Goal: Task Accomplishment & Management: Manage account settings

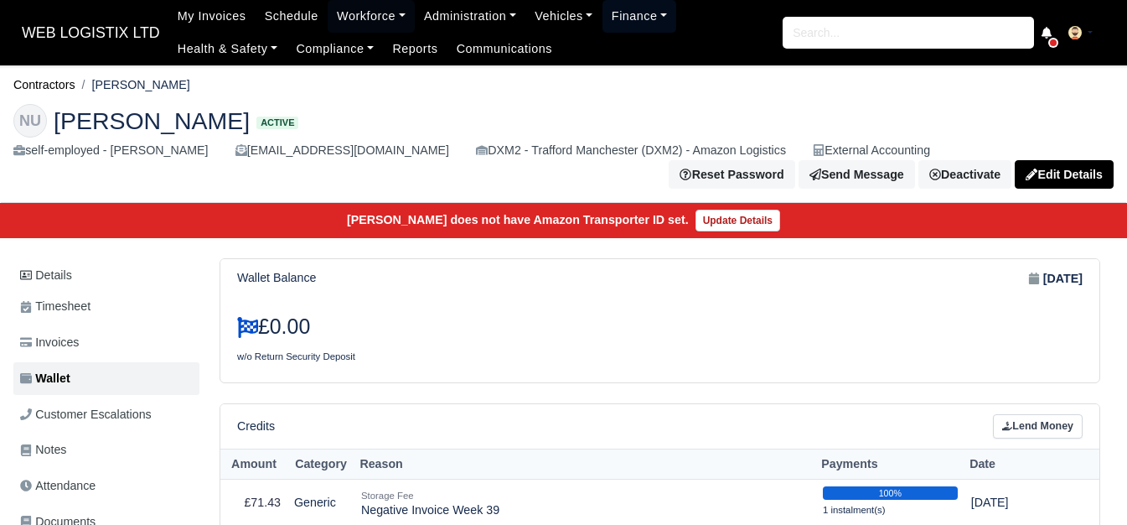
click at [602, 13] on link "Finance" at bounding box center [639, 16] width 75 height 33
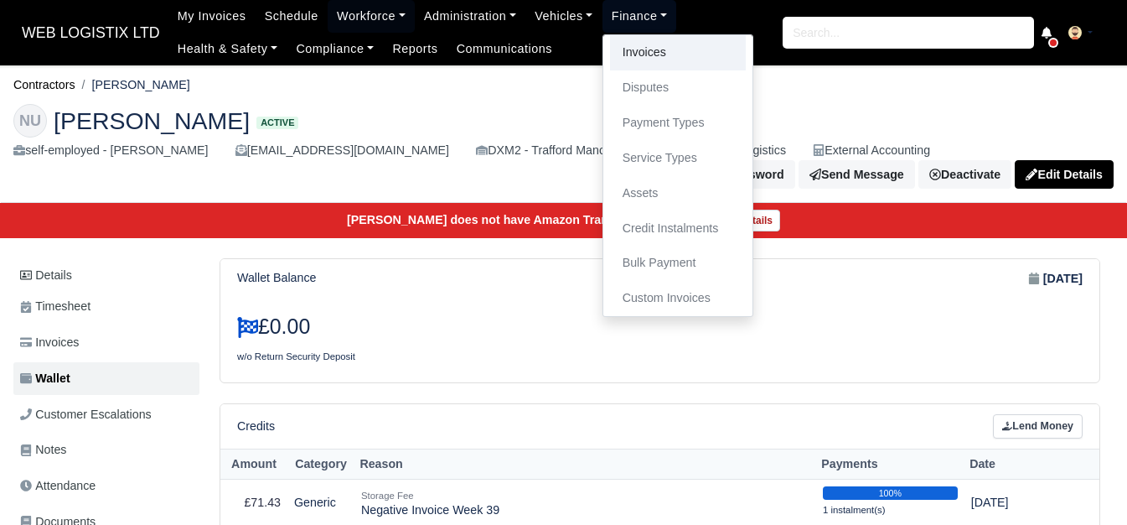
click at [633, 61] on link "Invoices" at bounding box center [678, 52] width 136 height 35
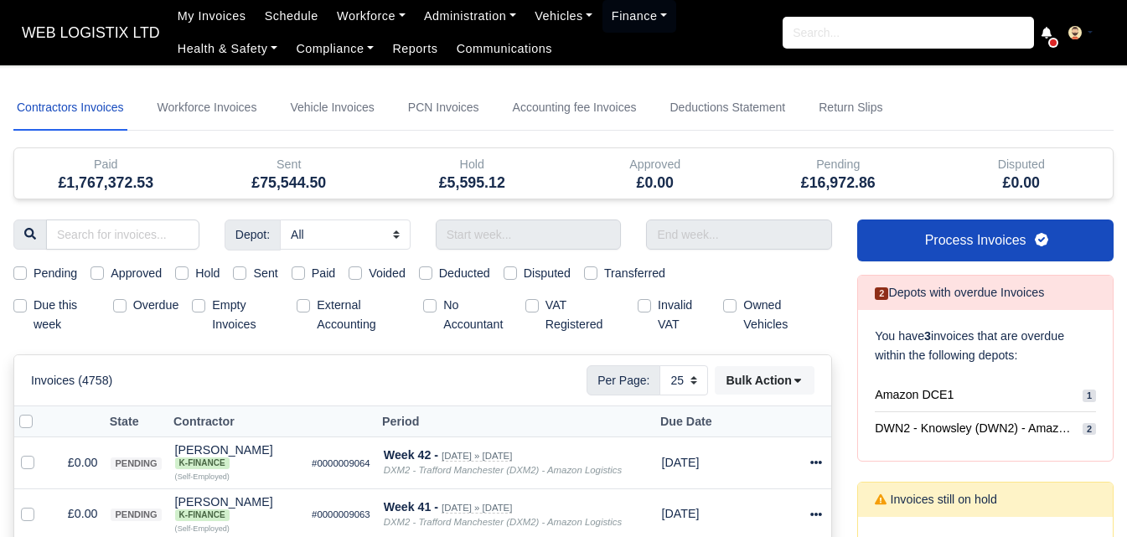
select select "25"
click at [512, 226] on input "text" at bounding box center [529, 235] width 186 height 30
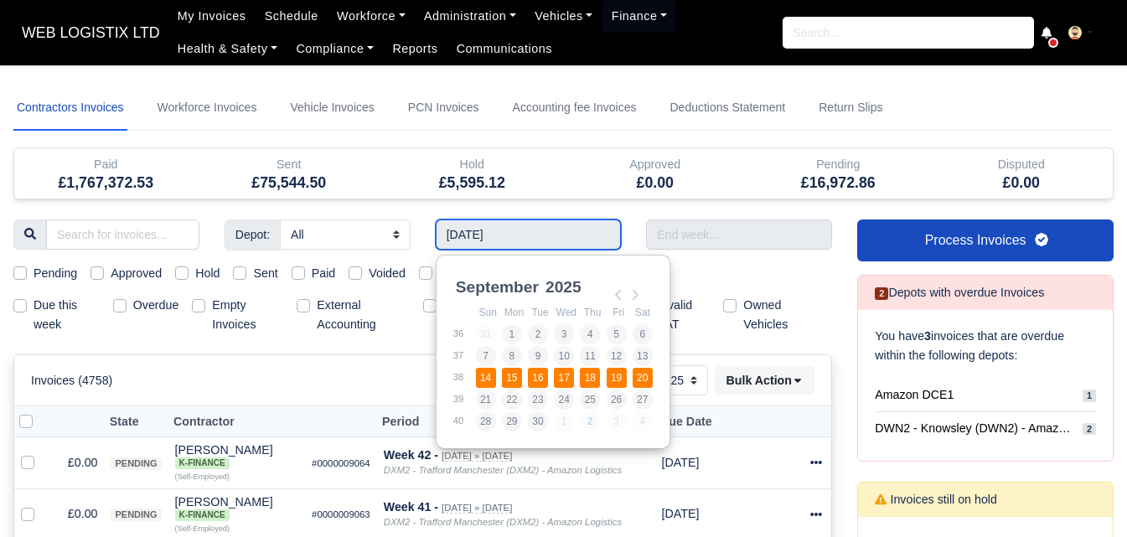
type input "14/09/2025 - 20/09/2025"
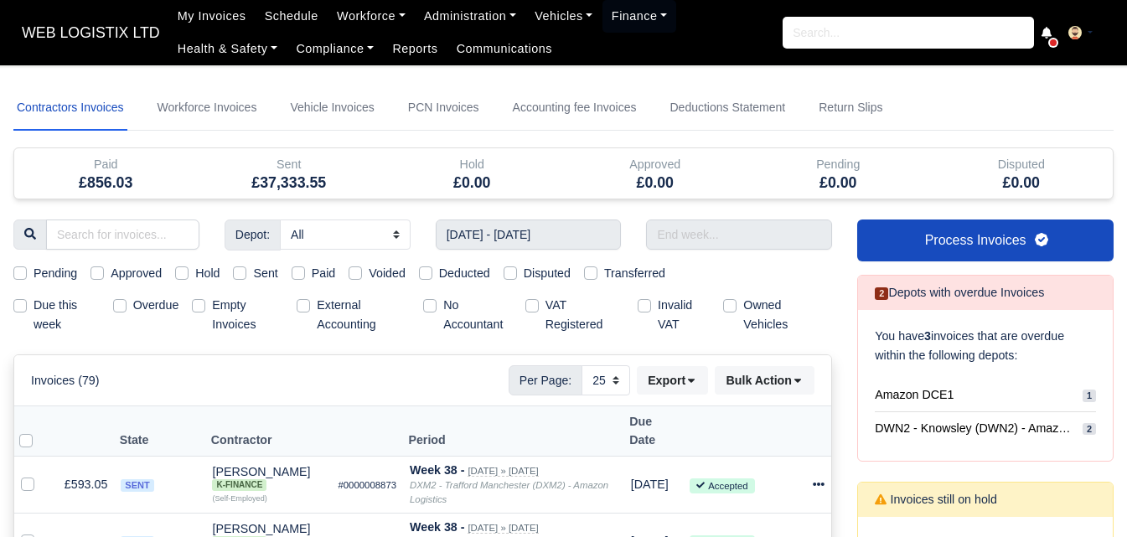
drag, startPoint x: 493, startPoint y: 383, endPoint x: 223, endPoint y: 410, distance: 271.1
click at [223, 410] on th "Contractor" at bounding box center [268, 430] width 126 height 49
click at [699, 220] on input "text" at bounding box center [739, 235] width 186 height 30
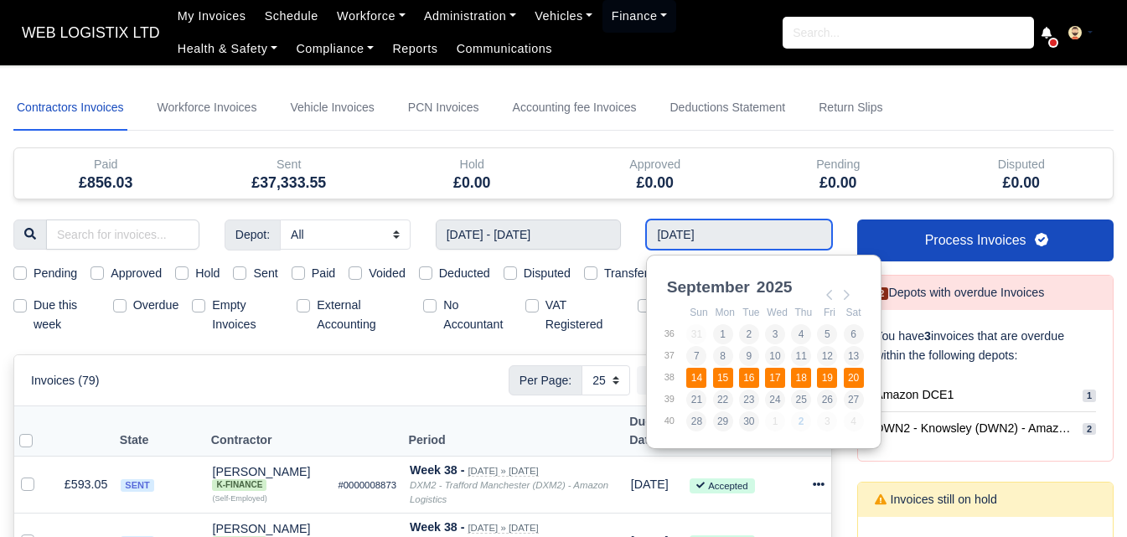
type input "14/09/2025 - 20/09/2025"
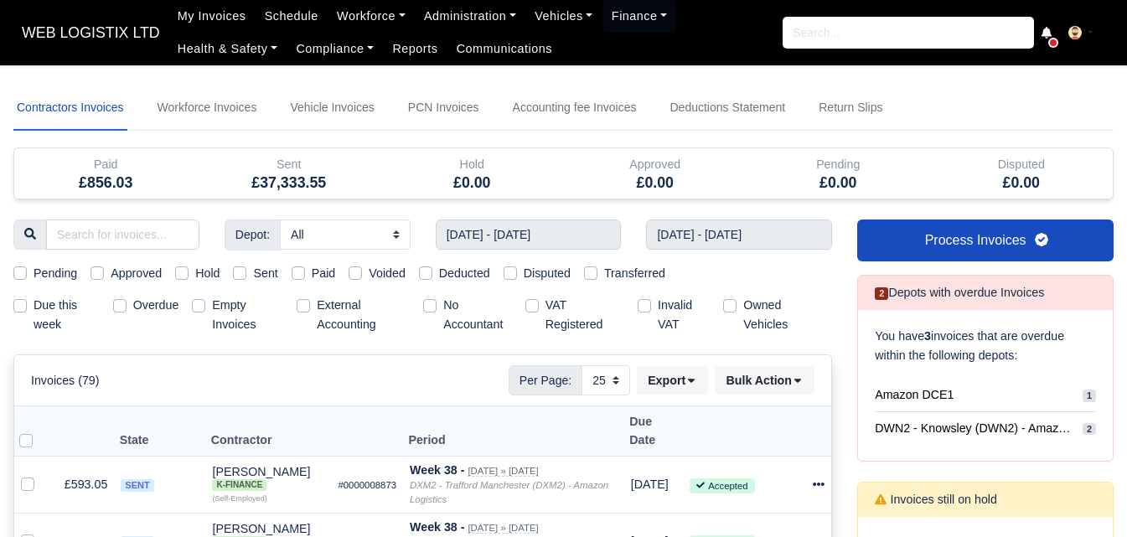
click at [268, 269] on label "Sent" at bounding box center [265, 273] width 24 height 19
click at [246, 269] on input "Sent" at bounding box center [239, 270] width 13 height 13
checkbox input "true"
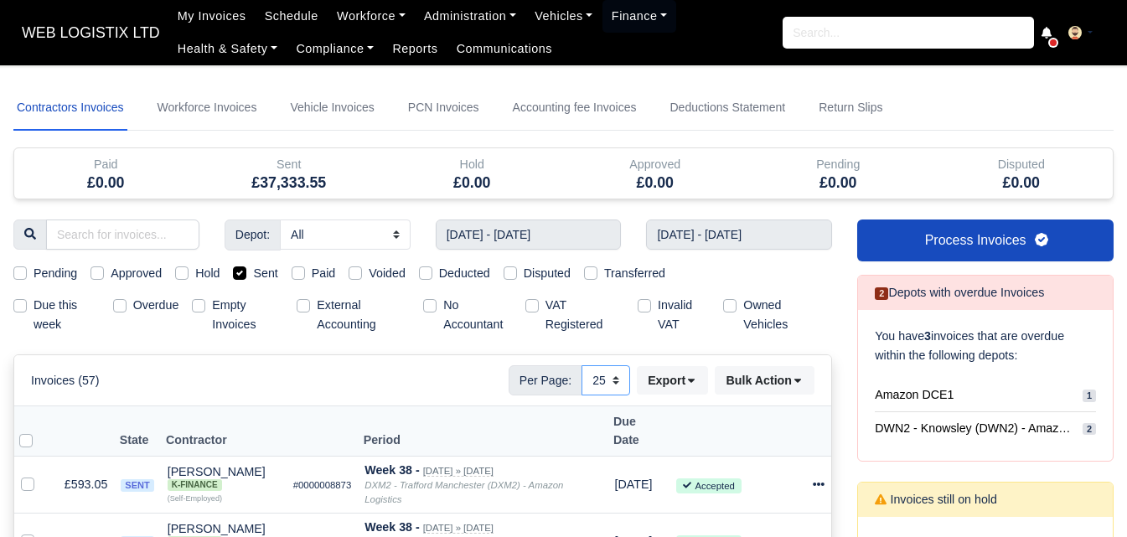
click at [617, 389] on select "10 25 50" at bounding box center [605, 380] width 49 height 30
select select "50"
click at [581, 365] on select "10 25 50" at bounding box center [605, 380] width 49 height 30
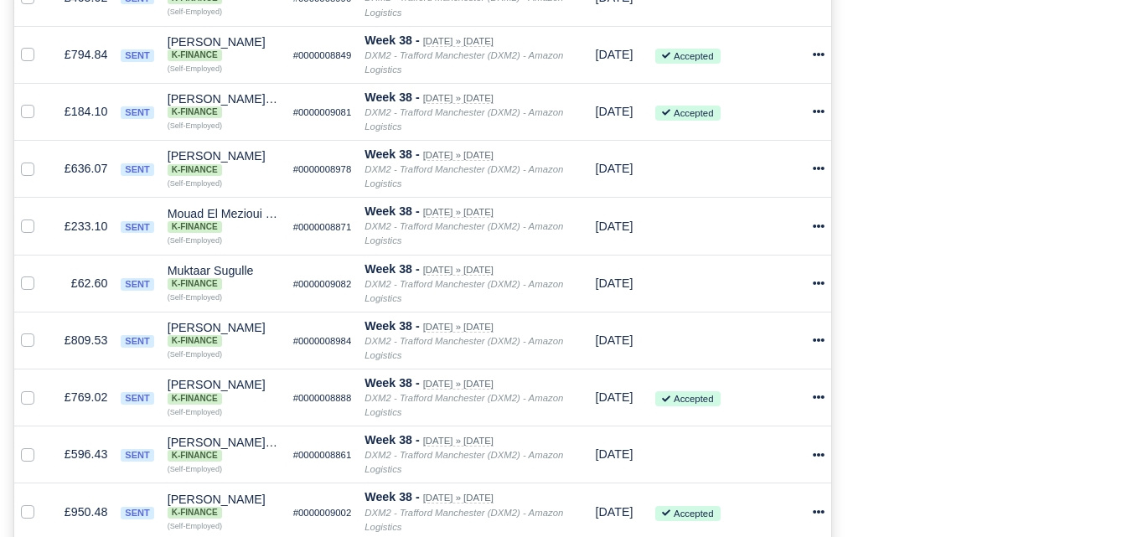
scroll to position [3029, 0]
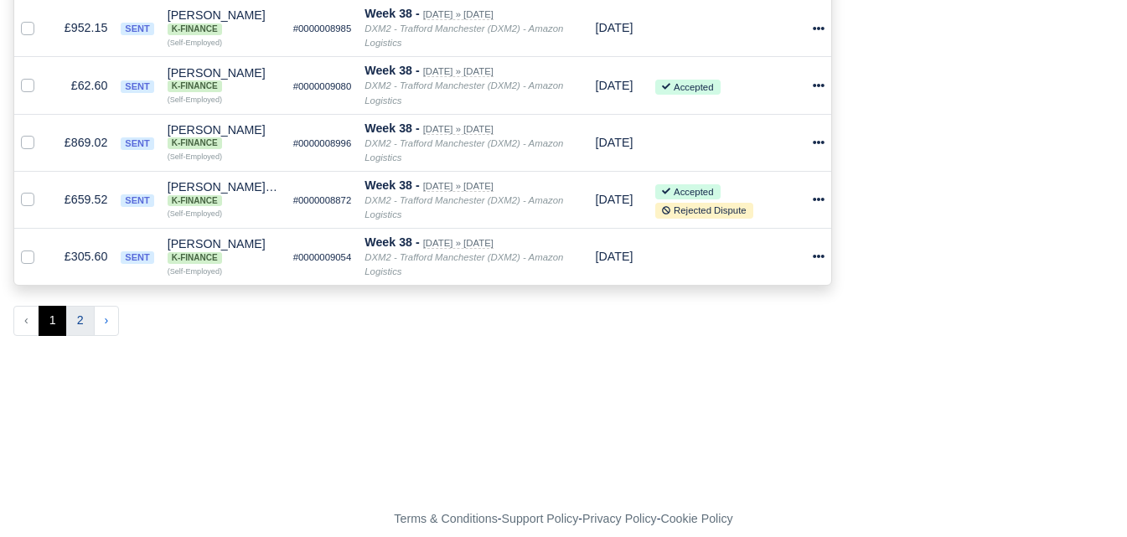
click at [74, 306] on button "2" at bounding box center [80, 321] width 28 height 30
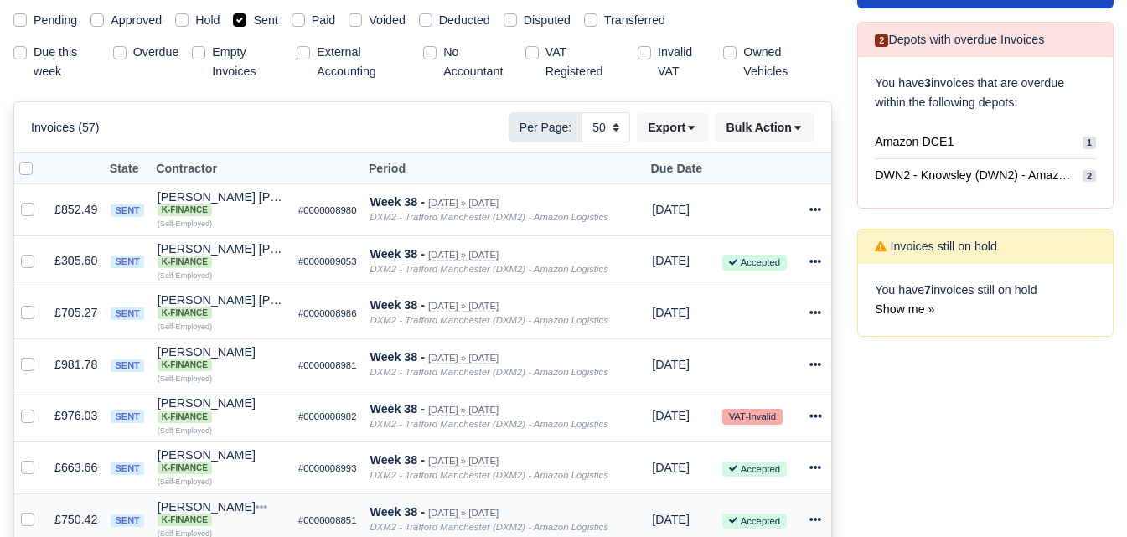
scroll to position [392, 0]
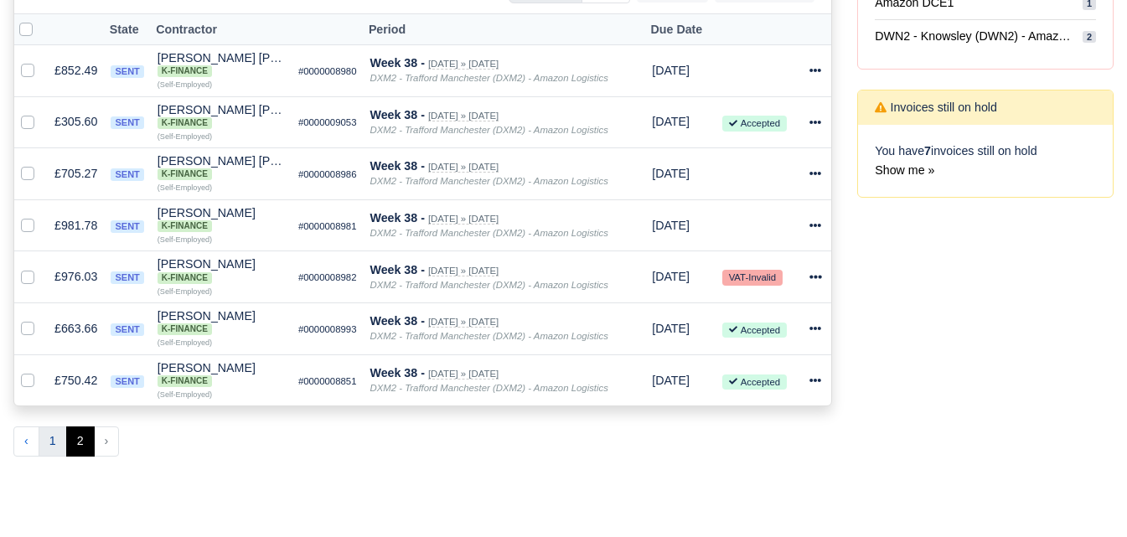
click at [51, 446] on button "1" at bounding box center [53, 441] width 28 height 30
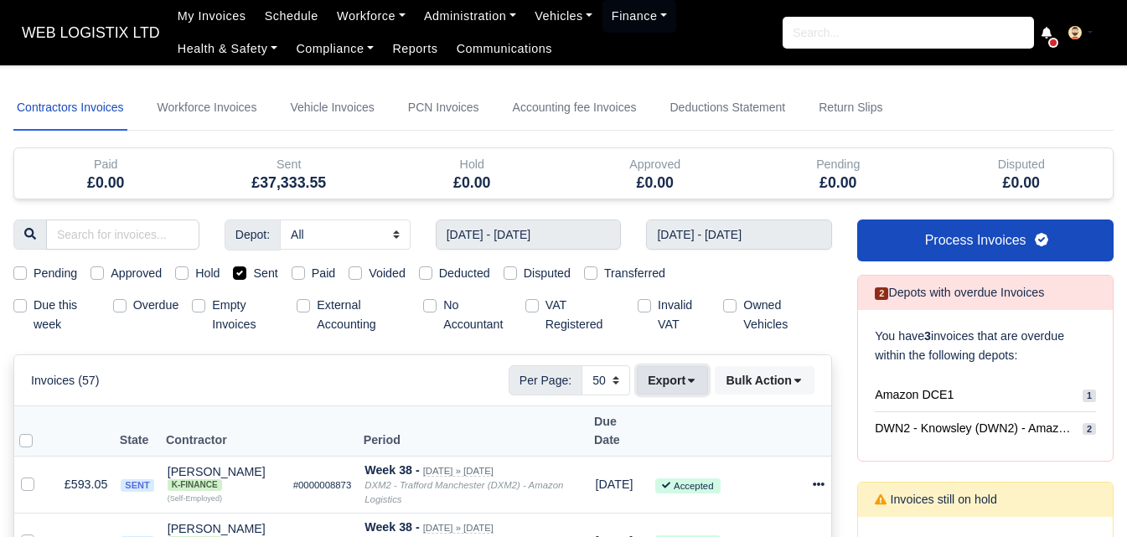
click at [695, 380] on icon at bounding box center [691, 381] width 12 height 12
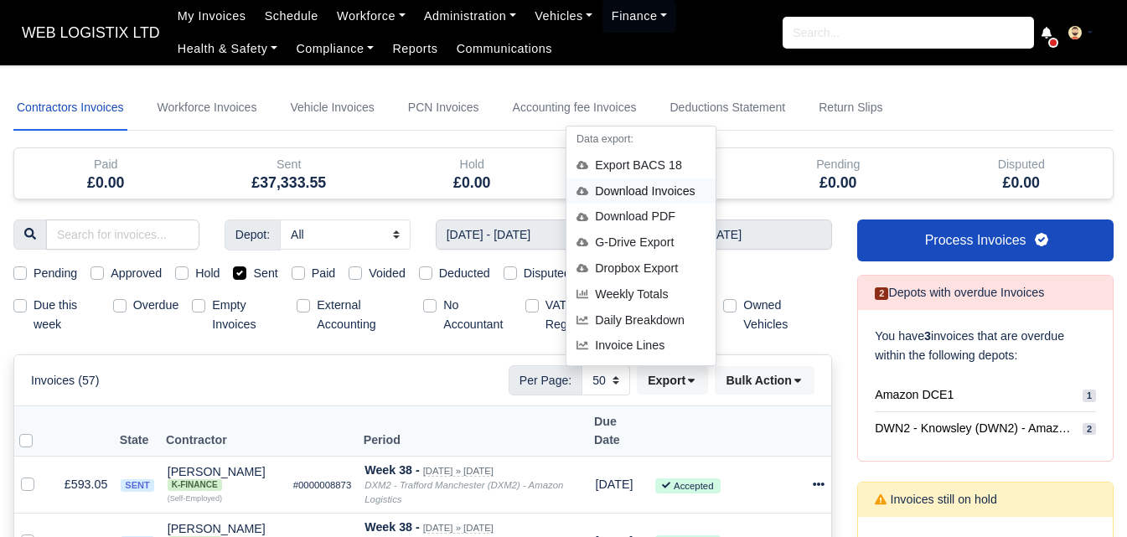
click at [651, 182] on div "Download Invoices" at bounding box center [640, 191] width 149 height 26
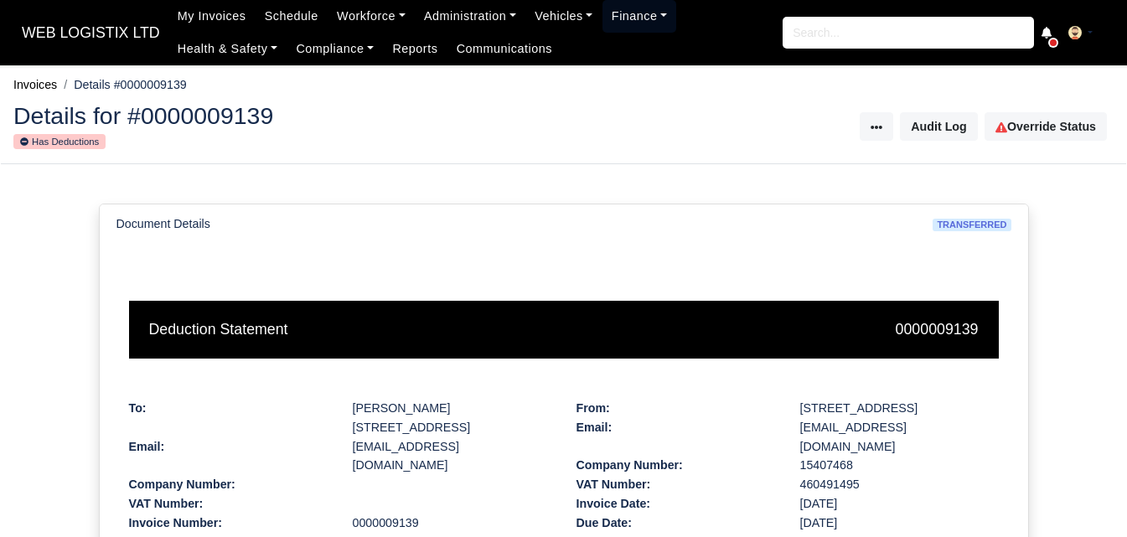
click at [616, 12] on link "Finance" at bounding box center [639, 16] width 75 height 33
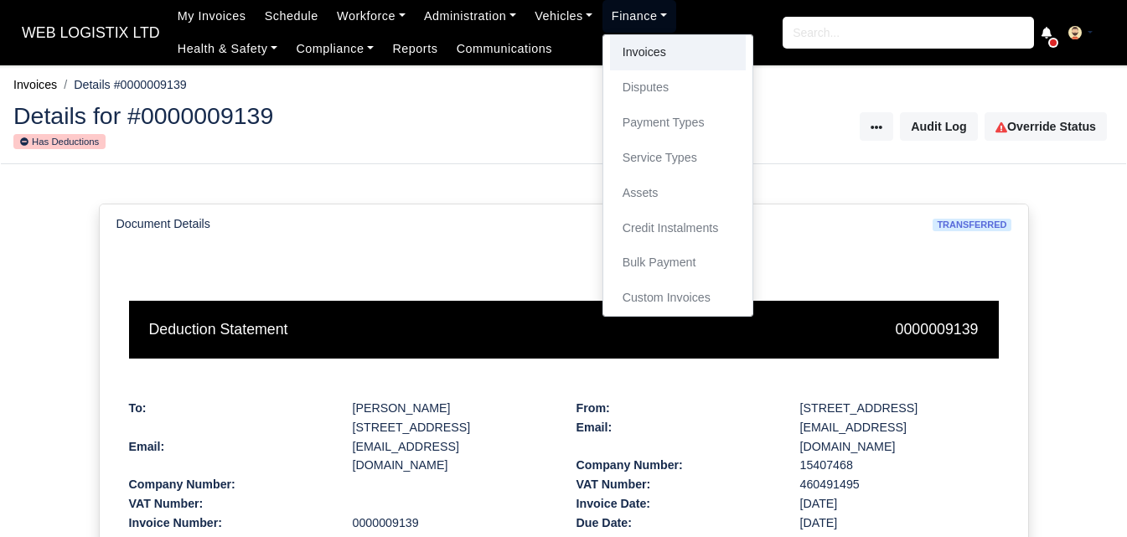
click at [617, 49] on link "Invoices" at bounding box center [678, 52] width 136 height 35
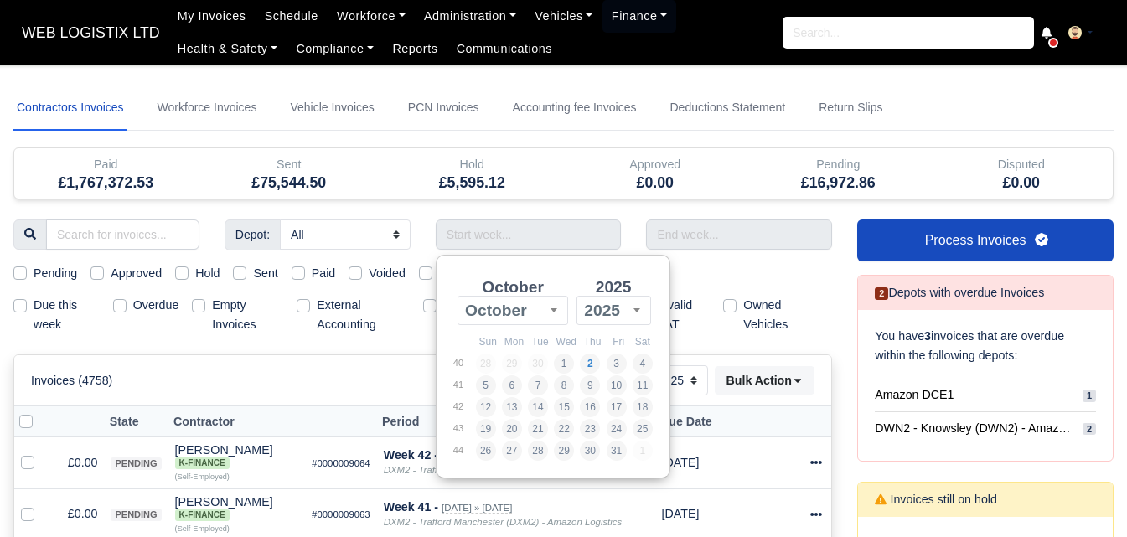
select select "25"
click at [650, 183] on h5 "£0.00" at bounding box center [655, 183] width 158 height 18
click at [561, 230] on input "Use the arrow keys to pick a date" at bounding box center [529, 235] width 186 height 30
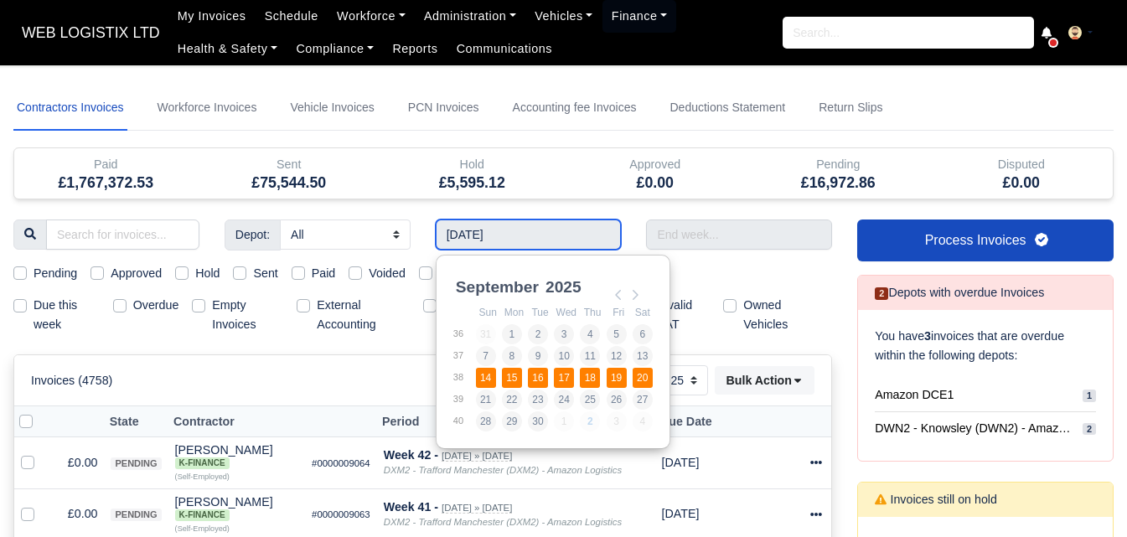
type input "14/09/2025 - 20/09/2025"
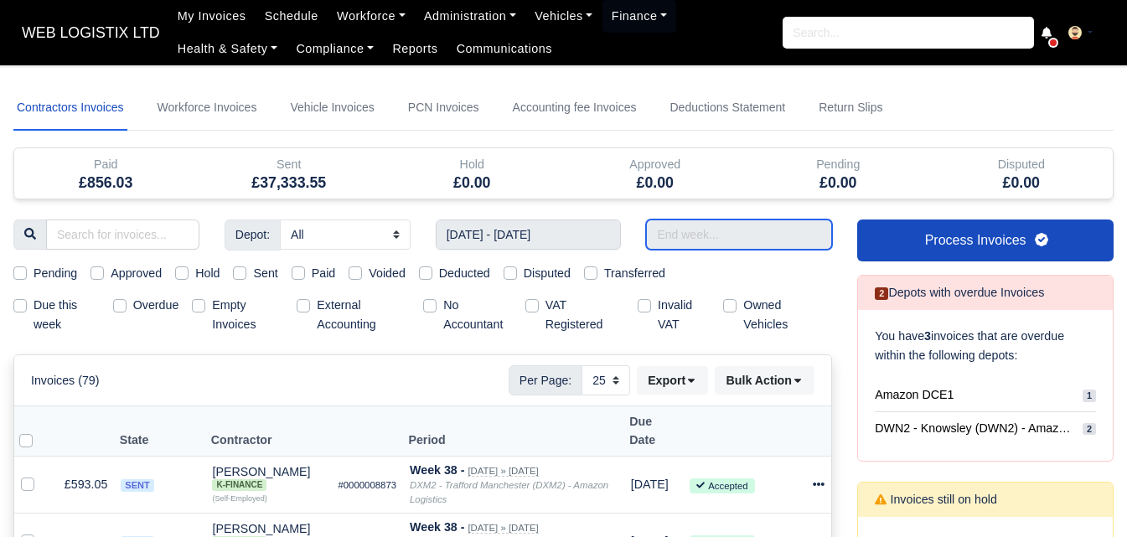
click at [783, 236] on input "text" at bounding box center [739, 235] width 186 height 30
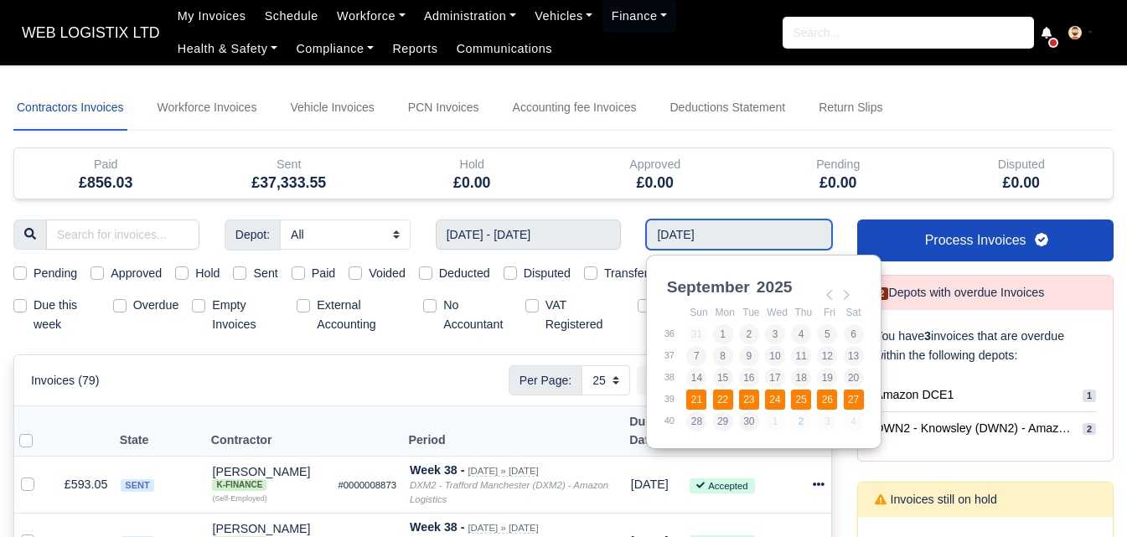
type input "21/09/2025 - 27/09/2025"
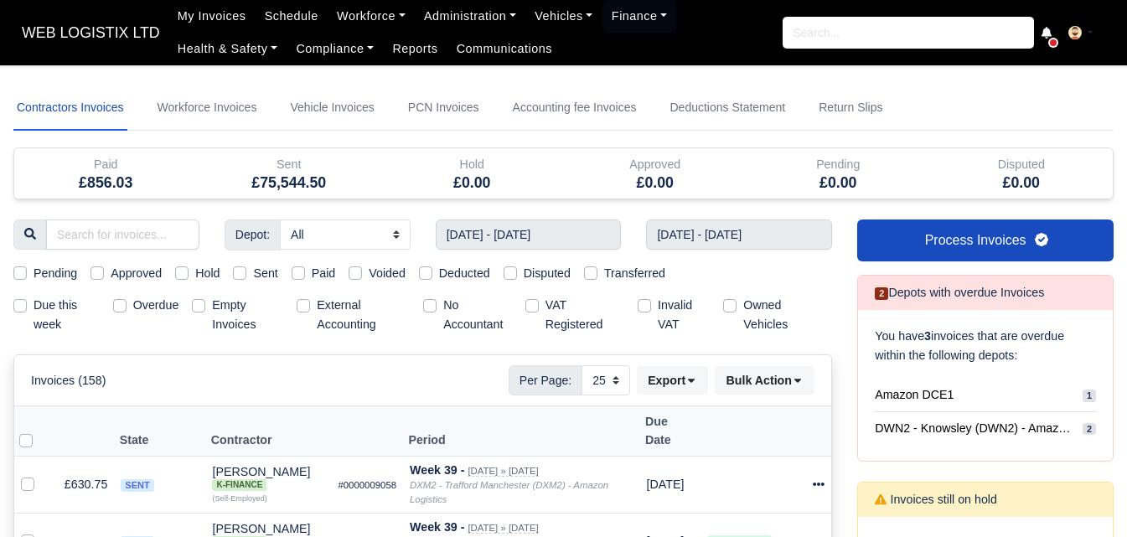
click at [253, 270] on label "Sent" at bounding box center [265, 273] width 24 height 19
click at [245, 270] on input "Sent" at bounding box center [239, 270] width 13 height 13
checkbox input "true"
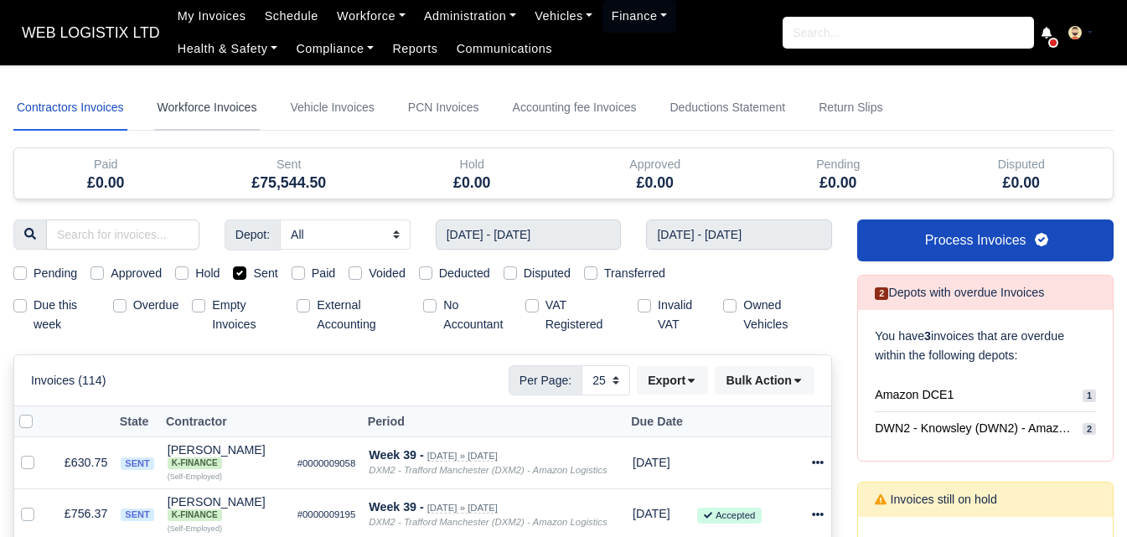
click at [176, 120] on link "Workforce Invoices" at bounding box center [207, 107] width 106 height 45
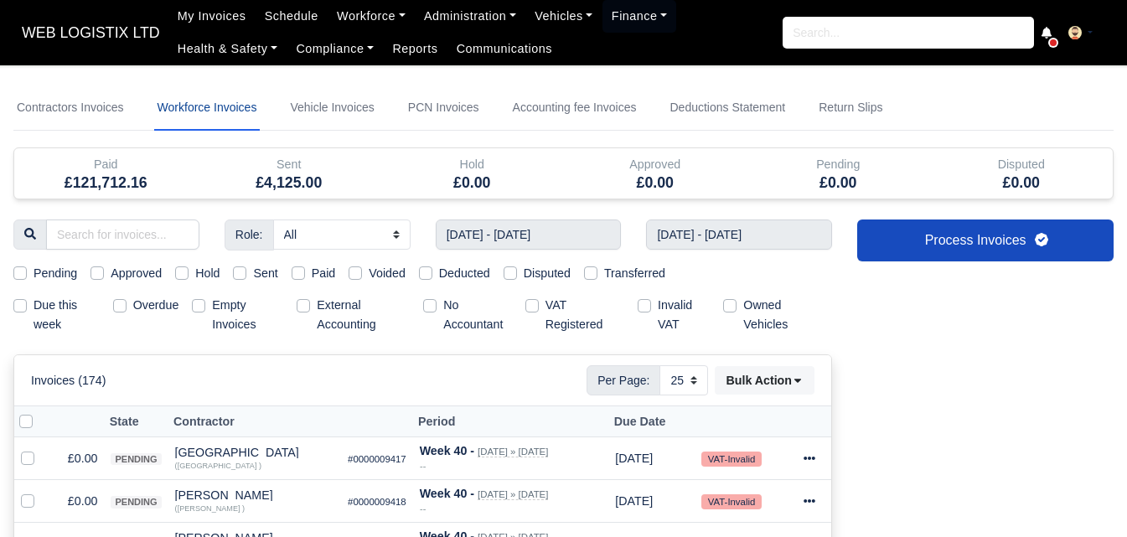
select select
click at [542, 235] on input "text" at bounding box center [529, 235] width 186 height 30
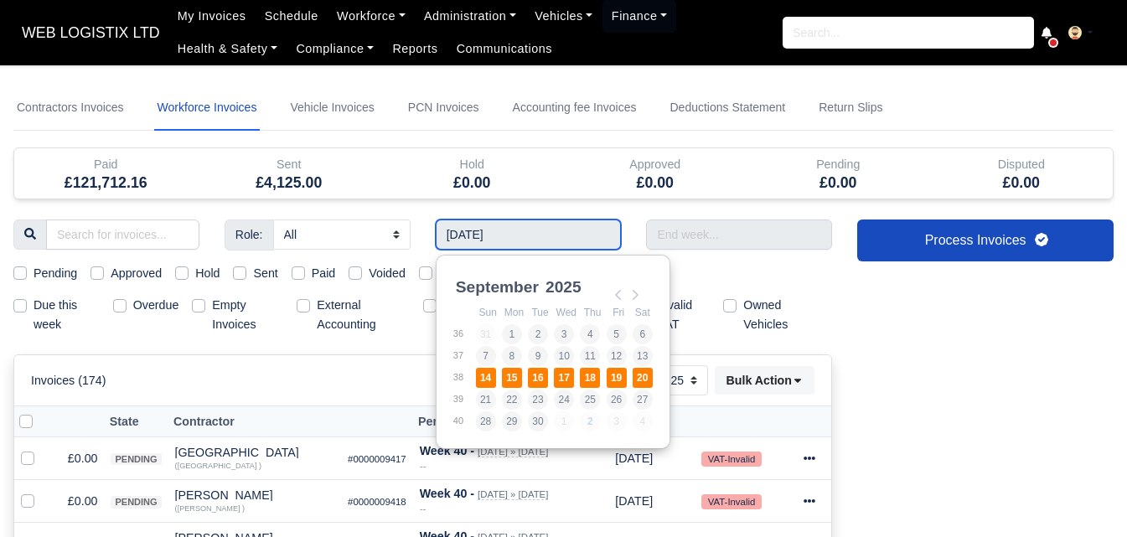
type input "14/09/2025 - 20/09/2025"
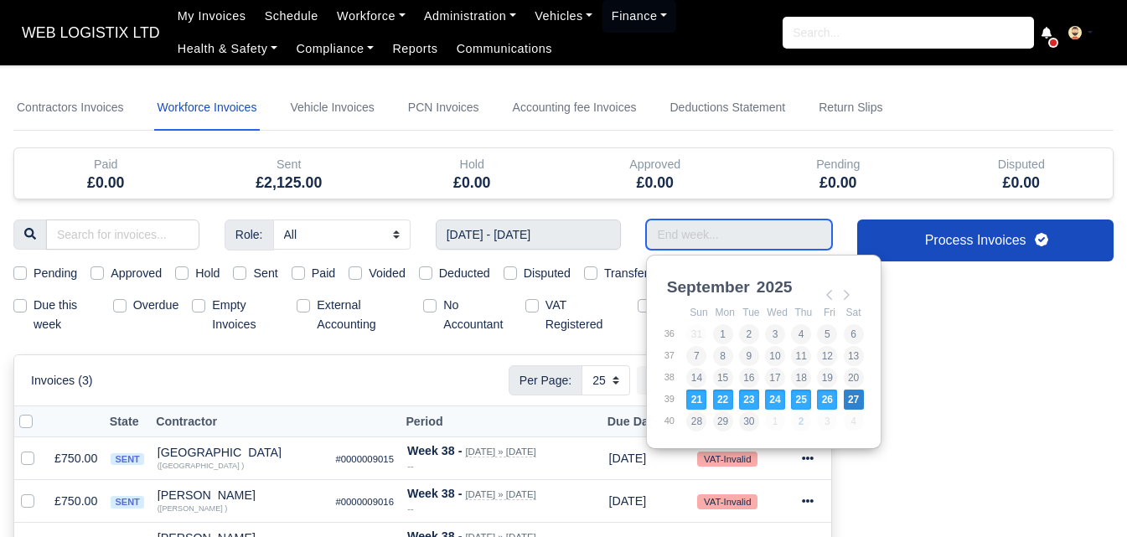
click at [729, 234] on input "Use the arrow keys to pick a date" at bounding box center [739, 235] width 186 height 30
type input "21/09/2025 - 27/09/2025"
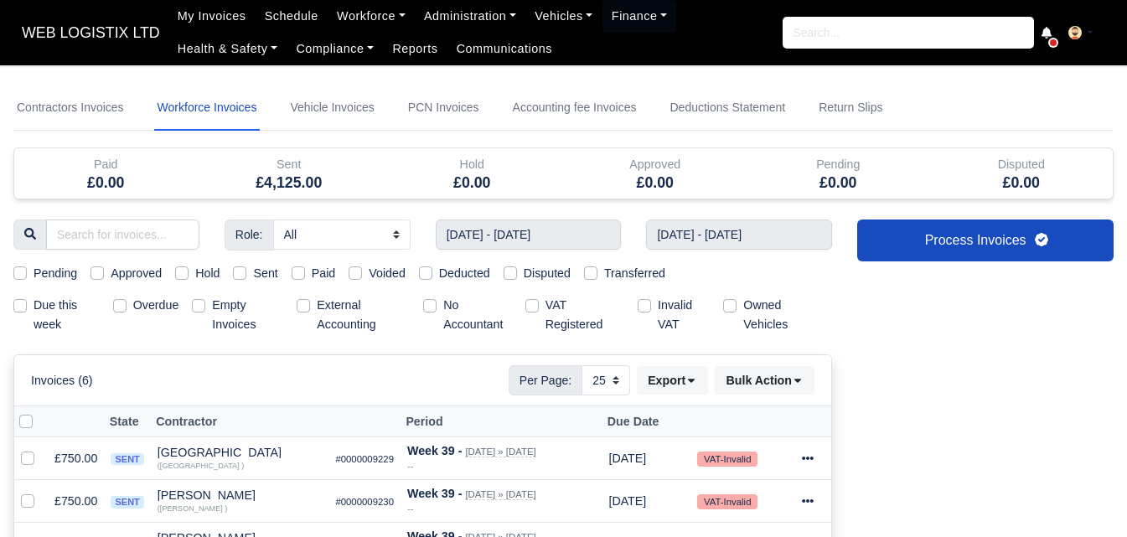
scroll to position [140, 0]
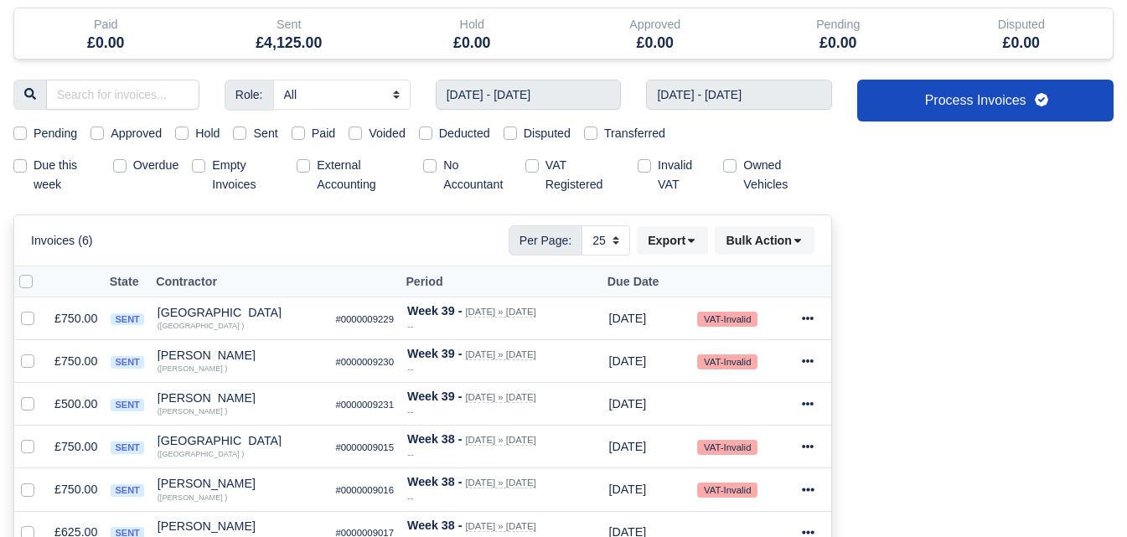
click at [256, 133] on label "Sent" at bounding box center [265, 133] width 24 height 19
click at [246, 133] on input "Sent" at bounding box center [239, 130] width 13 height 13
checkbox input "true"
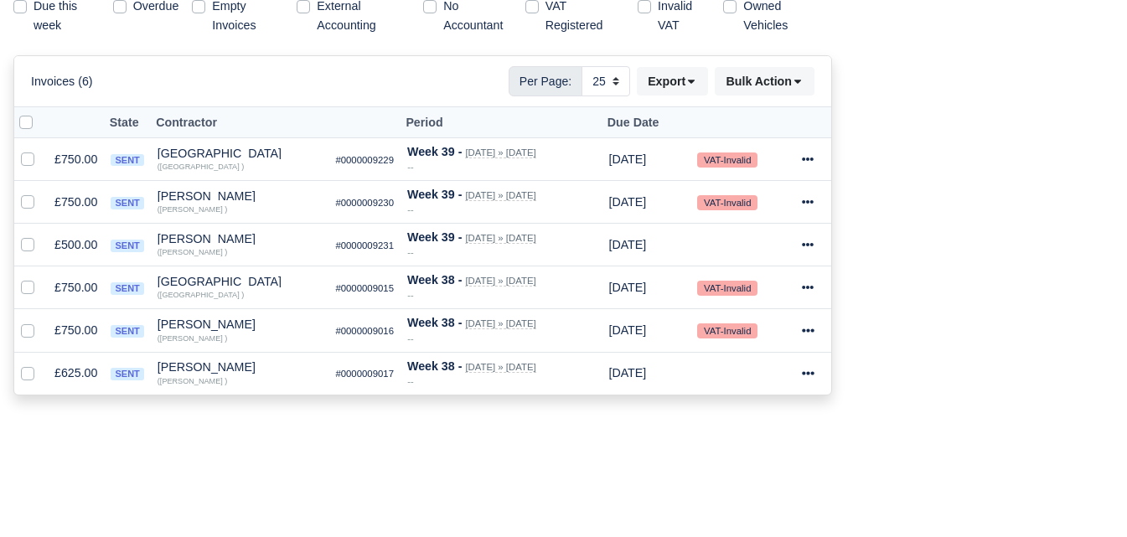
scroll to position [245, 0]
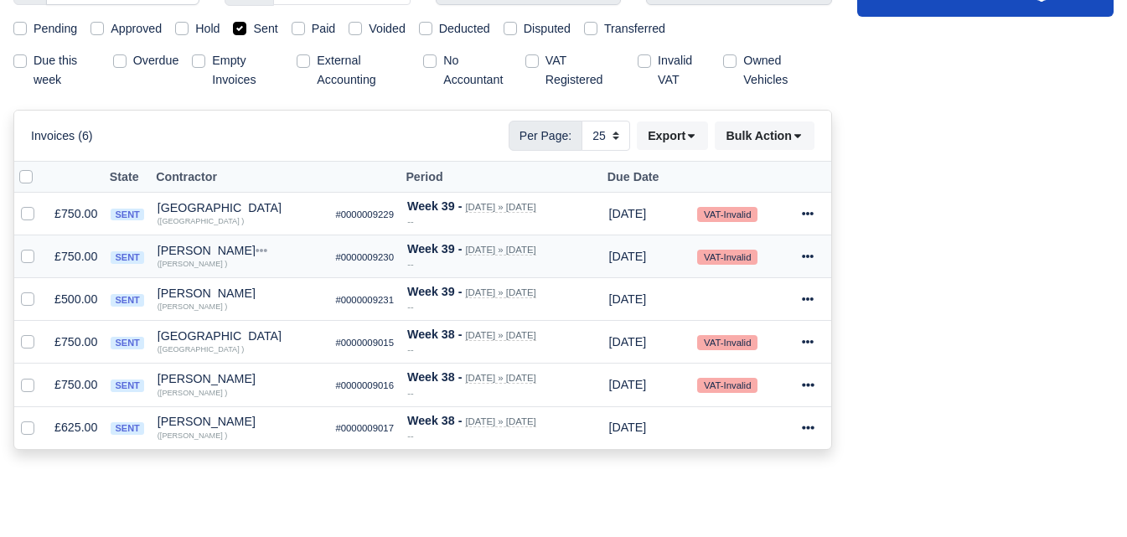
click at [41, 247] on label at bounding box center [41, 247] width 0 height 0
click at [31, 257] on input "checkbox" at bounding box center [27, 253] width 13 height 13
checkbox input "true"
click at [15, 213] on td at bounding box center [31, 213] width 34 height 43
click at [41, 204] on label at bounding box center [41, 204] width 0 height 0
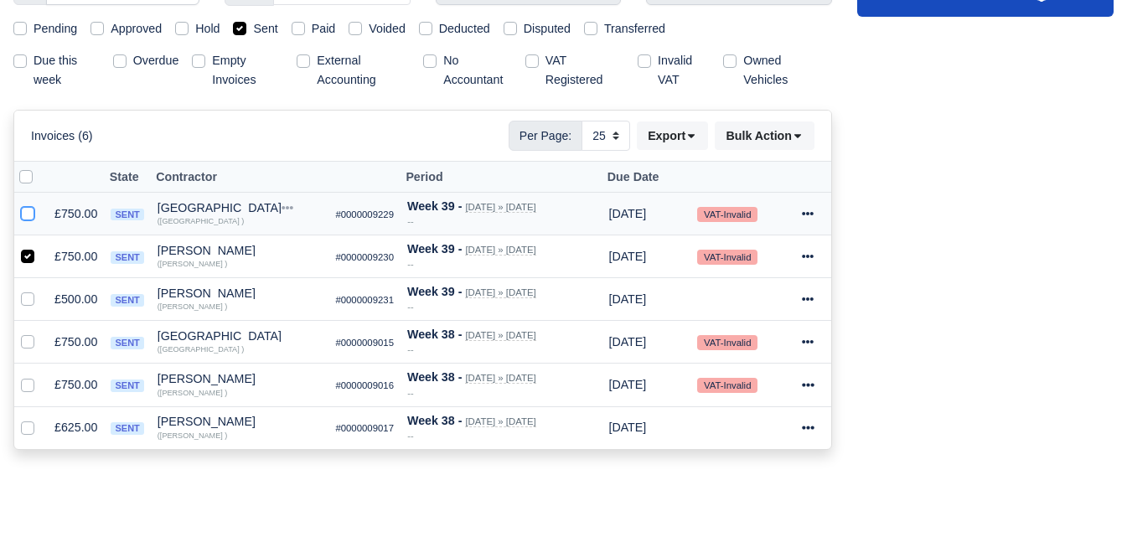
click at [28, 215] on input "checkbox" at bounding box center [27, 210] width 13 height 13
checkbox input "true"
click at [757, 146] on button "Bulk Action" at bounding box center [765, 135] width 100 height 28
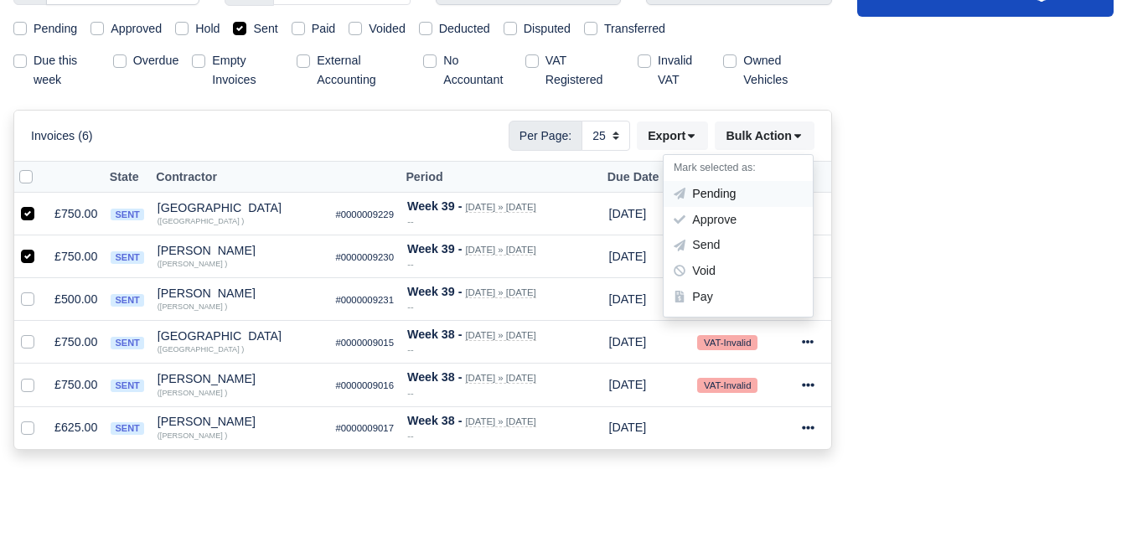
click at [723, 194] on div "Pending" at bounding box center [738, 194] width 149 height 26
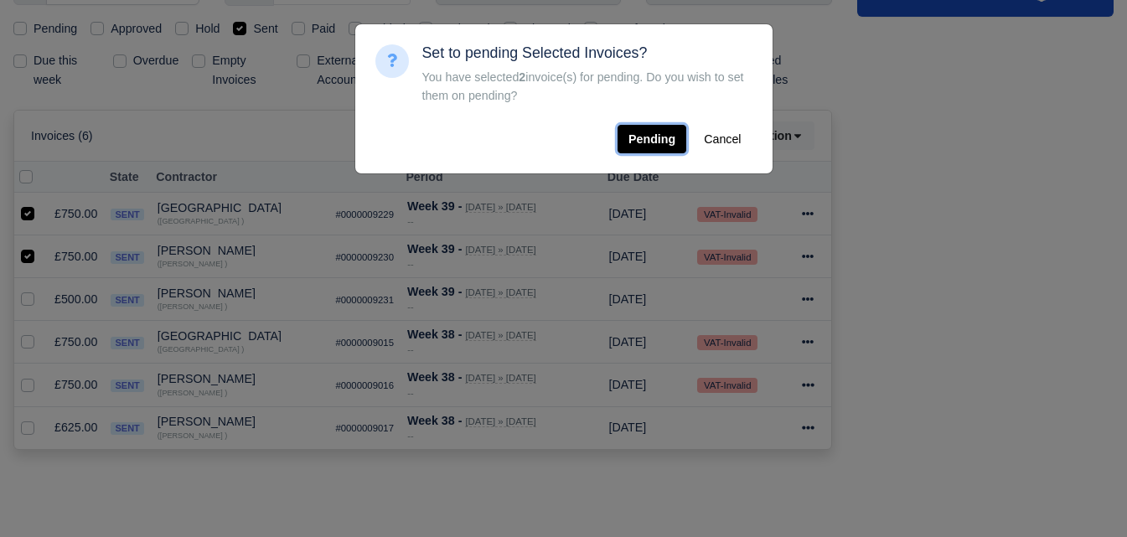
click at [663, 148] on button "Pending" at bounding box center [652, 139] width 69 height 28
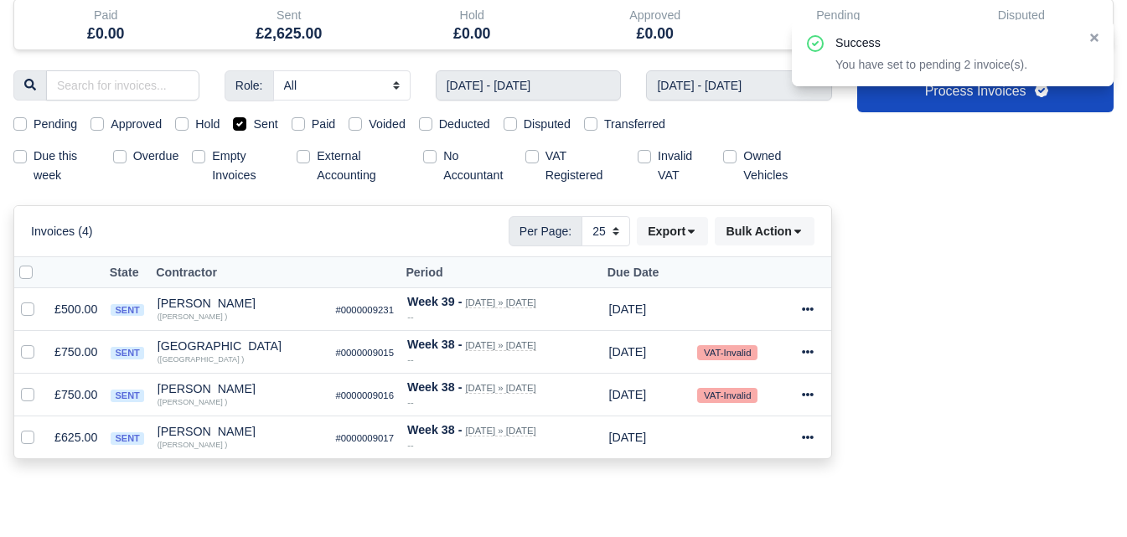
scroll to position [106, 0]
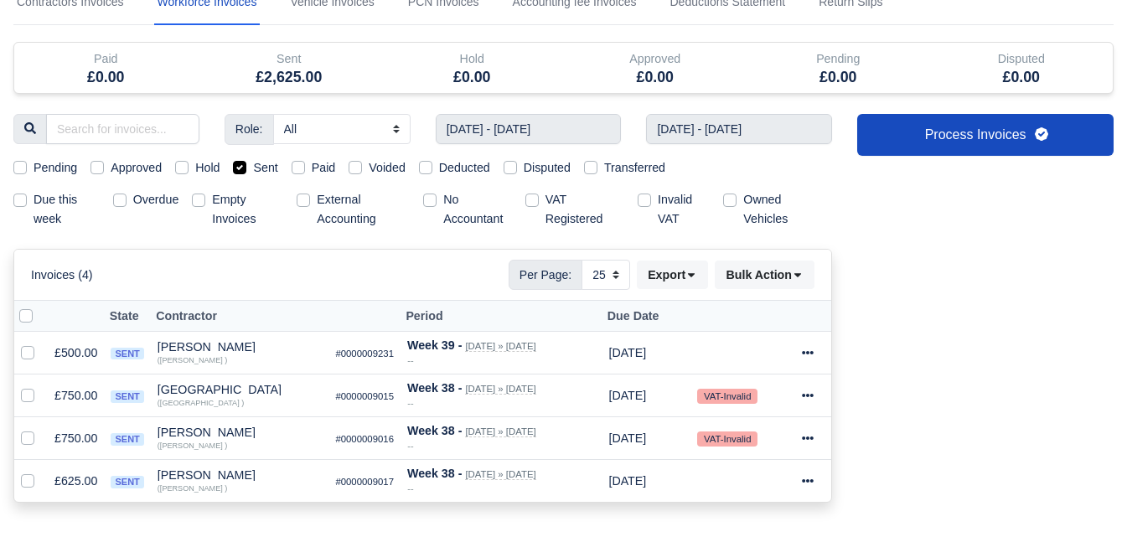
click at [39, 307] on label at bounding box center [39, 307] width 0 height 0
click at [27, 314] on input "checkbox" at bounding box center [25, 313] width 13 height 13
checkbox input "true"
click at [39, 307] on label at bounding box center [39, 307] width 0 height 0
click at [27, 317] on input "checkbox" at bounding box center [25, 313] width 13 height 13
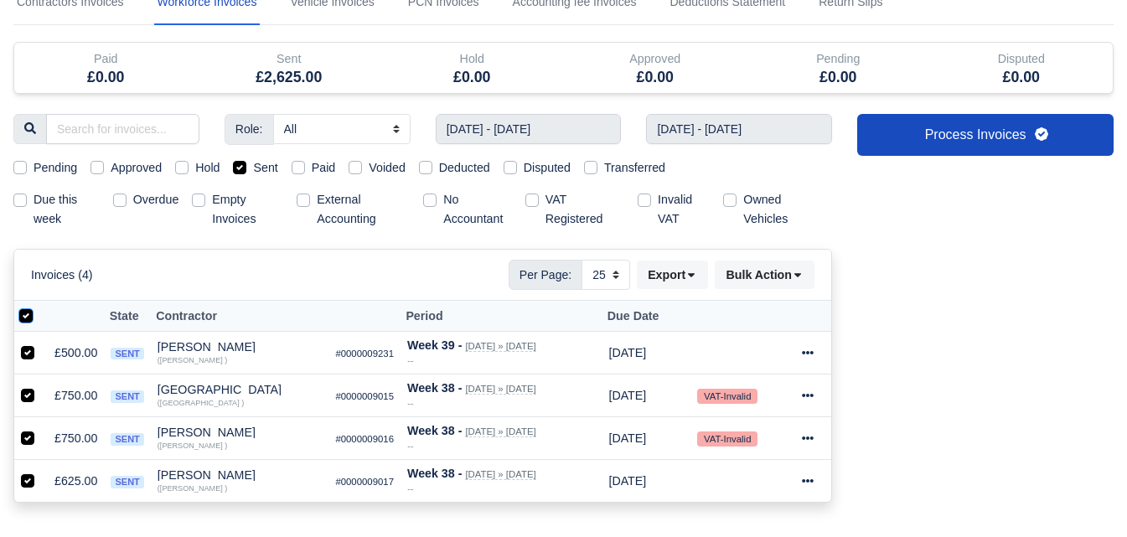
checkbox input "false"
click at [690, 276] on icon at bounding box center [691, 275] width 12 height 12
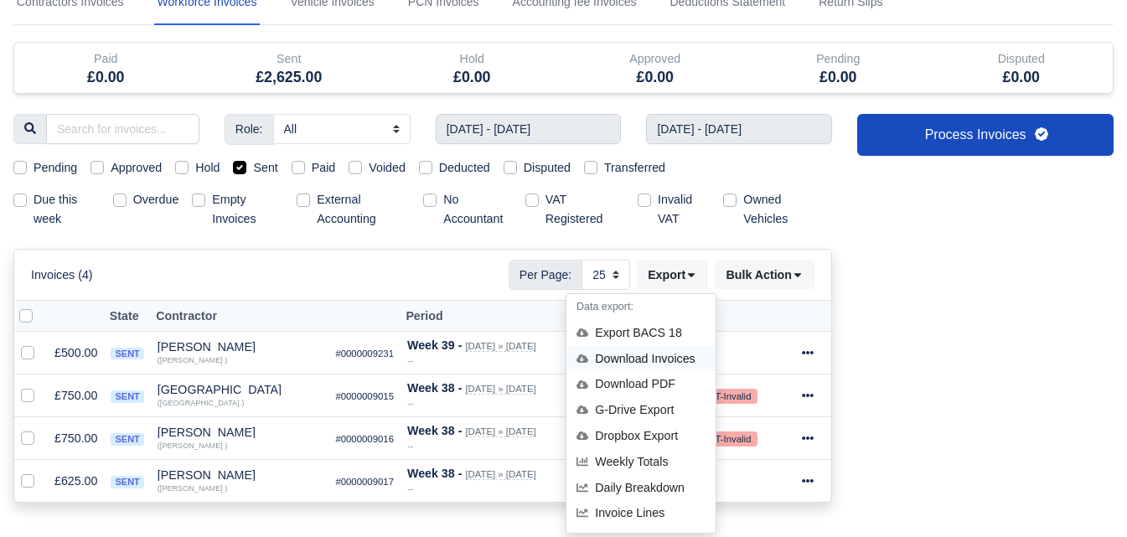
click at [662, 354] on div "Download Invoices" at bounding box center [640, 359] width 149 height 26
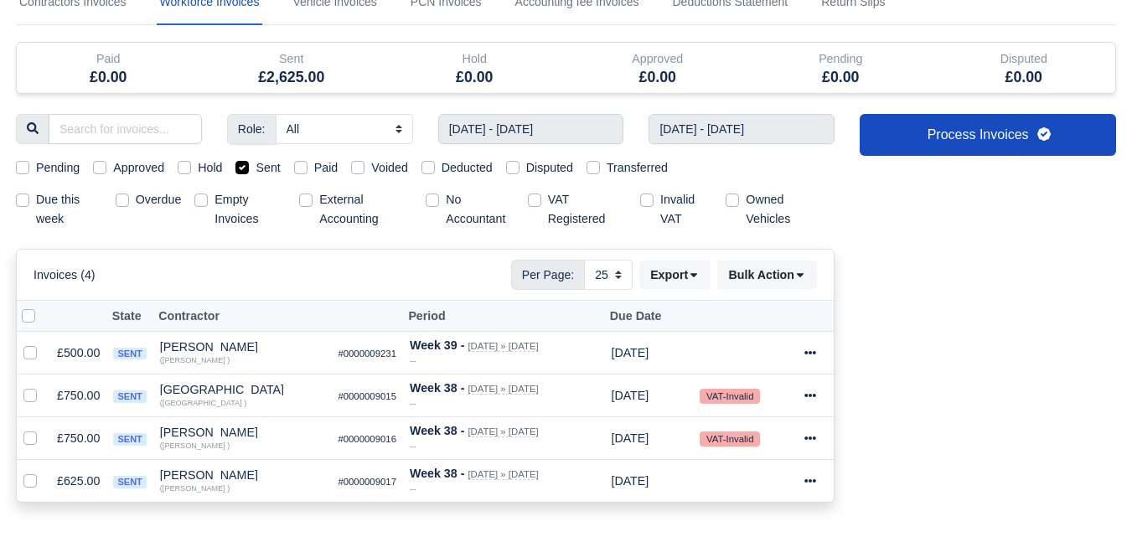
scroll to position [0, 0]
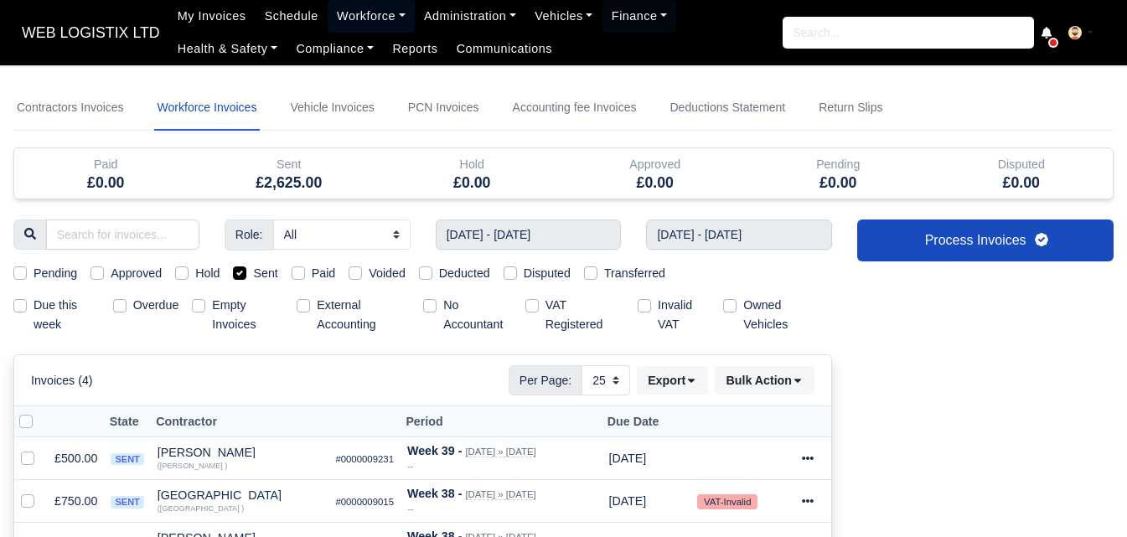
click at [347, 9] on link "Workforce" at bounding box center [371, 16] width 87 height 33
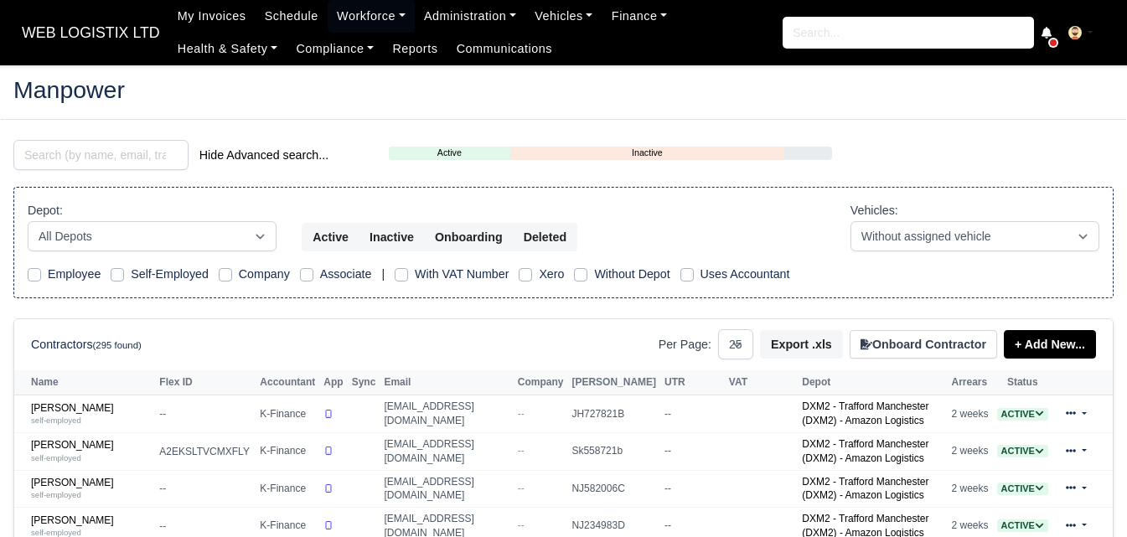
select select "25"
click at [98, 158] on input "search" at bounding box center [100, 155] width 175 height 30
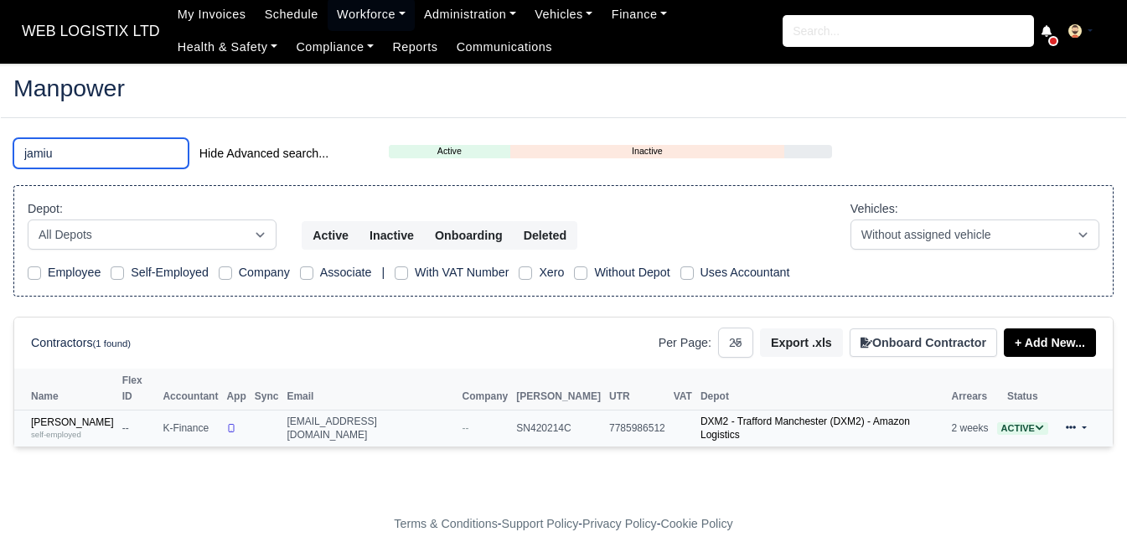
scroll to position [6, 0]
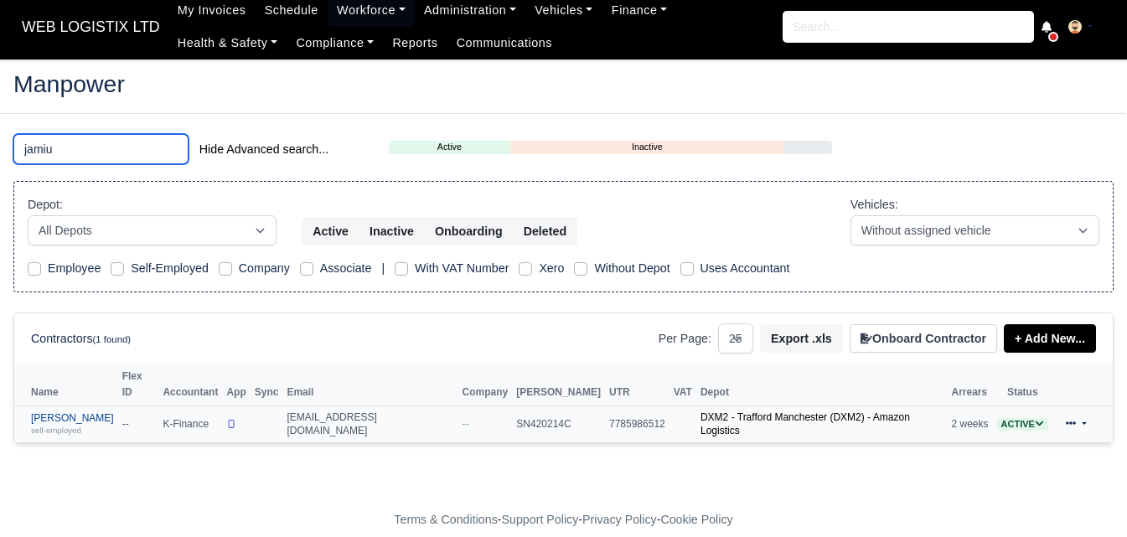
type input "jamiu"
click at [82, 412] on link "Jamiu Adeniyi self-employed" at bounding box center [72, 424] width 83 height 24
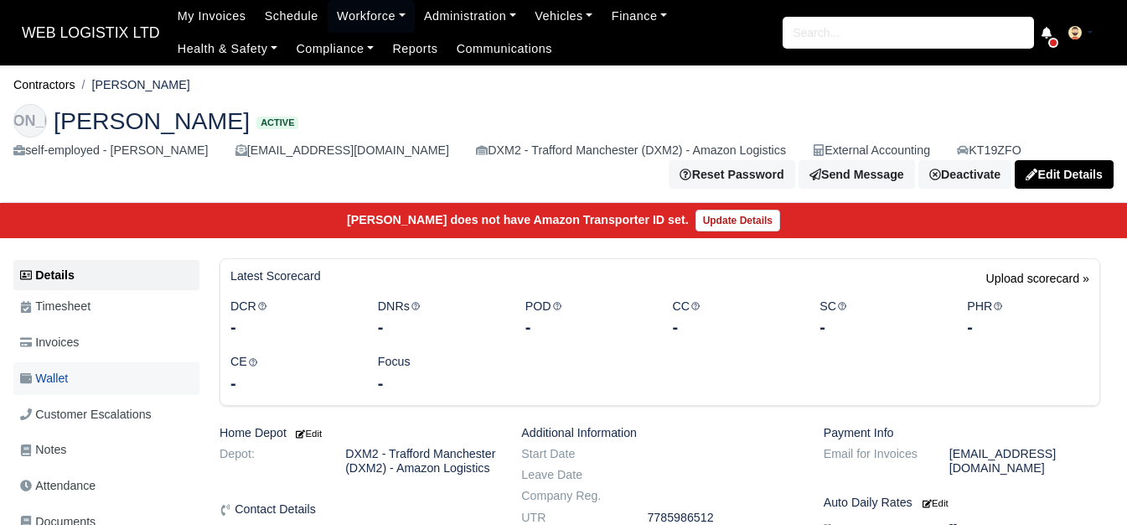
click at [63, 379] on span "Wallet" at bounding box center [44, 378] width 48 height 19
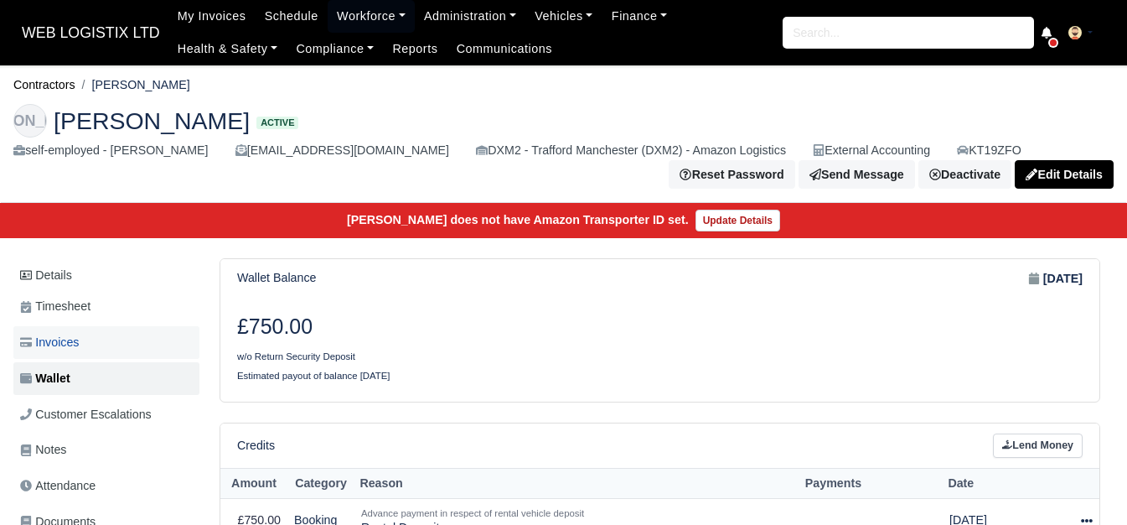
click at [90, 344] on link "Invoices" at bounding box center [106, 342] width 186 height 33
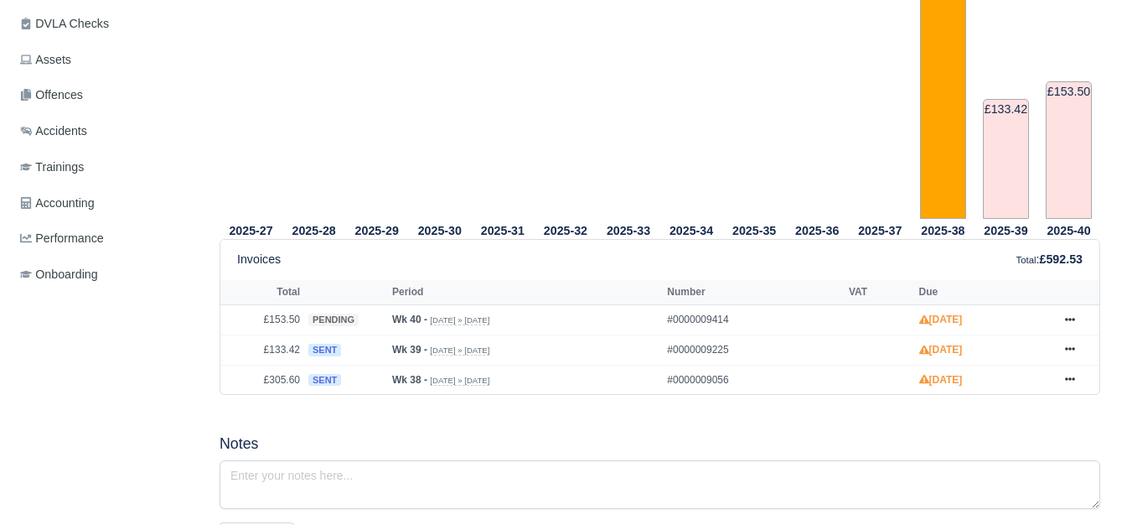
scroll to position [698, 0]
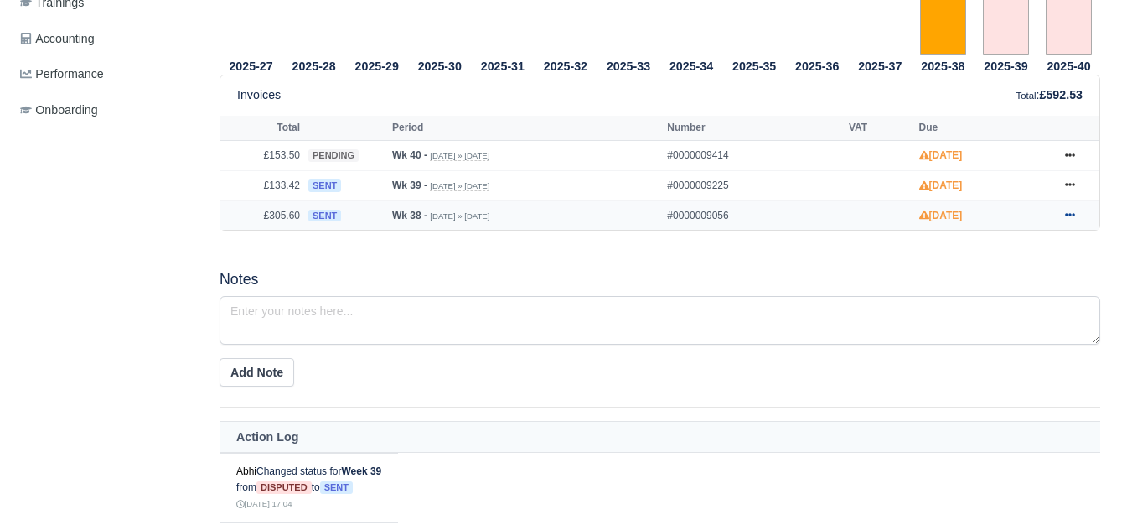
click at [1078, 215] on link at bounding box center [1069, 215] width 25 height 21
click at [825, 287] on h5 "Notes" at bounding box center [660, 280] width 881 height 18
click at [1072, 188] on icon at bounding box center [1070, 184] width 10 height 10
click at [579, 262] on div "2025-27 2025-28 2025-29 2025-30 2025-31 2025-32 2025-33 2025-34 2025-35" at bounding box center [660, 285] width 906 height 1174
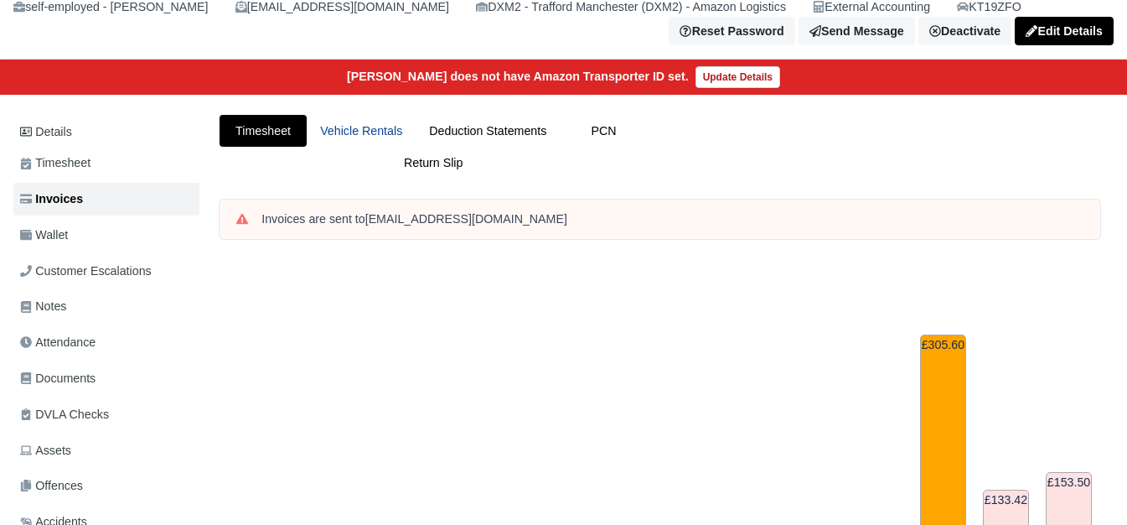
scroll to position [0, 0]
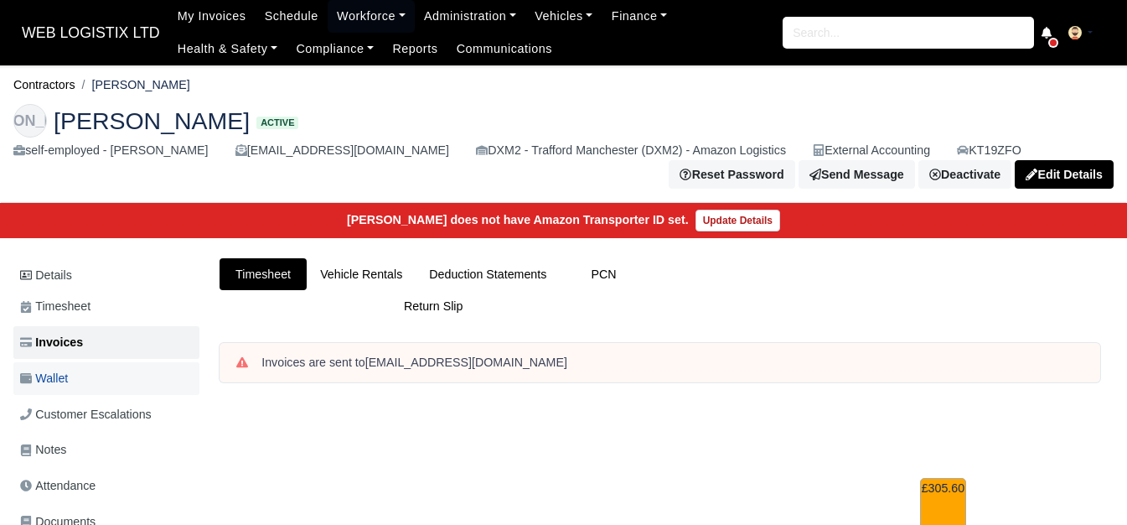
click at [64, 375] on span "Wallet" at bounding box center [44, 378] width 48 height 19
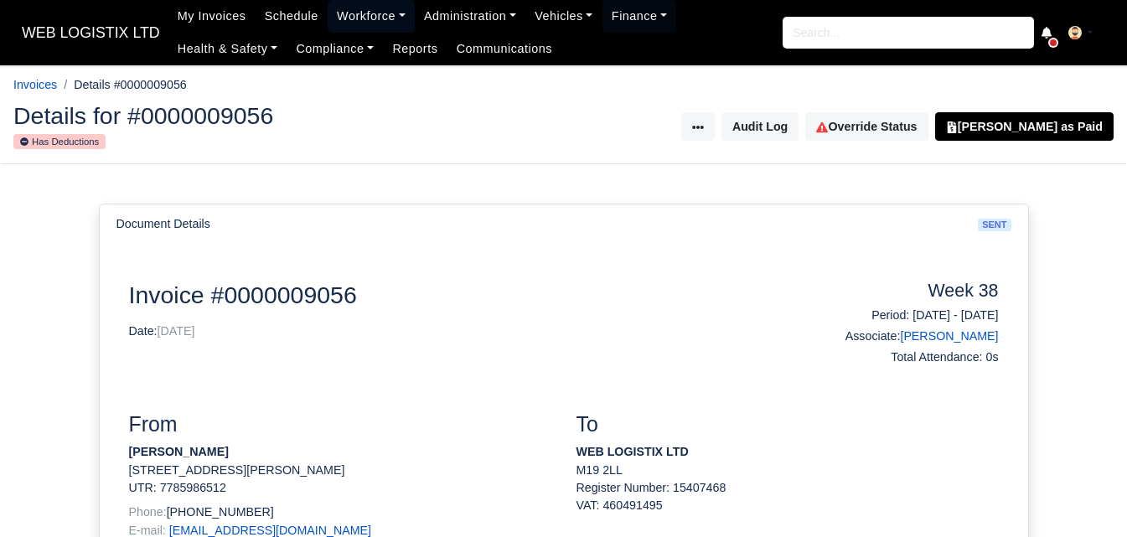
click at [378, 5] on link "Workforce" at bounding box center [371, 16] width 87 height 33
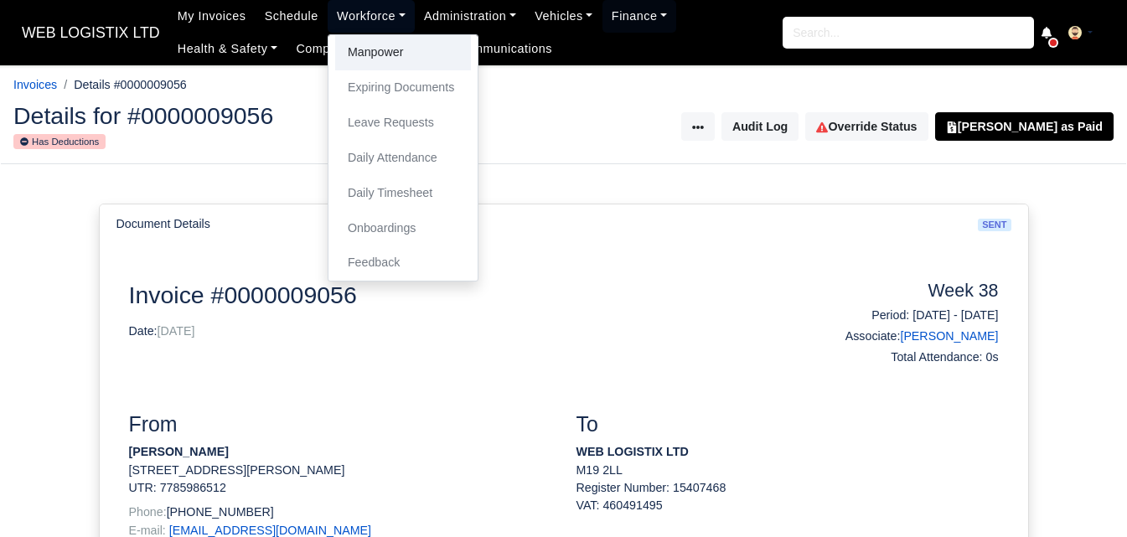
click at [375, 52] on link "Manpower" at bounding box center [403, 52] width 136 height 35
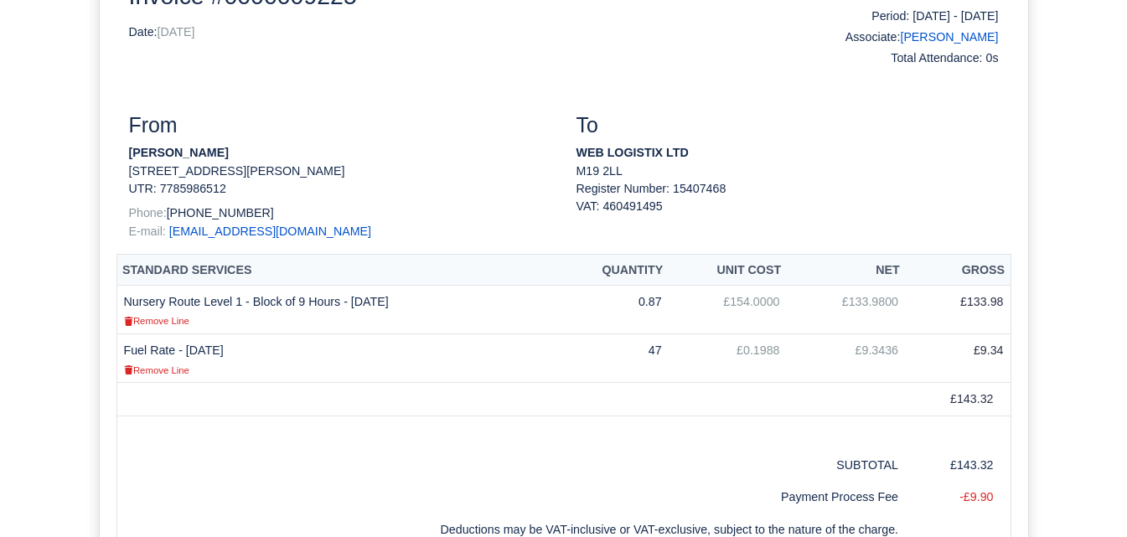
scroll to position [140, 0]
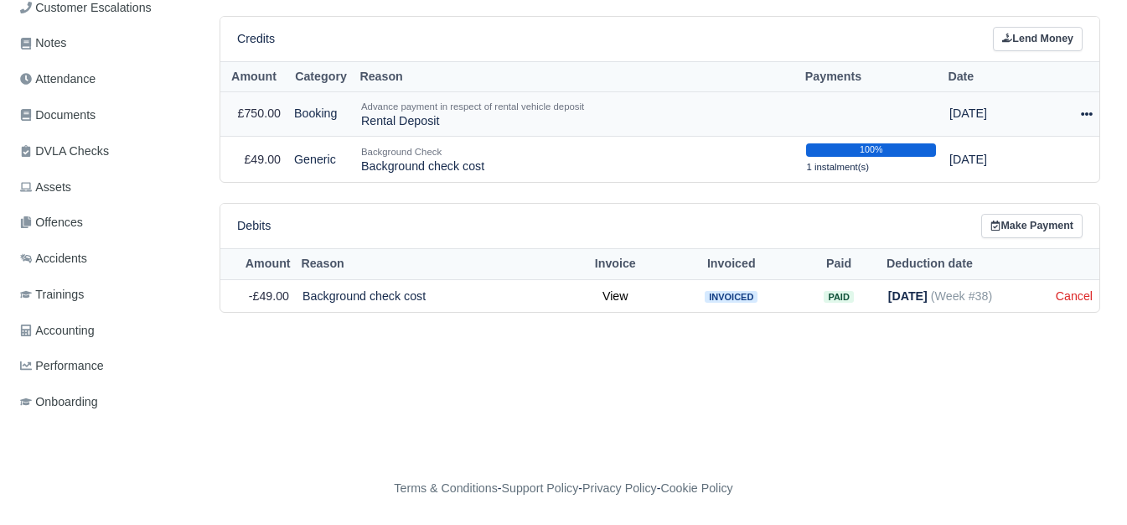
scroll to position [409, 0]
click at [1088, 113] on icon at bounding box center [1087, 113] width 12 height 3
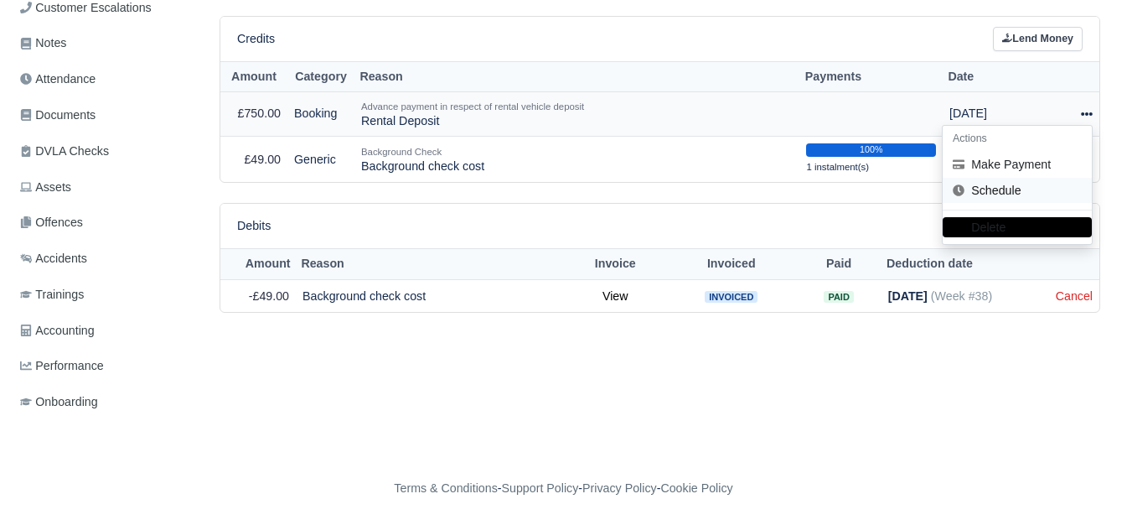
click at [969, 194] on link "Schedule" at bounding box center [1017, 191] width 149 height 26
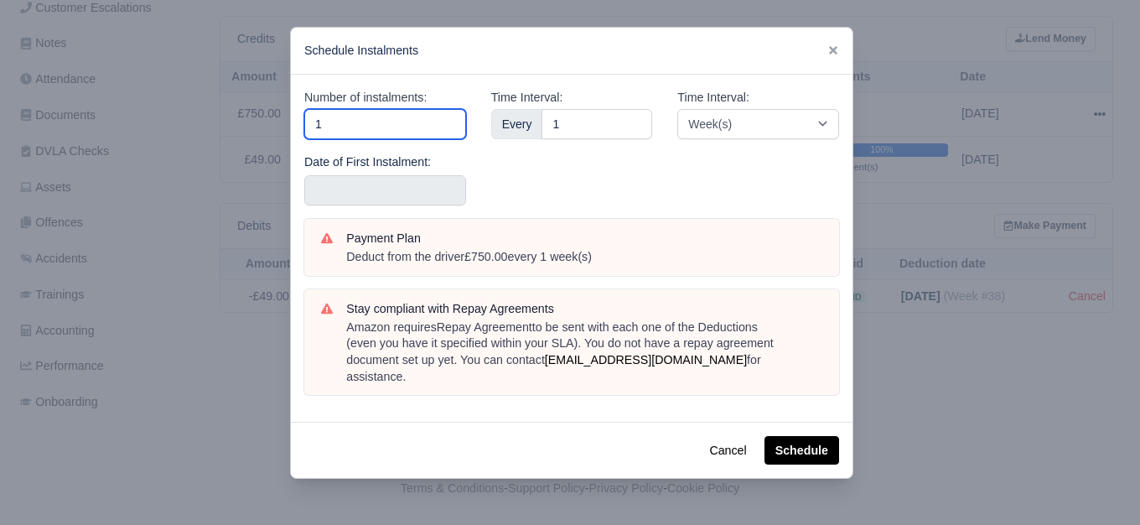
click at [343, 127] on input "1" at bounding box center [385, 124] width 162 height 30
type input "10"
click at [349, 209] on div "Number of instalments: 10 Date of First Instalment:" at bounding box center [385, 153] width 187 height 131
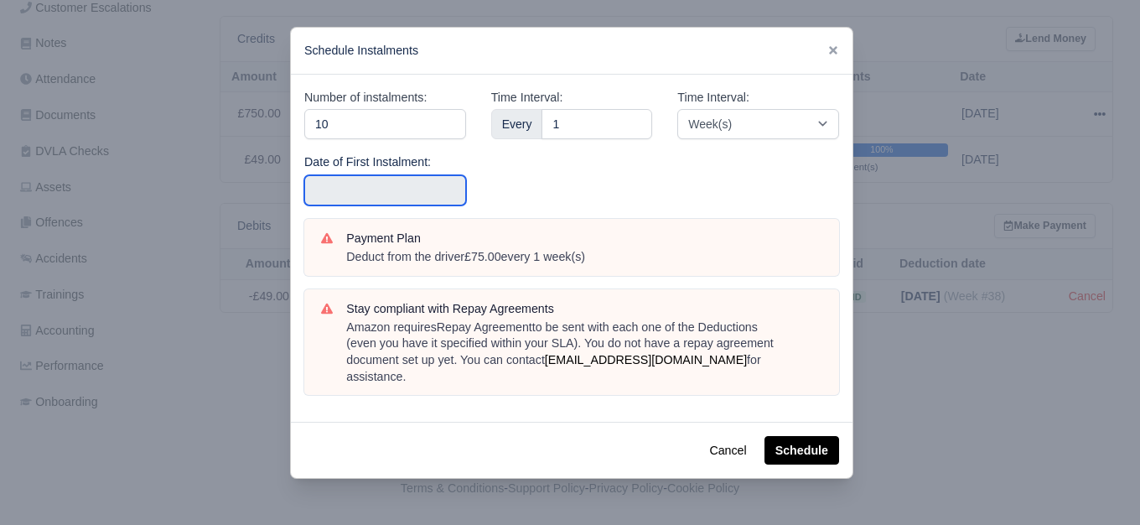
click at [344, 201] on input "text" at bounding box center [385, 190] width 162 height 30
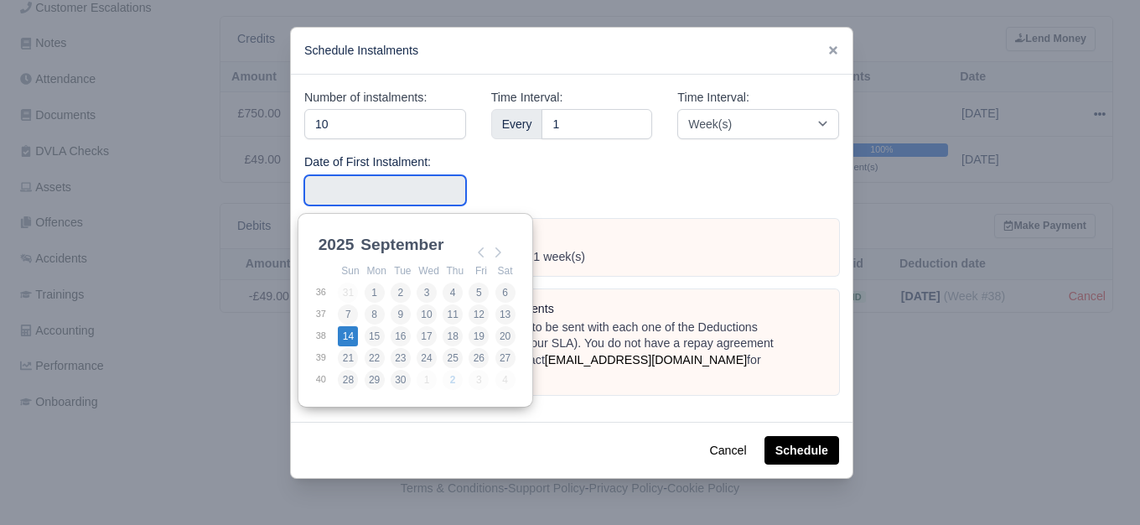
type input "2025-09-14"
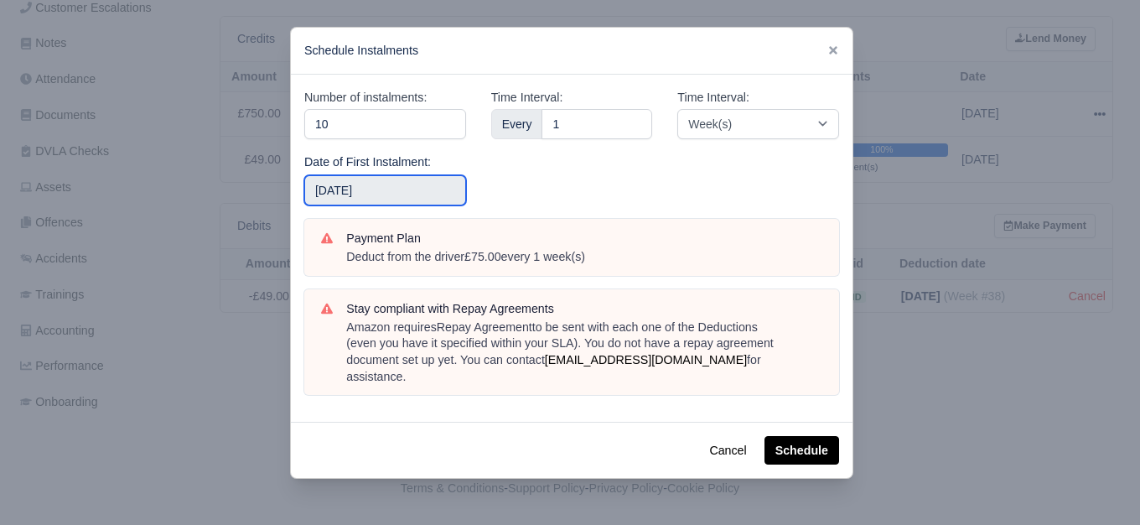
click at [401, 200] on input "2025-09-14" at bounding box center [385, 190] width 162 height 30
click at [529, 168] on div "Time Interval: Every 1" at bounding box center [571, 153] width 187 height 131
click at [786, 438] on button "Schedule" at bounding box center [801, 450] width 75 height 28
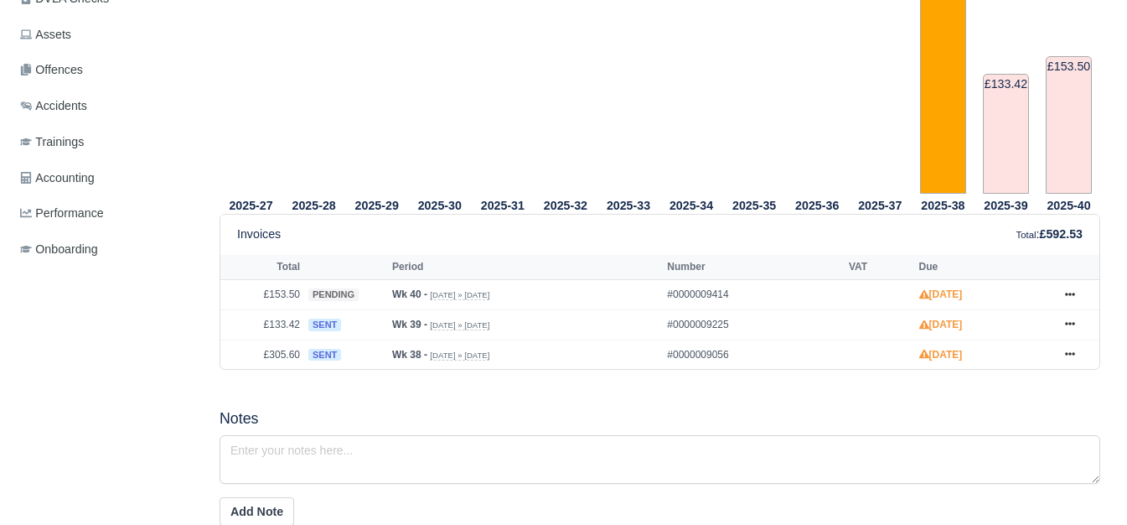
scroll to position [559, 0]
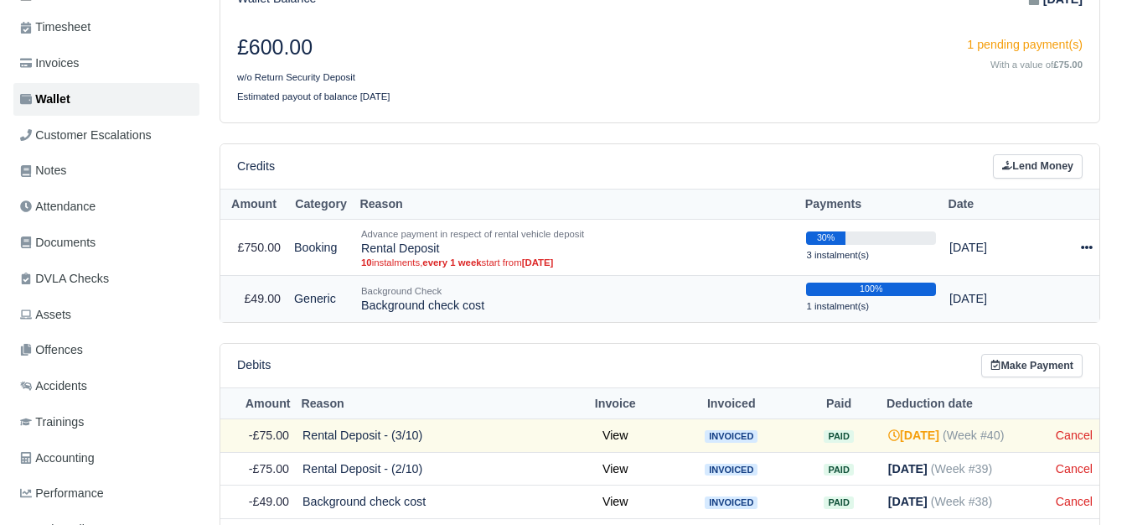
scroll to position [140, 0]
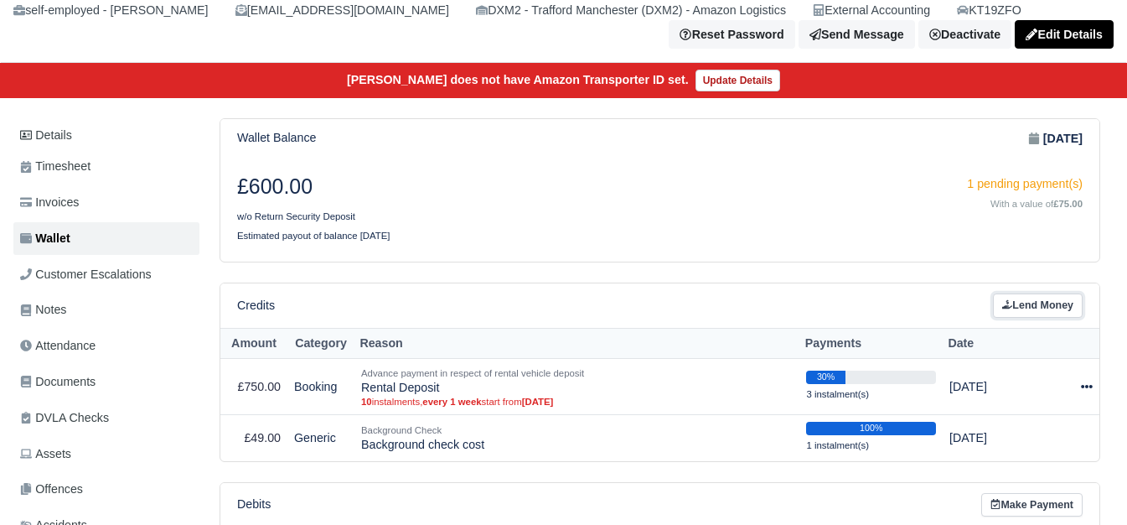
click at [1019, 318] on link "Lend Money" at bounding box center [1038, 305] width 90 height 24
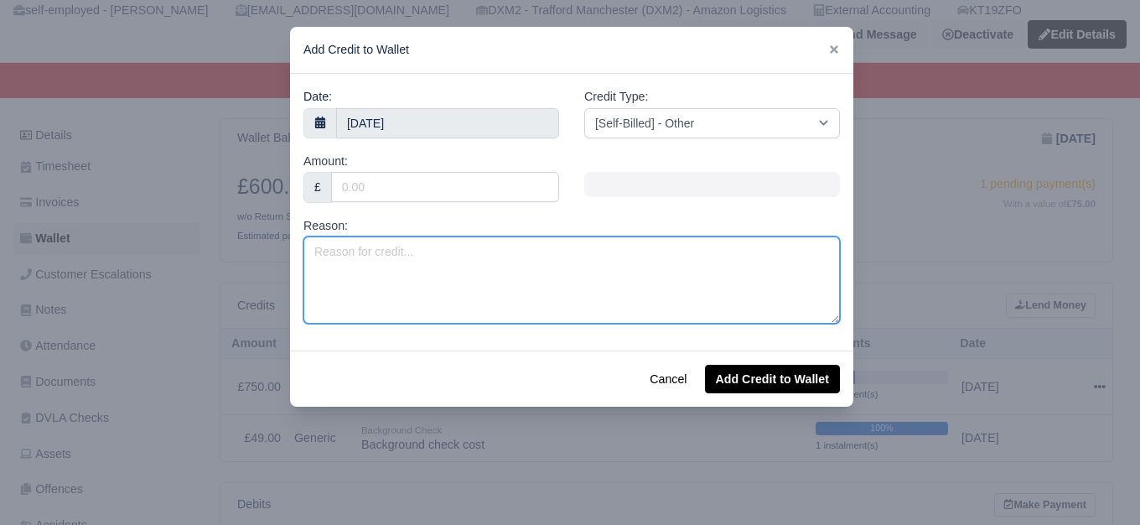
click at [342, 288] on textarea "Reason:" at bounding box center [571, 279] width 536 height 87
paste textarea "PL 2025 (Week 39 to Week 52)"
type textarea "PL 2025 (Week 39 to Week 52)"
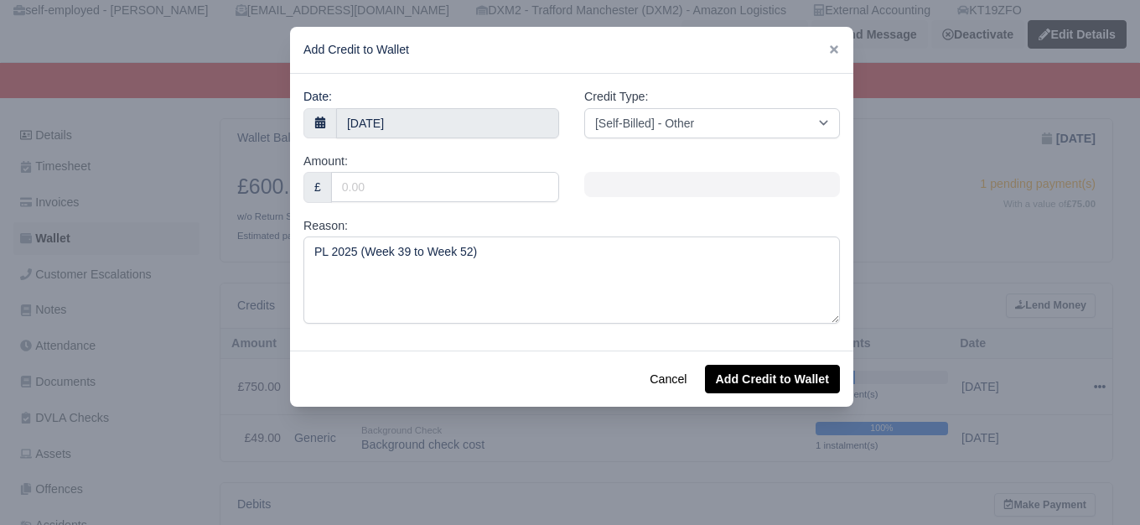
click at [393, 165] on div "Amount: £" at bounding box center [431, 177] width 256 height 51
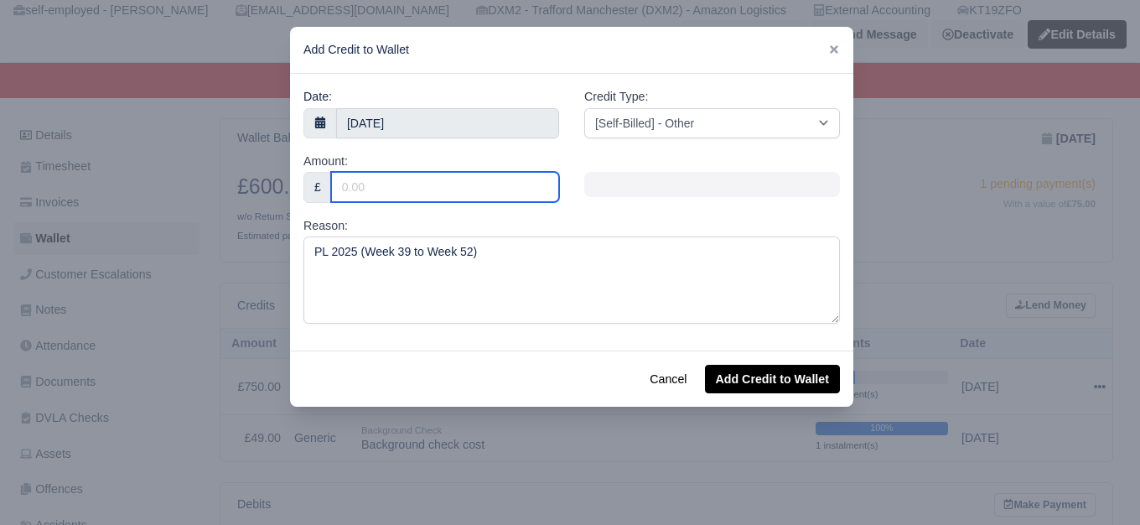
click at [390, 183] on input "Amount:" at bounding box center [445, 187] width 228 height 30
type input "70"
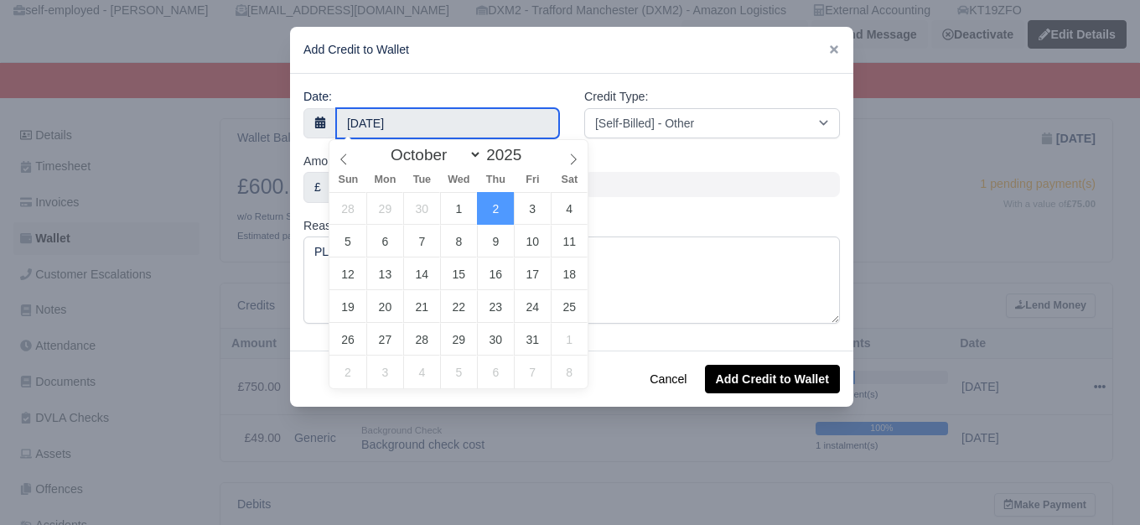
click at [405, 127] on body "WEB LOGISTIX LTD My Invoices Schedule Workforce Manpower Expiring Documents Lea…" at bounding box center [570, 122] width 1140 height 525
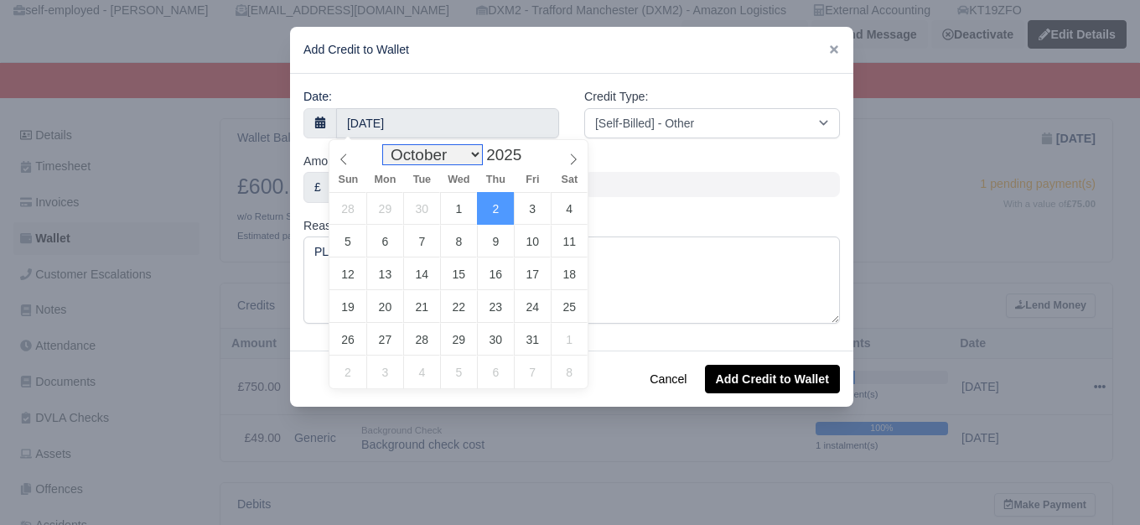
click at [445, 155] on select "January February March April May June July August September October November De…" at bounding box center [432, 154] width 99 height 19
select select "8"
click at [387, 145] on select "January February March April May June July August September October November De…" at bounding box center [432, 154] width 99 height 19
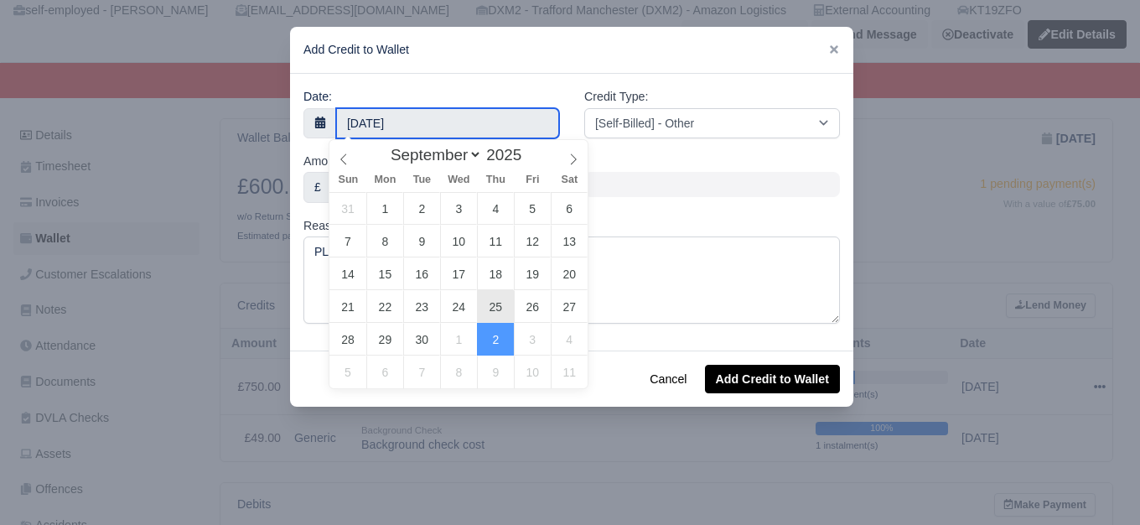
type input "25 September 2025"
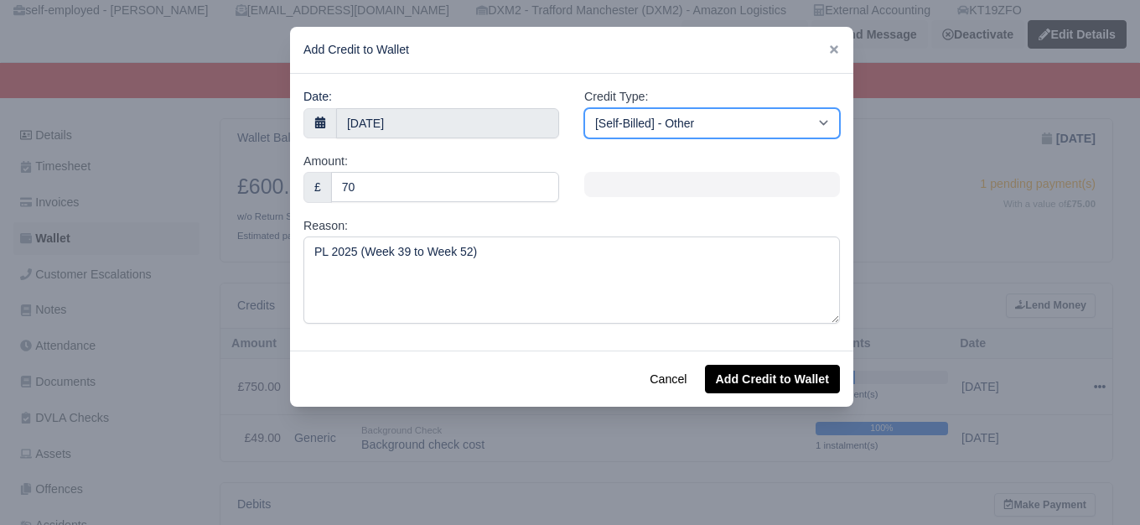
click at [775, 111] on select "[Self-Billed] - Other [Self-Billed] - Negative Invoice [Self-Billed] - Keychain…" at bounding box center [712, 123] width 256 height 30
click at [584, 108] on select "[Self-Billed] - Other [Self-Billed] - Negative Invoice [Self-Billed] - Keychain…" at bounding box center [712, 123] width 256 height 30
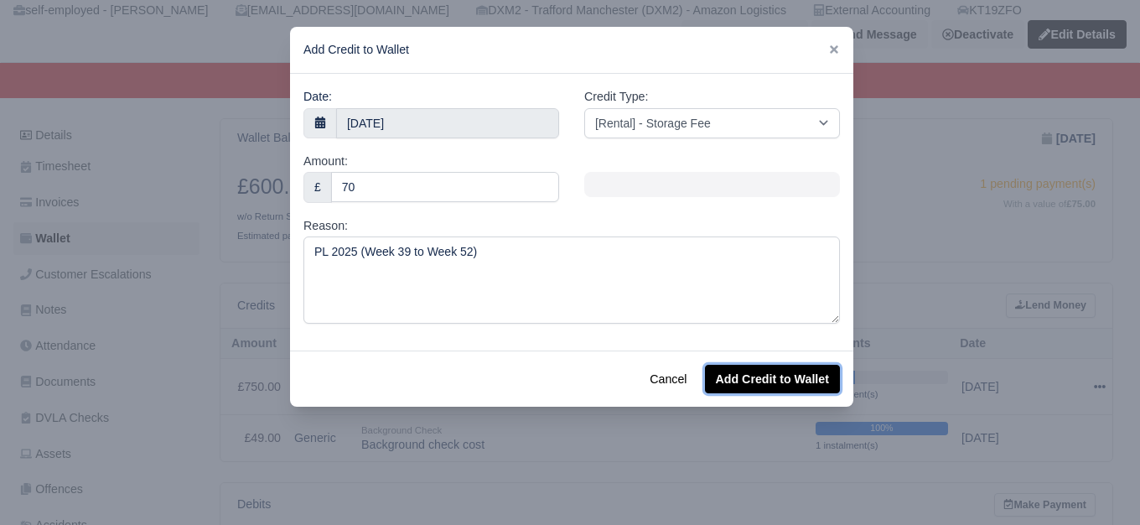
click at [759, 385] on button "Add Credit to Wallet" at bounding box center [772, 378] width 135 height 28
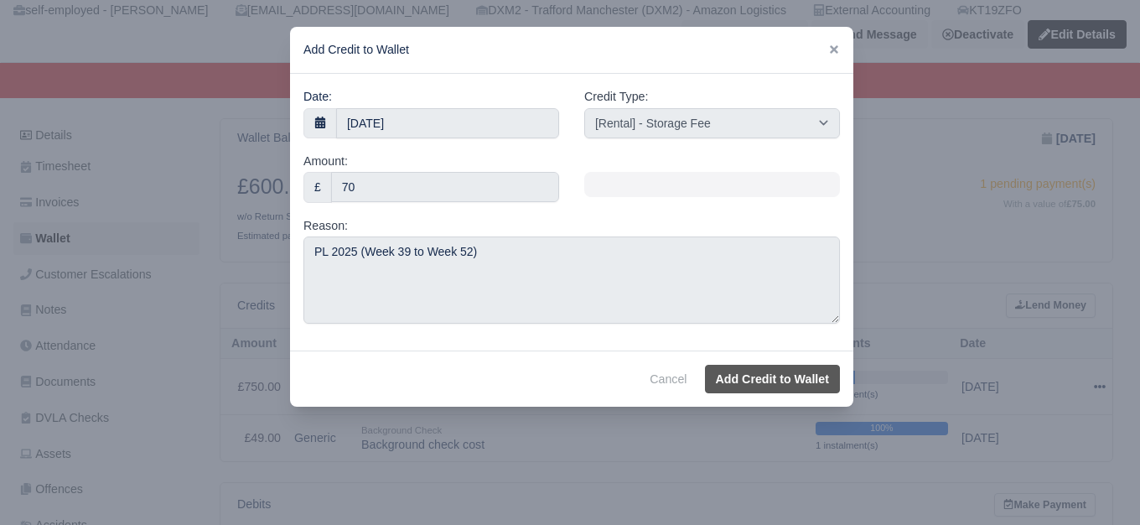
select select "other"
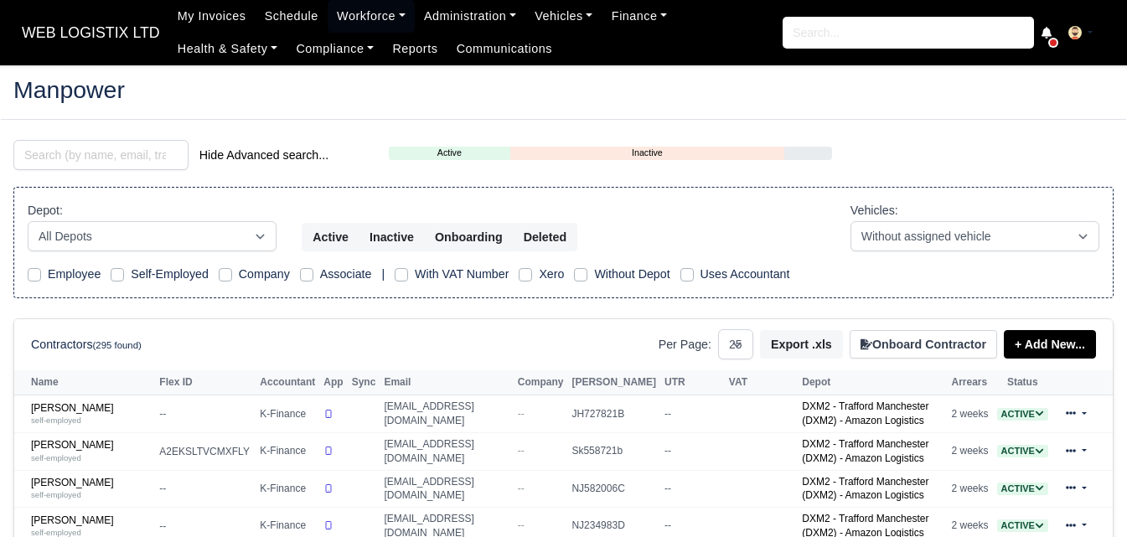
select select "25"
click at [83, 158] on input "search" at bounding box center [100, 155] width 175 height 30
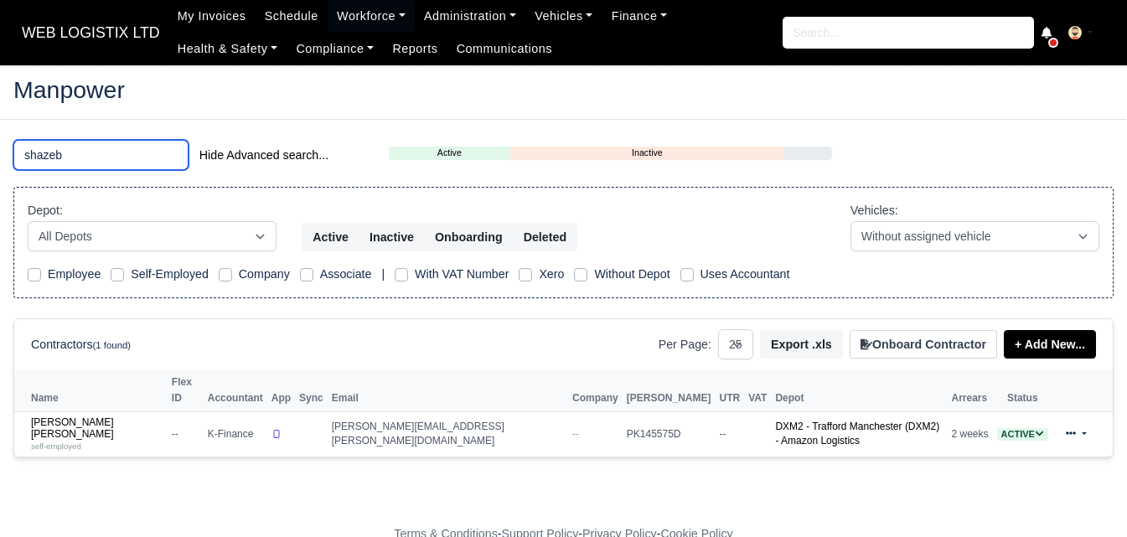
type input "shazeb"
click at [101, 394] on th "Name" at bounding box center [90, 390] width 153 height 41
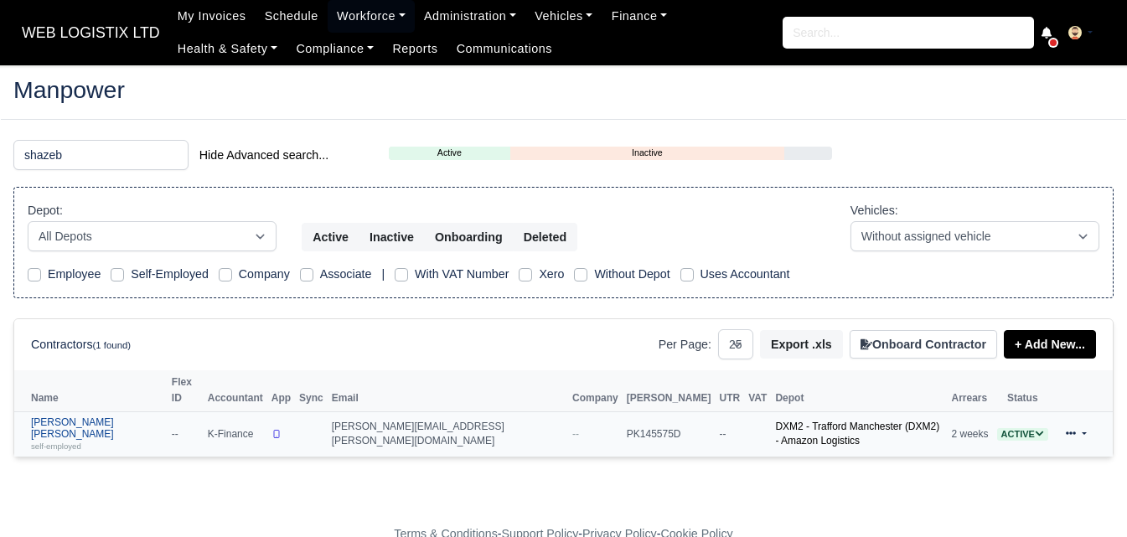
click at [89, 416] on link "Shazeb Ali Khalid self-employed" at bounding box center [97, 434] width 132 height 36
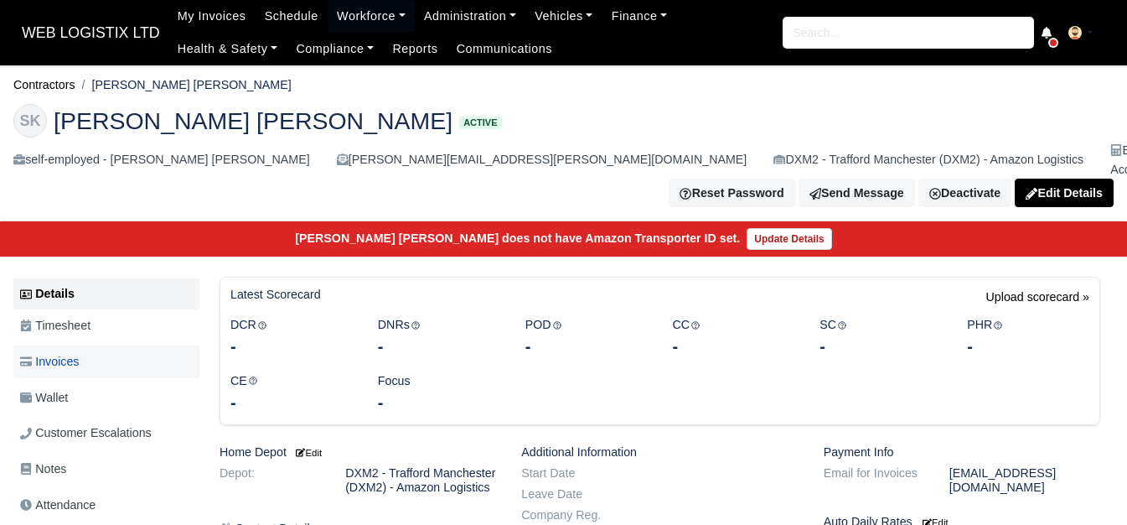
click at [135, 347] on link "Invoices" at bounding box center [106, 361] width 186 height 33
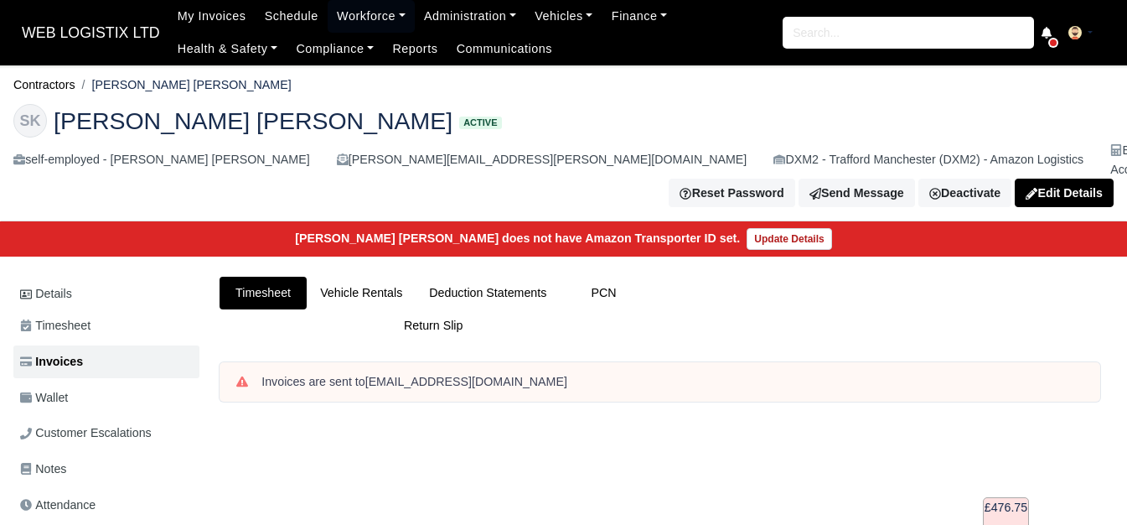
click at [92, 382] on link "Wallet" at bounding box center [106, 397] width 186 height 33
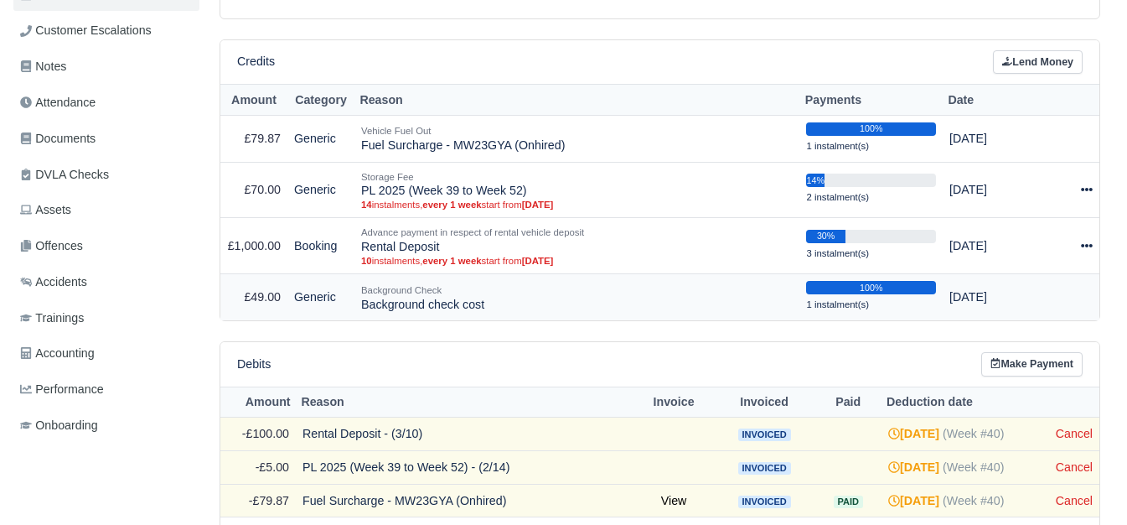
scroll to position [419, 0]
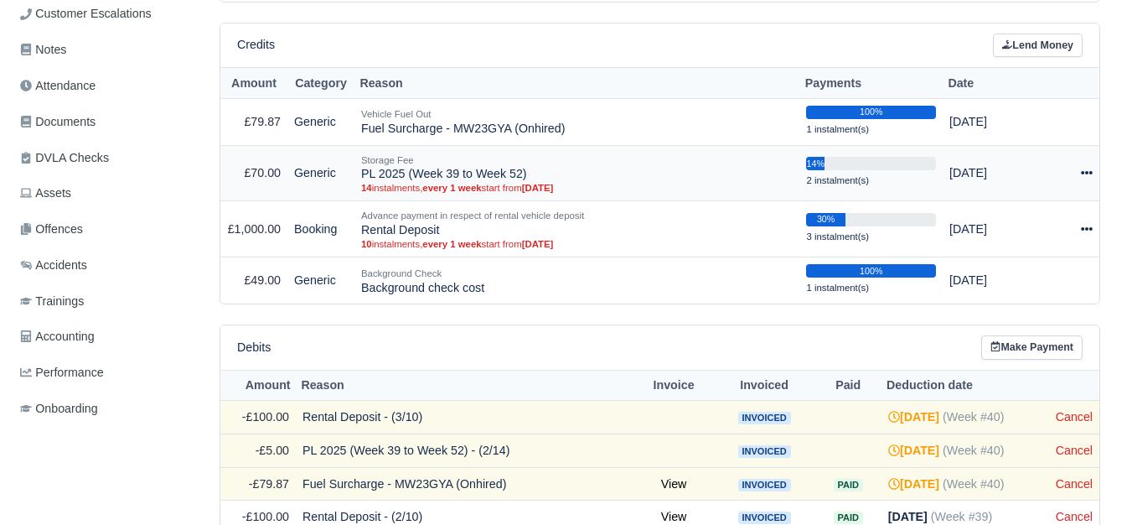
drag, startPoint x: 362, startPoint y: 158, endPoint x: 527, endPoint y: 158, distance: 165.1
click at [527, 158] on td "Storage Fee PL 2025 (Week 39 to Week 52) 14 instalments, every 1 week start fro…" at bounding box center [576, 173] width 445 height 56
copy td "PL 2025 (Week 39 to Week 52)"
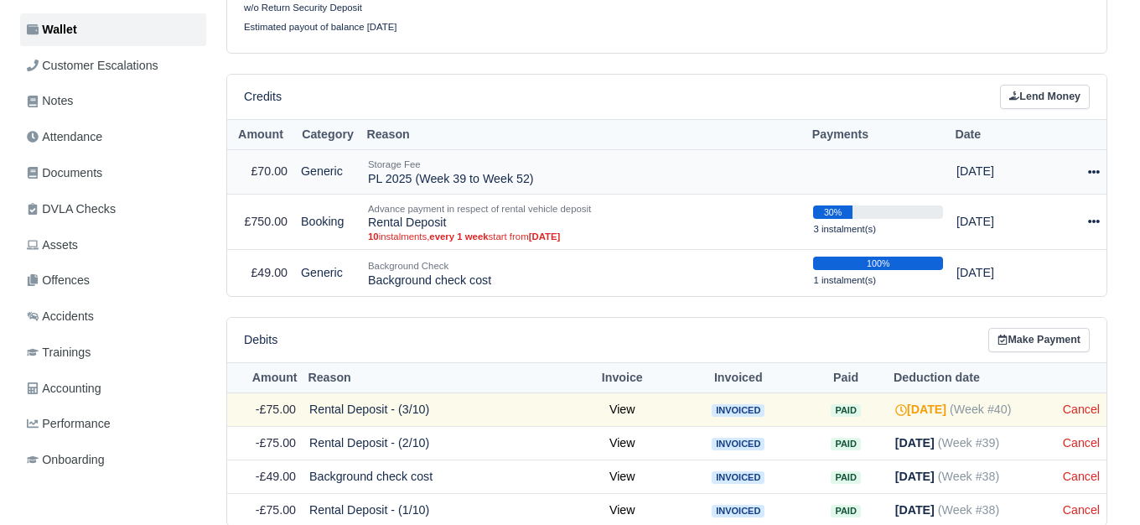
scroll to position [349, 0]
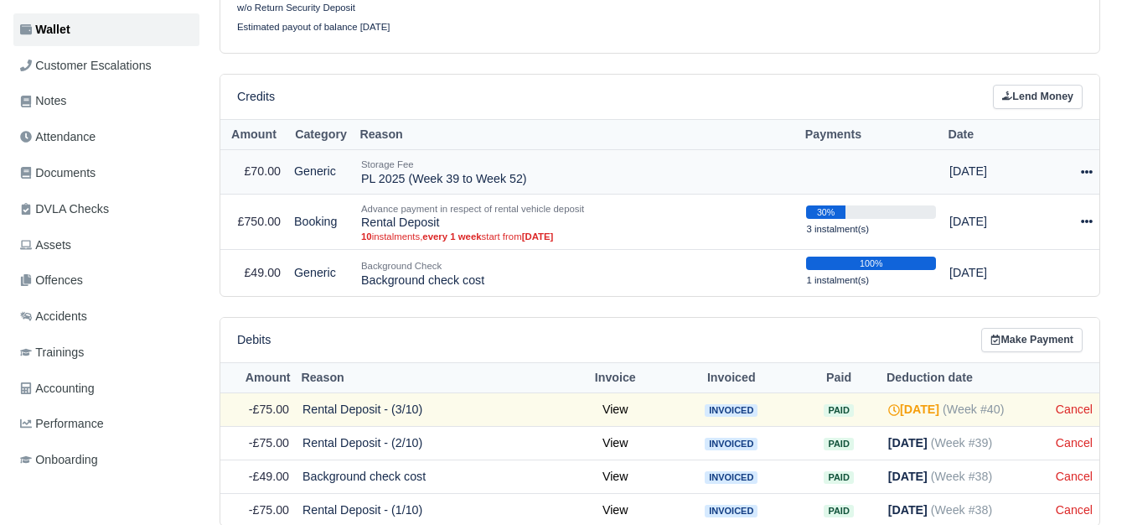
click at [1078, 173] on div at bounding box center [1075, 171] width 34 height 19
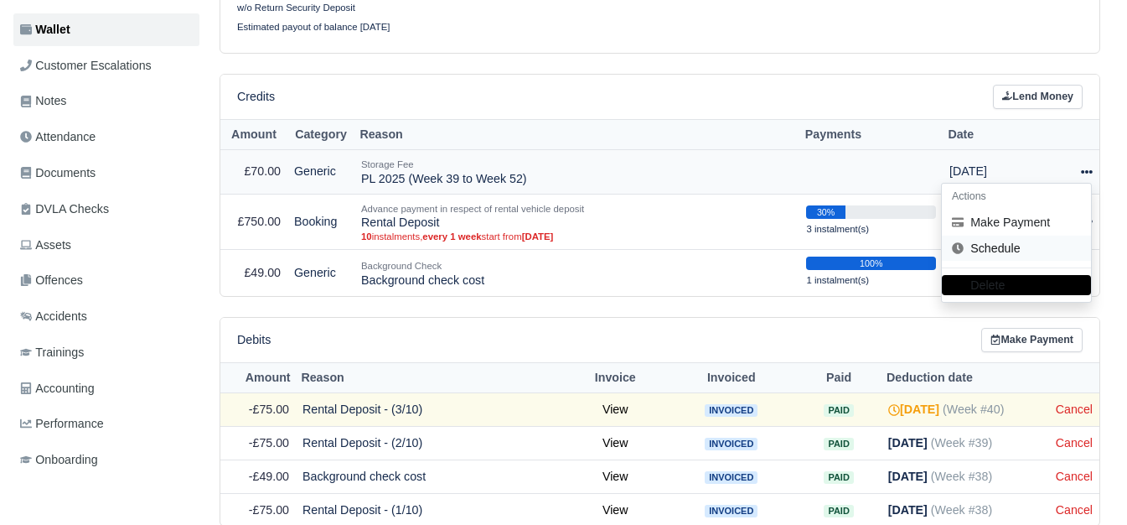
click at [1016, 255] on link "Schedule" at bounding box center [1016, 248] width 149 height 26
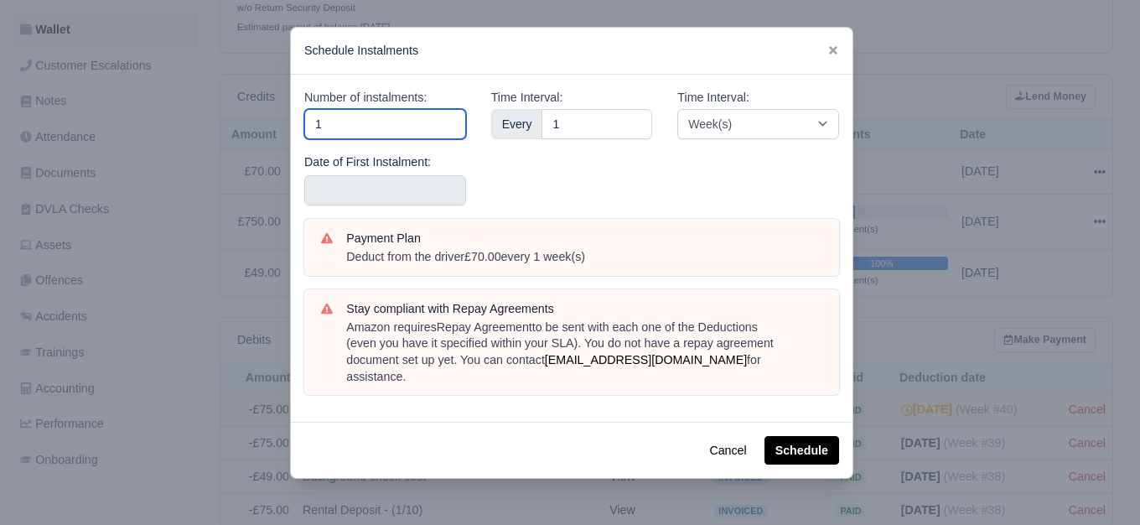
click at [381, 131] on input "1" at bounding box center [385, 124] width 162 height 30
type input "14"
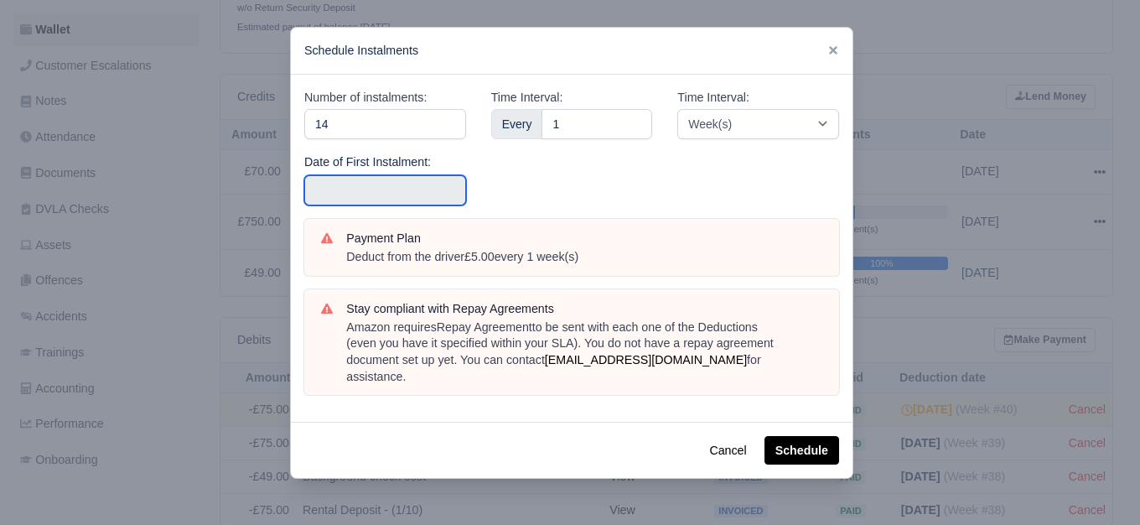
click at [395, 179] on input "text" at bounding box center [385, 190] width 162 height 30
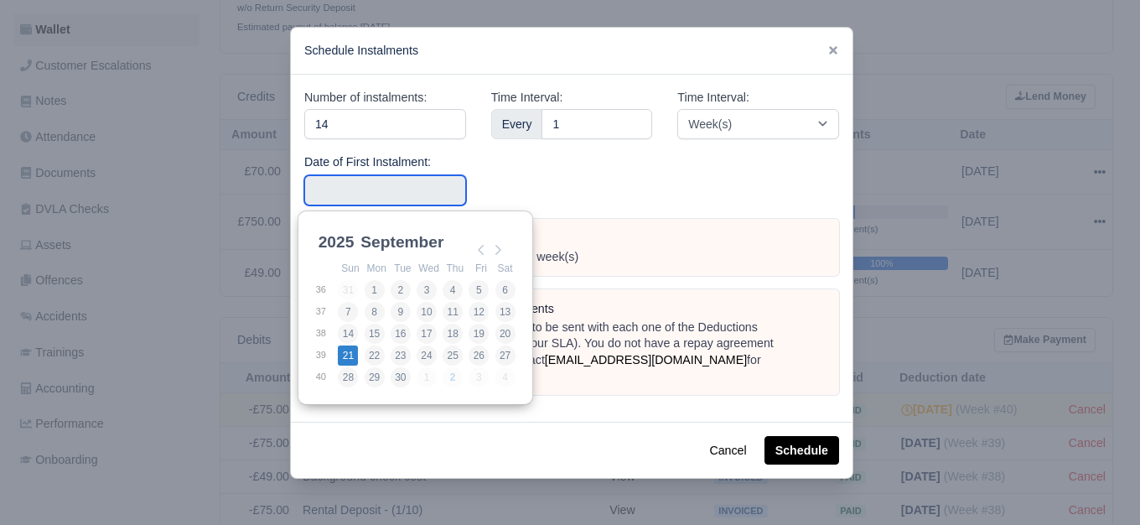
type input "2025-09-21"
click at [379, 198] on input "2025-09-21" at bounding box center [385, 190] width 162 height 30
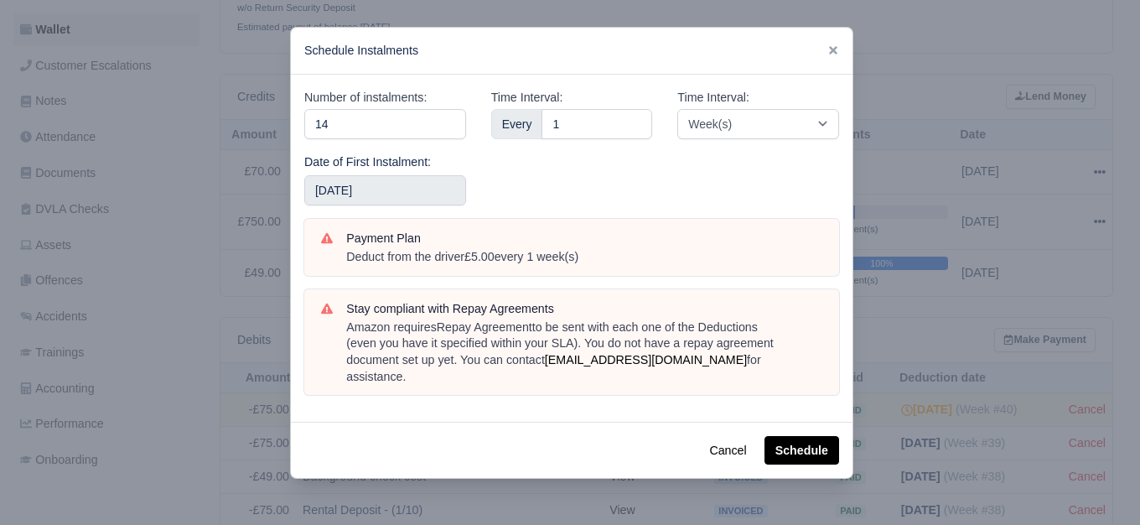
click at [626, 190] on div "Time Interval: Every 1" at bounding box center [571, 153] width 187 height 131
click at [804, 439] on button "Schedule" at bounding box center [801, 450] width 75 height 28
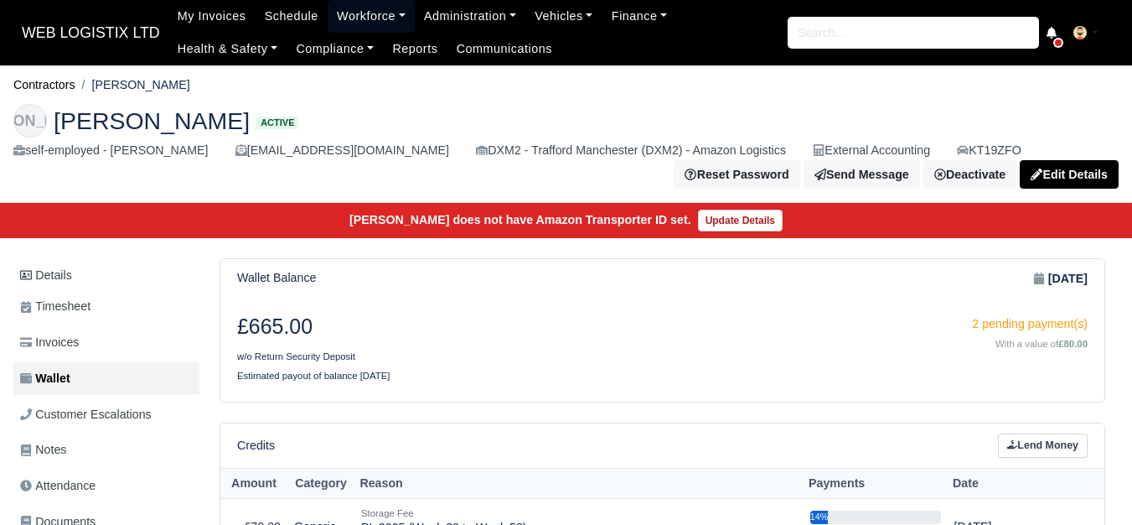
drag, startPoint x: 392, startPoint y: 13, endPoint x: 379, endPoint y: 14, distance: 13.4
click at [392, 13] on link "Workforce" at bounding box center [371, 16] width 87 height 33
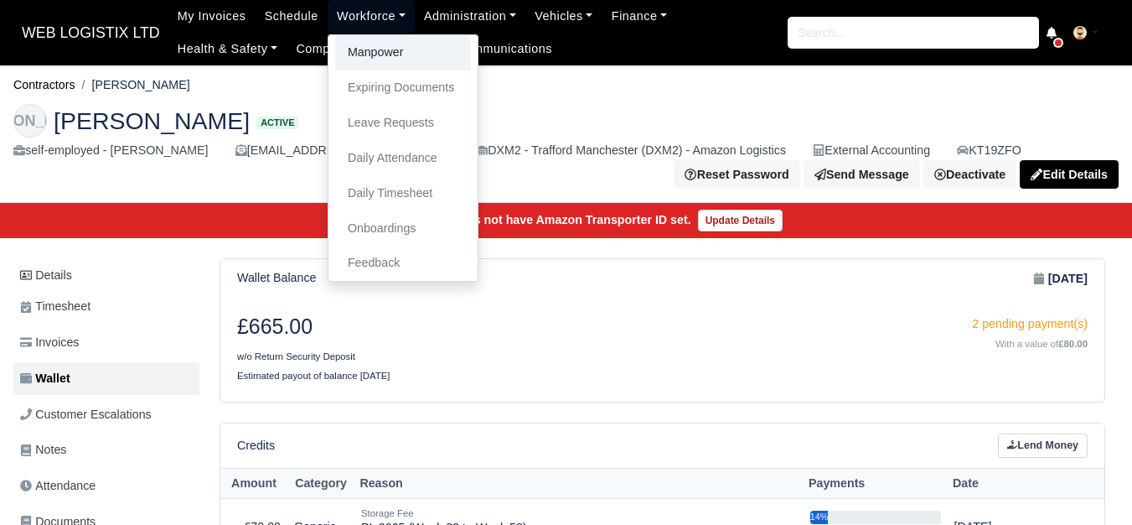
click at [369, 57] on link "Manpower" at bounding box center [403, 52] width 136 height 35
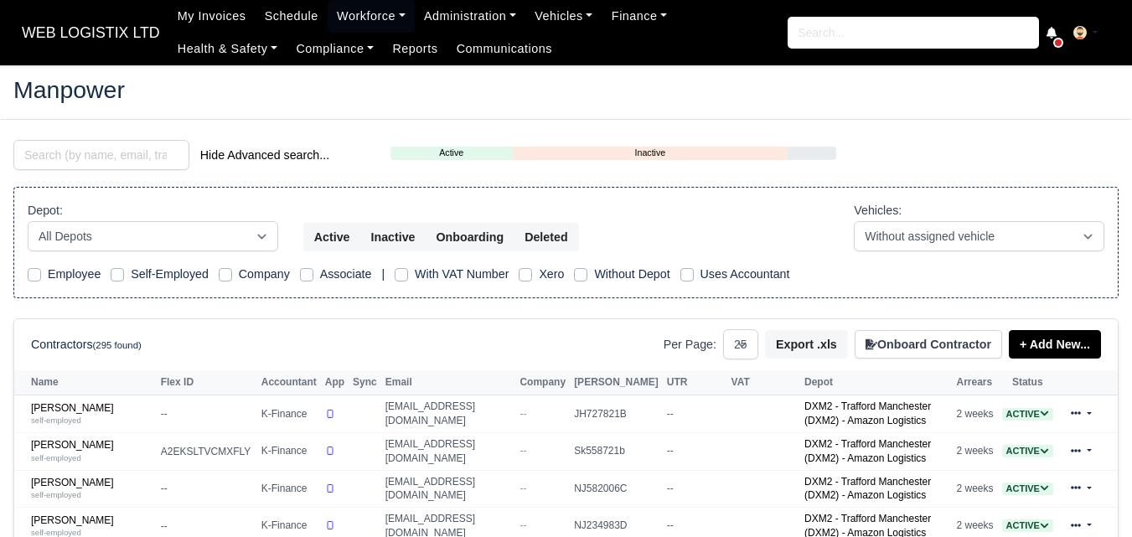
select select "25"
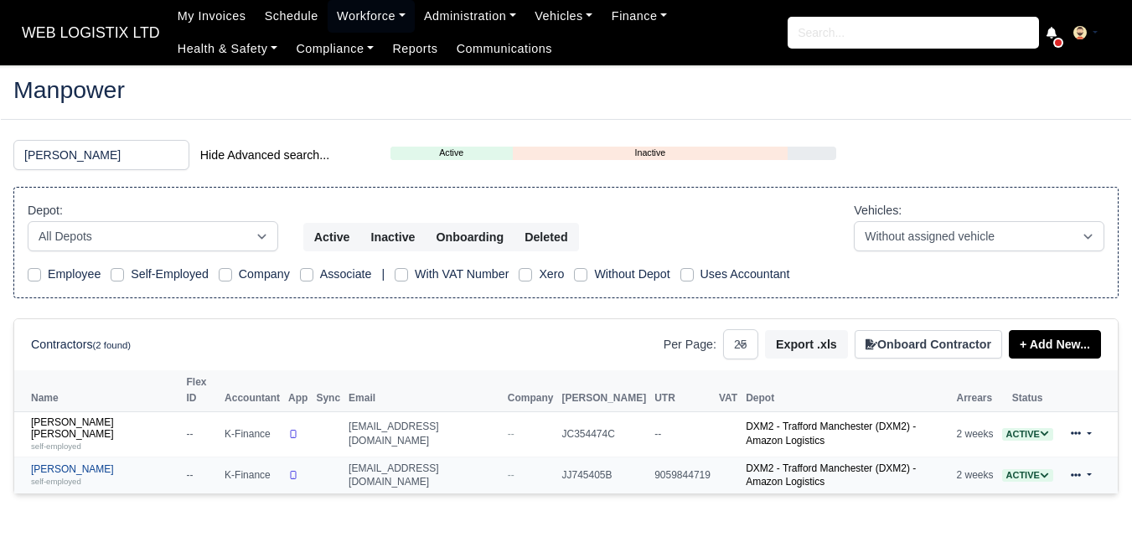
type input "[PERSON_NAME]"
click at [39, 463] on link "Sean Mulligan self-employed" at bounding box center [104, 475] width 147 height 24
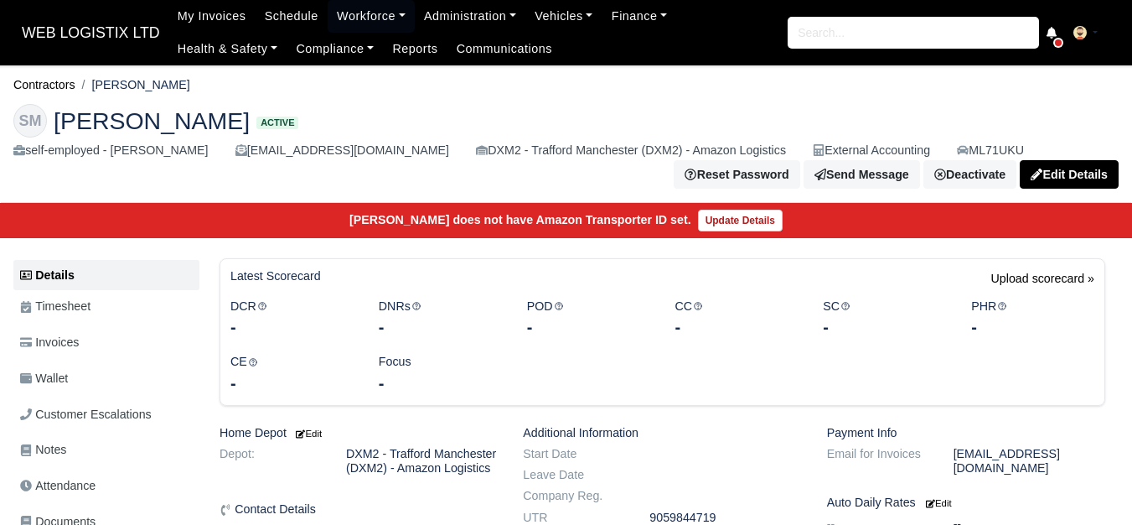
click at [75, 380] on link "Wallet" at bounding box center [106, 378] width 186 height 33
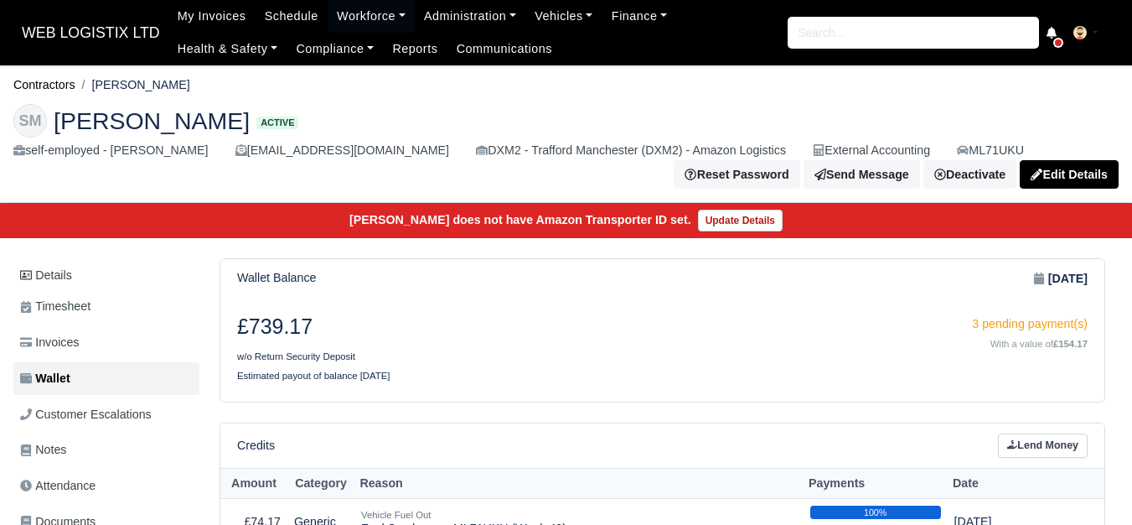
click at [363, 0] on html "WEB LOGISTIX LTD My Invoices Schedule Workforce Manpower Expiring Documents Lea…" at bounding box center [566, 262] width 1132 height 525
click at [355, 11] on link "Workforce" at bounding box center [371, 16] width 87 height 33
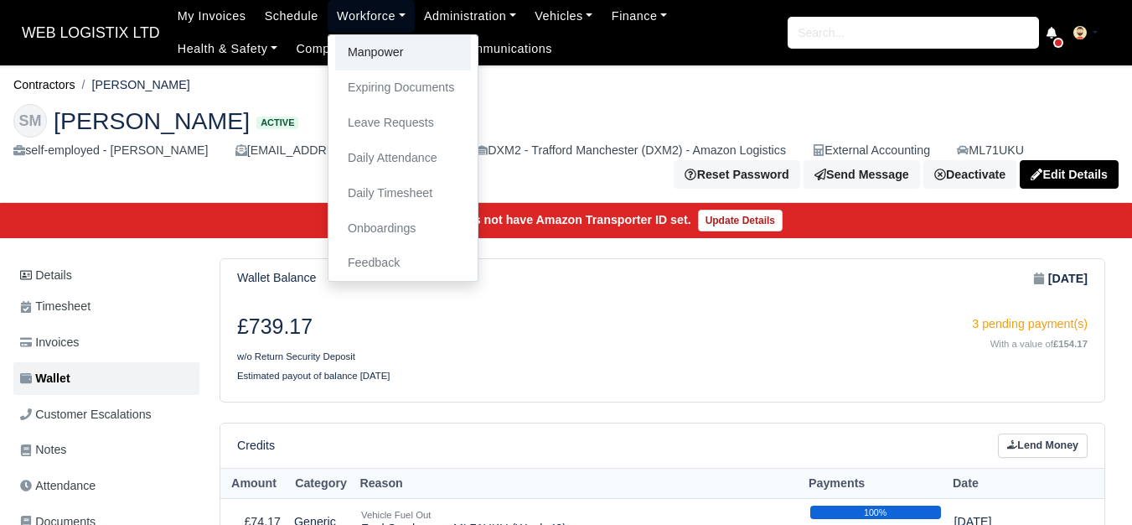
click at [360, 54] on link "Manpower" at bounding box center [403, 52] width 136 height 35
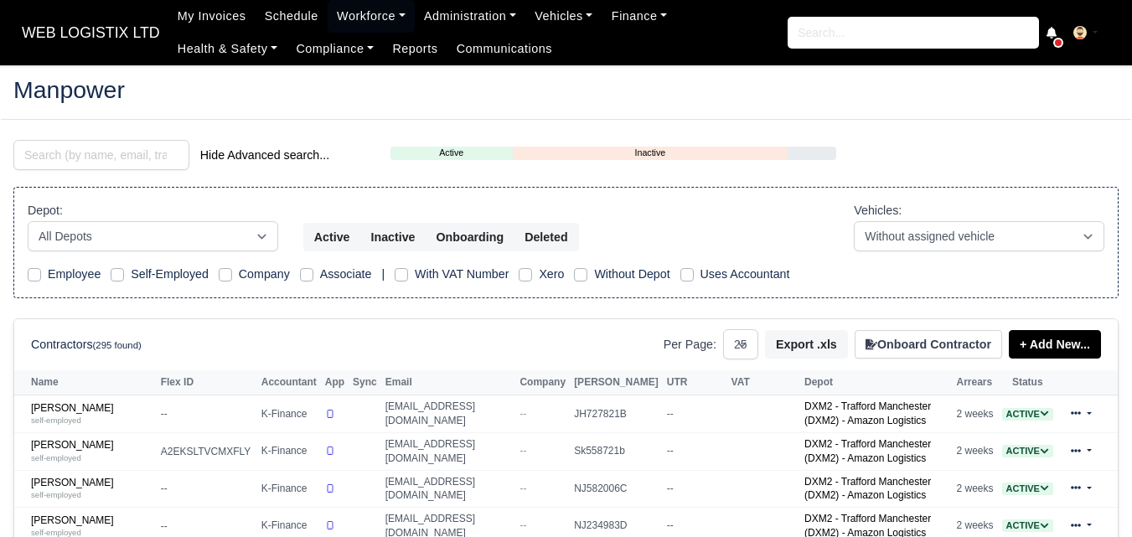
select select "25"
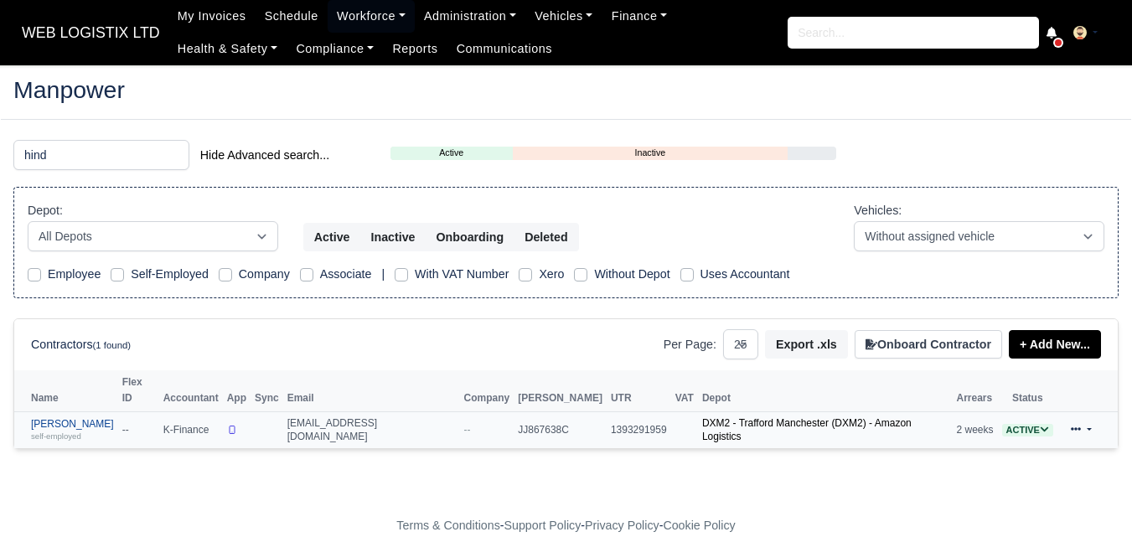
type input "hind"
click at [65, 418] on link "Ryan Van Hind self-employed" at bounding box center [72, 430] width 83 height 24
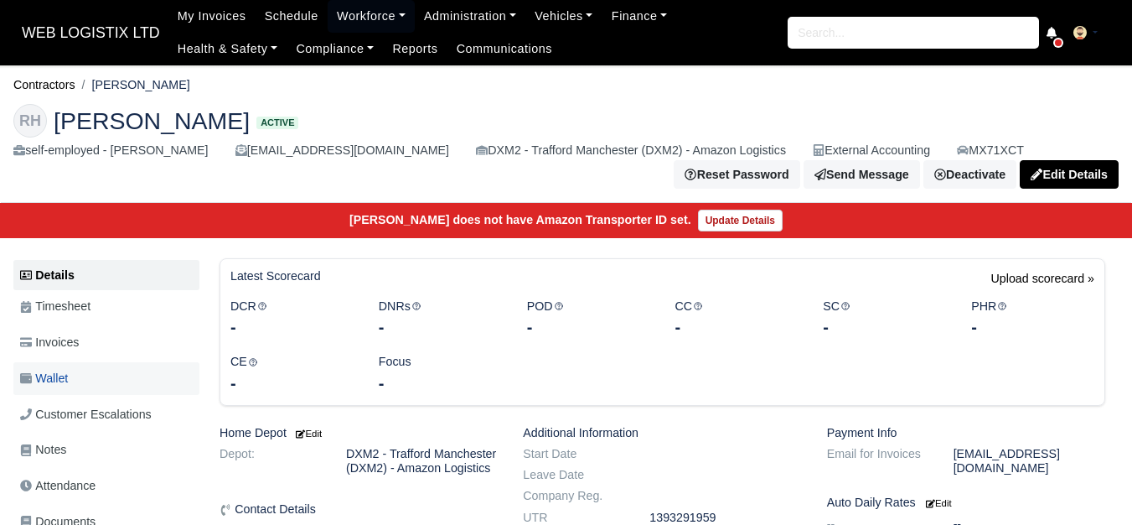
click at [65, 380] on span "Wallet" at bounding box center [44, 378] width 48 height 19
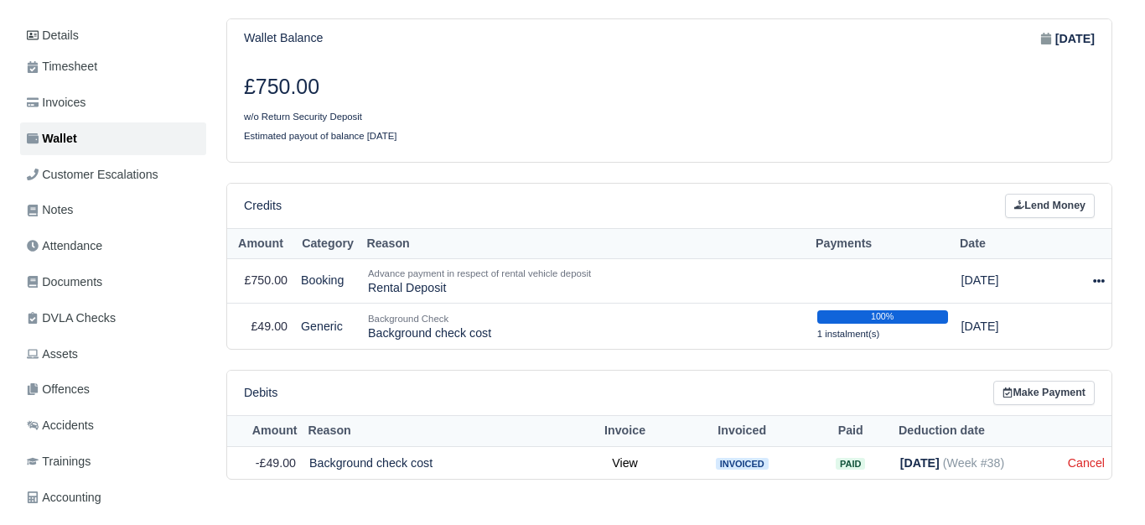
scroll to position [279, 0]
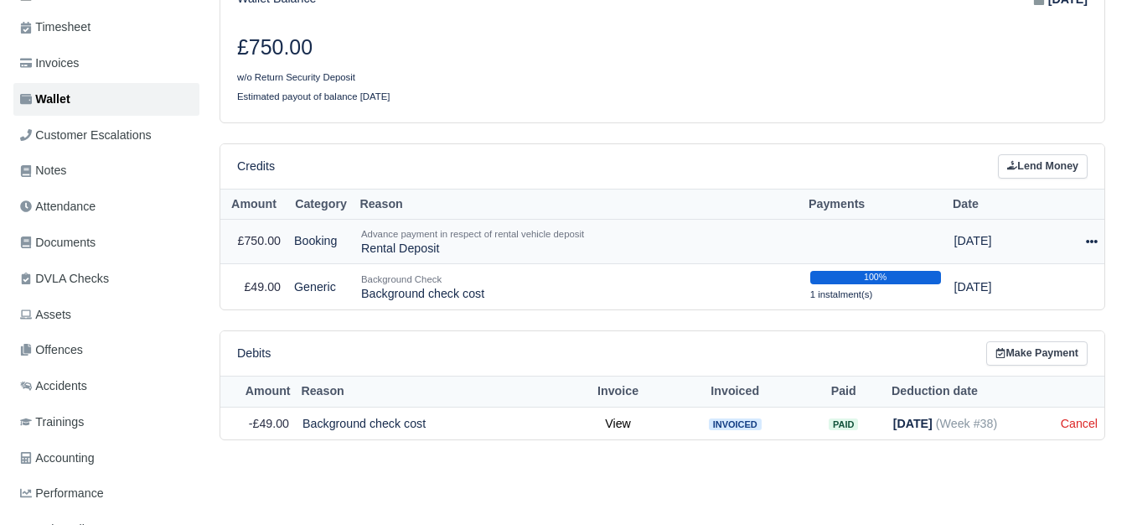
click at [1091, 251] on div at bounding box center [1080, 240] width 34 height 19
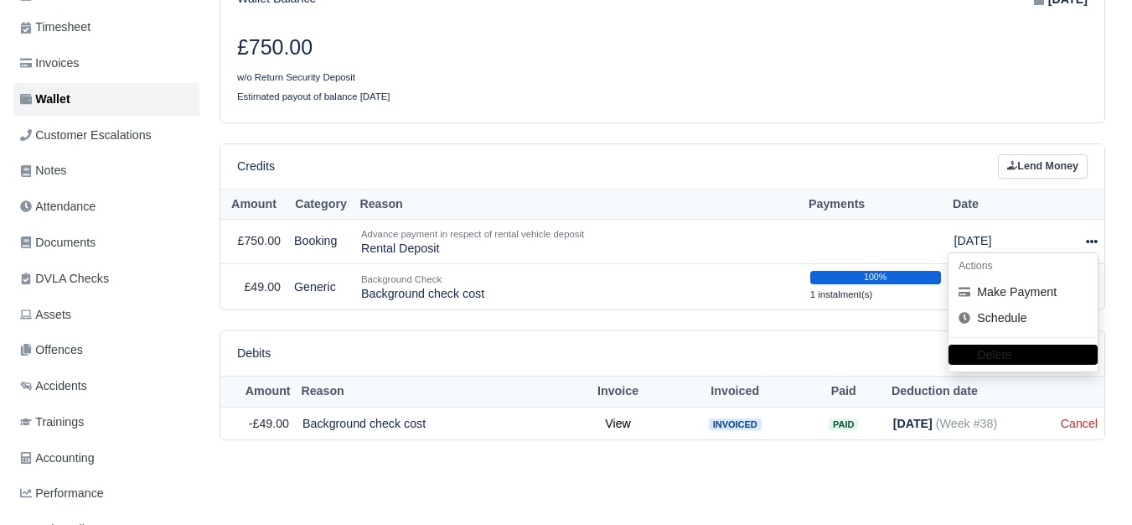
click at [952, 218] on th "Date" at bounding box center [1002, 204] width 109 height 31
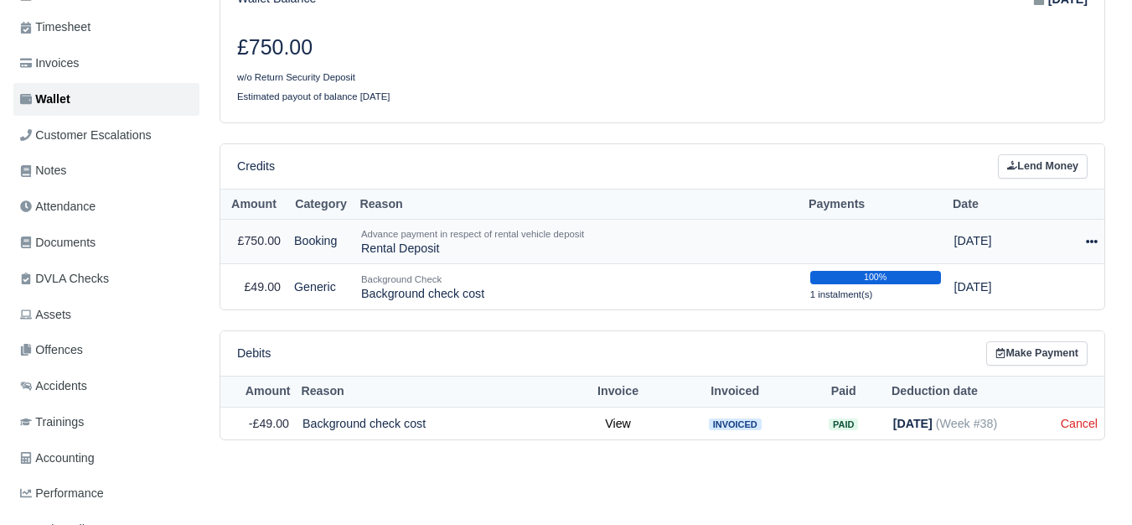
click at [1093, 243] on icon at bounding box center [1092, 241] width 12 height 12
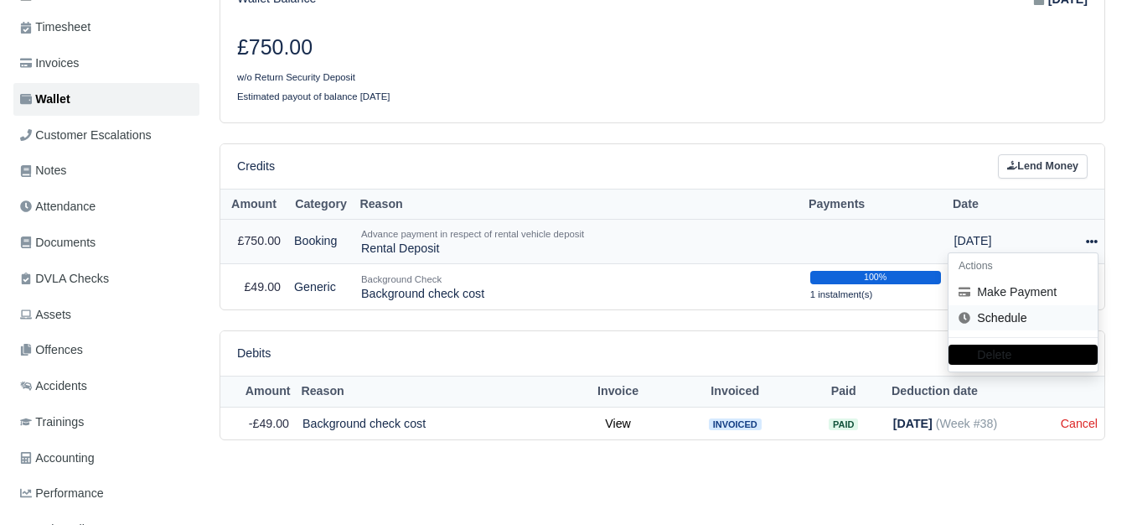
click at [1016, 317] on link "Schedule" at bounding box center [1022, 318] width 149 height 26
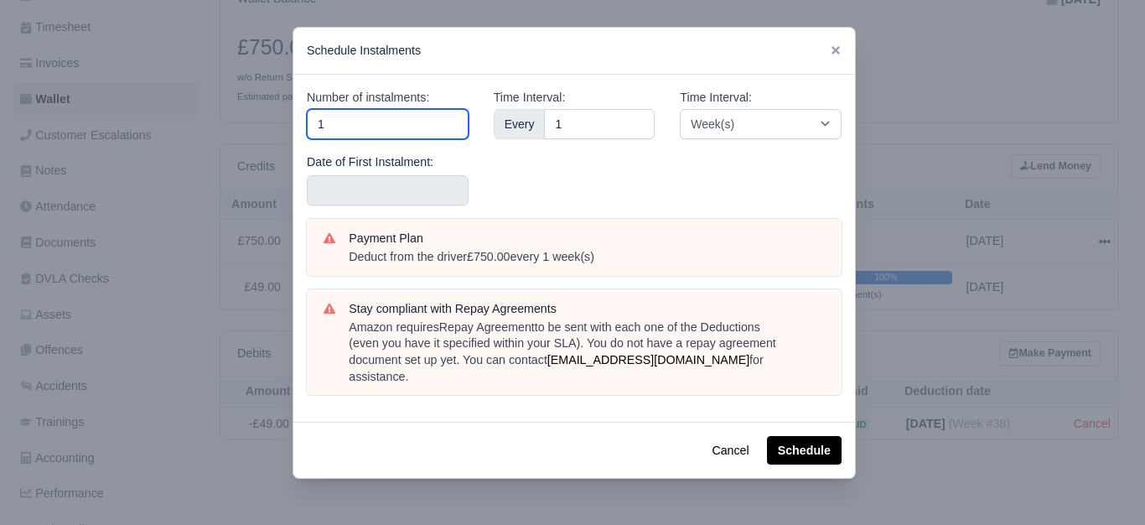
click at [436, 126] on input "1" at bounding box center [388, 124] width 162 height 30
type input "10"
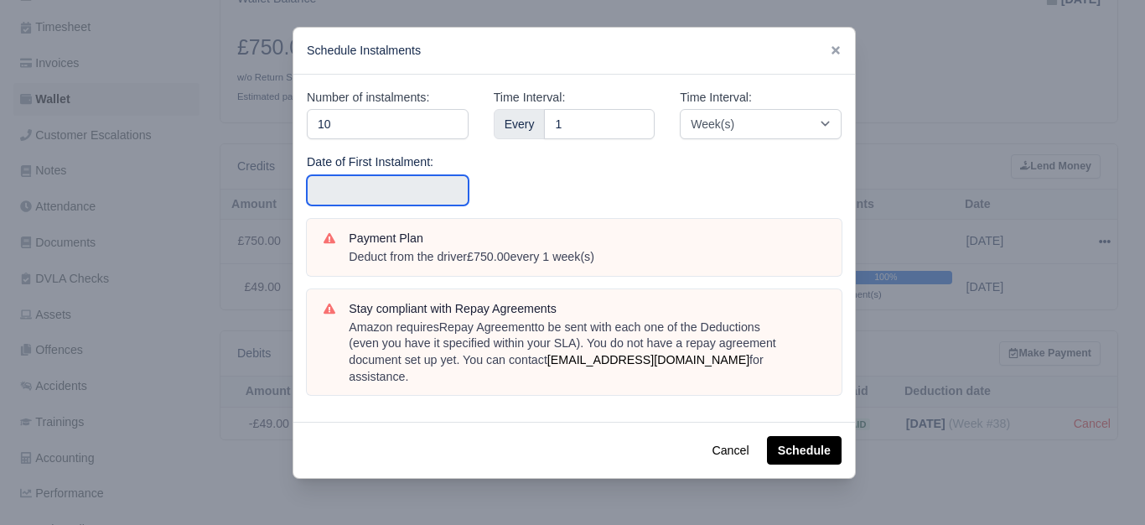
click at [401, 195] on input "text" at bounding box center [388, 190] width 162 height 30
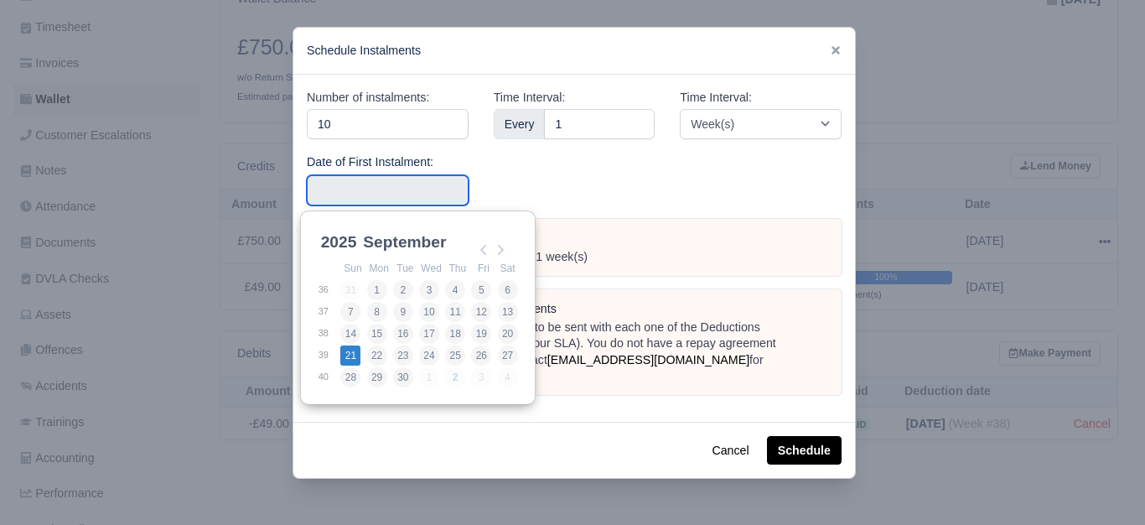
type input "2025-09-21"
click at [402, 186] on input "2025-09-21" at bounding box center [388, 190] width 162 height 30
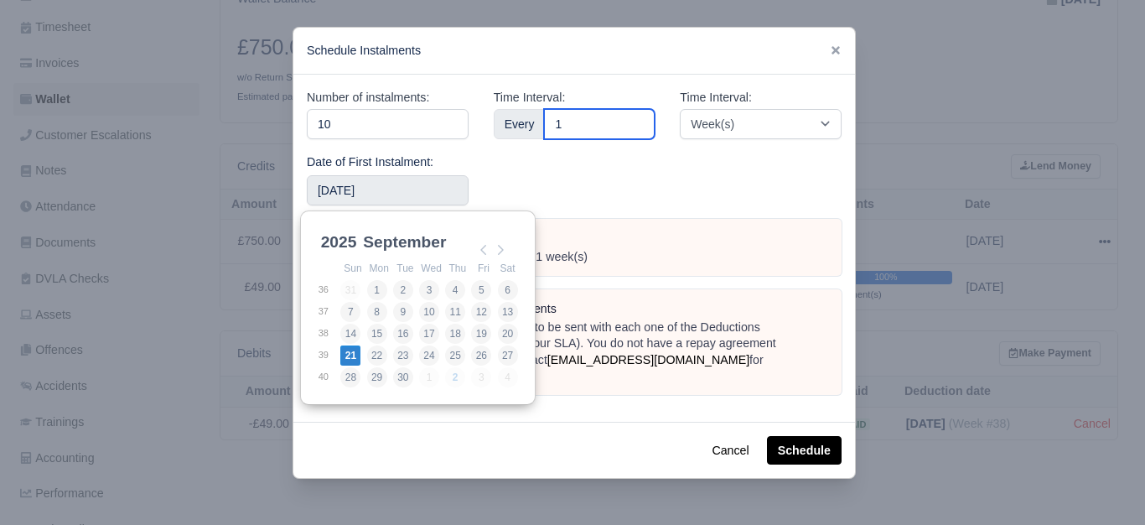
click at [602, 137] on input "1" at bounding box center [599, 124] width 111 height 30
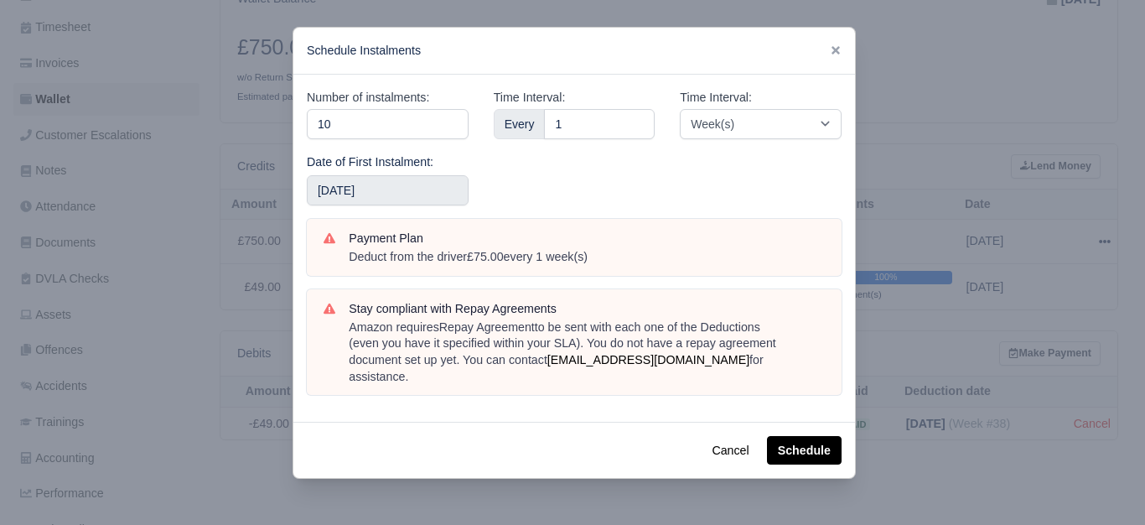
click at [584, 152] on div "Time Interval: Every 1" at bounding box center [574, 153] width 187 height 131
click at [783, 439] on button "Schedule" at bounding box center [804, 450] width 75 height 28
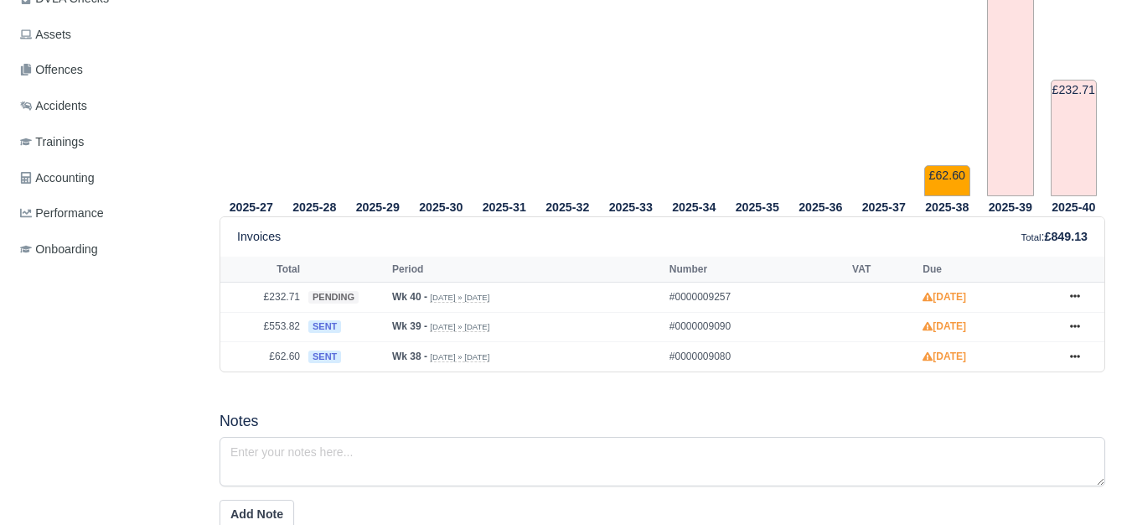
scroll to position [559, 0]
click at [1070, 328] on icon at bounding box center [1075, 326] width 10 height 10
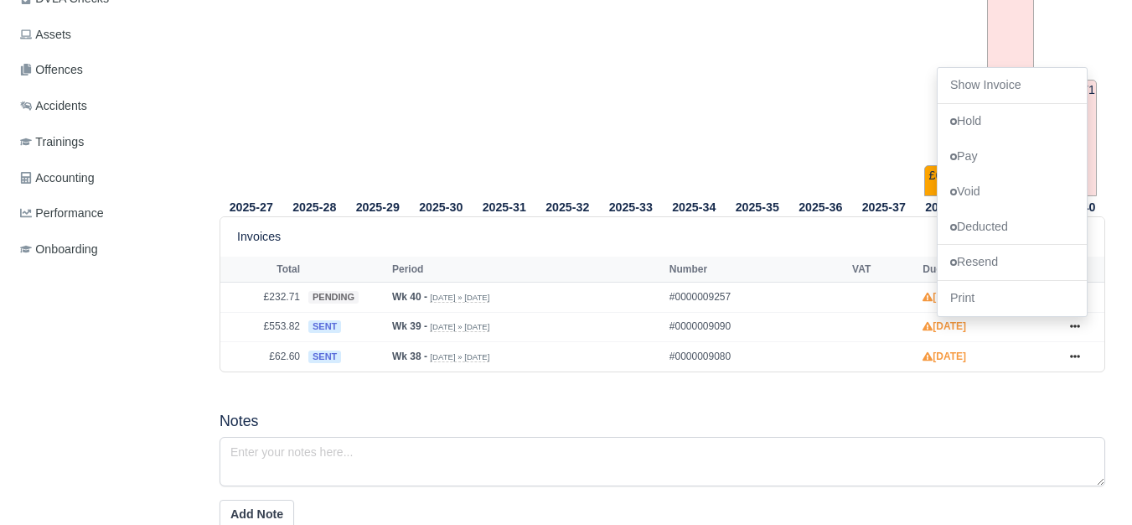
click at [652, 420] on h5 "Notes" at bounding box center [663, 421] width 886 height 18
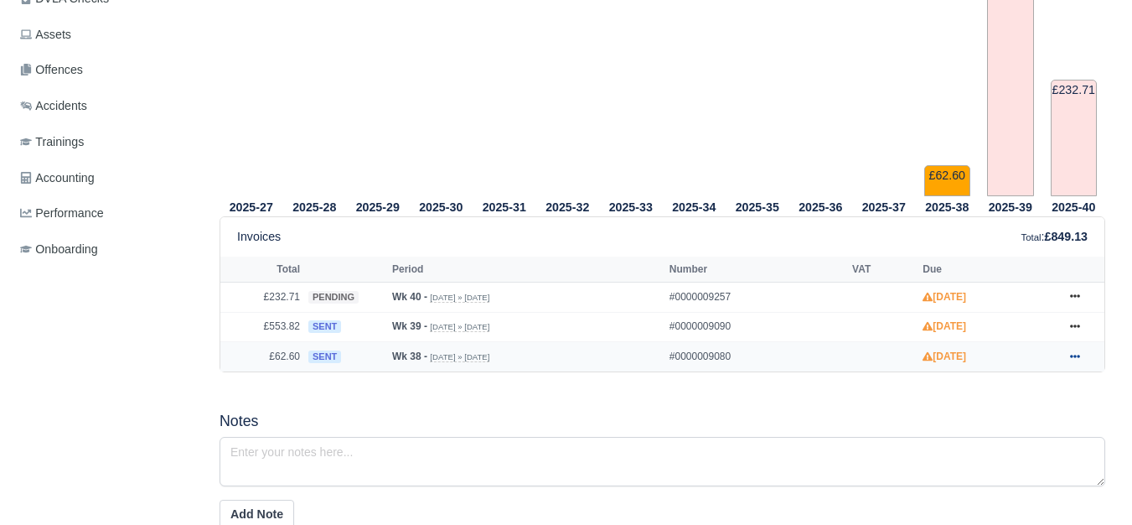
click at [1073, 355] on icon at bounding box center [1075, 356] width 10 height 10
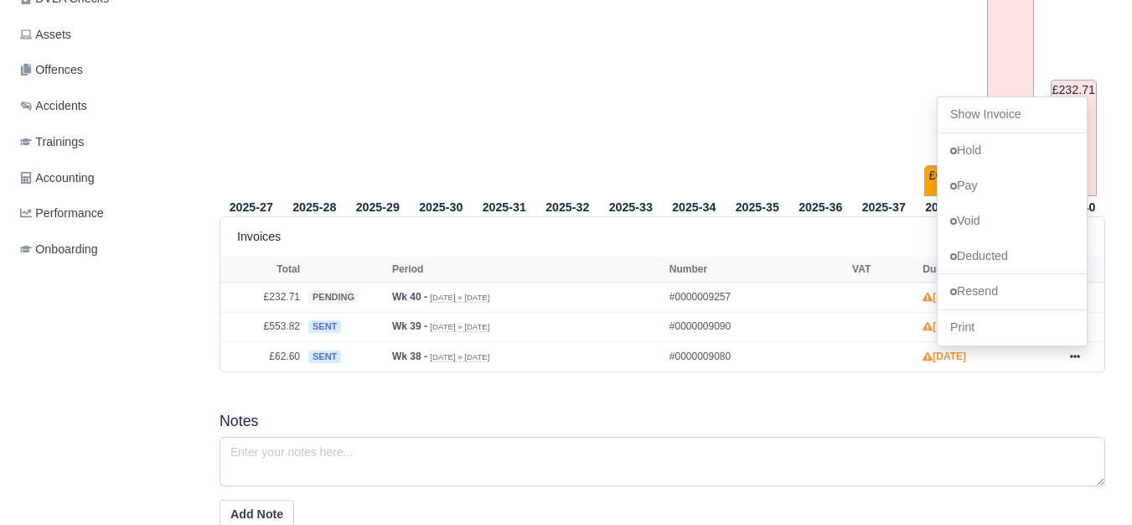
click at [636, 407] on div "2025-27 2025-28 2025-29 2025-30 2025-31 2025-32 2025-33 2025-34 2025-35" at bounding box center [662, 425] width 911 height 1176
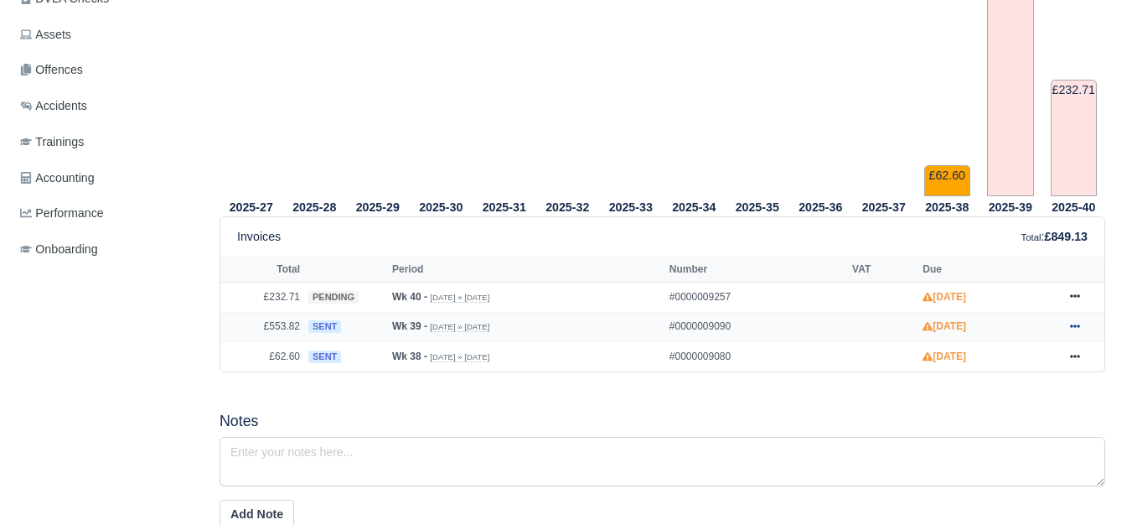
click at [1076, 331] on icon at bounding box center [1075, 326] width 10 height 10
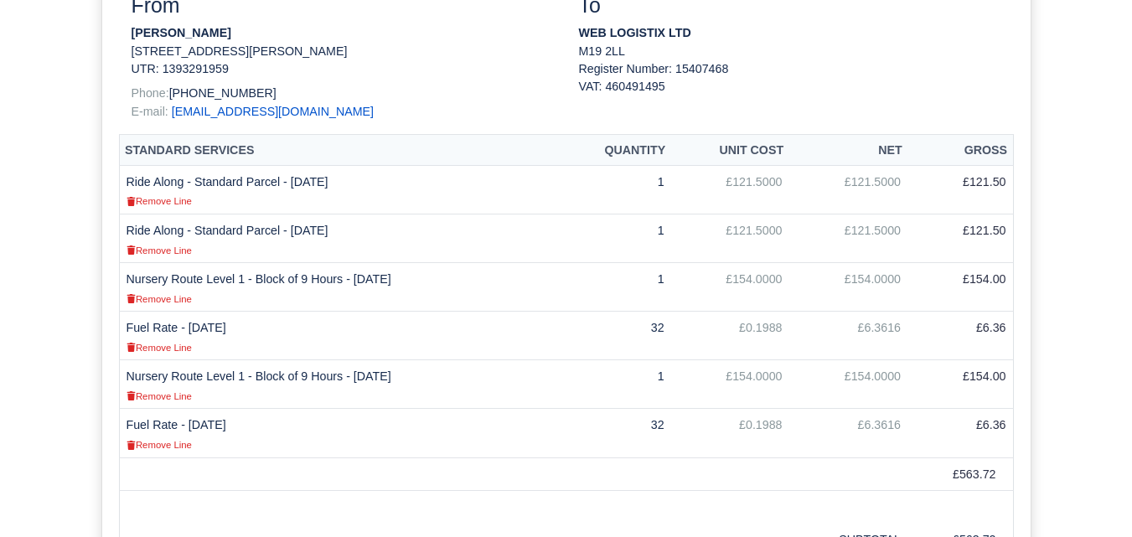
scroll to position [419, 0]
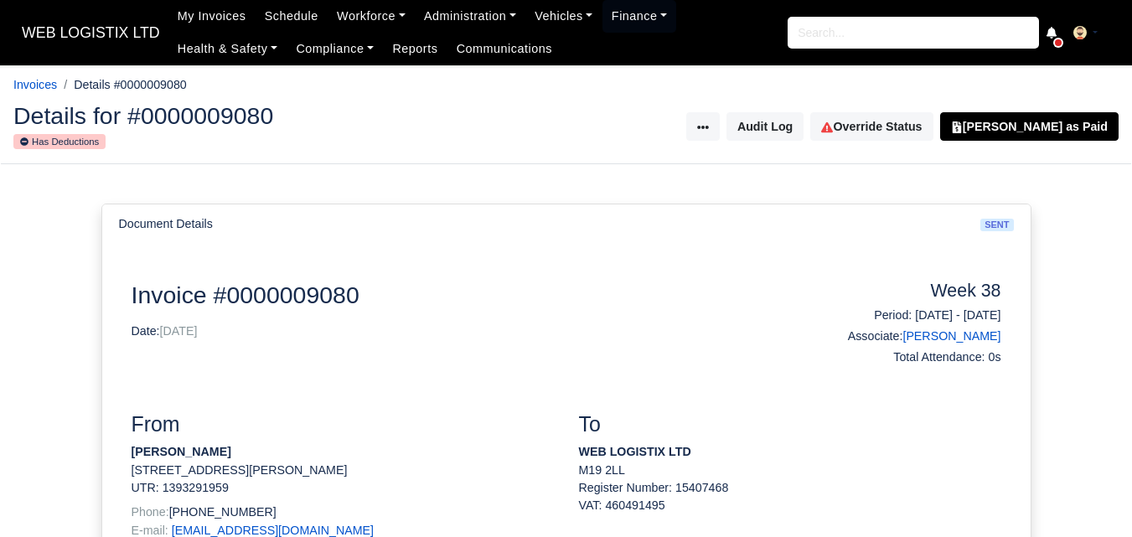
scroll to position [279, 0]
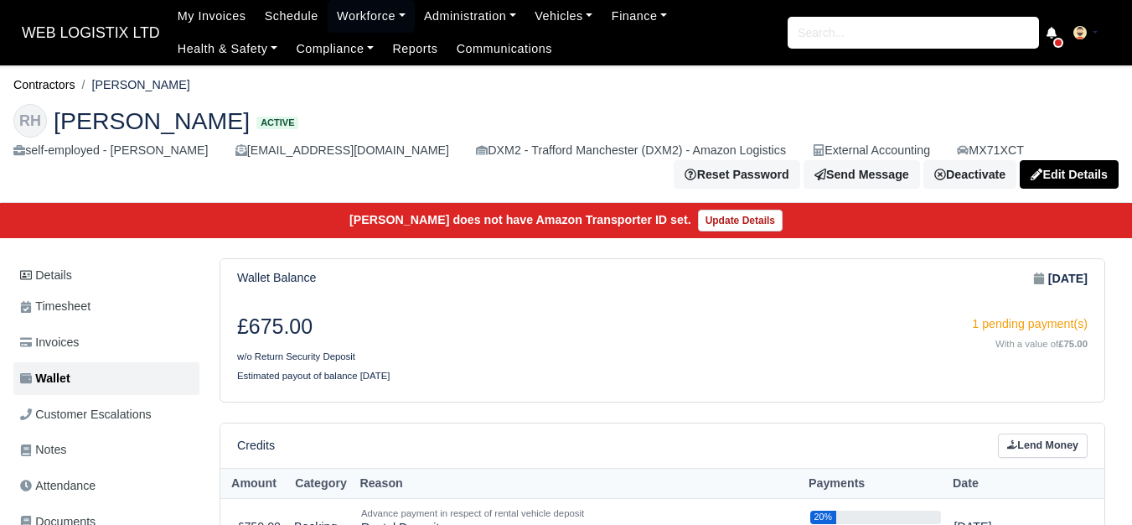
scroll to position [140, 0]
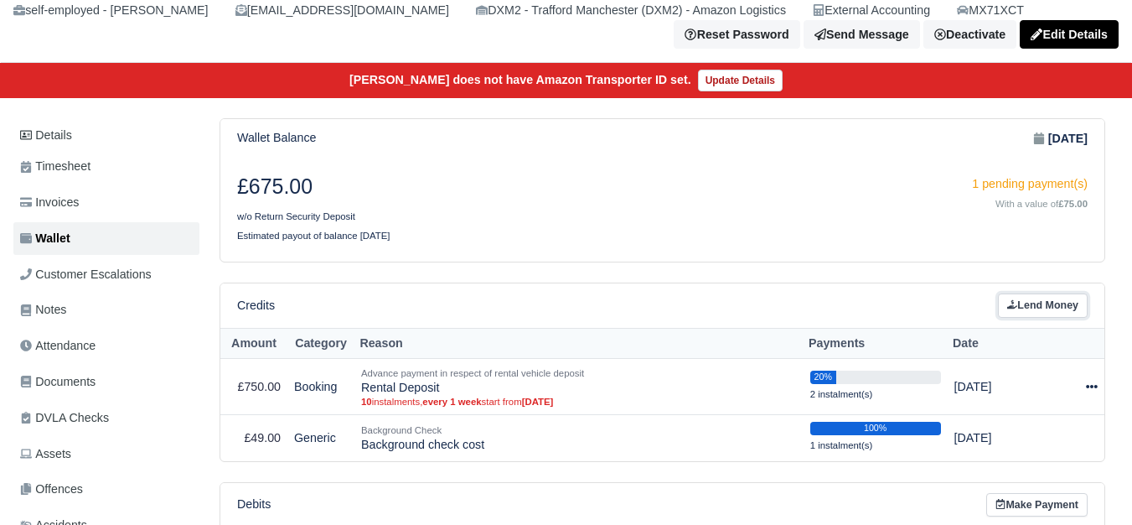
click at [1031, 315] on link "Lend Money" at bounding box center [1043, 305] width 90 height 24
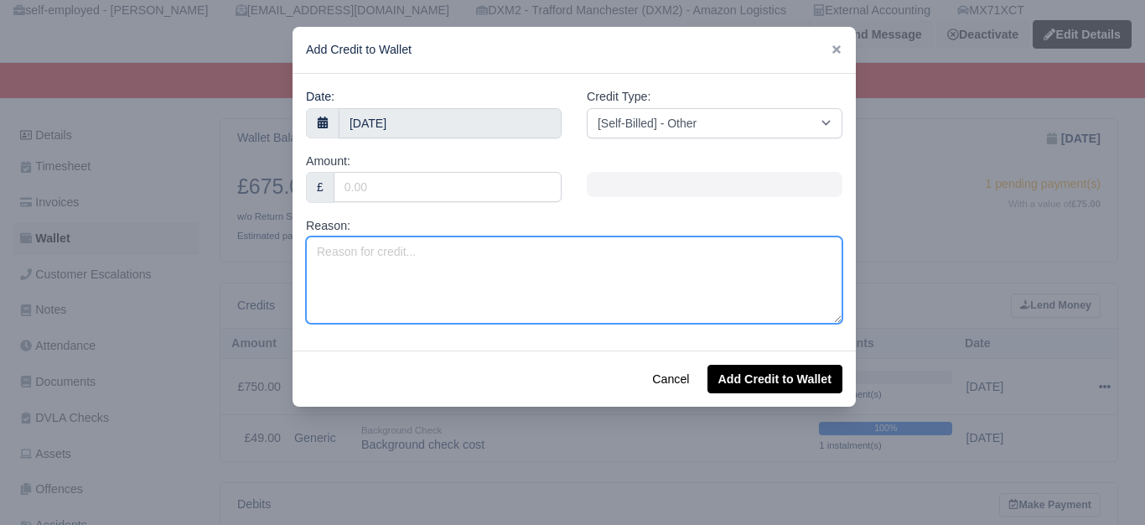
click at [398, 288] on textarea "Reason:" at bounding box center [574, 279] width 536 height 87
paste textarea "PL 2025 (Week 39 to Week 52)"
type textarea "PL 2025 (Week 39 to Week 52)"
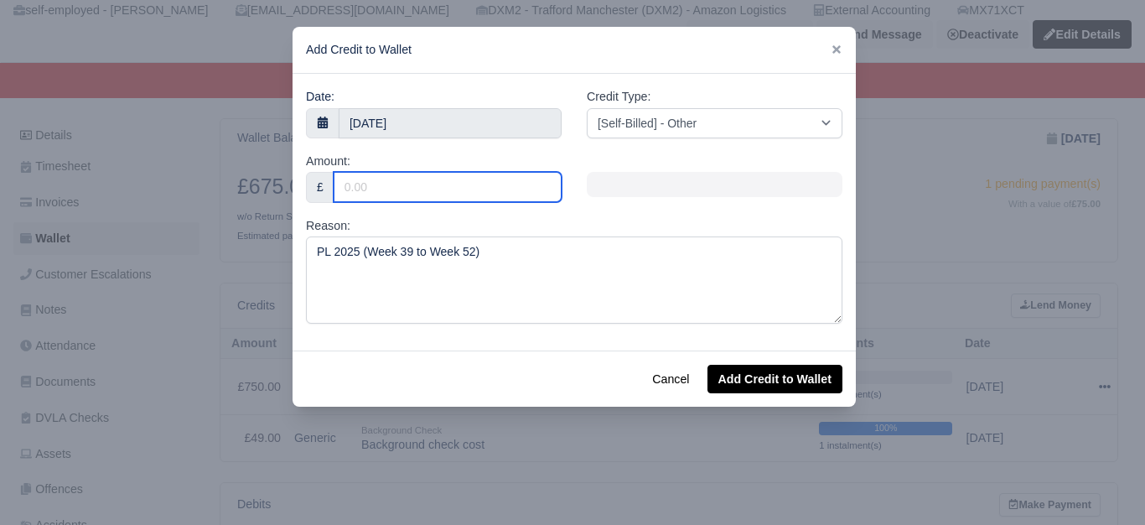
click at [401, 199] on input "Amount:" at bounding box center [447, 187] width 228 height 30
type input "70"
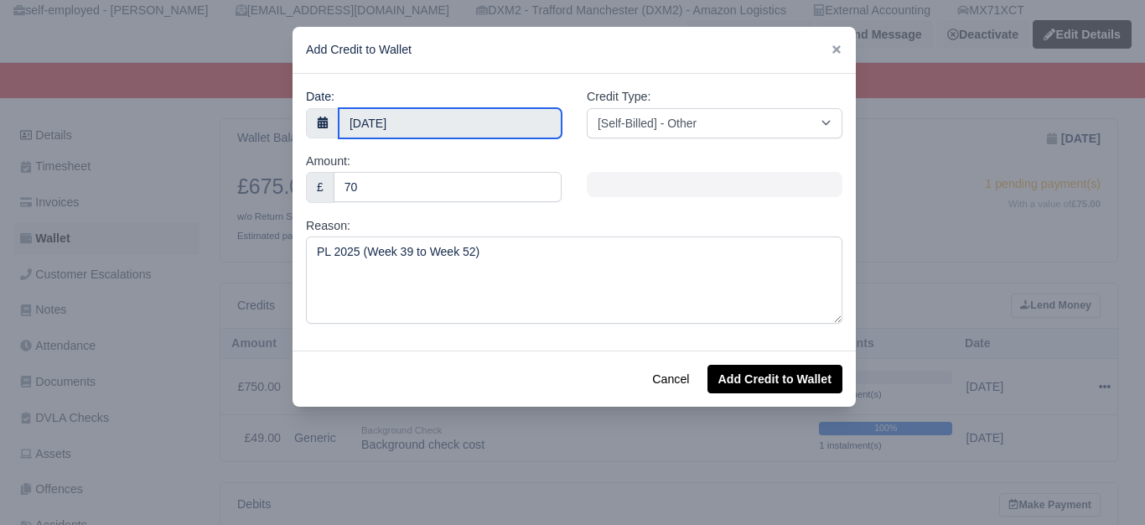
click at [491, 116] on input "2 October 2025" at bounding box center [450, 123] width 223 height 30
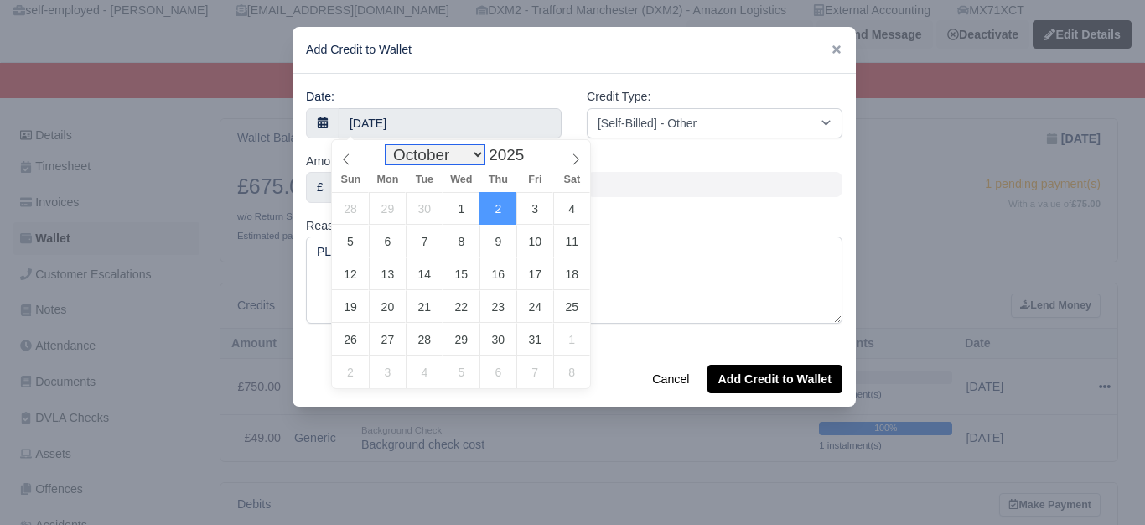
click at [452, 155] on select "January February March April May June July August September October November De…" at bounding box center [434, 154] width 99 height 19
select select "8"
click at [390, 145] on select "January February March April May June July August September October November De…" at bounding box center [434, 154] width 99 height 19
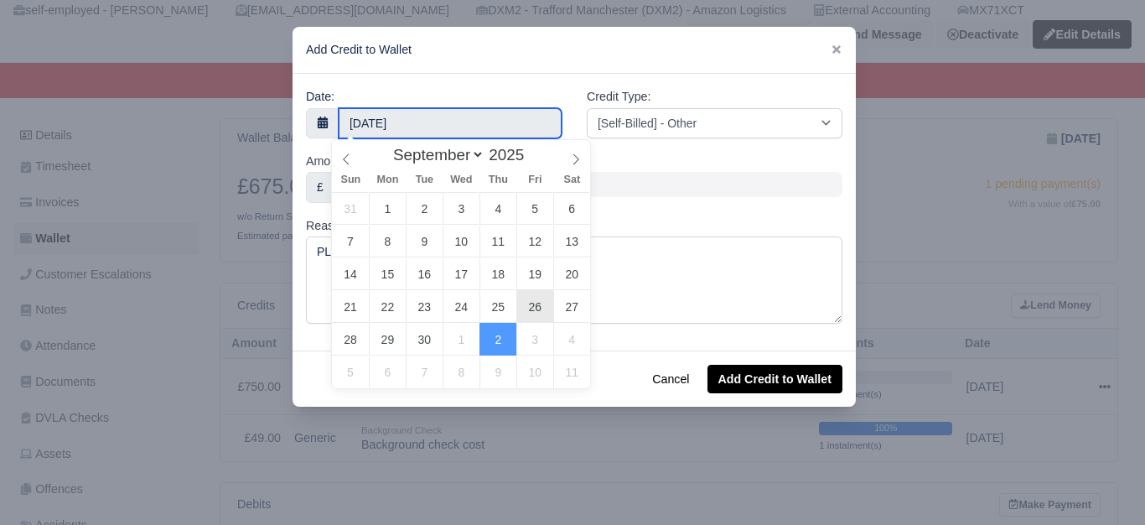
type input "26 September 2025"
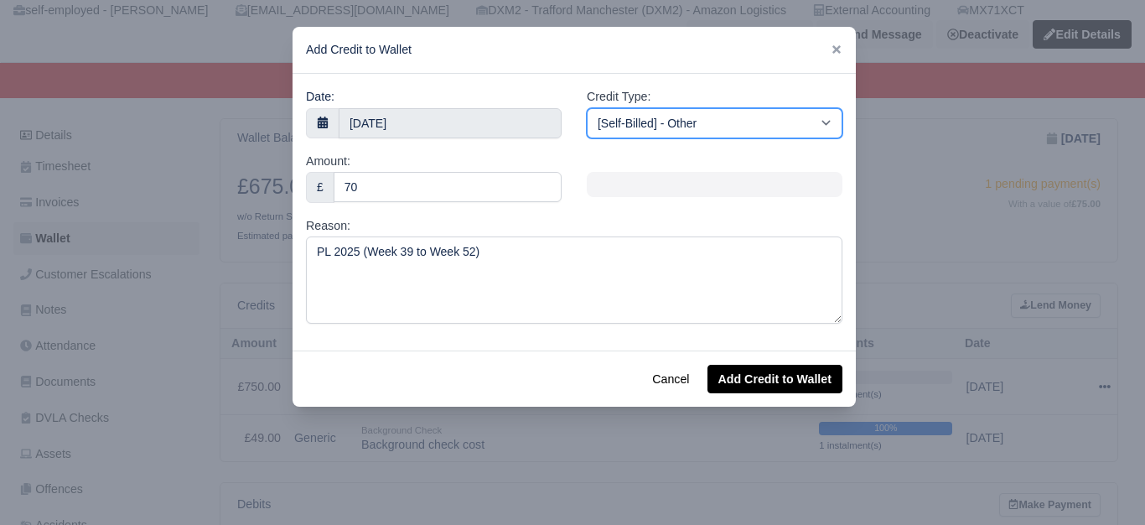
click at [700, 127] on select "[Self-Billed] - Other [Self-Billed] - Negative Invoice [Self-Billed] - Keychain…" at bounding box center [715, 123] width 256 height 30
click at [587, 108] on select "[Self-Billed] - Other [Self-Billed] - Negative Invoice [Self-Billed] - Keychain…" at bounding box center [715, 123] width 256 height 30
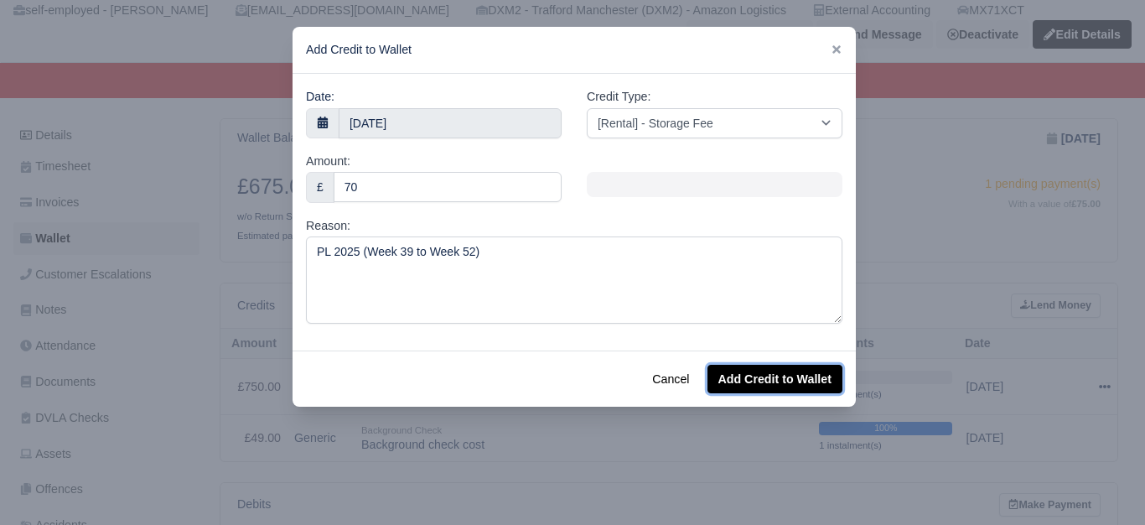
click at [790, 367] on button "Add Credit to Wallet" at bounding box center [774, 378] width 135 height 28
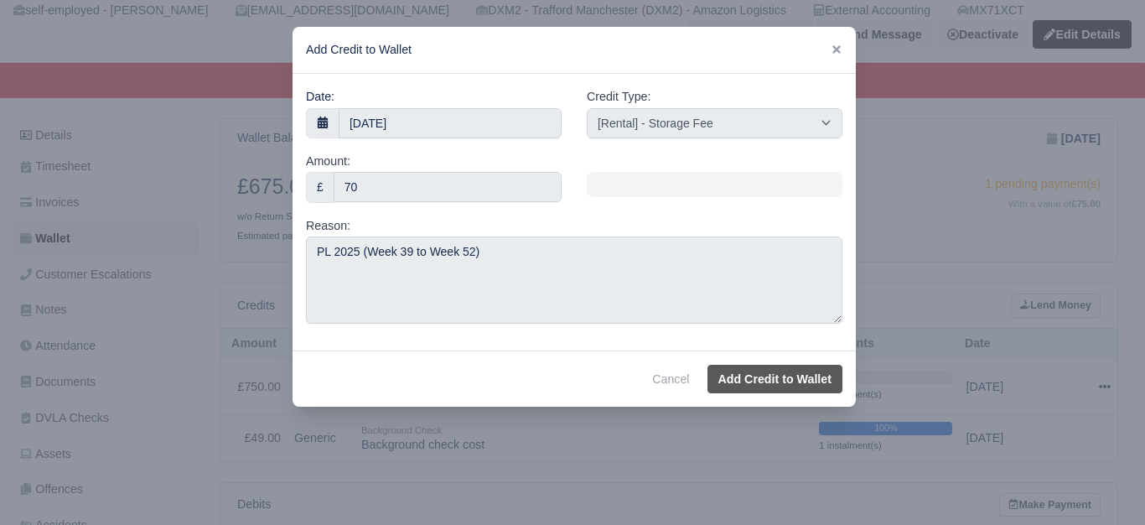
select select "other"
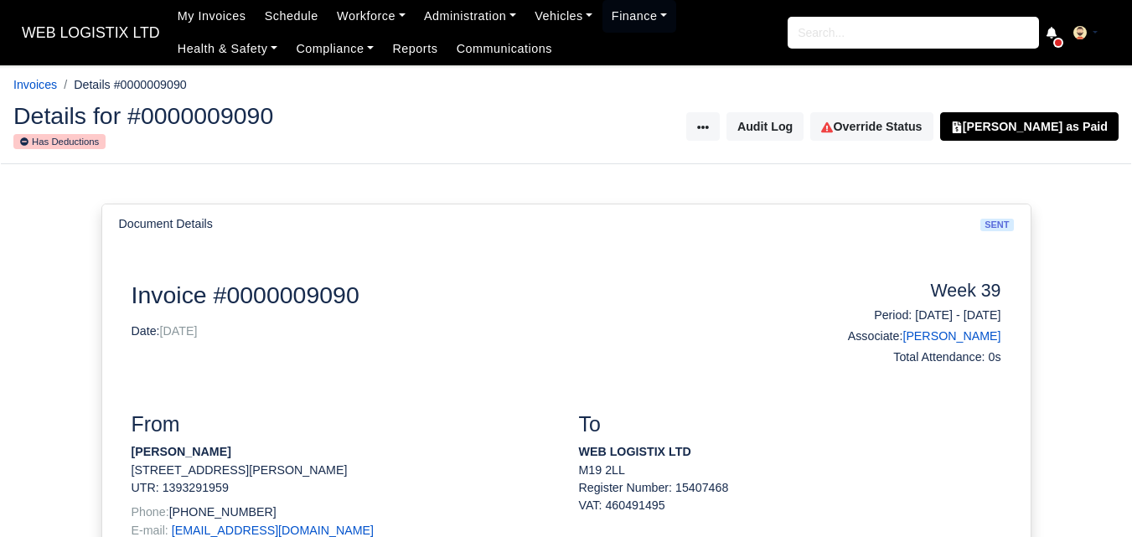
scroll to position [419, 0]
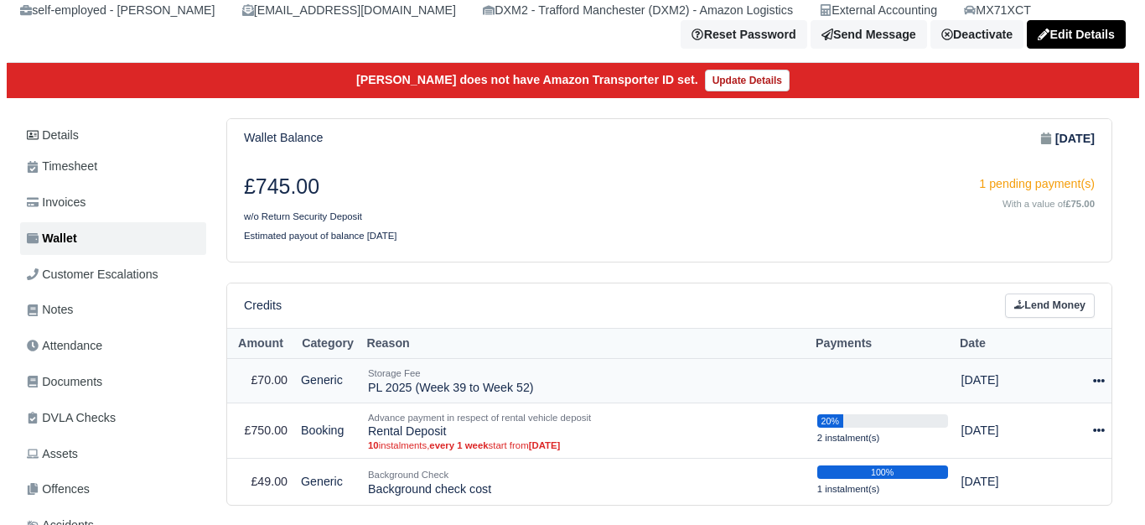
scroll to position [140, 0]
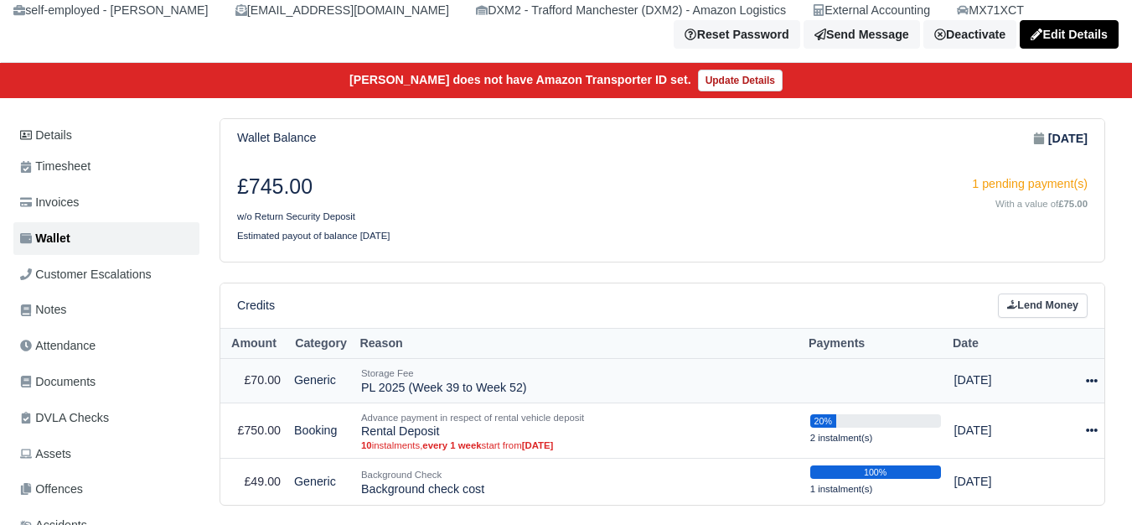
click at [1089, 385] on icon at bounding box center [1092, 381] width 12 height 12
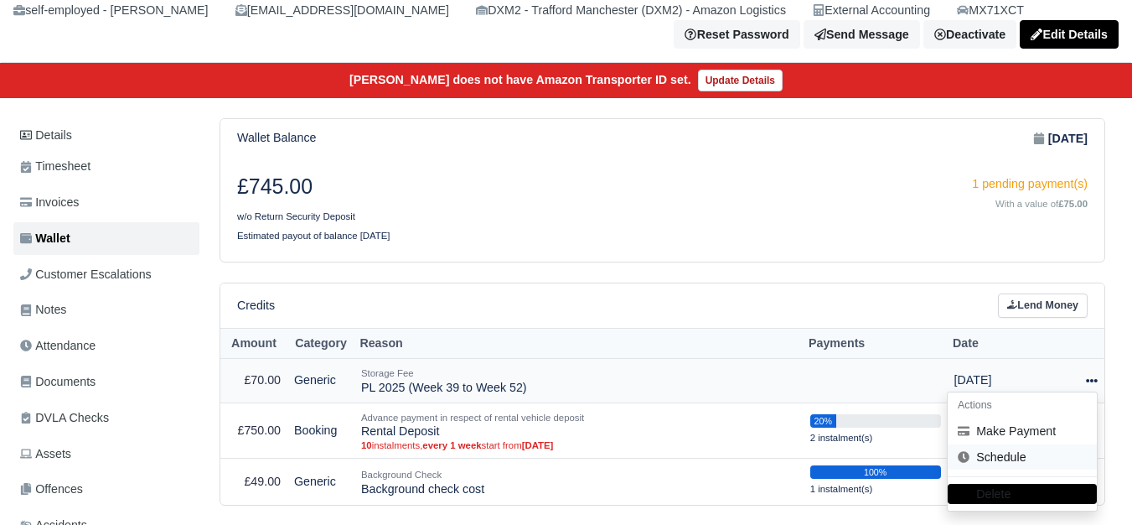
click at [997, 466] on link "Schedule" at bounding box center [1022, 457] width 149 height 26
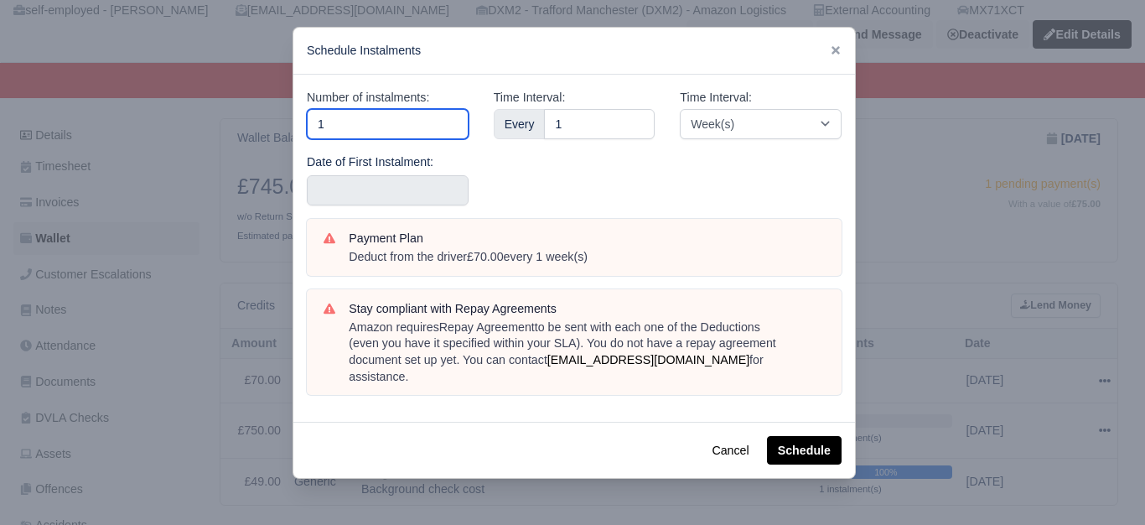
click at [367, 124] on input "1" at bounding box center [388, 124] width 162 height 30
type input "14"
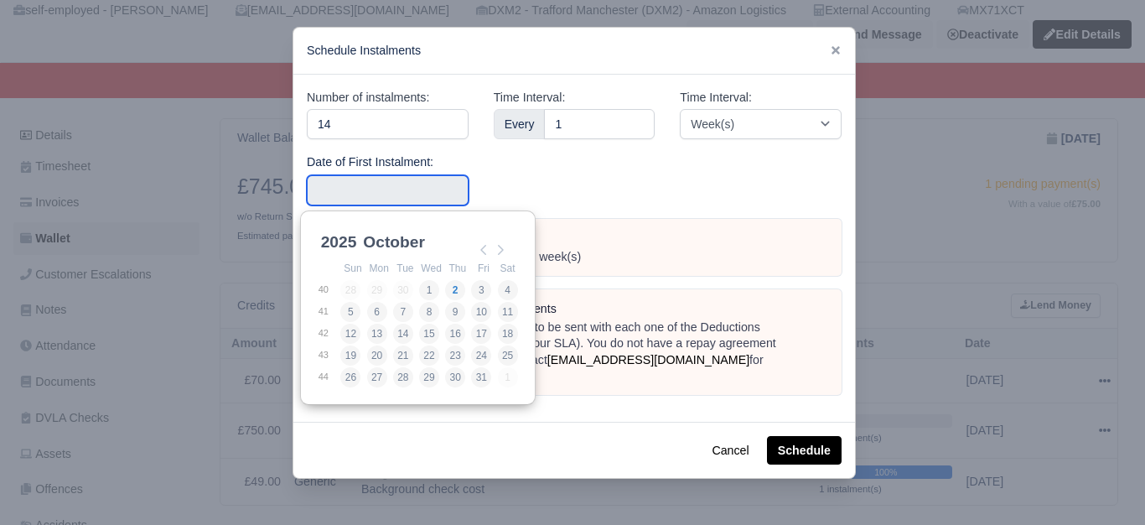
click at [349, 191] on input "Use the arrow keys to pick a date" at bounding box center [388, 190] width 162 height 30
type input "[DATE]"
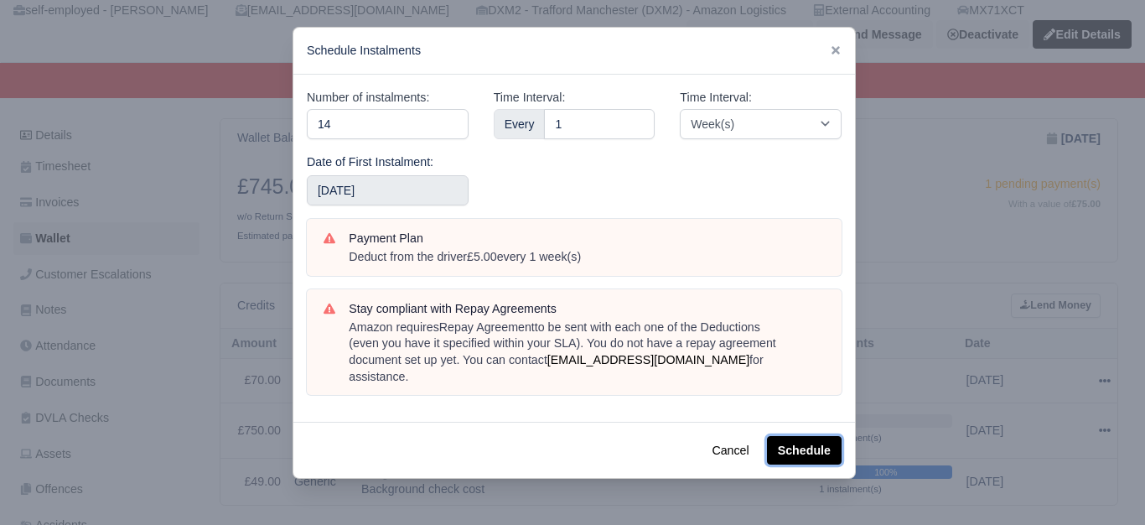
click at [817, 436] on button "Schedule" at bounding box center [804, 450] width 75 height 28
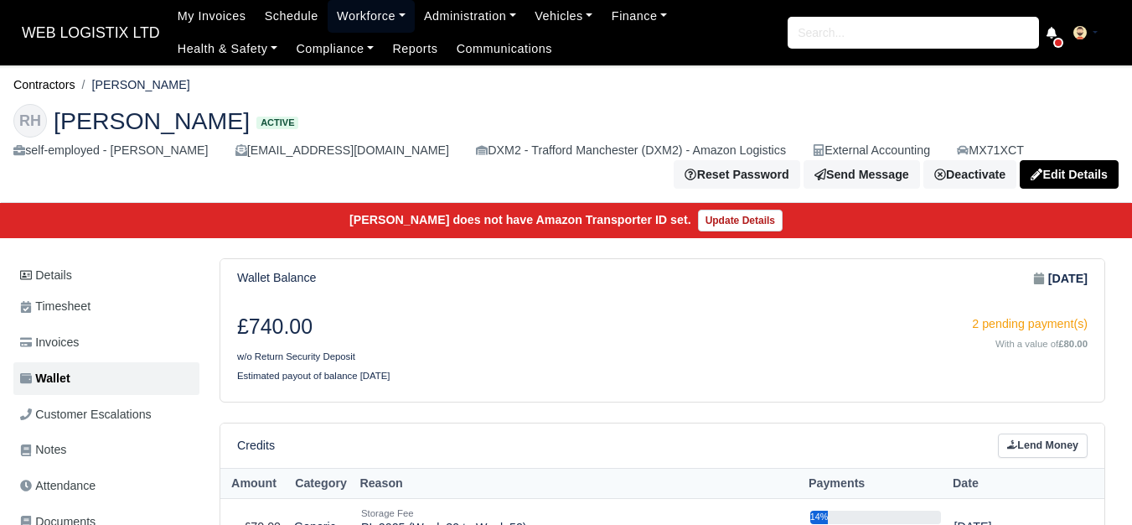
click at [357, 21] on link "Workforce" at bounding box center [371, 16] width 87 height 33
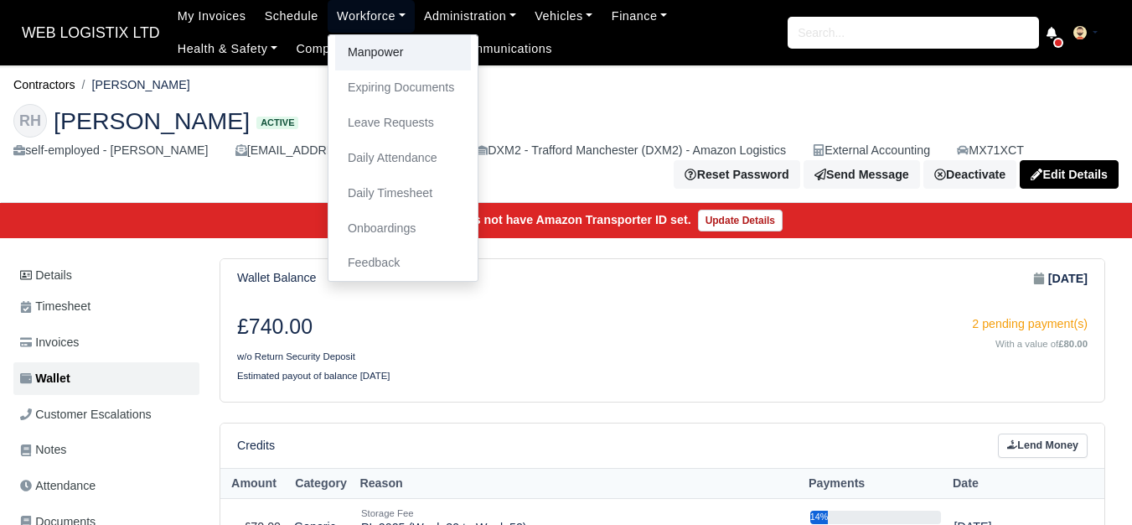
click at [367, 54] on link "Manpower" at bounding box center [403, 52] width 136 height 35
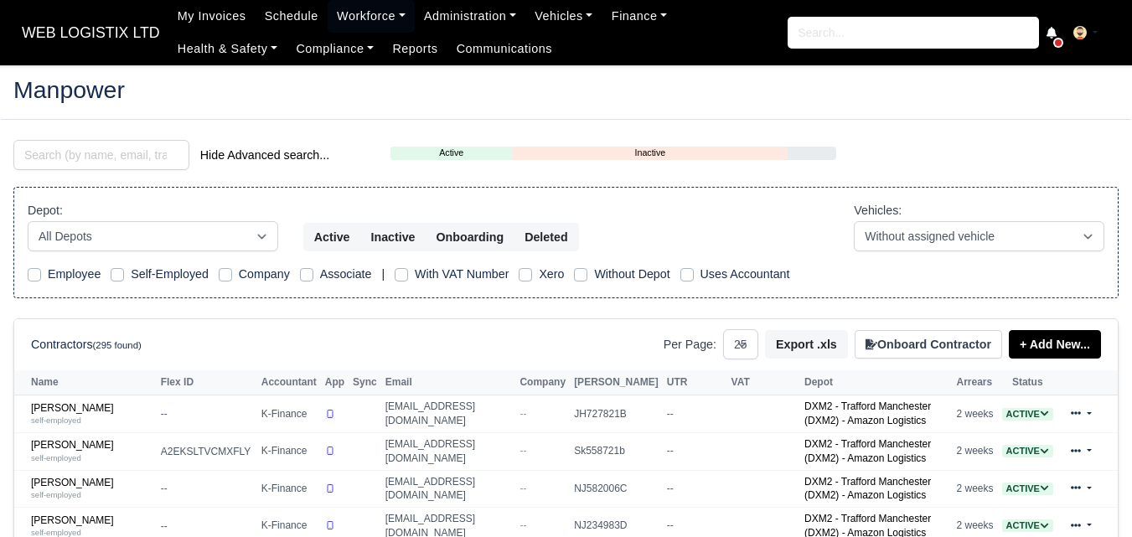
select select "25"
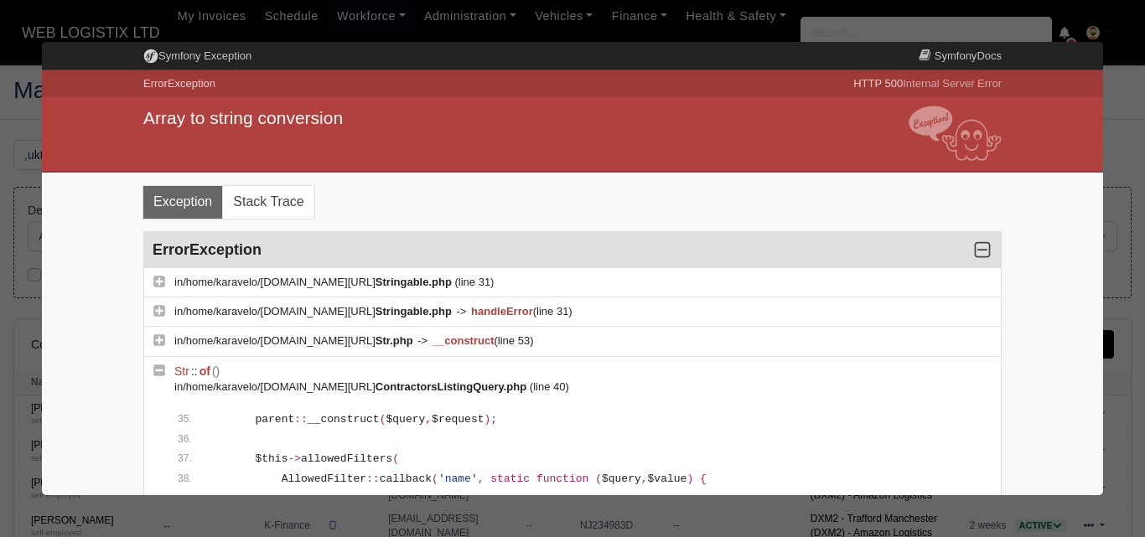
click at [14, 171] on div at bounding box center [572, 268] width 1145 height 537
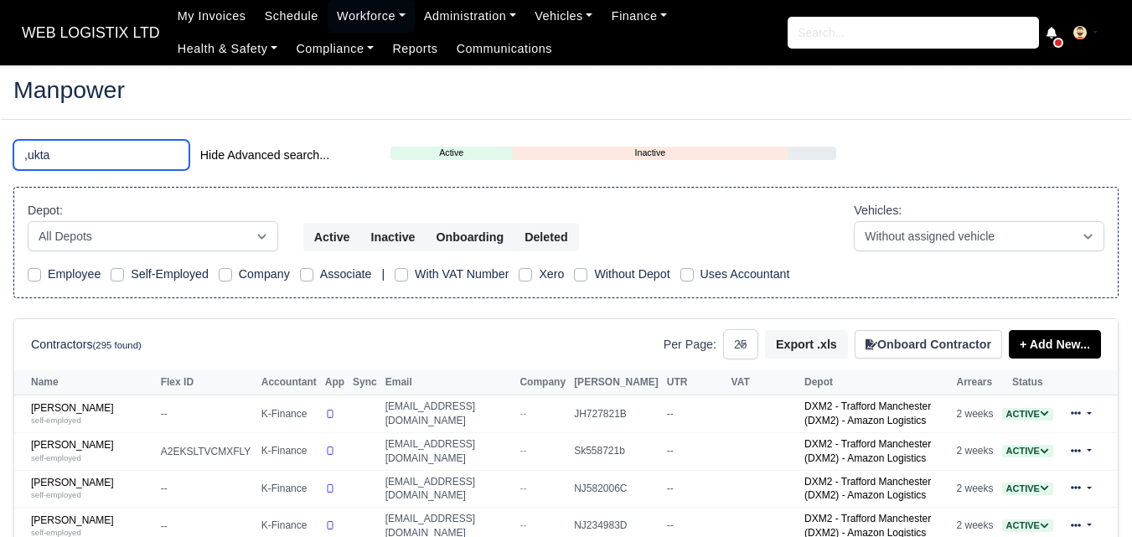
click at [58, 150] on input ",ukta" at bounding box center [101, 155] width 176 height 30
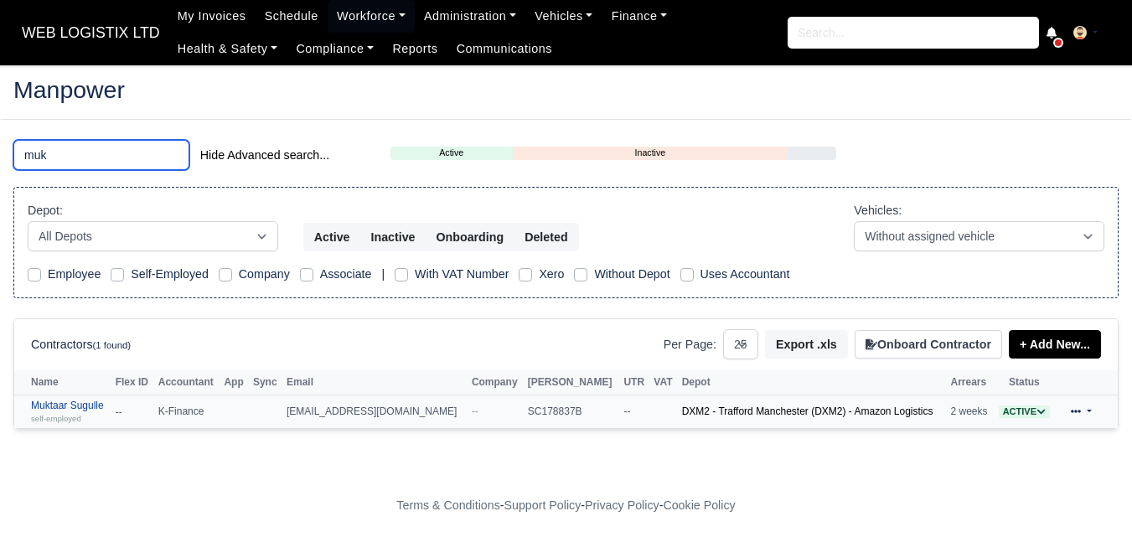
type input "muk"
click at [90, 401] on link "Muktaar Sugulle self-employed" at bounding box center [69, 412] width 76 height 24
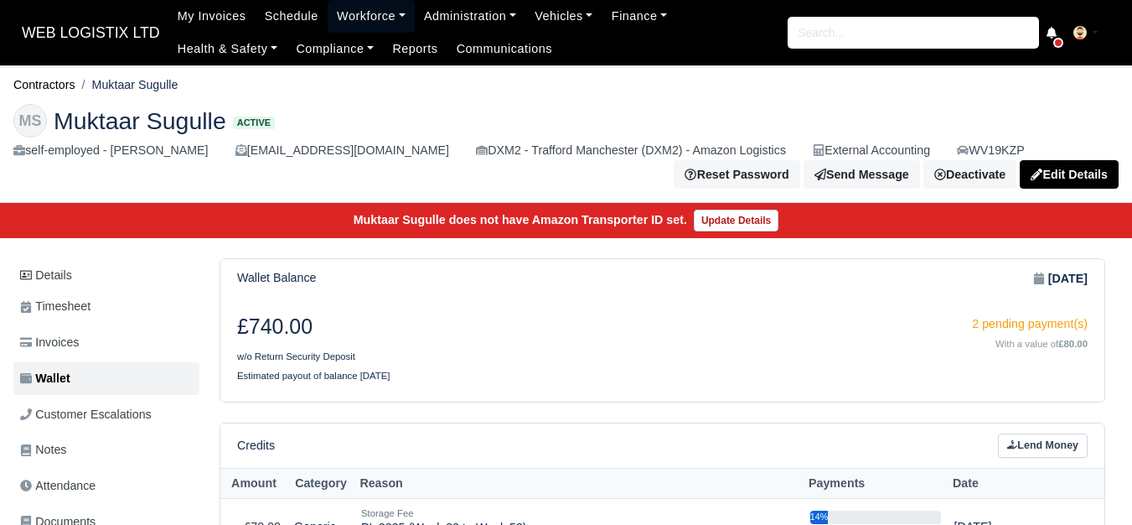
click at [359, 19] on link "Workforce" at bounding box center [371, 16] width 87 height 33
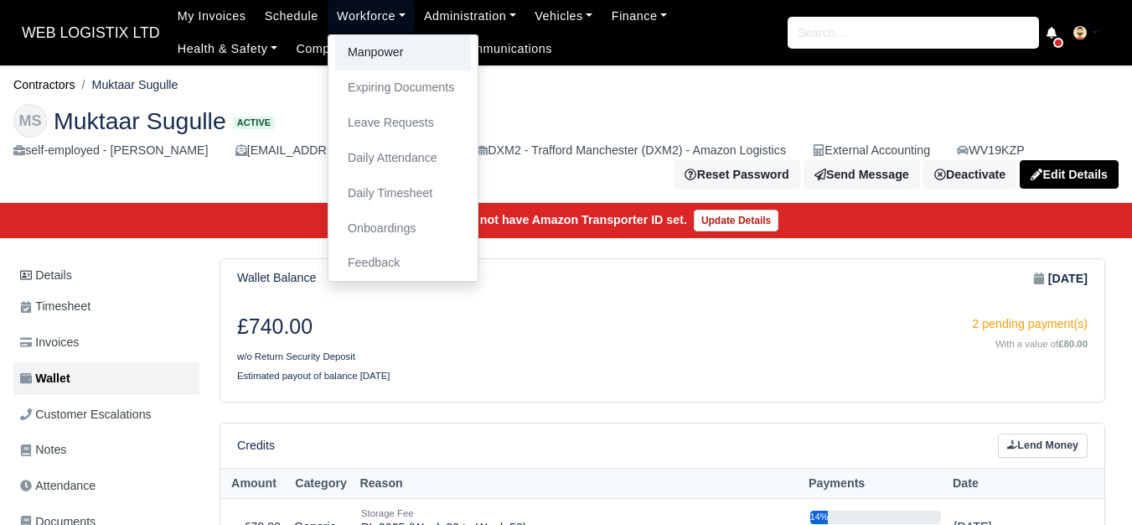
click at [372, 61] on link "Manpower" at bounding box center [403, 52] width 136 height 35
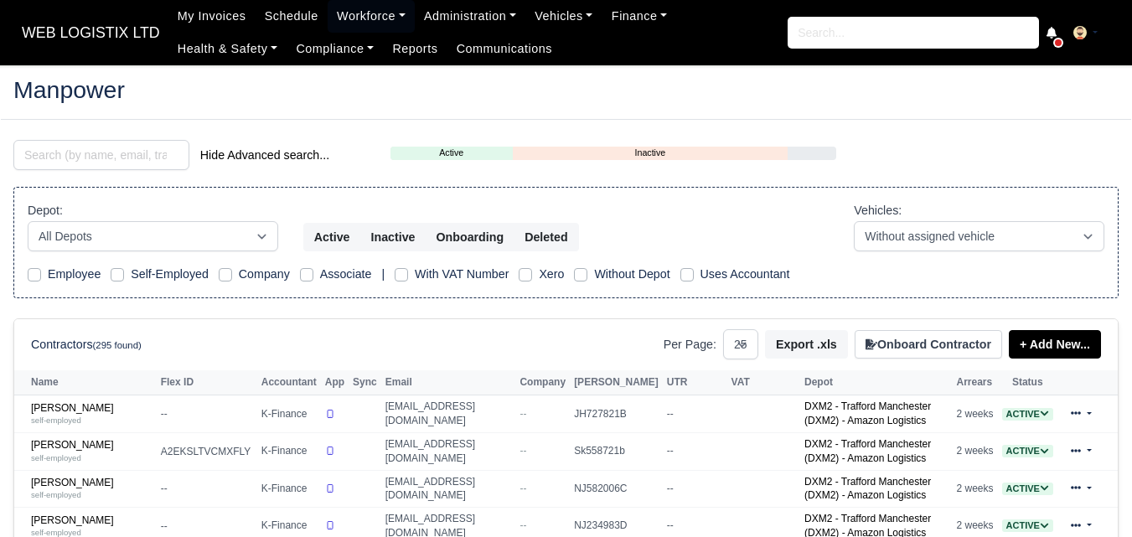
select select "25"
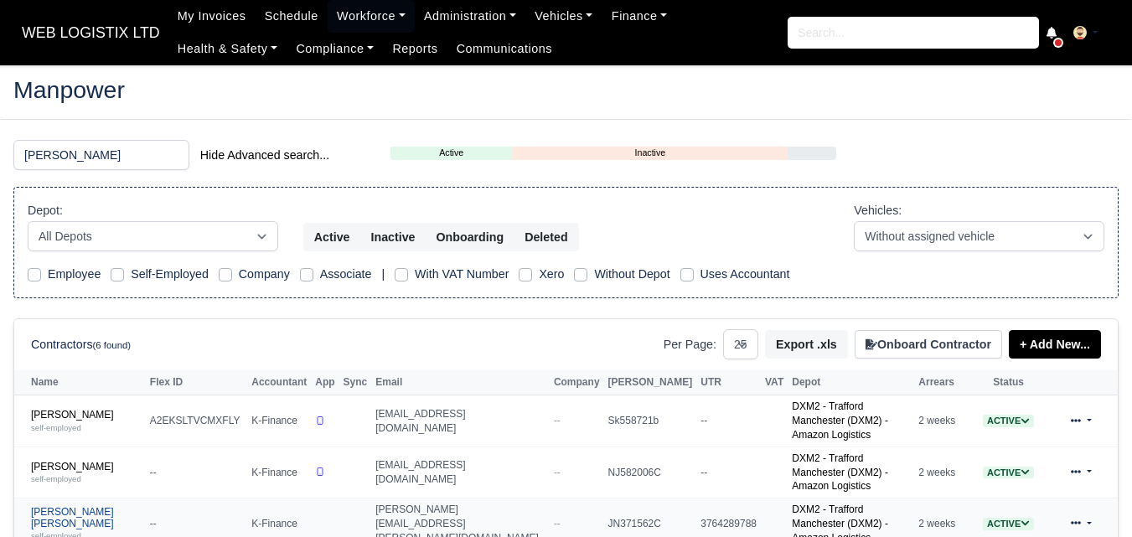
type input "[PERSON_NAME]"
click at [58, 506] on link "[PERSON_NAME] [PERSON_NAME] self-employed" at bounding box center [86, 524] width 111 height 36
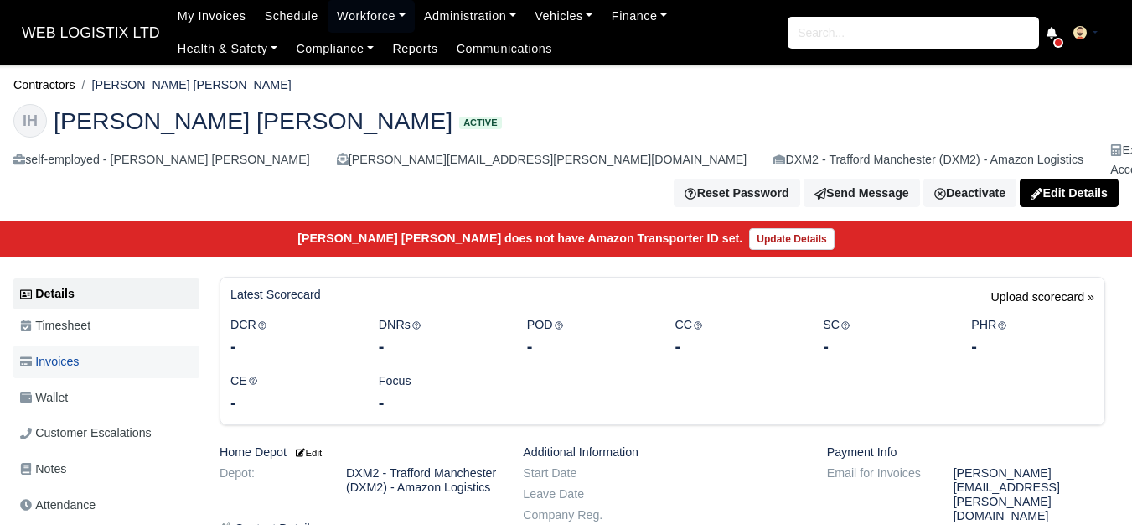
click at [87, 345] on link "Invoices" at bounding box center [106, 361] width 186 height 33
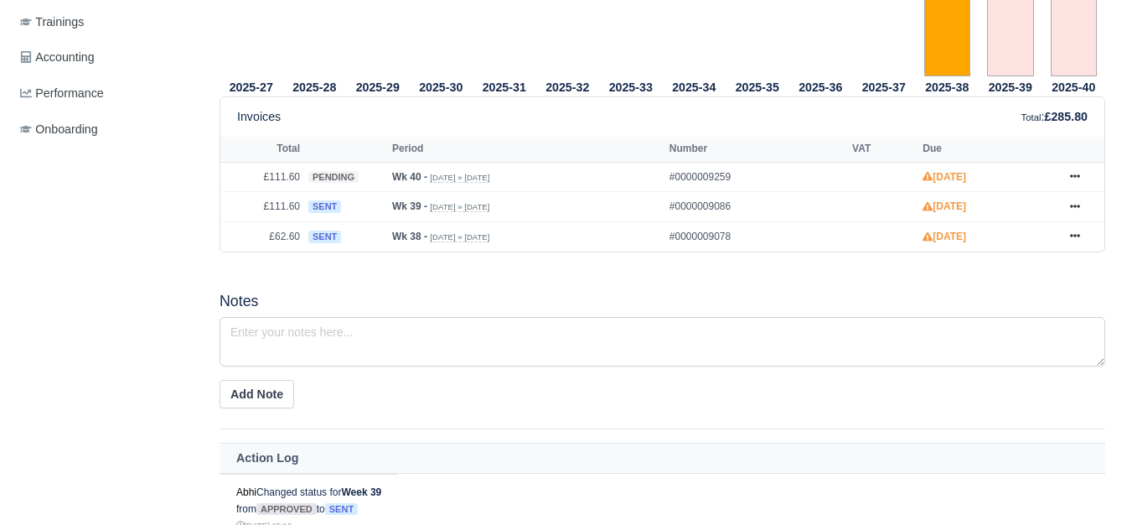
scroll to position [698, 0]
click at [1078, 201] on icon at bounding box center [1075, 206] width 10 height 10
click at [514, 292] on h5 "Notes" at bounding box center [663, 301] width 886 height 18
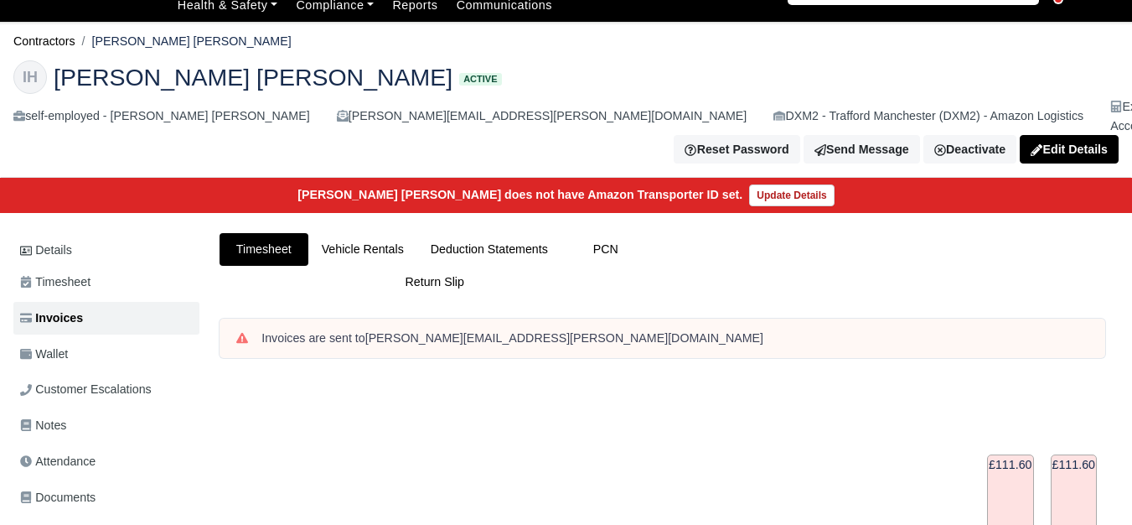
scroll to position [0, 0]
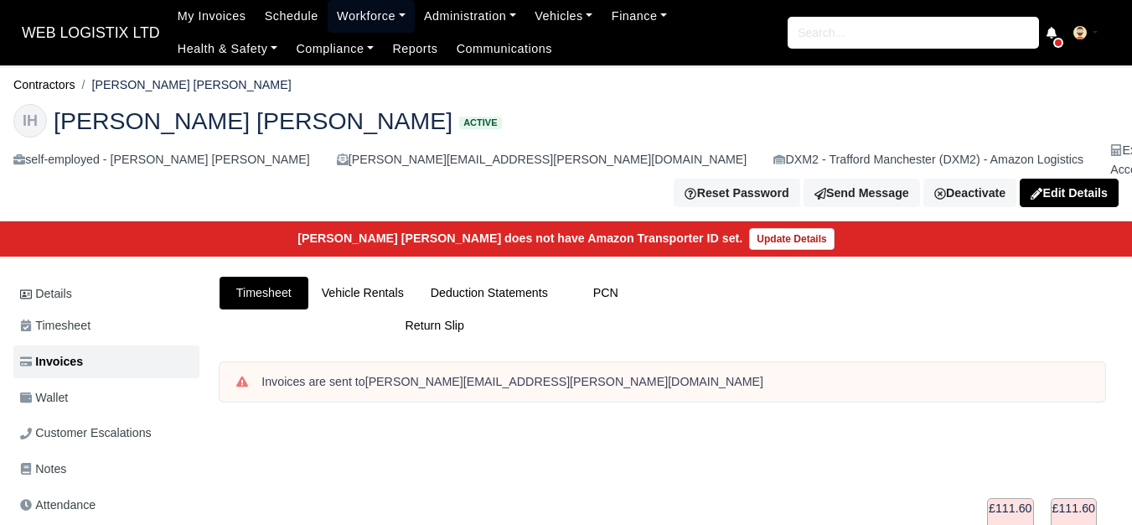
click at [364, 19] on link "Workforce" at bounding box center [371, 16] width 87 height 33
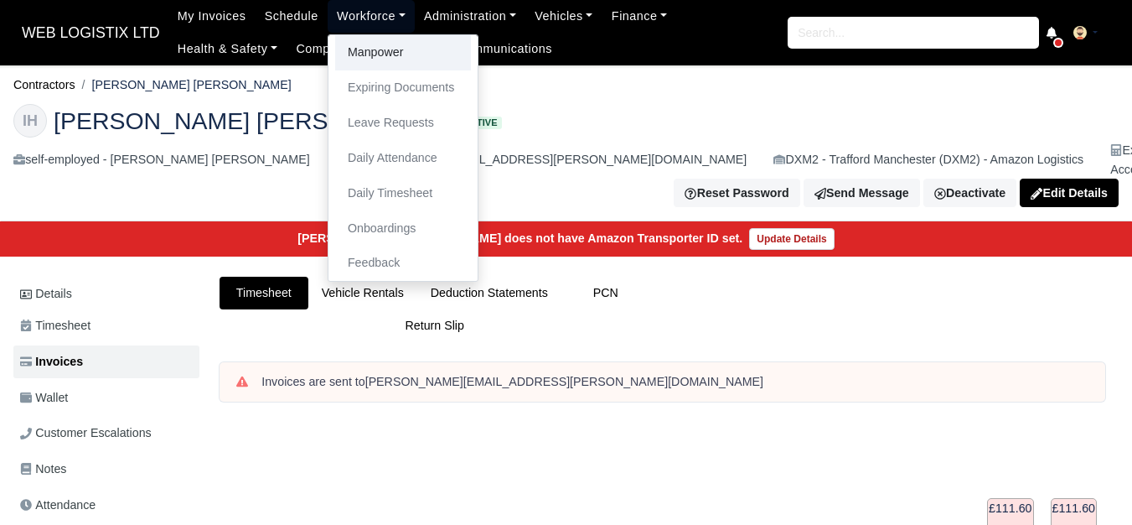
click at [364, 53] on link "Manpower" at bounding box center [403, 52] width 136 height 35
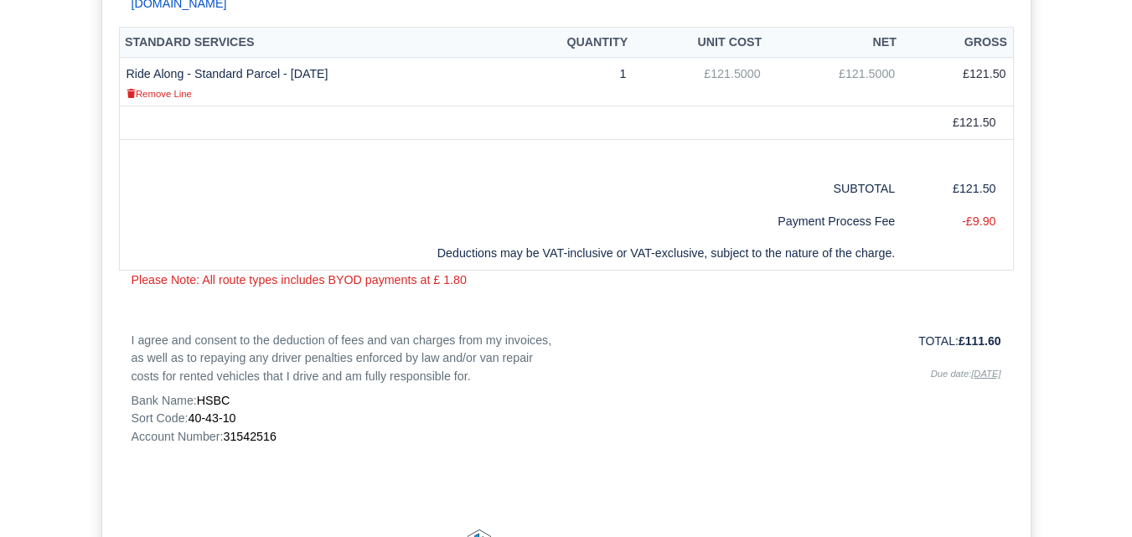
scroll to position [559, 0]
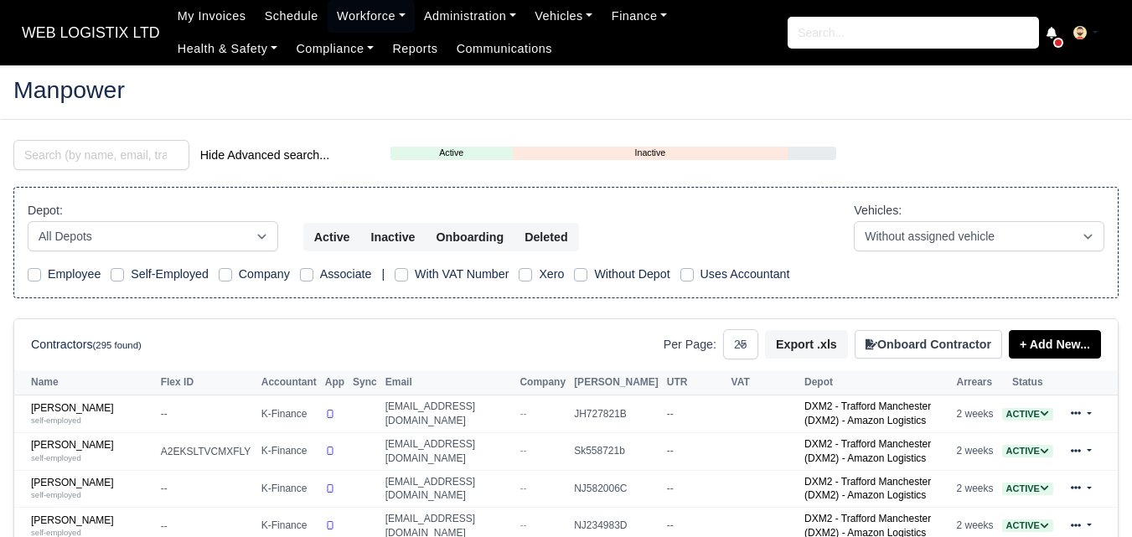
select select "25"
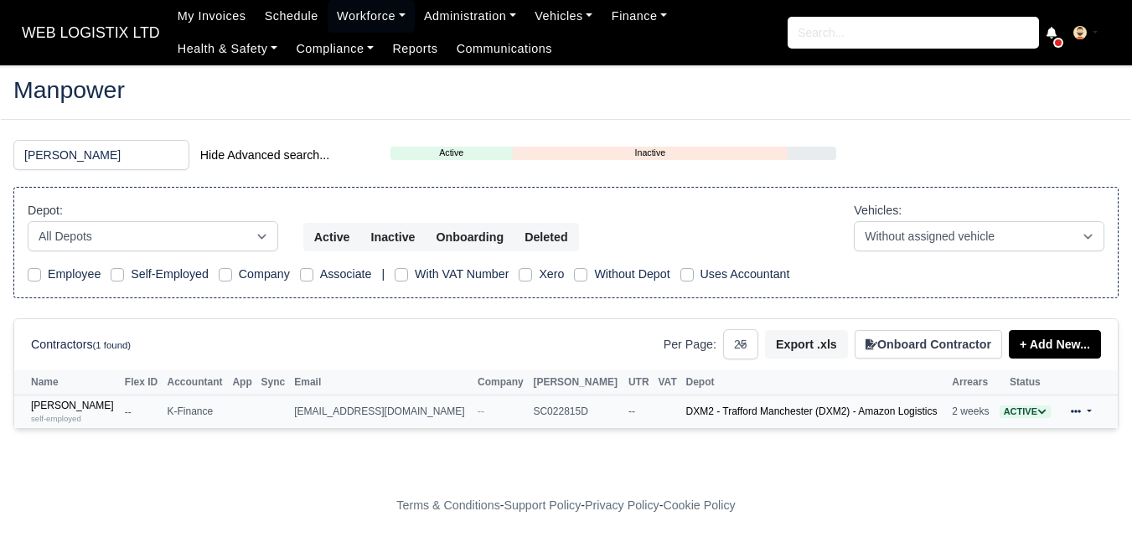
type input "[PERSON_NAME]"
click at [101, 398] on td "[PERSON_NAME] self-employed" at bounding box center [67, 411] width 106 height 33
click at [97, 405] on link "[PERSON_NAME] self-employed" at bounding box center [73, 412] width 85 height 24
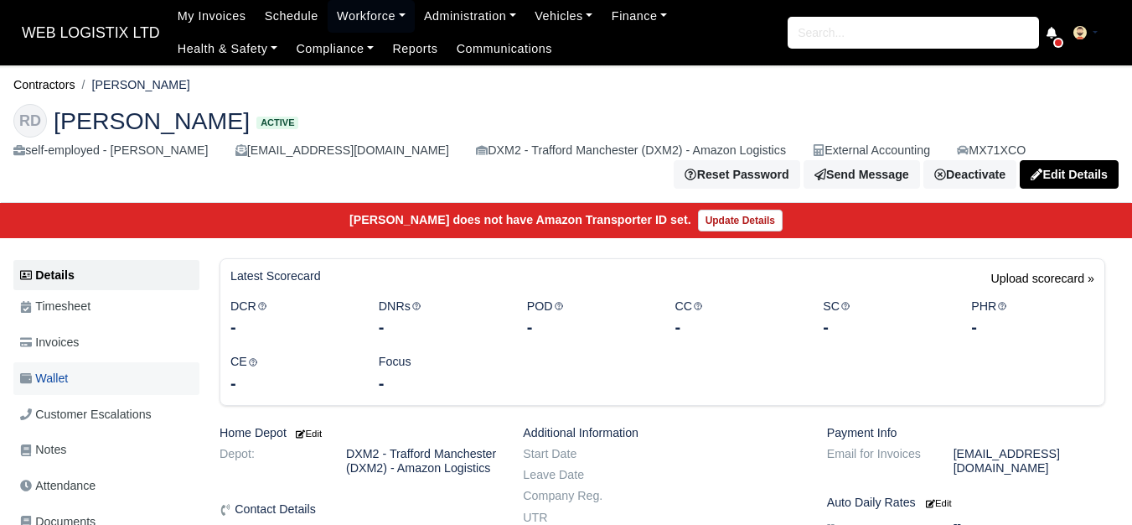
click at [25, 380] on icon at bounding box center [26, 378] width 12 height 10
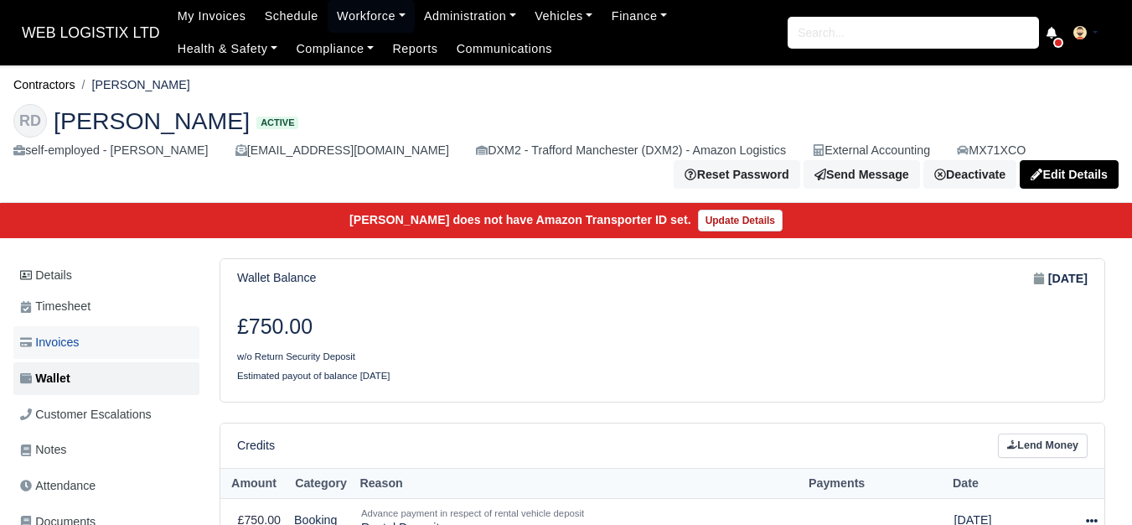
click at [37, 346] on span "Invoices" at bounding box center [49, 342] width 59 height 19
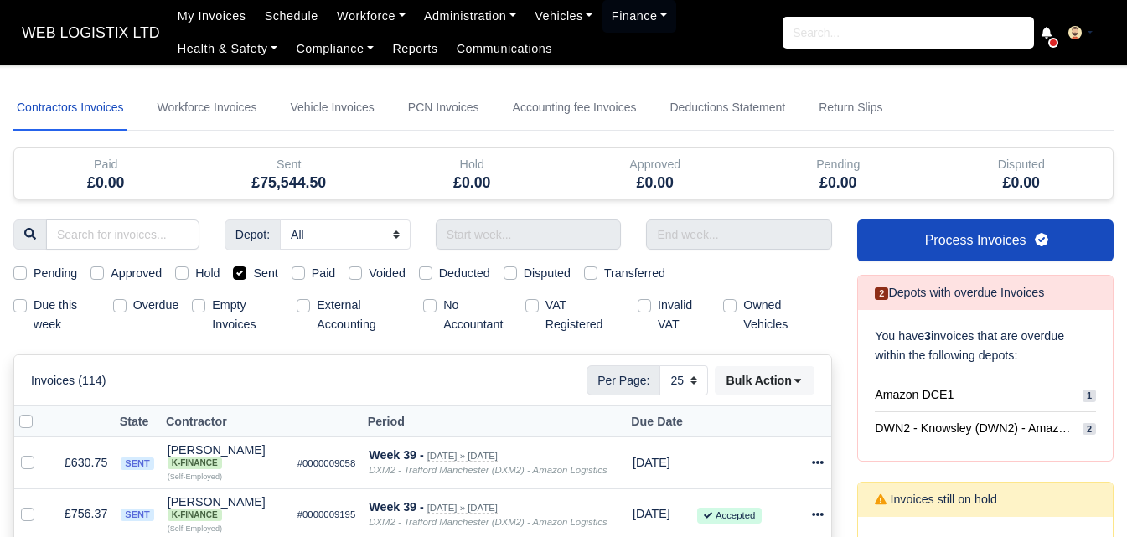
select select "25"
click at [445, 378] on div "Invoices (114) Per Page: 10 25 50 Bulk Action Mark selected as: Pending Approve…" at bounding box center [422, 380] width 783 height 30
click at [361, 18] on link "Workforce" at bounding box center [371, 16] width 87 height 33
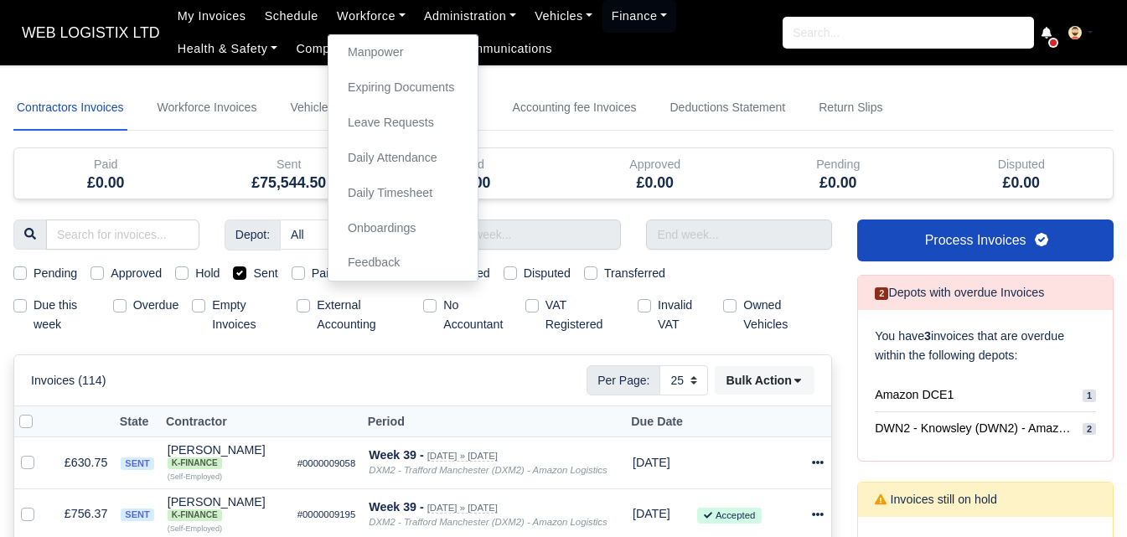
click at [225, 359] on div "Invoices (114) Per Page: 10 25 50 Bulk Action Mark selected as: Pending Approve…" at bounding box center [422, 380] width 817 height 50
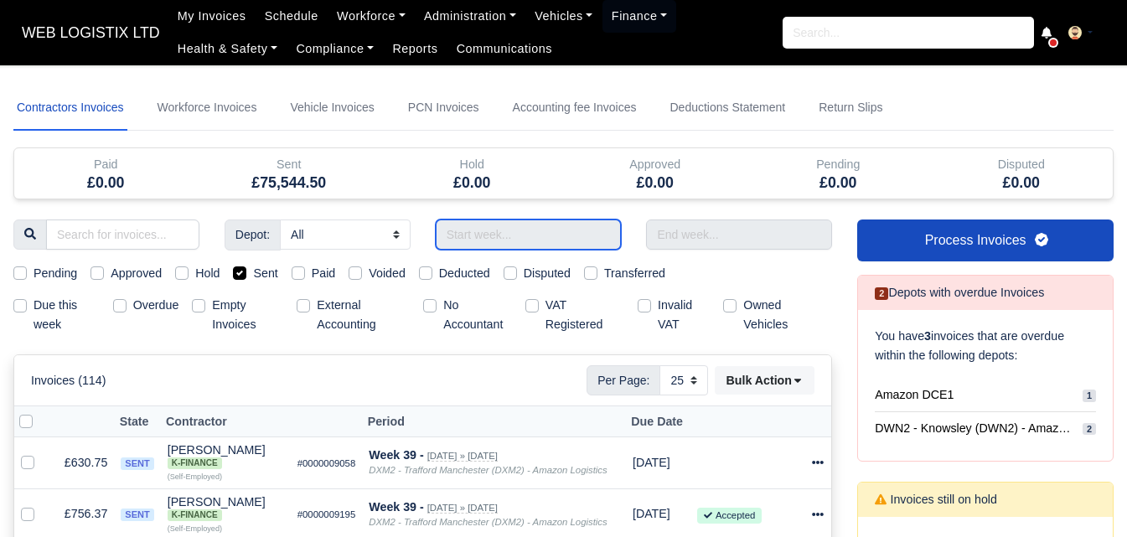
click at [536, 228] on input "text" at bounding box center [529, 235] width 186 height 30
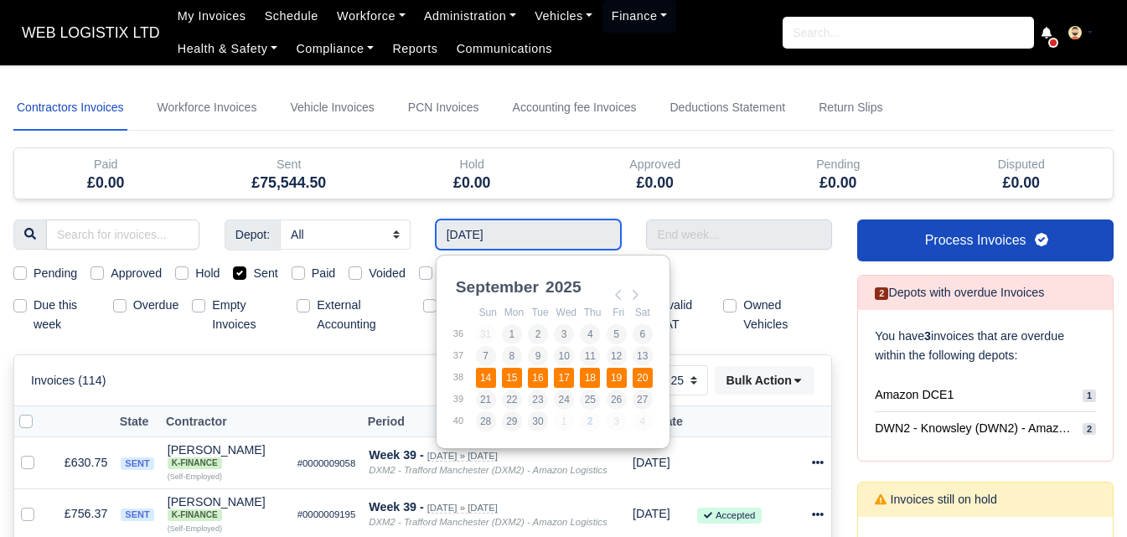
type input "14/09/2025 - 20/09/2025"
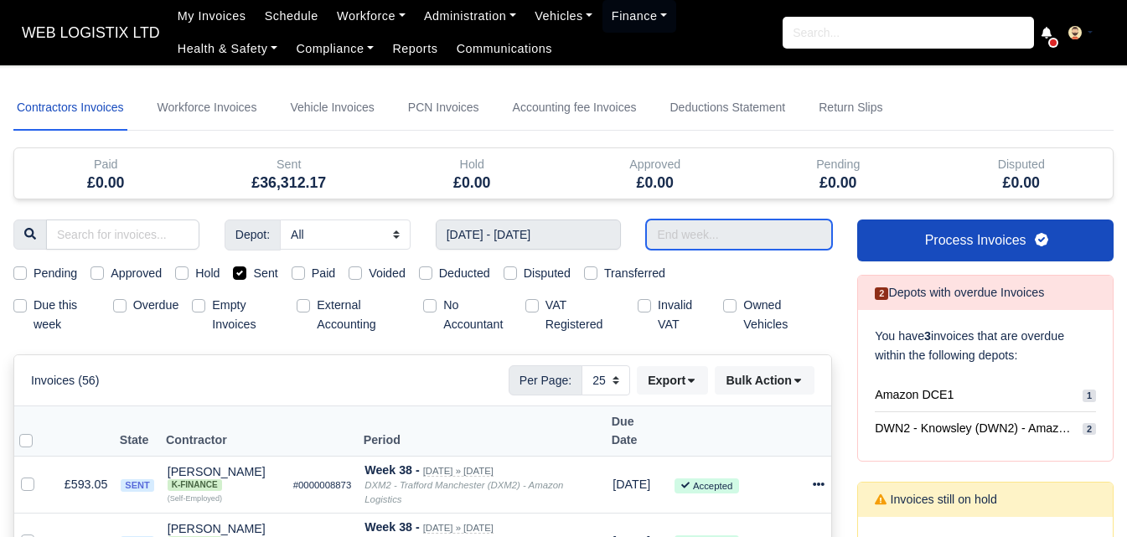
click at [741, 230] on input "text" at bounding box center [739, 235] width 186 height 30
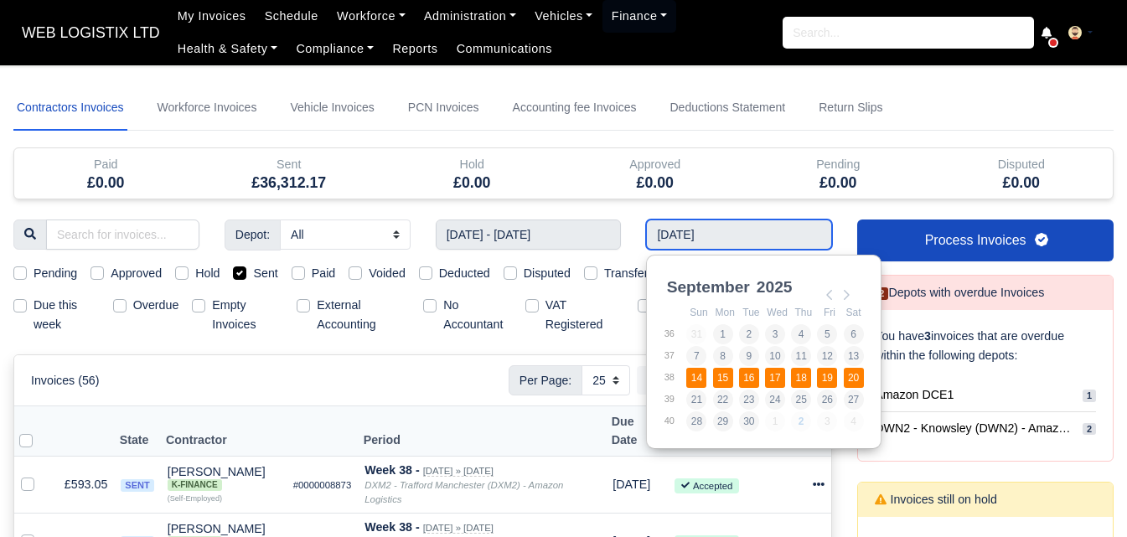
type input "14/09/2025 - 20/09/2025"
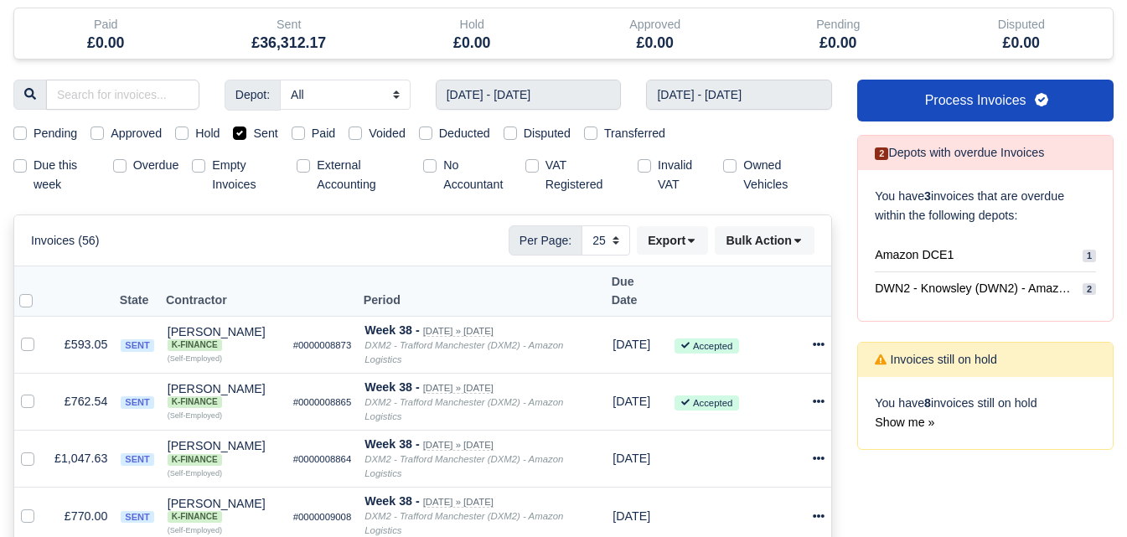
scroll to position [279, 0]
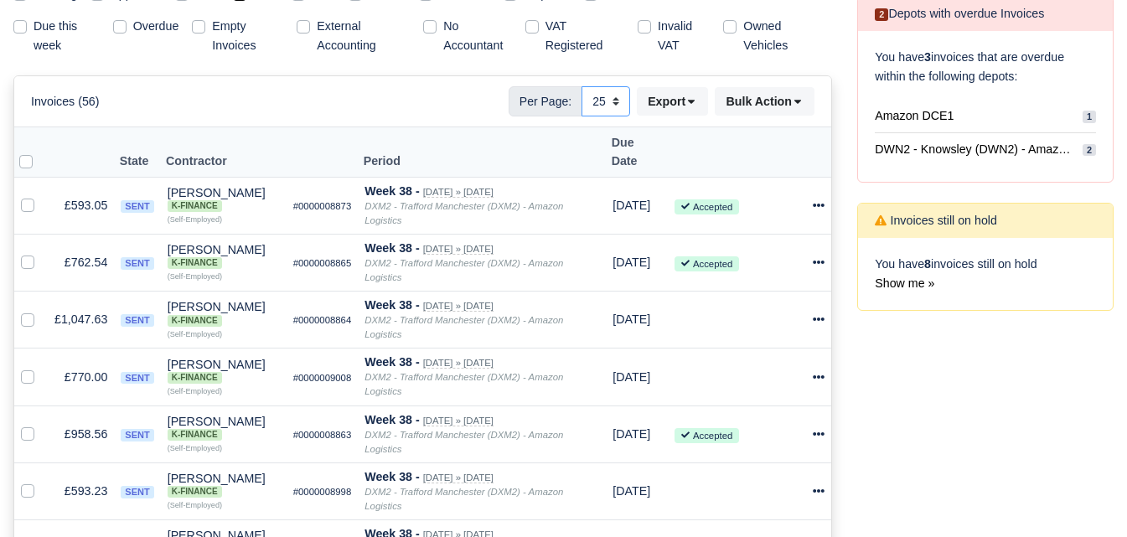
click at [605, 97] on select "10 25 50" at bounding box center [605, 101] width 49 height 30
select select "50"
click at [581, 86] on select "10 25 50" at bounding box center [605, 101] width 49 height 30
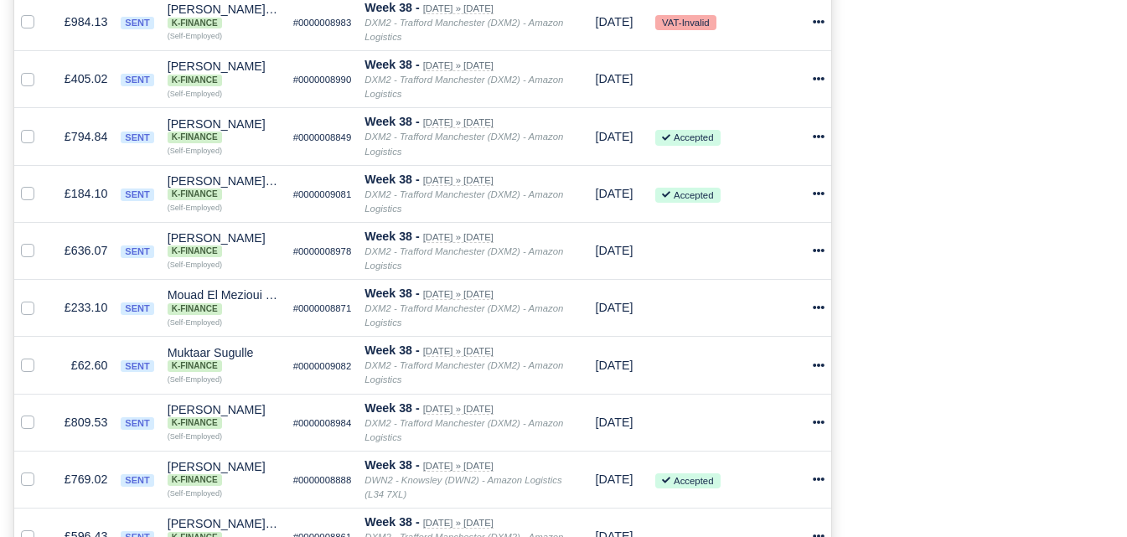
scroll to position [3029, 0]
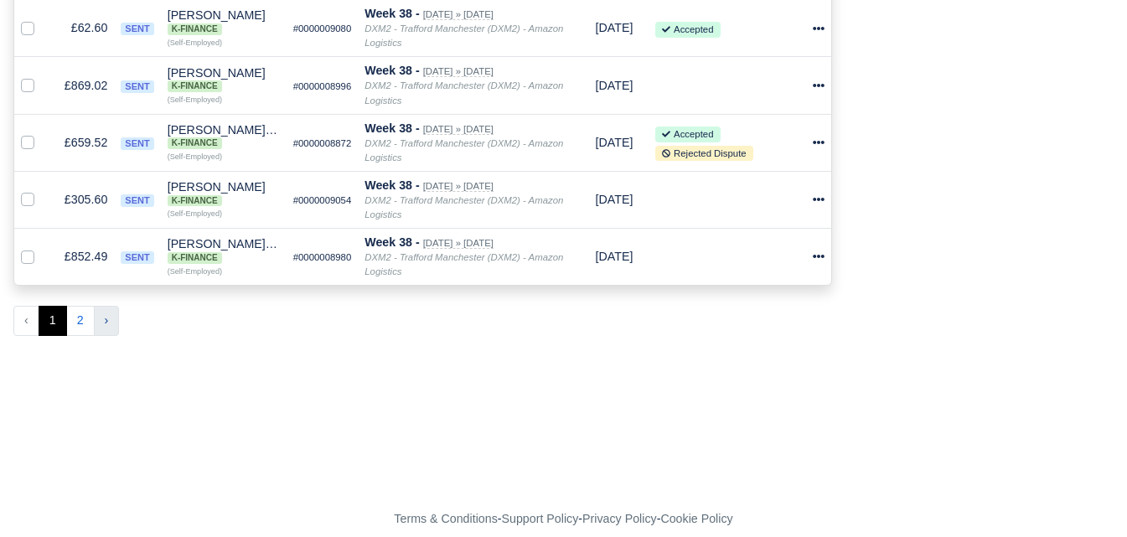
click at [111, 306] on button "›" at bounding box center [107, 321] width 26 height 30
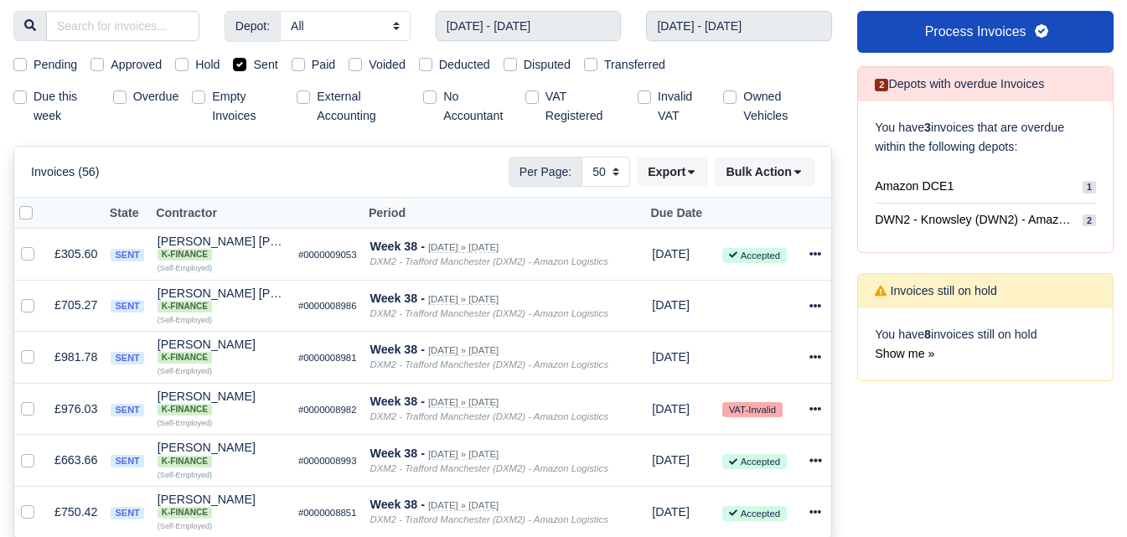
scroll to position [341, 0]
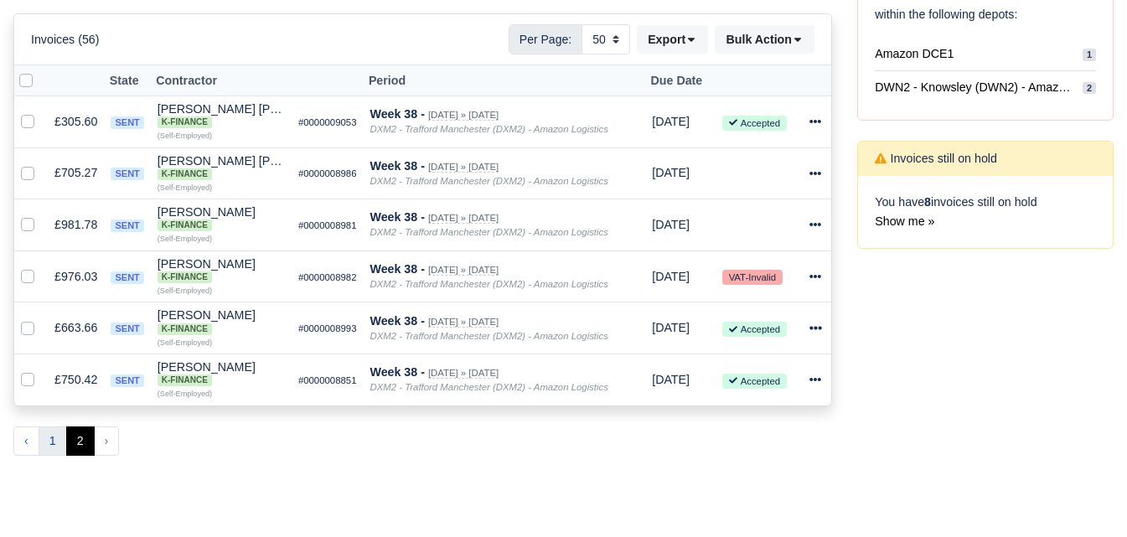
click at [61, 451] on button "1" at bounding box center [53, 441] width 28 height 30
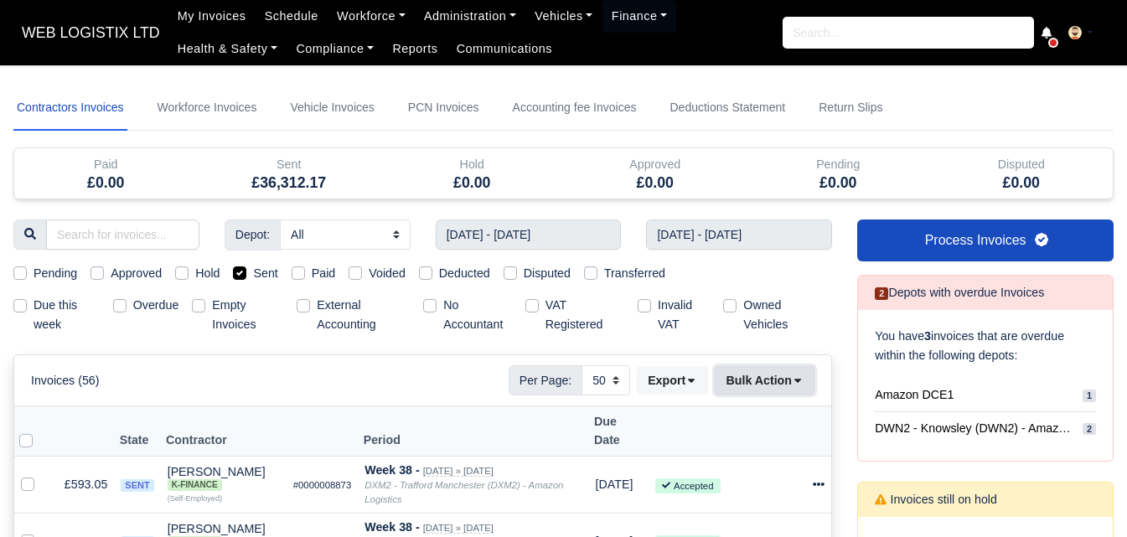
click at [798, 390] on button "Bulk Action" at bounding box center [765, 380] width 100 height 28
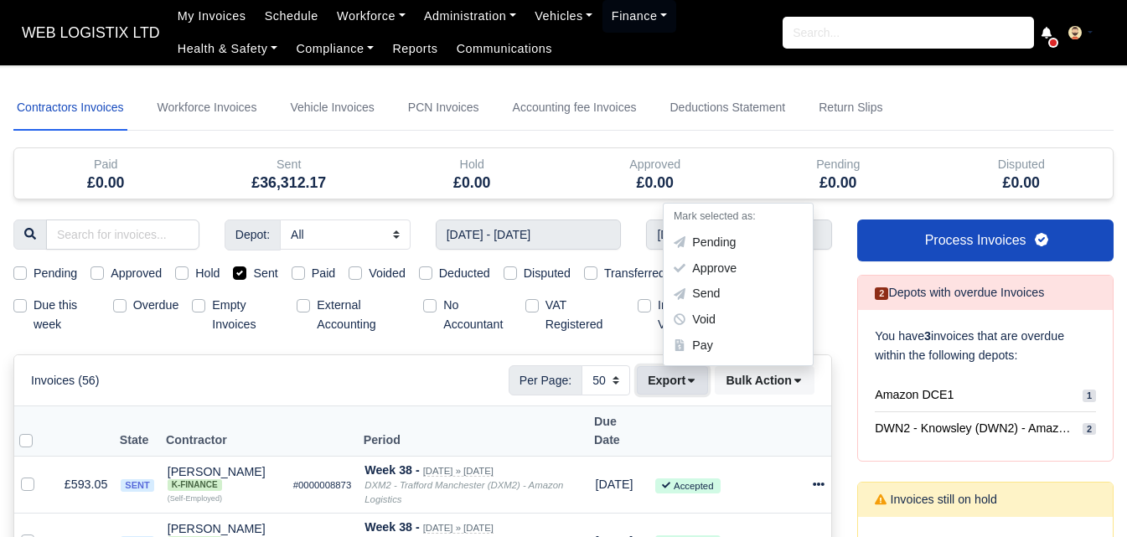
click at [679, 375] on button "Export" at bounding box center [672, 380] width 71 height 28
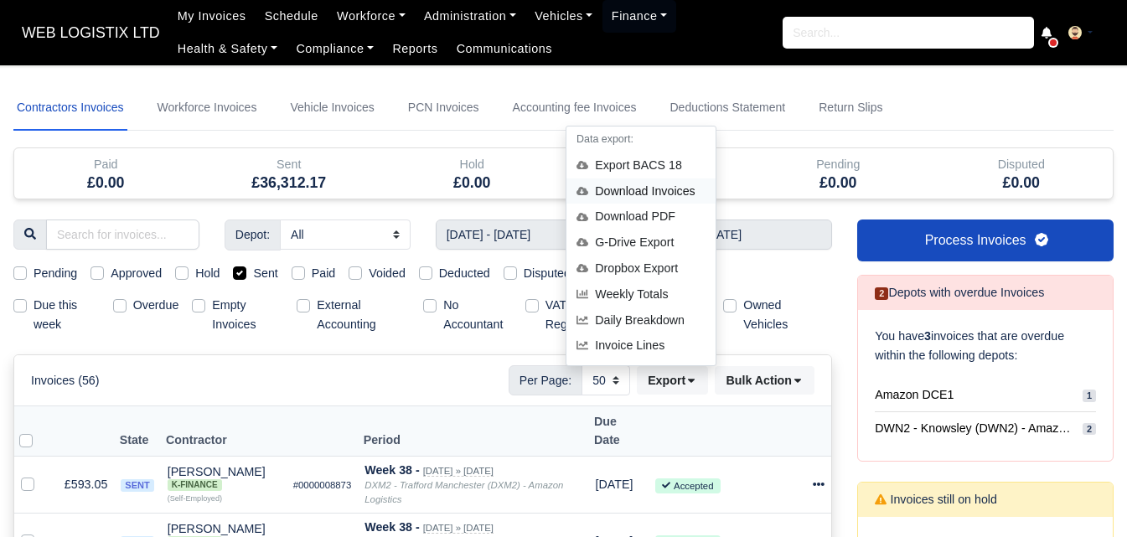
click at [642, 189] on div "Download Invoices" at bounding box center [640, 191] width 149 height 26
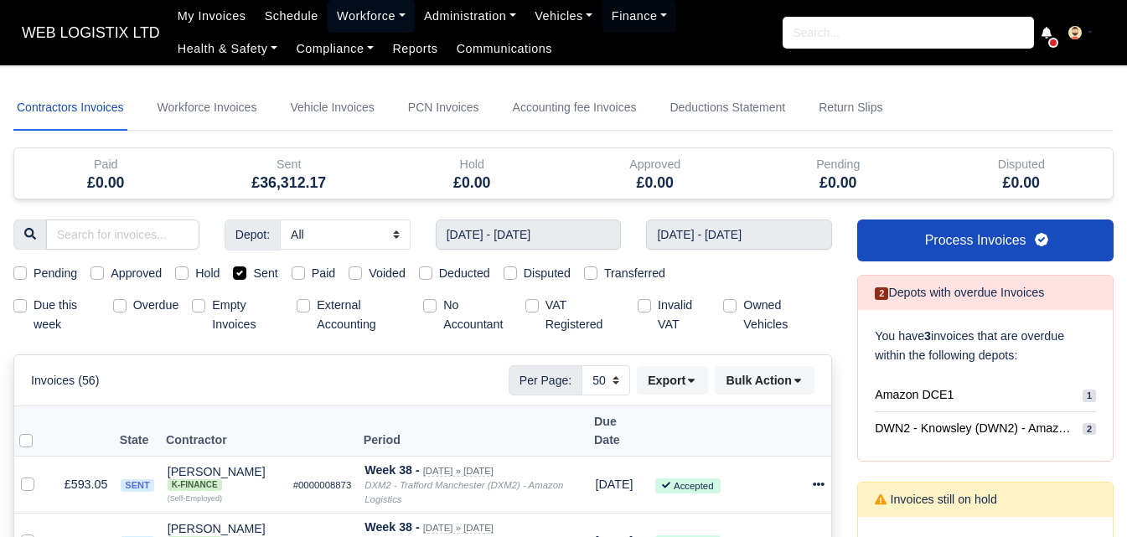
click at [342, 20] on link "Workforce" at bounding box center [371, 16] width 87 height 33
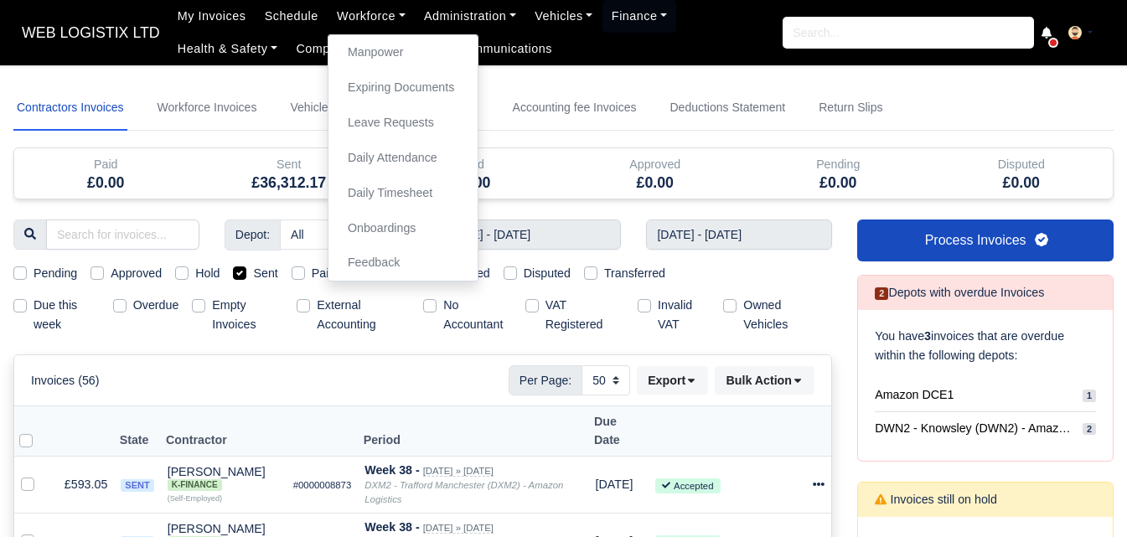
click at [234, 377] on div "Invoices (56) Per Page: 10 25 50 Export Data export: Export BACS 18 Download In…" at bounding box center [422, 380] width 783 height 30
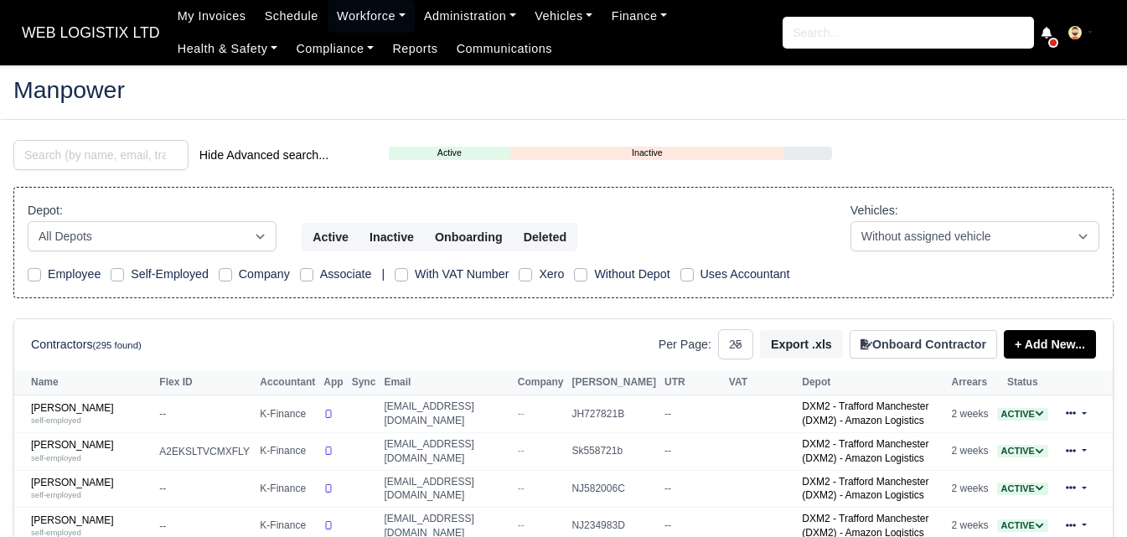
select select "25"
click at [70, 161] on input "search" at bounding box center [100, 155] width 175 height 30
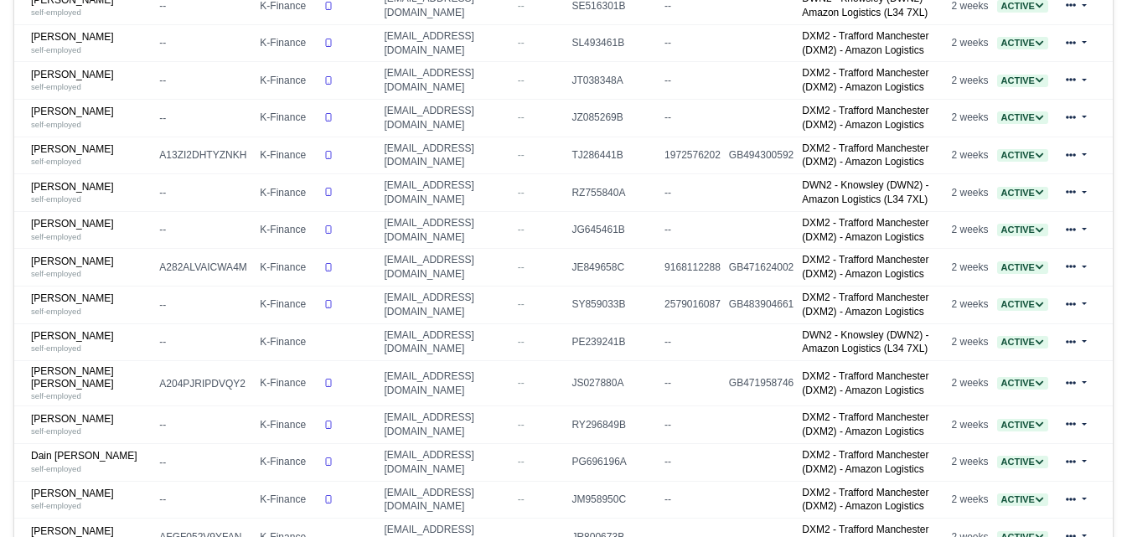
scroll to position [698, 0]
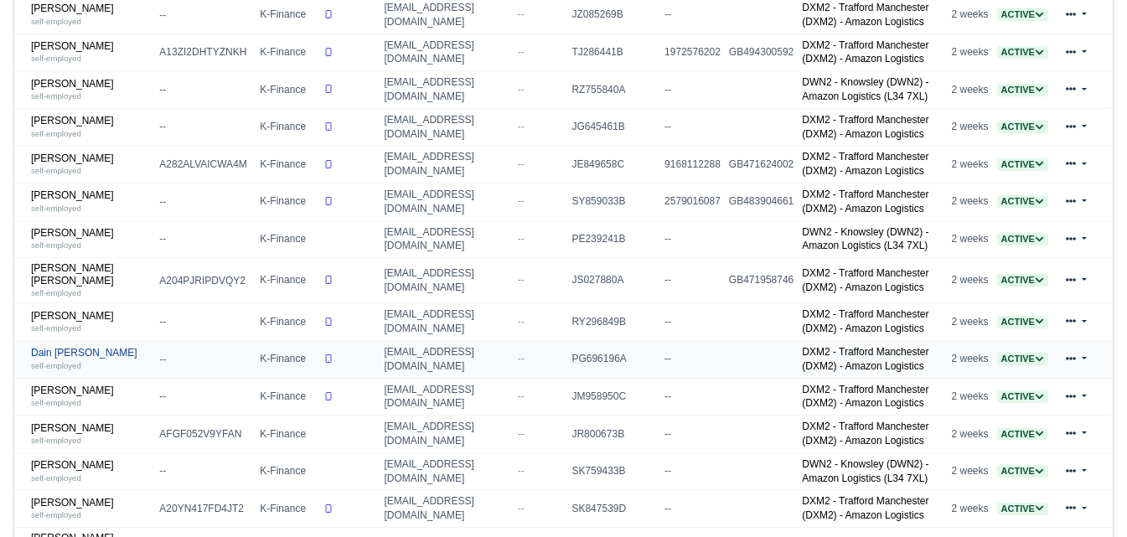
click at [96, 371] on div "self-employed" at bounding box center [91, 365] width 120 height 12
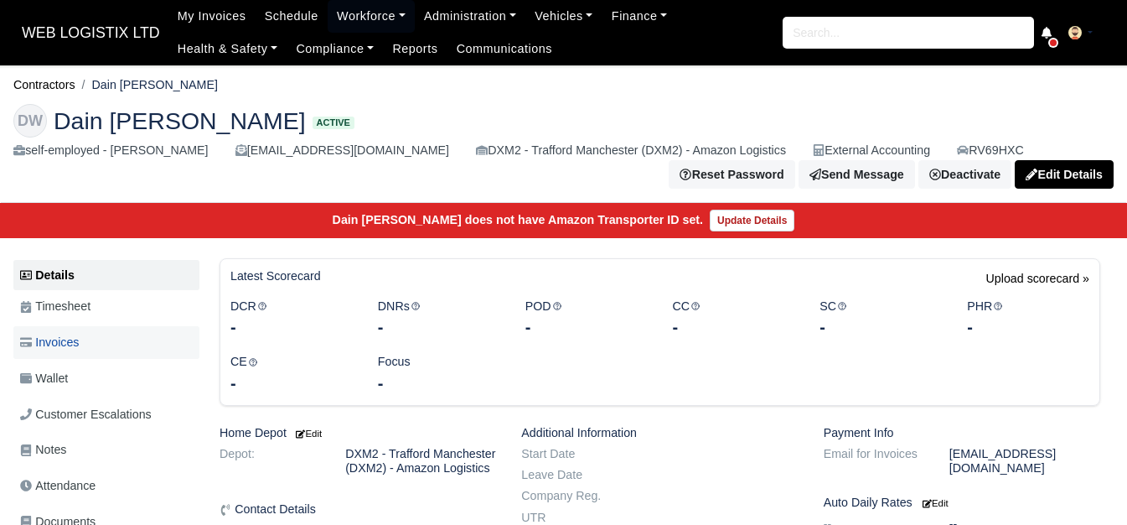
click at [93, 353] on link "Invoices" at bounding box center [106, 342] width 186 height 33
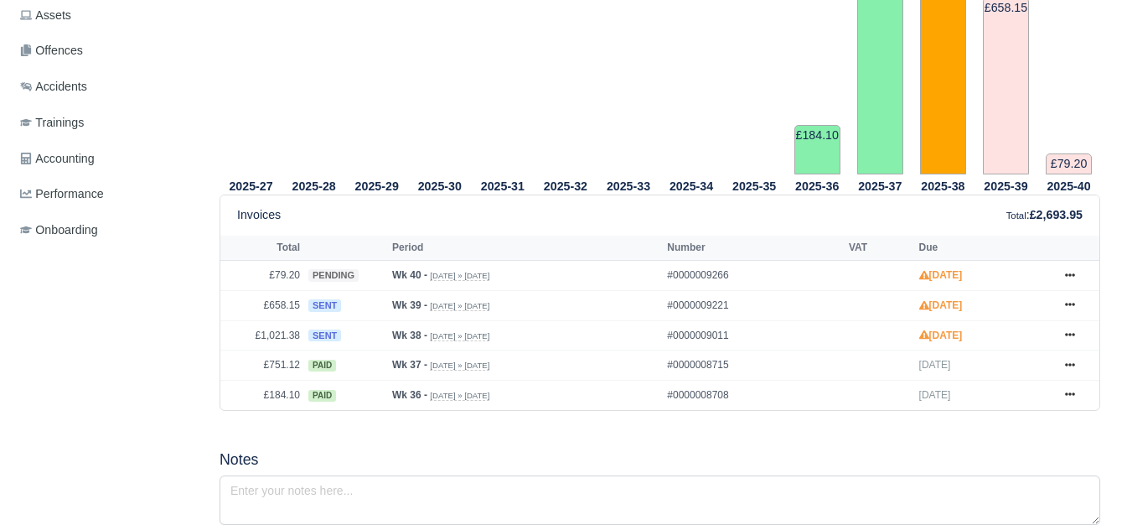
scroll to position [698, 0]
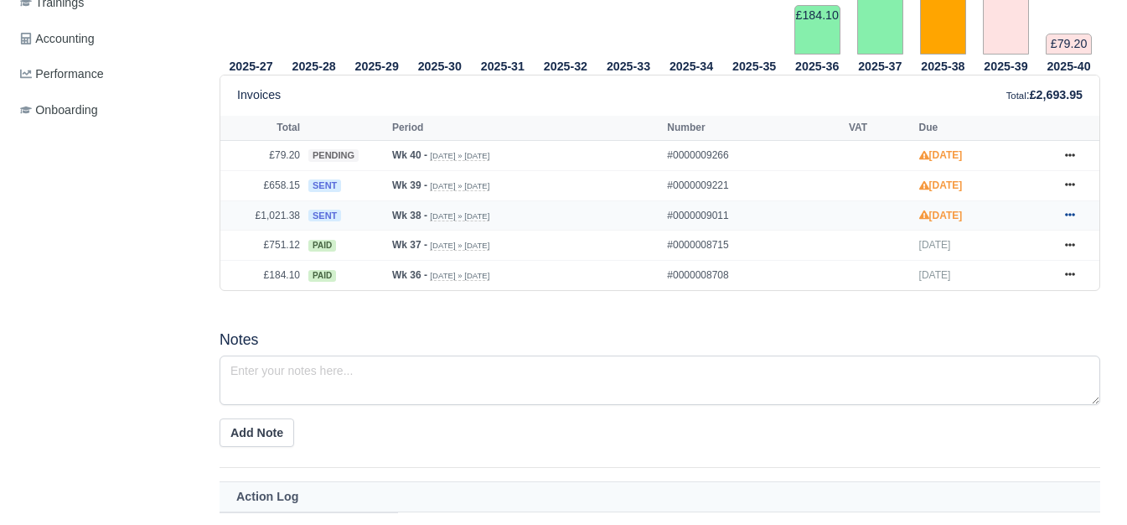
click at [1067, 215] on icon at bounding box center [1070, 214] width 10 height 10
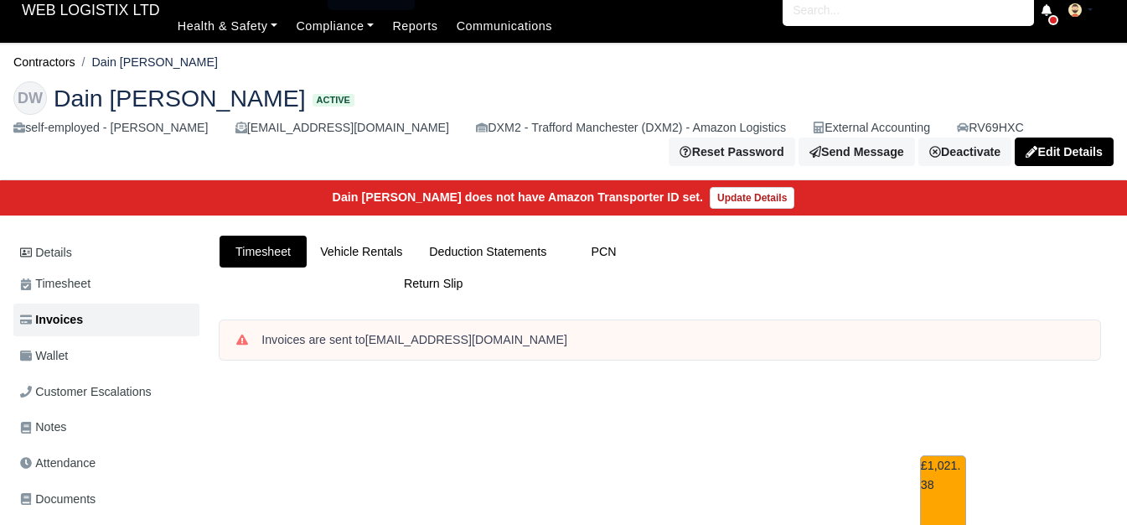
scroll to position [0, 0]
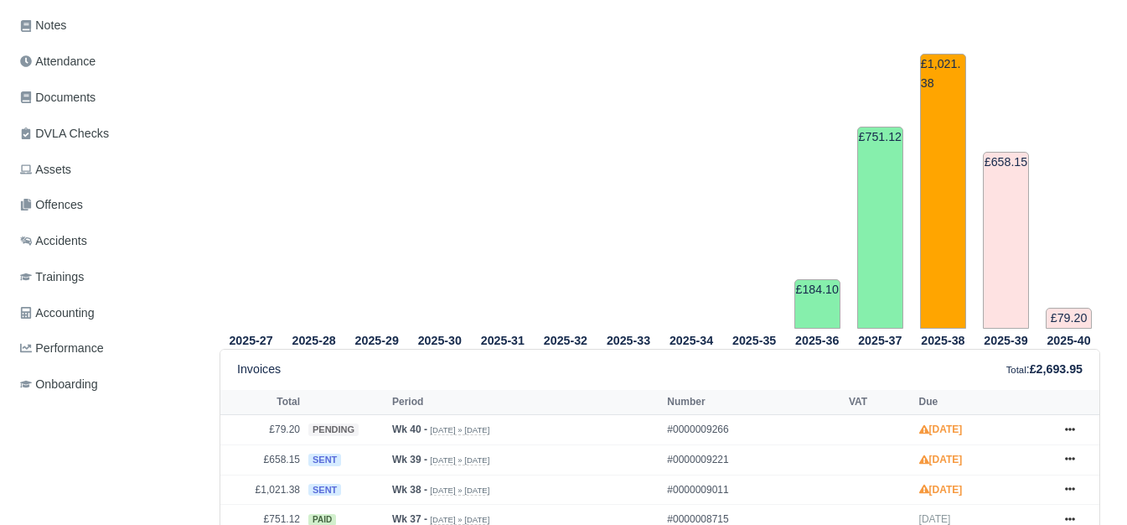
scroll to position [559, 0]
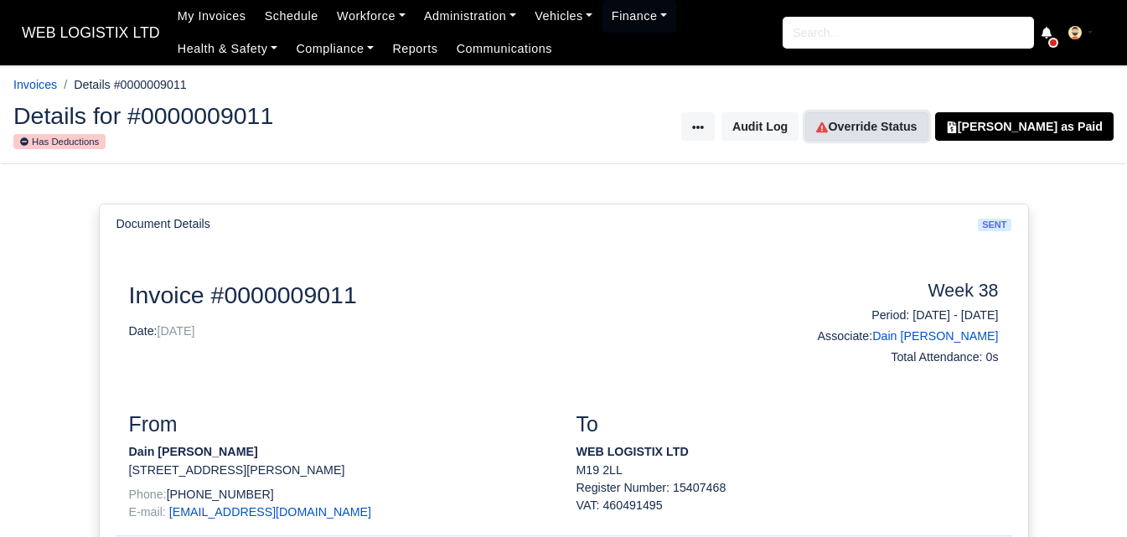
click at [928, 121] on link "Override Status" at bounding box center [866, 126] width 122 height 28
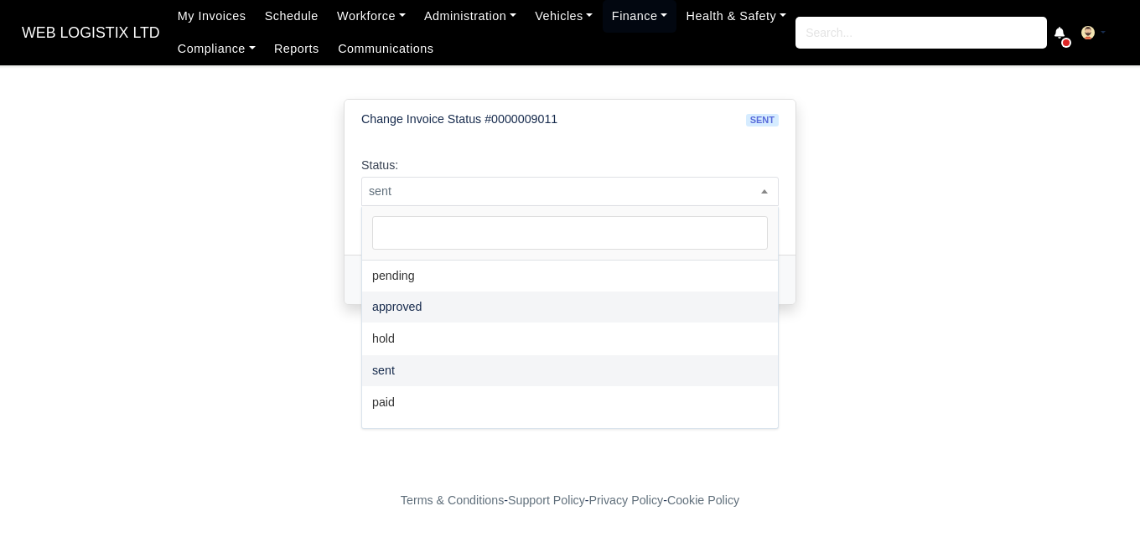
select select "hold"
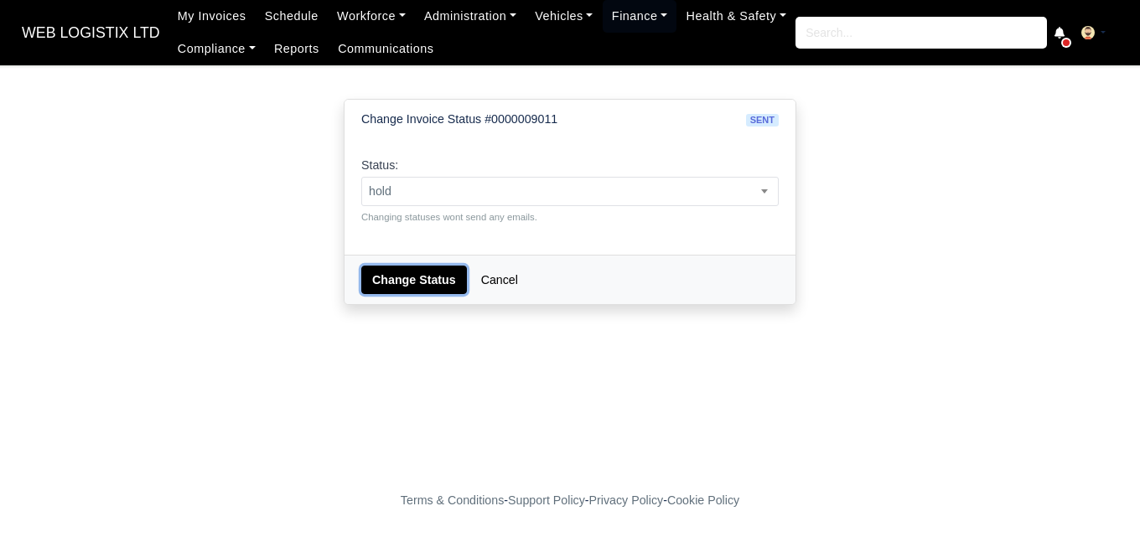
click at [413, 285] on button "Change Status" at bounding box center [414, 280] width 106 height 28
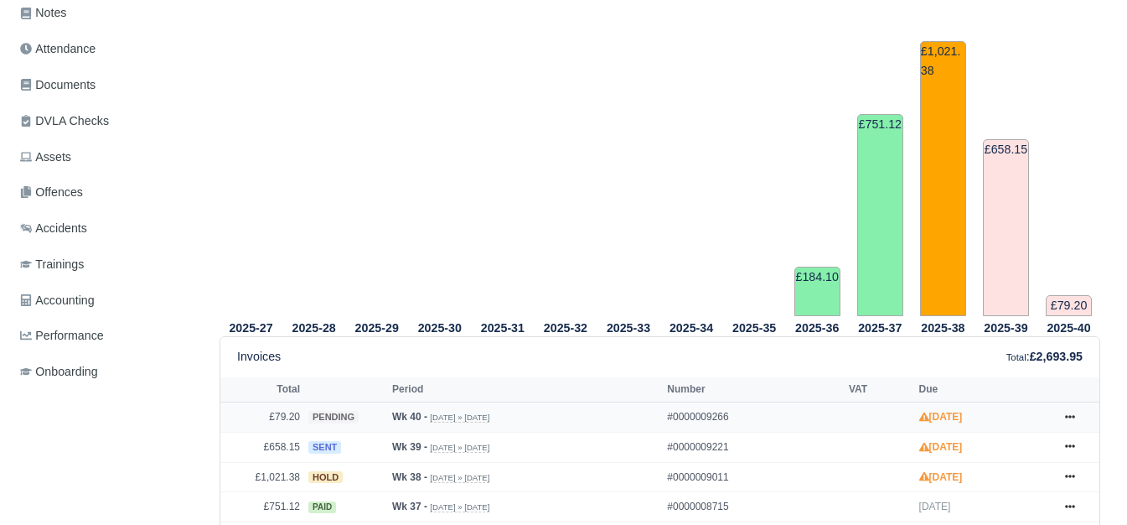
scroll to position [279, 0]
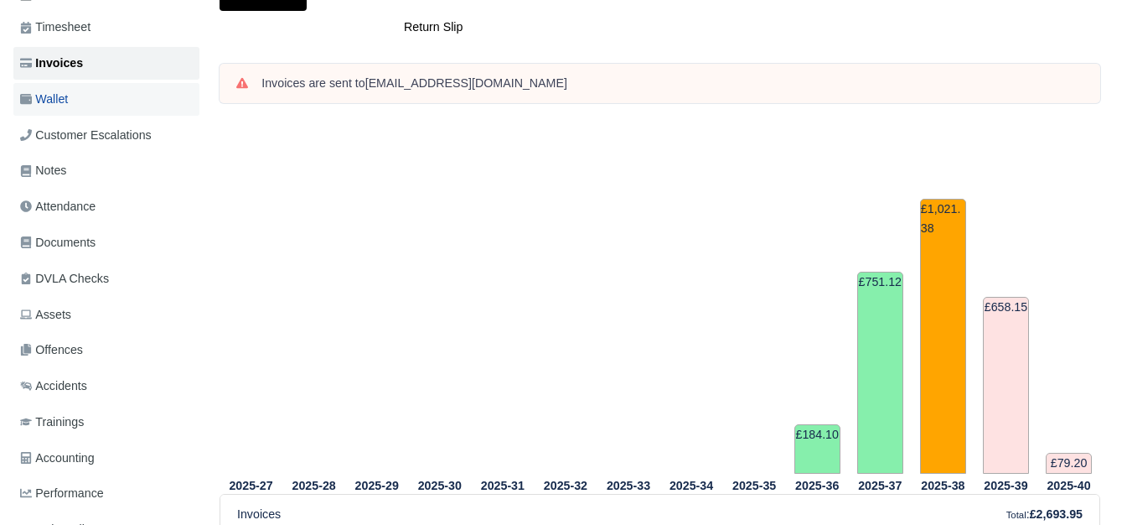
click at [87, 88] on link "Wallet" at bounding box center [106, 99] width 186 height 33
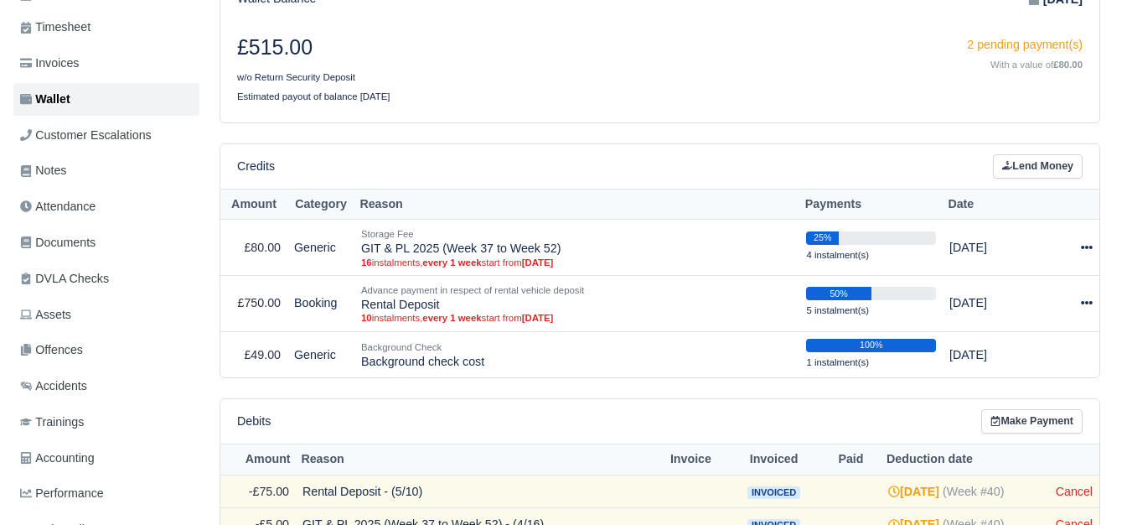
scroll to position [279, 0]
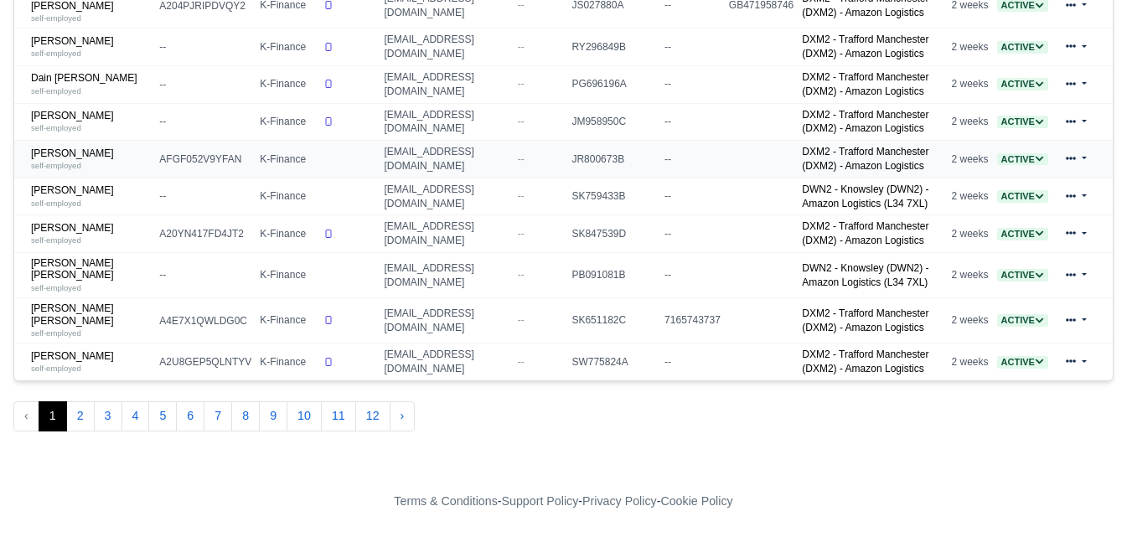
scroll to position [279, 0]
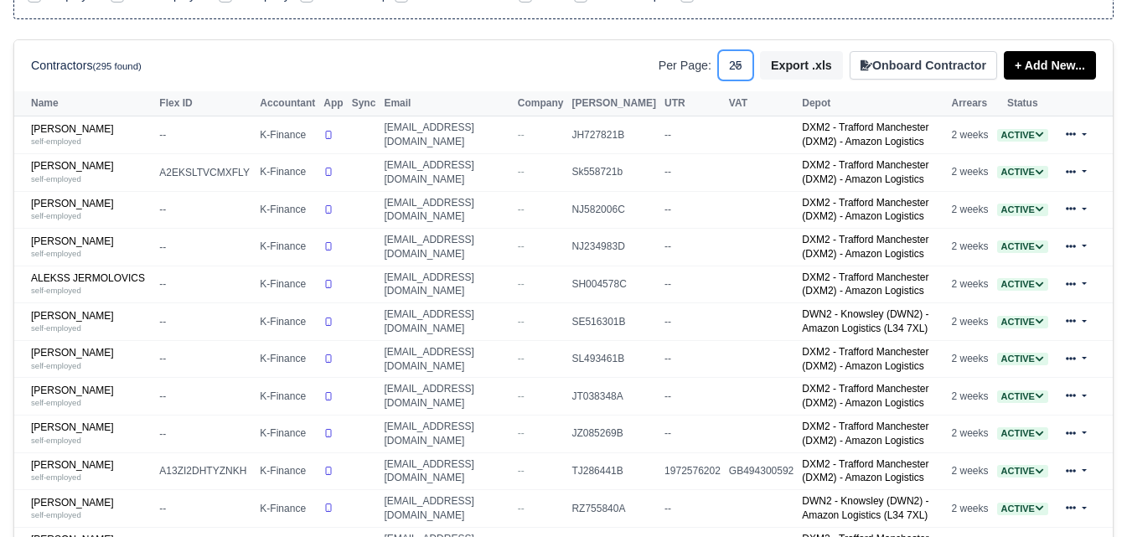
drag, startPoint x: 736, startPoint y: 63, endPoint x: 732, endPoint y: 77, distance: 14.6
click at [736, 63] on select "10 25 50" at bounding box center [735, 65] width 35 height 30
select select "50"
click at [725, 50] on select "10 25 50" at bounding box center [735, 65] width 35 height 30
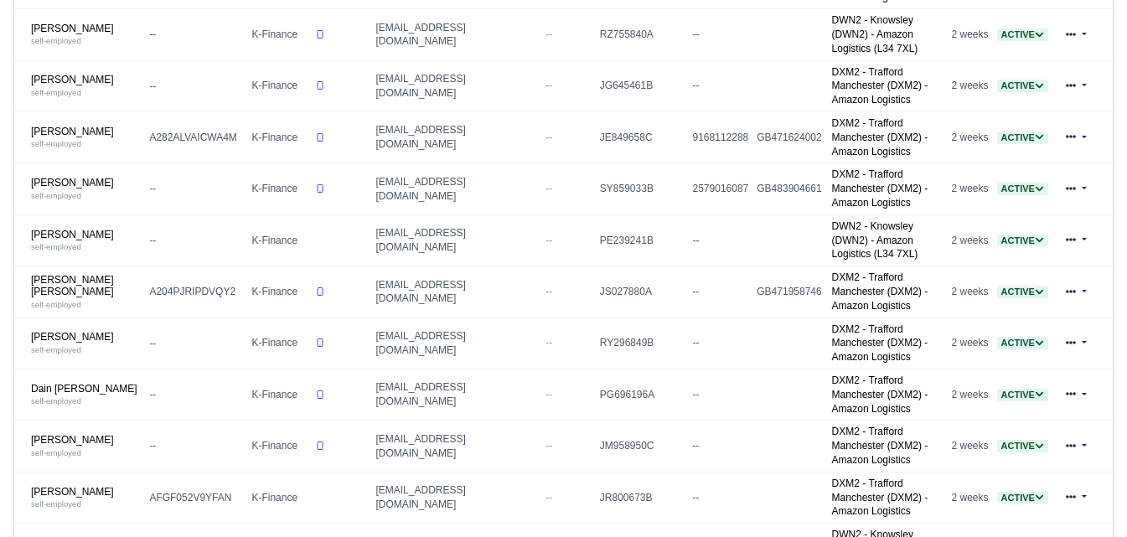
scroll to position [848, 0]
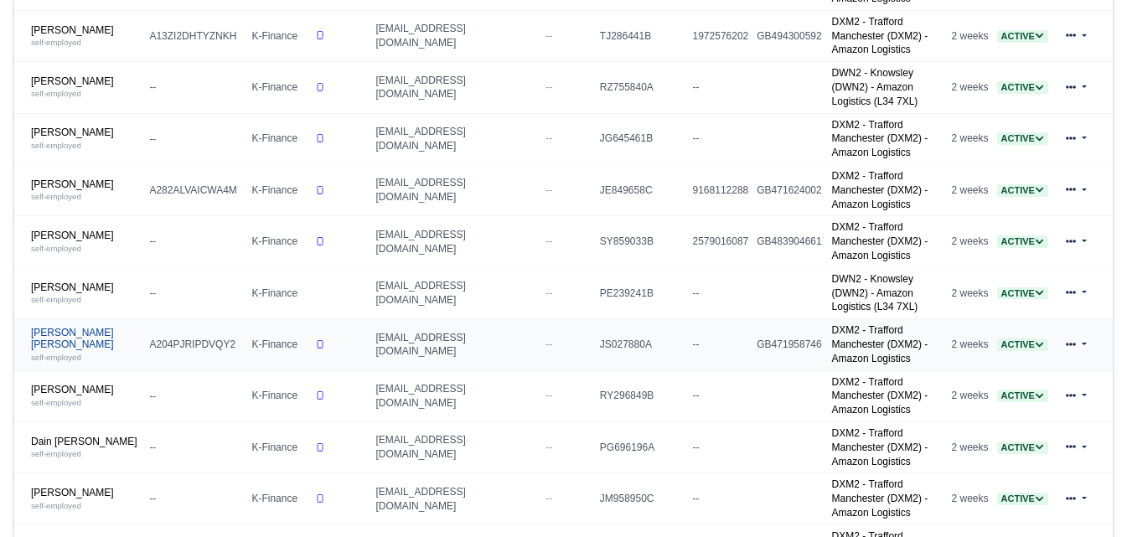
drag, startPoint x: 61, startPoint y: 136, endPoint x: 56, endPoint y: 147, distance: 12.8
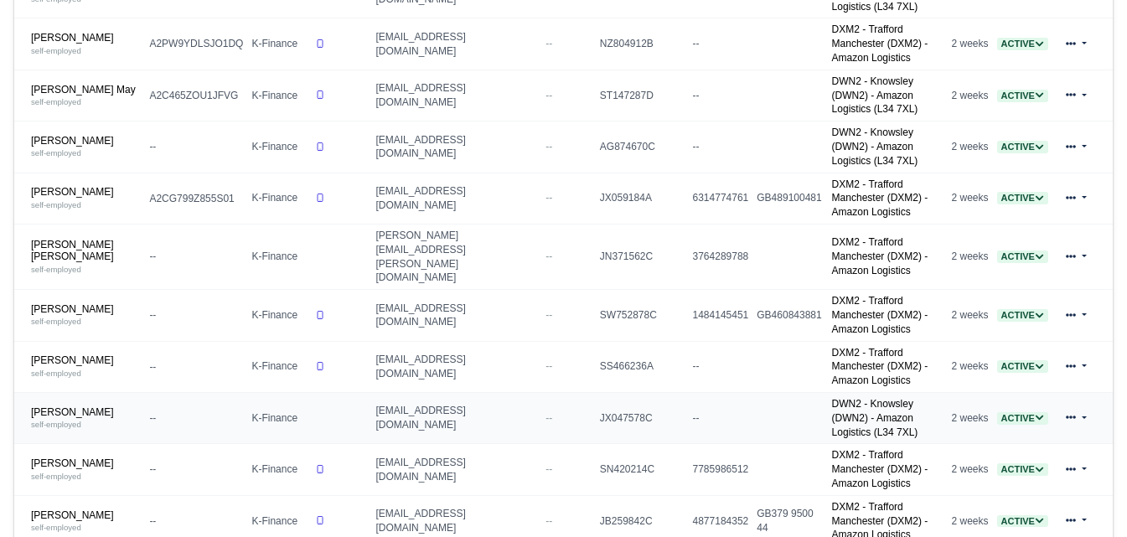
scroll to position [1955, 0]
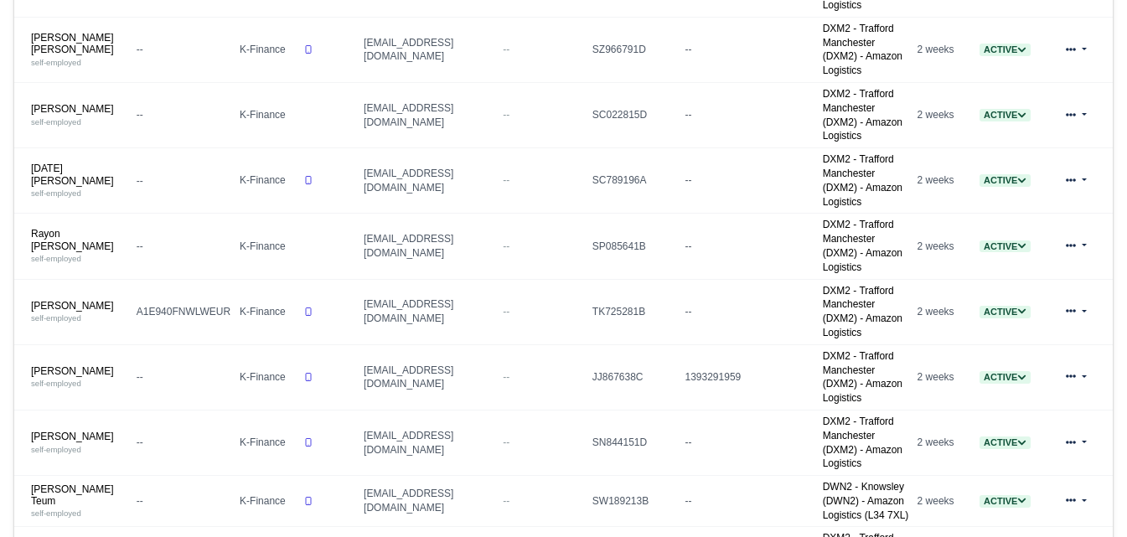
scroll to position [1034, 0]
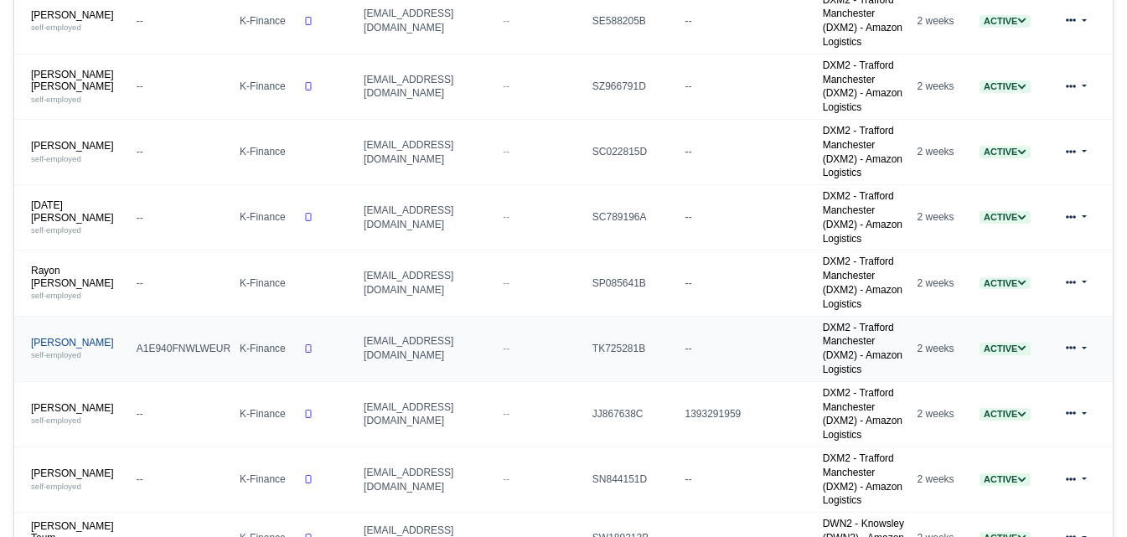
drag, startPoint x: 90, startPoint y: 143, endPoint x: 71, endPoint y: 158, distance: 23.3
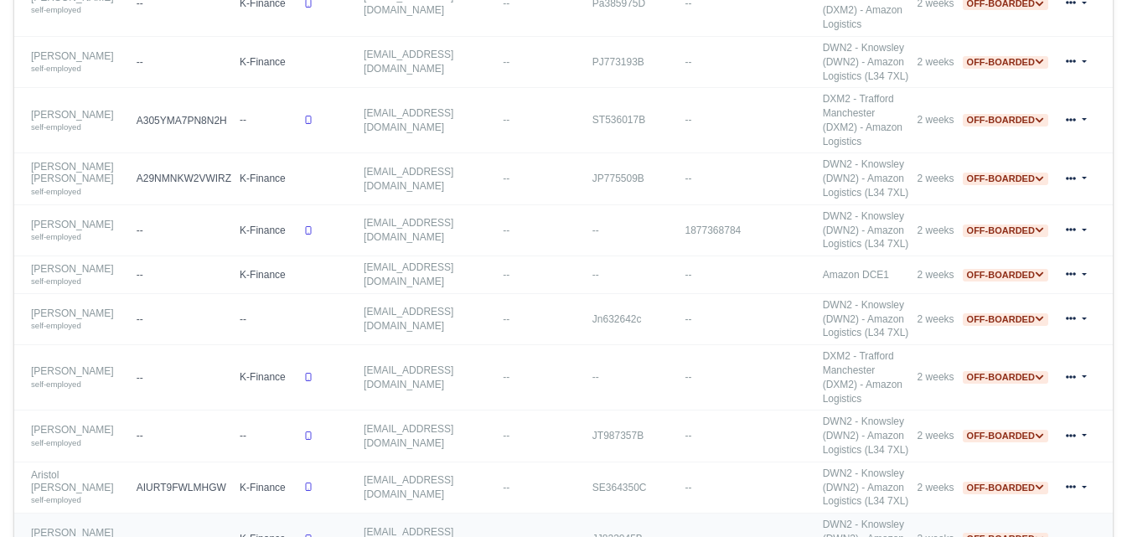
scroll to position [2564, 0]
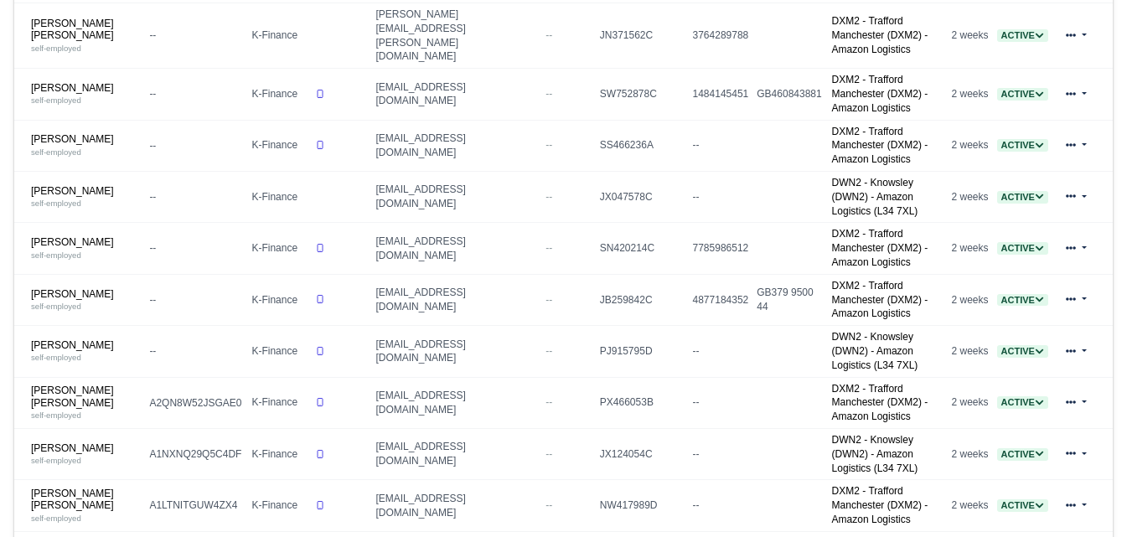
scroll to position [1965, 0]
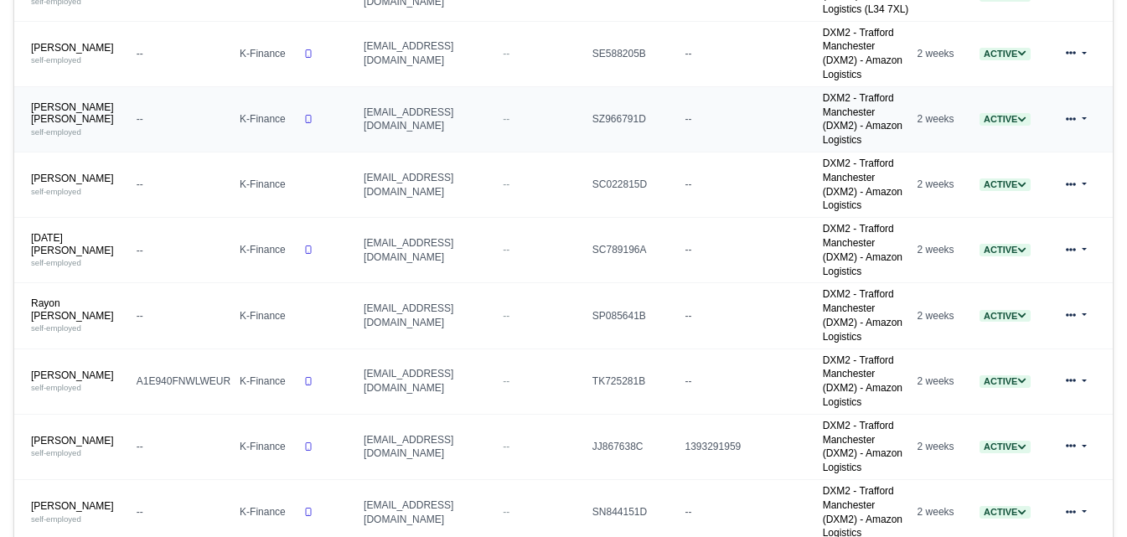
scroll to position [1059, 0]
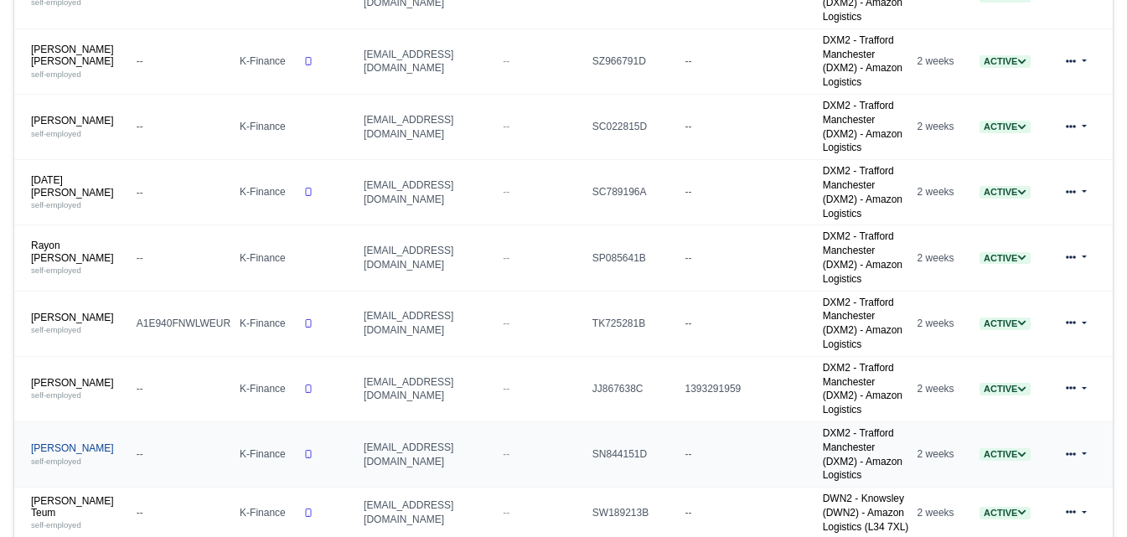
drag, startPoint x: 71, startPoint y: 229, endPoint x: 65, endPoint y: 240, distance: 12.4
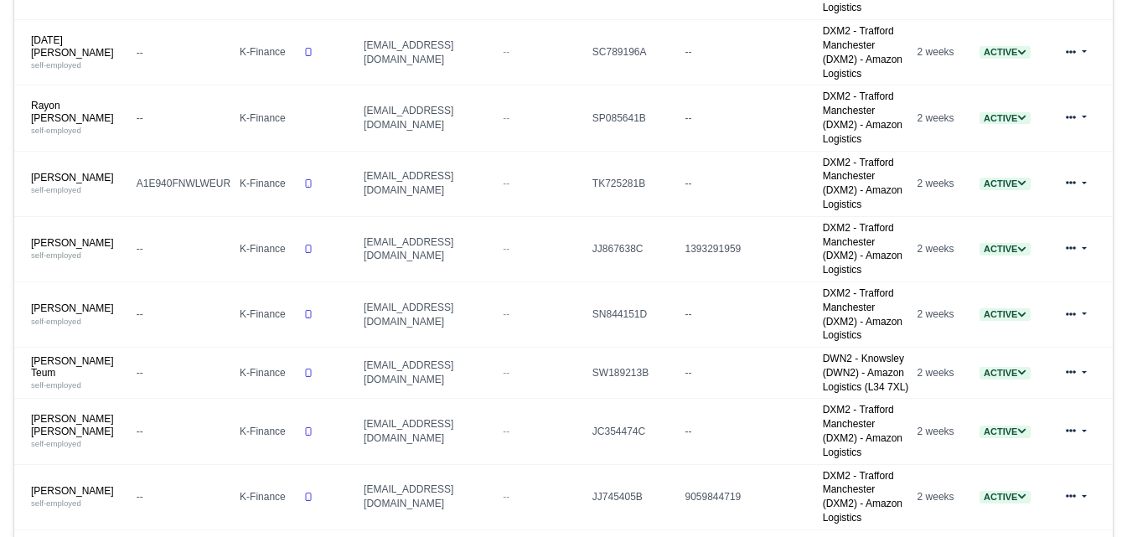
drag, startPoint x: 65, startPoint y: 347, endPoint x: 64, endPoint y: 357, distance: 10.2
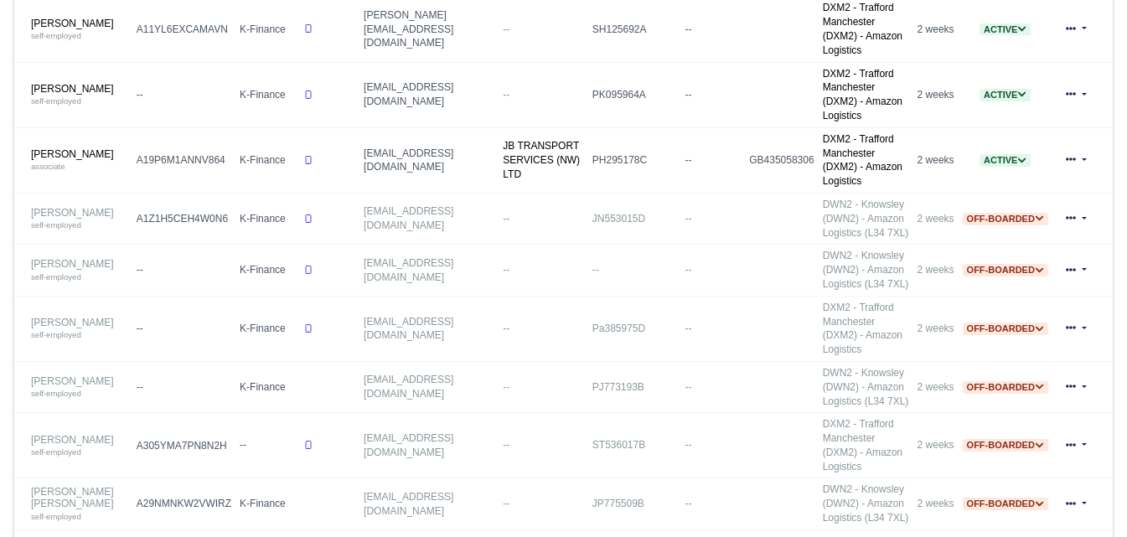
scroll to position [2564, 0]
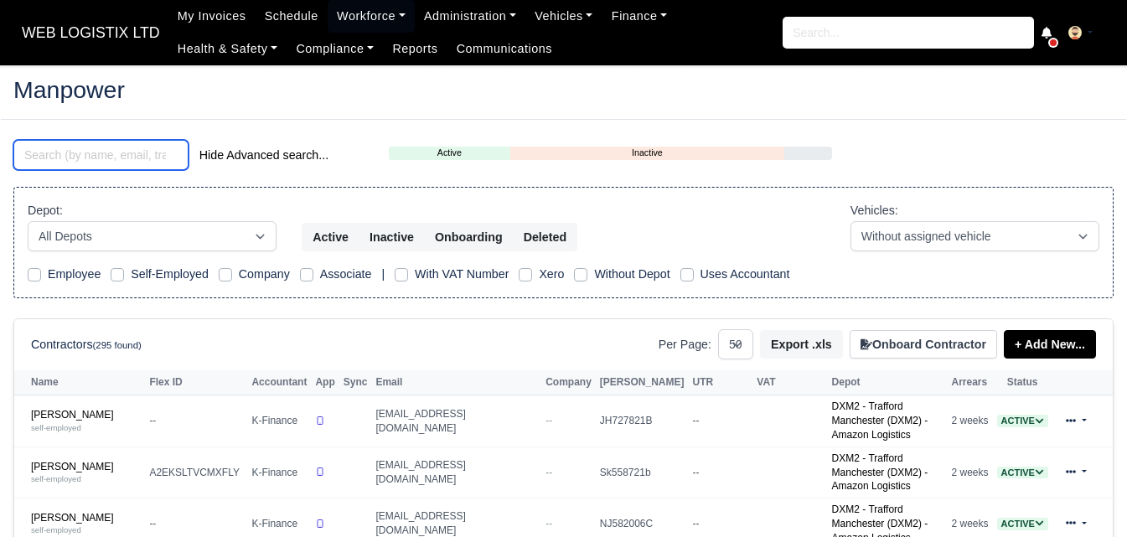
click at [81, 158] on input "search" at bounding box center [100, 155] width 175 height 30
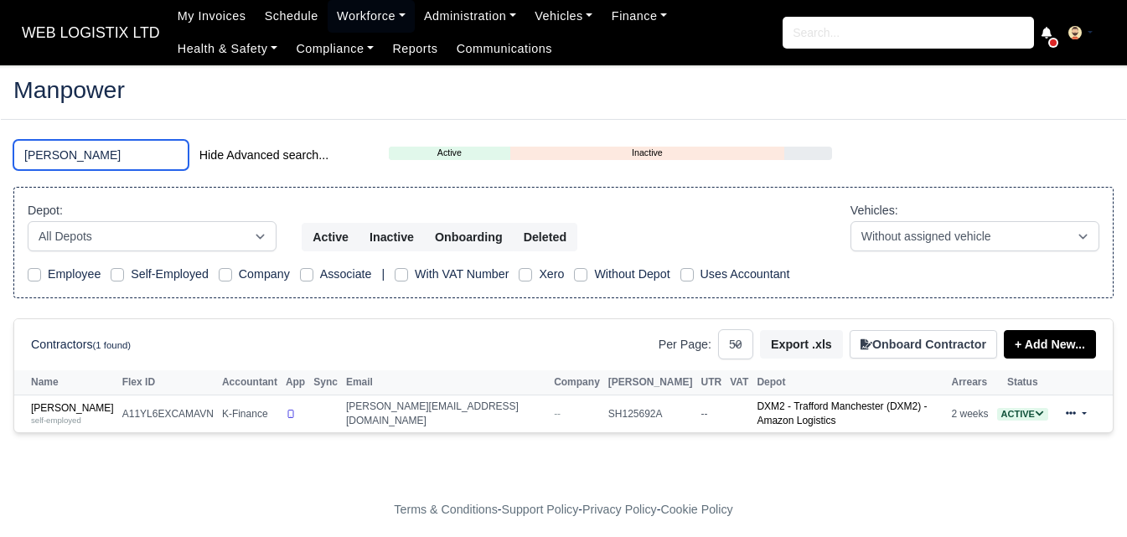
type input "yoel"
click at [61, 394] on th "Name" at bounding box center [66, 382] width 104 height 25
click at [57, 421] on small "self-employed" at bounding box center [56, 420] width 50 height 9
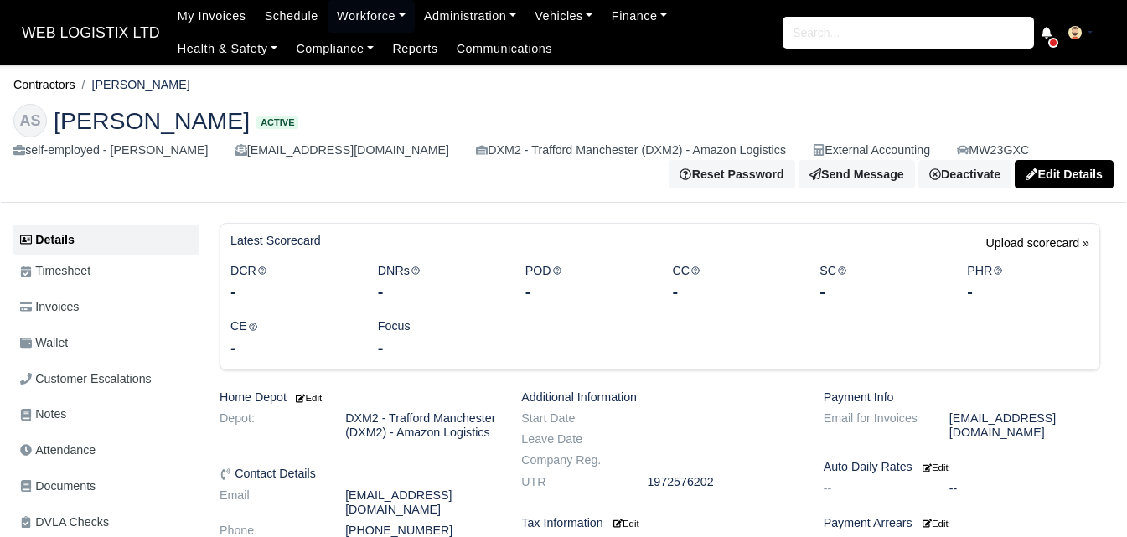
click at [100, 298] on link "Invoices" at bounding box center [106, 307] width 186 height 33
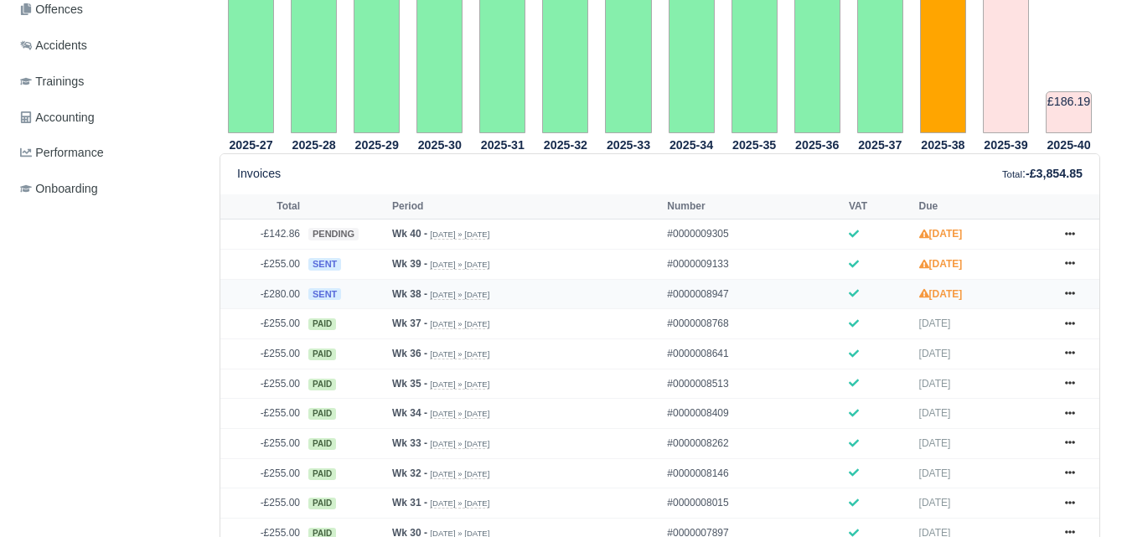
scroll to position [584, 0]
click at [1067, 296] on icon at bounding box center [1070, 293] width 10 height 10
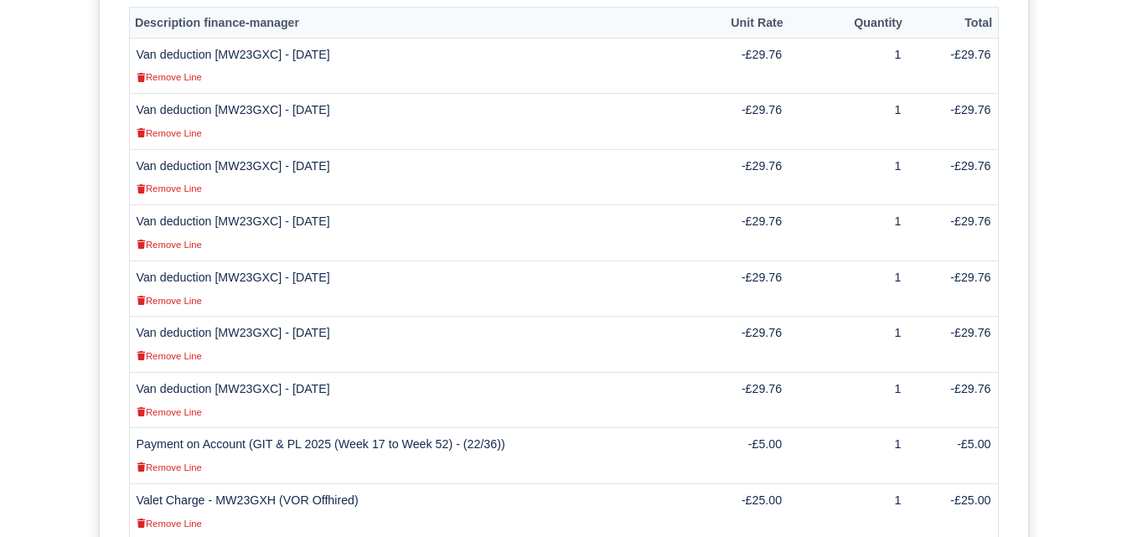
scroll to position [559, 0]
click at [237, 260] on td "Van deduction [MW23GXC] - [DATE] Remove Line" at bounding box center [412, 288] width 566 height 56
copy td "MW23GXC"
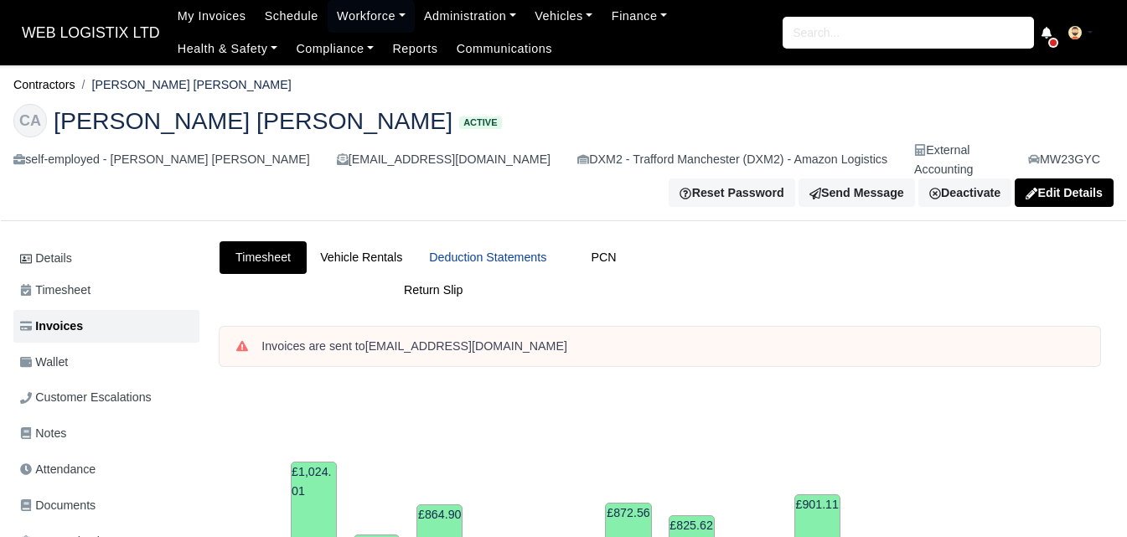
click at [483, 248] on link "Deduction Statements" at bounding box center [488, 257] width 144 height 33
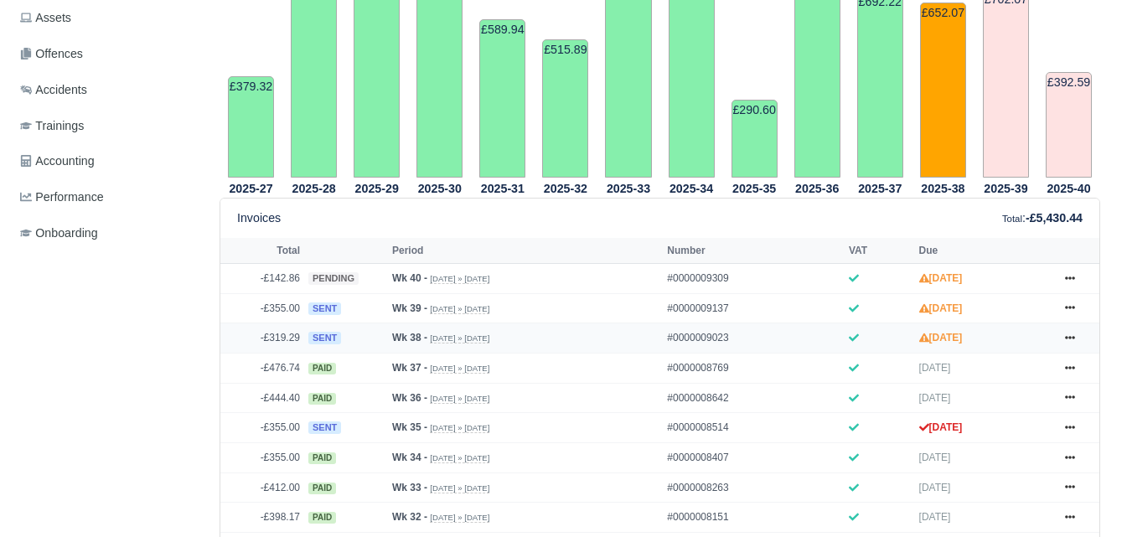
scroll to position [559, 0]
click at [1067, 333] on icon at bounding box center [1070, 338] width 10 height 10
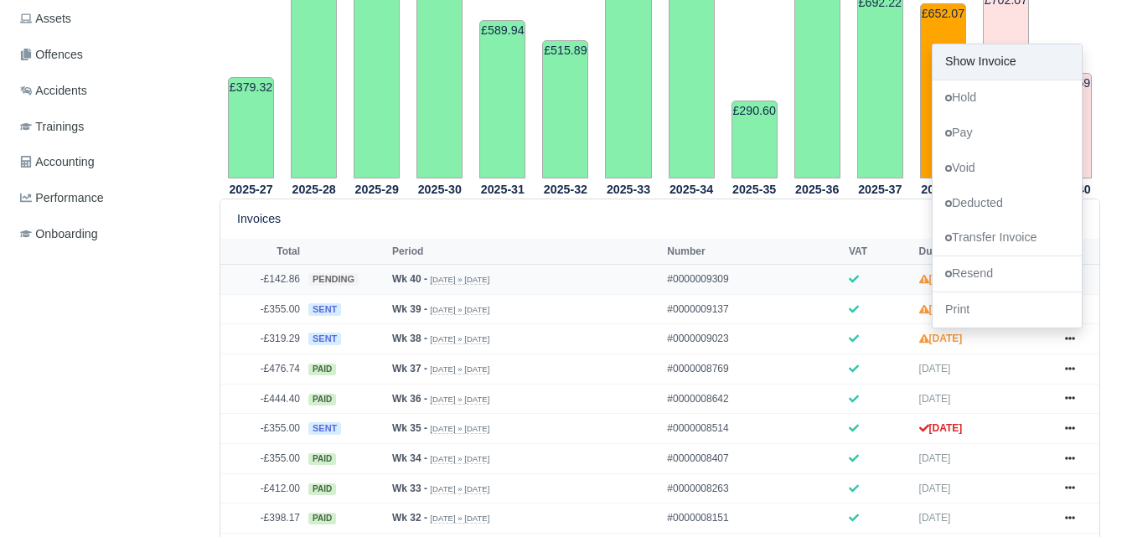
scroll to position [639, 0]
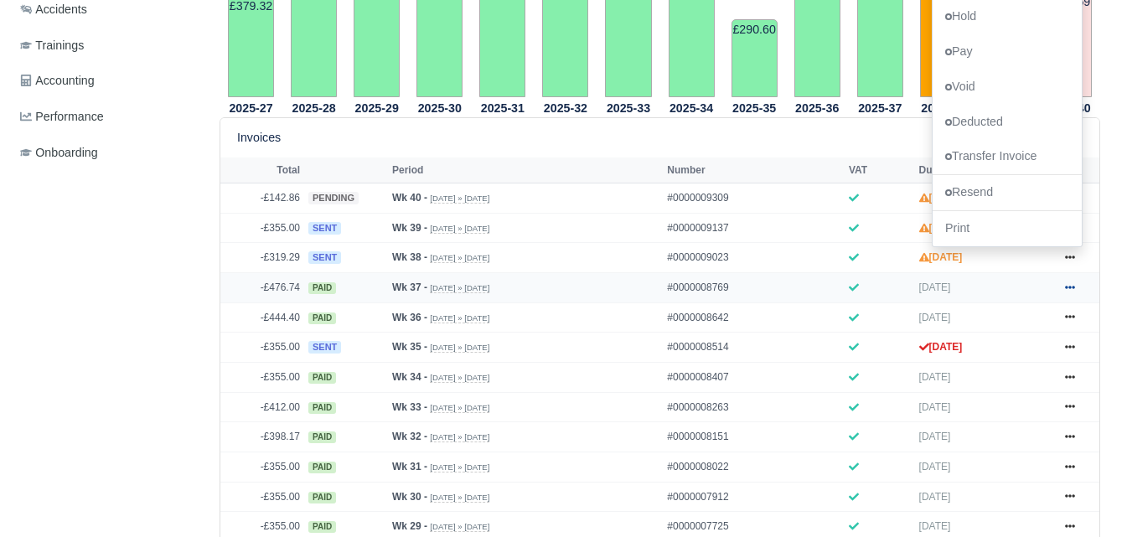
click at [1066, 282] on icon at bounding box center [1070, 287] width 10 height 10
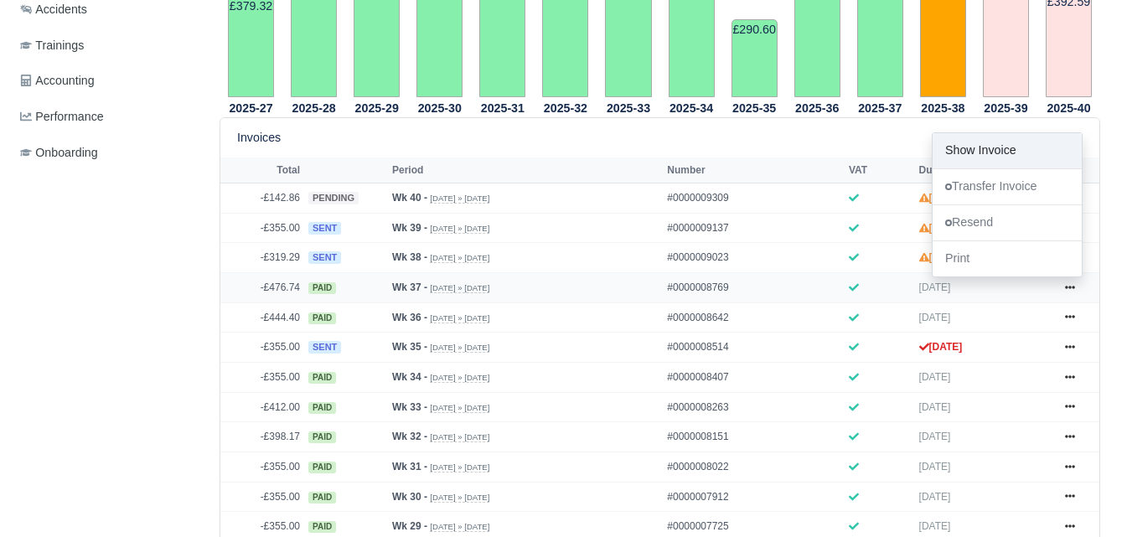
scroll to position [80, 0]
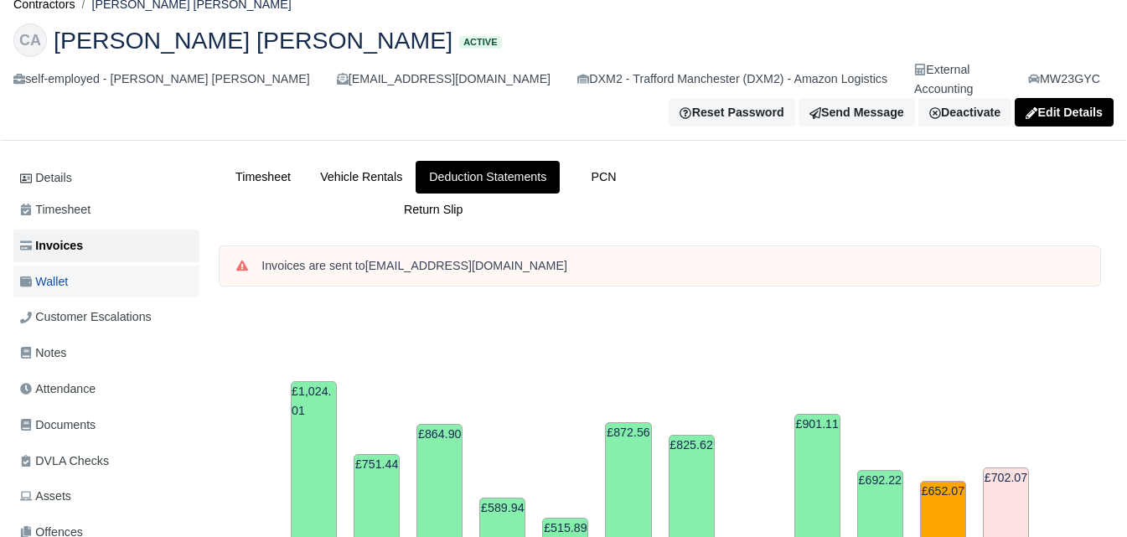
click at [111, 266] on link "Wallet" at bounding box center [106, 282] width 186 height 33
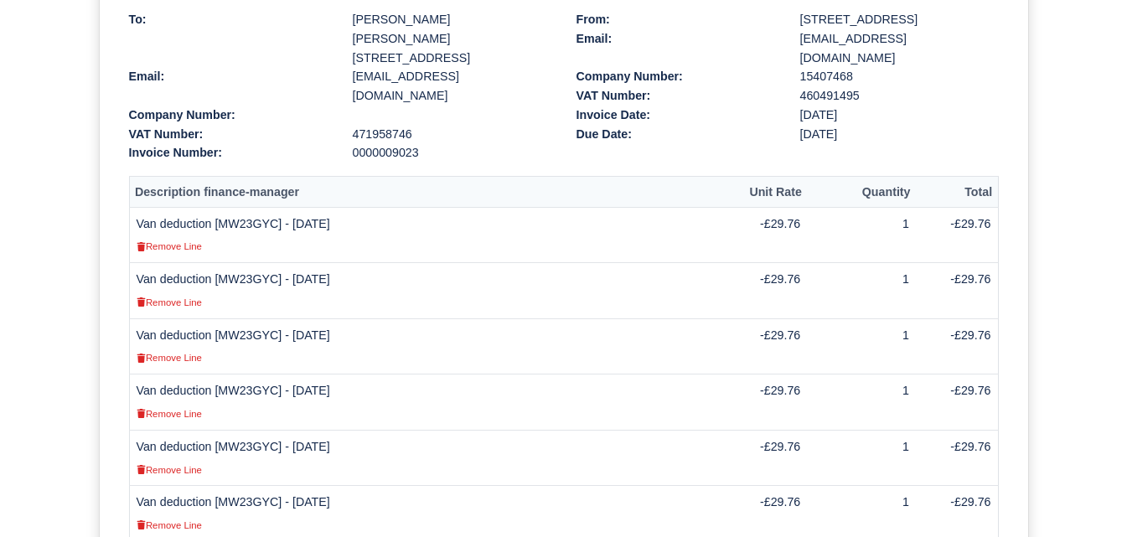
scroll to position [218, 0]
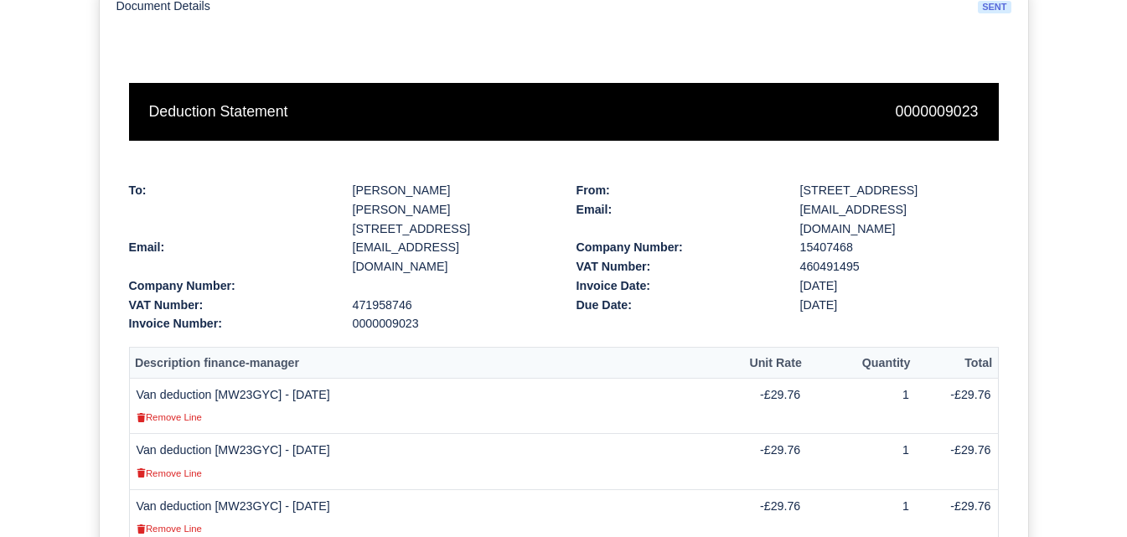
drag, startPoint x: 137, startPoint y: 375, endPoint x: 381, endPoint y: 377, distance: 244.7
click at [381, 378] on td "Van deduction [MW23GYC] - 15/09/2025 Remove Line" at bounding box center [425, 406] width 593 height 56
copy td "Van deduction [MW23GYC] - [DATE]"
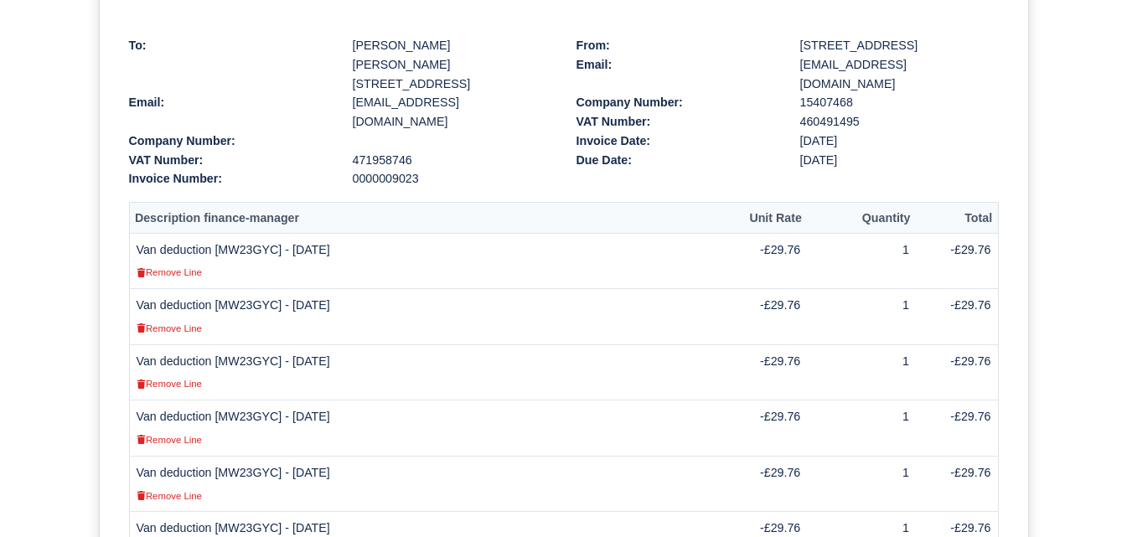
scroll to position [358, 0]
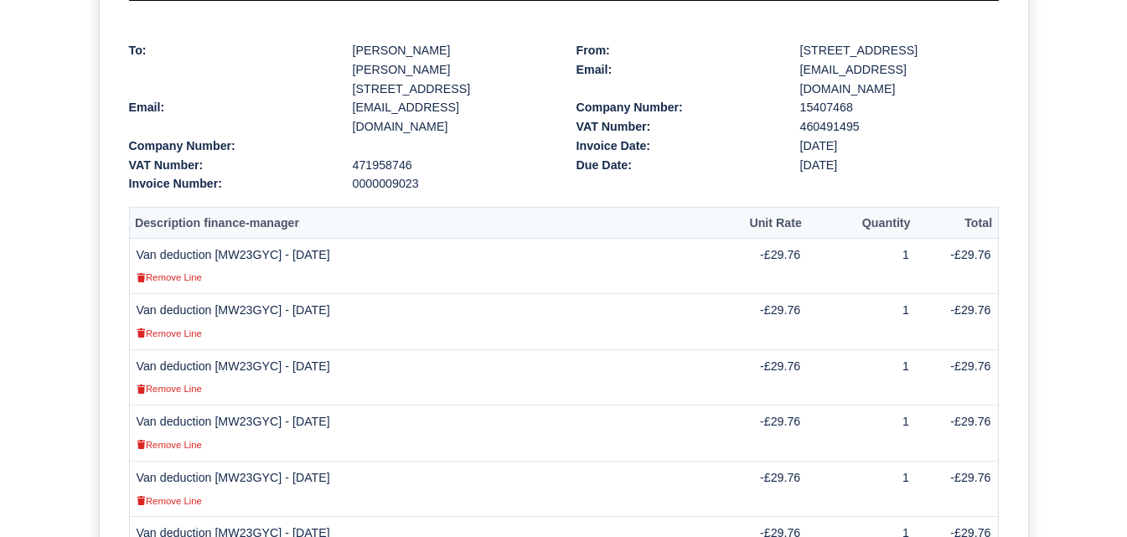
click at [73, 292] on div "Document Details sent Deduction Statement 0000009023 To: Cassie Jane Agar 22 Wo…" at bounding box center [563, 364] width 1127 height 1116
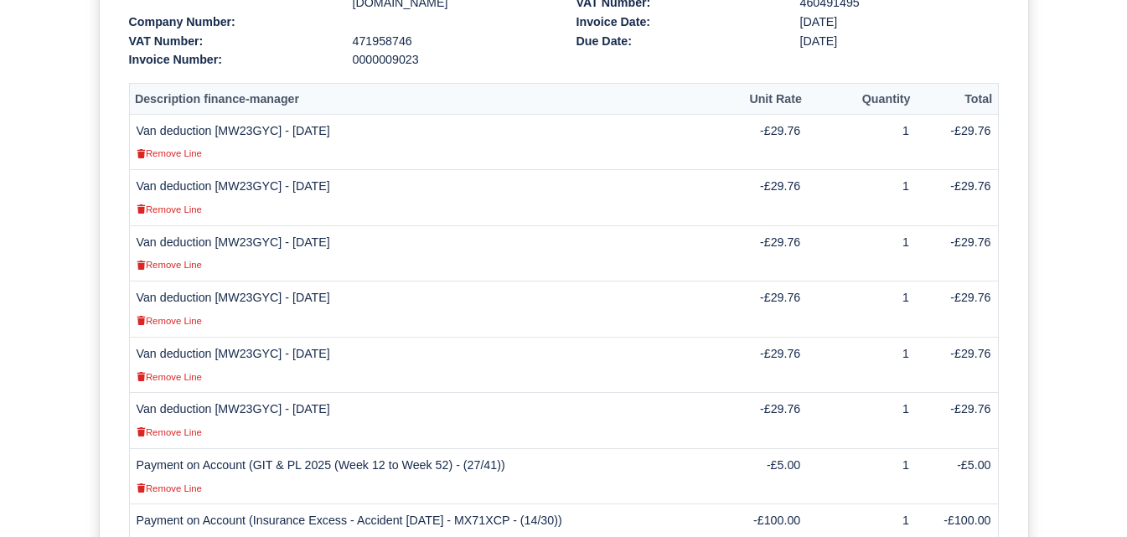
scroll to position [777, 0]
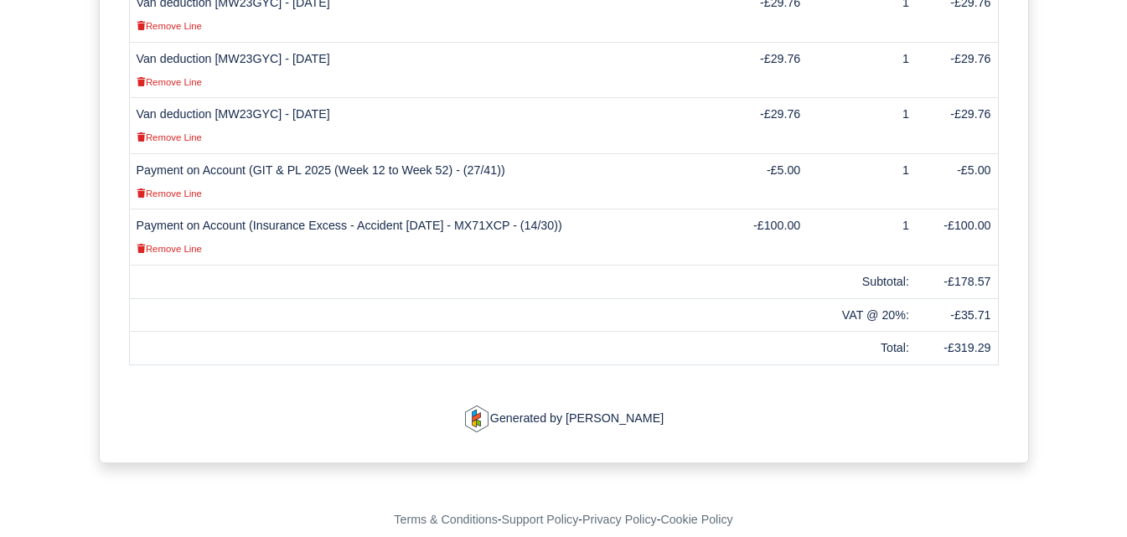
click at [867, 299] on td "VAT @ 20%:" at bounding box center [861, 315] width 109 height 34
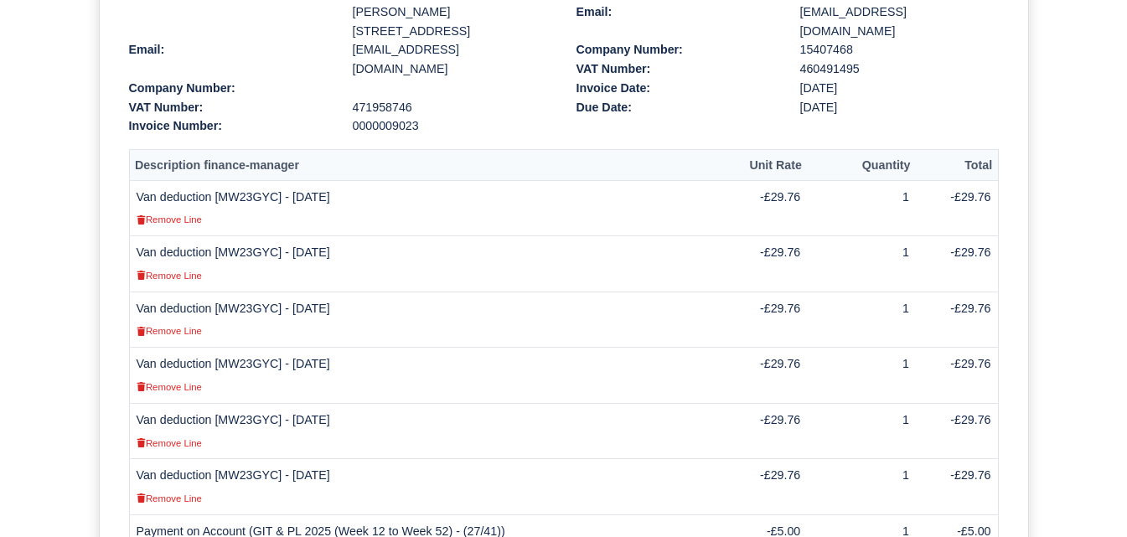
scroll to position [218, 0]
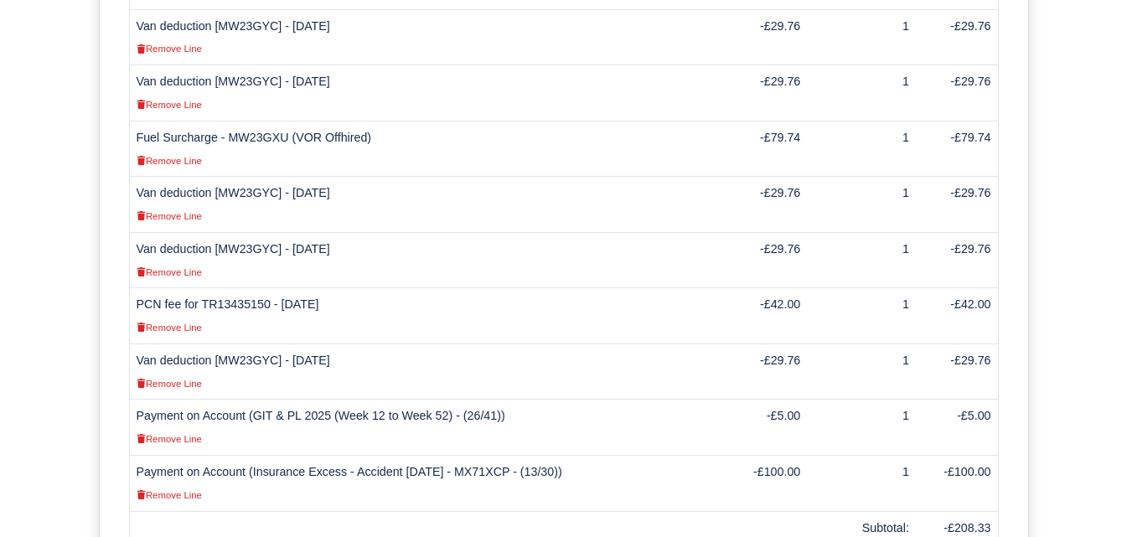
scroll to position [838, 0]
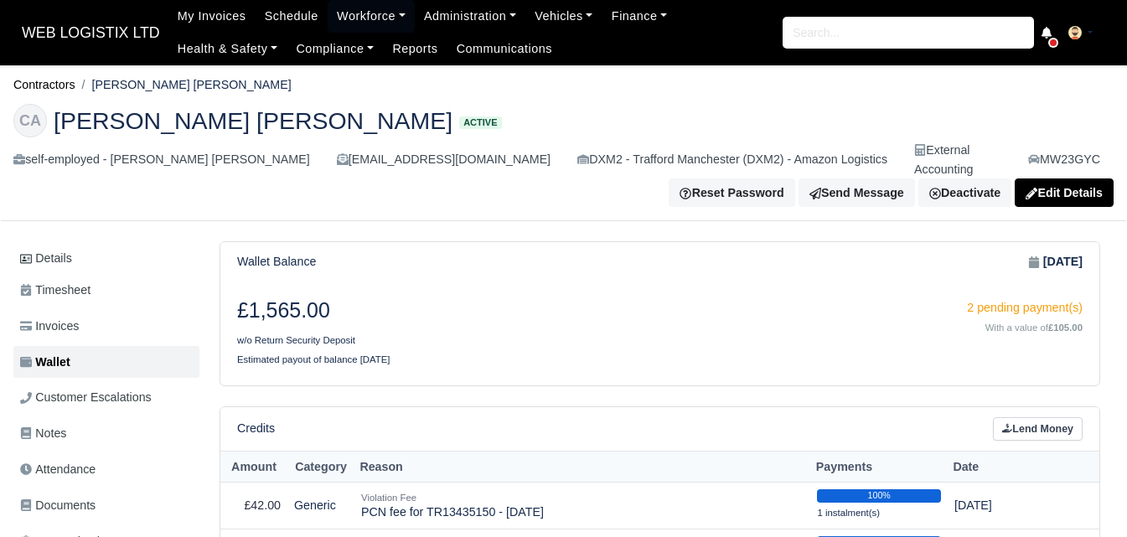
click at [1067, 407] on div "Credits Lend Money" at bounding box center [659, 429] width 879 height 44
click at [1057, 417] on link "Lend Money" at bounding box center [1038, 429] width 90 height 24
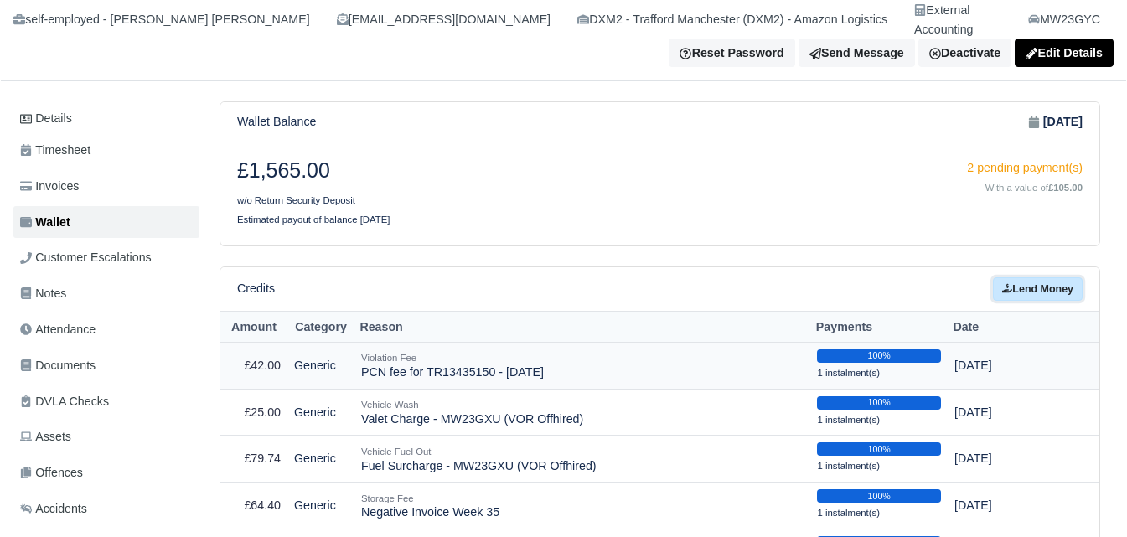
scroll to position [140, 0]
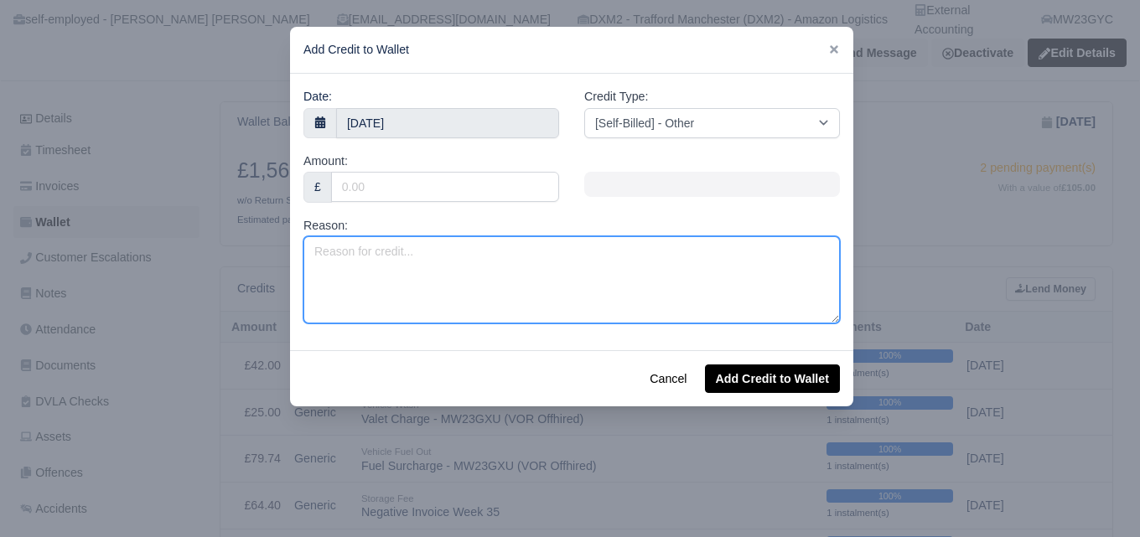
click at [430, 266] on textarea "Reason:" at bounding box center [571, 279] width 536 height 87
paste textarea "Van deduction [MW23GYC] - [DATE]"
click at [478, 252] on textarea "Van deduction [MW23GYC] - [DATE]" at bounding box center [571, 279] width 536 height 87
type textarea "Van deduction [MW23GYC] - [DATE]"
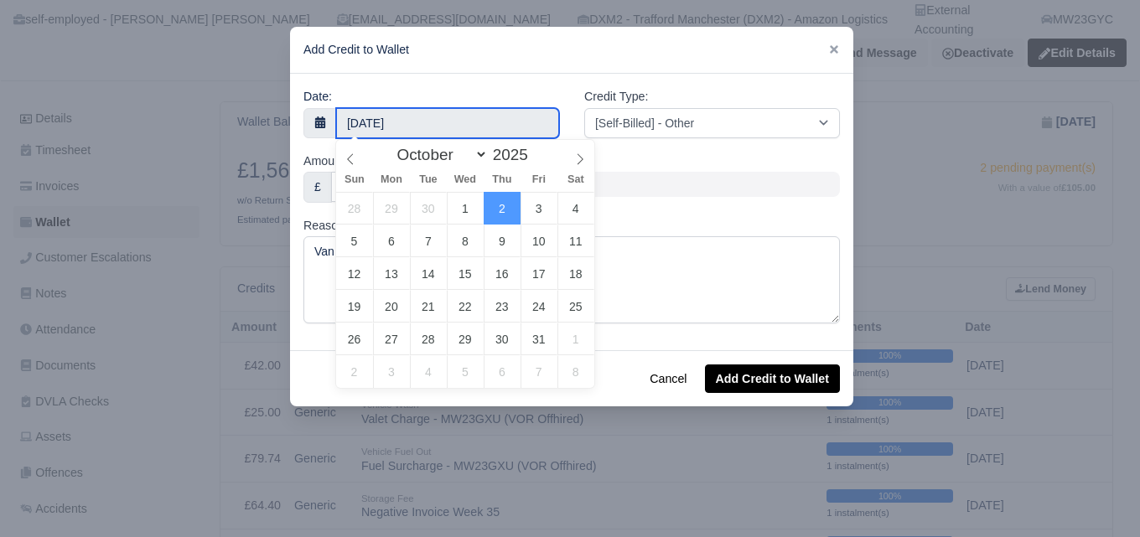
click at [421, 126] on body "WEB LOGISTIX LTD My Invoices Schedule Workforce Manpower Expiring Documents Lea…" at bounding box center [570, 128] width 1140 height 537
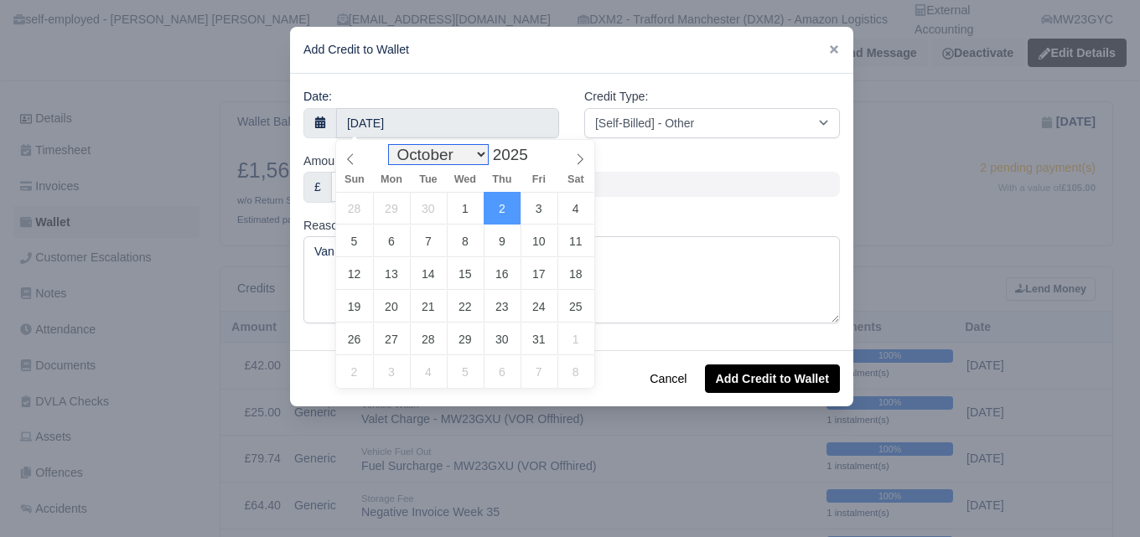
click at [431, 164] on select "January February March April May June July August September October November De…" at bounding box center [438, 154] width 99 height 19
select select "8"
click at [393, 145] on select "January February March April May June July August September October November De…" at bounding box center [438, 154] width 99 height 19
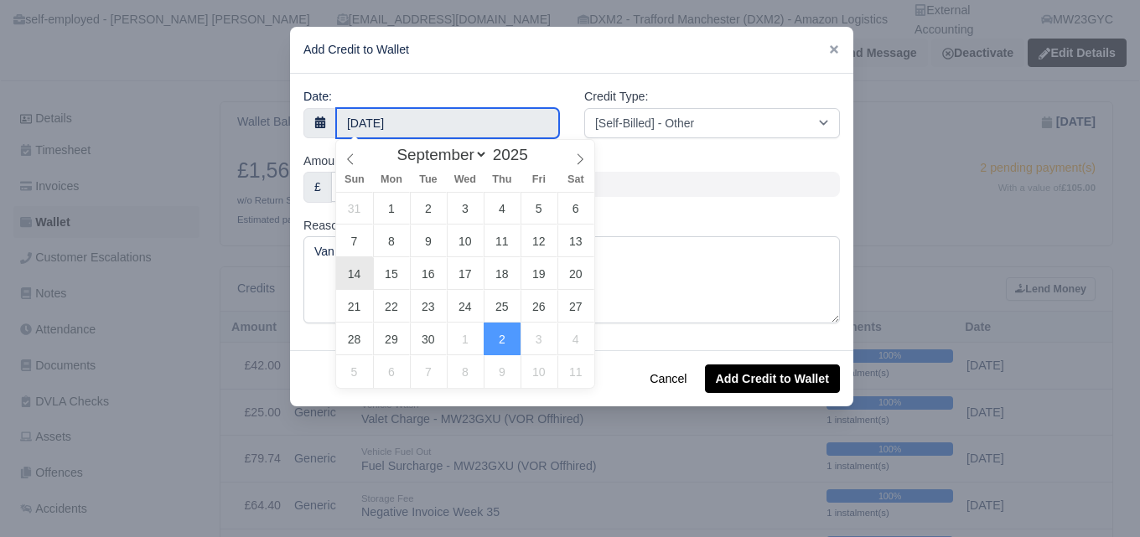
type input "[DATE]"
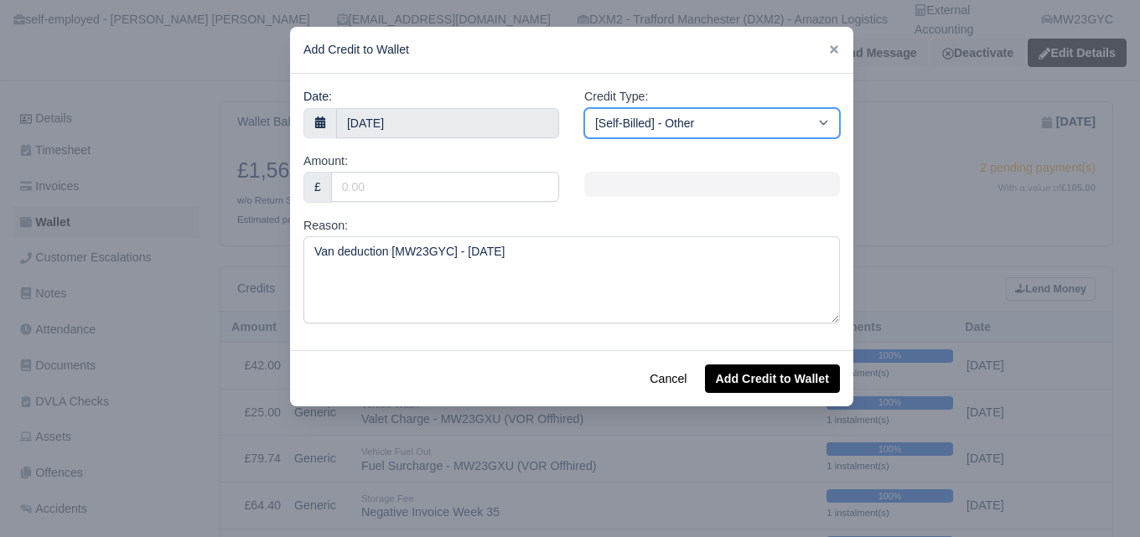
click at [641, 113] on select "[Self-Billed] - Other [Self-Billed] - Negative Invoice [Self-Billed] - Keychain…" at bounding box center [712, 123] width 256 height 30
select select "vehicle_other"
click at [584, 108] on select "[Self-Billed] - Other [Self-Billed] - Negative Invoice [Self-Billed] - Keychain…" at bounding box center [712, 123] width 256 height 30
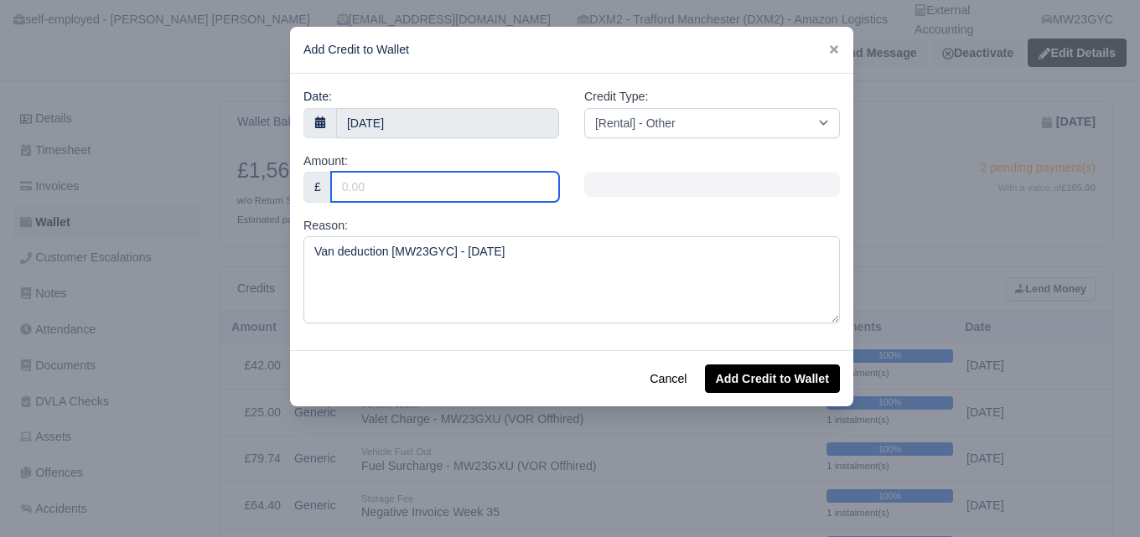
click at [400, 194] on input "Amount:" at bounding box center [445, 187] width 228 height 30
type input "35.71"
click at [438, 191] on input "35.71" at bounding box center [445, 187] width 228 height 30
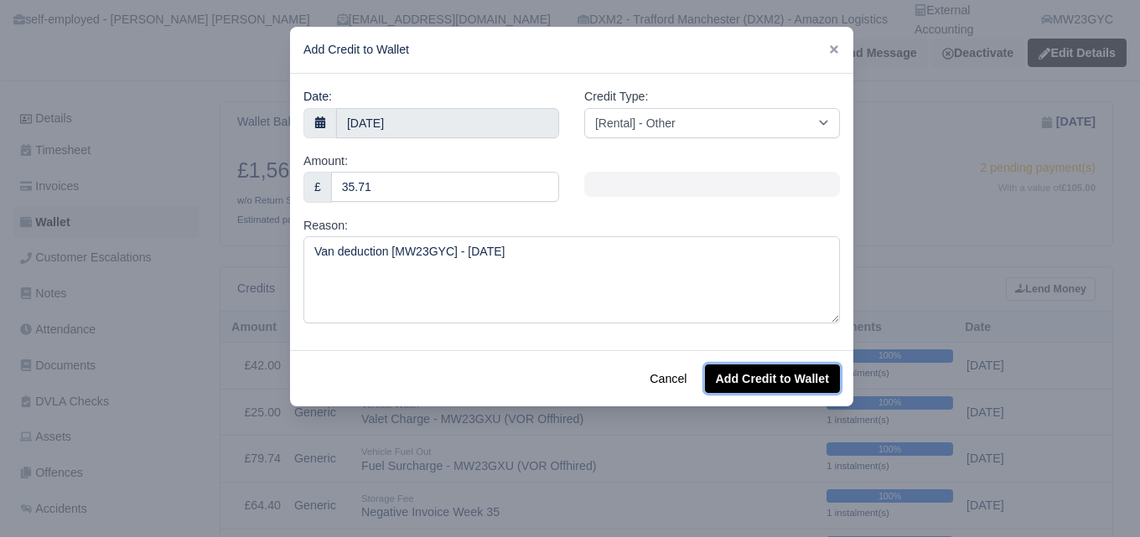
click at [759, 386] on button "Add Credit to Wallet" at bounding box center [772, 378] width 135 height 28
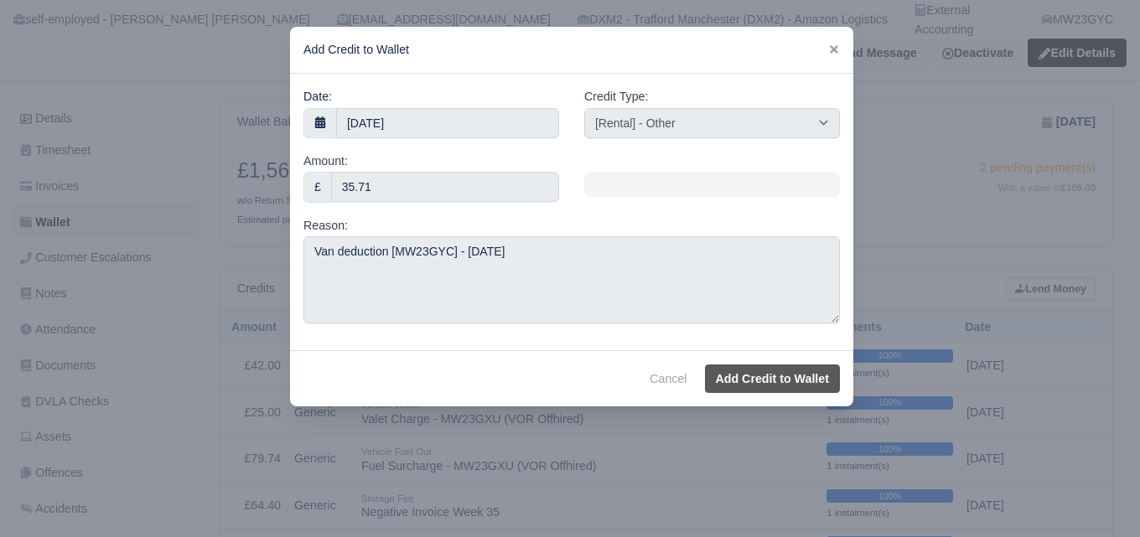
select select "other"
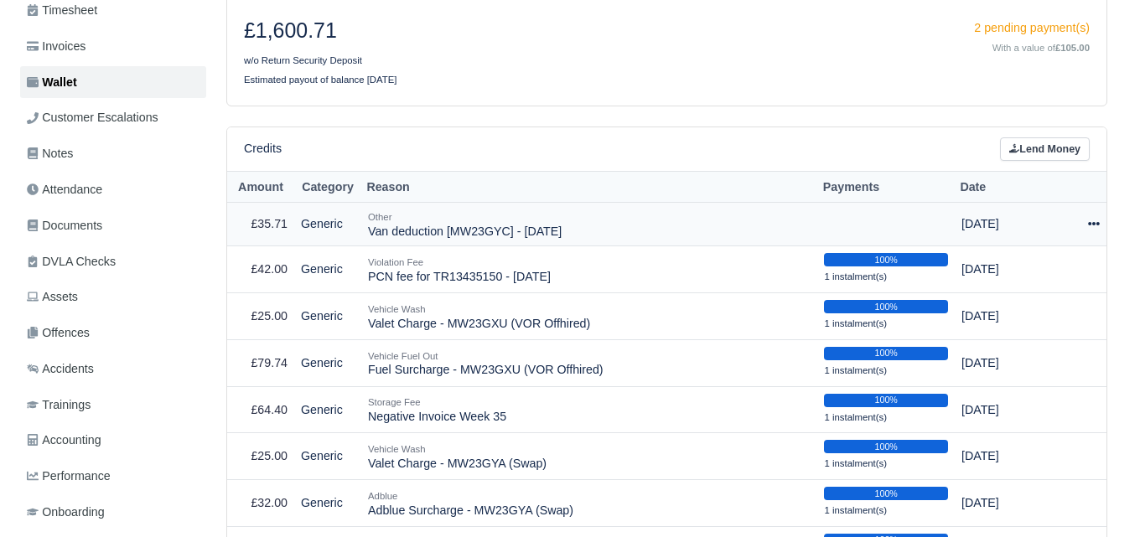
scroll to position [280, 0]
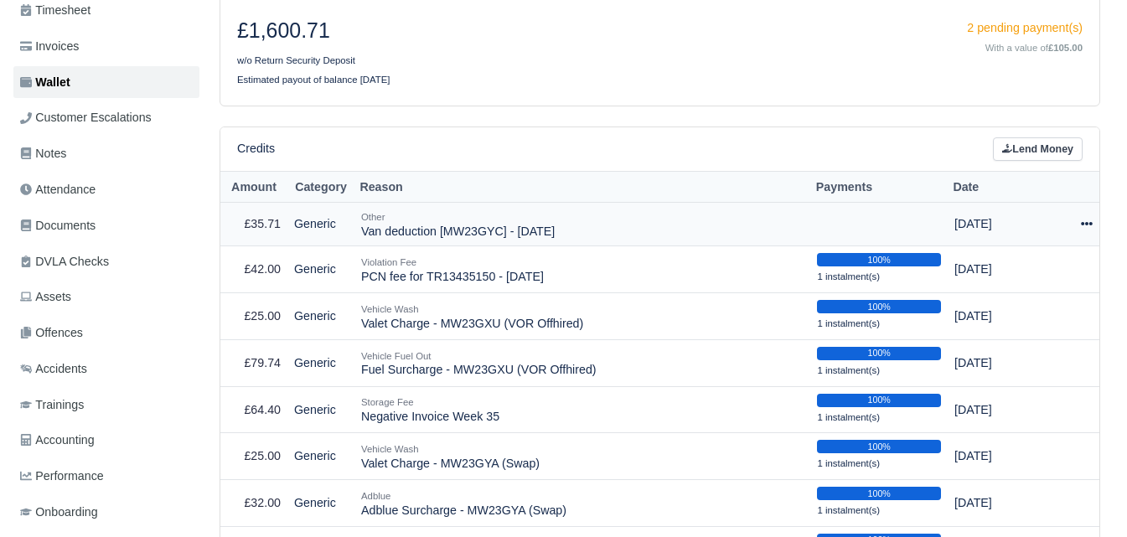
click at [1078, 214] on div at bounding box center [1077, 223] width 29 height 19
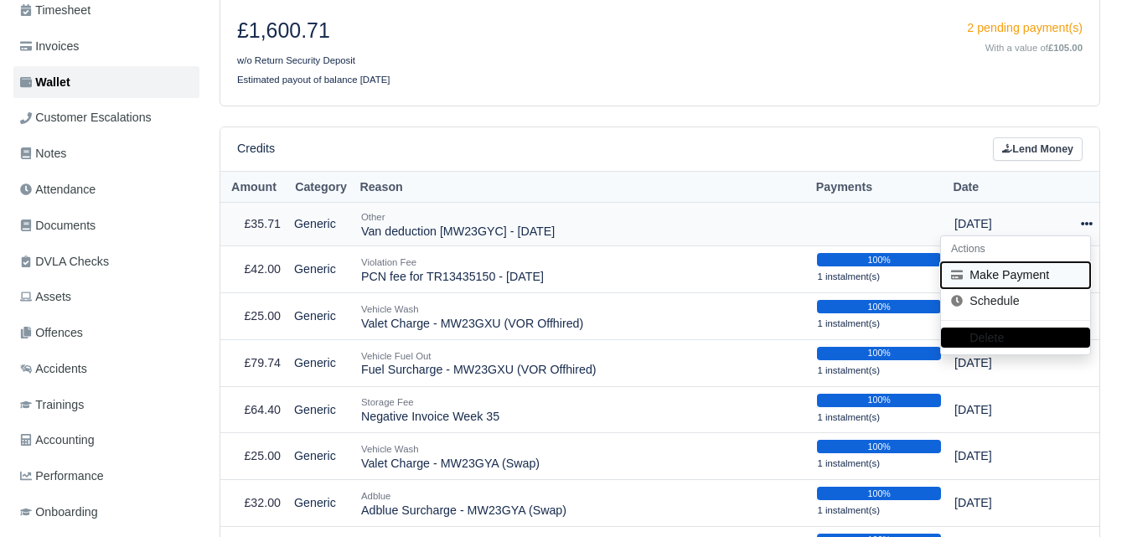
click at [1038, 262] on button "Make Payment" at bounding box center [1015, 275] width 149 height 26
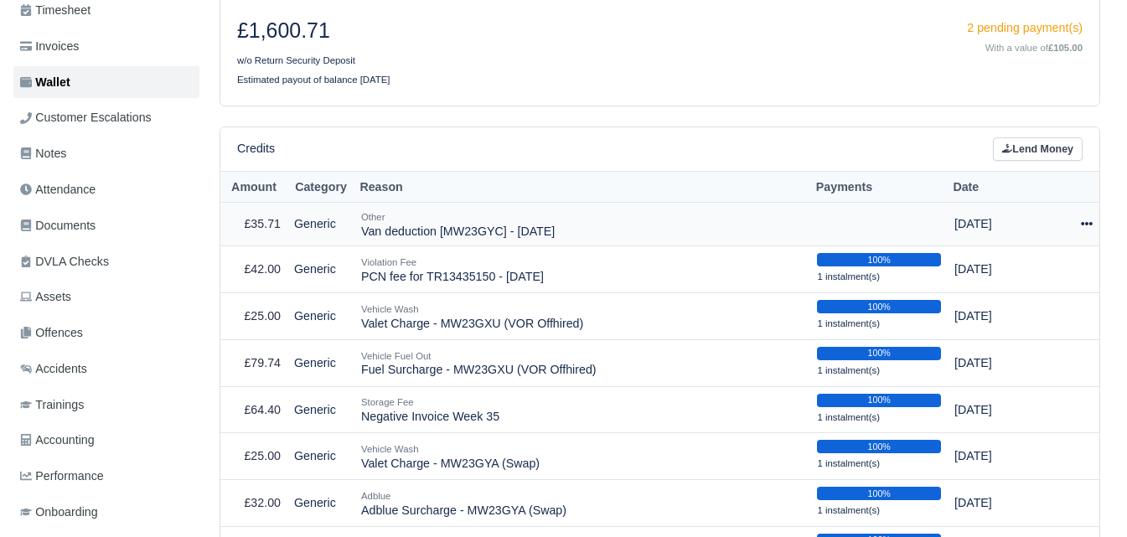
select select "7303"
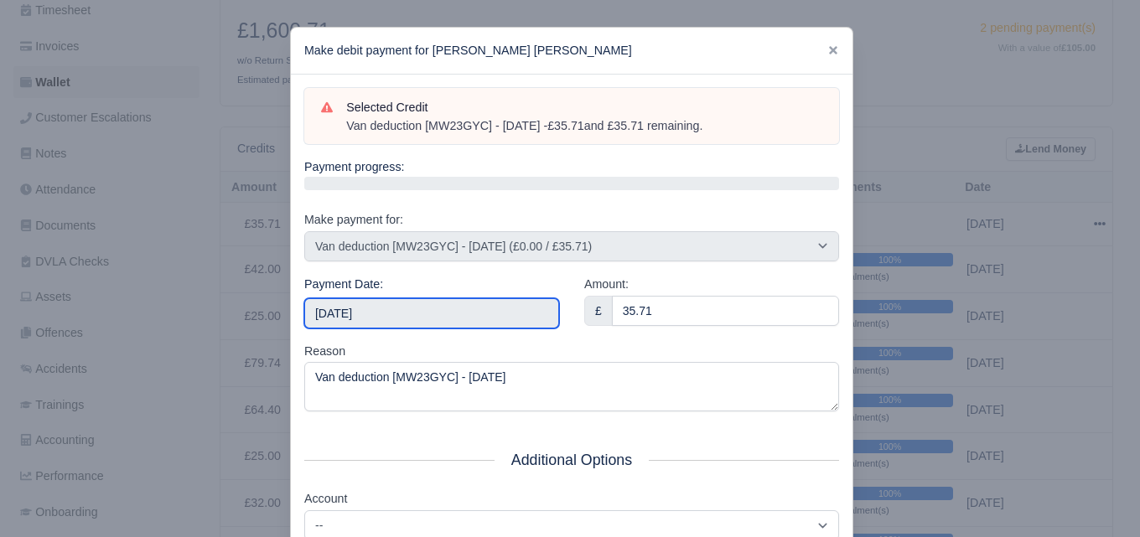
click at [473, 308] on input "2025-10-04" at bounding box center [431, 313] width 255 height 30
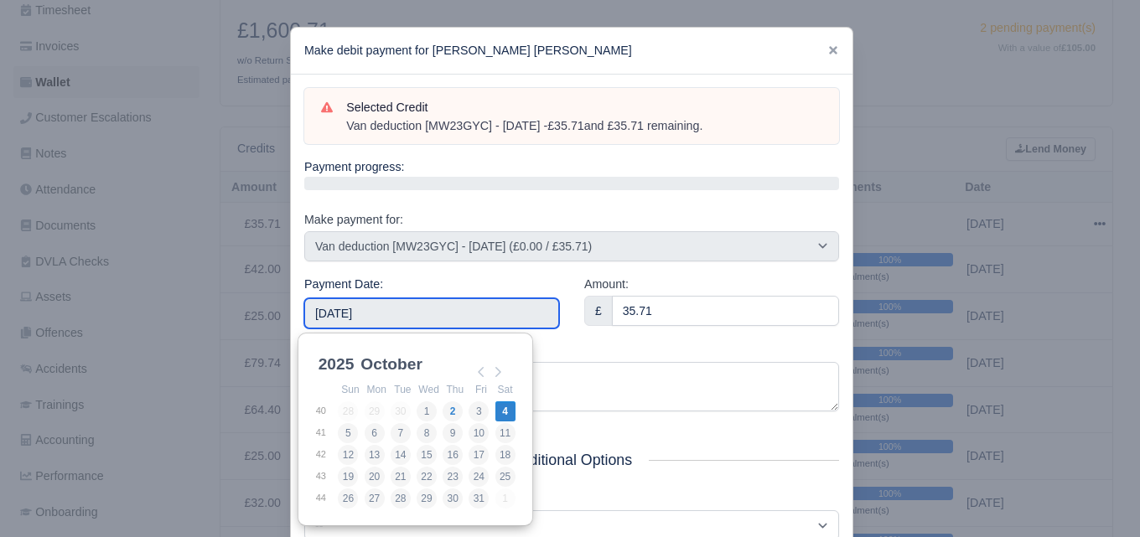
click at [457, 321] on input "2025-10-04" at bounding box center [431, 313] width 255 height 30
type input "2025-09-14"
click at [400, 316] on input "[DATE]" at bounding box center [431, 313] width 255 height 30
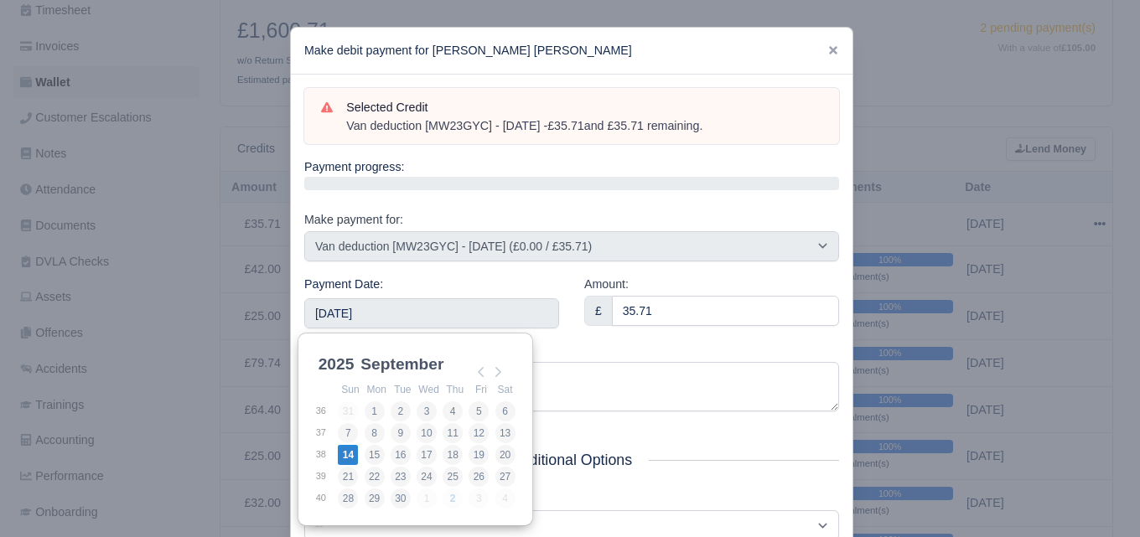
click at [563, 340] on div "Payment Date: 2025-09-14" at bounding box center [432, 308] width 280 height 67
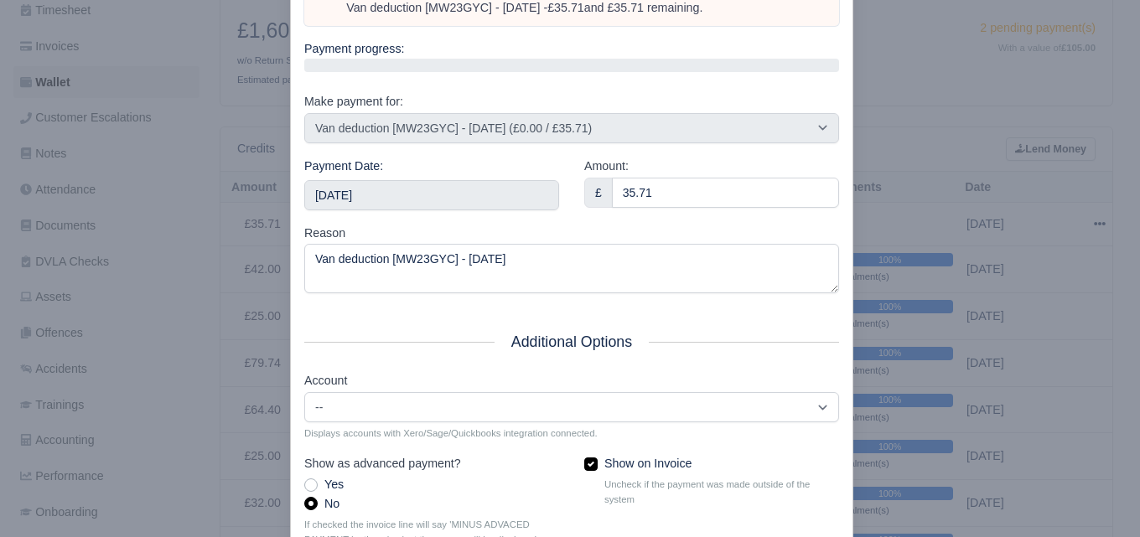
scroll to position [240, 0]
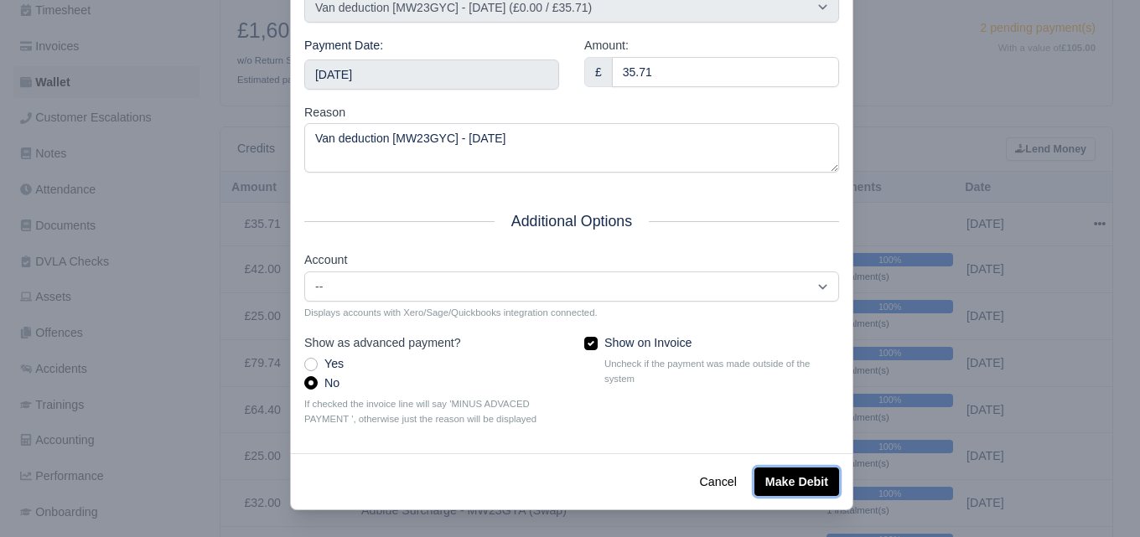
click at [798, 475] on button "Make Debit" at bounding box center [796, 482] width 85 height 28
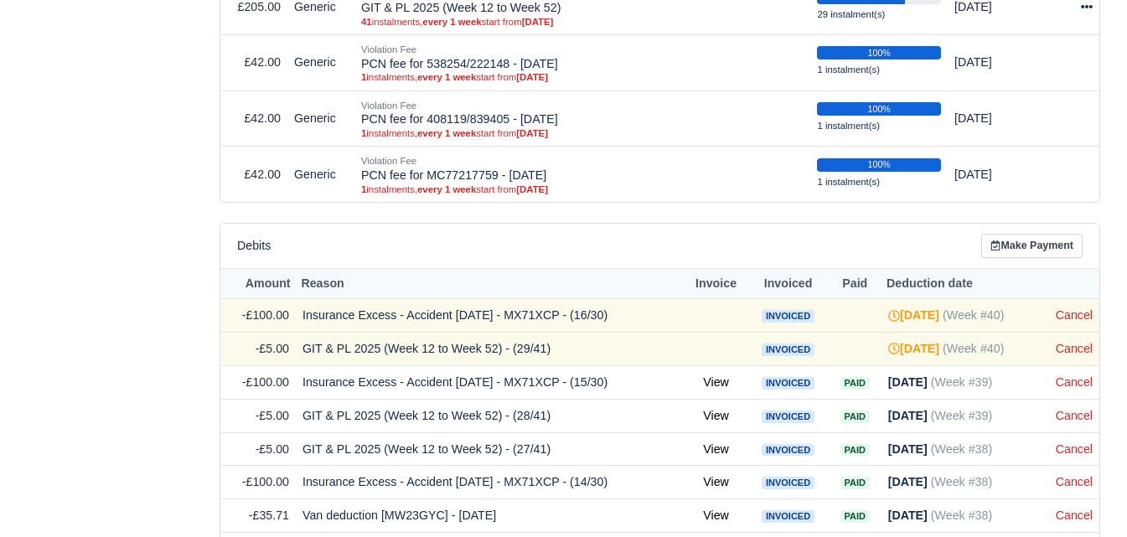
scroll to position [1257, 0]
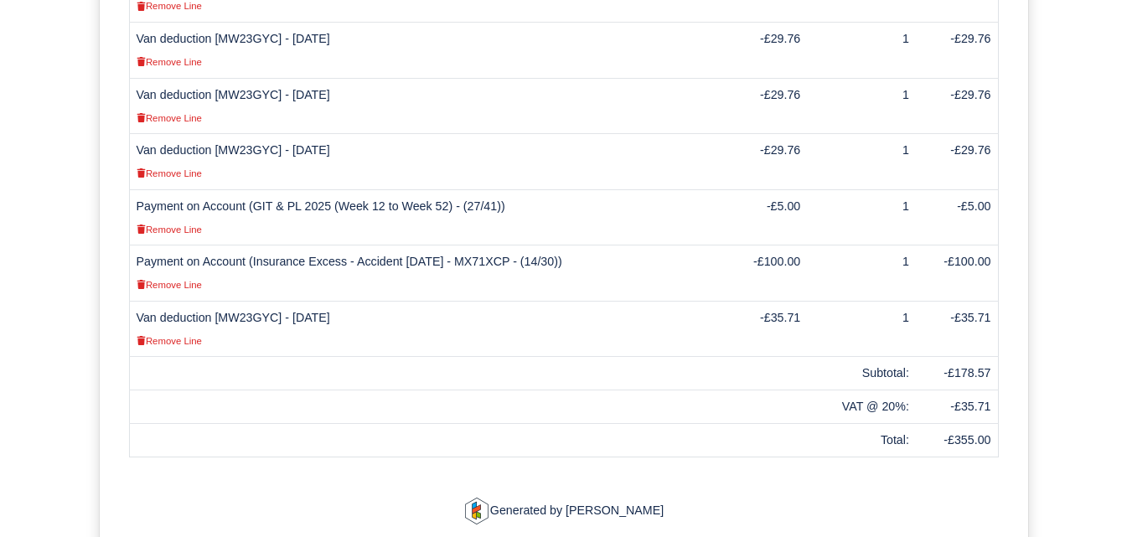
scroll to position [833, 0]
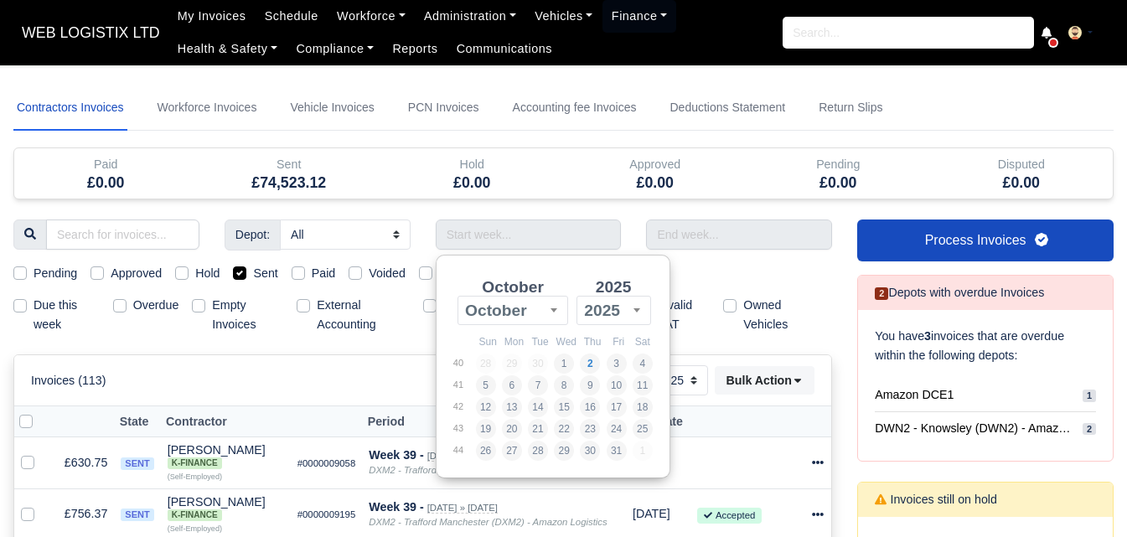
select select "25"
click at [604, 188] on h5 "£0.00" at bounding box center [655, 183] width 158 height 18
click at [552, 239] on input "Use the arrow keys to pick a date" at bounding box center [529, 235] width 186 height 30
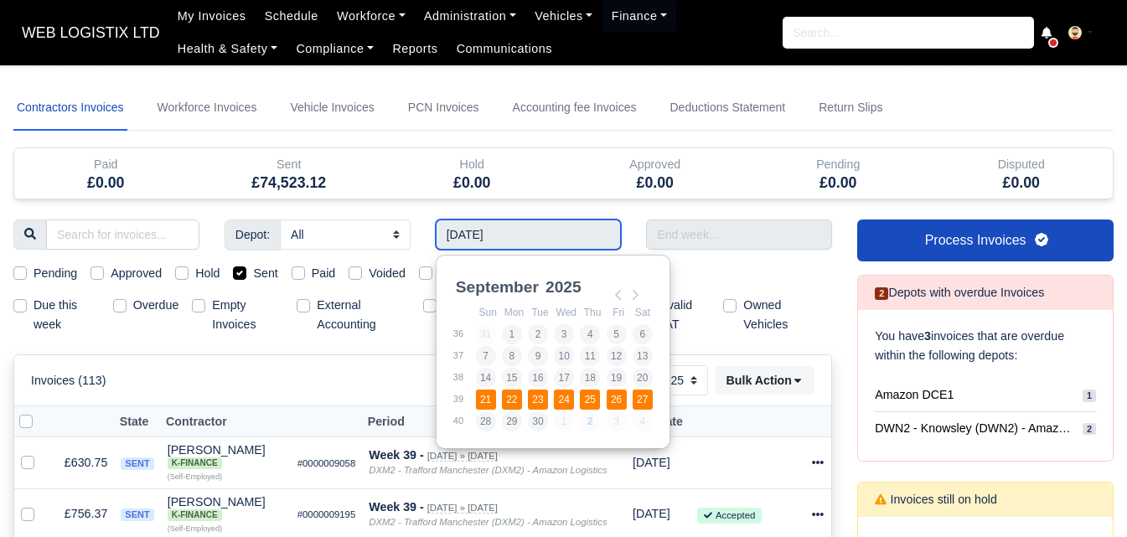
type input "21/09/2025 - 27/09/2025"
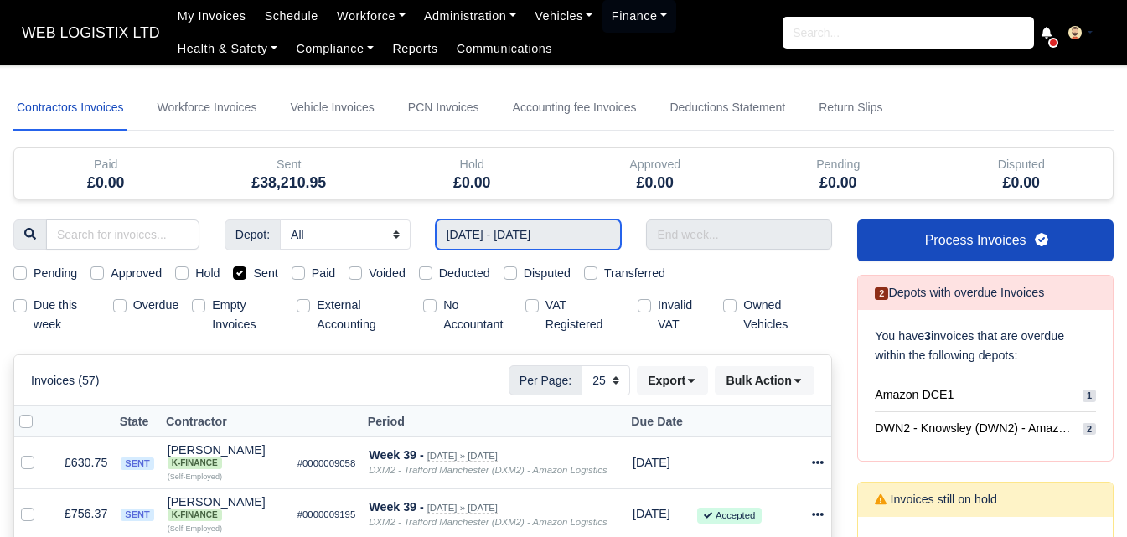
click at [587, 233] on input "21/09/2025 - 27/09/2025" at bounding box center [529, 235] width 186 height 30
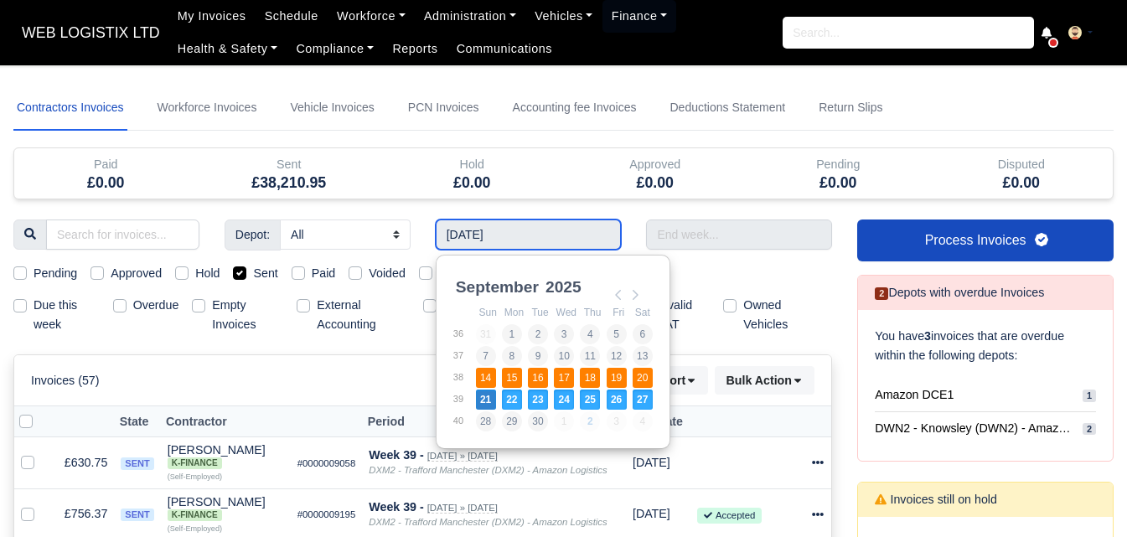
type input "14/09/2025 - 20/09/2025"
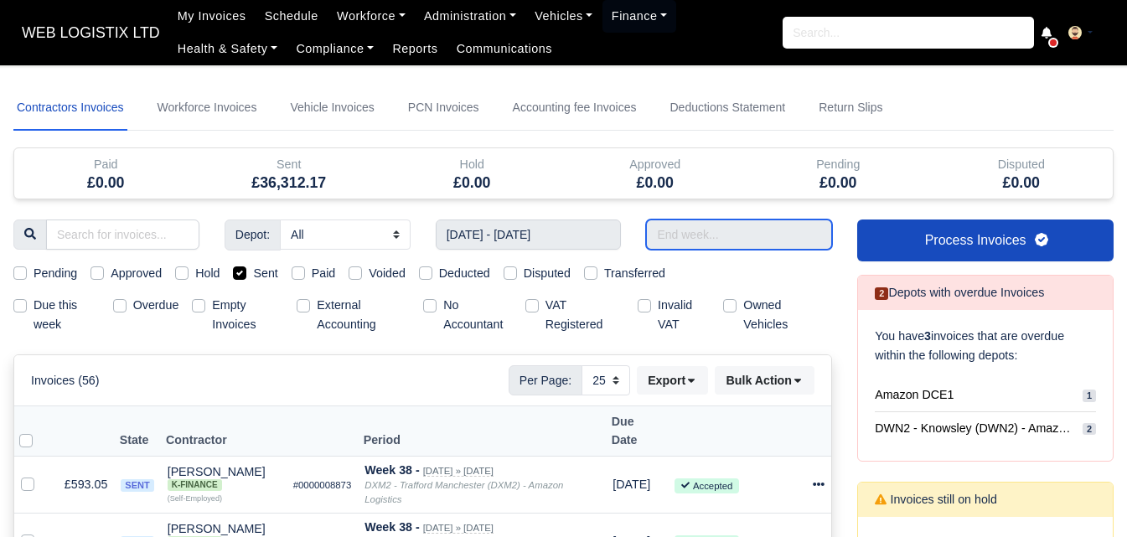
click at [755, 235] on input "text" at bounding box center [739, 235] width 186 height 30
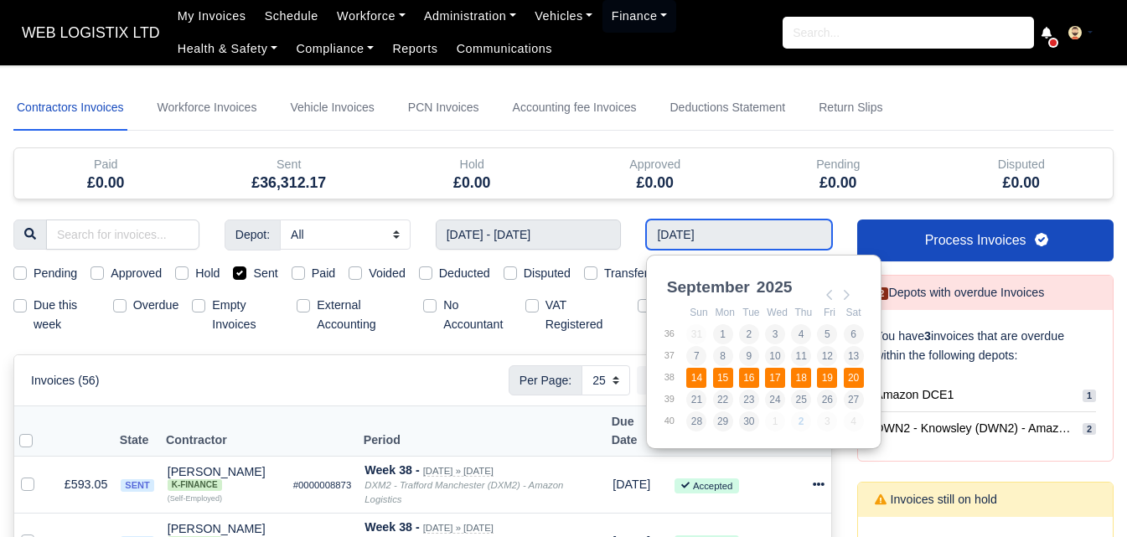
type input "14/09/2025 - 20/09/2025"
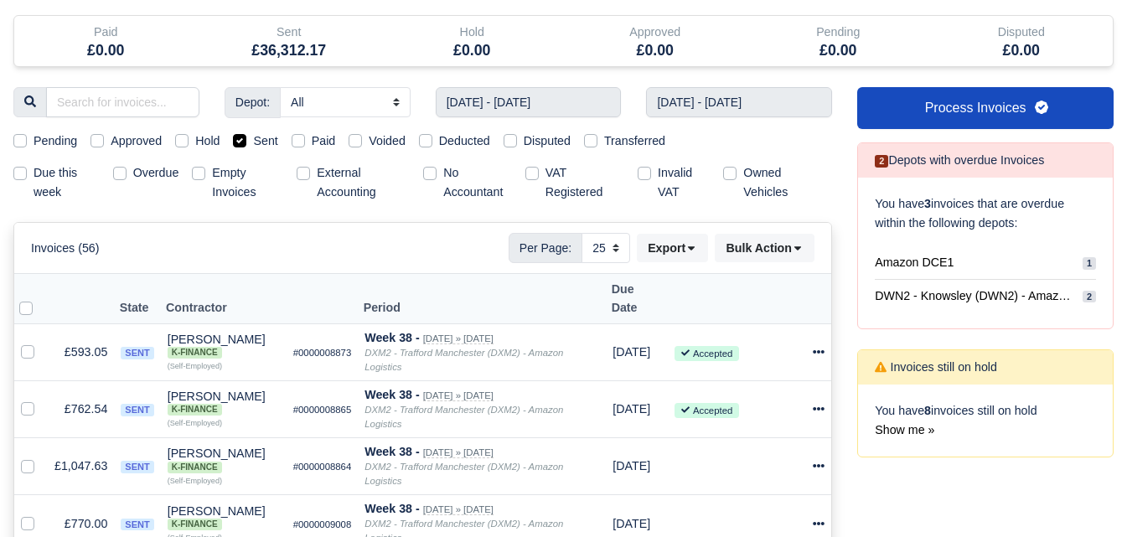
scroll to position [279, 0]
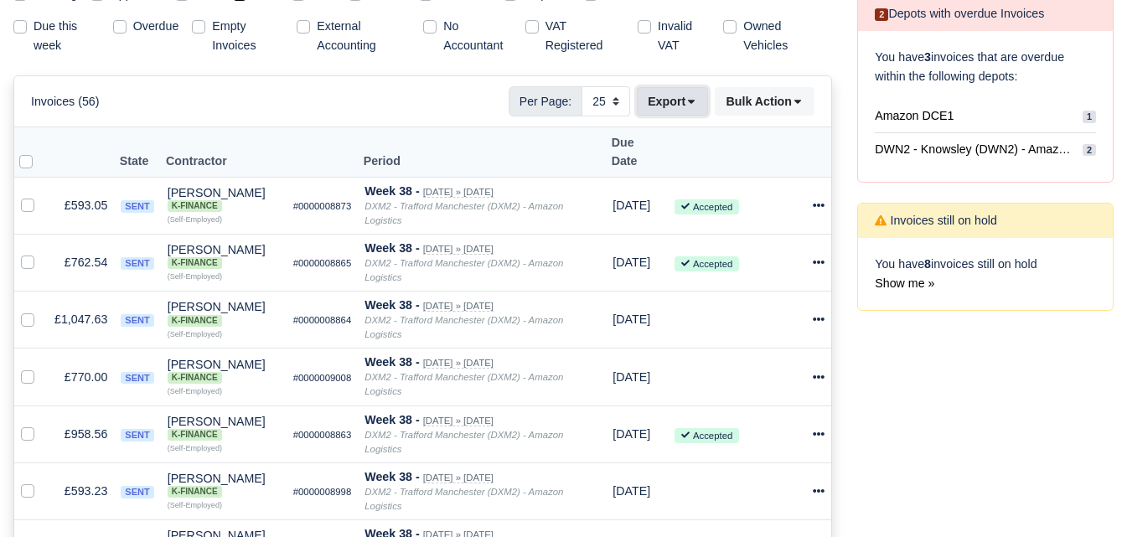
click at [692, 101] on icon at bounding box center [691, 103] width 7 height 4
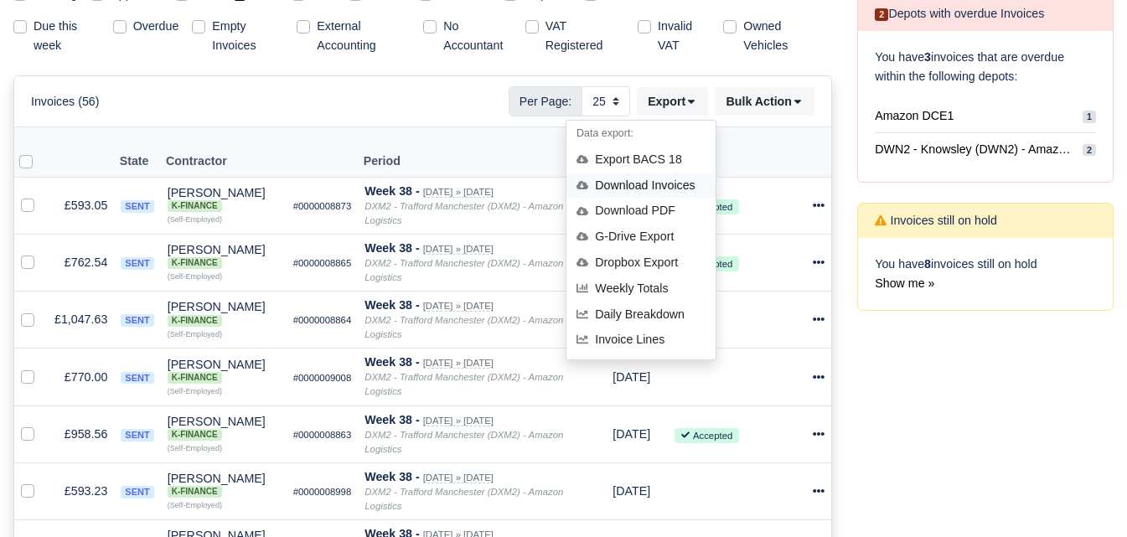
click at [640, 189] on div "Download Invoices" at bounding box center [640, 186] width 149 height 26
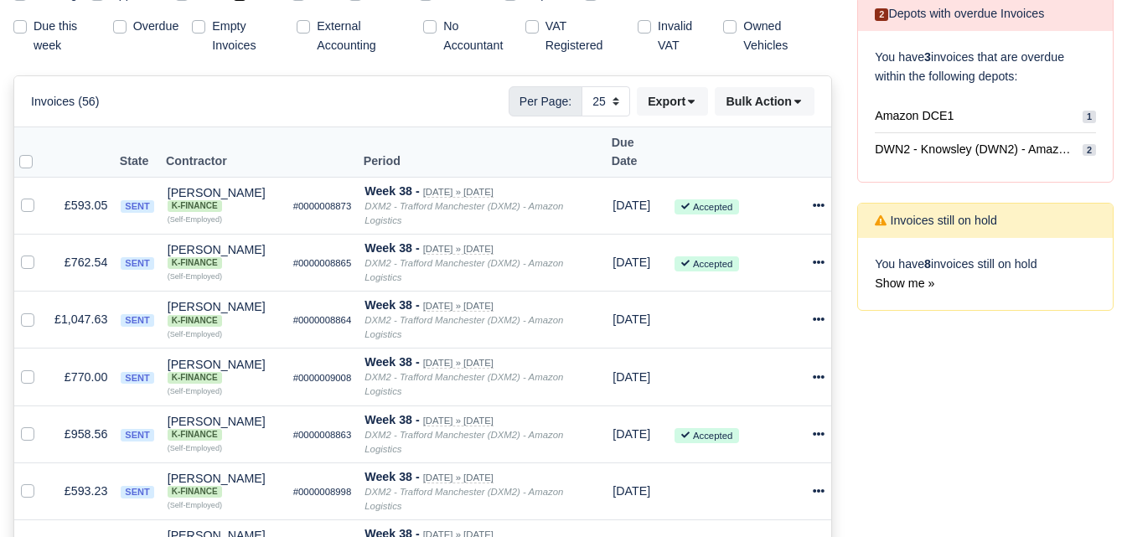
click at [679, 85] on div "Invoices (56) Per Page: 10 25 50 Export Data export: Export BACS 18 Download In…" at bounding box center [422, 101] width 817 height 50
click at [674, 103] on button "Export" at bounding box center [672, 101] width 71 height 28
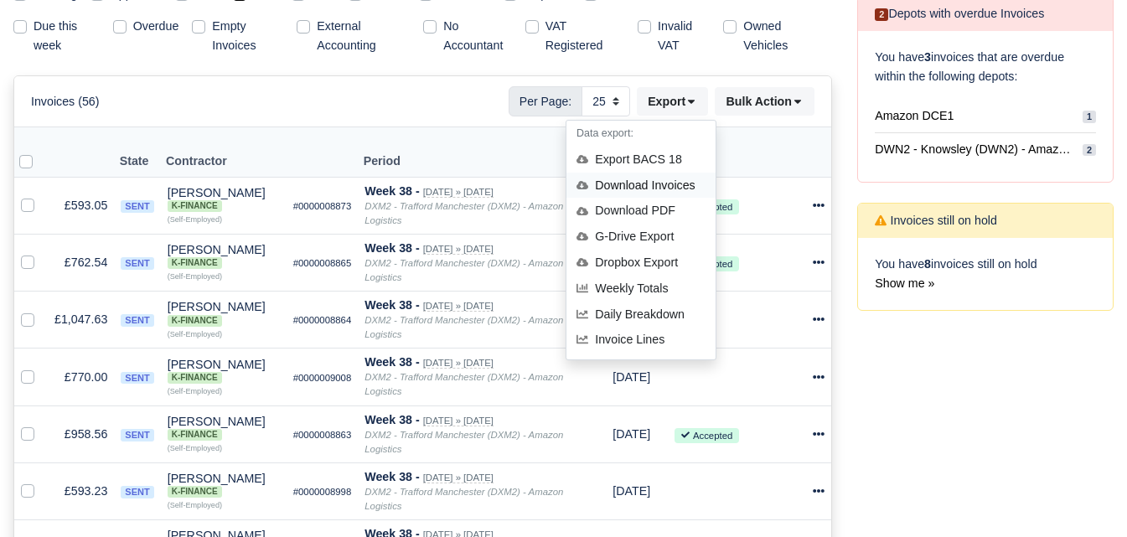
click at [651, 188] on div "Download Invoices" at bounding box center [640, 186] width 149 height 26
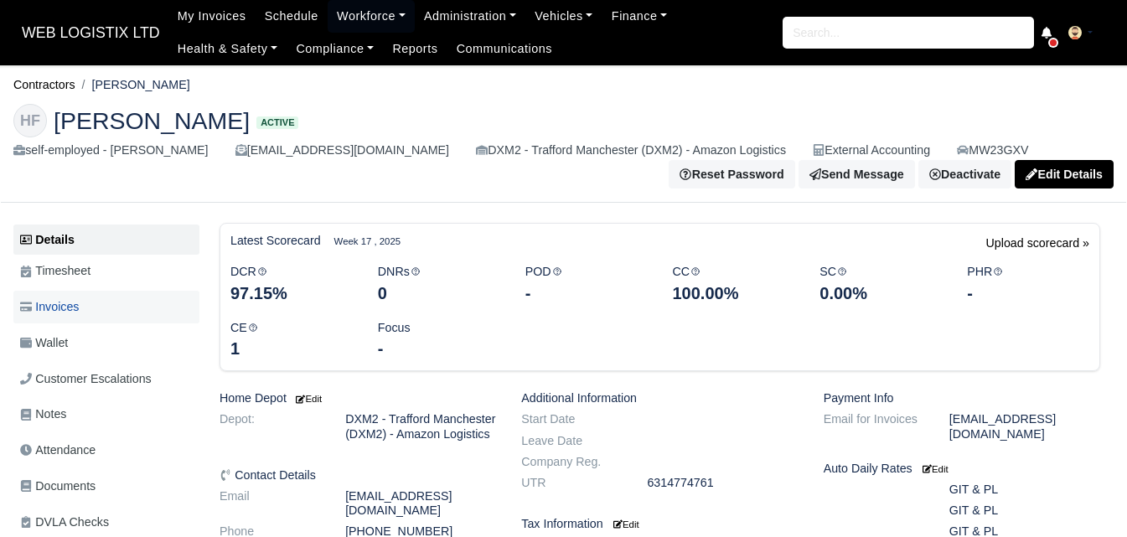
click at [119, 302] on link "Invoices" at bounding box center [106, 307] width 186 height 33
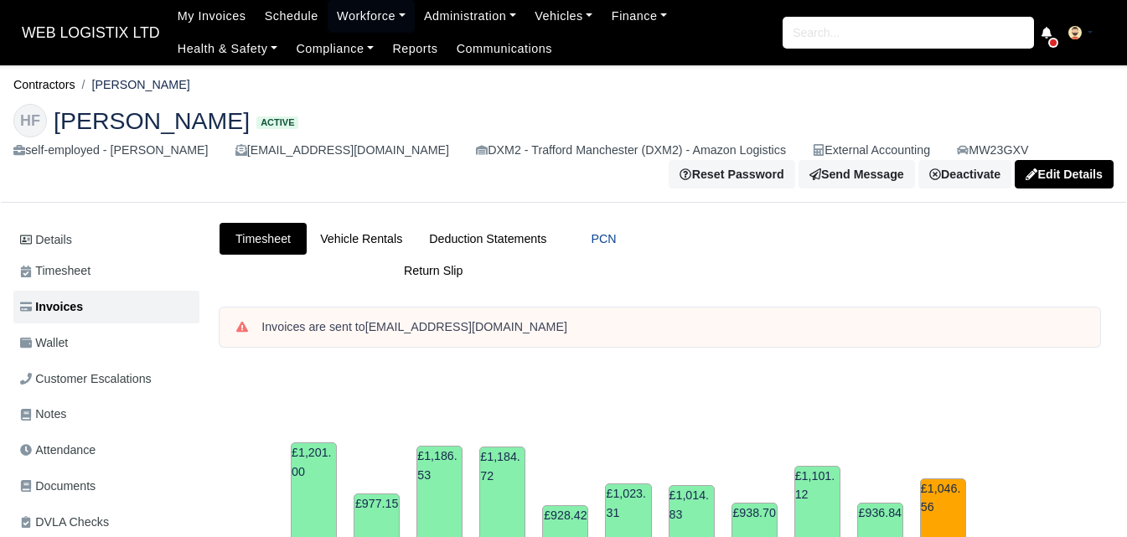
click at [560, 243] on link "PCN" at bounding box center [603, 239] width 87 height 33
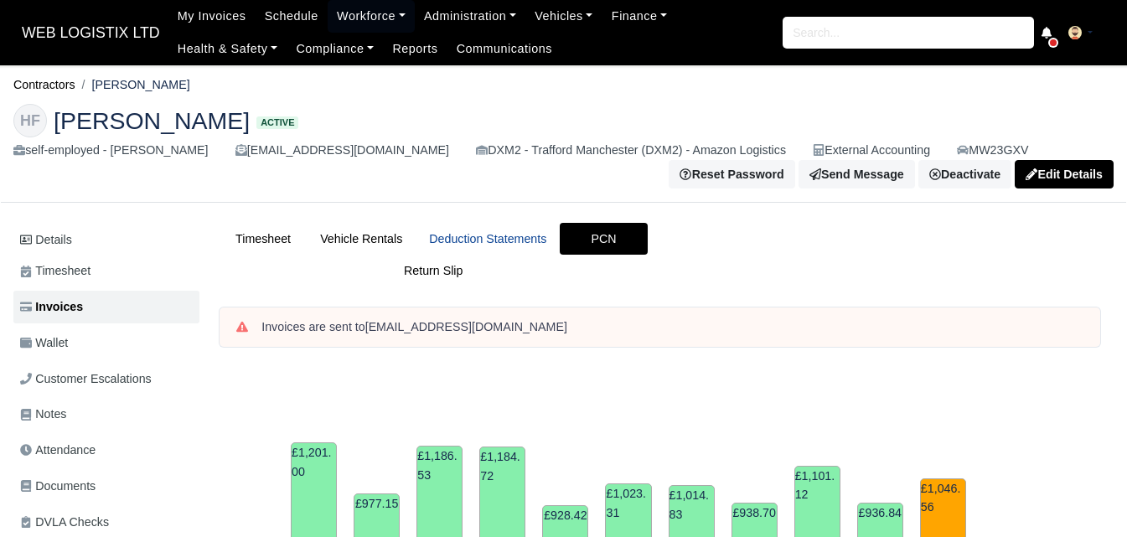
click at [438, 237] on link "Deduction Statements" at bounding box center [488, 239] width 144 height 33
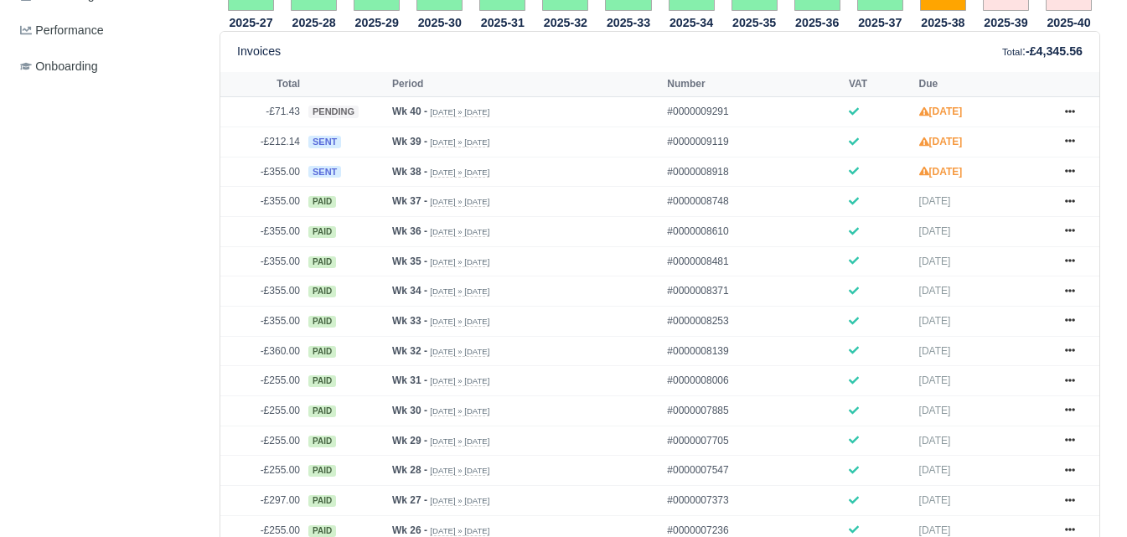
scroll to position [559, 0]
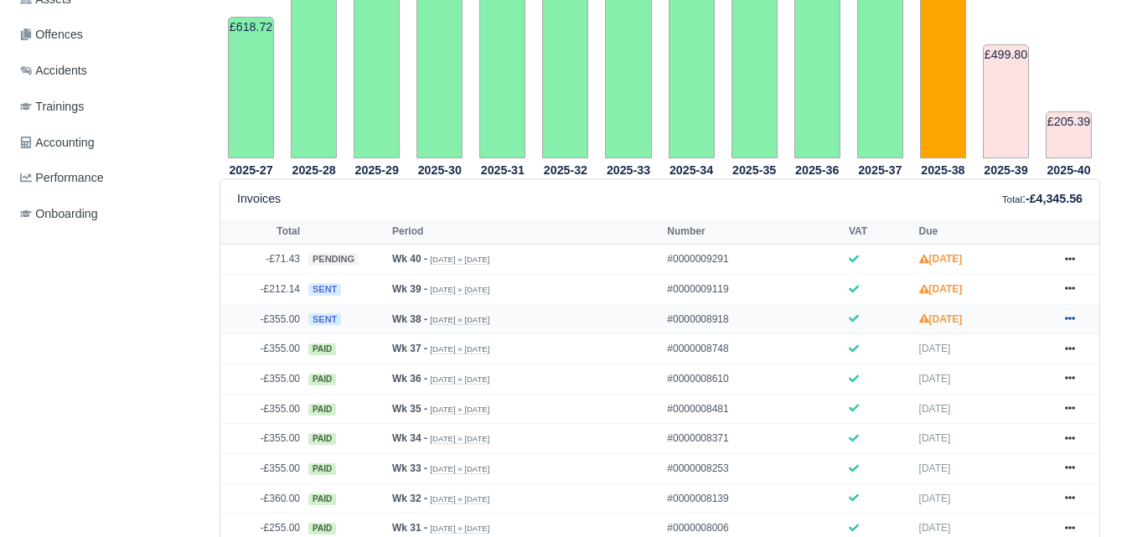
click at [1062, 323] on link at bounding box center [1069, 319] width 25 height 21
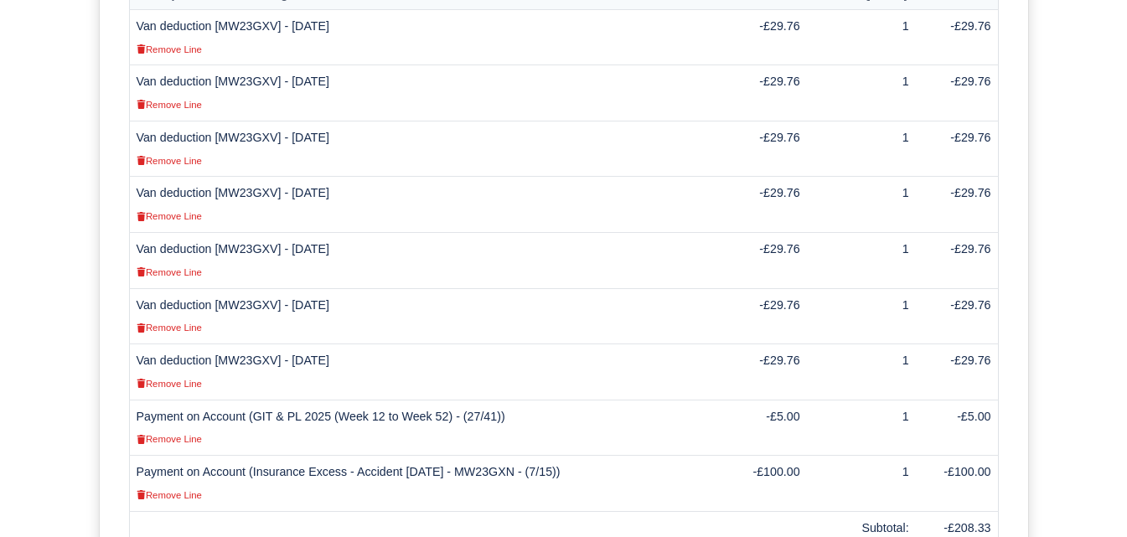
scroll to position [414, 0]
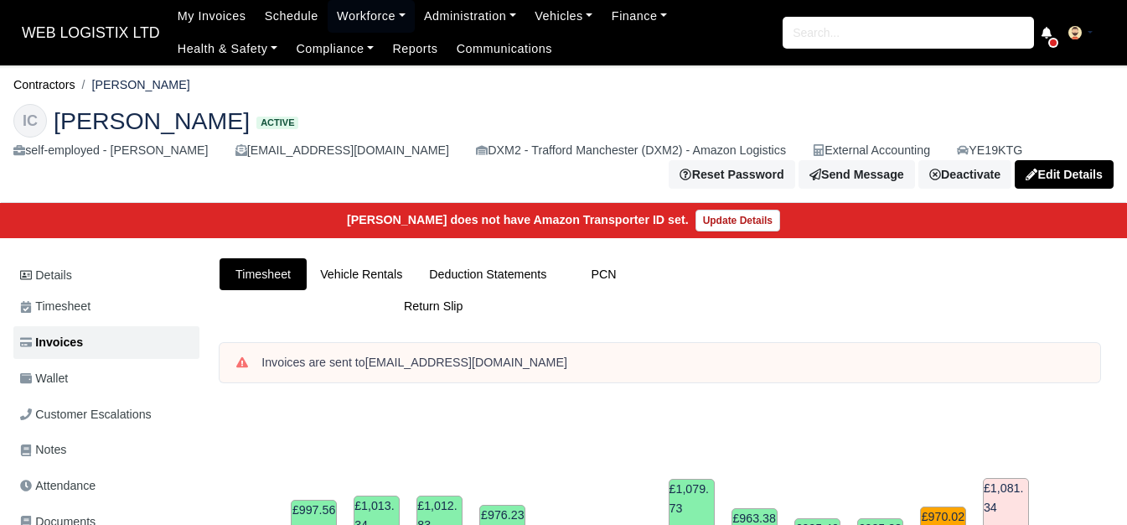
click at [534, 264] on link "Deduction Statements" at bounding box center [488, 274] width 144 height 33
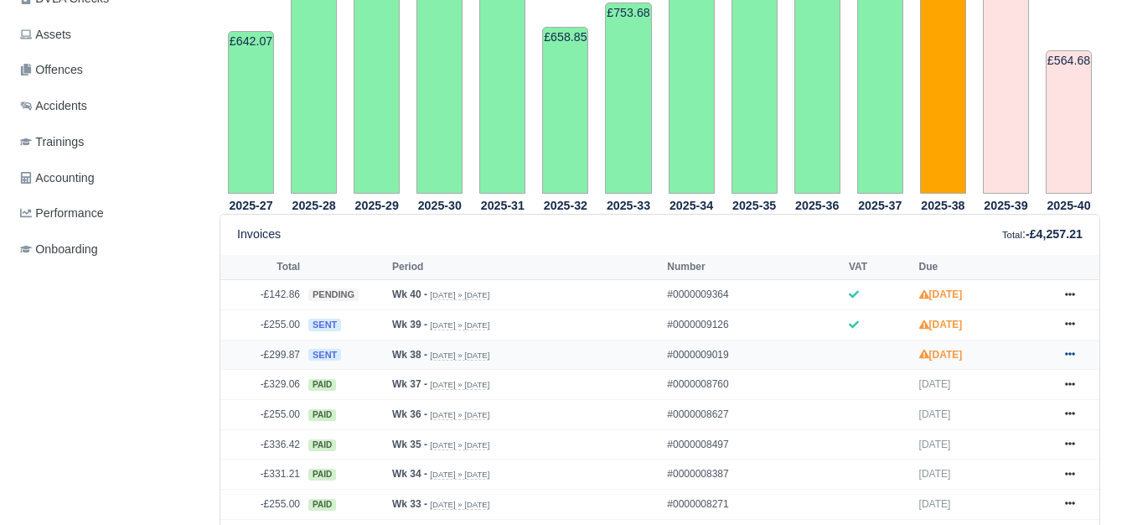
click at [1075, 355] on link at bounding box center [1069, 354] width 25 height 21
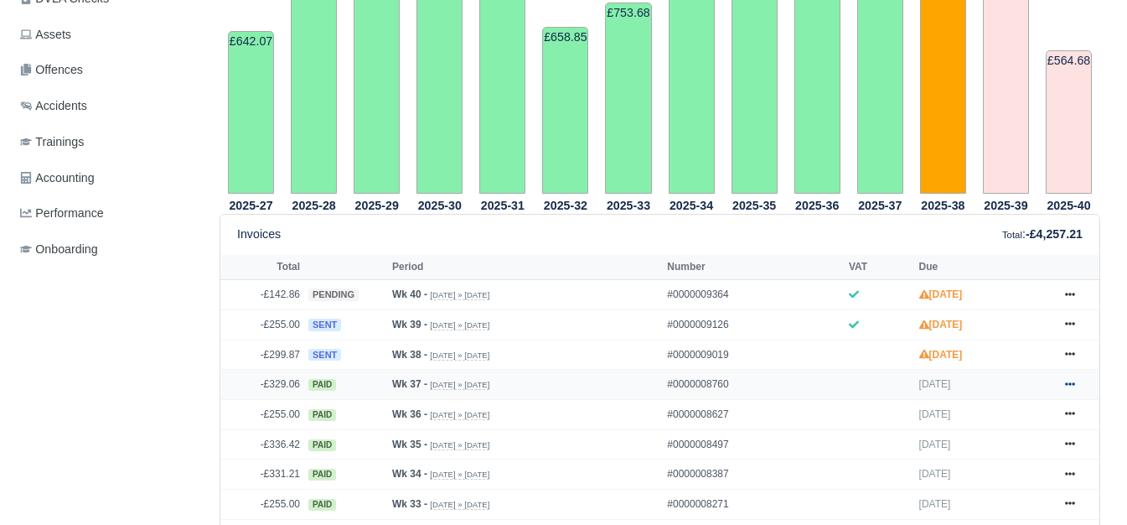
click at [1074, 385] on icon at bounding box center [1070, 384] width 10 height 10
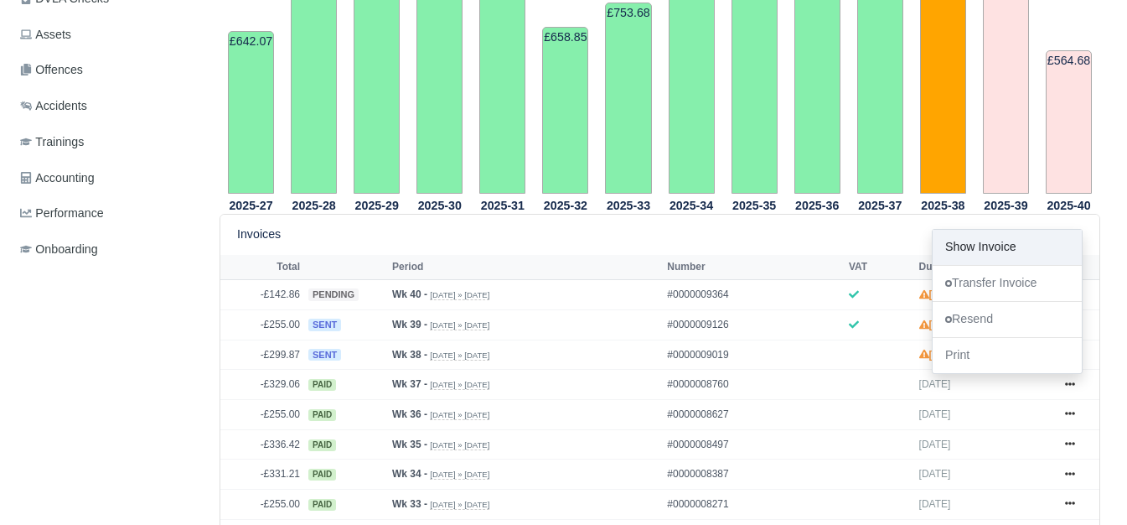
scroll to position [0, 0]
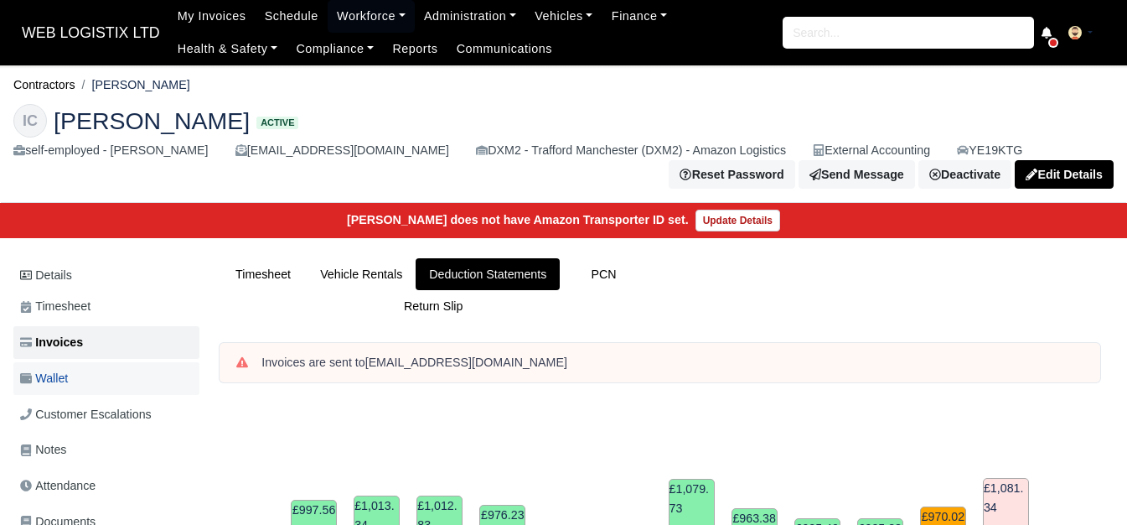
click at [152, 365] on link "Wallet" at bounding box center [106, 378] width 186 height 33
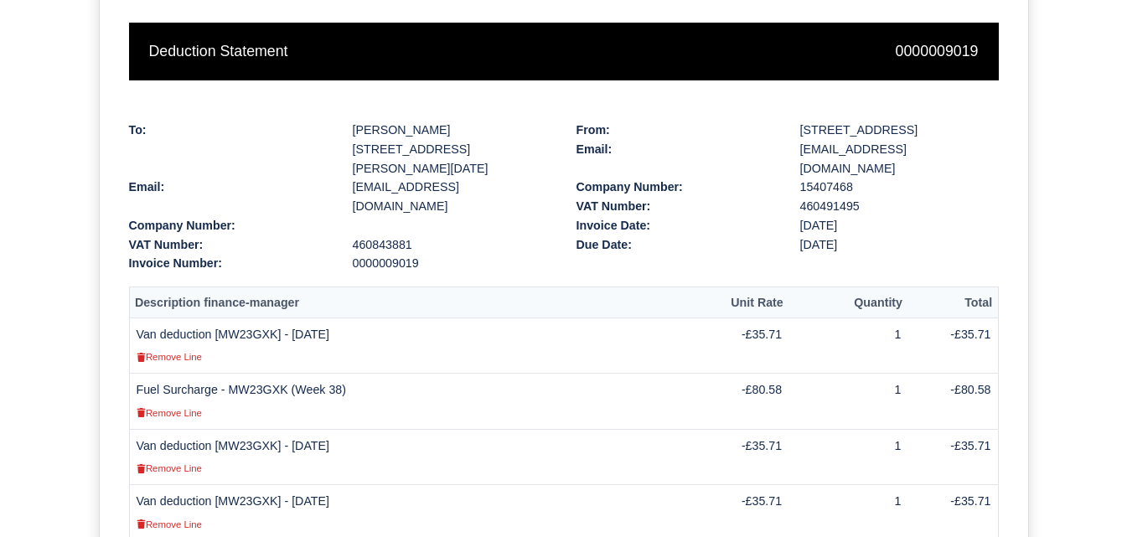
scroll to position [218, 0]
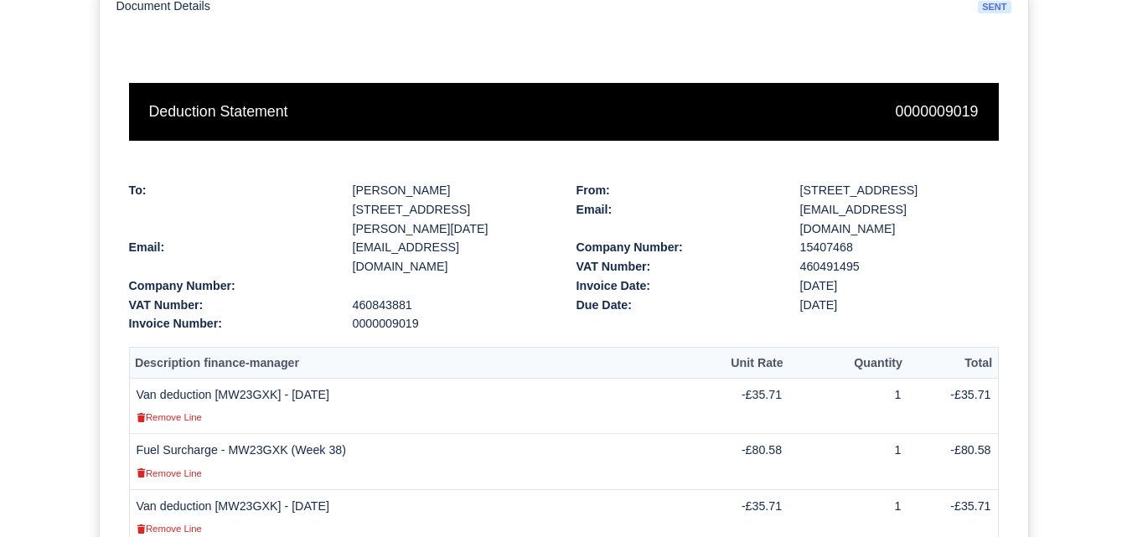
drag, startPoint x: 131, startPoint y: 366, endPoint x: 365, endPoint y: 371, distance: 234.7
click at [365, 378] on td "Van deduction [MW23GXK] - 15/09/2025 Remove Line" at bounding box center [412, 406] width 566 height 56
copy td "Van deduction [MW23GXK] - 15/09/2025"
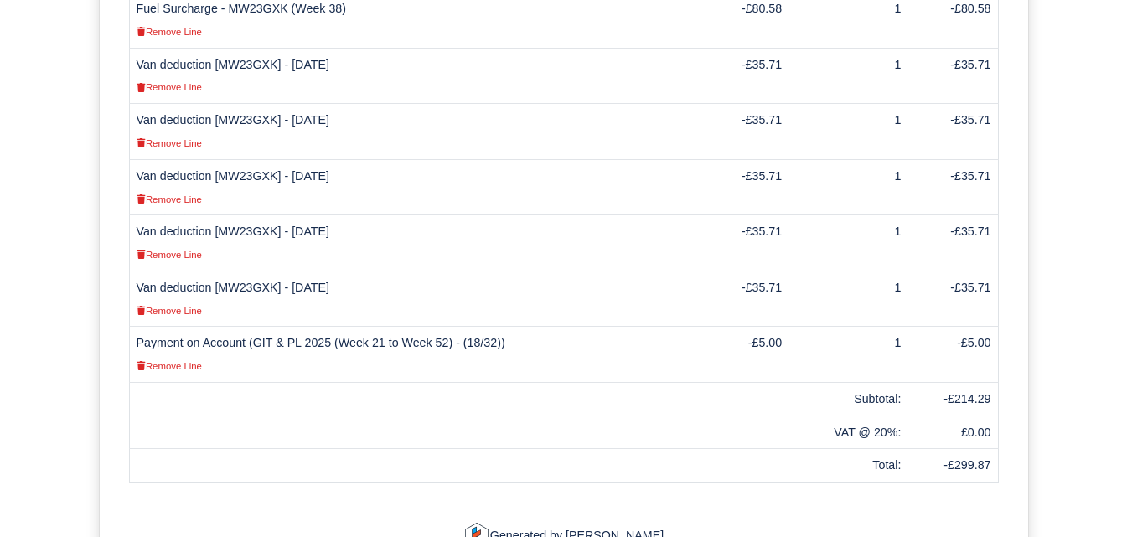
scroll to position [698, 0]
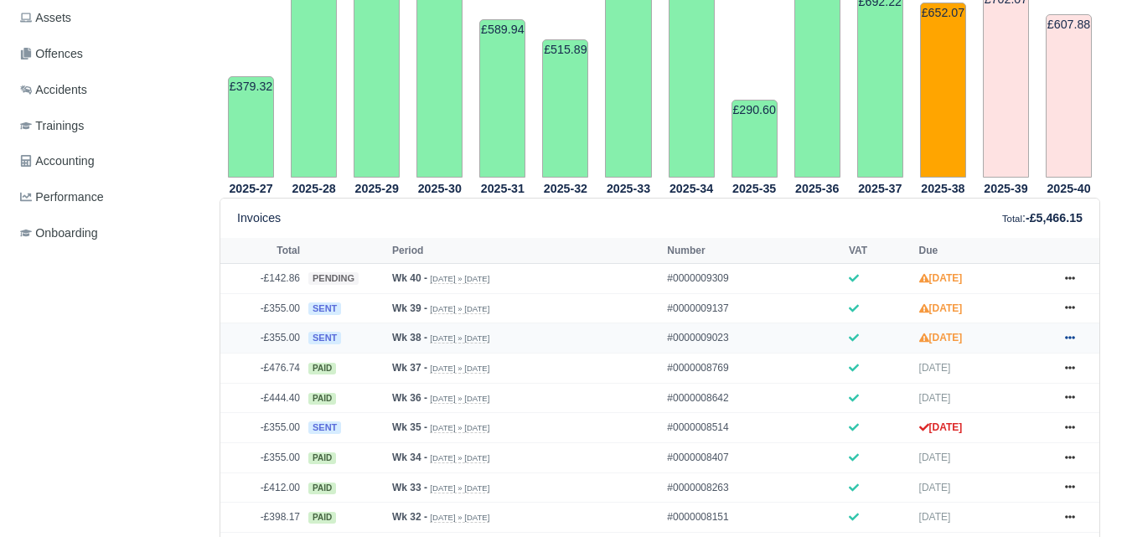
scroll to position [559, 0]
click at [1067, 336] on icon at bounding box center [1070, 337] width 10 height 3
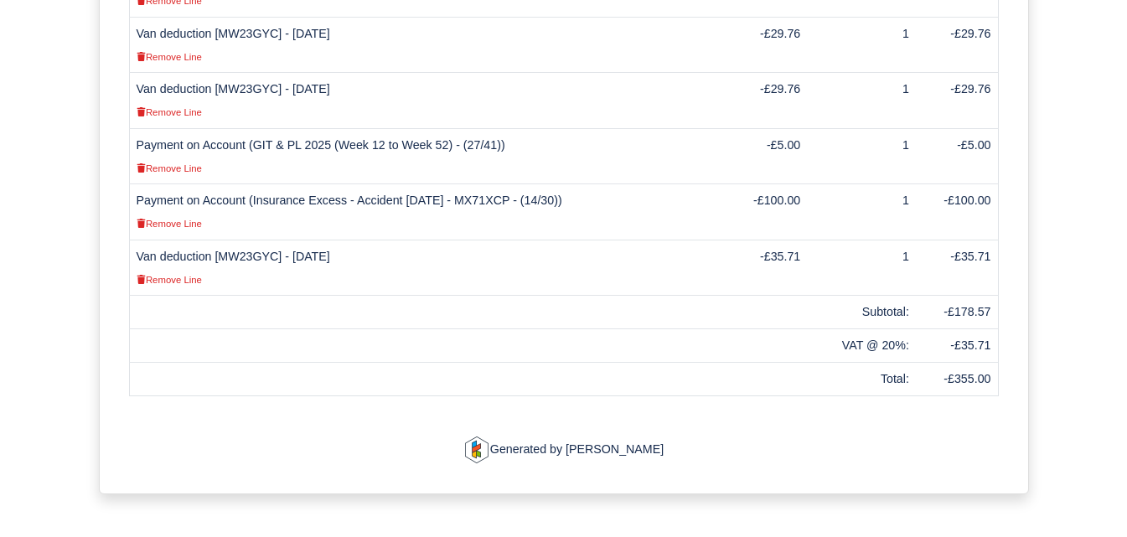
scroll to position [833, 0]
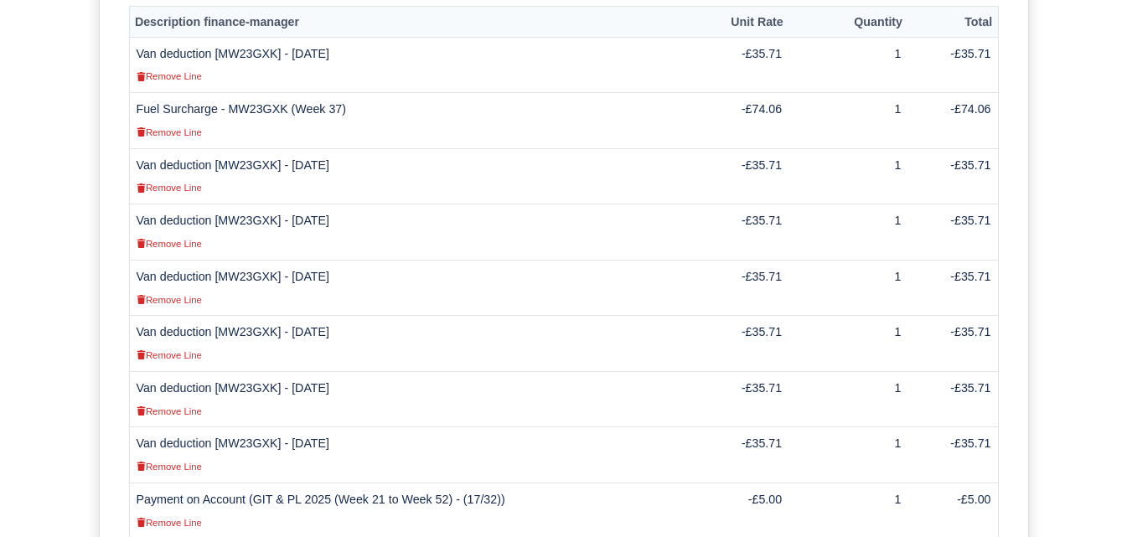
scroll to position [698, 0]
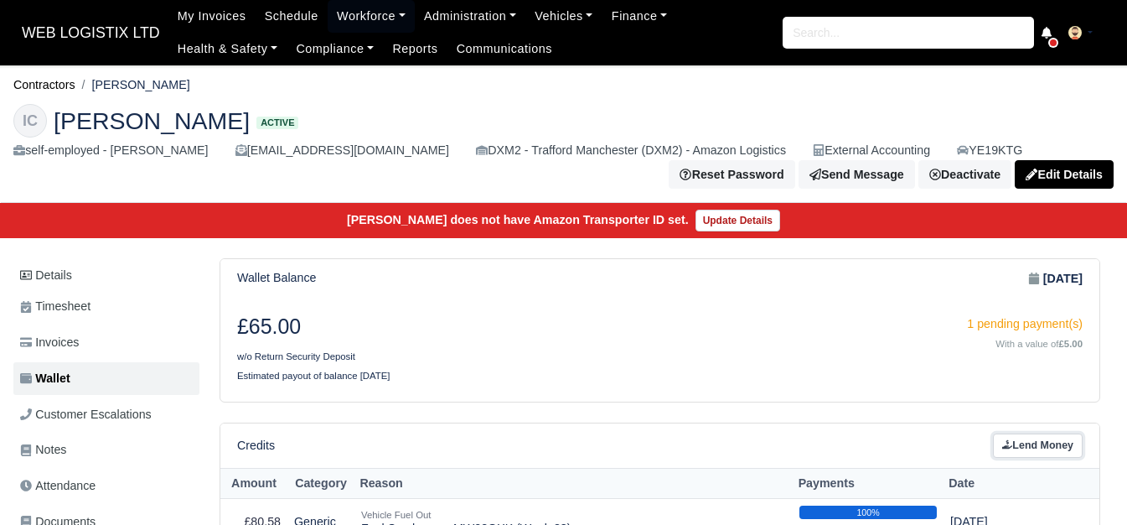
drag, startPoint x: 0, startPoint y: 0, endPoint x: 1047, endPoint y: 177, distance: 1062.2
click at [1047, 433] on link "Lend Money" at bounding box center [1038, 445] width 90 height 24
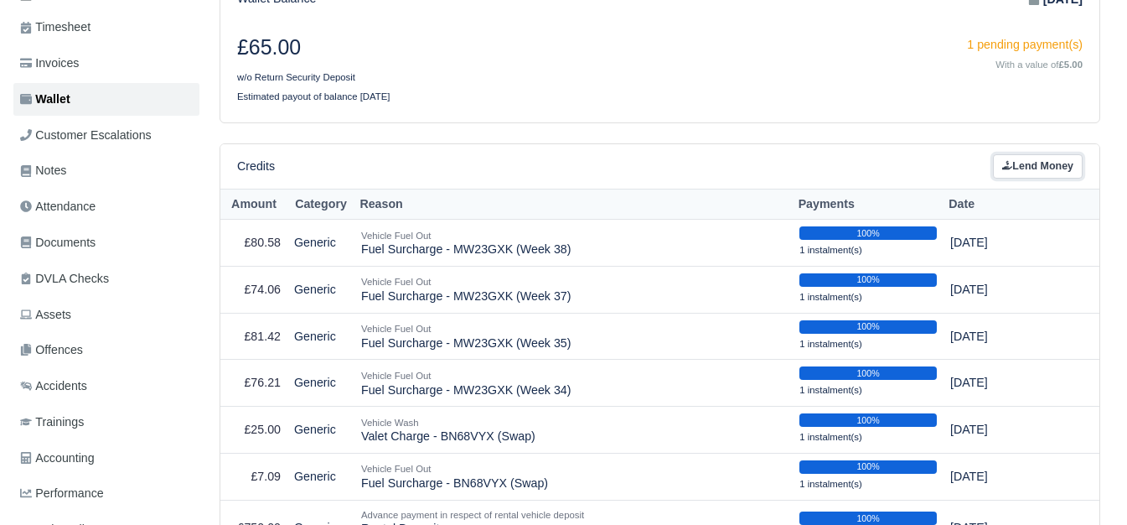
scroll to position [279, 0]
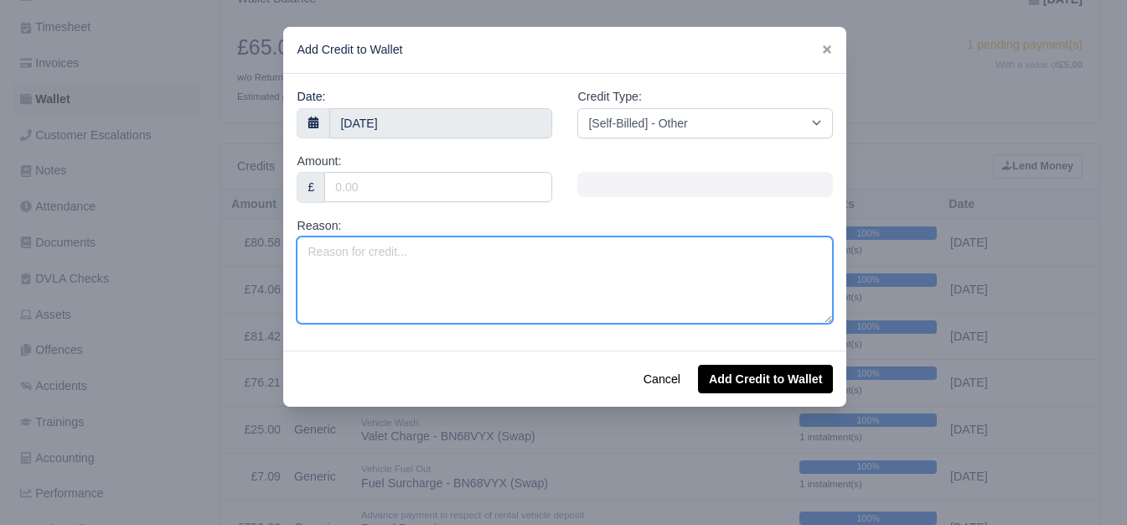
click at [460, 259] on textarea "Reason:" at bounding box center [565, 279] width 536 height 87
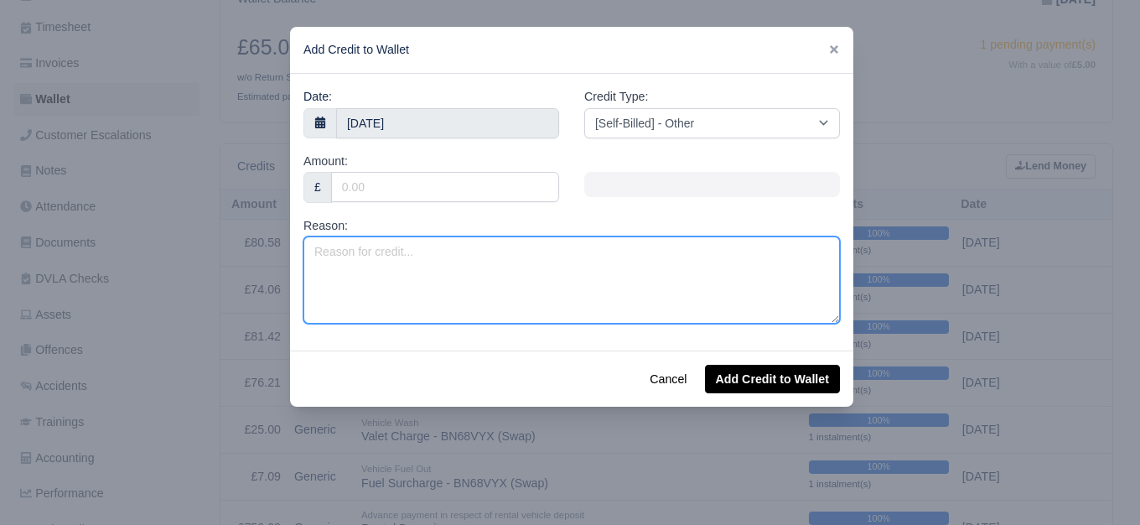
paste textarea "Van deduction [MW23GXK] - 15/09/2025"
click at [471, 255] on textarea "Van deduction [MW23GXK] - 15/09/2025" at bounding box center [571, 279] width 536 height 87
type textarea "Van deduction [MW23GXK] - 14/09/2025"
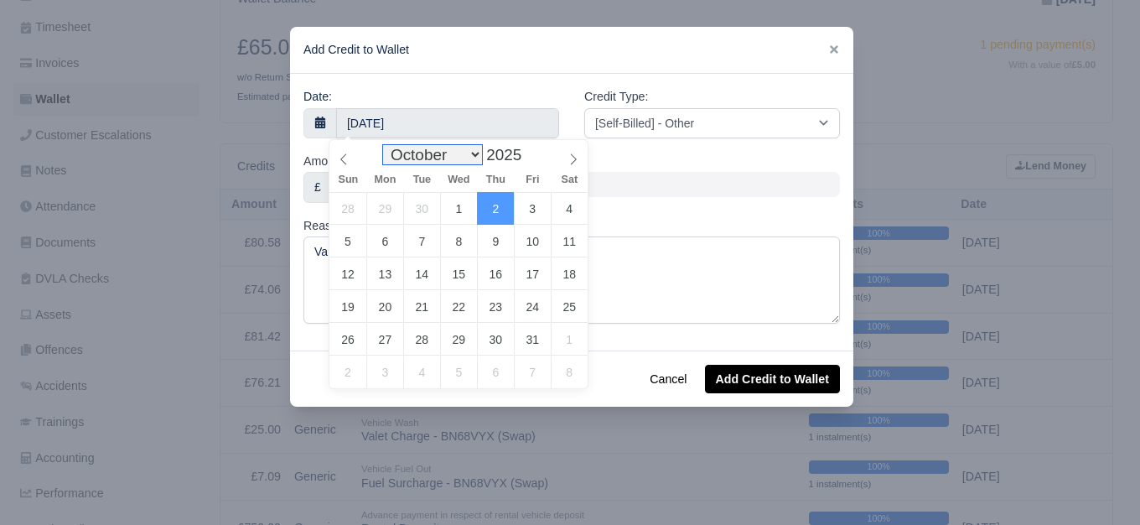
click at [405, 157] on select "January February March April May June July August September October November De…" at bounding box center [432, 154] width 99 height 19
select select "8"
click at [387, 145] on select "January February March April May June July August September October November De…" at bounding box center [432, 154] width 99 height 19
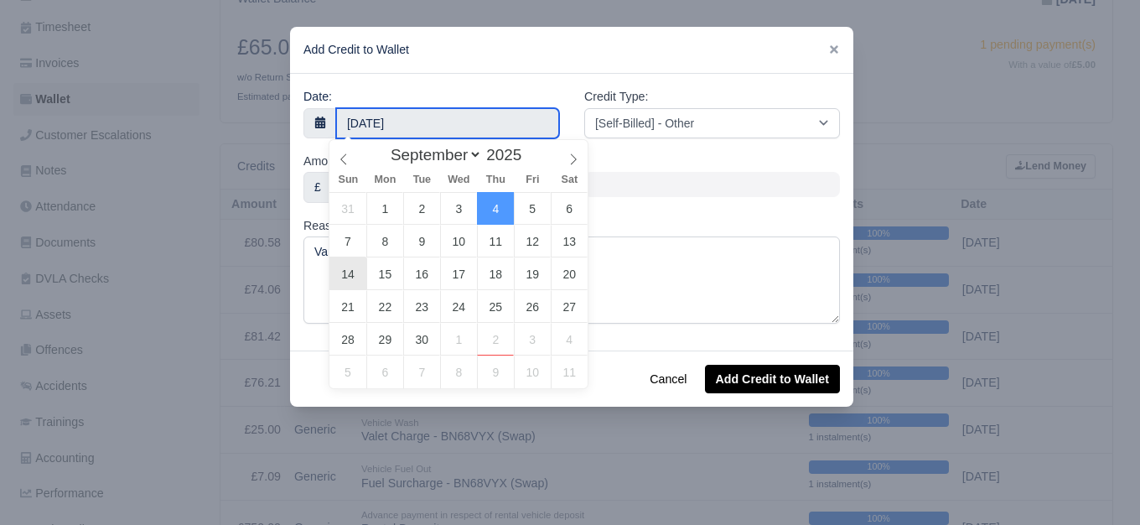
type input "14 September 2025"
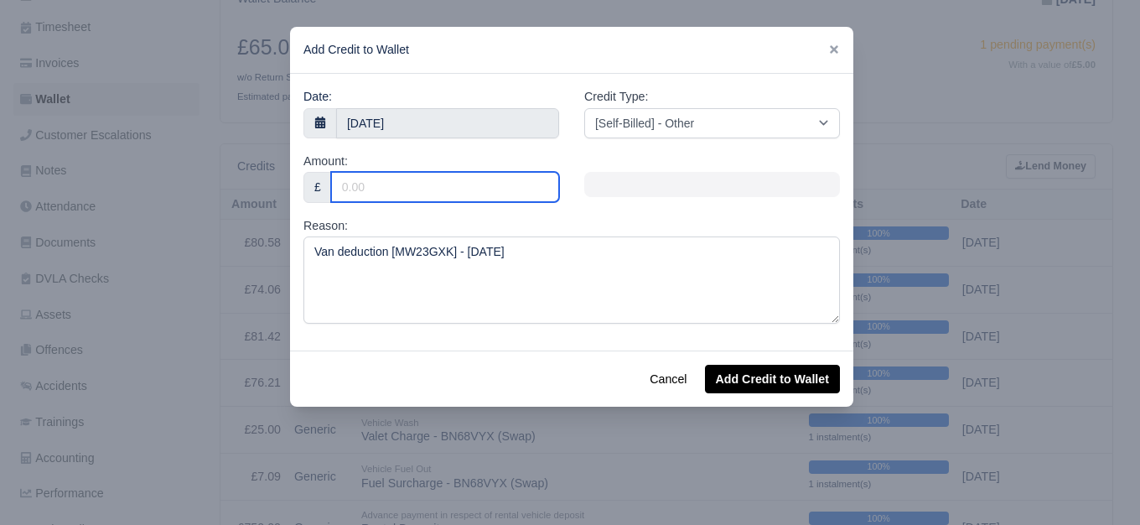
click at [397, 173] on input "Amount:" at bounding box center [445, 187] width 228 height 30
type input "35.71"
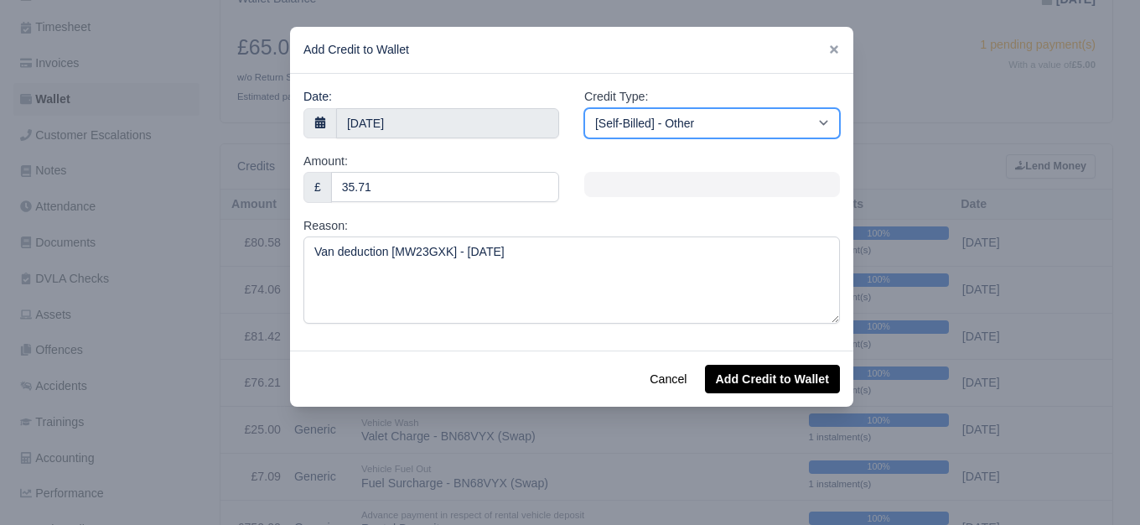
click at [759, 137] on select "[Self-Billed] - Other [Self-Billed] - Negative Invoice [Self-Billed] - Keychain…" at bounding box center [712, 123] width 256 height 30
click at [584, 108] on select "[Self-Billed] - Other [Self-Billed] - Negative Invoice [Self-Billed] - Keychain…" at bounding box center [712, 123] width 256 height 30
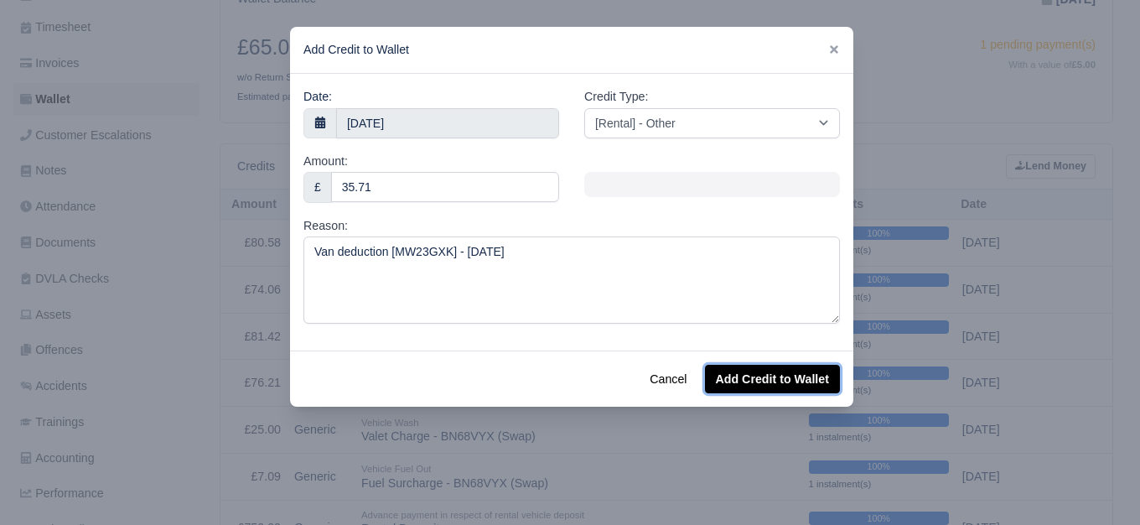
click at [782, 374] on button "Add Credit to Wallet" at bounding box center [772, 378] width 135 height 28
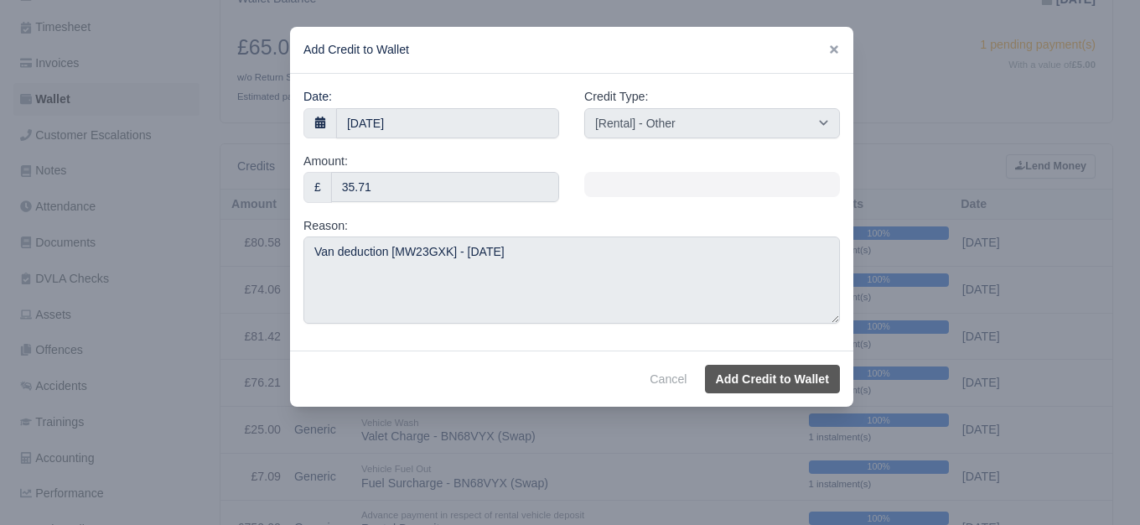
select select "other"
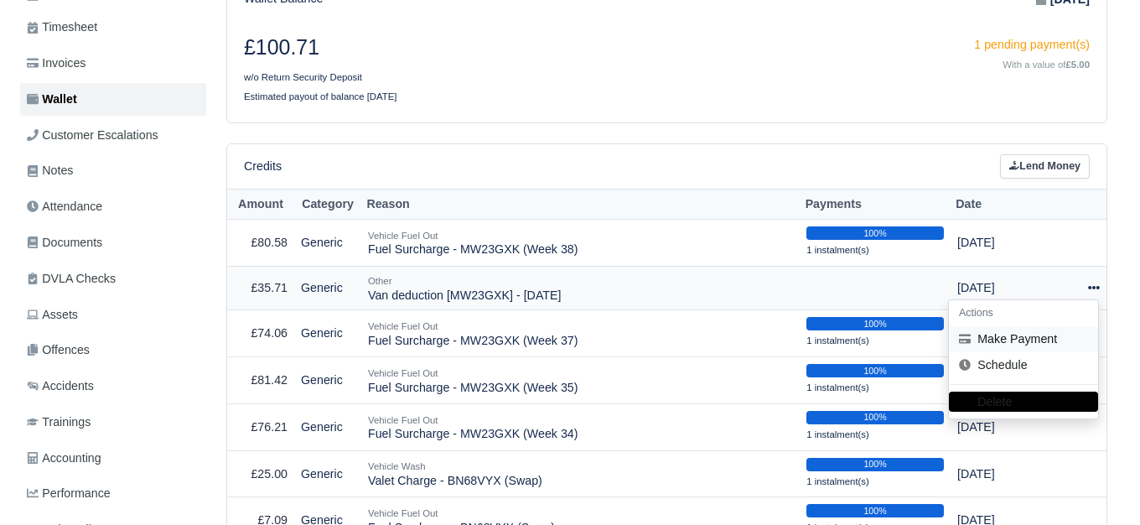
scroll to position [279, 0]
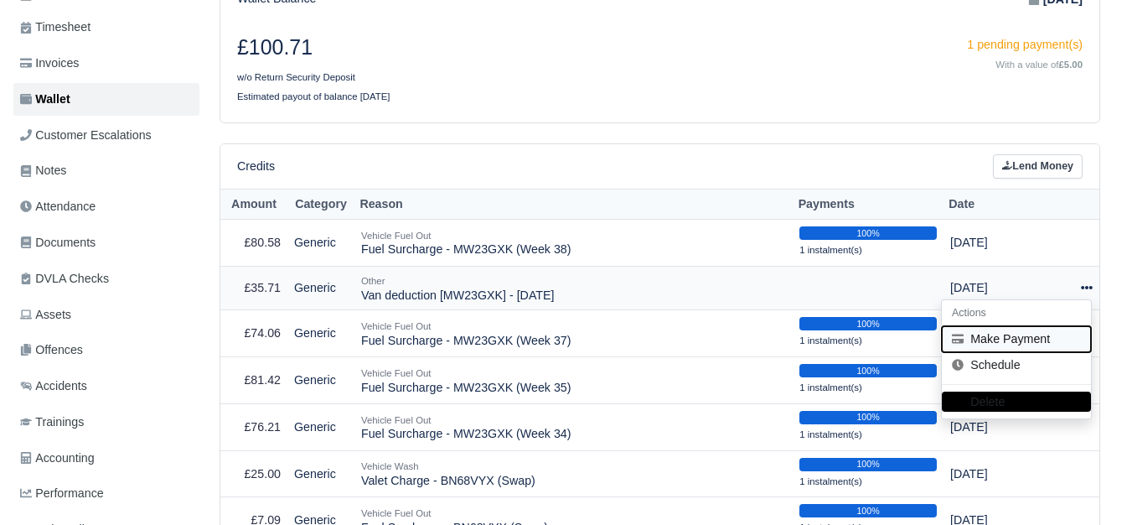
click at [1010, 337] on button "Make Payment" at bounding box center [1016, 339] width 149 height 26
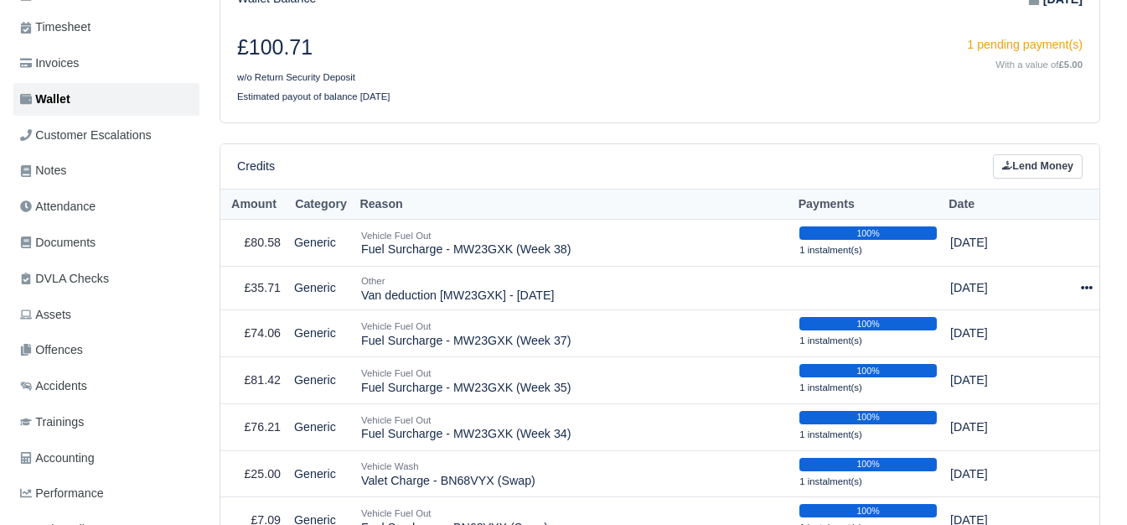
select select "7305"
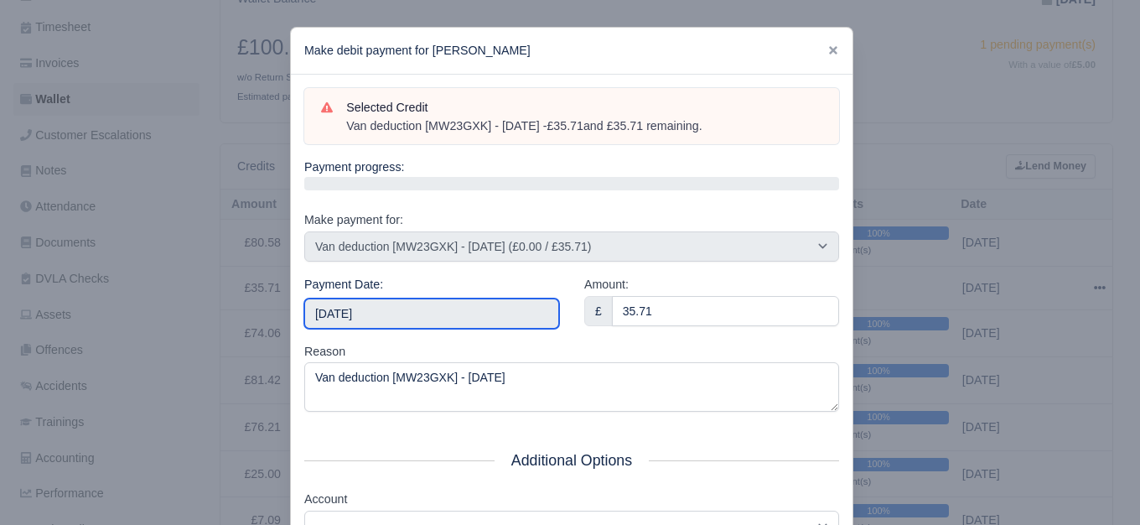
click at [396, 320] on input "2025-10-04" at bounding box center [431, 313] width 255 height 30
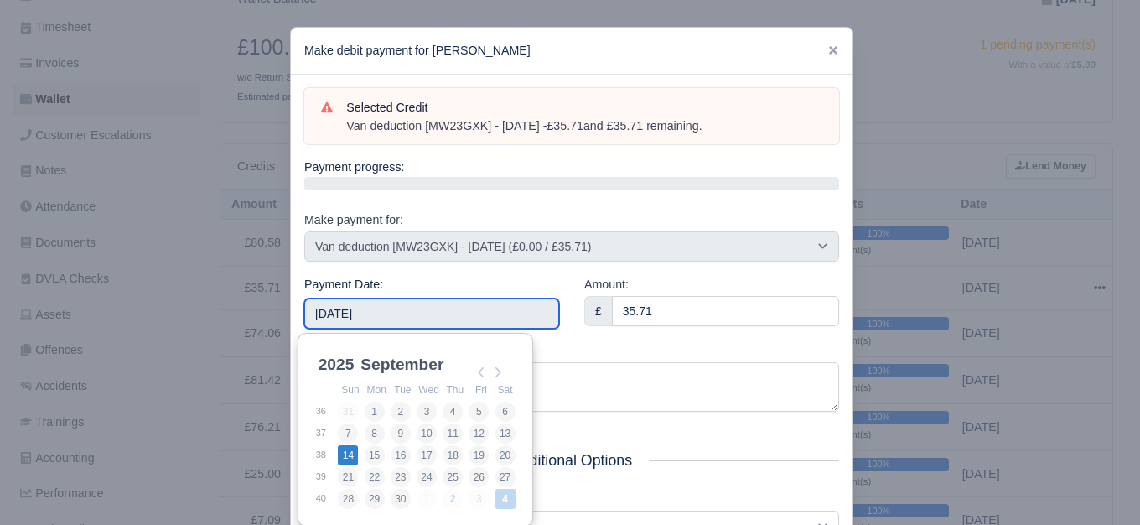
type input "2025-09-14"
click at [411, 302] on input "[DATE]" at bounding box center [431, 313] width 255 height 30
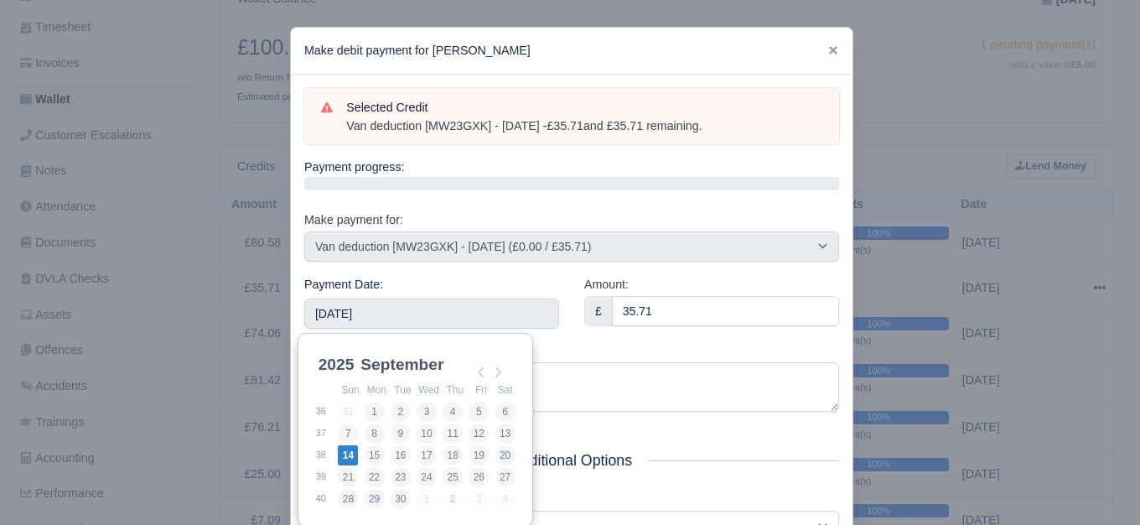
click at [488, 269] on div "Selected Credit Van deduction [MW23GXK] - 14/09/2025 - £35.71 and £35.71 remain…" at bounding box center [571, 384] width 561 height 618
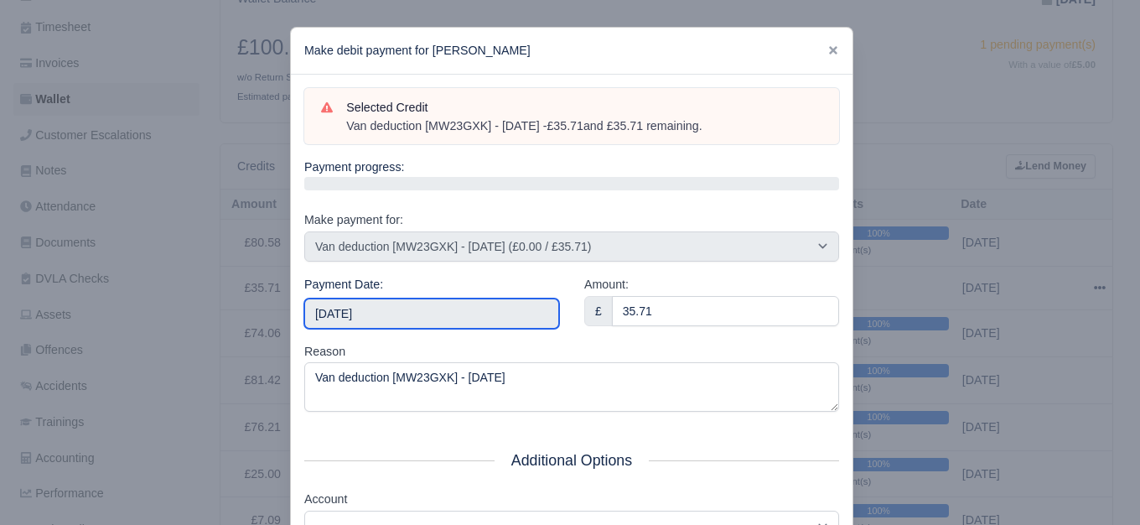
click at [422, 311] on input "[DATE]" at bounding box center [431, 313] width 255 height 30
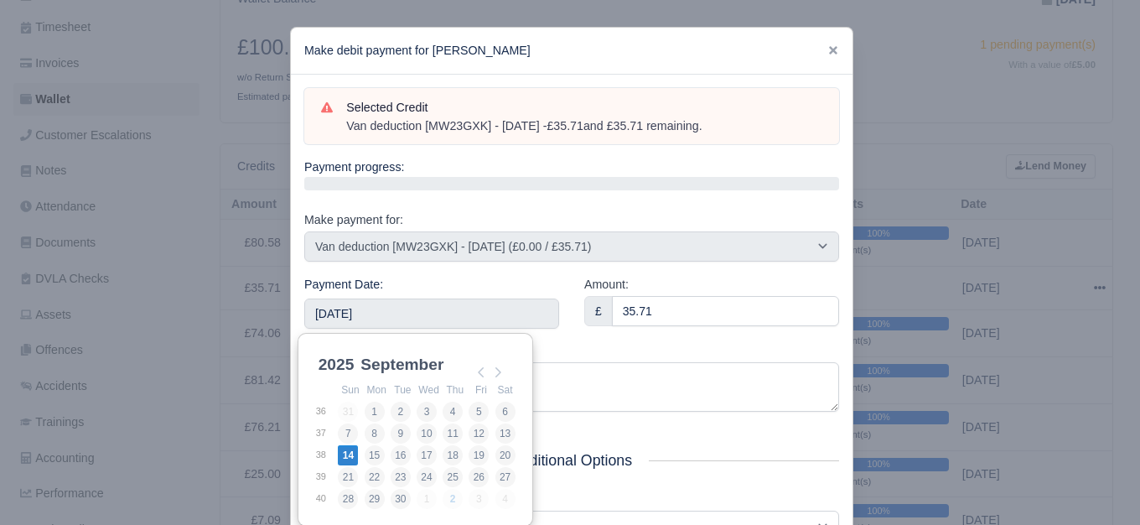
click at [423, 269] on div "Selected Credit Van deduction [MW23GXK] - 14/09/2025 - £35.71 and £35.71 remain…" at bounding box center [571, 384] width 561 height 618
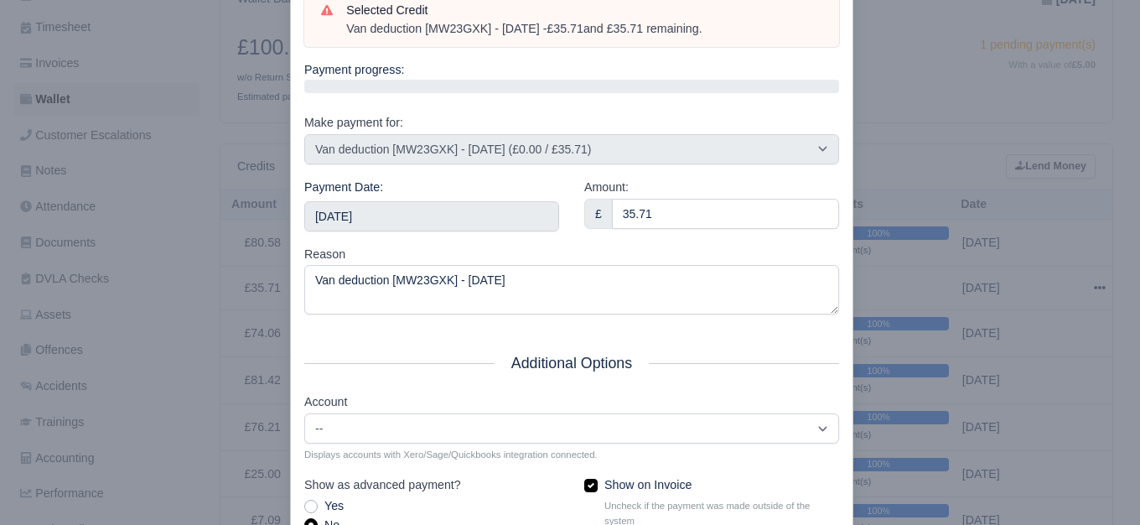
scroll to position [253, 0]
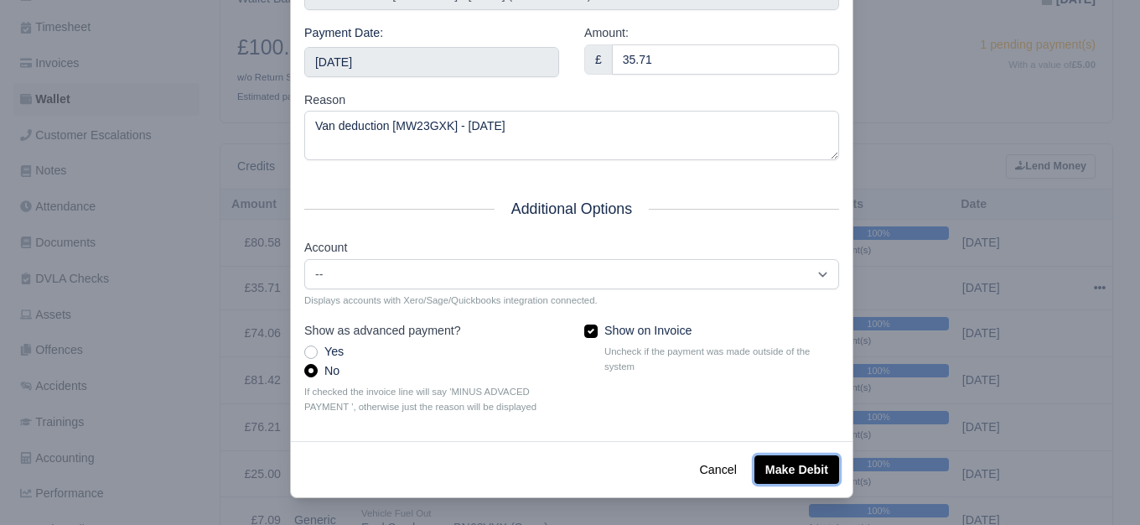
click at [758, 461] on button "Make Debit" at bounding box center [796, 469] width 85 height 28
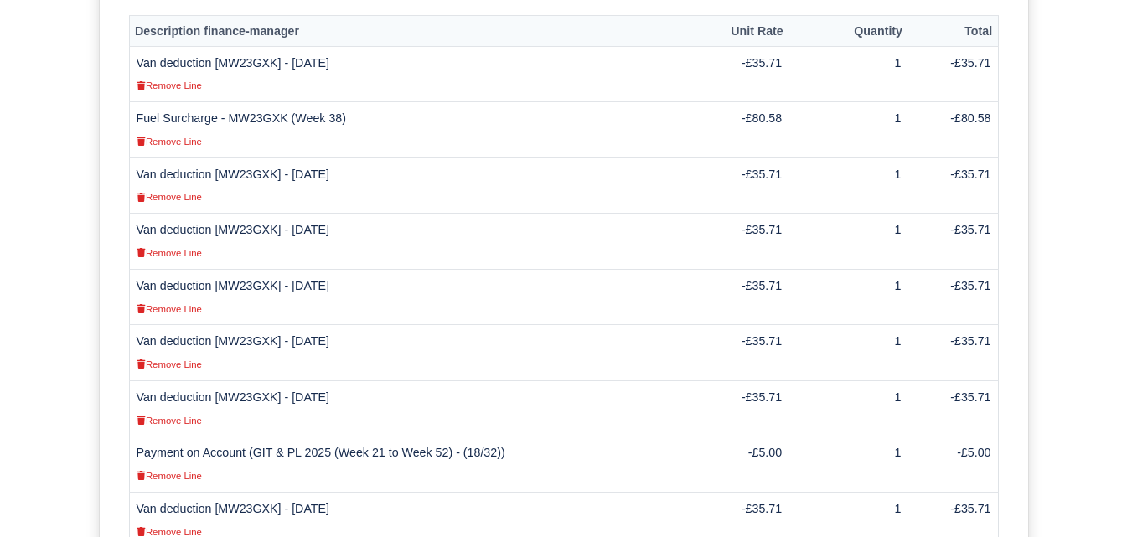
scroll to position [690, 0]
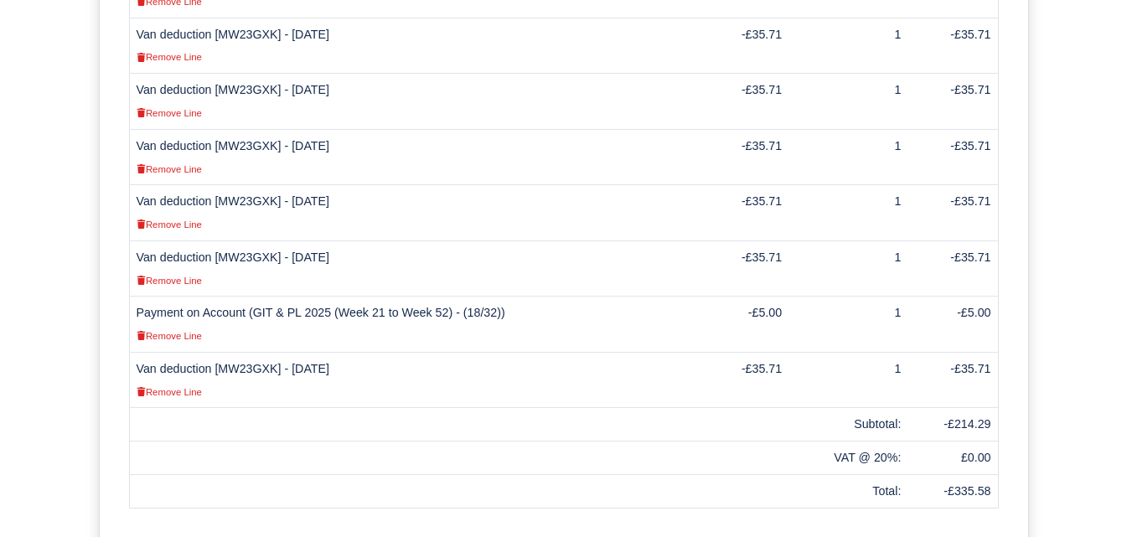
click at [491, 474] on td at bounding box center [412, 491] width 566 height 34
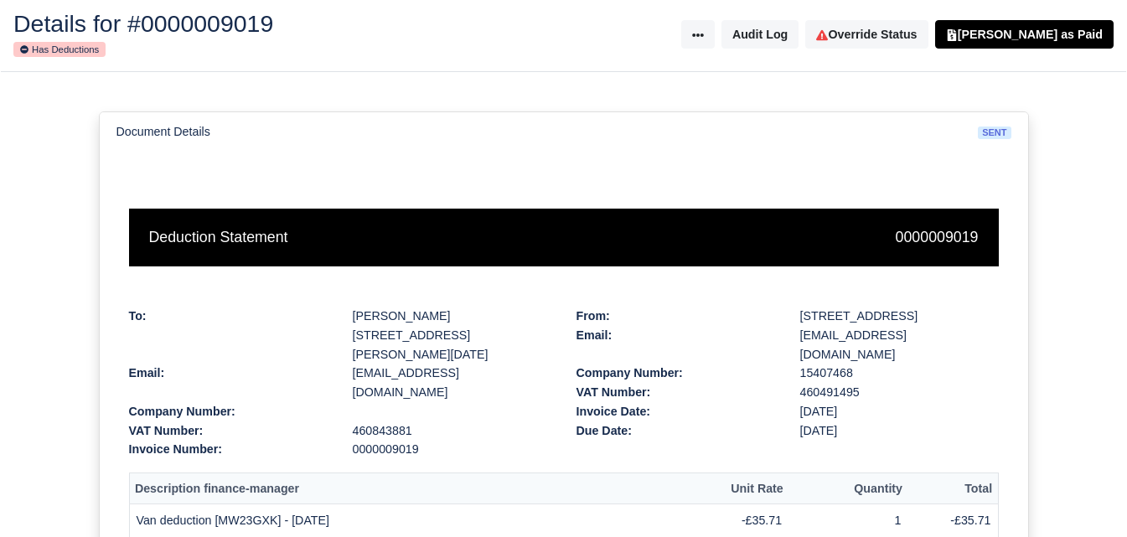
scroll to position [0, 0]
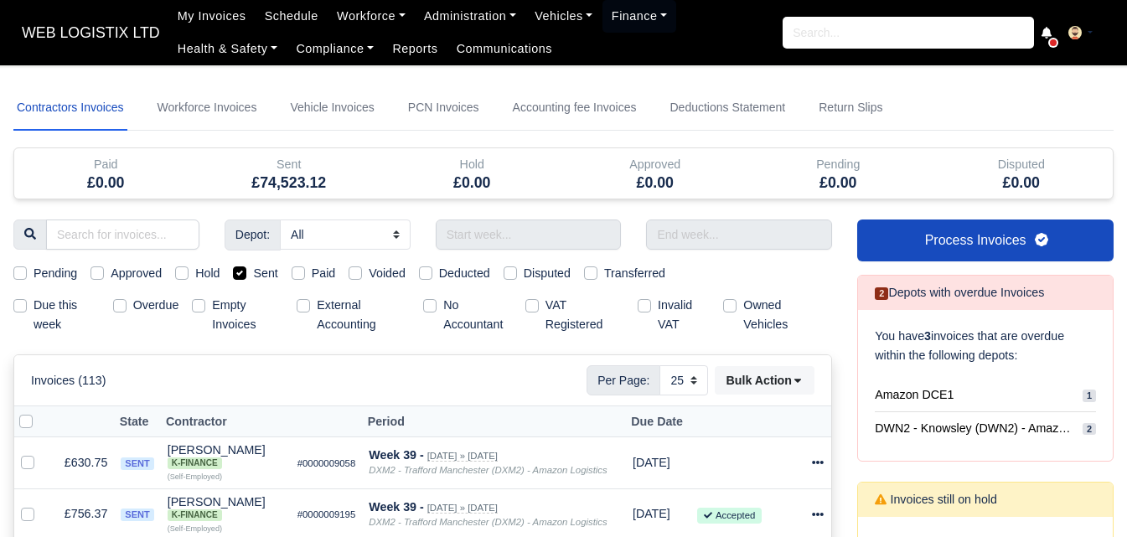
select select "25"
click at [535, 231] on input "text" at bounding box center [529, 235] width 186 height 30
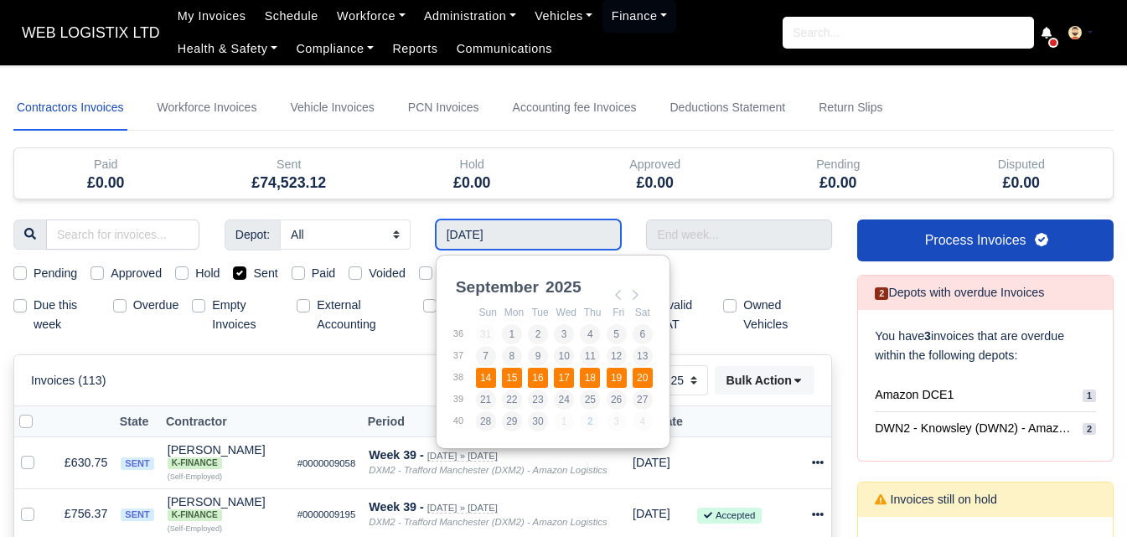
type input "[DATE] - [DATE]"
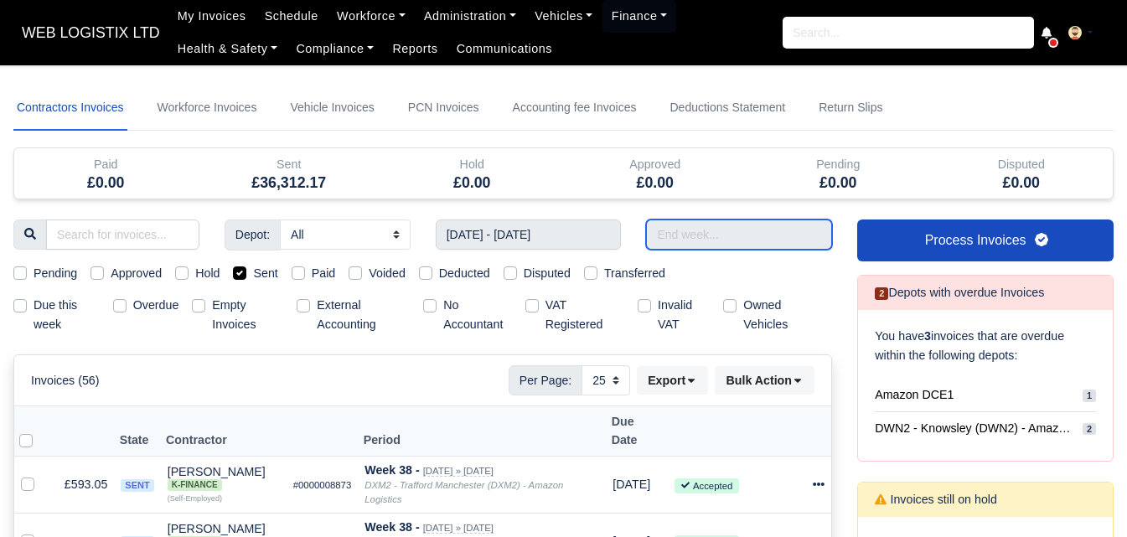
click at [723, 236] on input "text" at bounding box center [739, 235] width 186 height 30
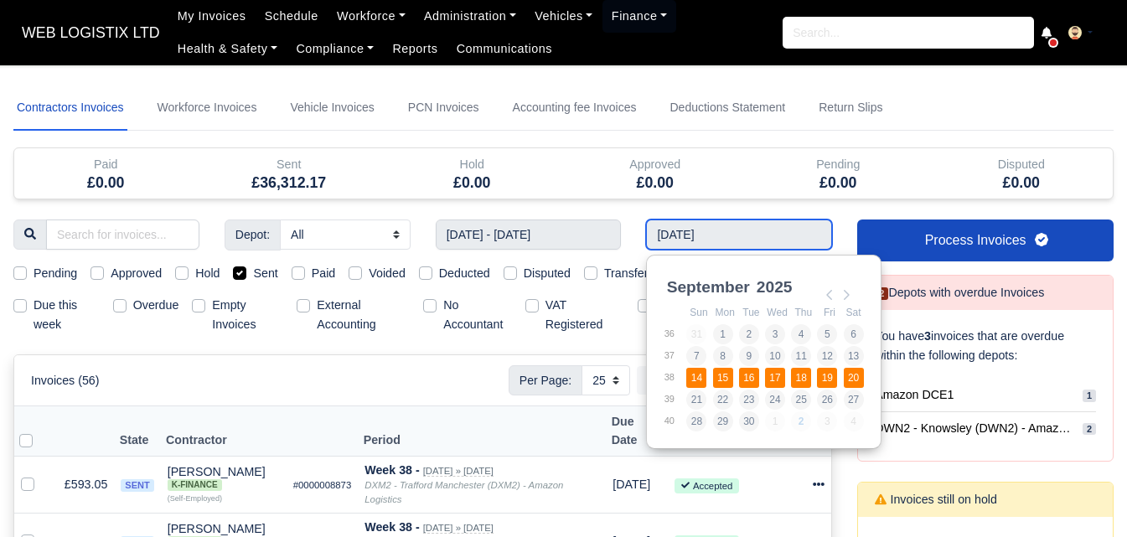
type input "14/09/2025 - 20/09/2025"
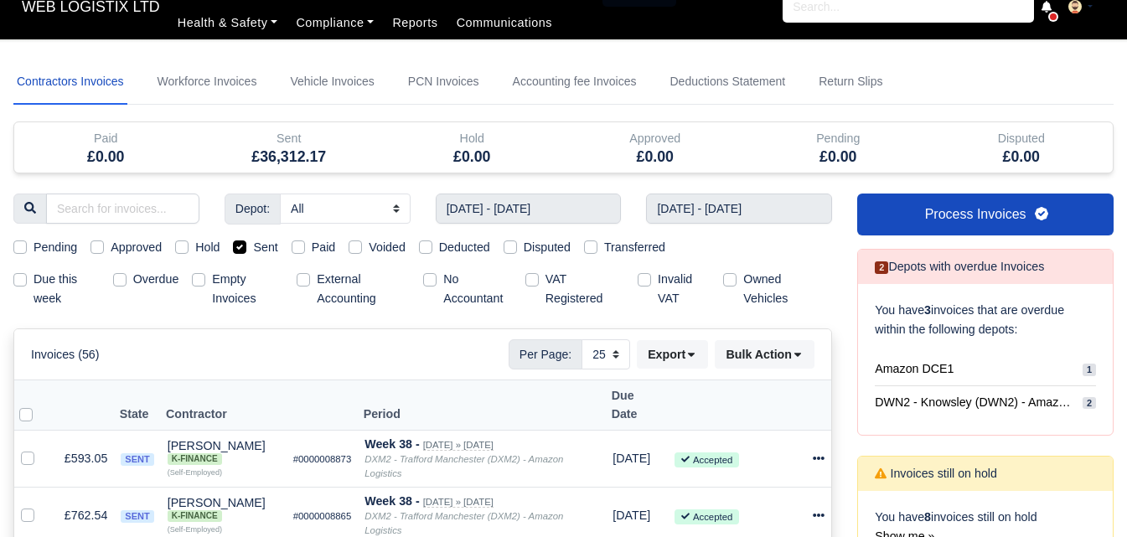
scroll to position [140, 0]
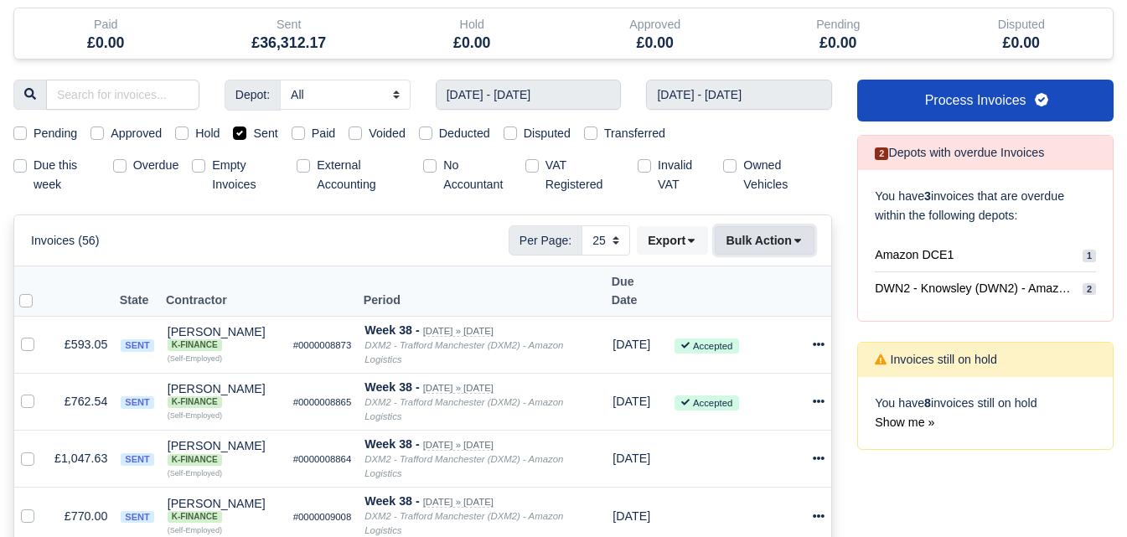
click at [783, 242] on button "Bulk Action" at bounding box center [765, 240] width 100 height 28
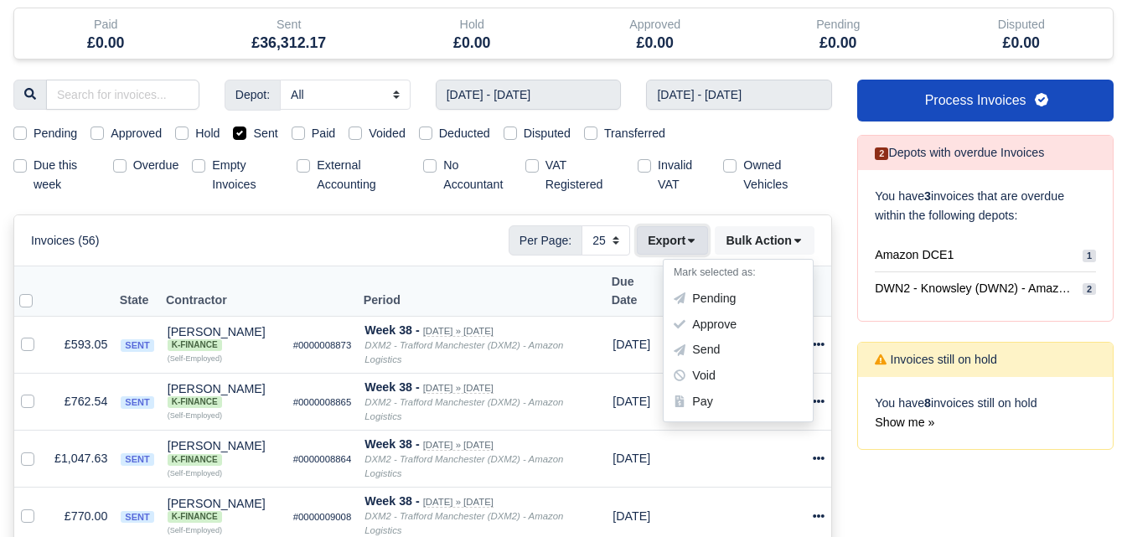
click at [656, 243] on button "Export" at bounding box center [672, 240] width 71 height 28
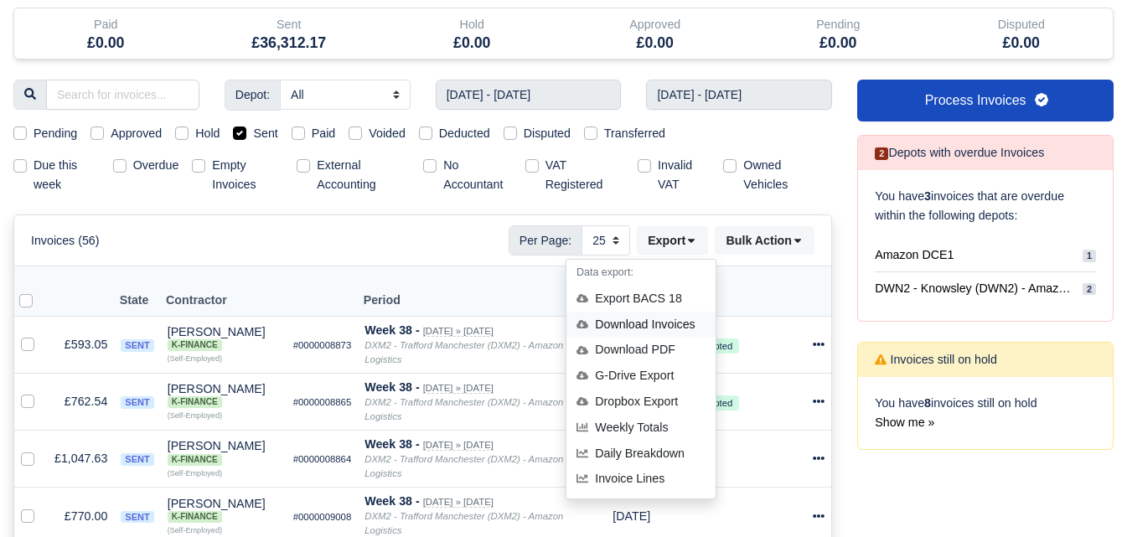
click at [660, 317] on div "Download Invoices" at bounding box center [640, 325] width 149 height 26
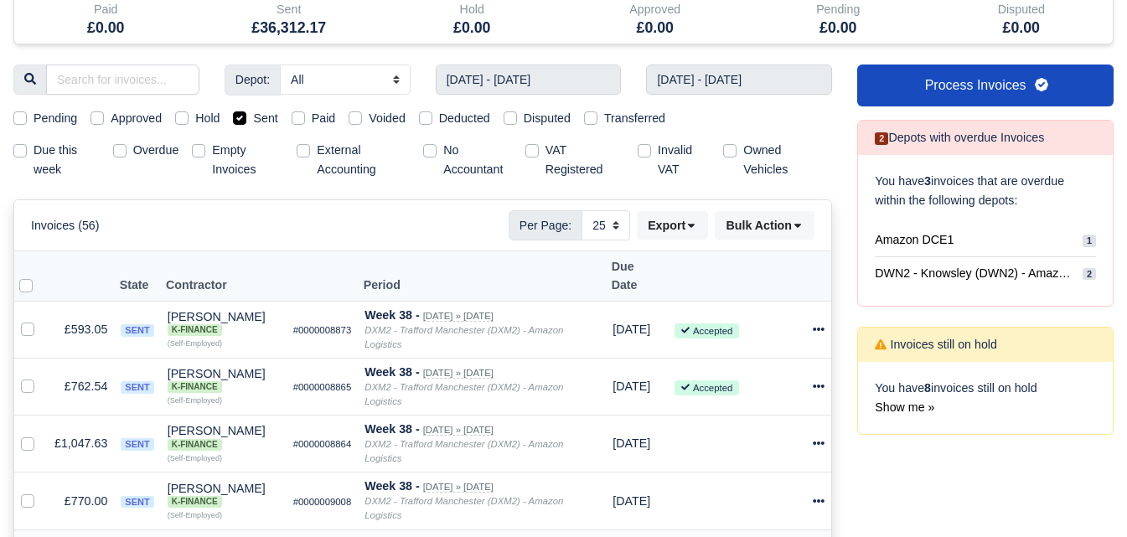
scroll to position [0, 0]
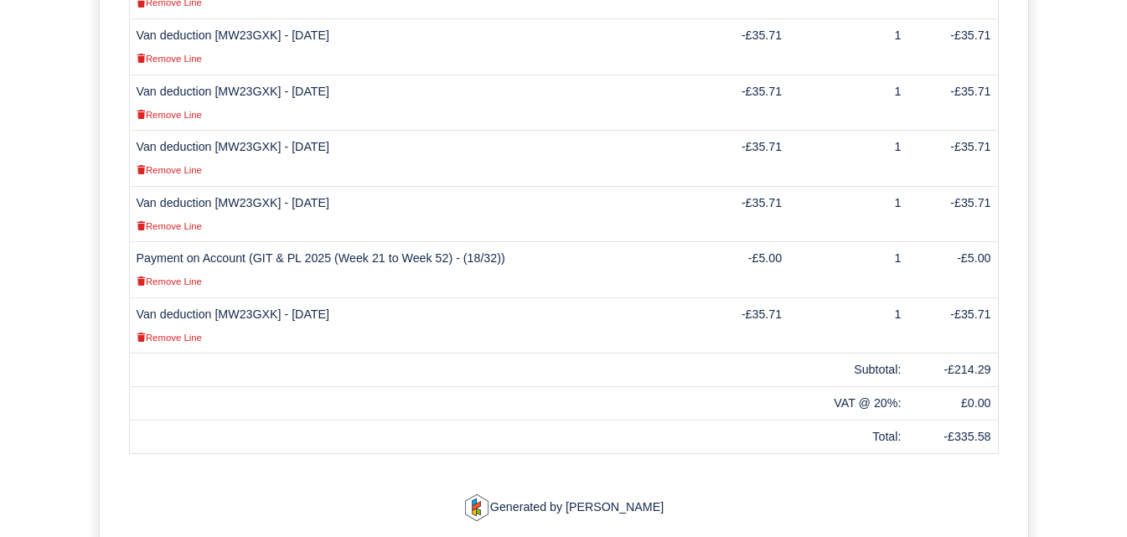
scroll to position [833, 0]
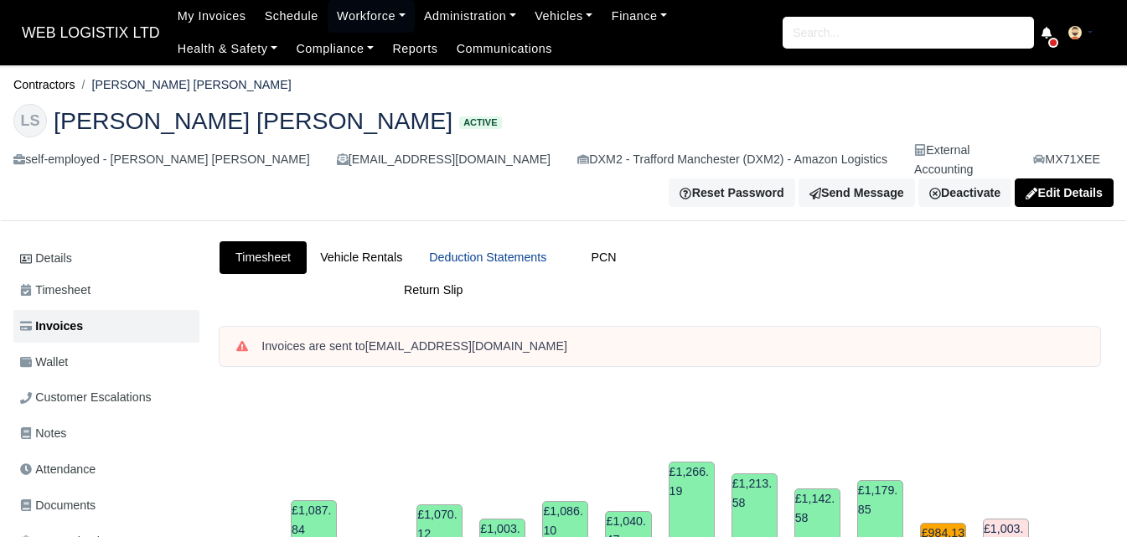
click at [482, 241] on link "Deduction Statements" at bounding box center [488, 257] width 144 height 33
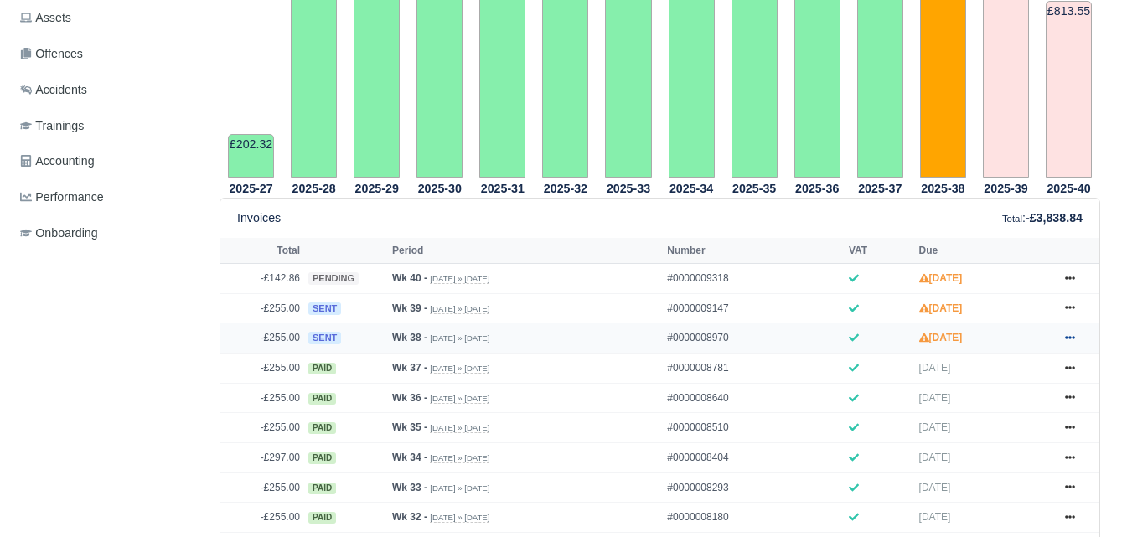
scroll to position [559, 0]
click at [1079, 328] on link at bounding box center [1069, 338] width 25 height 21
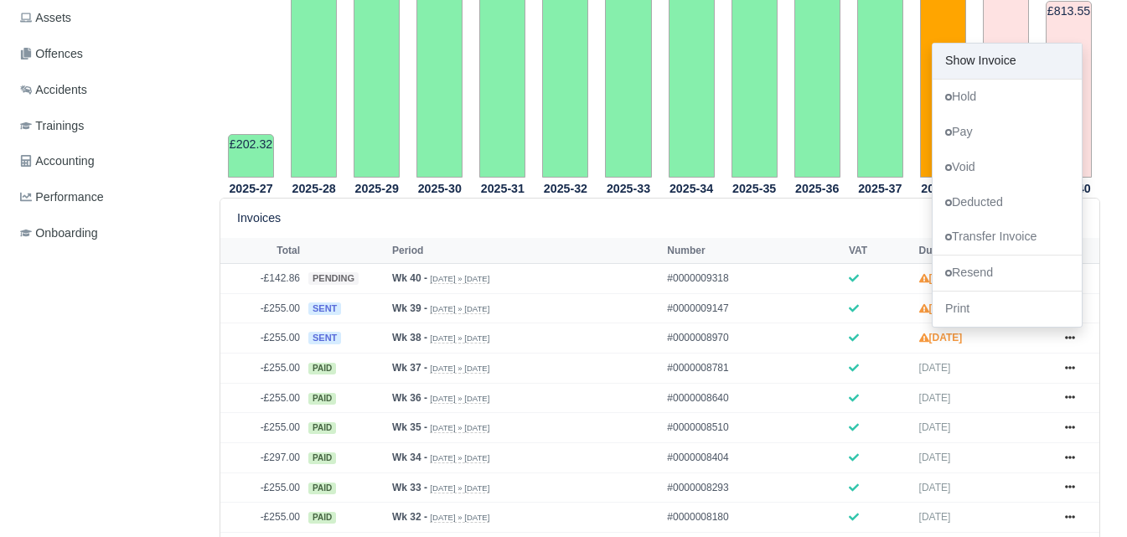
drag, startPoint x: 992, startPoint y: 45, endPoint x: 959, endPoint y: 54, distance: 34.0
click at [959, 54] on link "Show Invoice" at bounding box center [1007, 61] width 149 height 35
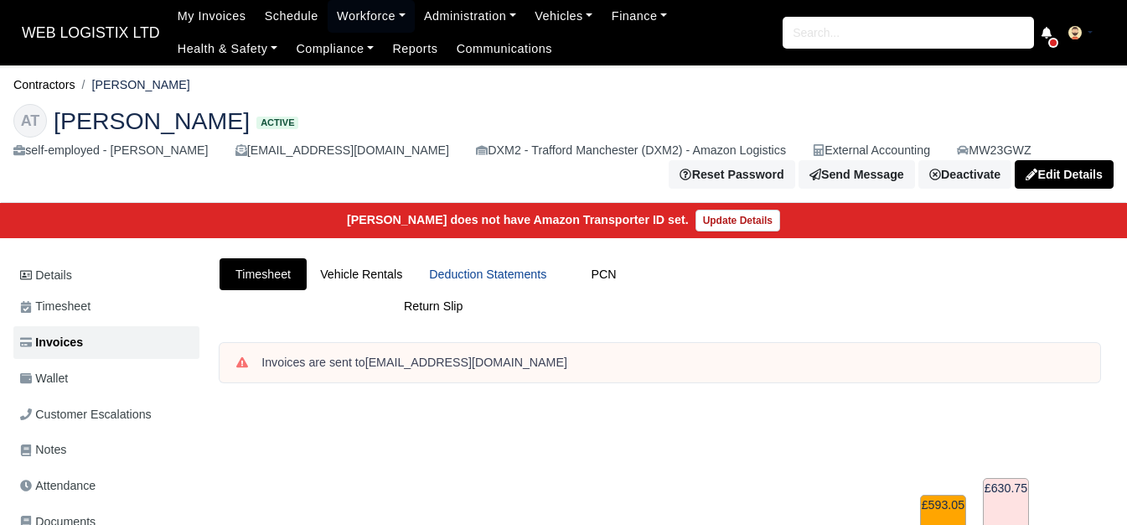
click at [527, 273] on link "Deduction Statements" at bounding box center [488, 274] width 144 height 33
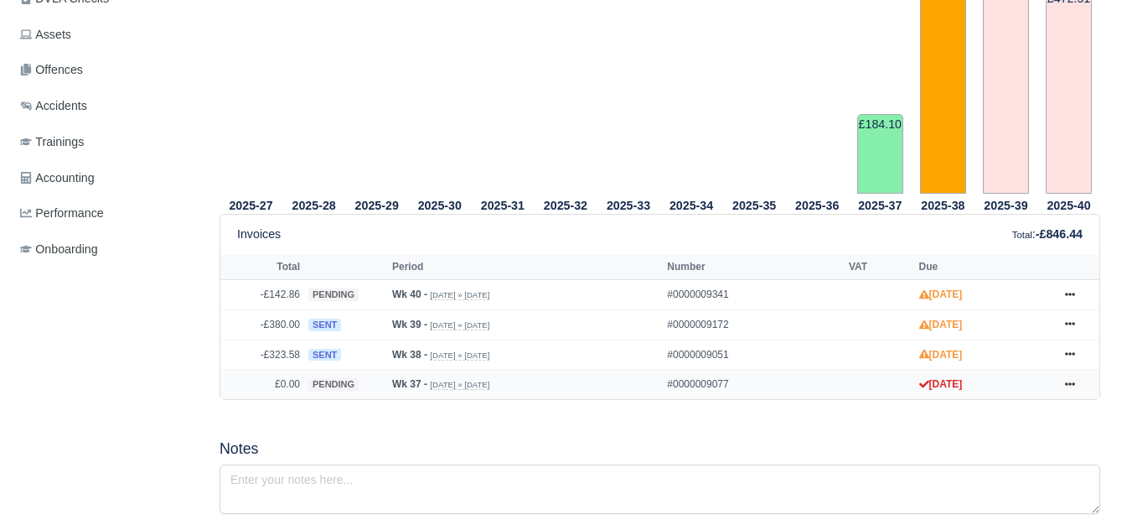
scroll to position [559, 0]
click at [1076, 353] on link at bounding box center [1069, 354] width 25 height 21
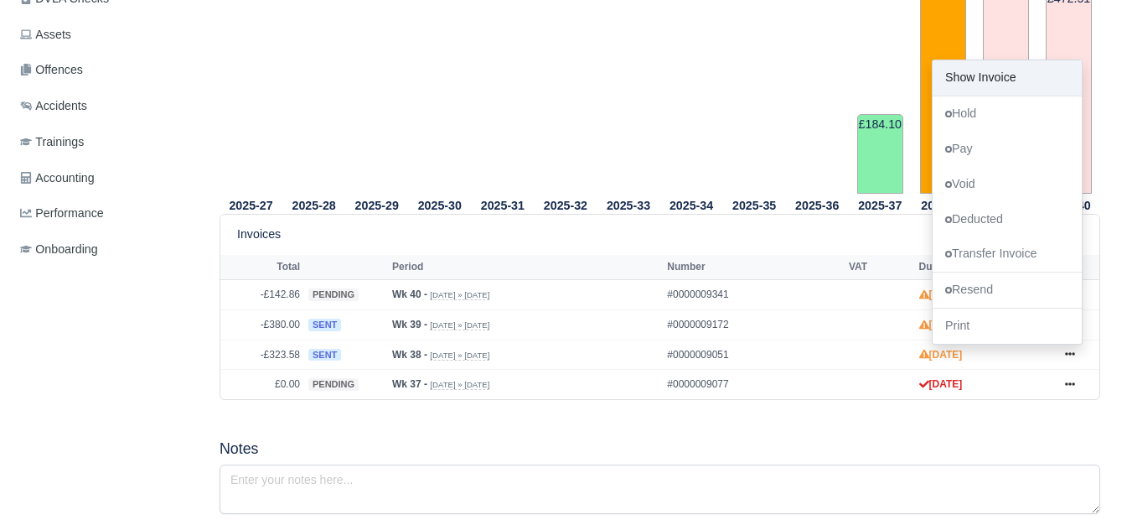
scroll to position [279, 0]
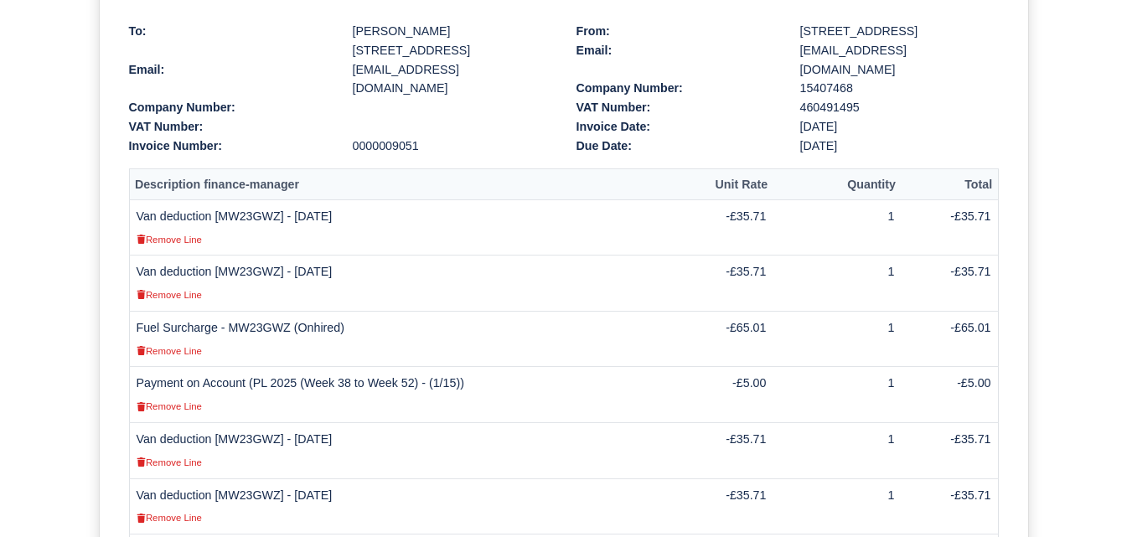
scroll to position [796, 0]
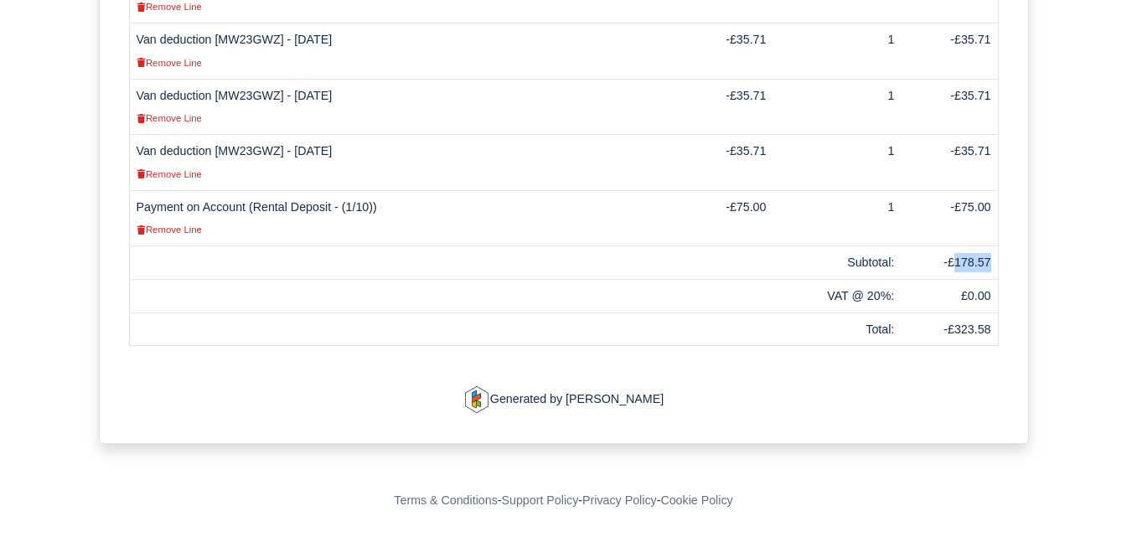
drag, startPoint x: 959, startPoint y: 263, endPoint x: 989, endPoint y: 263, distance: 30.2
click at [989, 263] on td "-£178.57" at bounding box center [949, 263] width 97 height 34
copy td "178.57"
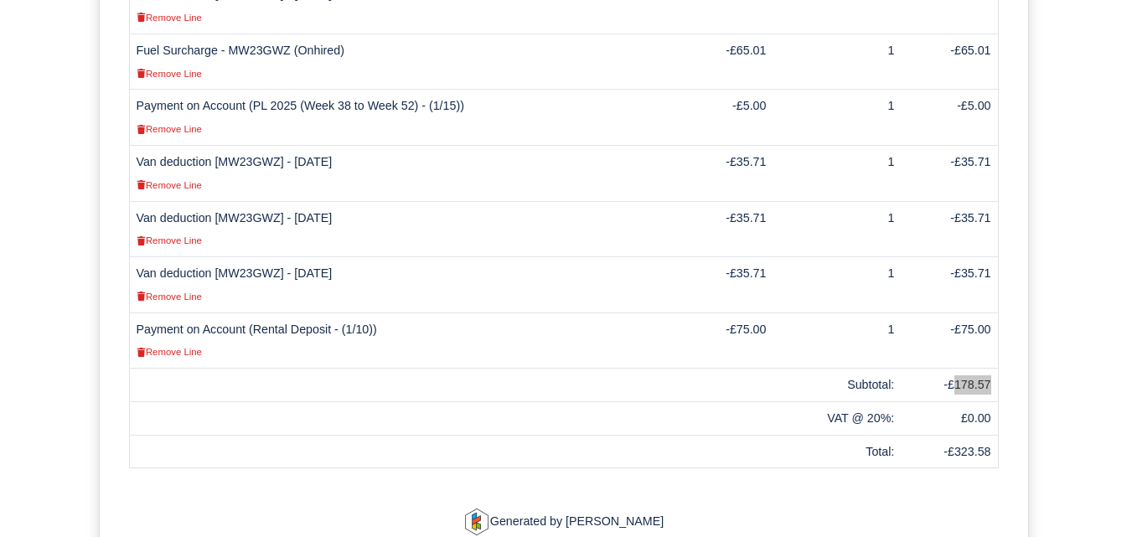
scroll to position [517, 0]
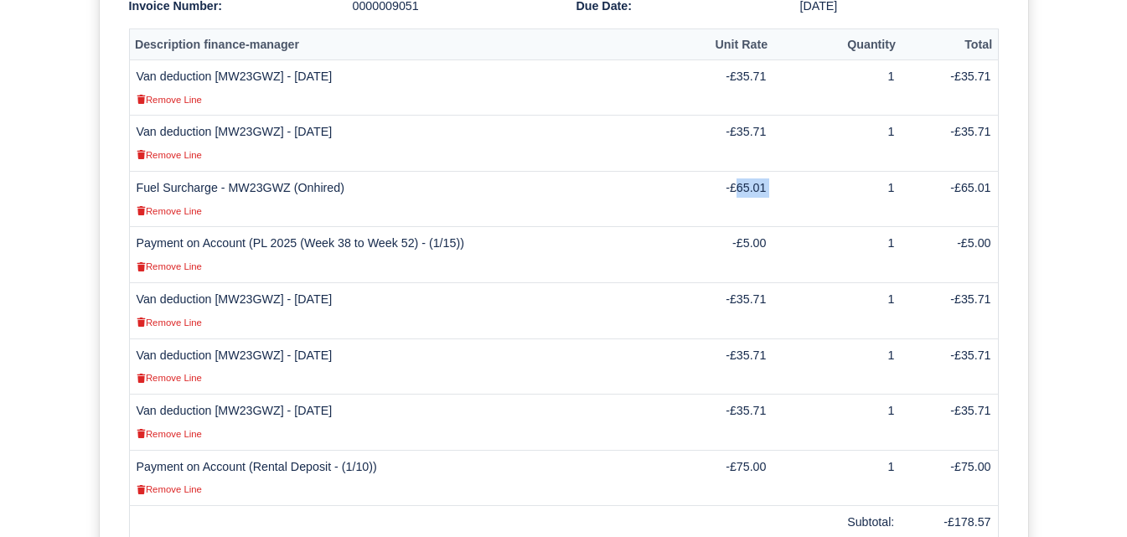
drag, startPoint x: 740, startPoint y: 209, endPoint x: 785, endPoint y: 208, distance: 45.3
click at [785, 208] on tr "Fuel Surcharge - MW23GWZ (Onhired) Remove Line -£65.01 1 -£65.01" at bounding box center [563, 199] width 869 height 56
copy tr "65.01"
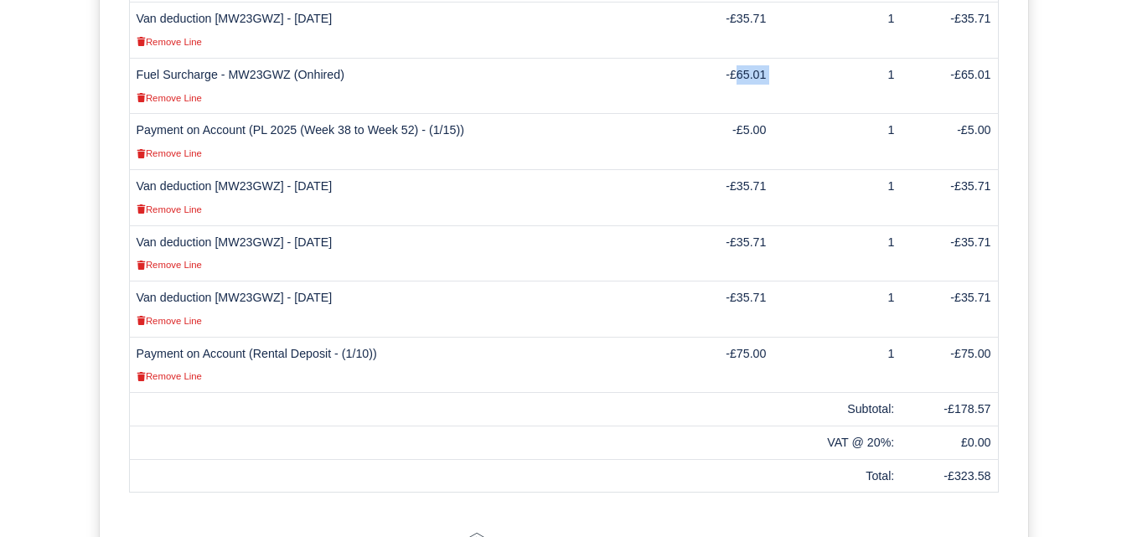
scroll to position [656, 0]
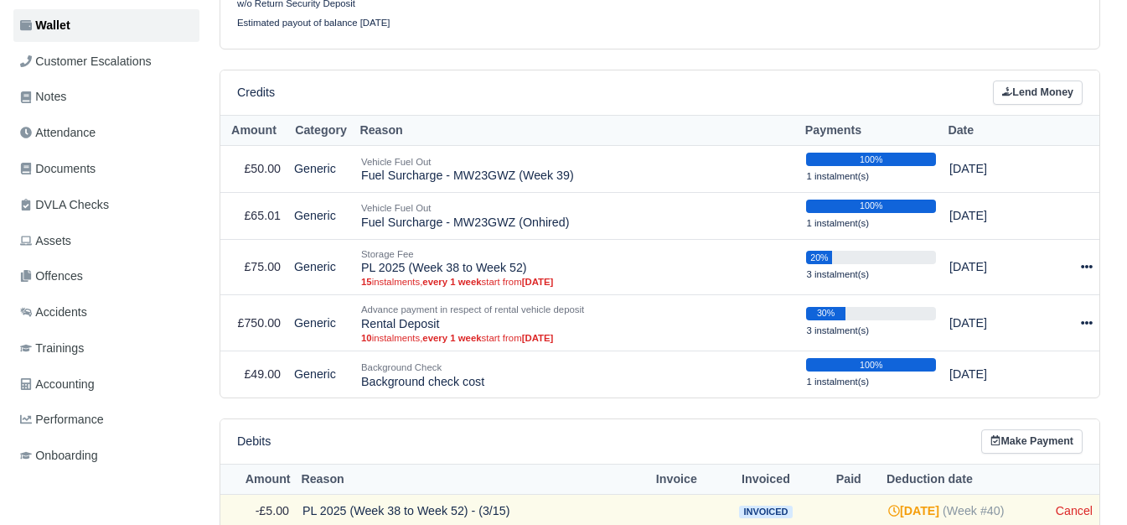
scroll to position [353, 0]
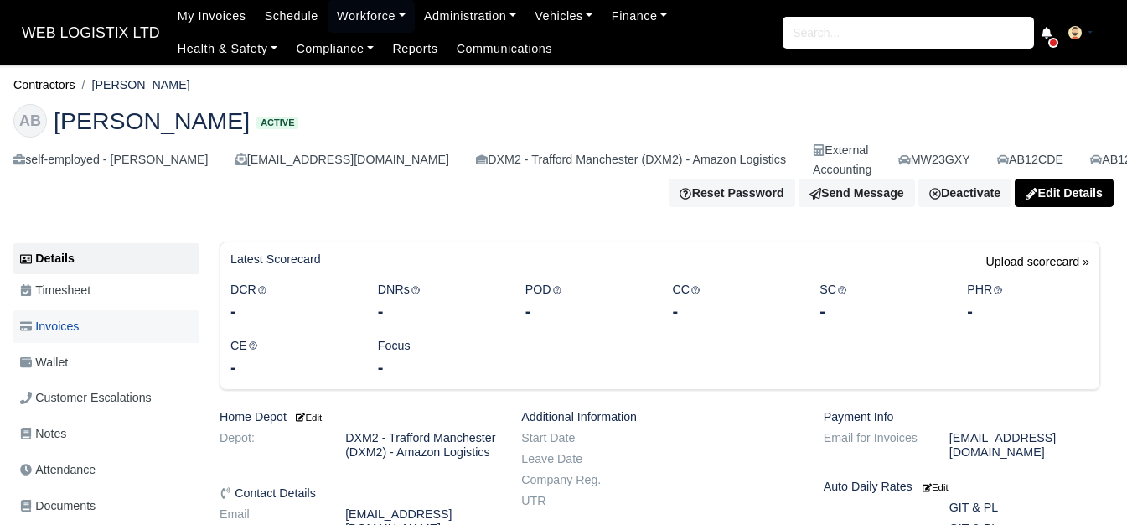
click at [137, 339] on link "Invoices" at bounding box center [106, 326] width 186 height 33
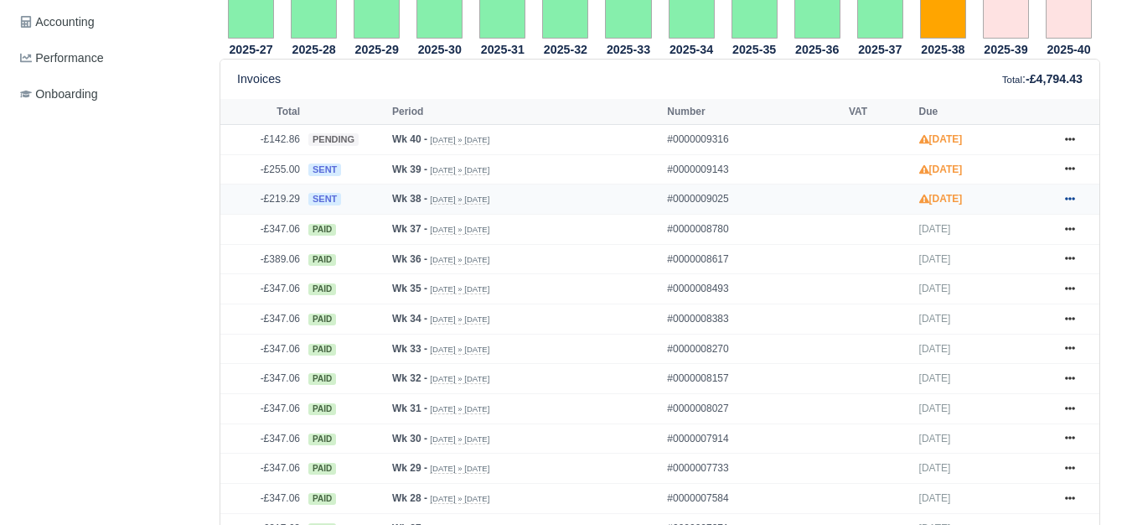
click at [1076, 207] on link at bounding box center [1069, 199] width 25 height 21
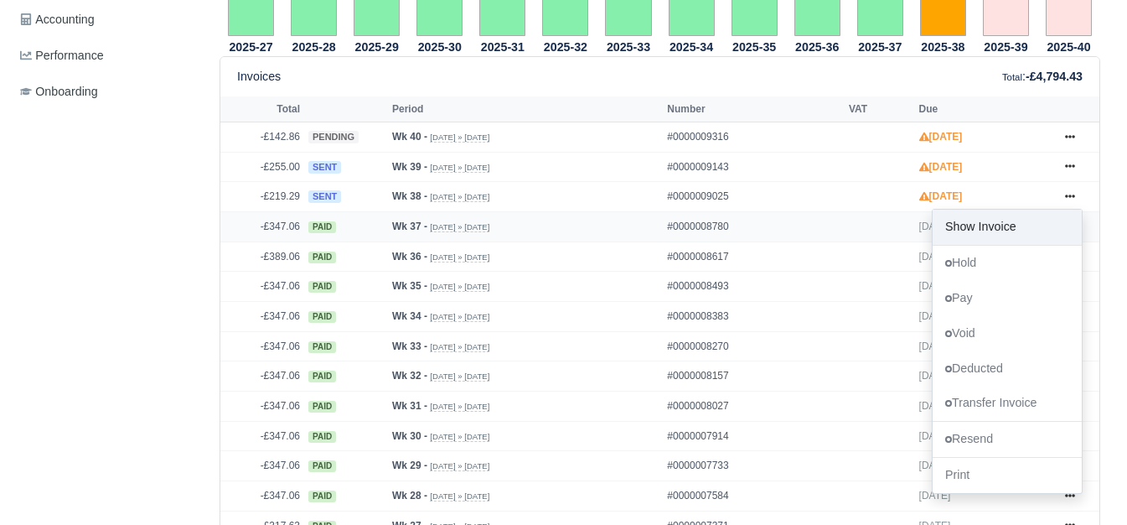
scroll to position [838, 0]
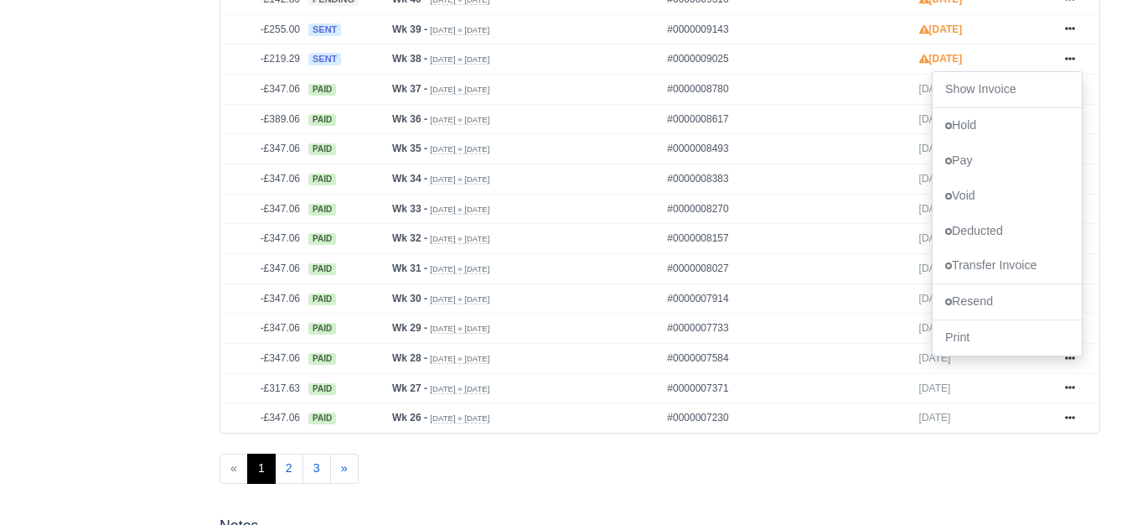
click at [145, 195] on div "Details Timesheet Invoices Wallet Customer Escalations Notes Attendance Documen…" at bounding box center [109, 259] width 193 height 1713
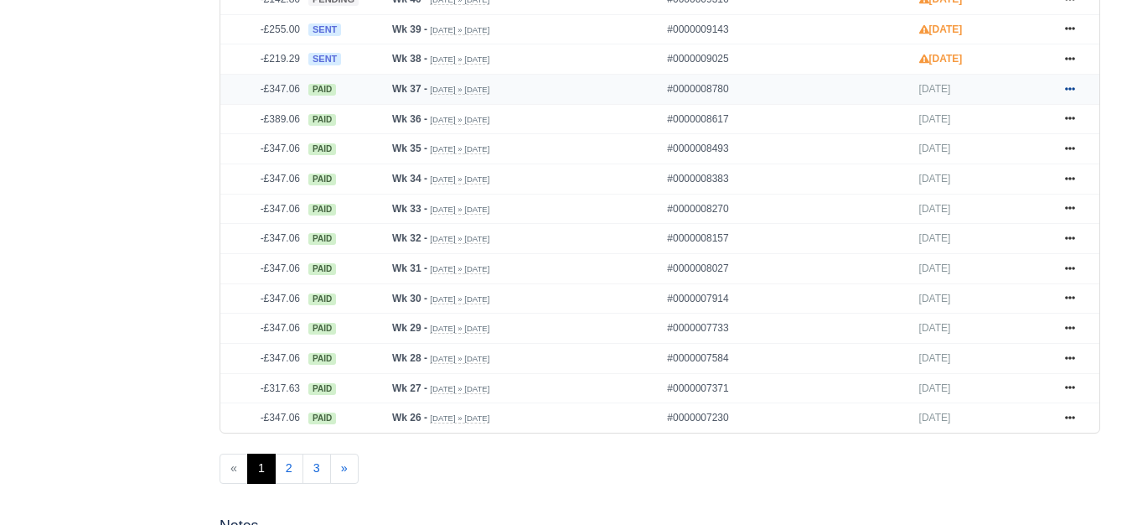
click at [1063, 97] on link at bounding box center [1069, 89] width 25 height 21
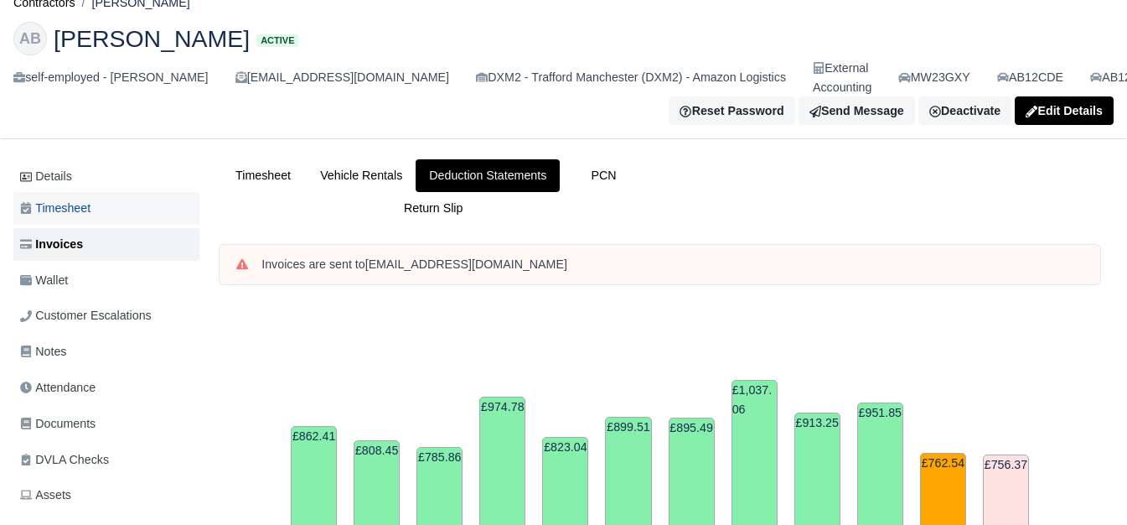
scroll to position [0, 0]
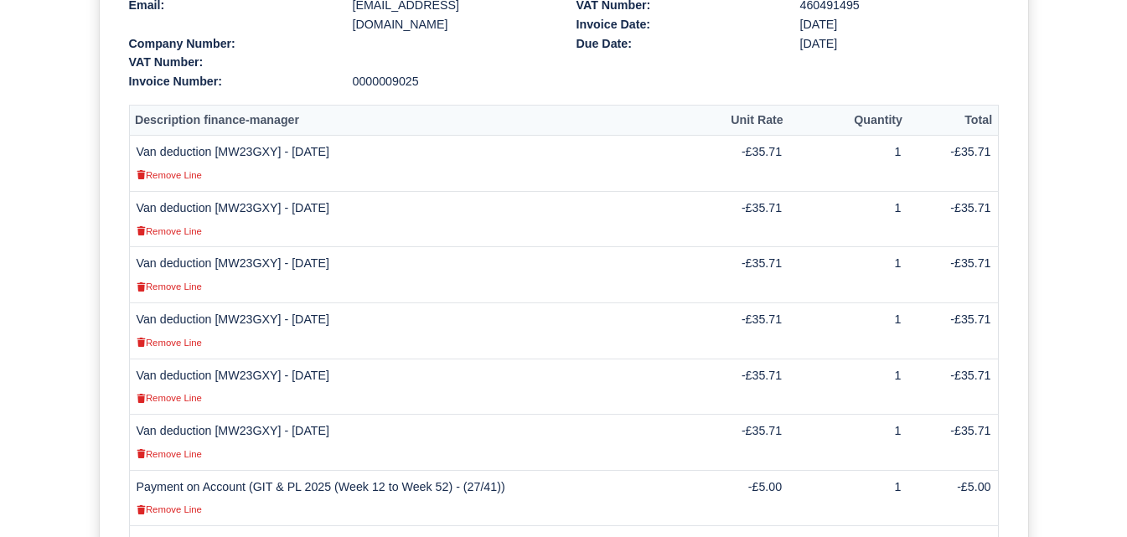
scroll to position [163, 0]
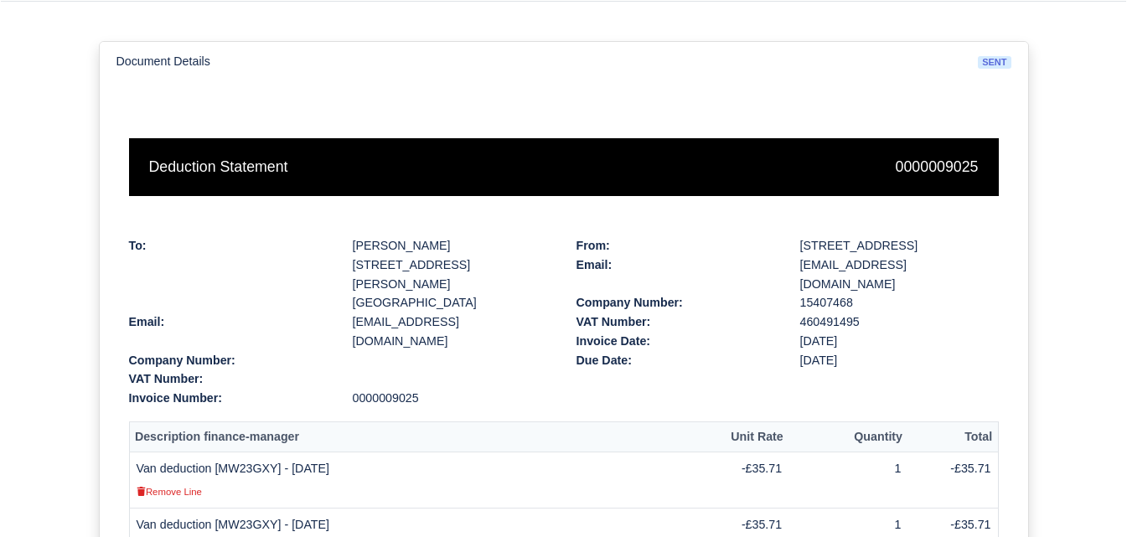
drag, startPoint x: 138, startPoint y: 424, endPoint x: 355, endPoint y: 424, distance: 217.0
click at [355, 452] on td "Van deduction [MW23GXY] - [DATE] Remove Line" at bounding box center [412, 480] width 566 height 56
copy td "Van deduction [MW23GXY] - [DATE]"
click at [440, 421] on th "Description finance-manager" at bounding box center [412, 436] width 566 height 31
click at [240, 452] on td "Van deduction [MW23GXY] - [DATE] Remove Line" at bounding box center [412, 480] width 566 height 56
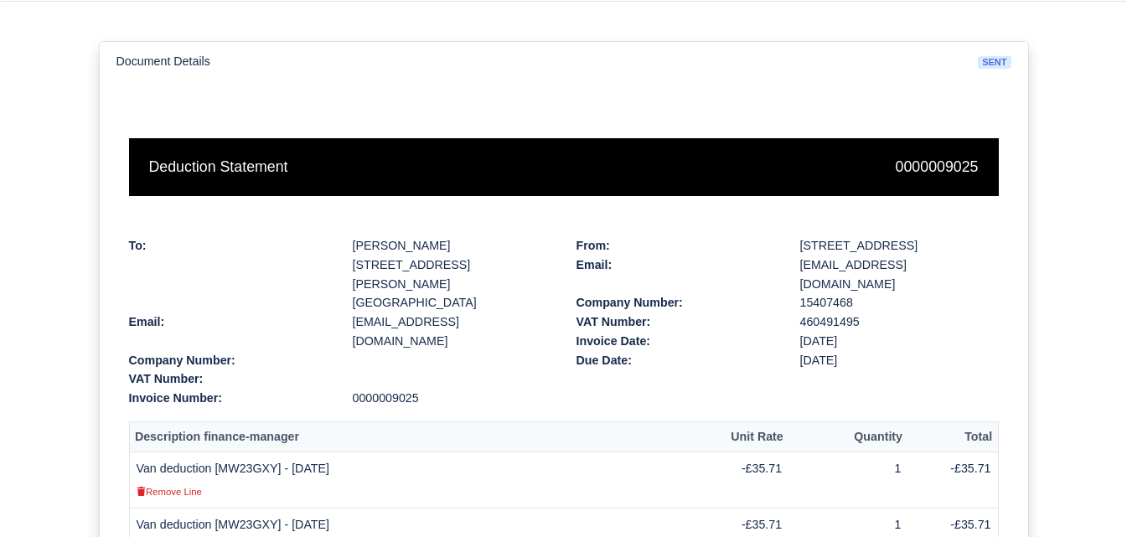
drag, startPoint x: 131, startPoint y: 431, endPoint x: 376, endPoint y: 424, distance: 245.6
click at [376, 452] on td "Van deduction [MW23GXY] - [DATE] Remove Line" at bounding box center [412, 480] width 566 height 56
copy td "Van deduction [MW23GXY] - [DATE]"
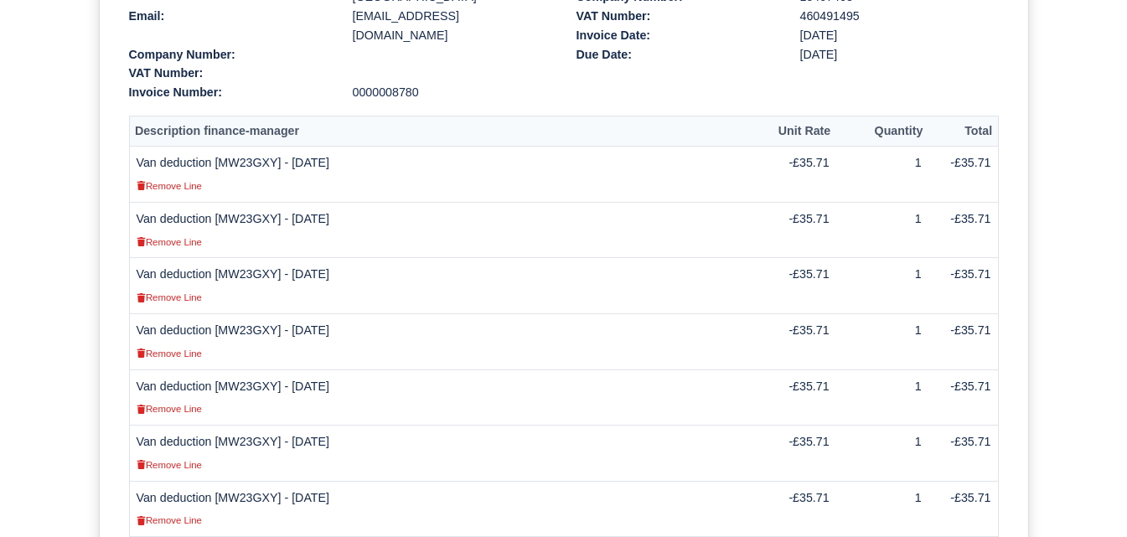
scroll to position [698, 0]
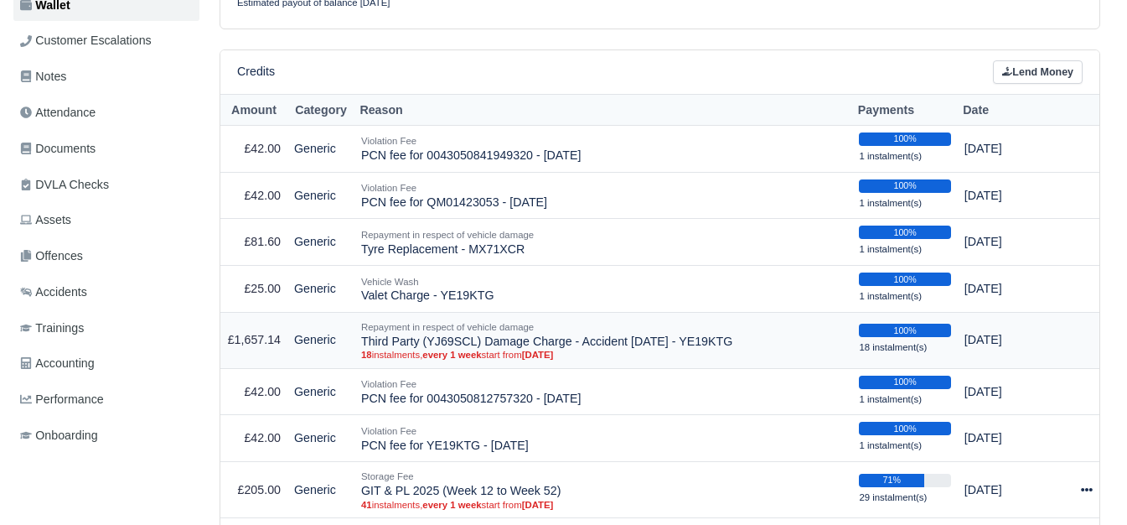
scroll to position [279, 0]
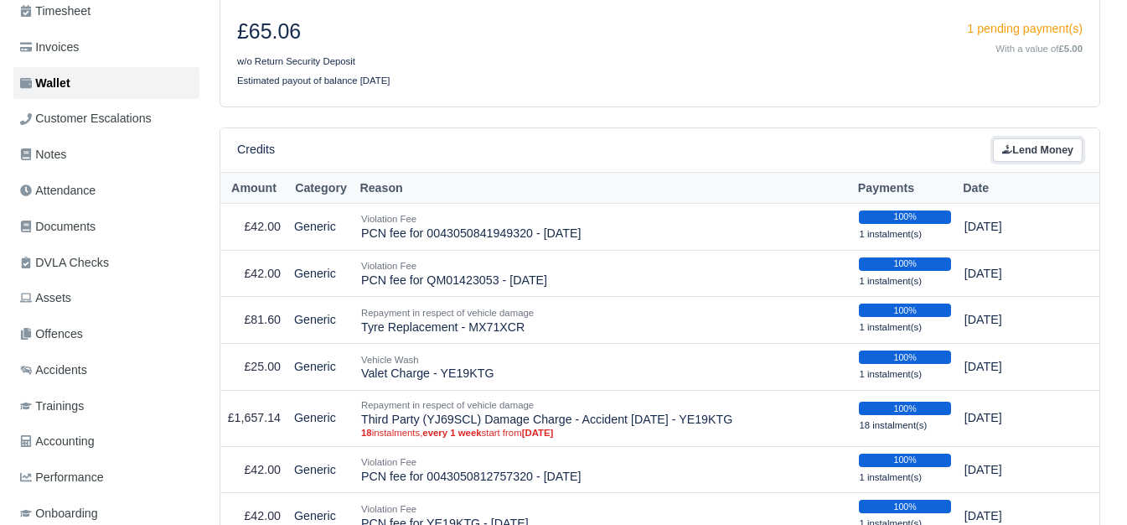
click at [1031, 155] on link "Lend Money" at bounding box center [1038, 150] width 90 height 24
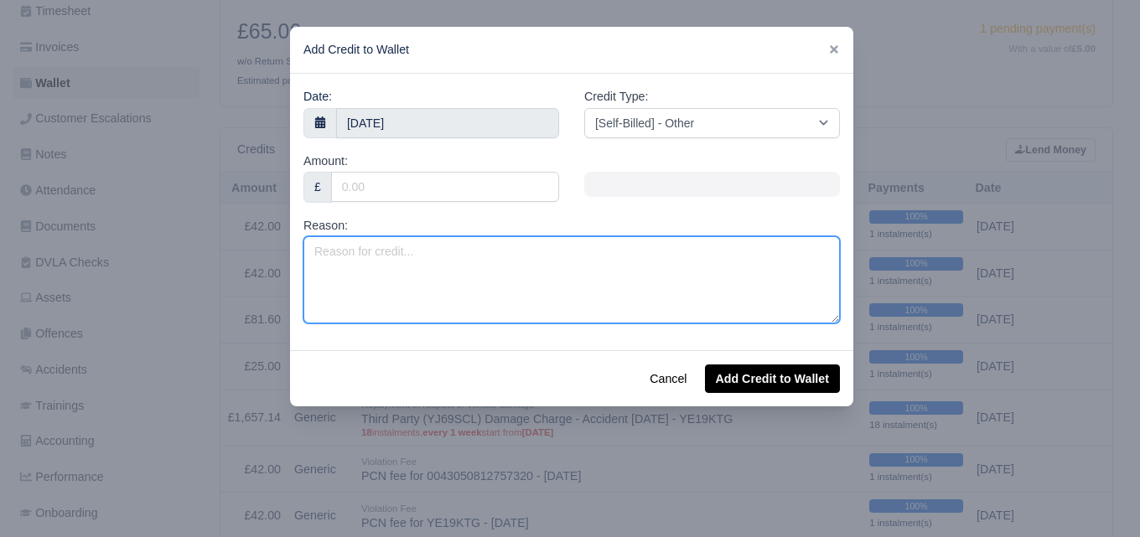
click at [472, 279] on textarea "Reason:" at bounding box center [571, 279] width 536 height 87
paste textarea "Van deduction [MW23GXY] - 15/09/2025"
type textarea "Van deduction [MW23GXY] - 14/09/2025"
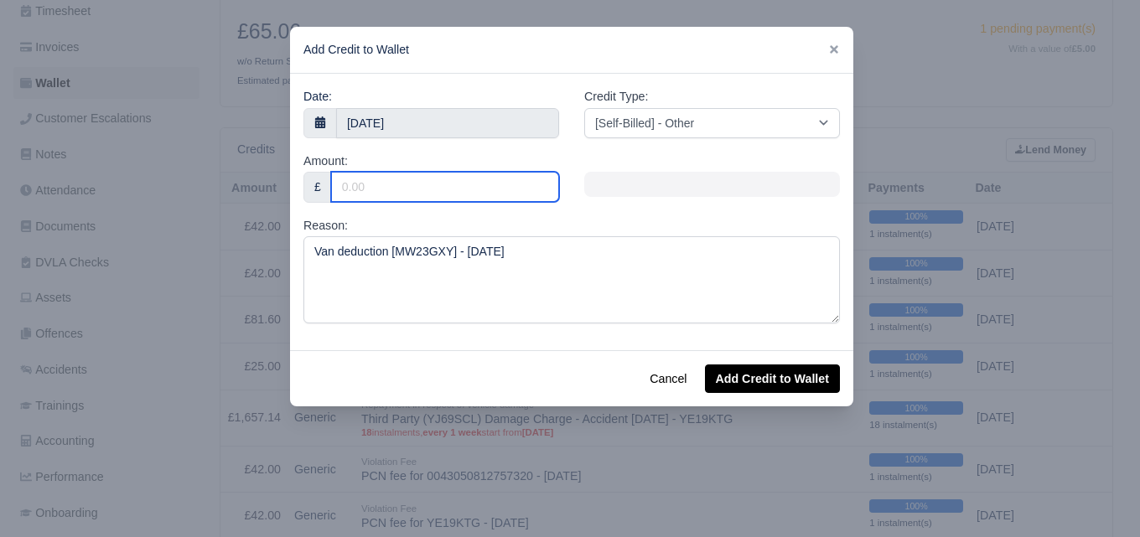
click at [445, 188] on input "Amount:" at bounding box center [445, 187] width 228 height 30
type input "35.71"
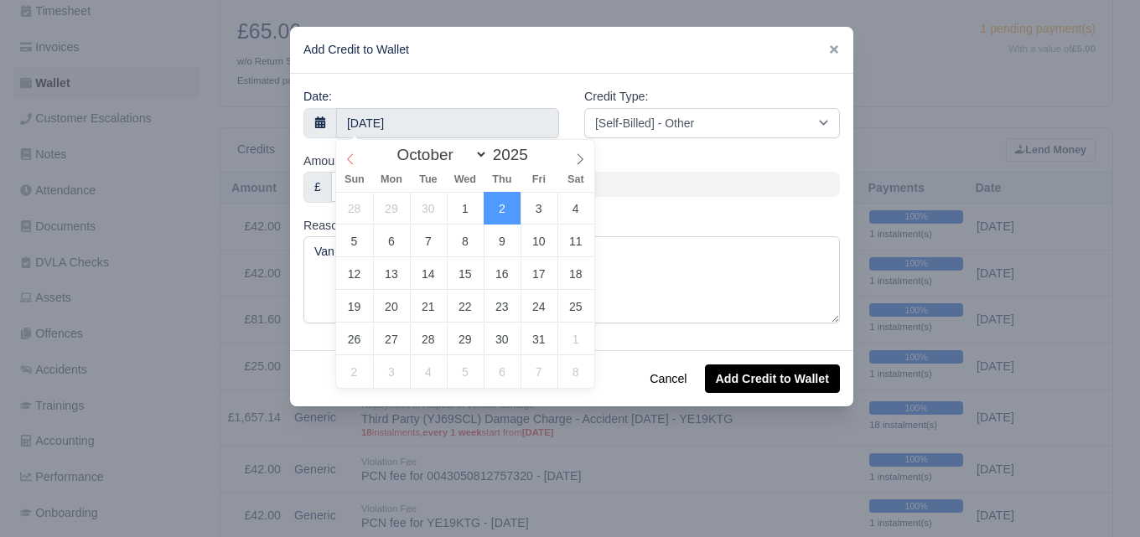
select select "8"
click at [348, 164] on icon at bounding box center [350, 159] width 12 height 12
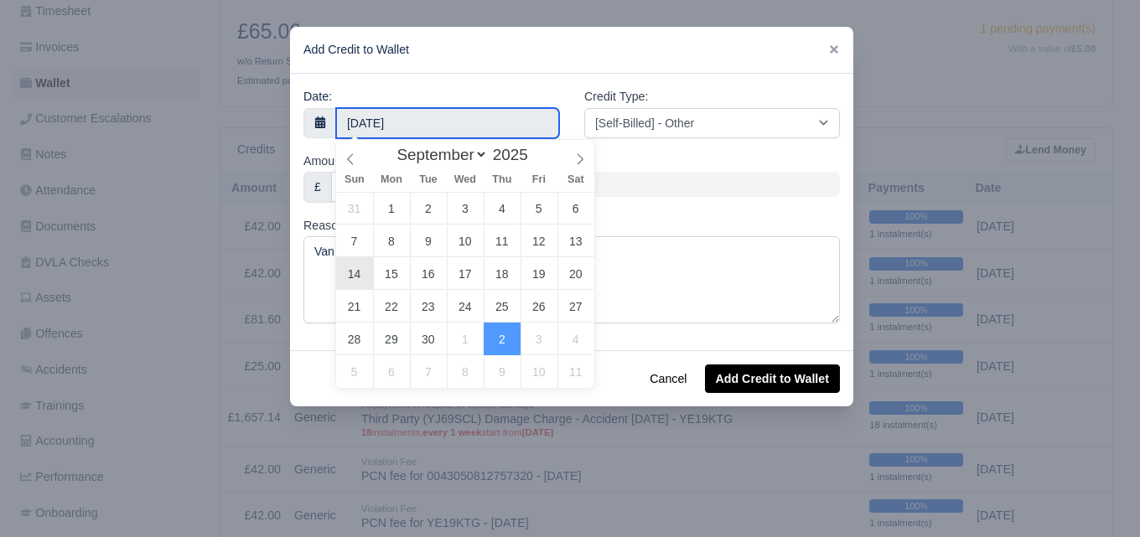
type input "14 September 2025"
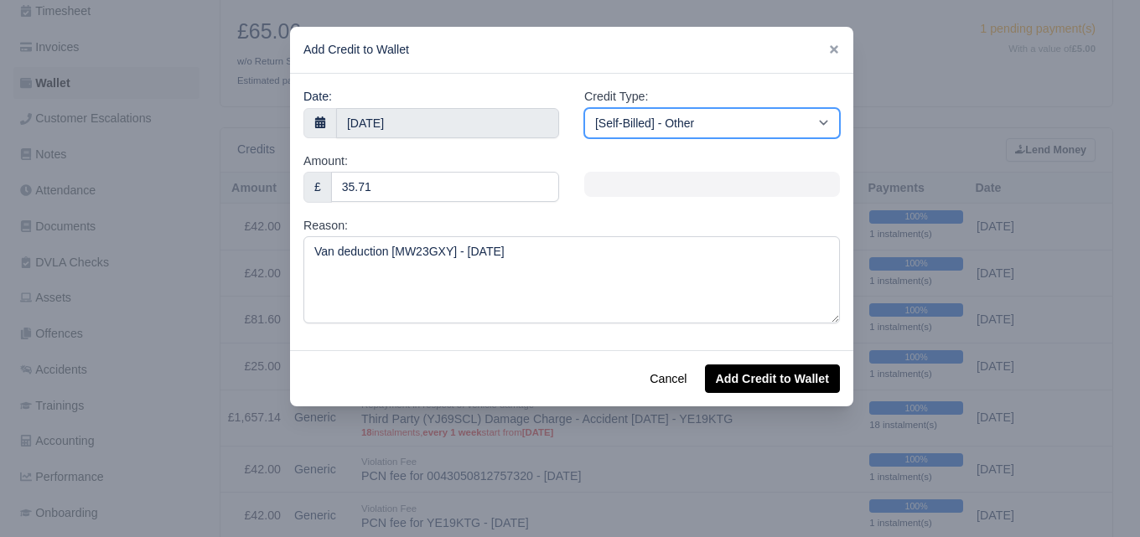
click at [797, 111] on select "[Self-Billed] - Other [Self-Billed] - Negative Invoice [Self-Billed] - Keychain…" at bounding box center [712, 123] width 256 height 30
click at [584, 108] on select "[Self-Billed] - Other [Self-Billed] - Negative Invoice [Self-Billed] - Keychain…" at bounding box center [712, 123] width 256 height 30
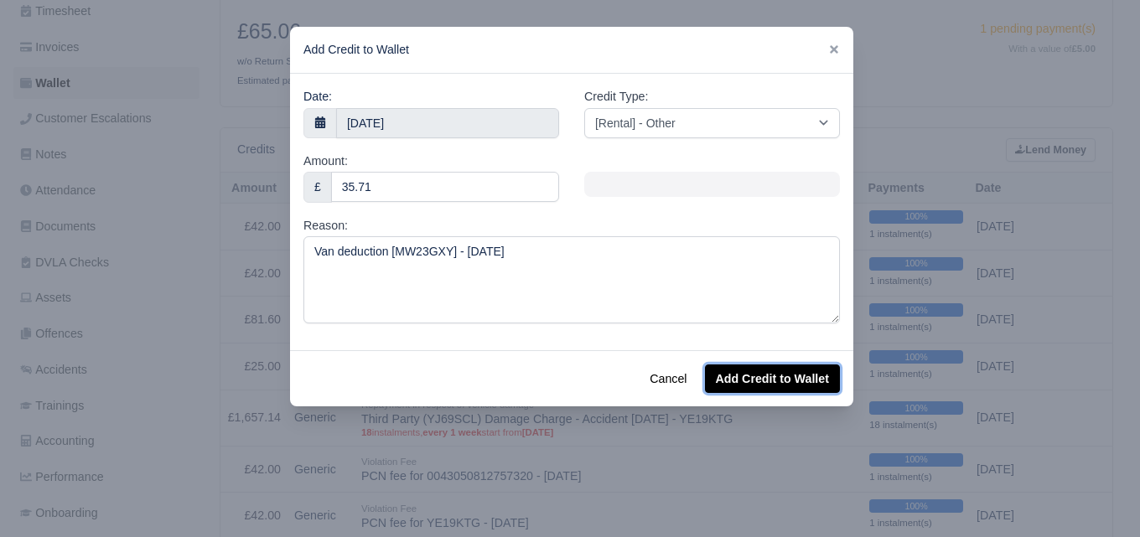
click at [772, 379] on button "Add Credit to Wallet" at bounding box center [772, 378] width 135 height 28
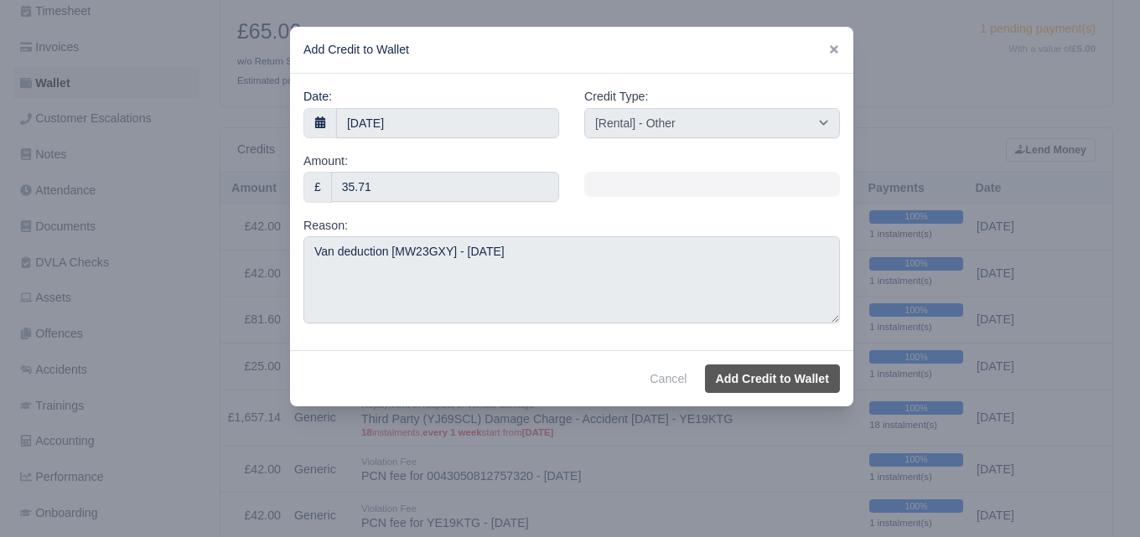
select select "other"
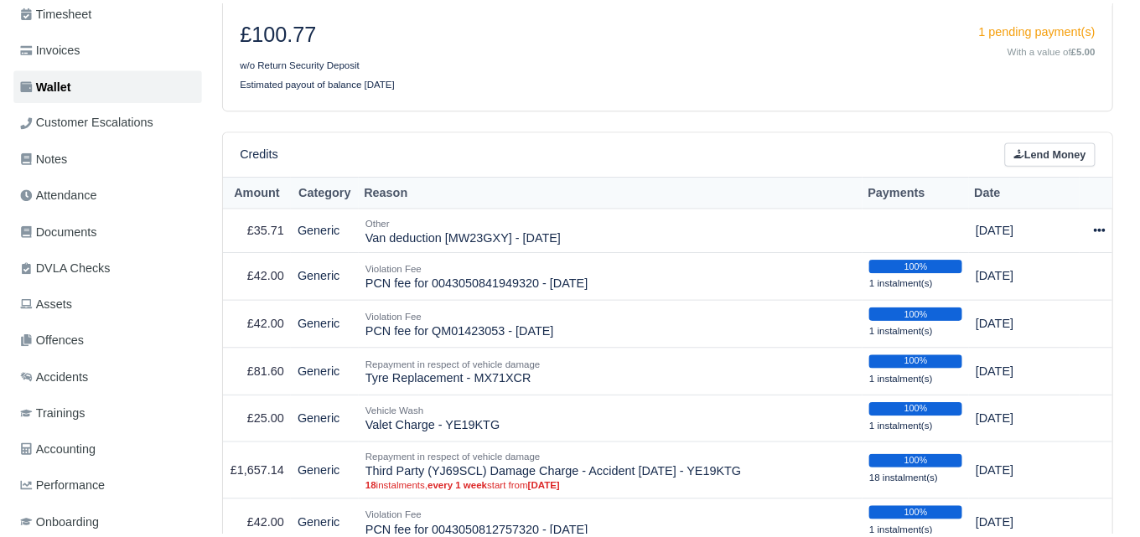
scroll to position [279, 0]
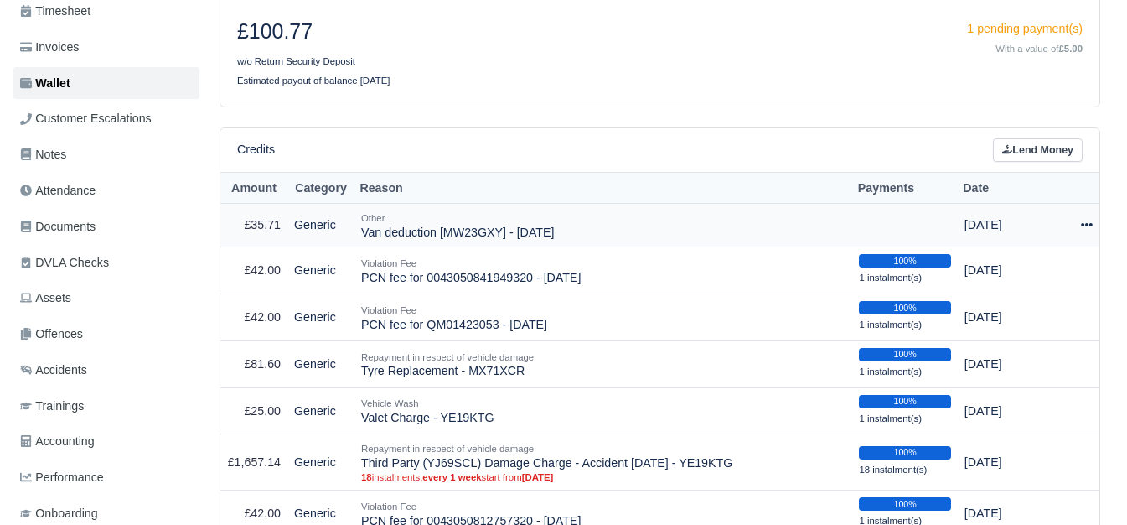
click at [1088, 225] on icon at bounding box center [1087, 225] width 12 height 12
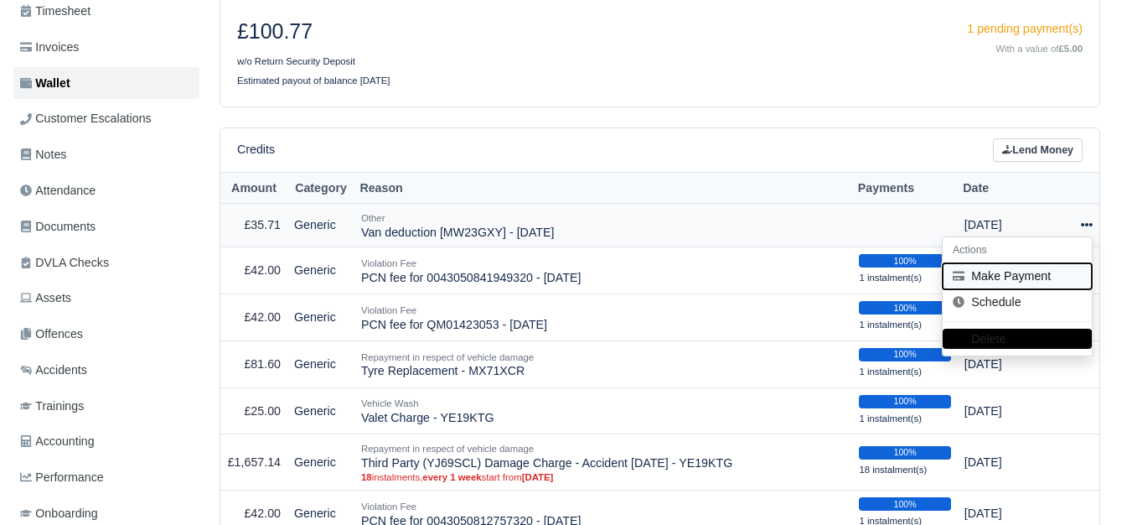
click at [1033, 276] on button "Make Payment" at bounding box center [1017, 276] width 149 height 26
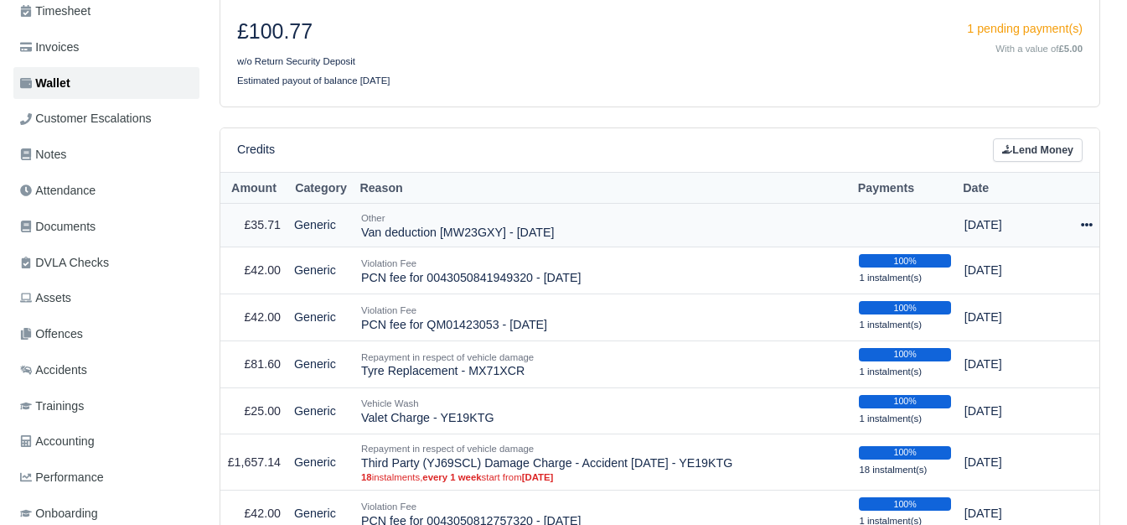
select select "7307"
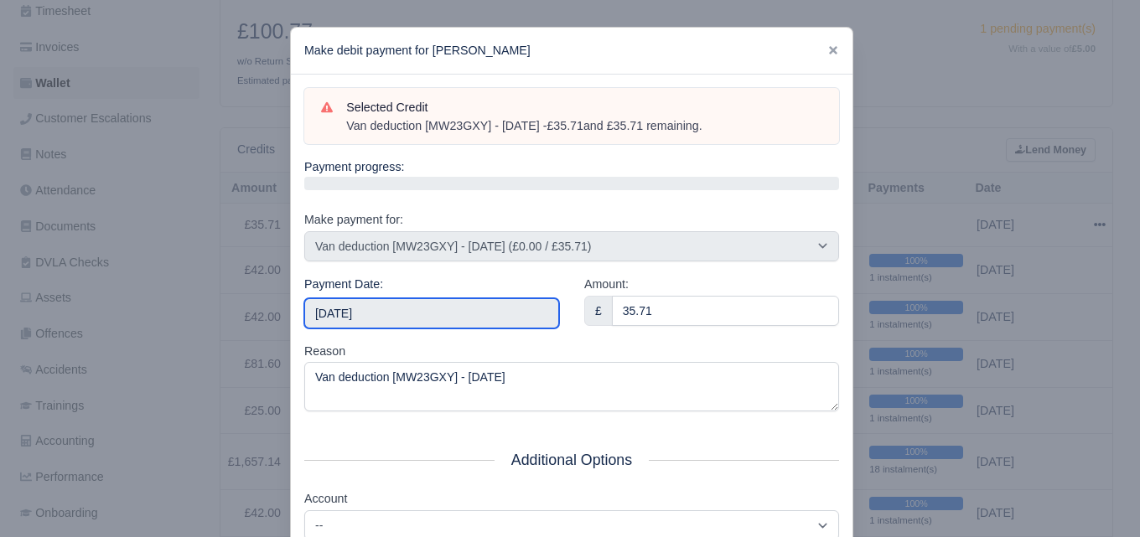
click at [431, 323] on input "2025-10-04" at bounding box center [431, 313] width 255 height 30
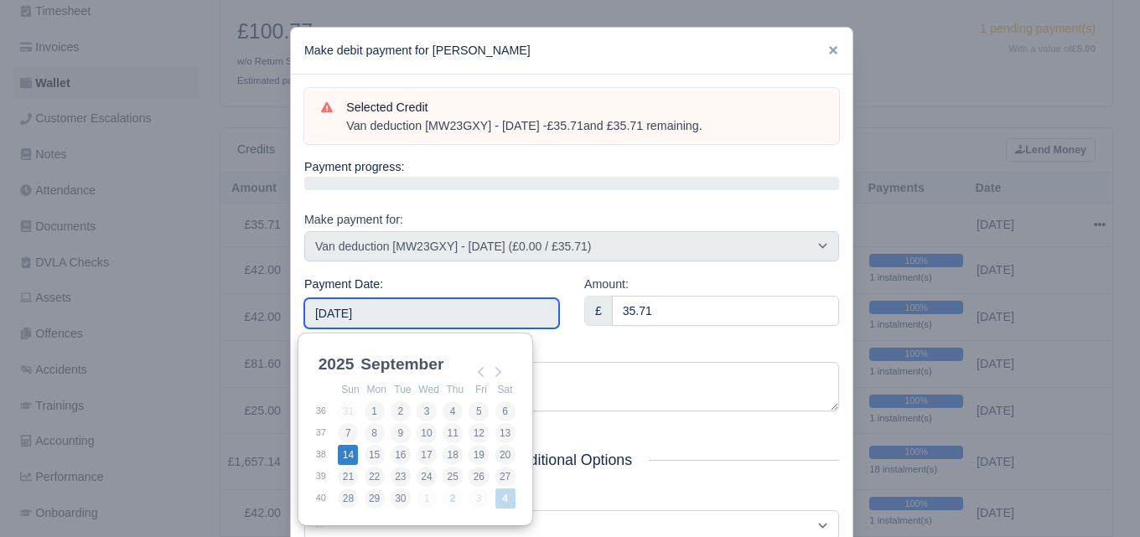
type input "2025-09-14"
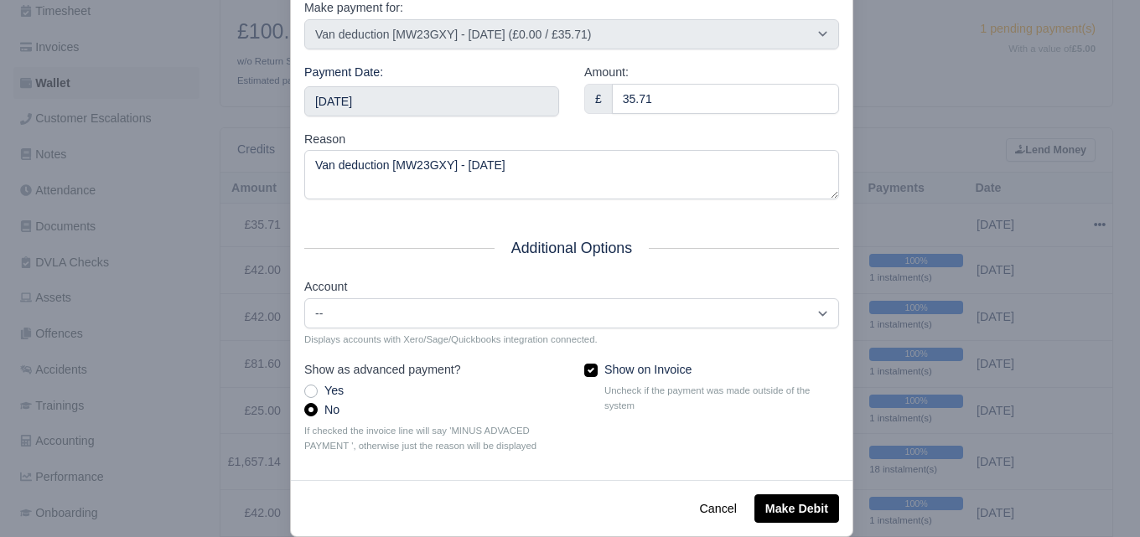
scroll to position [240, 0]
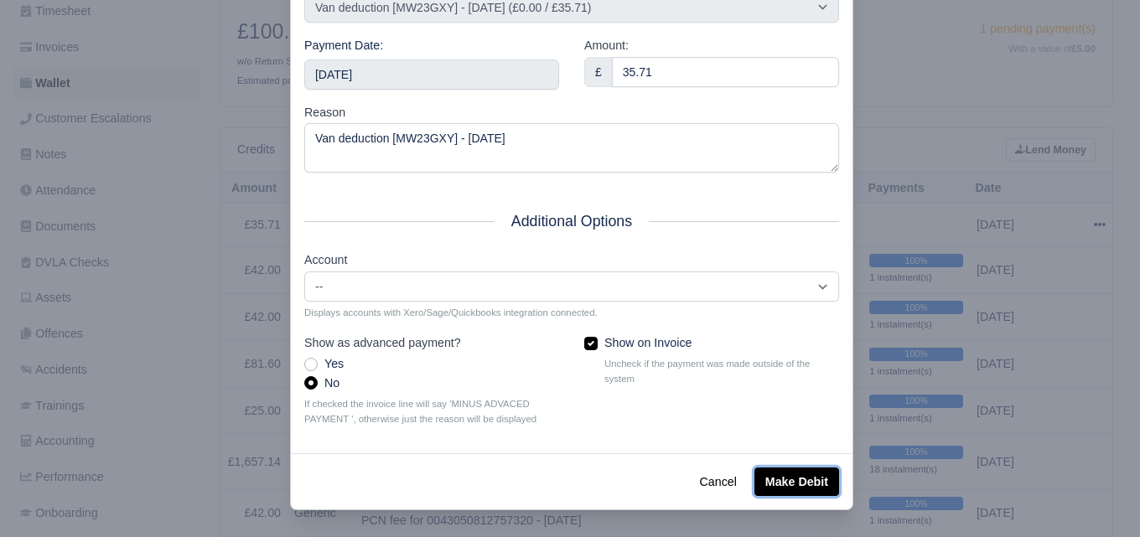
click at [783, 469] on button "Make Debit" at bounding box center [796, 482] width 85 height 28
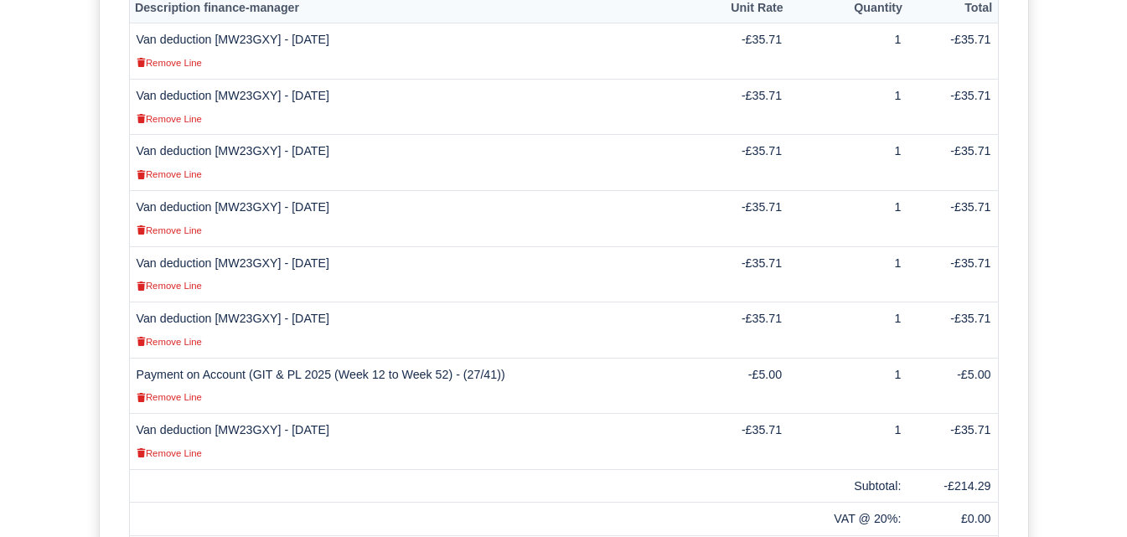
scroll to position [559, 0]
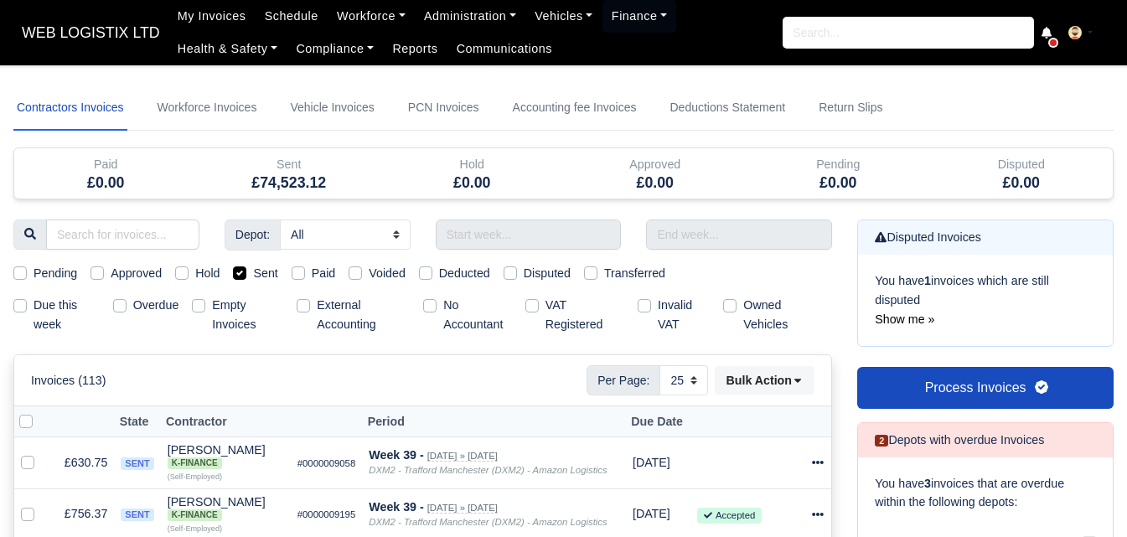
select select "25"
click at [540, 228] on input "Use the arrow keys to pick a date" at bounding box center [529, 235] width 186 height 30
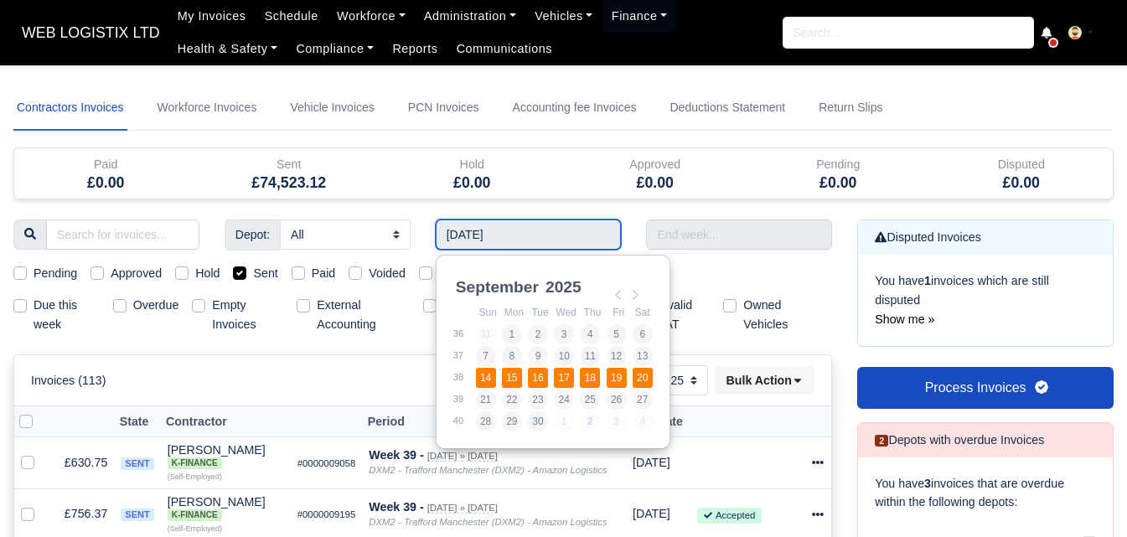
type input "14/09/2025 - 20/09/2025"
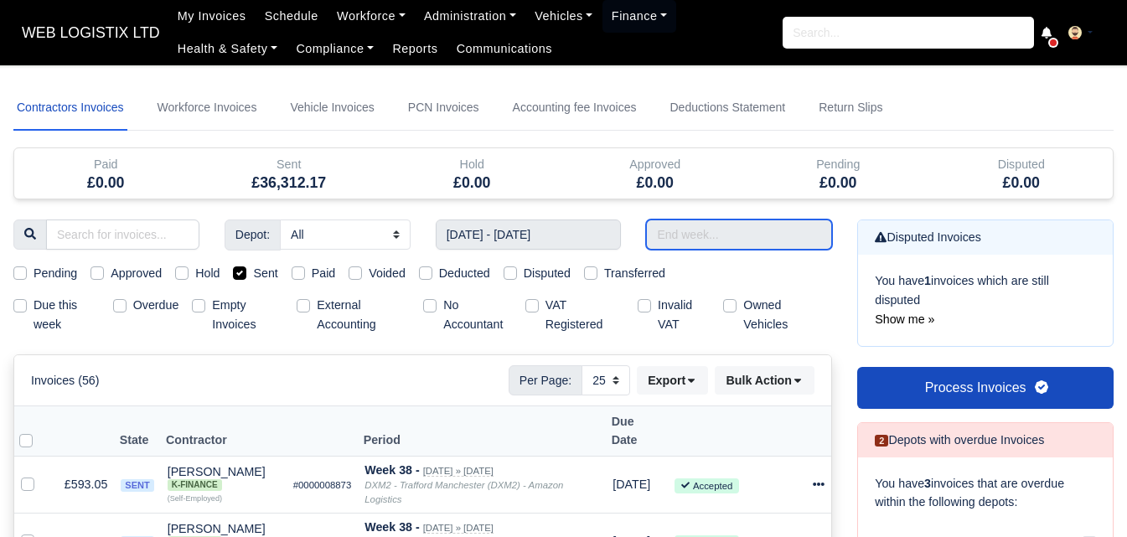
click at [715, 230] on input "text" at bounding box center [739, 235] width 186 height 30
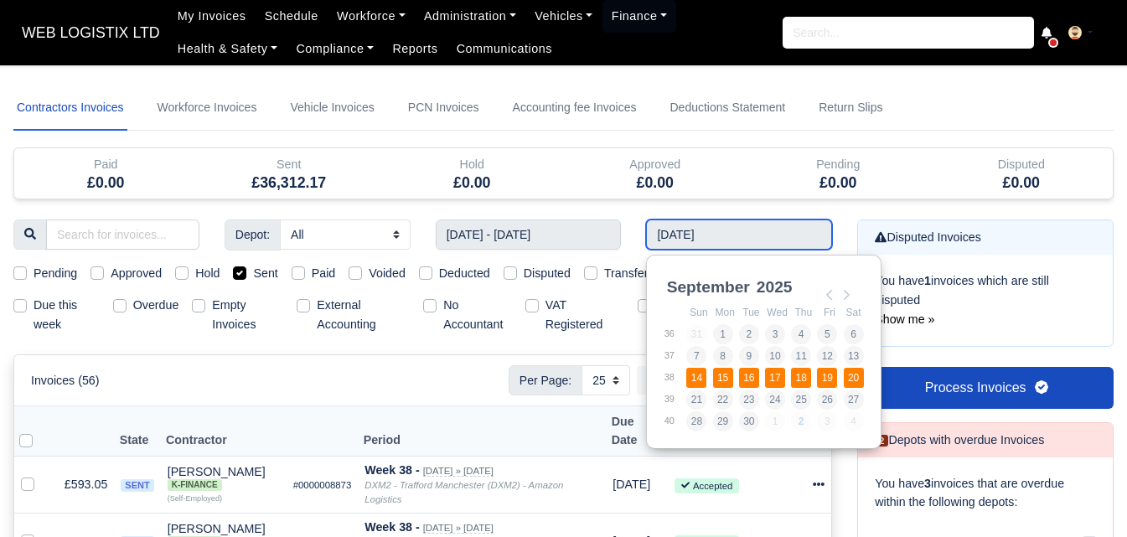
type input "14/09/2025 - 20/09/2025"
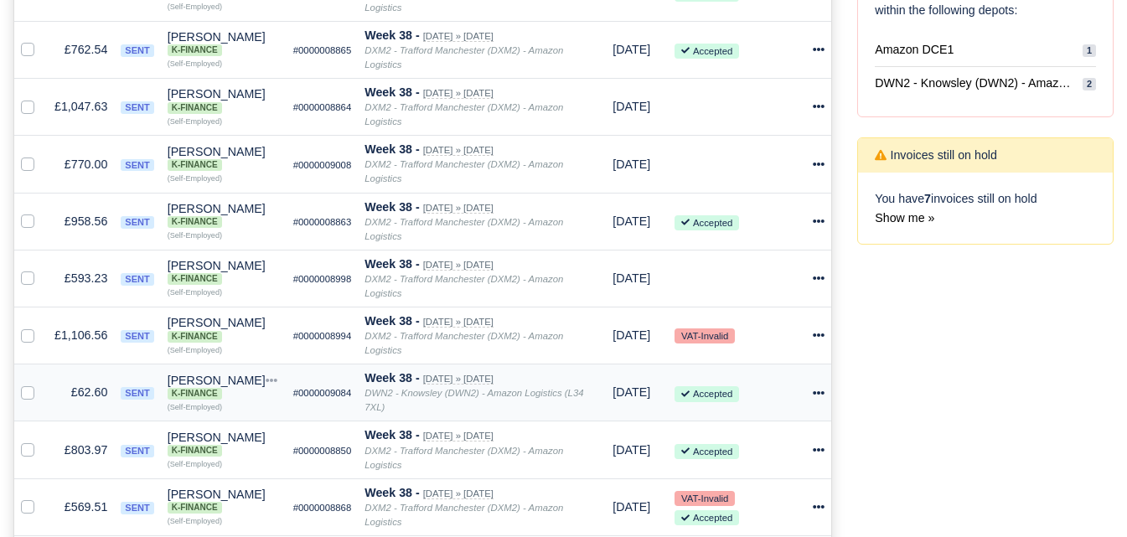
scroll to position [64, 0]
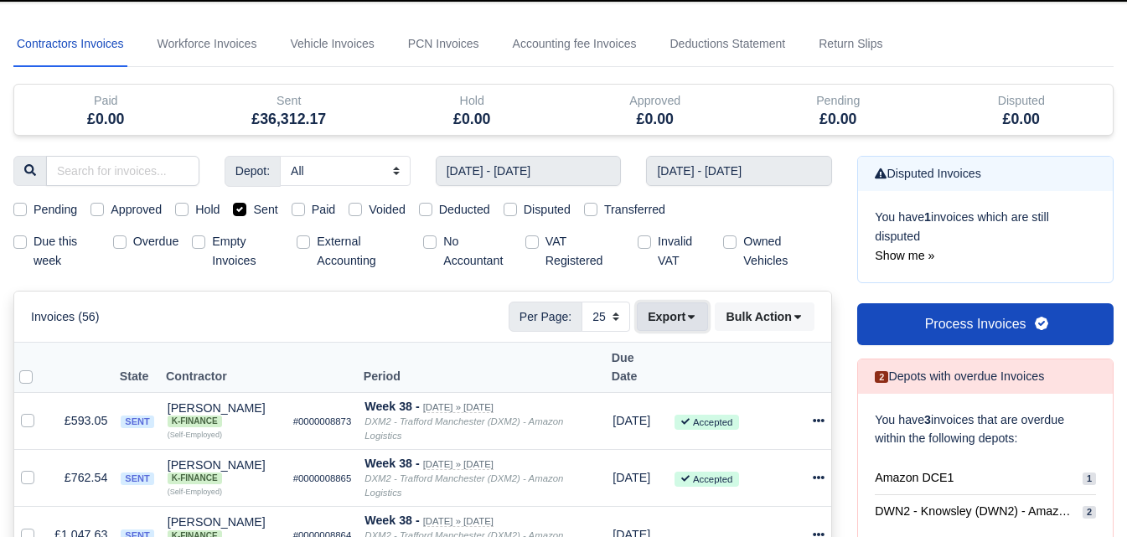
click at [680, 321] on button "Export" at bounding box center [672, 316] width 71 height 28
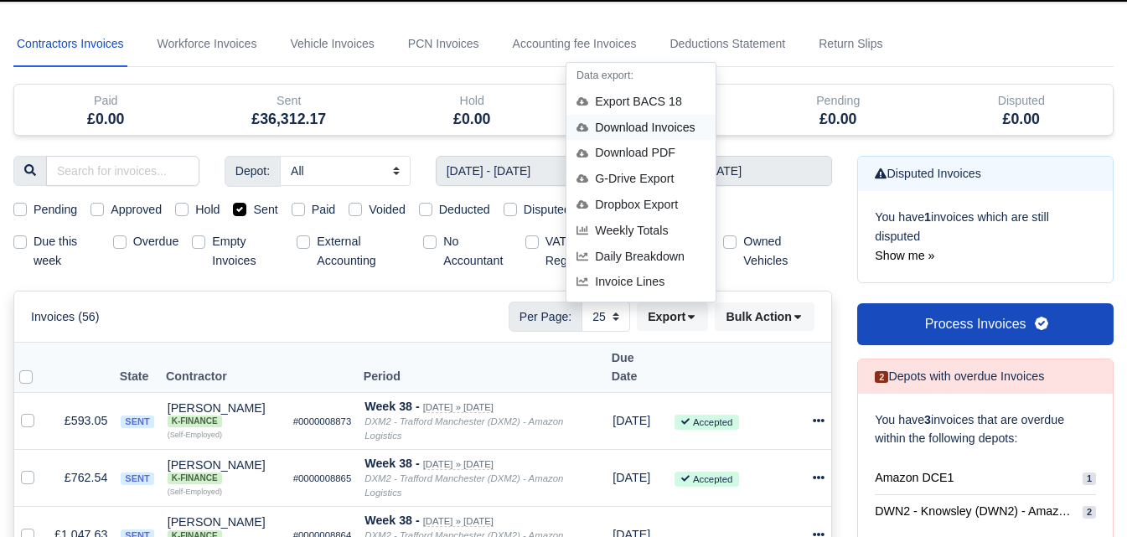
click at [633, 116] on div "Download Invoices" at bounding box center [640, 128] width 149 height 26
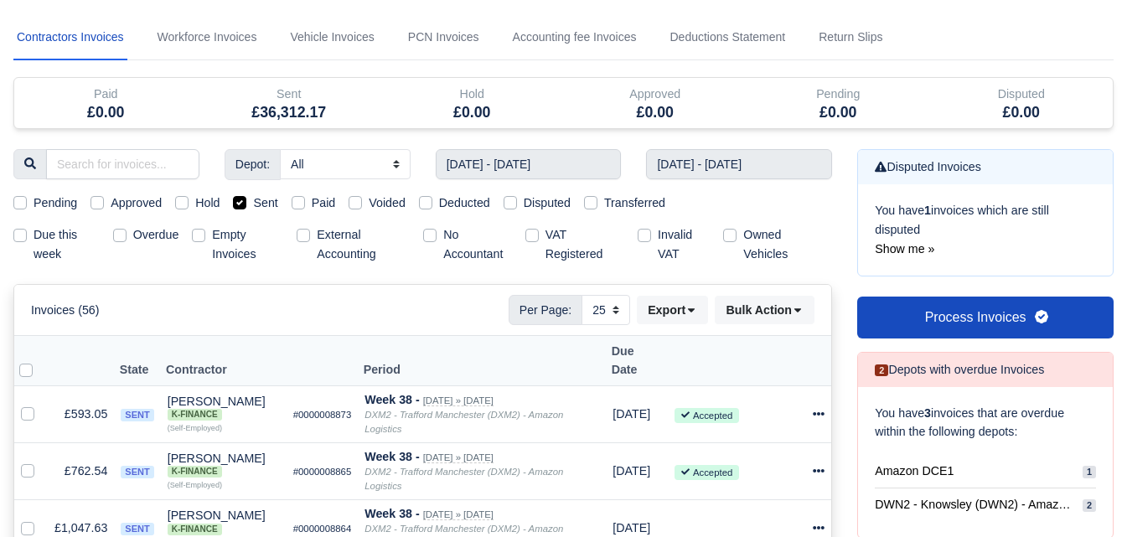
scroll to position [0, 0]
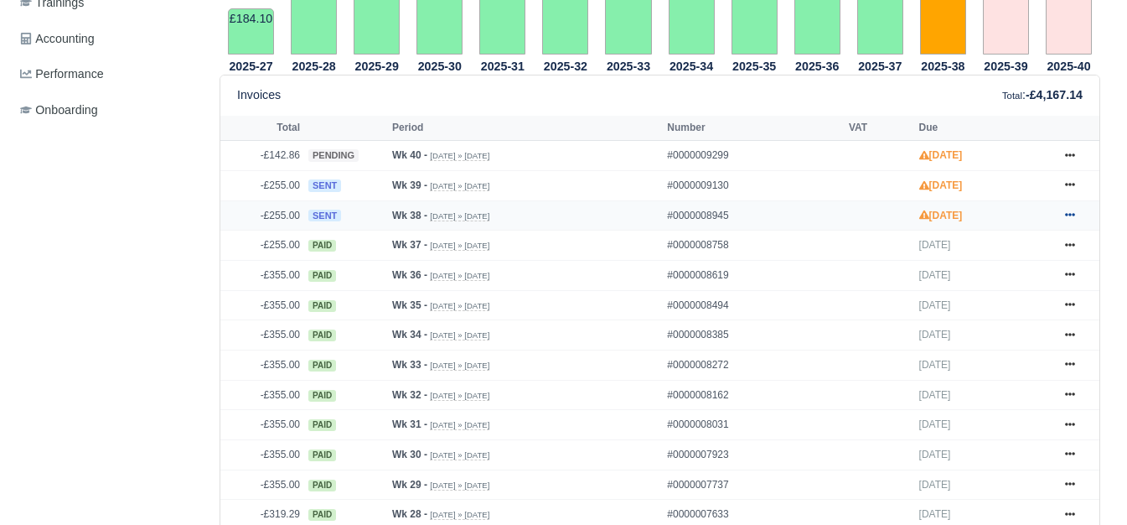
scroll to position [698, 0]
click at [1063, 215] on link at bounding box center [1069, 215] width 25 height 21
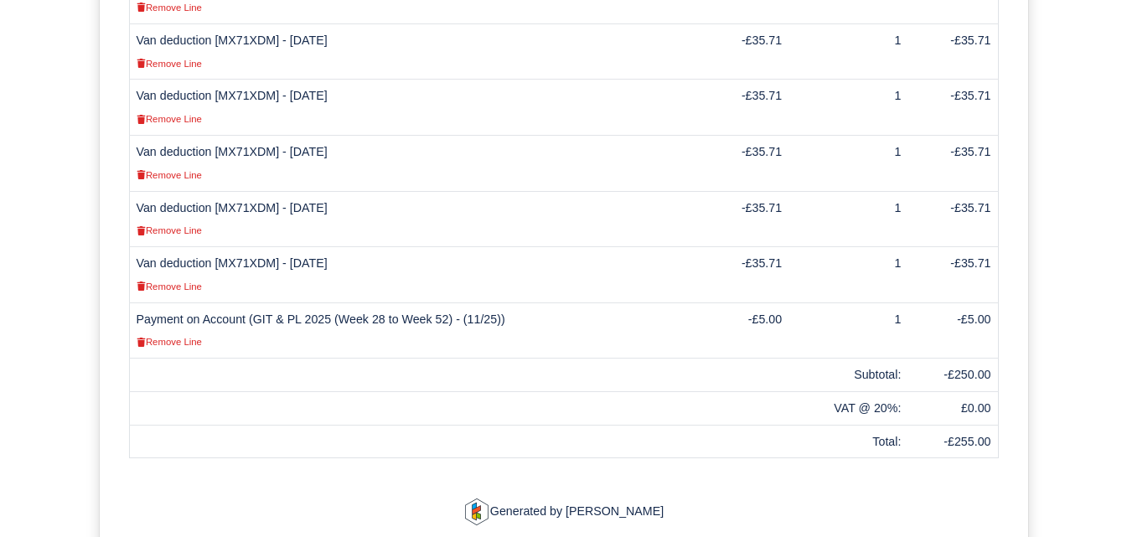
scroll to position [698, 0]
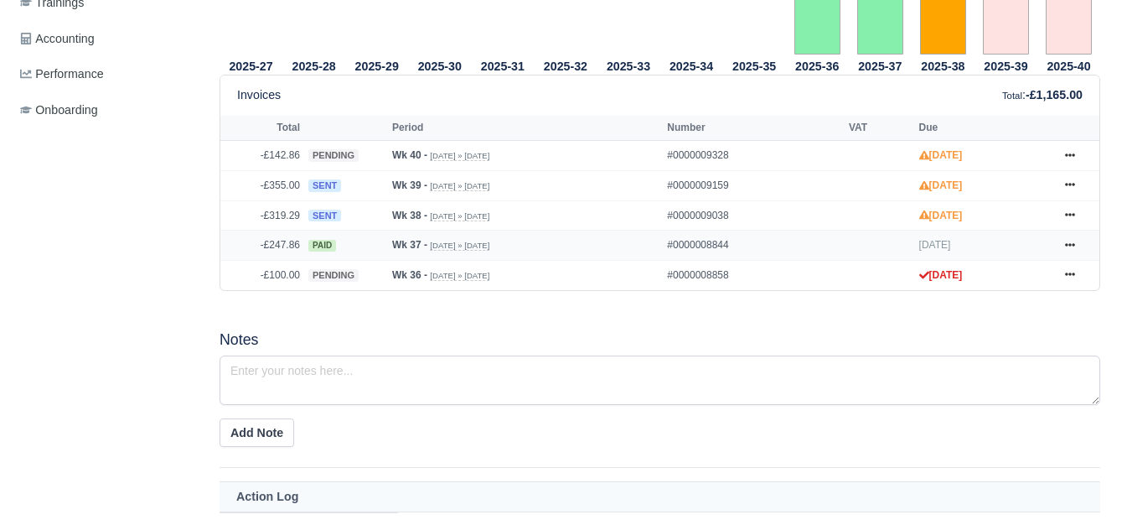
scroll to position [698, 0]
click at [1070, 216] on icon at bounding box center [1070, 214] width 10 height 10
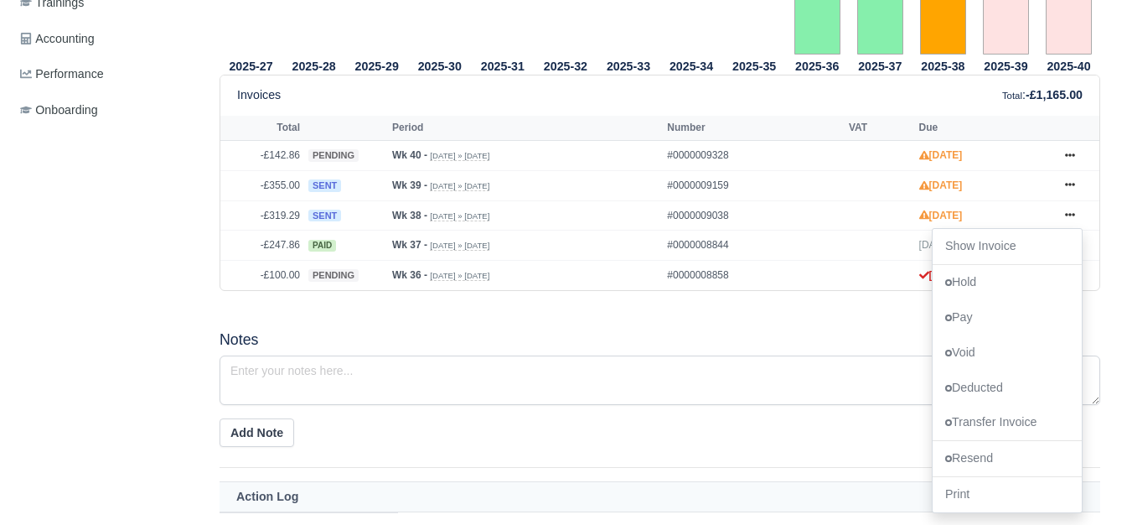
click at [607, 311] on div "2025-27 2025-28 2025-29 2025-30 2025-31 2025-32 2025-33 2025-34 2025-35 2025-36" at bounding box center [660, 4] width 906 height 613
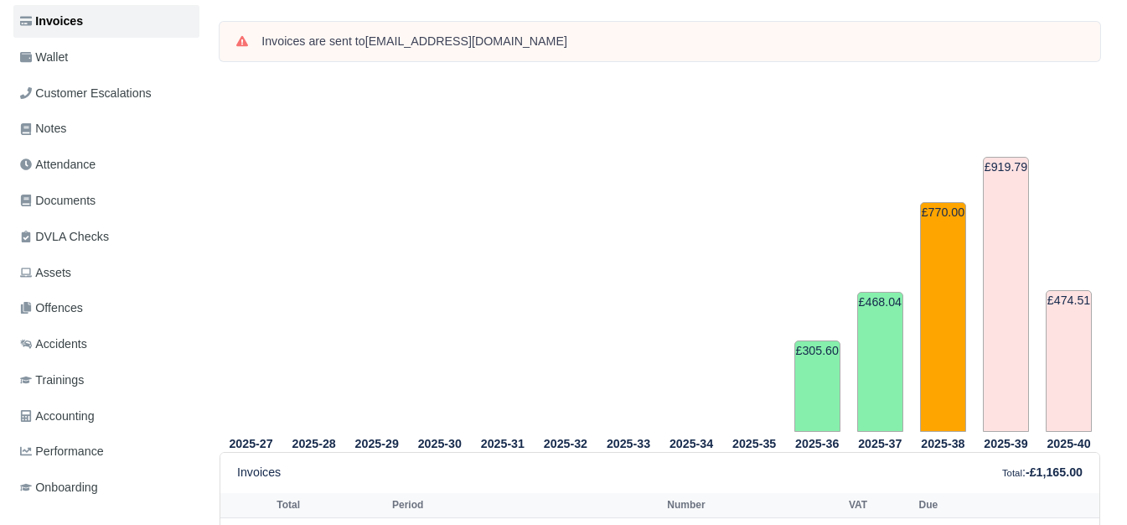
scroll to position [559, 0]
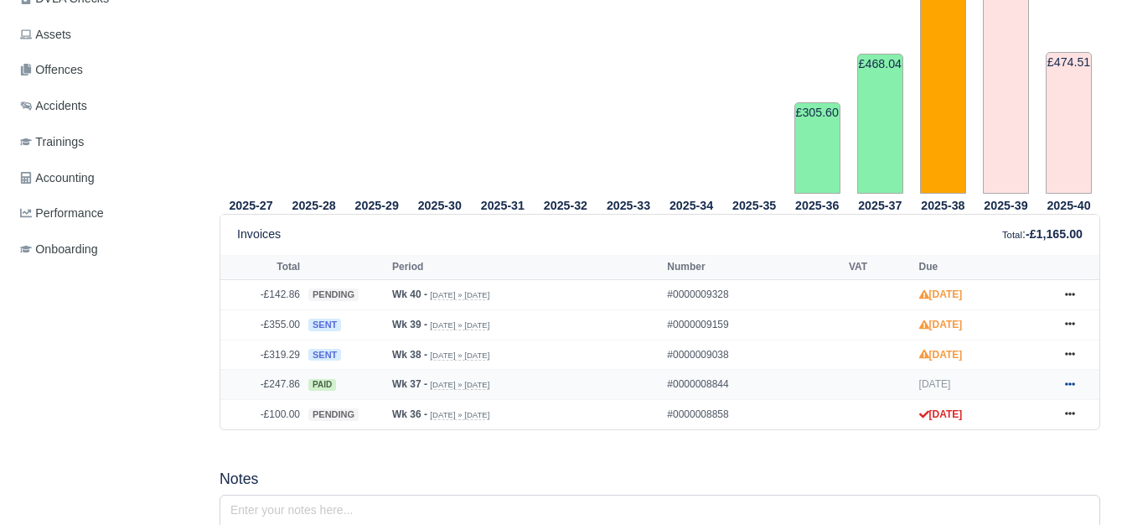
click at [1059, 380] on link at bounding box center [1069, 384] width 25 height 21
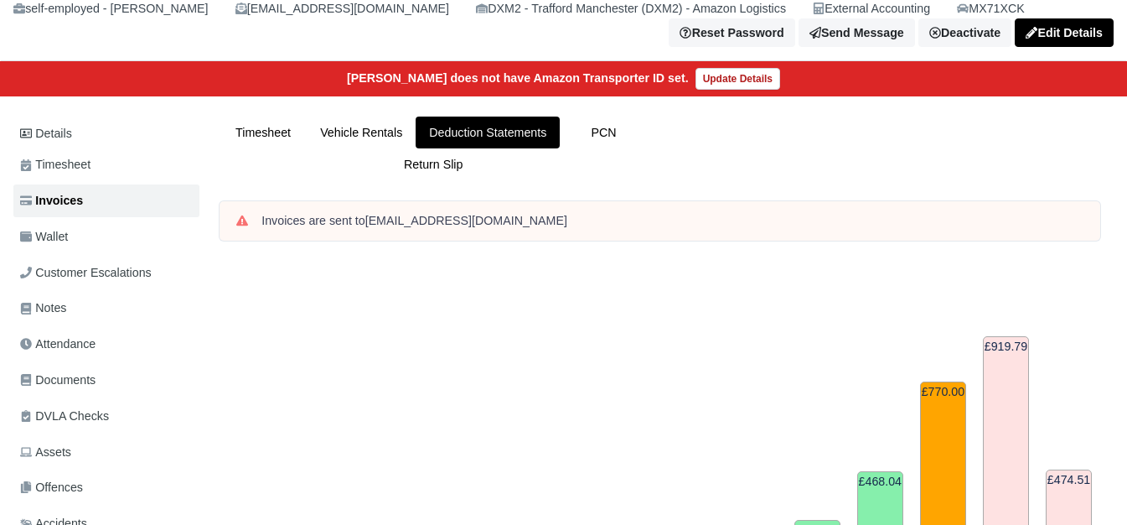
scroll to position [140, 0]
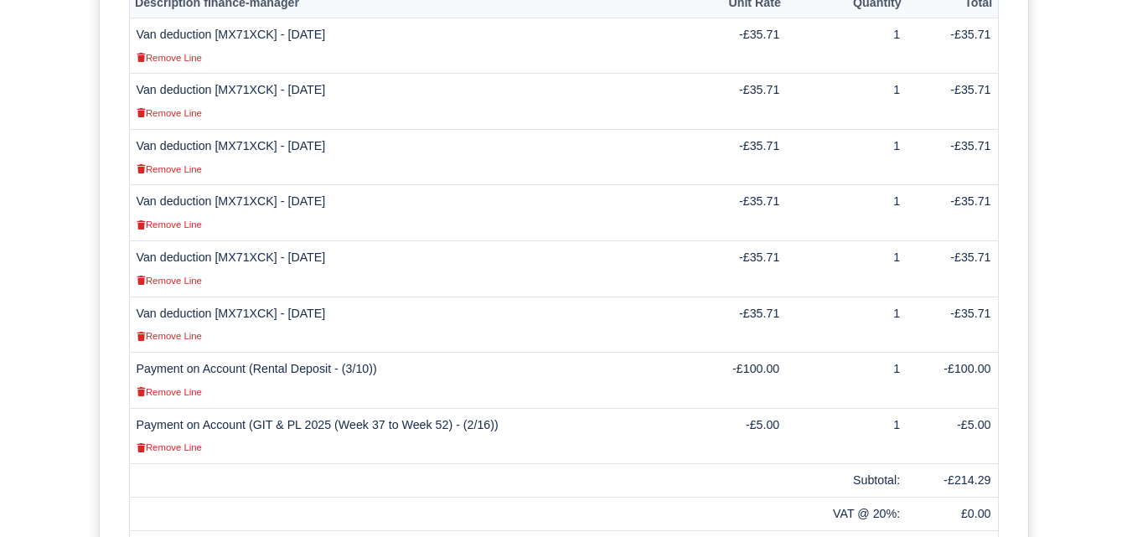
scroll to position [419, 0]
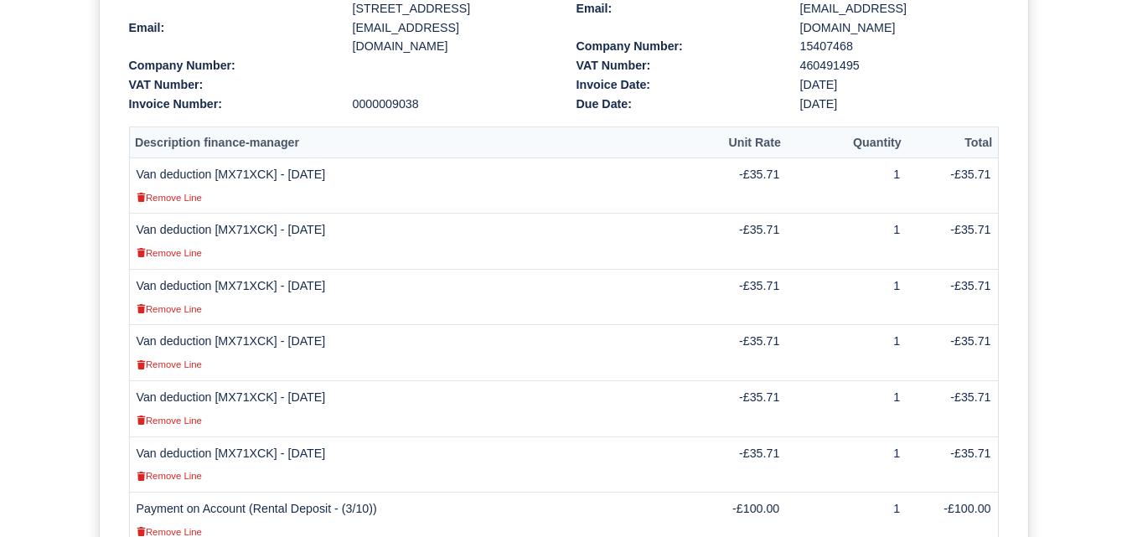
drag, startPoint x: 139, startPoint y: 159, endPoint x: 377, endPoint y: 158, distance: 238.0
click at [377, 158] on td "Van deduction [MX71XCK] - [DATE] Remove Line" at bounding box center [410, 186] width 563 height 56
copy td "Van deduction [MX71XCK] - [DATE]"
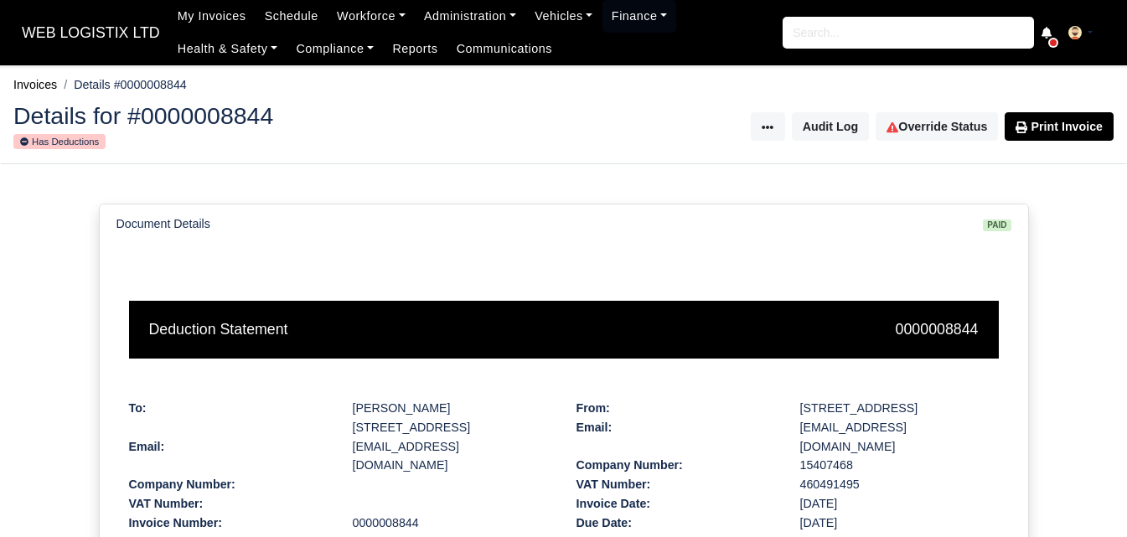
scroll to position [419, 0]
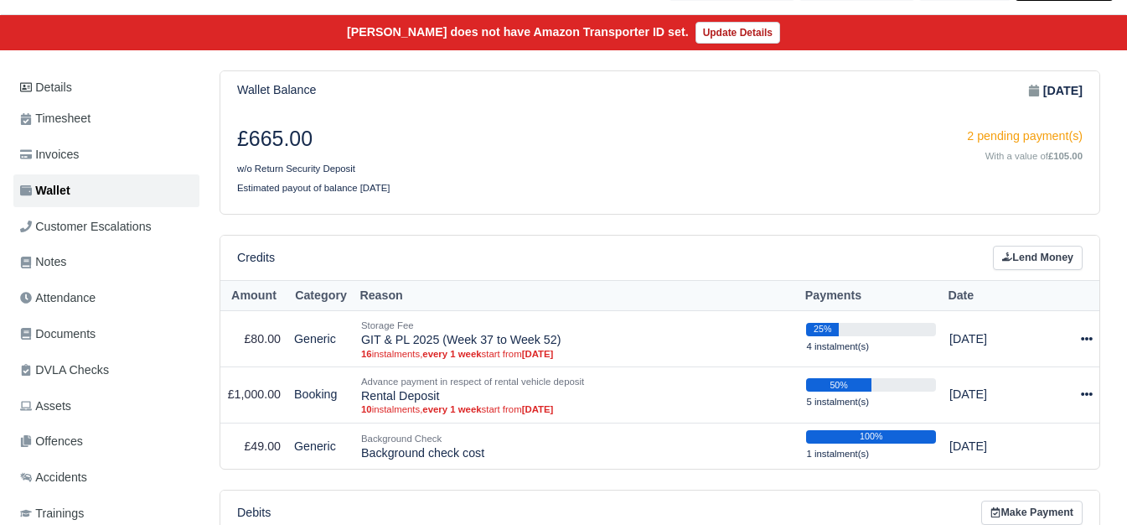
scroll to position [279, 0]
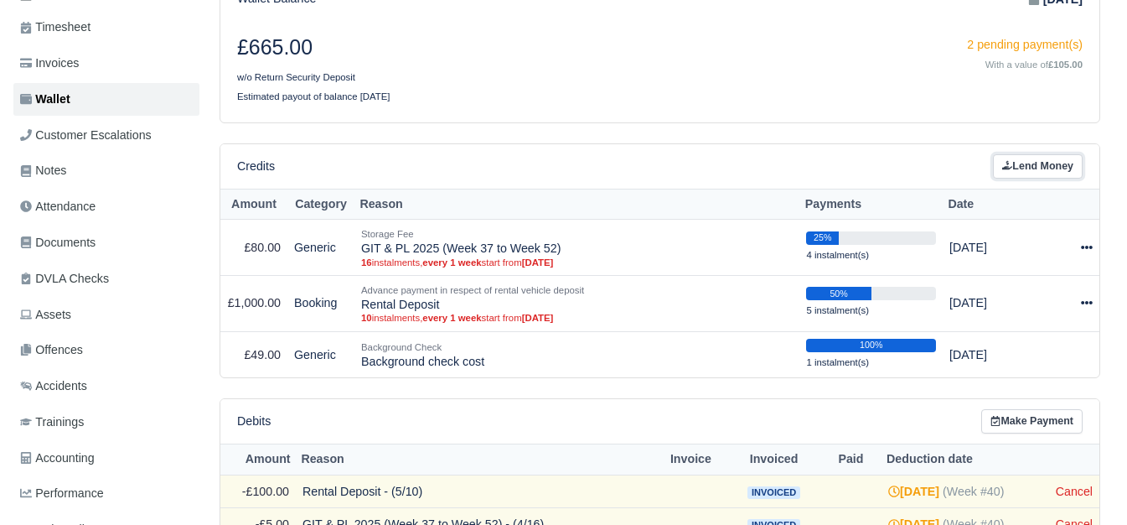
click at [1066, 163] on link "Lend Money" at bounding box center [1038, 166] width 90 height 24
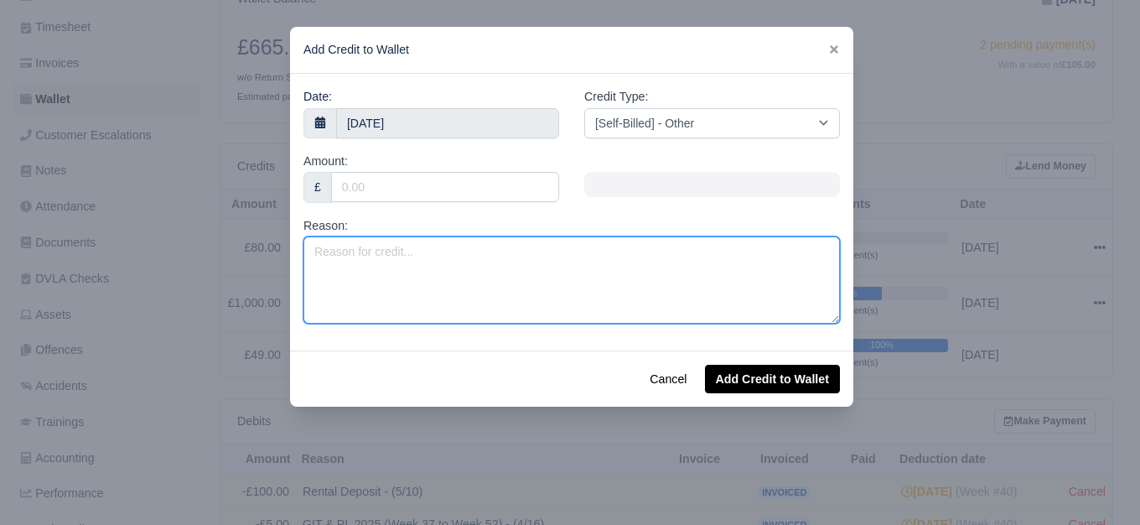
click at [448, 264] on textarea "Reason:" at bounding box center [571, 279] width 536 height 87
paste textarea "Van deduction [MX71XCK] - 15/09/2025"
click at [470, 250] on textarea "Van deduction [MX71XCK] - 15/09/2025" at bounding box center [571, 279] width 536 height 87
click at [468, 250] on textarea "Van deduction [MX71XCK] - 15/09/2025" at bounding box center [571, 279] width 536 height 87
type textarea "Van deduction [MX71XCK] - [DATE]"
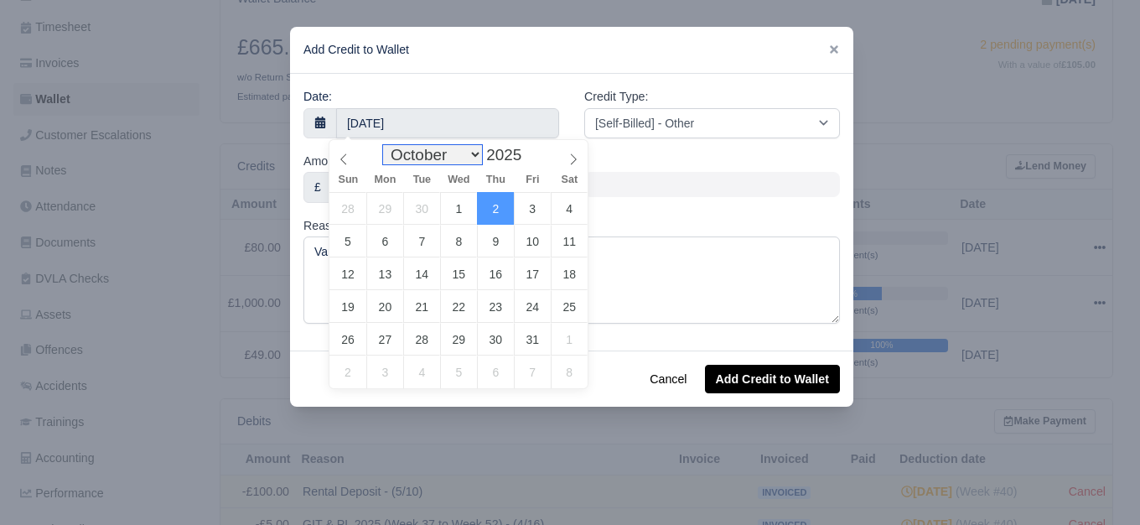
drag, startPoint x: 465, startPoint y: 154, endPoint x: 465, endPoint y: 166, distance: 11.7
click at [465, 154] on select "January February March April May June July August September October November De…" at bounding box center [432, 154] width 99 height 19
select select "8"
click at [387, 145] on select "January February March April May June July August September October November De…" at bounding box center [432, 154] width 99 height 19
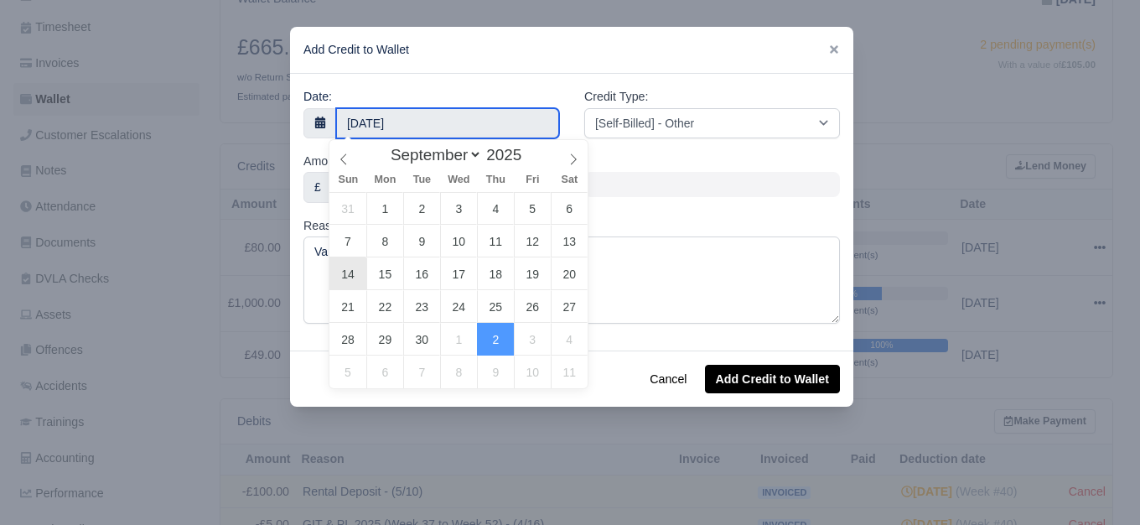
type input "14 September 2025"
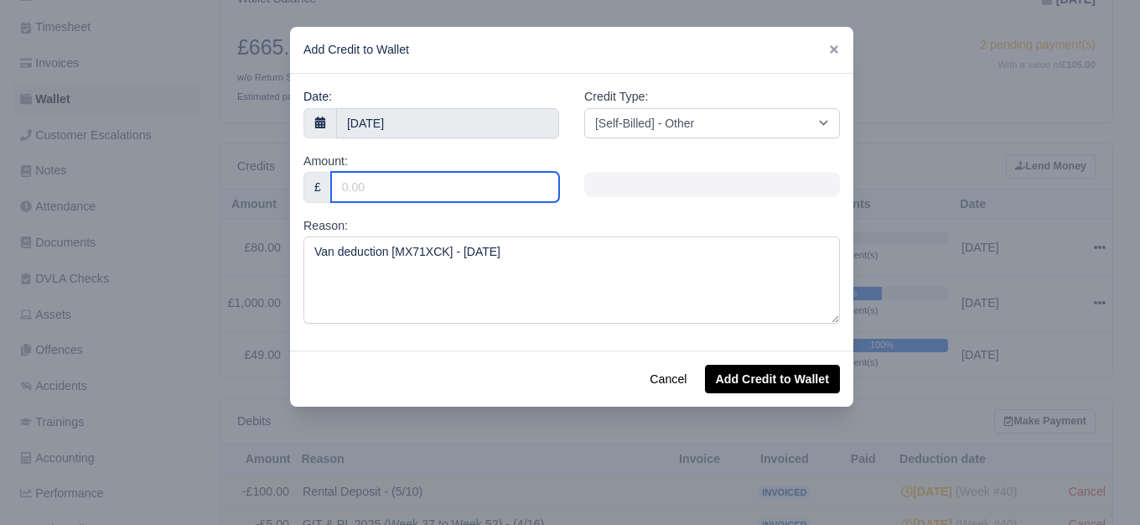
click at [370, 184] on input "Amount:" at bounding box center [445, 187] width 228 height 30
type input "35.71"
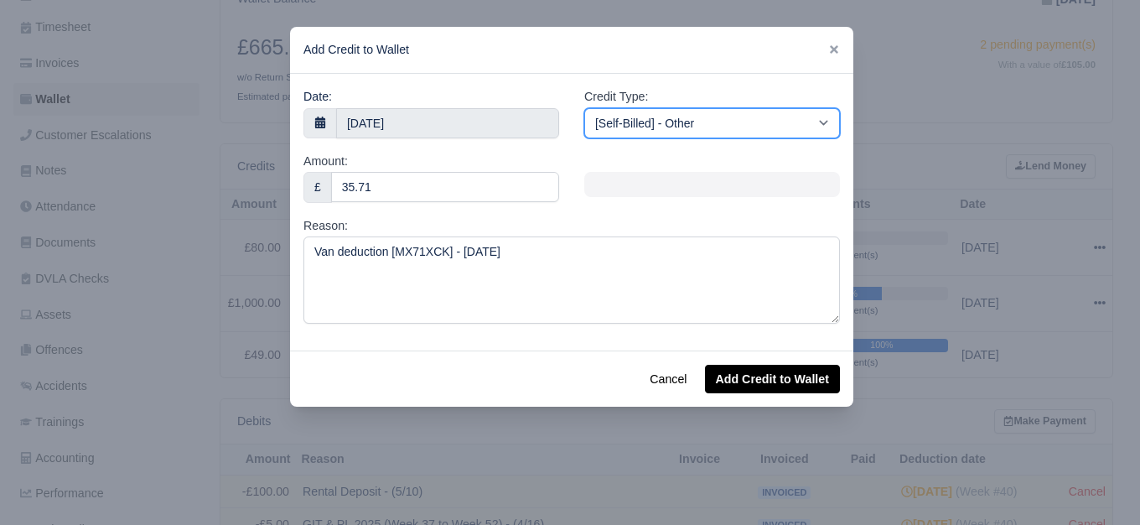
click at [712, 111] on select "[Self-Billed] - Other [Self-Billed] - Negative Invoice [Self-Billed] - Keychain…" at bounding box center [712, 123] width 256 height 30
click at [584, 108] on select "[Self-Billed] - Other [Self-Billed] - Negative Invoice [Self-Billed] - Keychain…" at bounding box center [712, 123] width 256 height 30
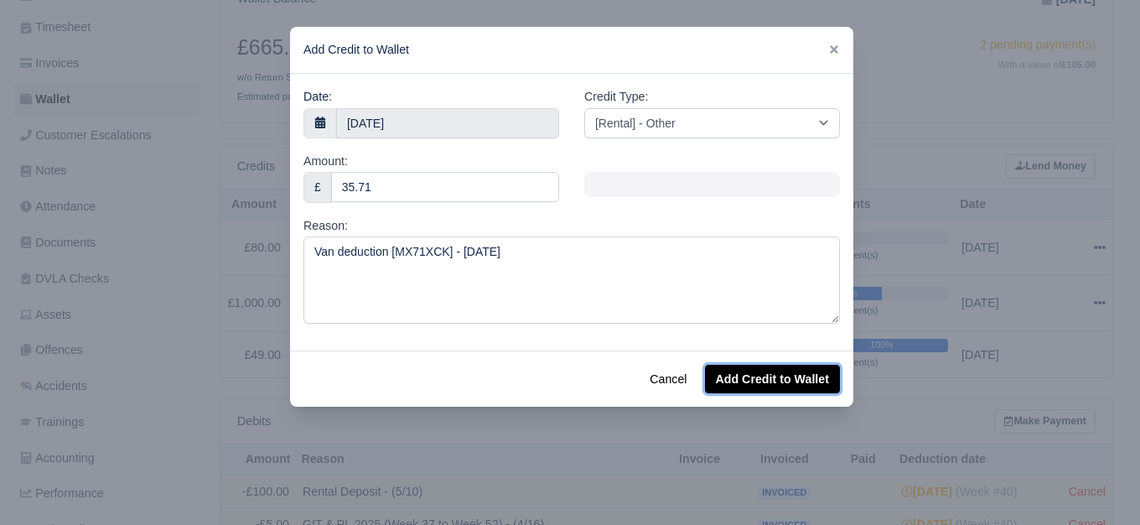
click at [754, 383] on button "Add Credit to Wallet" at bounding box center [772, 378] width 135 height 28
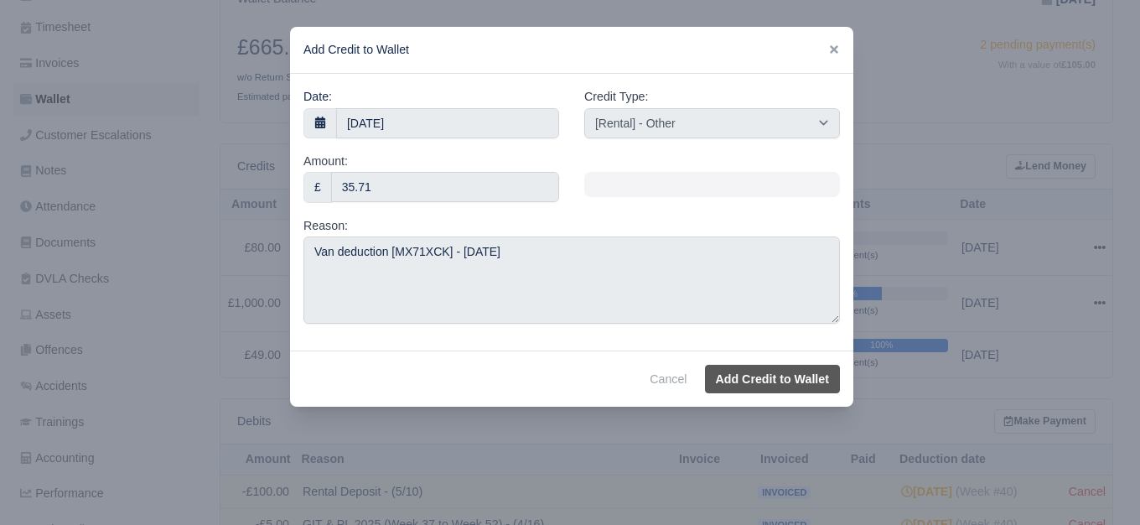
select select "other"
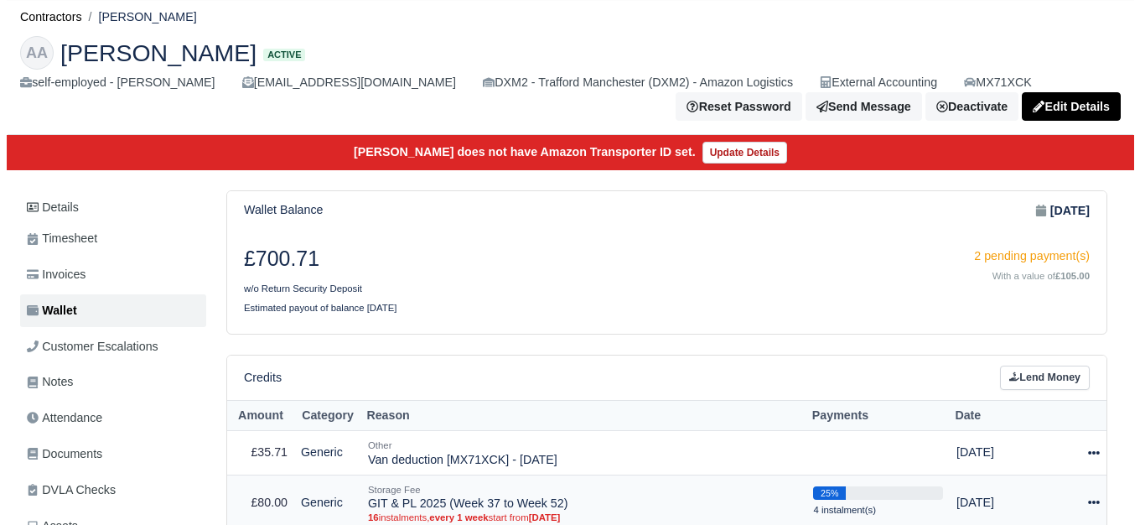
scroll to position [140, 0]
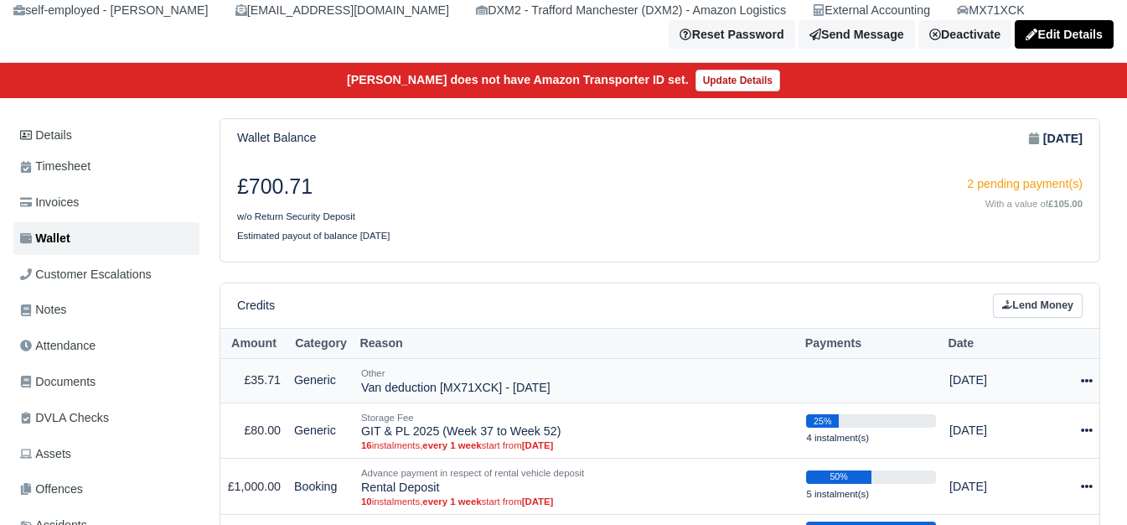
click at [1084, 385] on icon at bounding box center [1087, 381] width 12 height 12
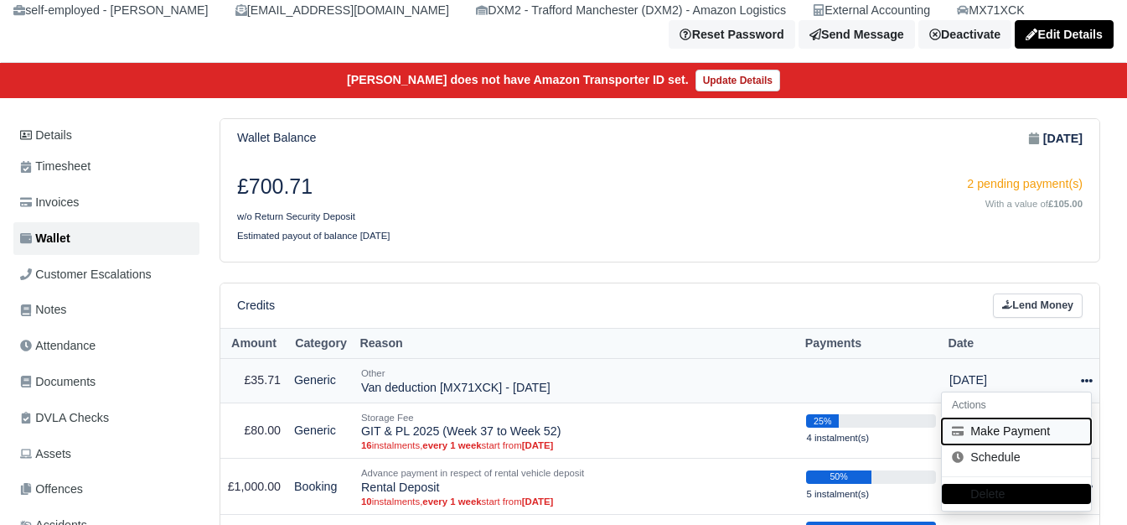
click at [1026, 437] on button "Make Payment" at bounding box center [1016, 431] width 149 height 26
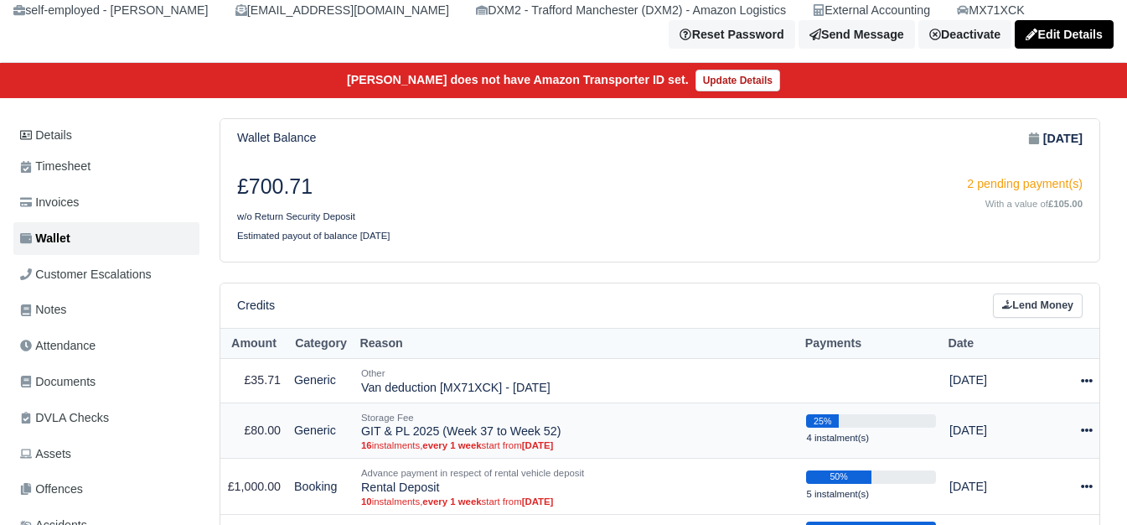
select select "7309"
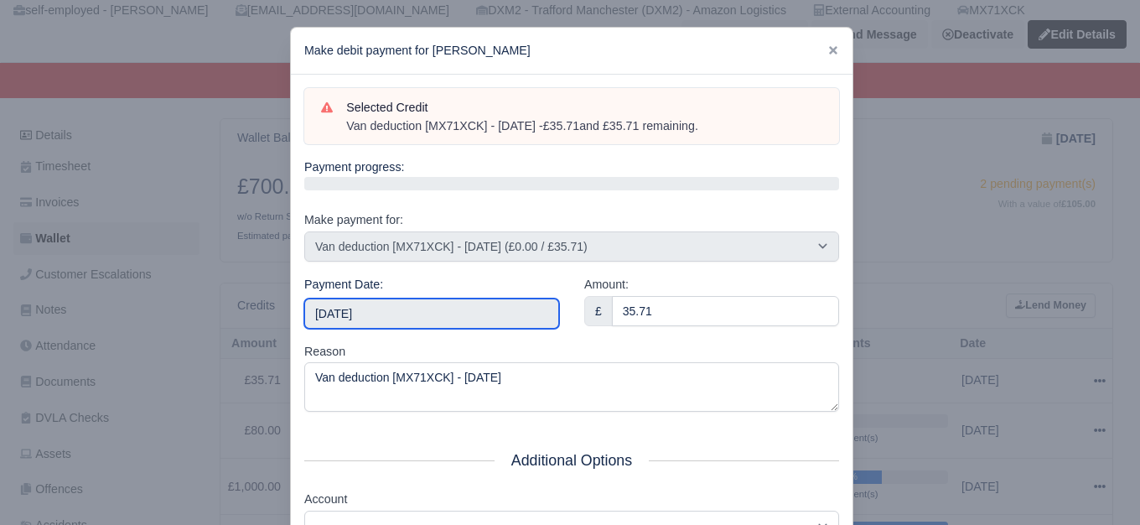
click at [443, 326] on input "[DATE]" at bounding box center [431, 313] width 255 height 30
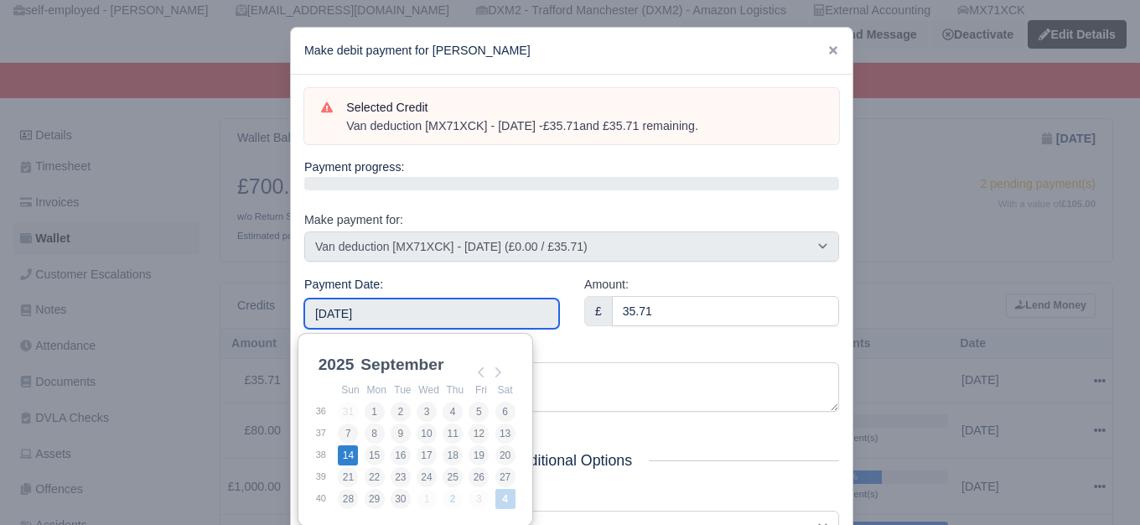
type input "[DATE]"
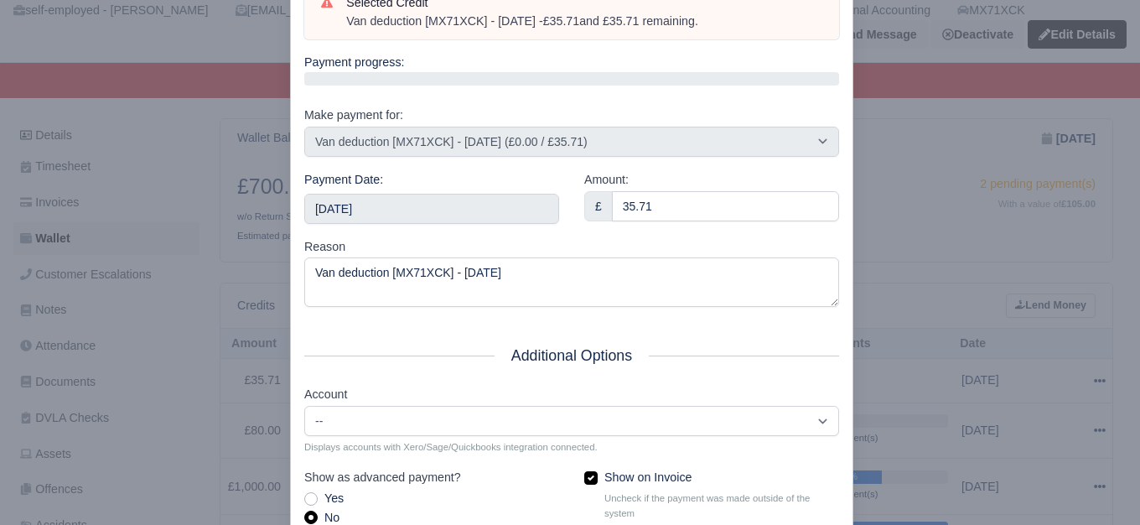
scroll to position [253, 0]
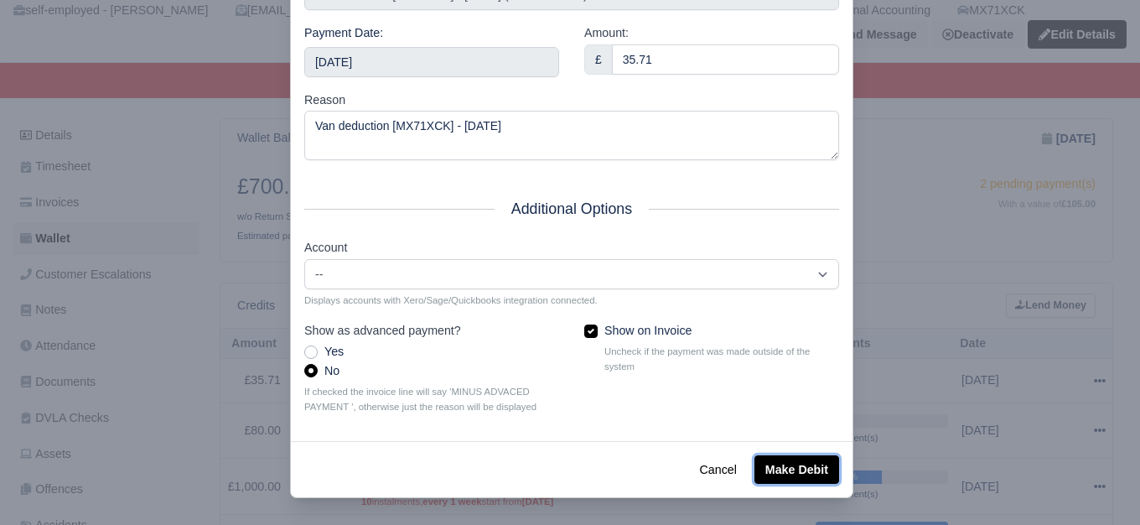
click at [778, 468] on button "Make Debit" at bounding box center [796, 469] width 85 height 28
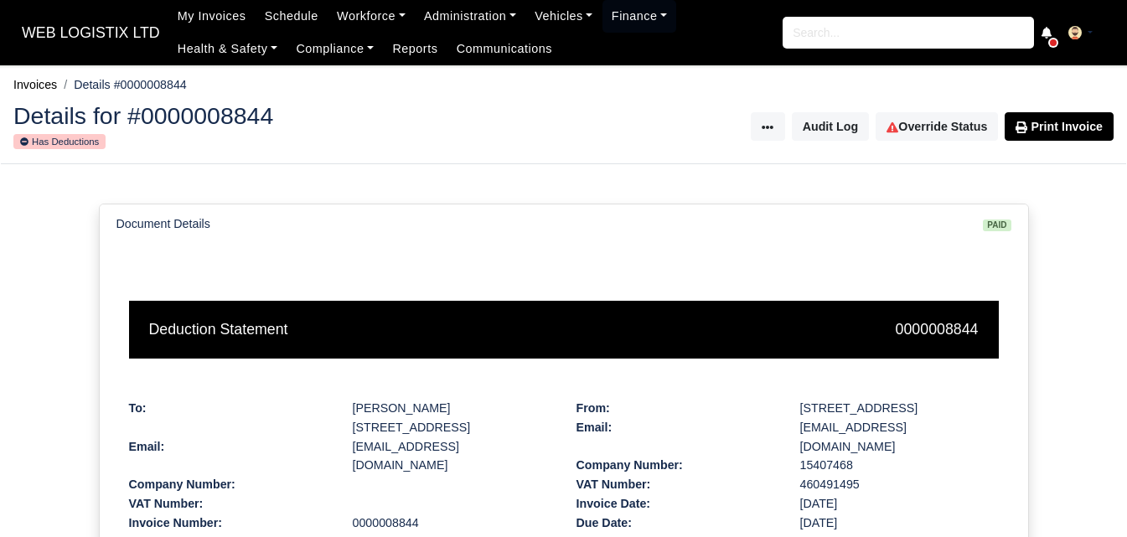
scroll to position [419, 0]
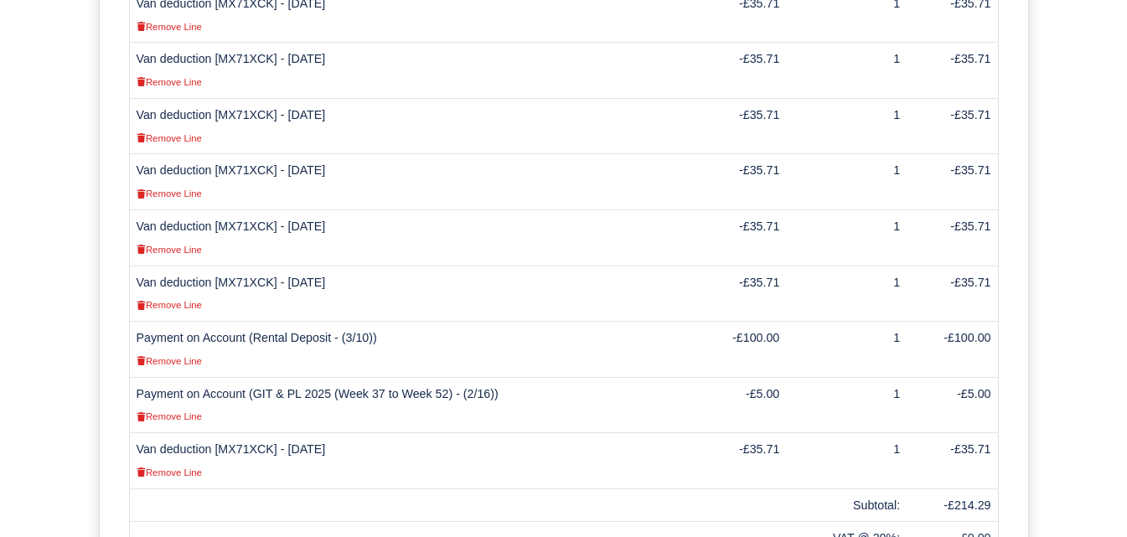
scroll to position [535, 0]
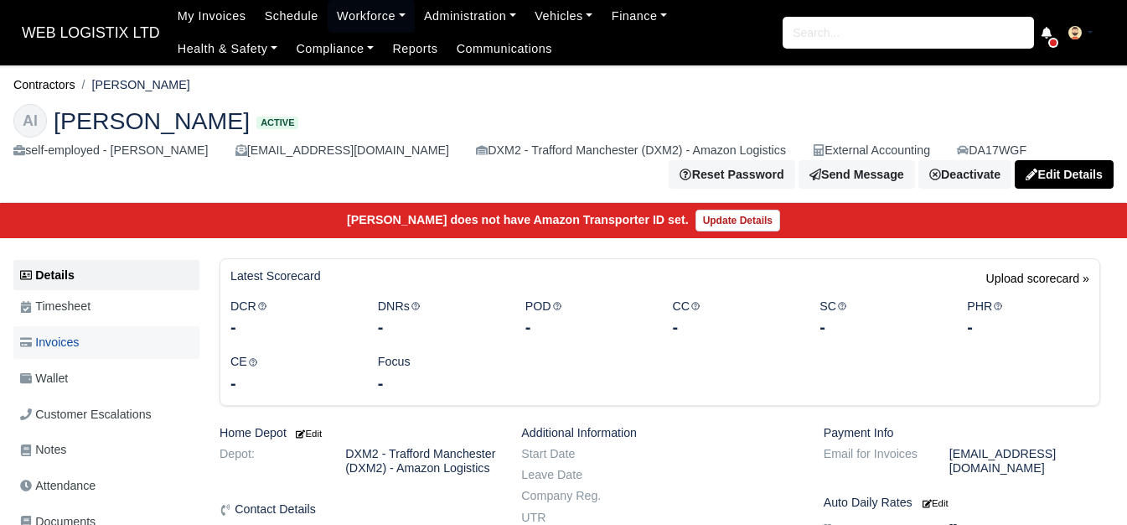
click at [99, 343] on link "Invoices" at bounding box center [106, 342] width 186 height 33
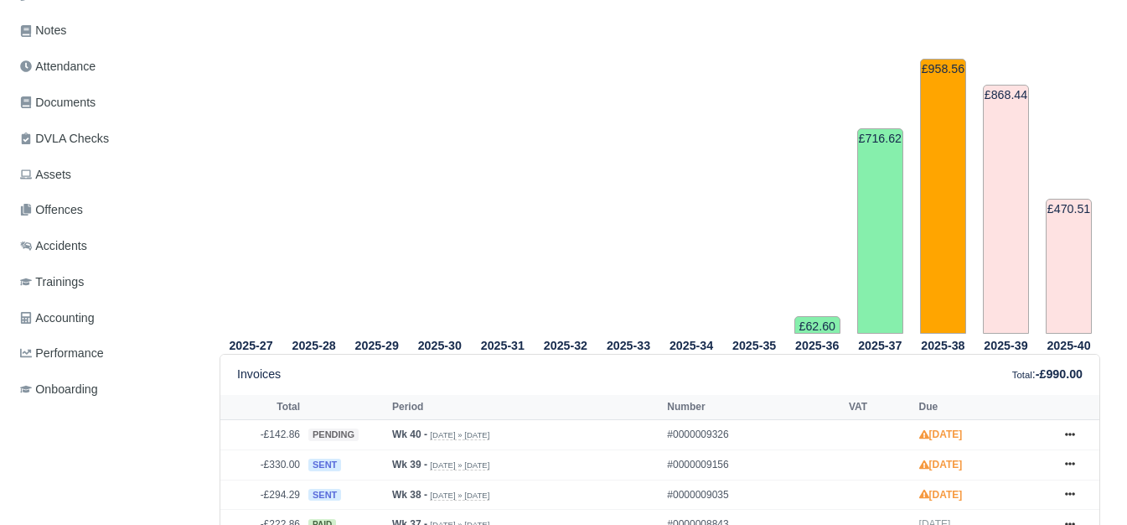
scroll to position [559, 0]
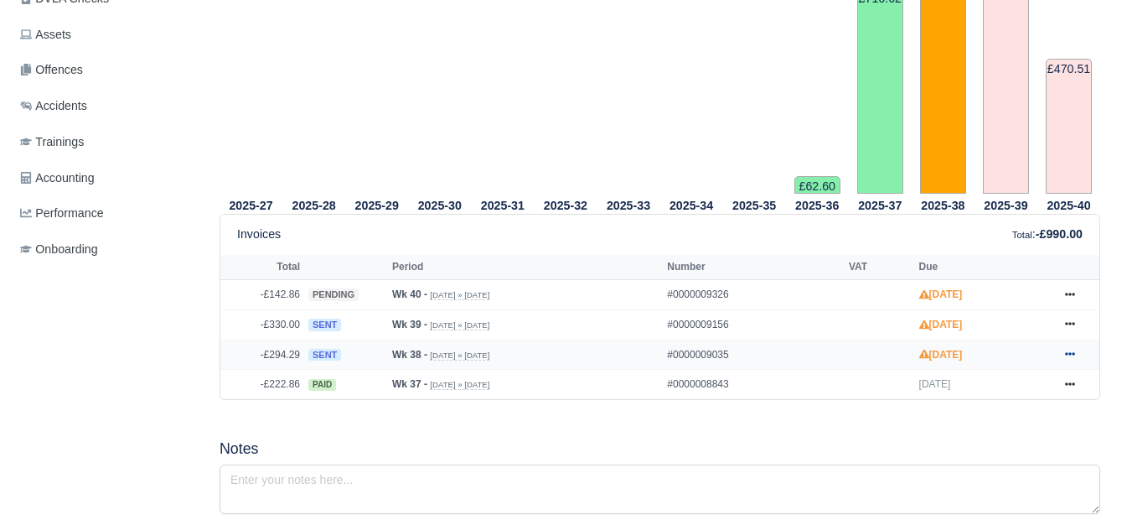
click at [1077, 363] on link at bounding box center [1069, 354] width 25 height 21
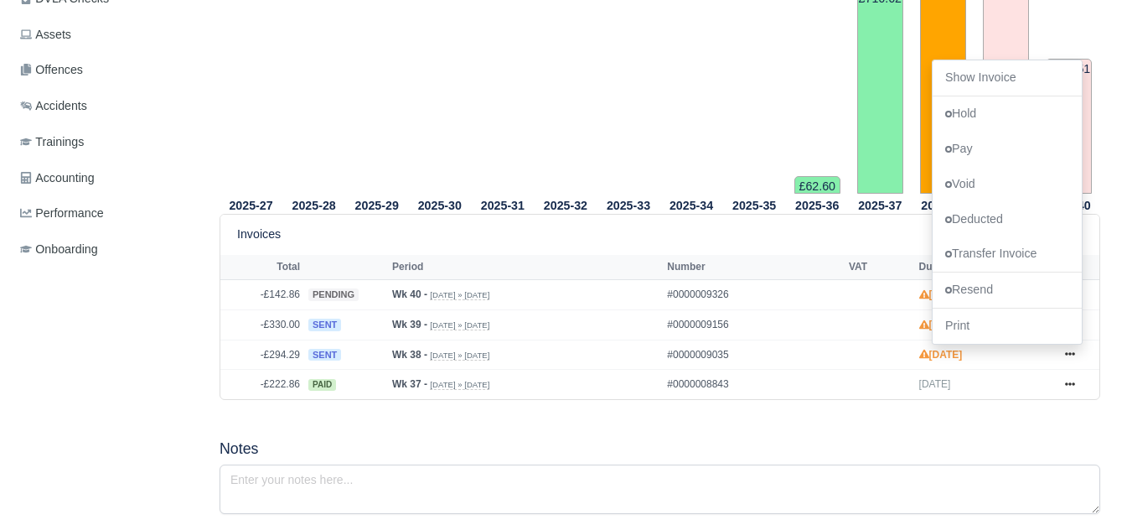
click at [609, 420] on div "2025-27 2025-28 2025-29 2025-30 2025-31 2025-32 2025-33 2025-34 2025-35 2025-36" at bounding box center [660, 128] width 906 height 583
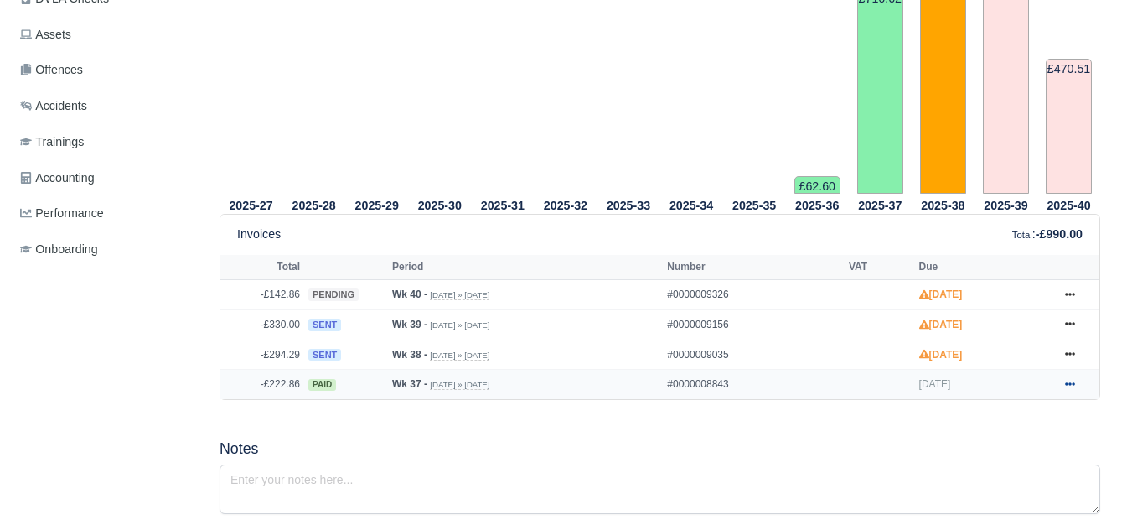
click at [1075, 385] on link at bounding box center [1069, 384] width 25 height 21
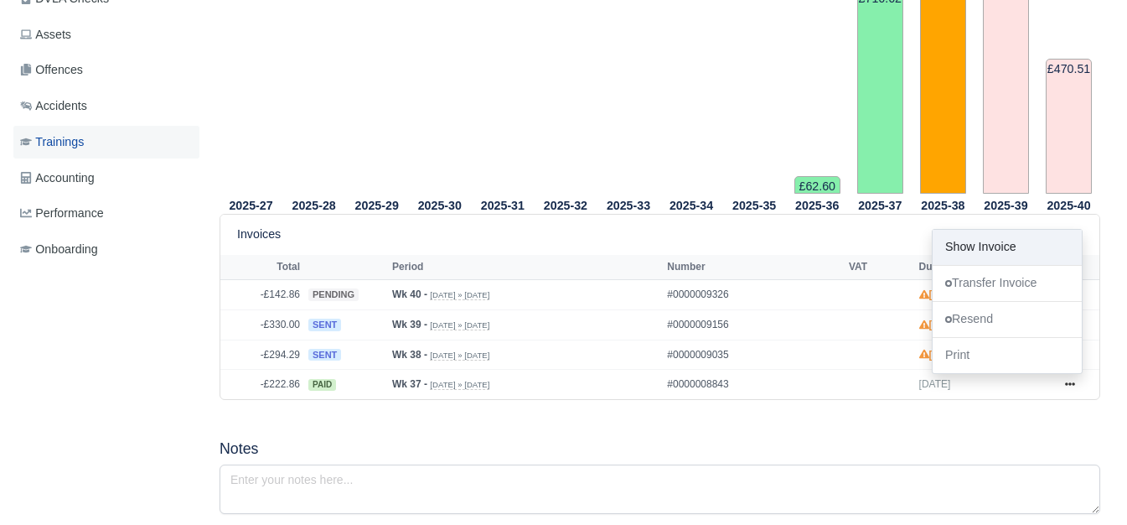
scroll to position [0, 0]
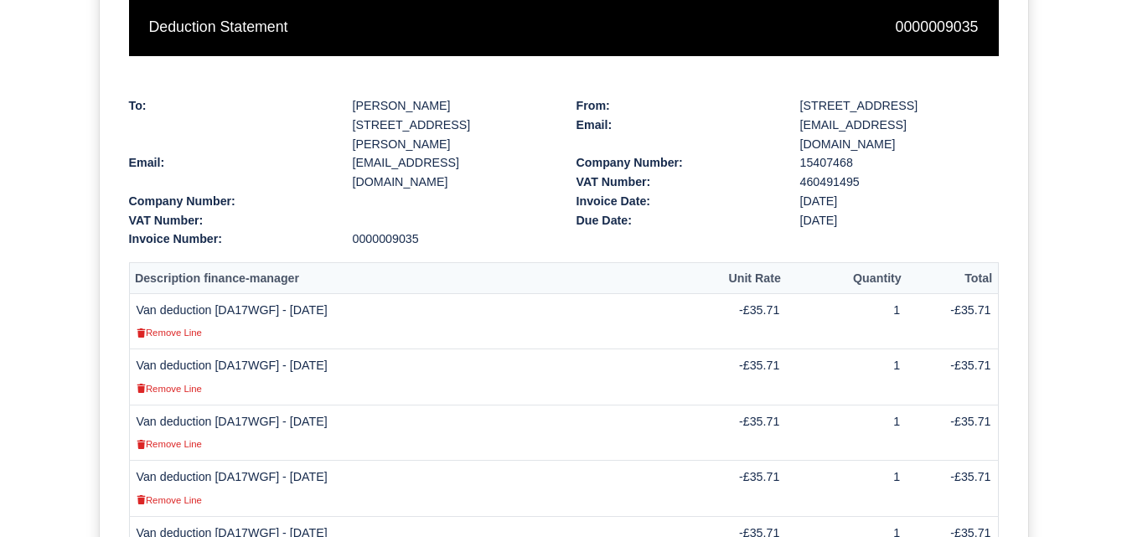
scroll to position [279, 0]
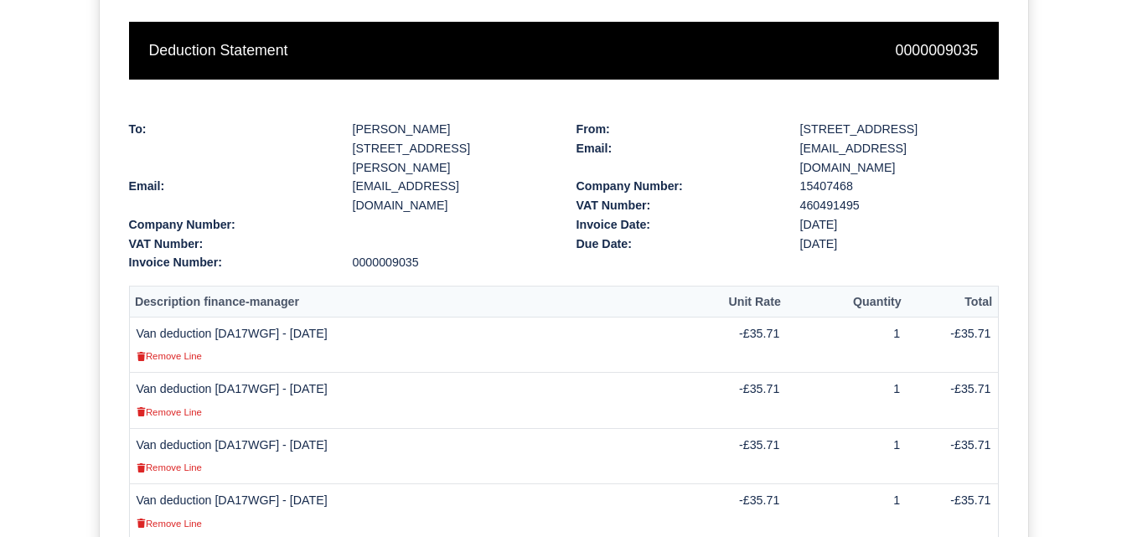
drag, startPoint x: 137, startPoint y: 310, endPoint x: 353, endPoint y: 310, distance: 215.3
click at [353, 317] on td "Van deduction [DA17WGF] - [DATE] Remove Line" at bounding box center [410, 345] width 563 height 56
copy td "Van deduction [DA17WGF] - [DATE]"
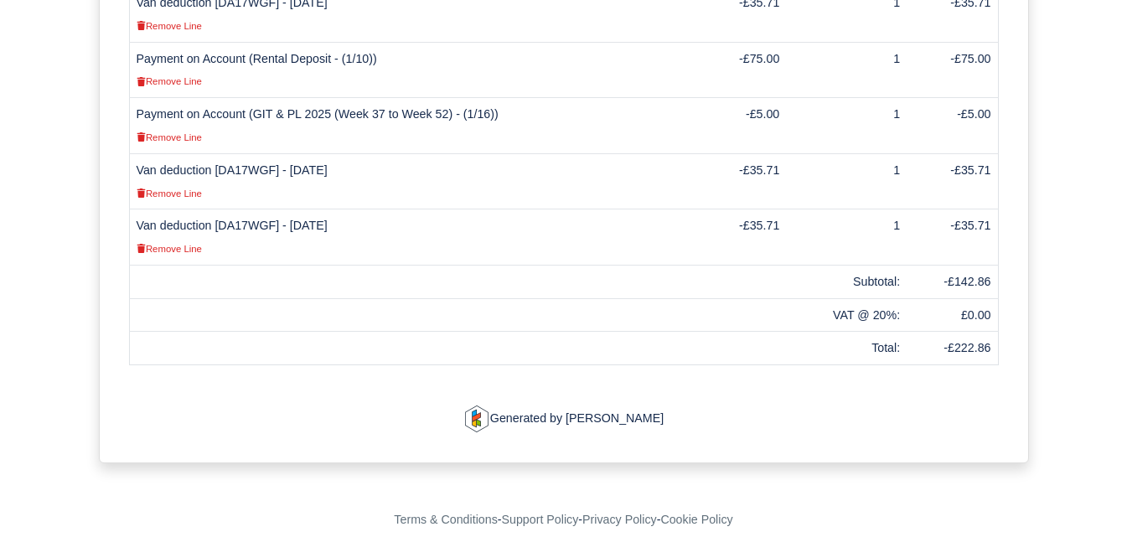
scroll to position [386, 0]
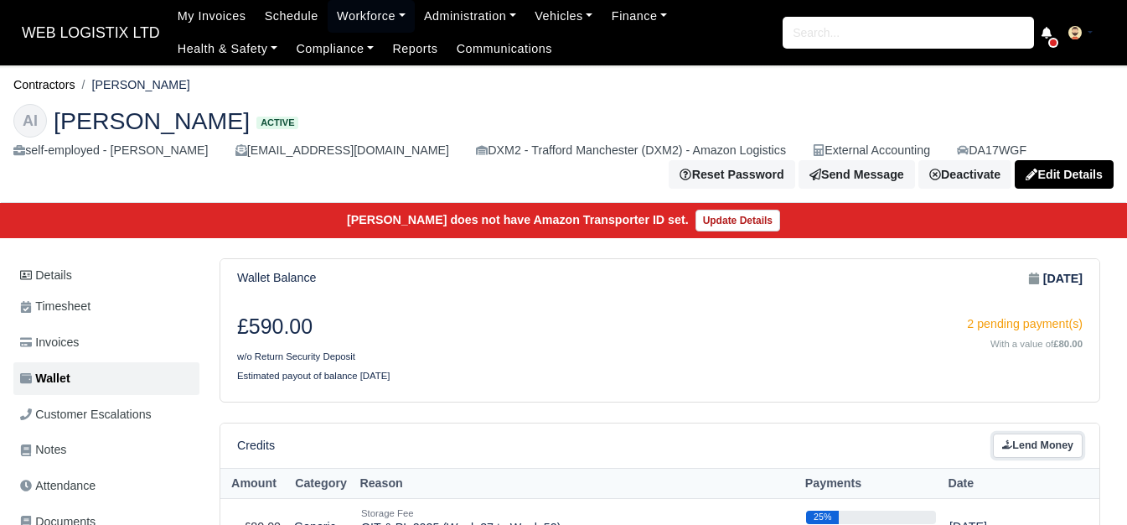
click at [1011, 433] on link "Lend Money" at bounding box center [1038, 445] width 90 height 24
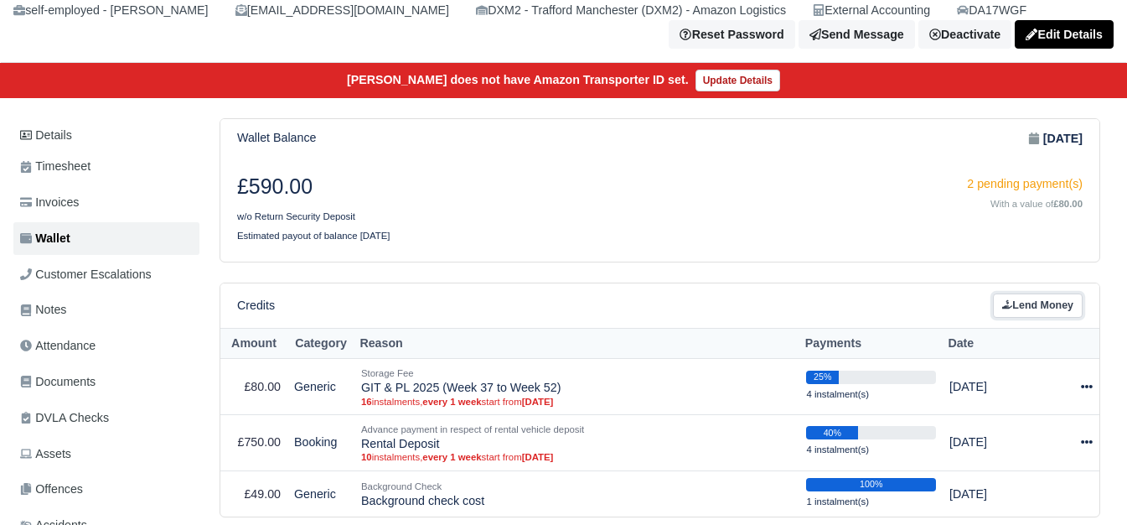
scroll to position [140, 0]
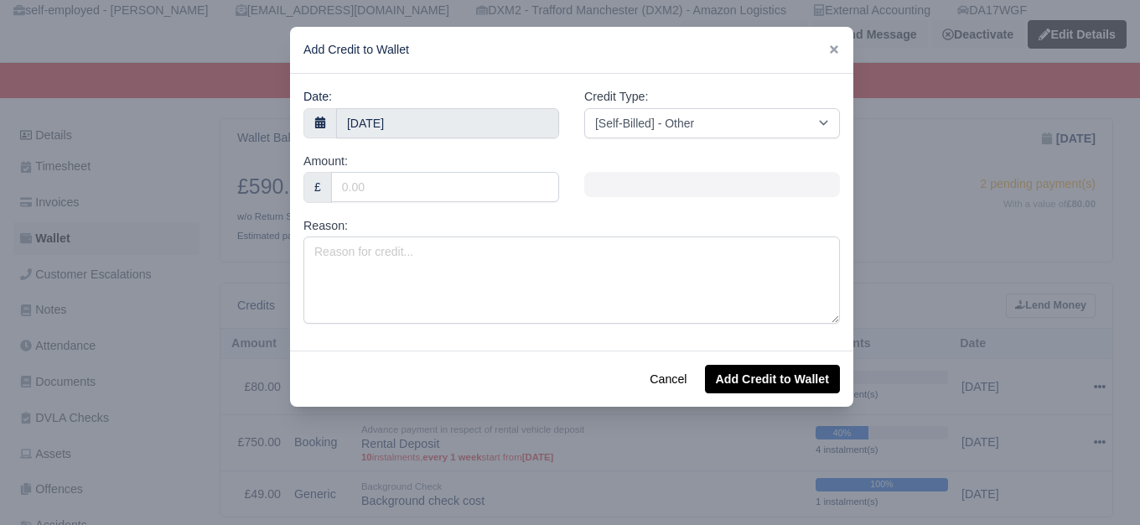
click at [545, 346] on div "Date: [DATE] Credit Type: [Self-Billed] - Other [Self-Billed] - Negative Invoic…" at bounding box center [571, 212] width 563 height 276
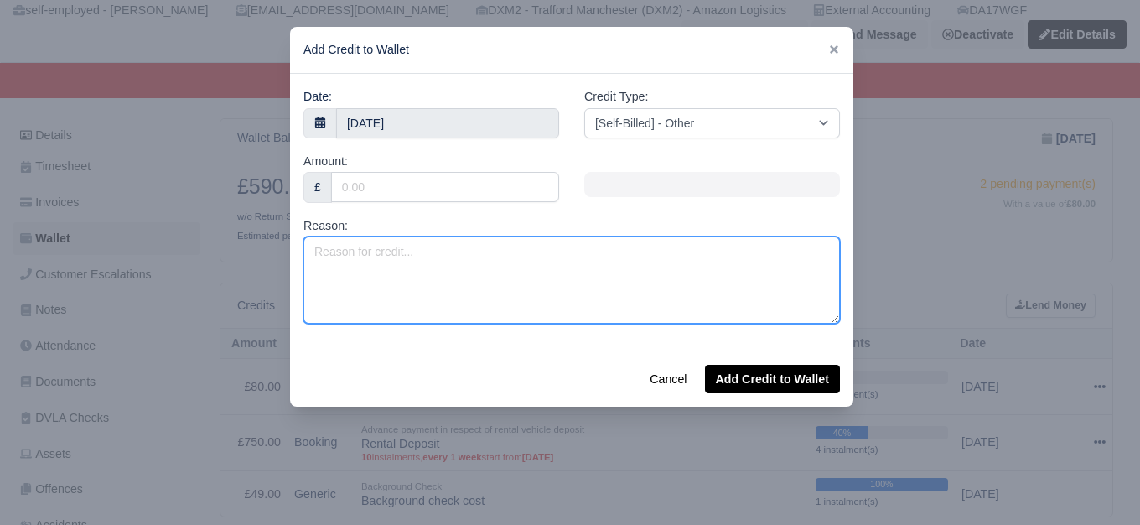
click at [487, 280] on textarea "Reason:" at bounding box center [571, 279] width 536 height 87
paste textarea "Van deduction [DA17WGF] - [DATE]"
click at [467, 253] on textarea "Van deduction [DA17WGF] - 15/09/2025" at bounding box center [571, 279] width 536 height 87
type textarea "Van deduction [DA17WGF] - [DATE]"
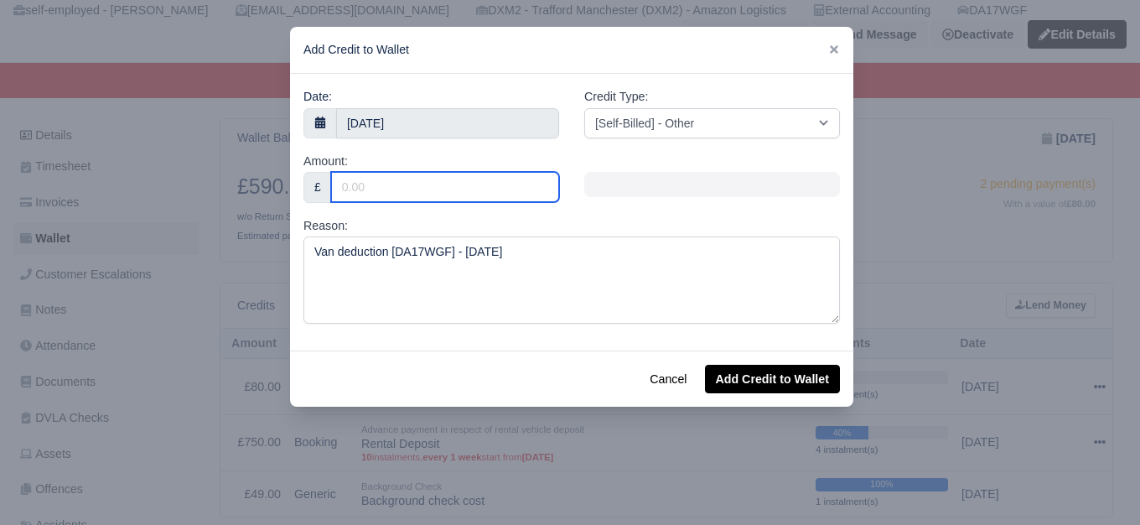
click at [426, 190] on input "Amount:" at bounding box center [445, 187] width 228 height 30
type input "35.71"
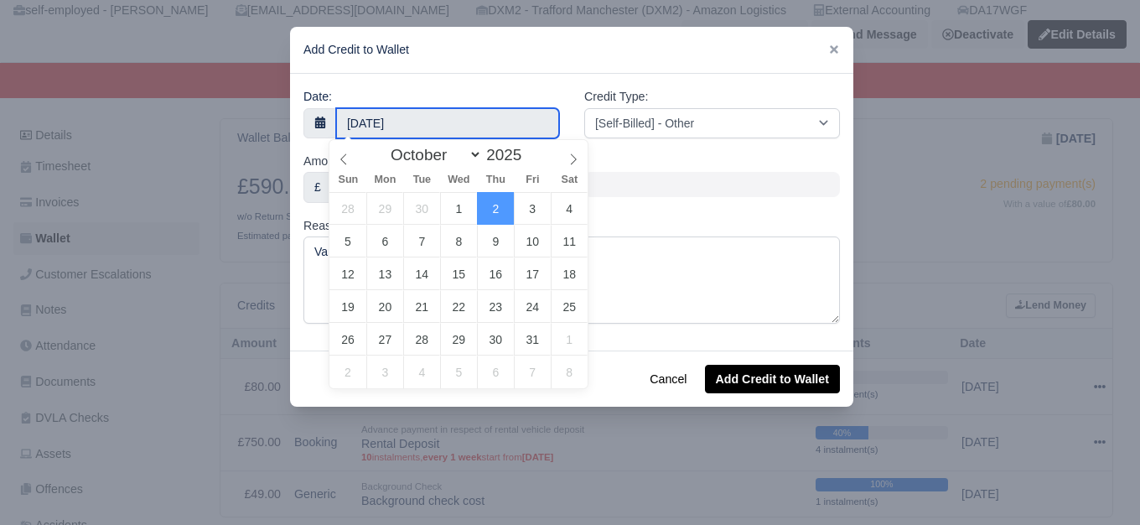
click at [432, 113] on input "2 October 2025" at bounding box center [447, 123] width 223 height 30
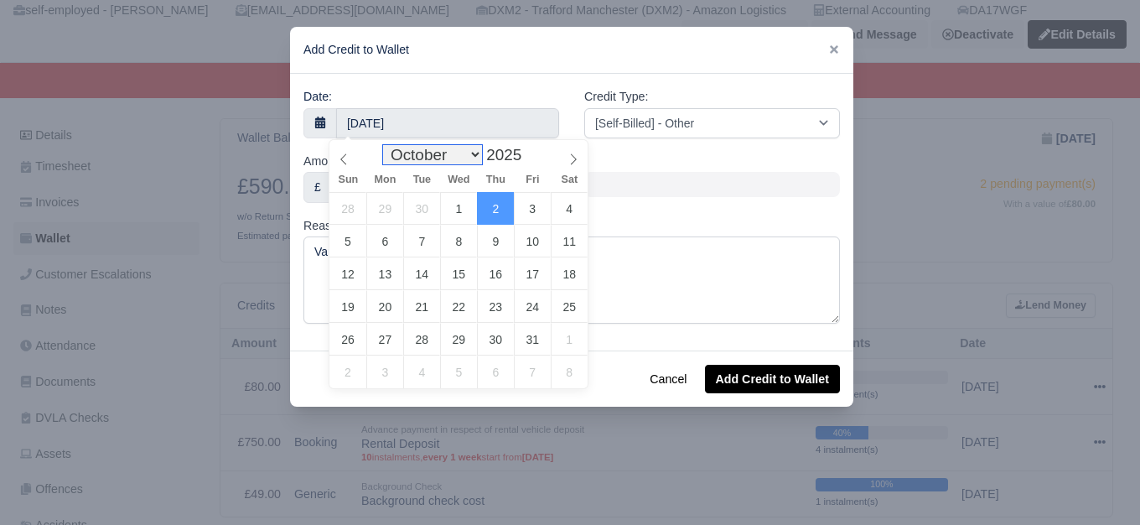
click at [446, 153] on select "January February March April May June July August September October November De…" at bounding box center [432, 154] width 99 height 19
select select "8"
click at [387, 145] on select "January February March April May June July August September October November De…" at bounding box center [432, 154] width 99 height 19
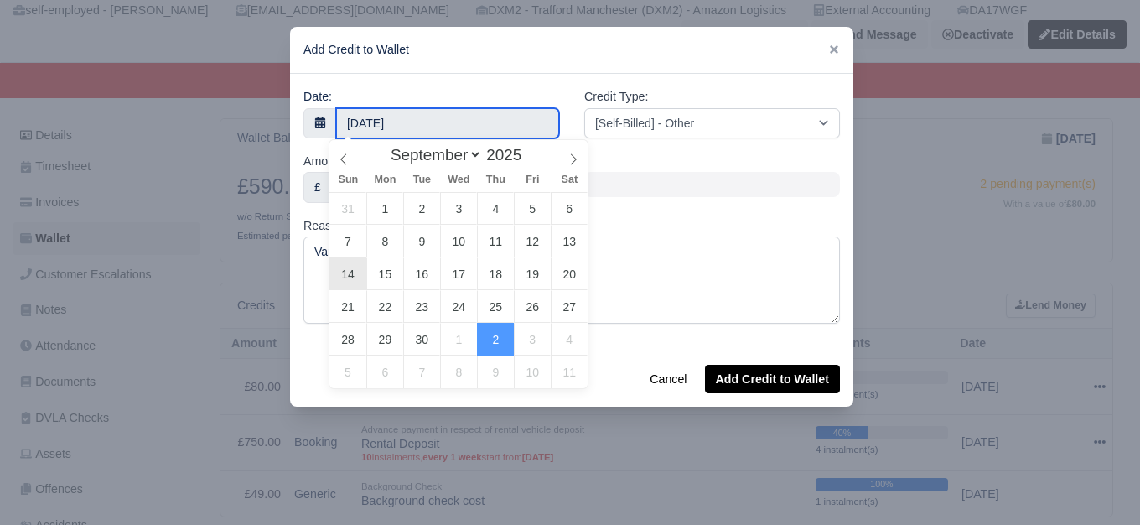
type input "14 September 2025"
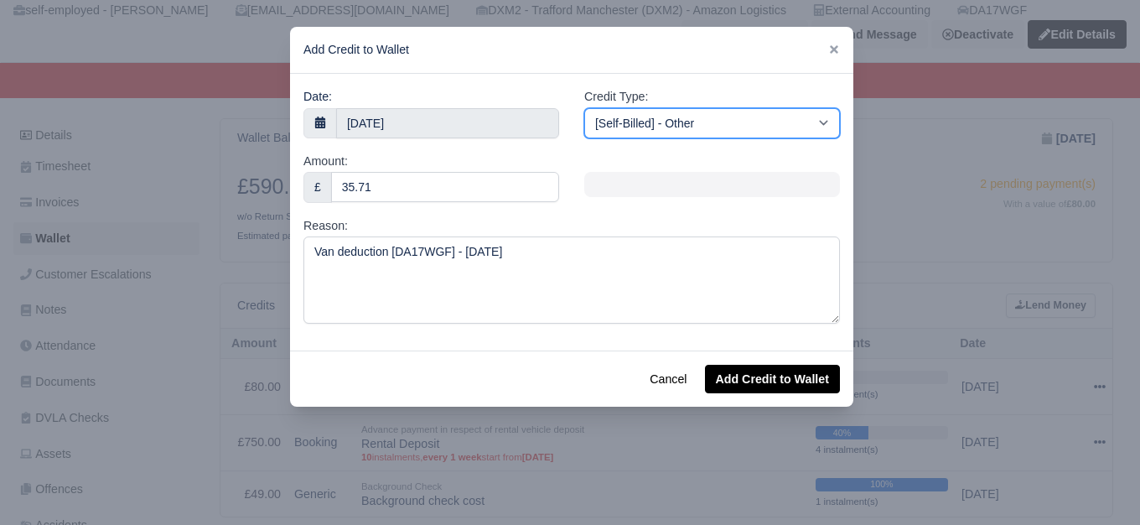
drag, startPoint x: 688, startPoint y: 114, endPoint x: 688, endPoint y: 135, distance: 20.9
click at [688, 114] on select "[Self-Billed] - Other [Self-Billed] - Negative Invoice [Self-Billed] - Keychain…" at bounding box center [712, 123] width 256 height 30
click at [584, 108] on select "[Self-Billed] - Other [Self-Billed] - Negative Invoice [Self-Billed] - Keychain…" at bounding box center [712, 123] width 256 height 30
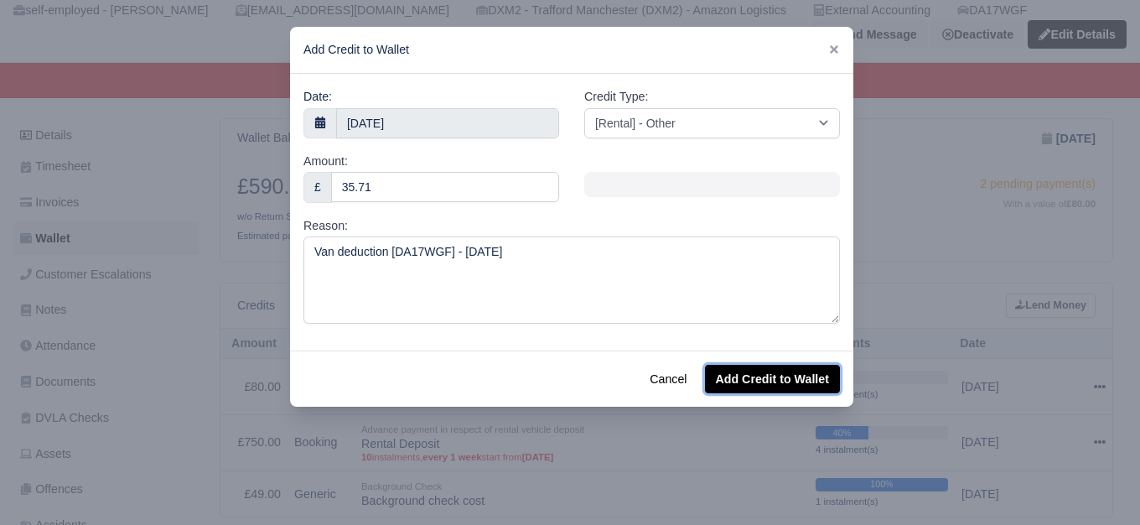
click at [794, 375] on button "Add Credit to Wallet" at bounding box center [772, 378] width 135 height 28
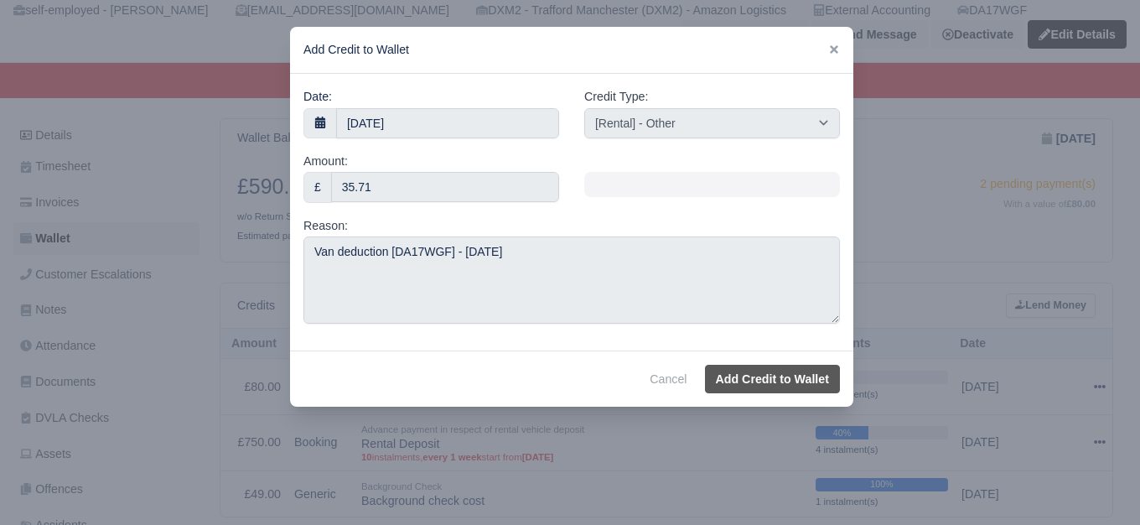
select select "other"
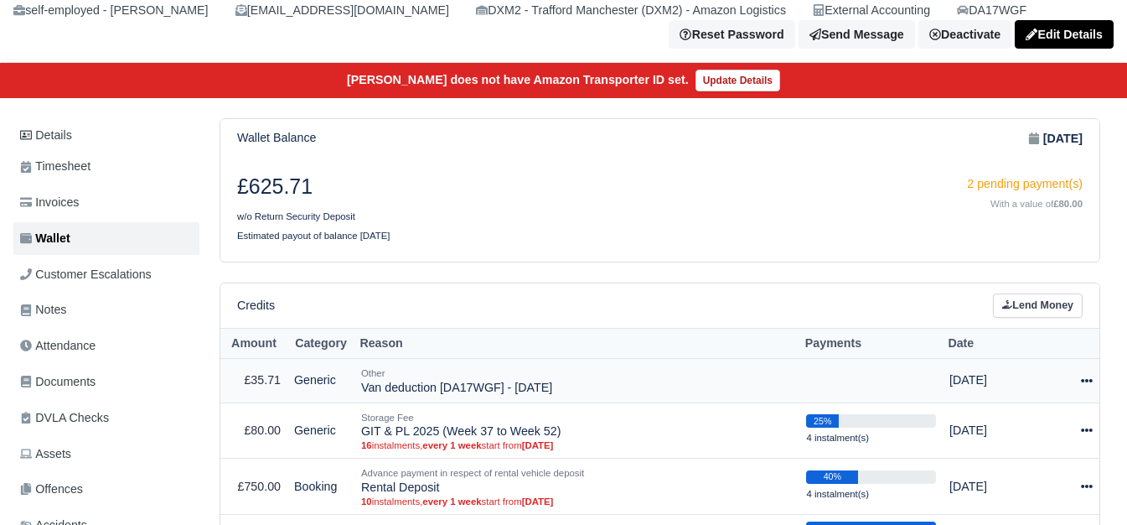
click at [1085, 385] on icon at bounding box center [1087, 381] width 12 height 12
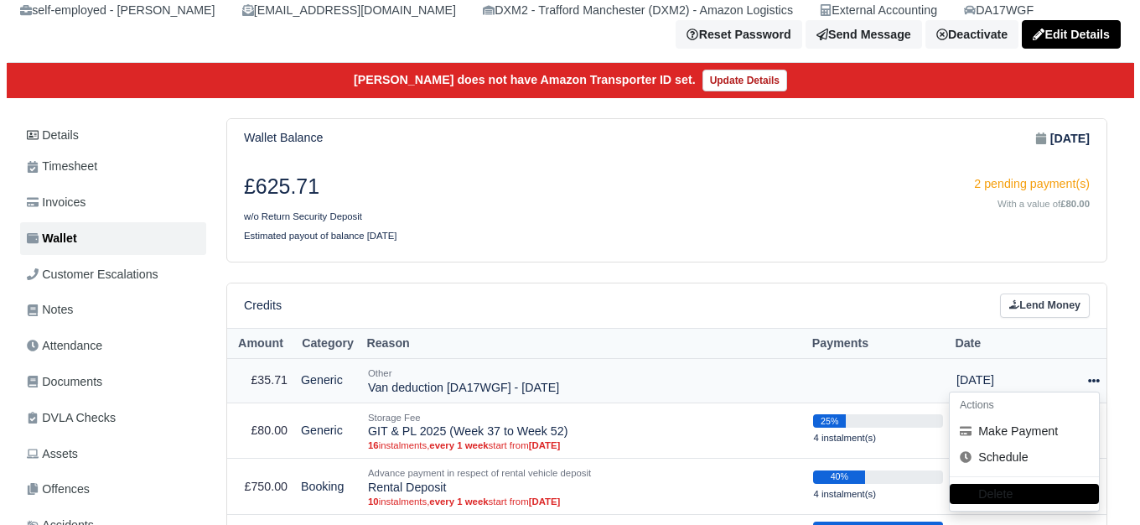
scroll to position [140, 0]
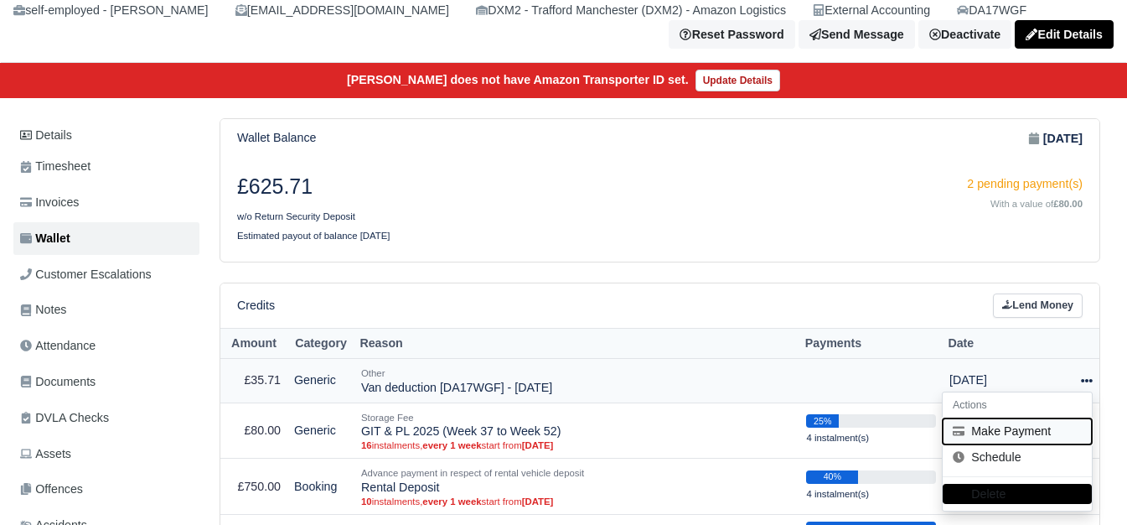
click at [1028, 429] on button "Make Payment" at bounding box center [1017, 431] width 149 height 26
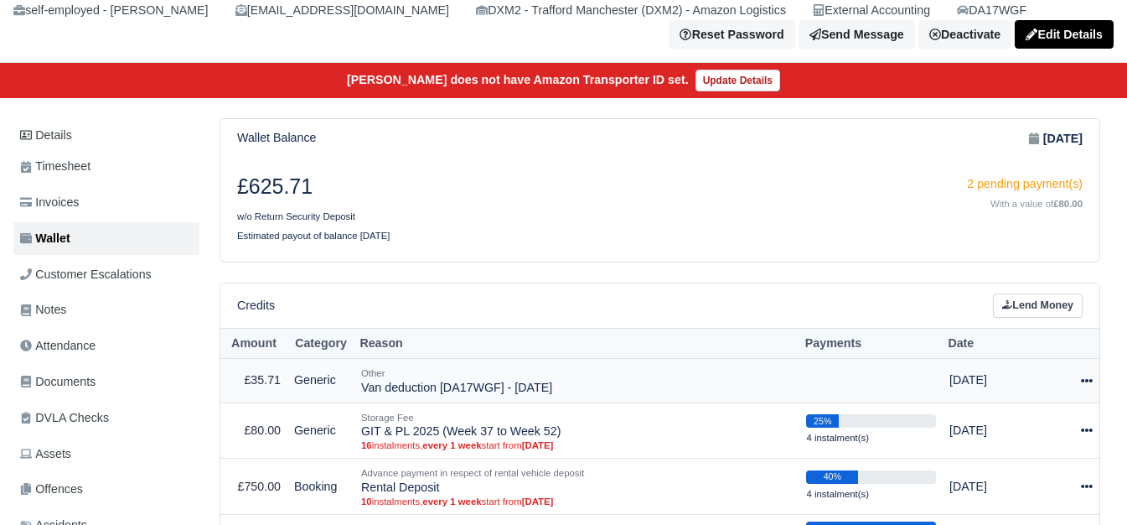
select select "7311"
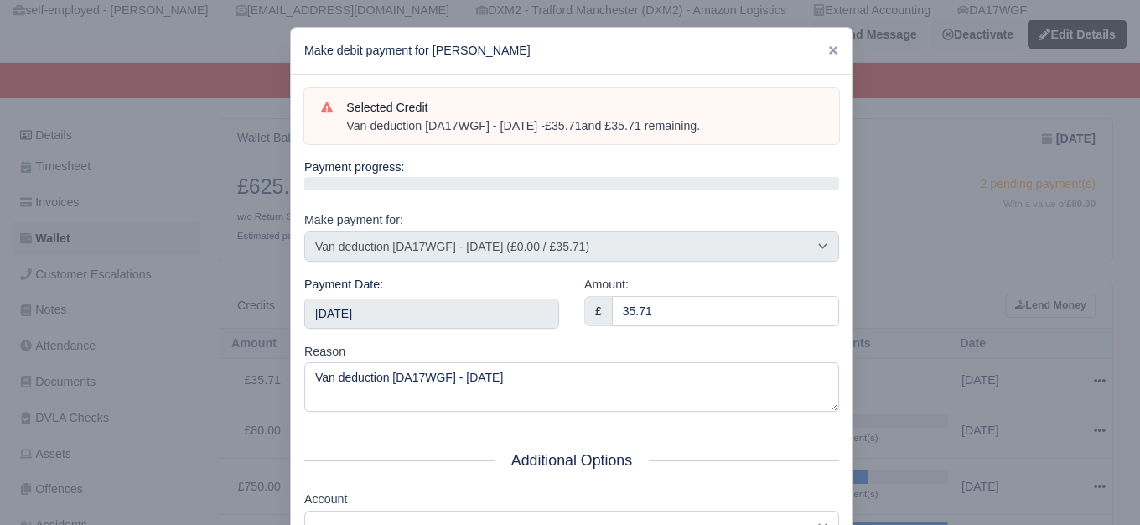
click at [479, 330] on div "Payment Date: [DATE]" at bounding box center [432, 308] width 280 height 67
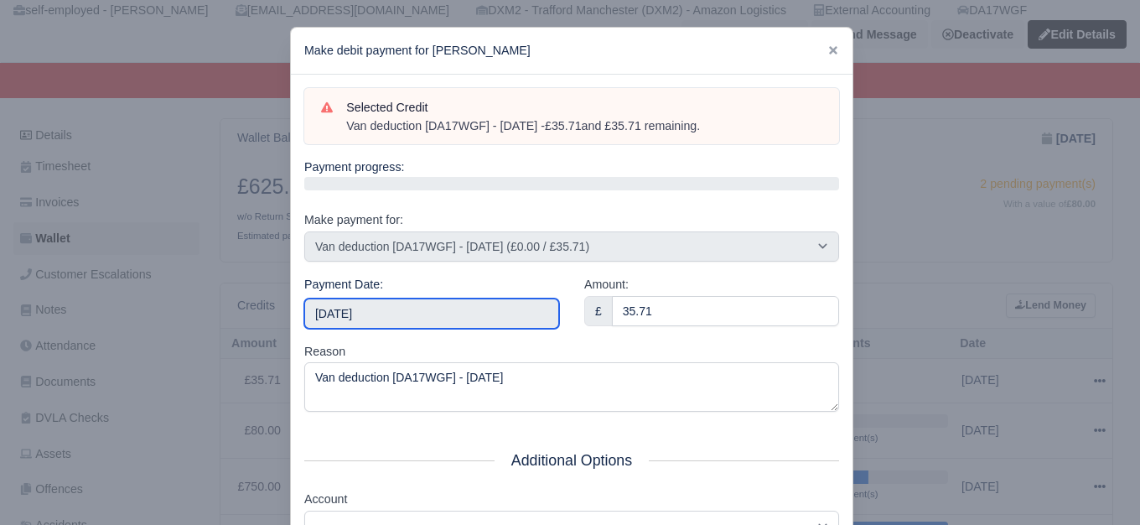
click at [473, 308] on input "[DATE]" at bounding box center [431, 313] width 255 height 30
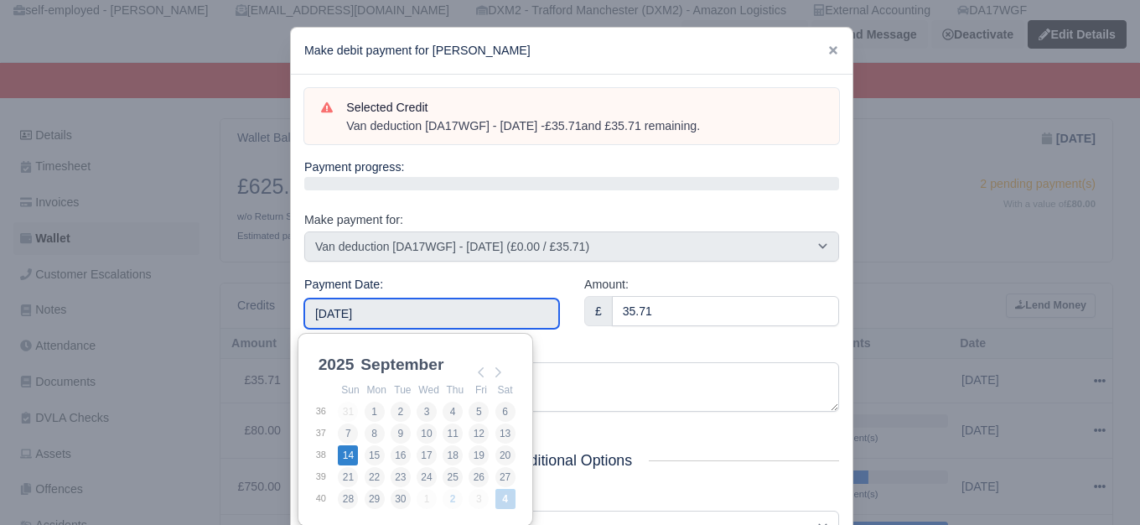
type input "[DATE]"
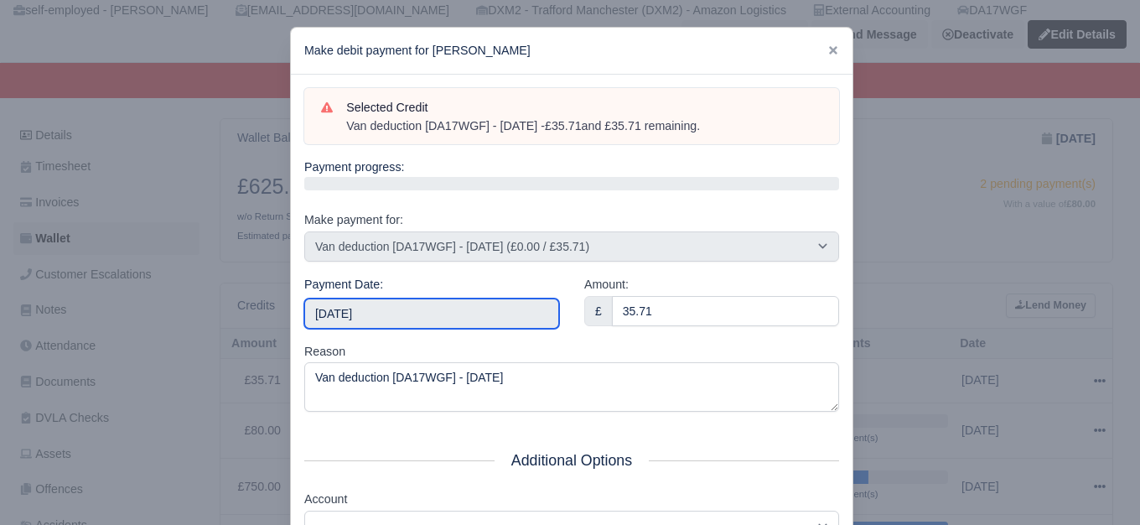
click at [421, 298] on input "[DATE]" at bounding box center [431, 313] width 255 height 30
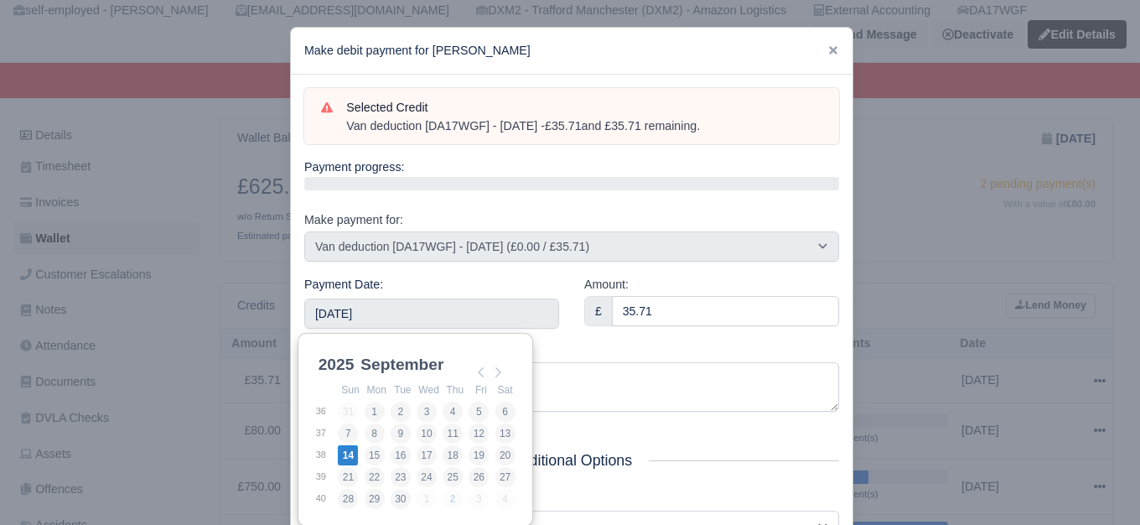
click at [457, 285] on div "Payment Date: [DATE]" at bounding box center [431, 302] width 255 height 54
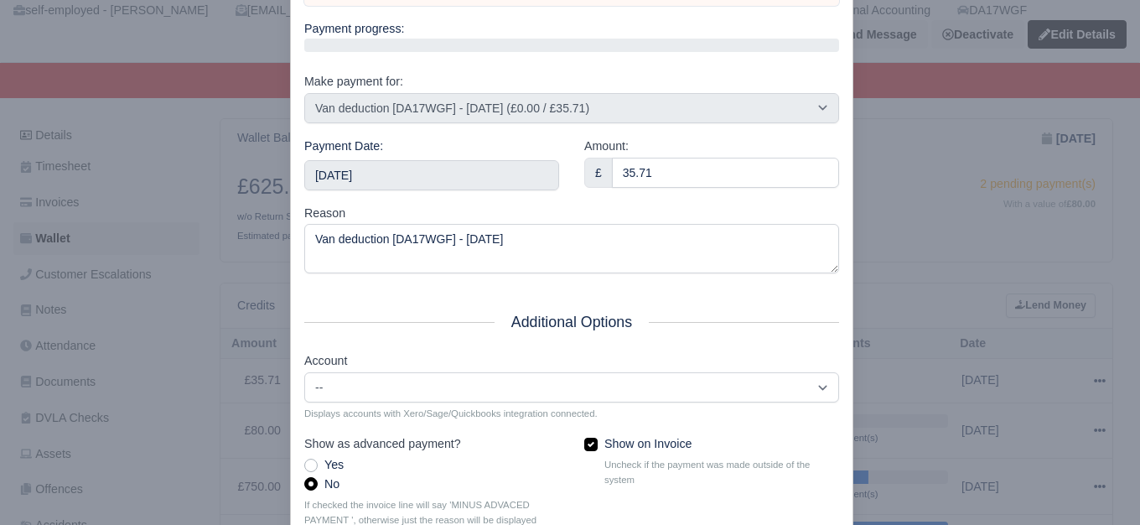
scroll to position [253, 0]
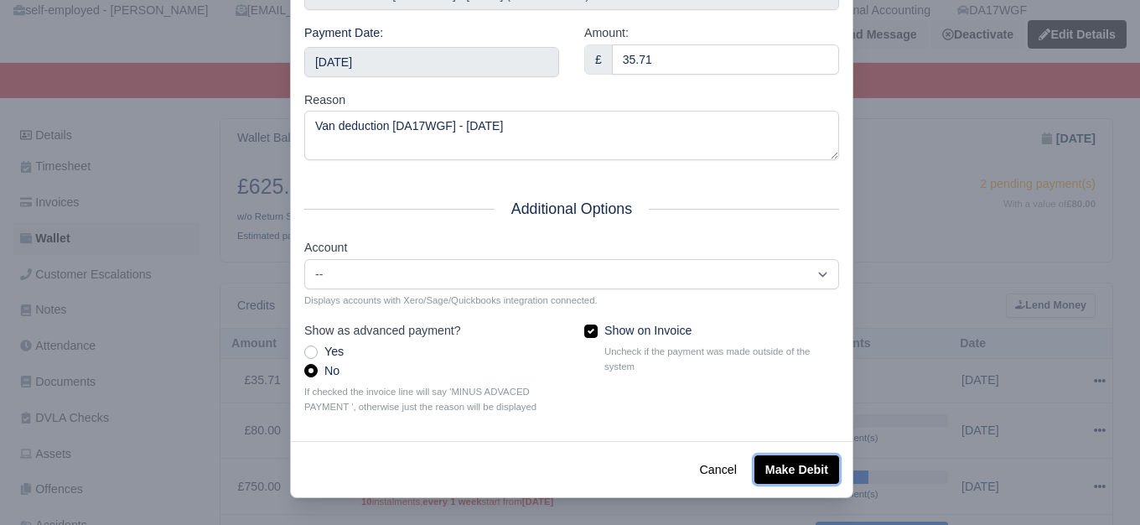
click at [767, 459] on button "Make Debit" at bounding box center [796, 469] width 85 height 28
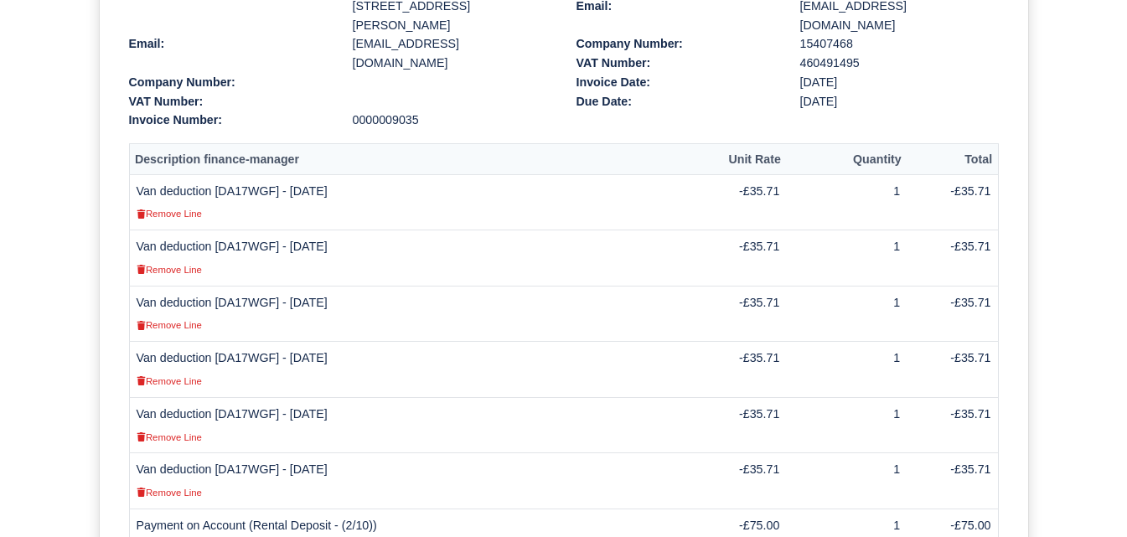
scroll to position [414, 0]
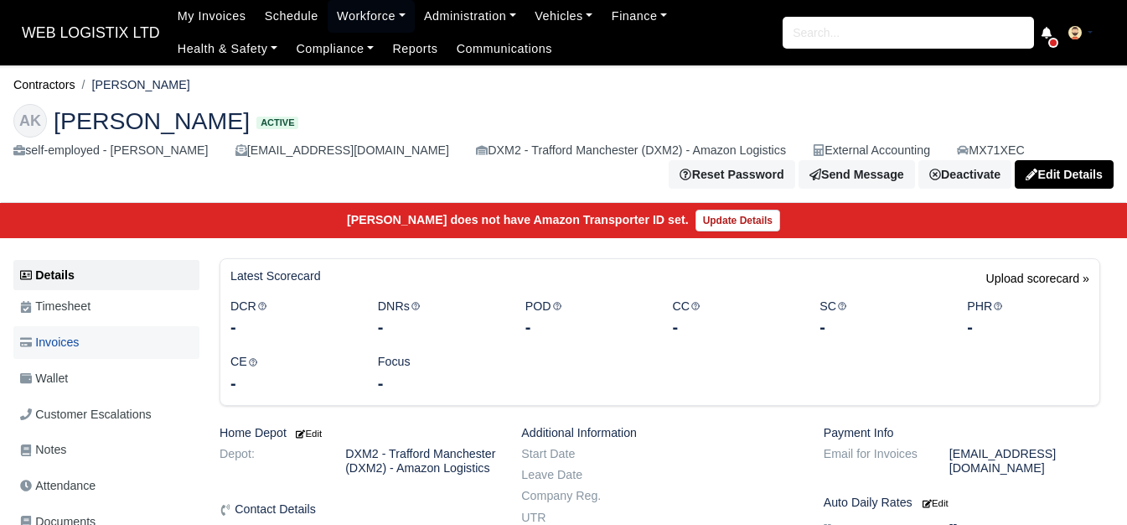
click at [103, 338] on link "Invoices" at bounding box center [106, 342] width 186 height 33
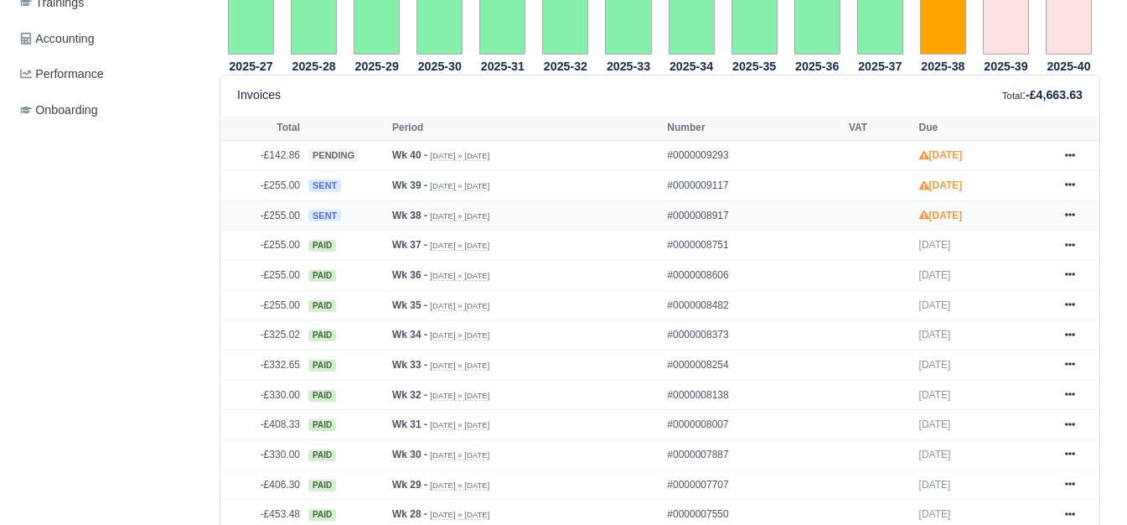
scroll to position [698, 0]
click at [1068, 213] on icon at bounding box center [1070, 214] width 10 height 10
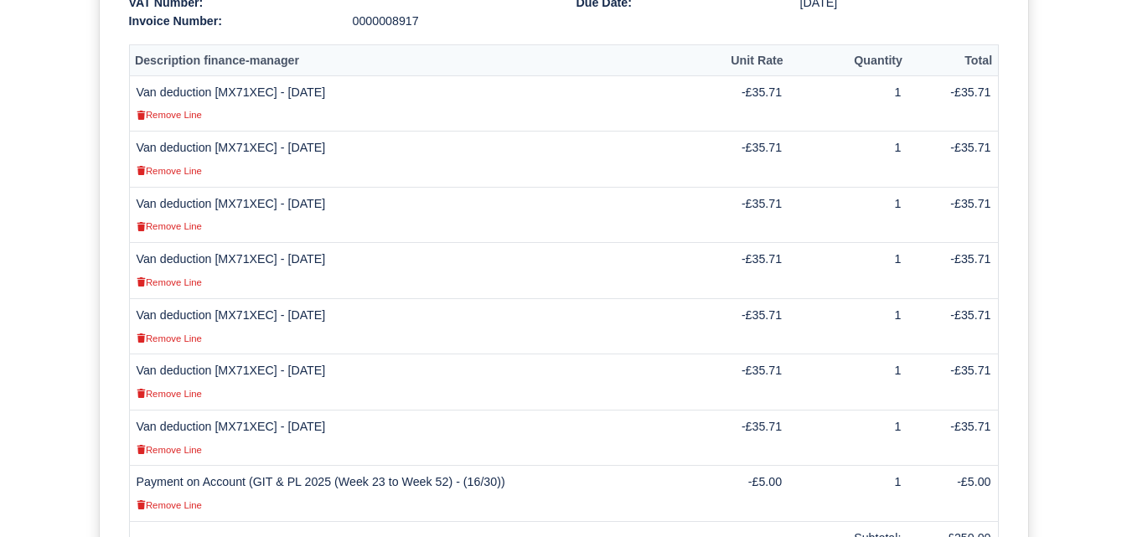
scroll to position [559, 0]
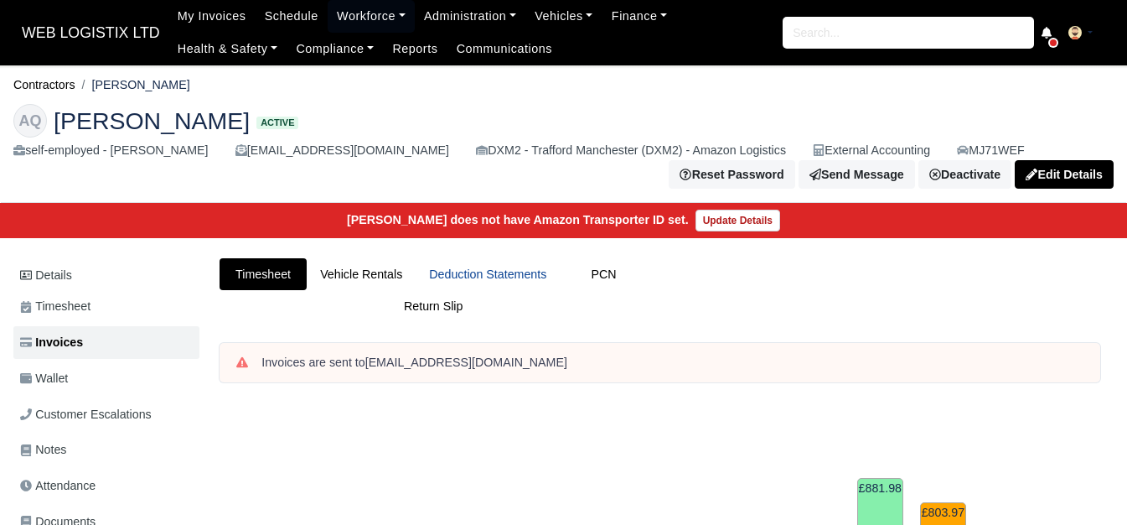
click at [526, 279] on link "Deduction Statements" at bounding box center [488, 274] width 144 height 33
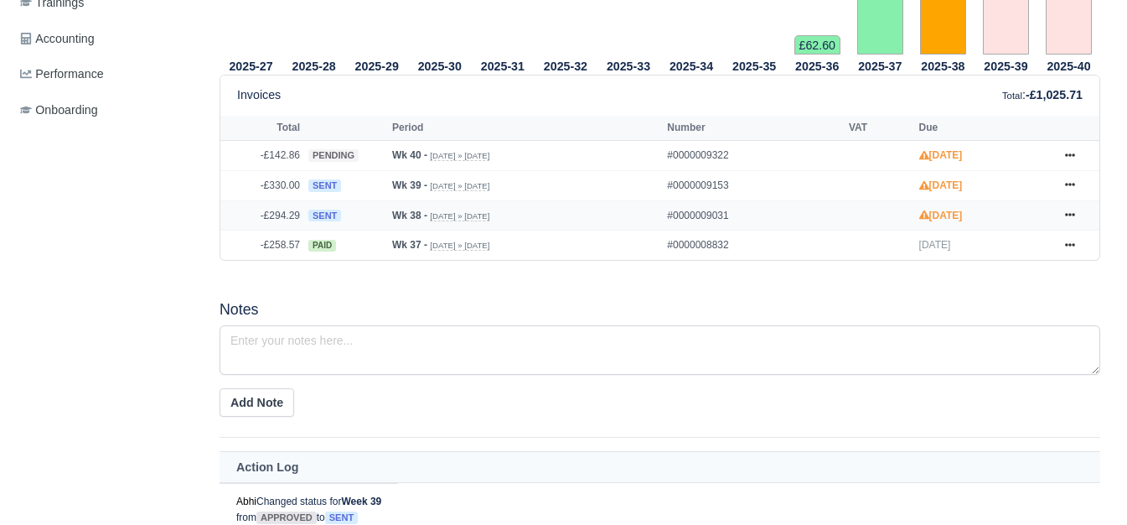
scroll to position [698, 0]
click at [1067, 212] on link at bounding box center [1069, 215] width 25 height 21
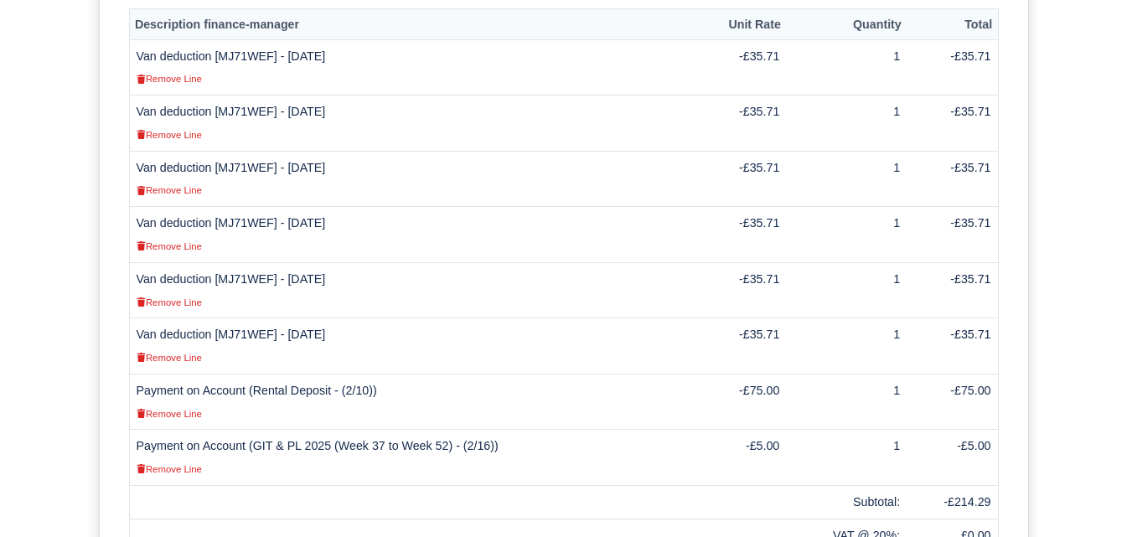
scroll to position [559, 0]
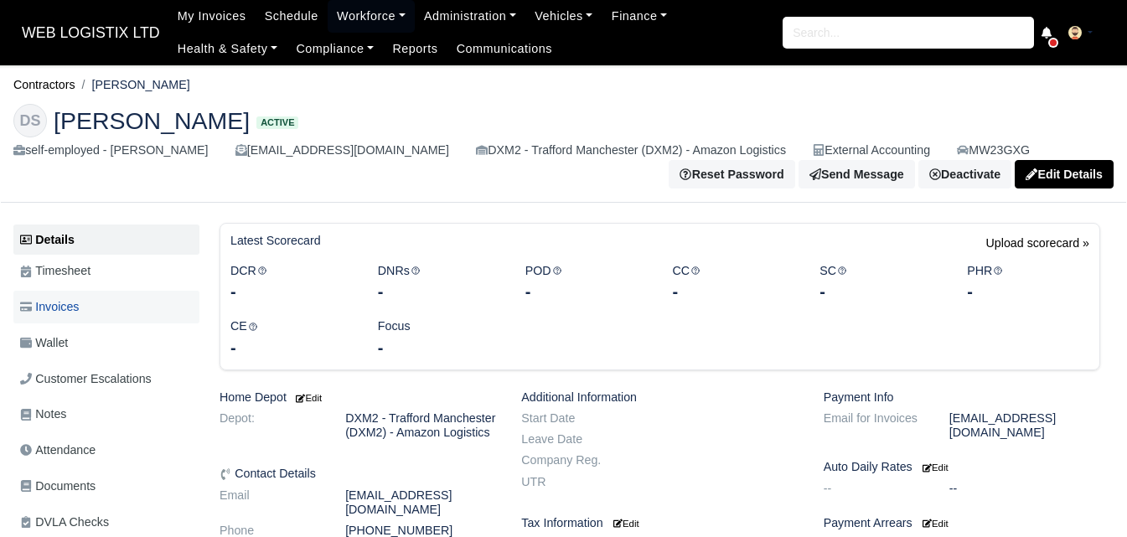
click at [86, 320] on link "Invoices" at bounding box center [106, 307] width 186 height 33
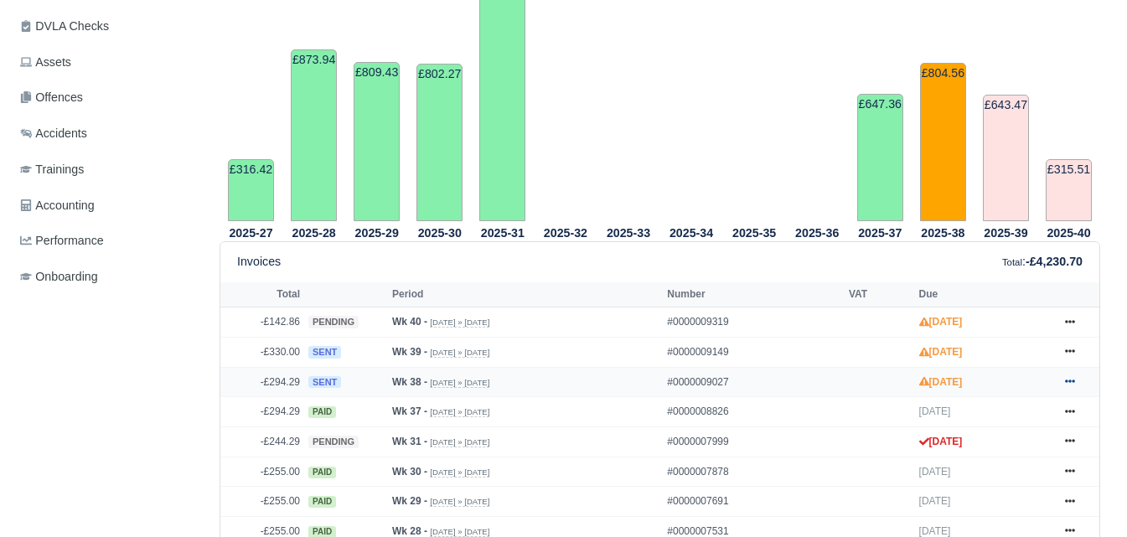
click at [1072, 385] on icon at bounding box center [1070, 381] width 10 height 10
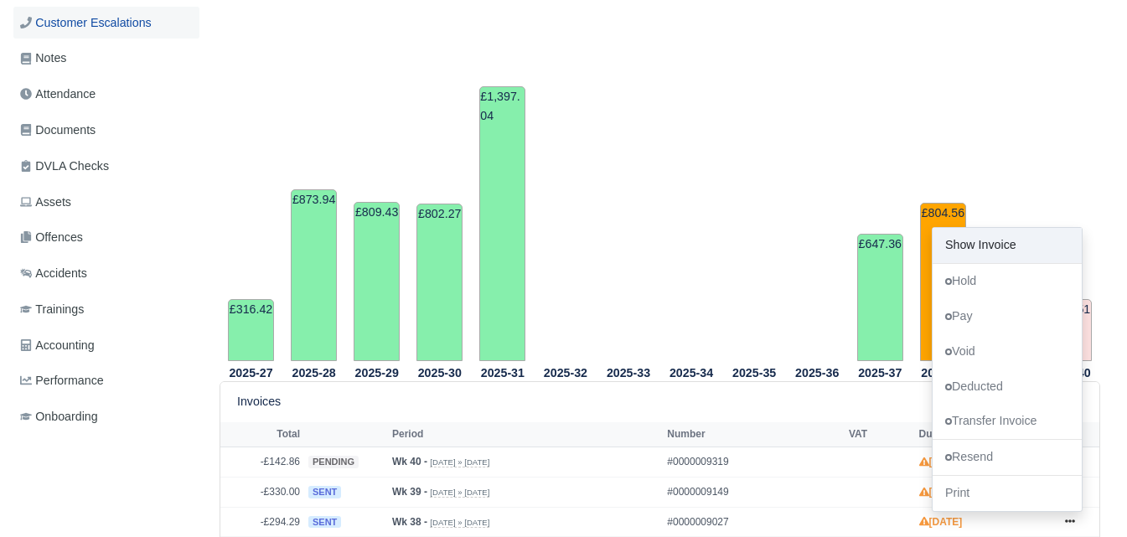
scroll to position [77, 0]
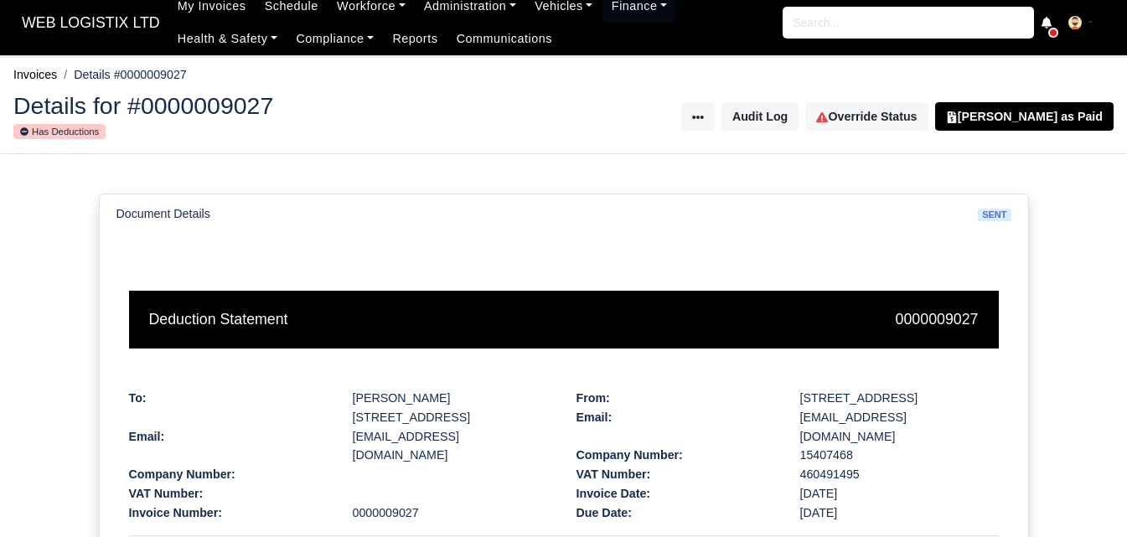
scroll to position [279, 0]
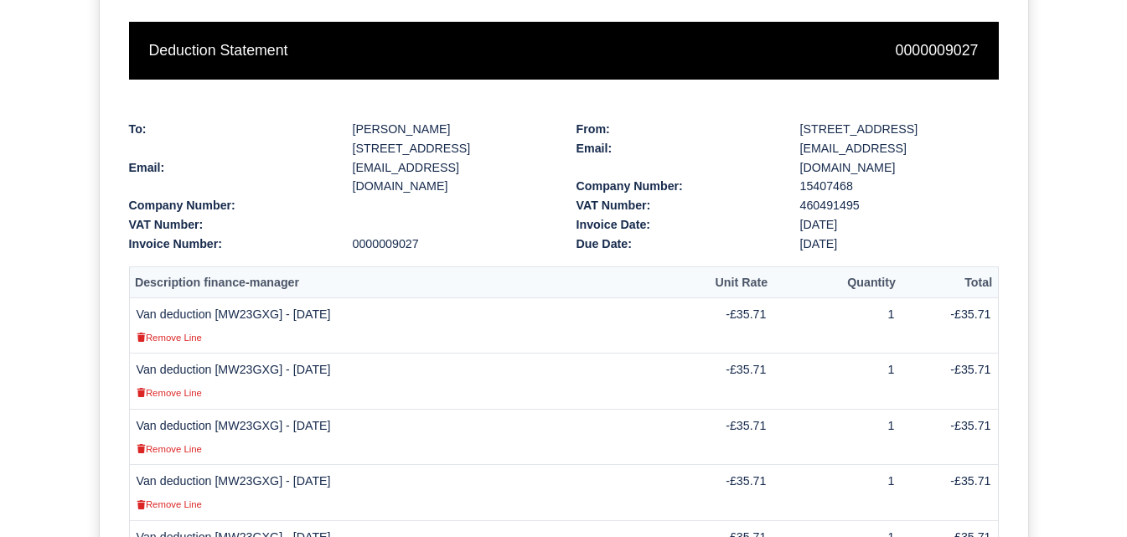
drag, startPoint x: 137, startPoint y: 307, endPoint x: 345, endPoint y: 319, distance: 208.2
click at [345, 319] on td "Van deduction [MW23GXG] - [DATE] Remove Line" at bounding box center [401, 325] width 544 height 56
click at [285, 318] on td "Van deduction [MW23GXG] - [DATE] Remove Line" at bounding box center [401, 325] width 544 height 56
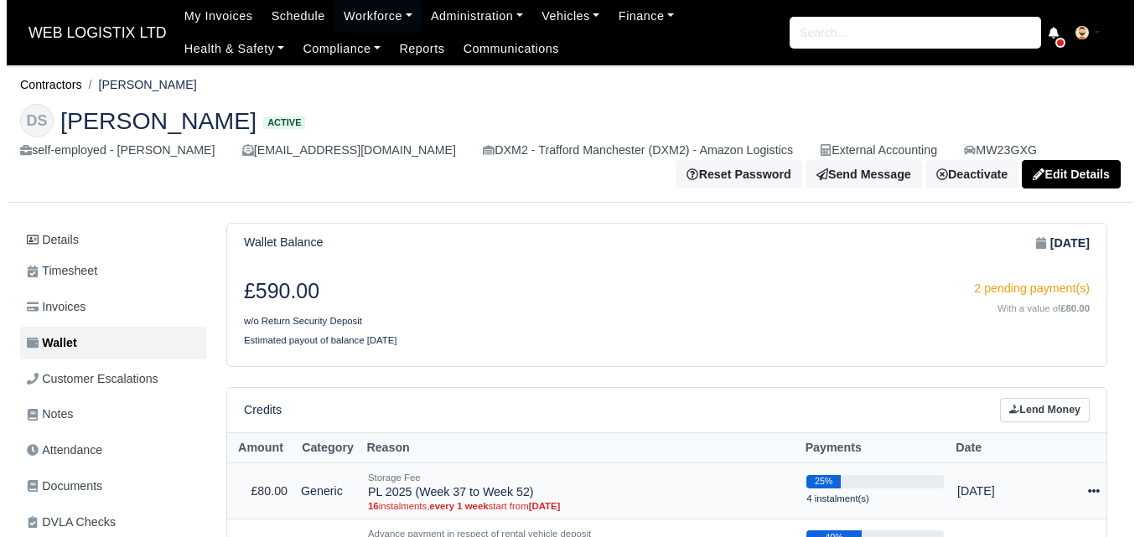
scroll to position [279, 0]
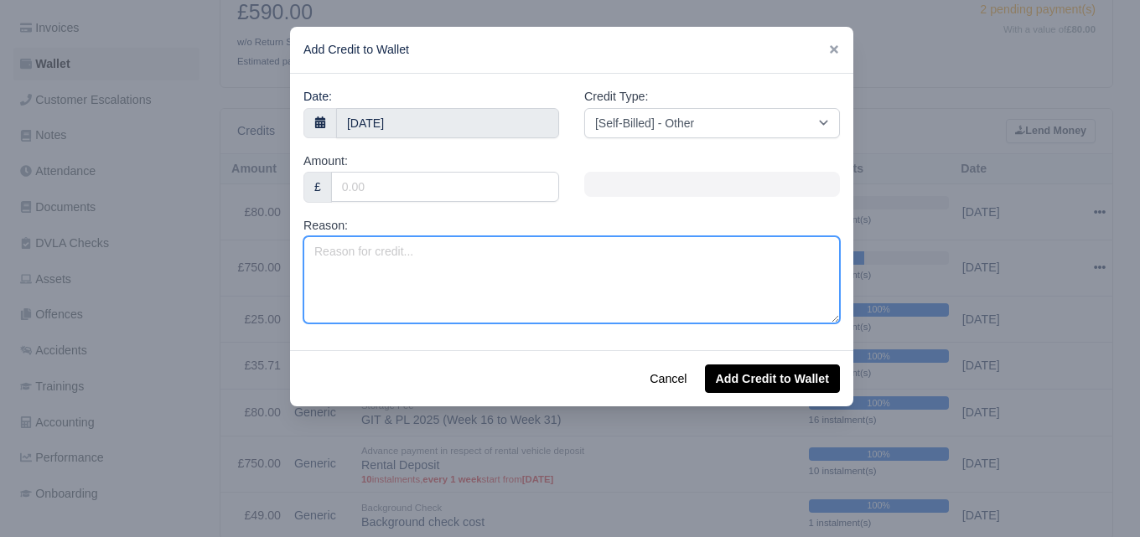
click at [431, 263] on textarea "Reason:" at bounding box center [571, 279] width 536 height 87
paste textarea "Van deduction [MW23GXG] - [DATE]"
type textarea "Van deduction [MW23GXG] - [DATE]"
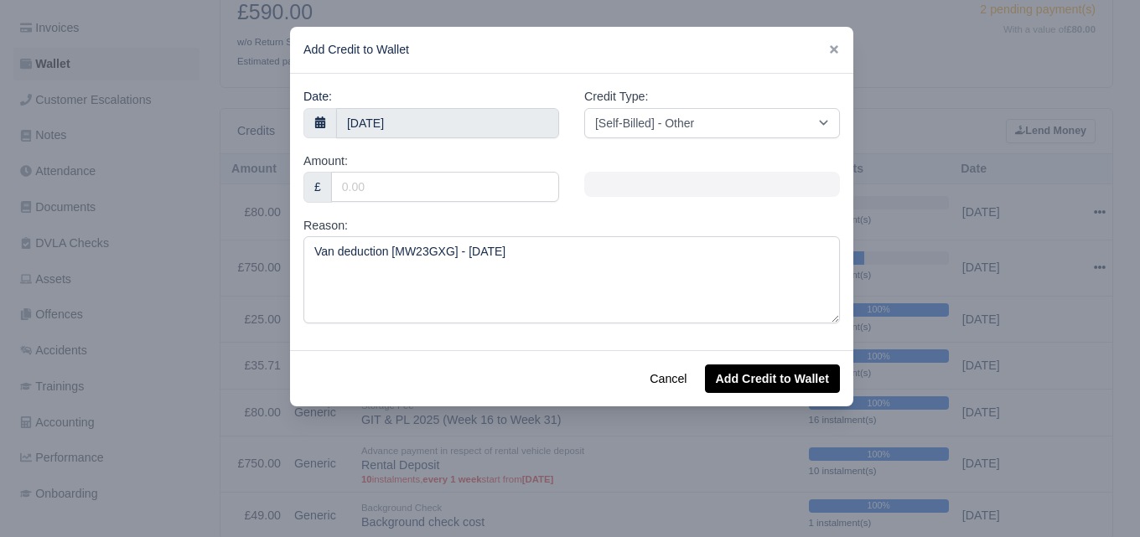
click at [538, 452] on div at bounding box center [570, 268] width 1140 height 537
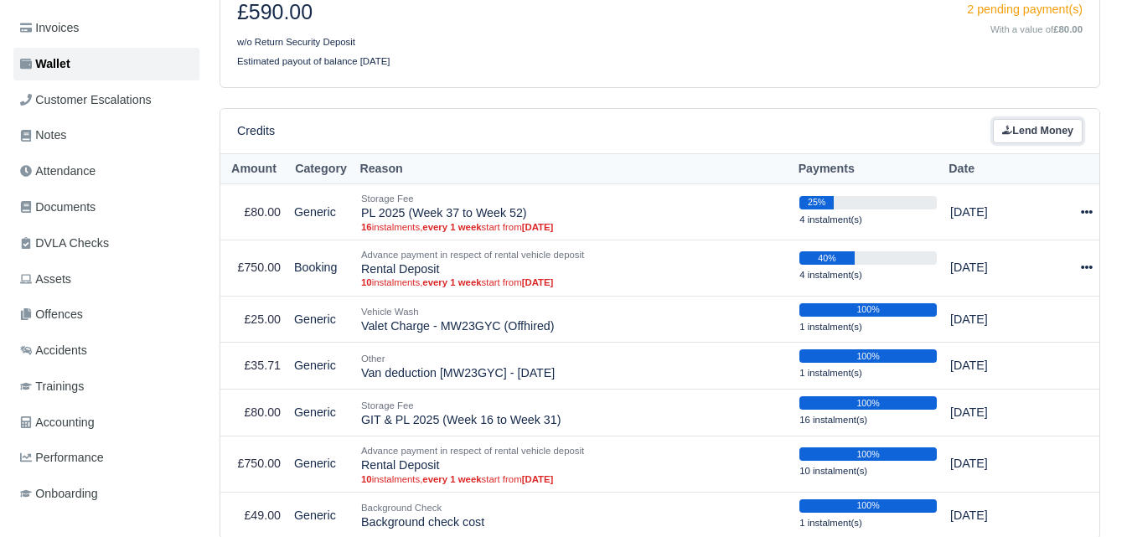
click at [1032, 133] on link "Lend Money" at bounding box center [1038, 131] width 90 height 24
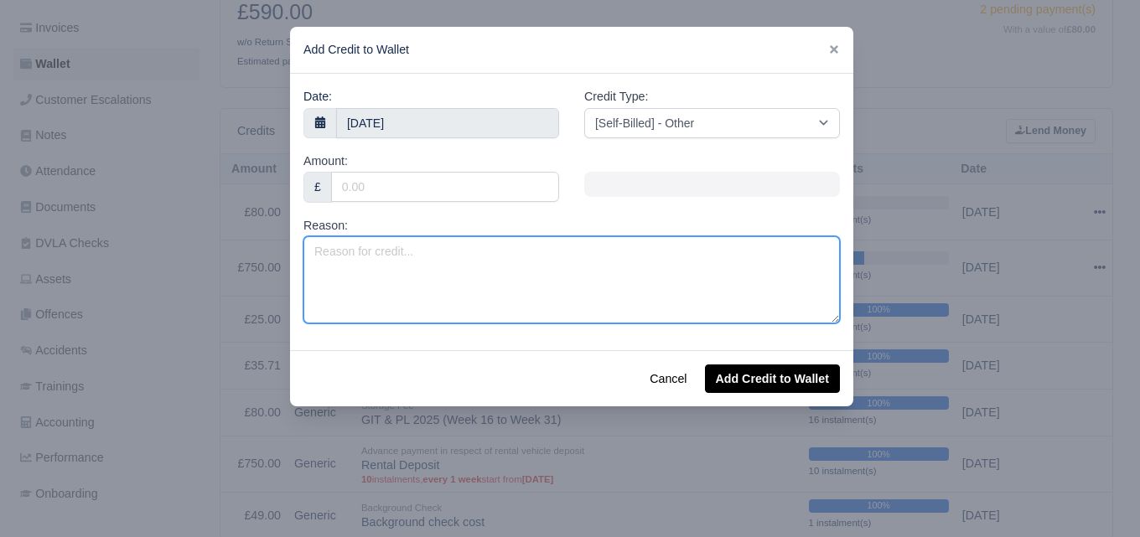
click at [444, 269] on textarea "Reason:" at bounding box center [571, 279] width 536 height 87
paste textarea "Van deduction [MW23GXG] - 15/09/2025"
type textarea "Van deduction [MW23GXG] - [DATE]"
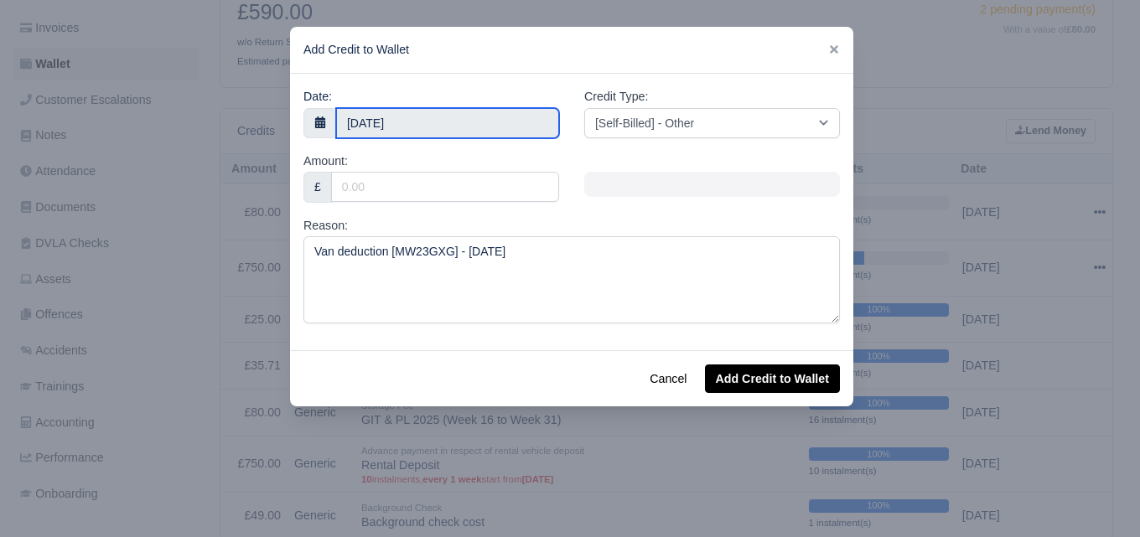
click at [419, 111] on input "2 October 2025" at bounding box center [447, 123] width 223 height 30
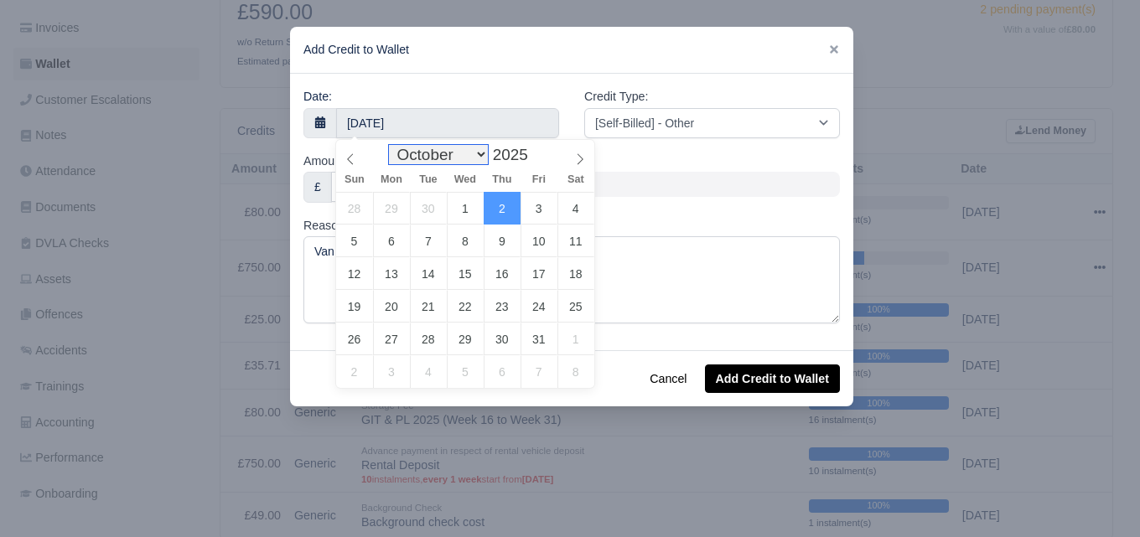
click at [433, 148] on select "January February March April May June July August September October November De…" at bounding box center [438, 154] width 99 height 19
select select "8"
click at [393, 145] on select "January February March April May June July August September October November De…" at bounding box center [438, 154] width 99 height 19
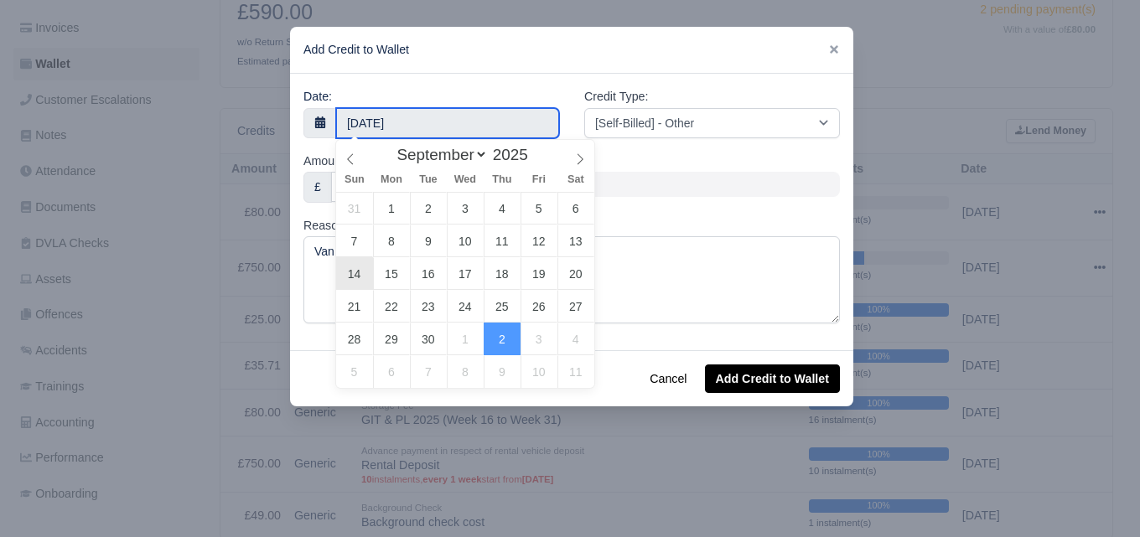
type input "14 September 2025"
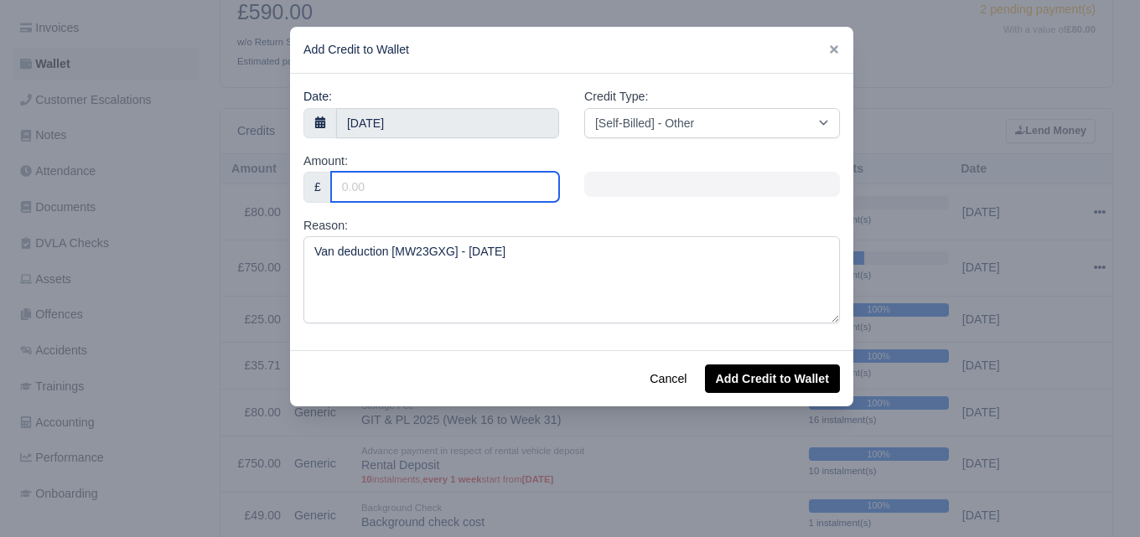
click at [410, 196] on input "Amount:" at bounding box center [445, 187] width 228 height 30
type input "35.71"
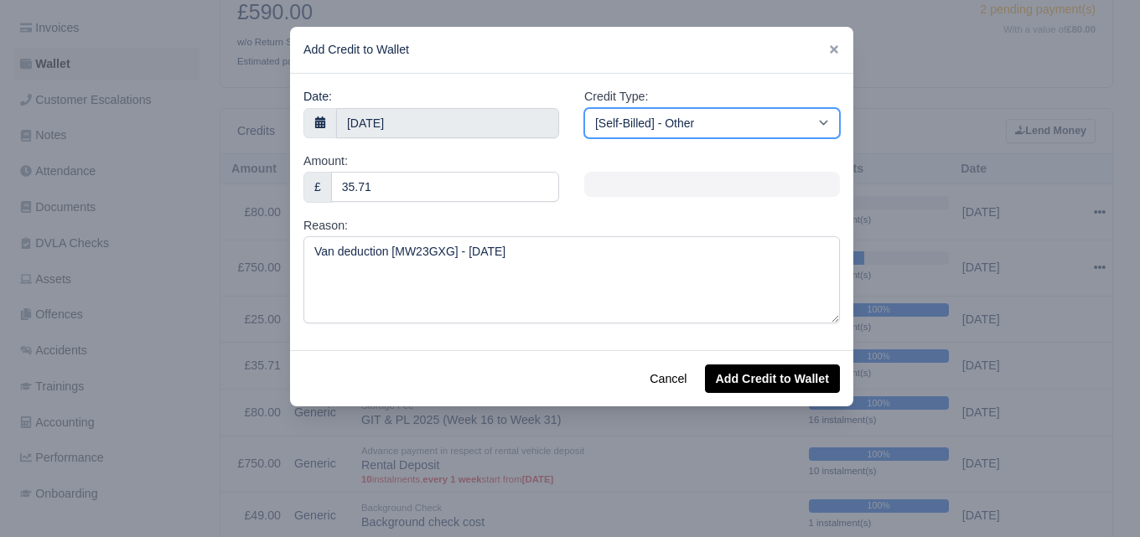
click at [762, 108] on select "[Self-Billed] - Other [Self-Billed] - Negative Invoice [Self-Billed] - Keychain…" at bounding box center [712, 123] width 256 height 30
click at [584, 108] on select "[Self-Billed] - Other [Self-Billed] - Negative Invoice [Self-Billed] - Keychain…" at bounding box center [712, 123] width 256 height 30
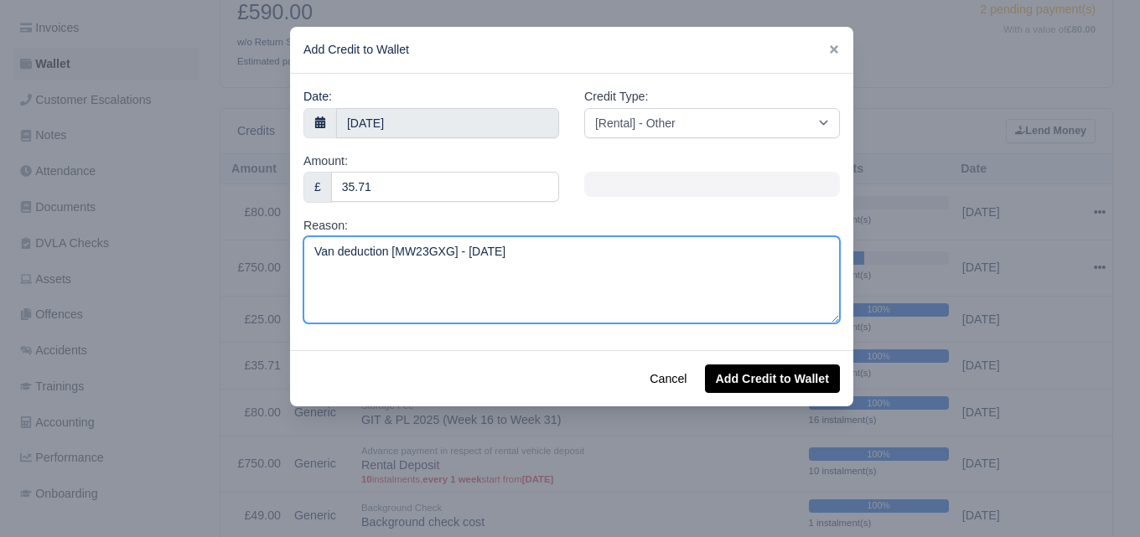
click at [662, 280] on textarea "Van deduction [MW23GXG] - [DATE]" at bounding box center [571, 279] width 536 height 87
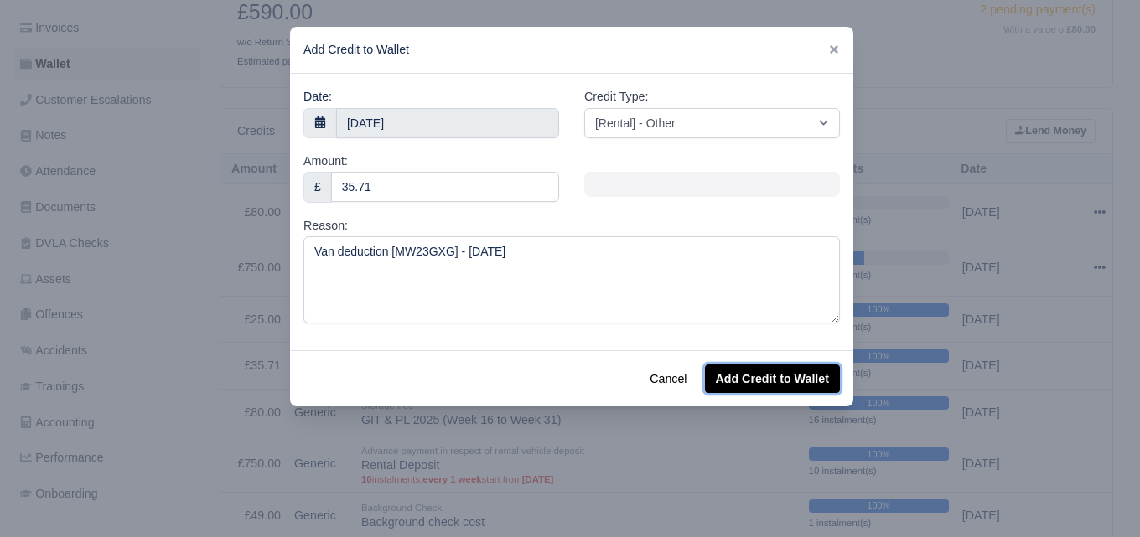
click at [735, 383] on button "Add Credit to Wallet" at bounding box center [772, 378] width 135 height 28
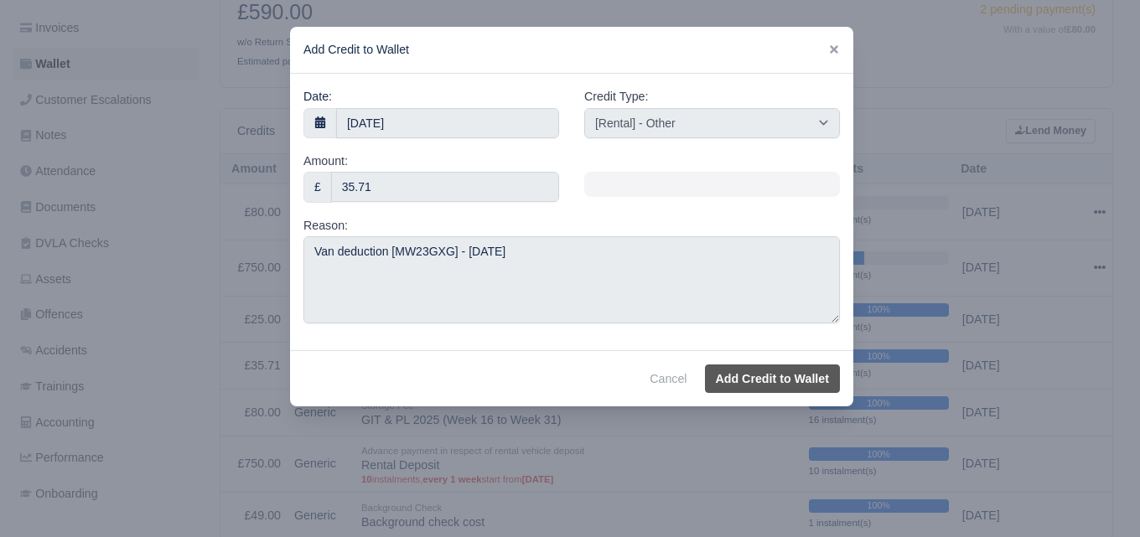
select select "other"
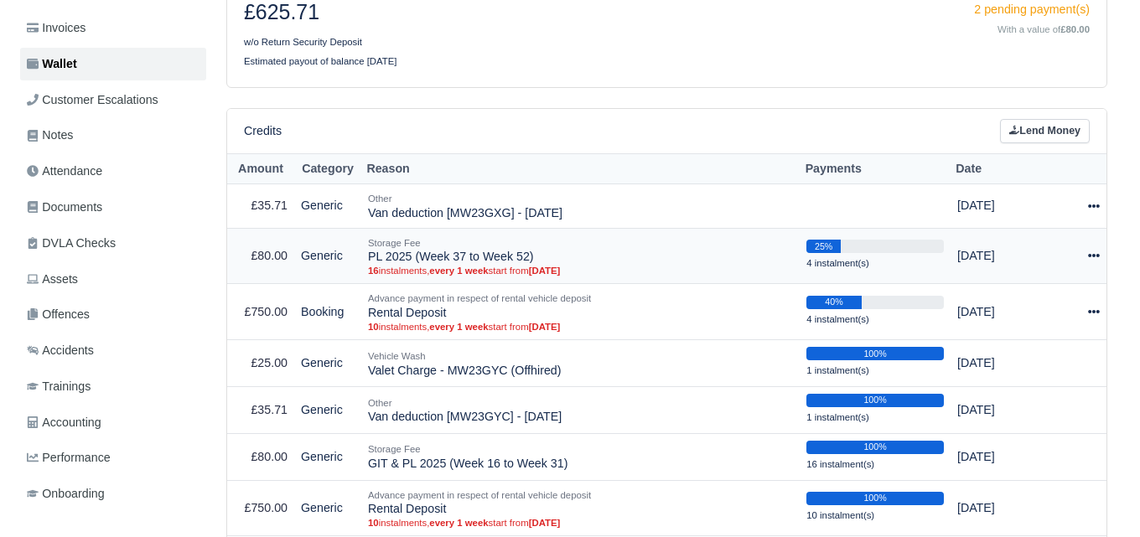
scroll to position [279, 0]
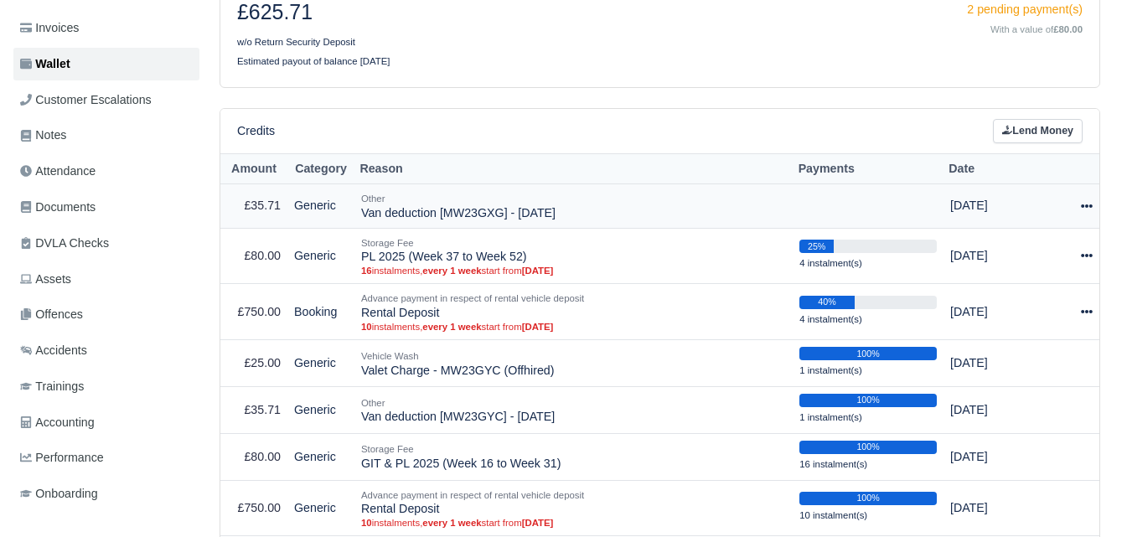
click at [1085, 211] on icon at bounding box center [1087, 206] width 12 height 12
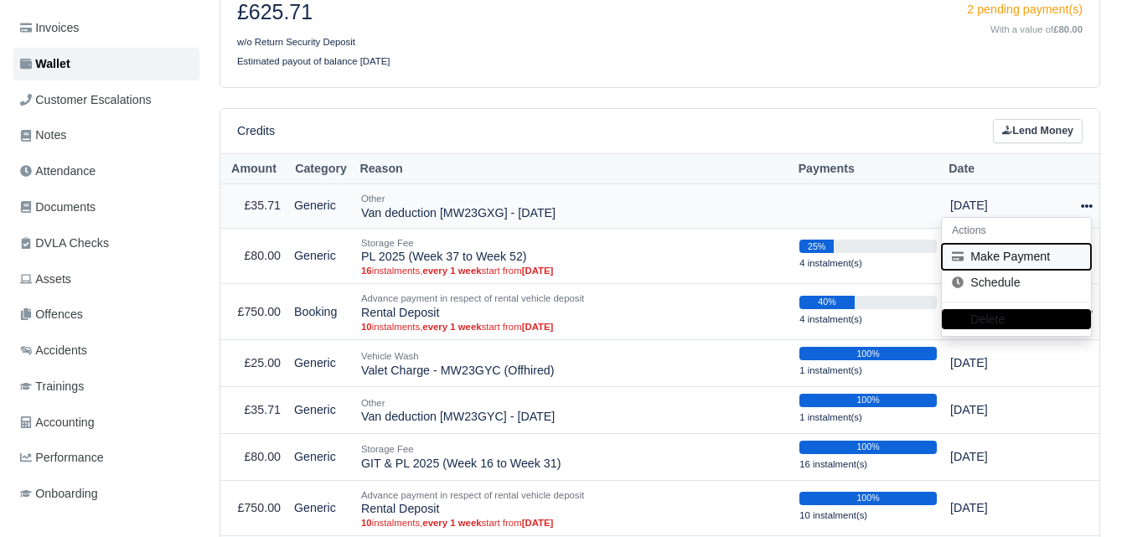
click at [1028, 252] on button "Make Payment" at bounding box center [1016, 257] width 149 height 26
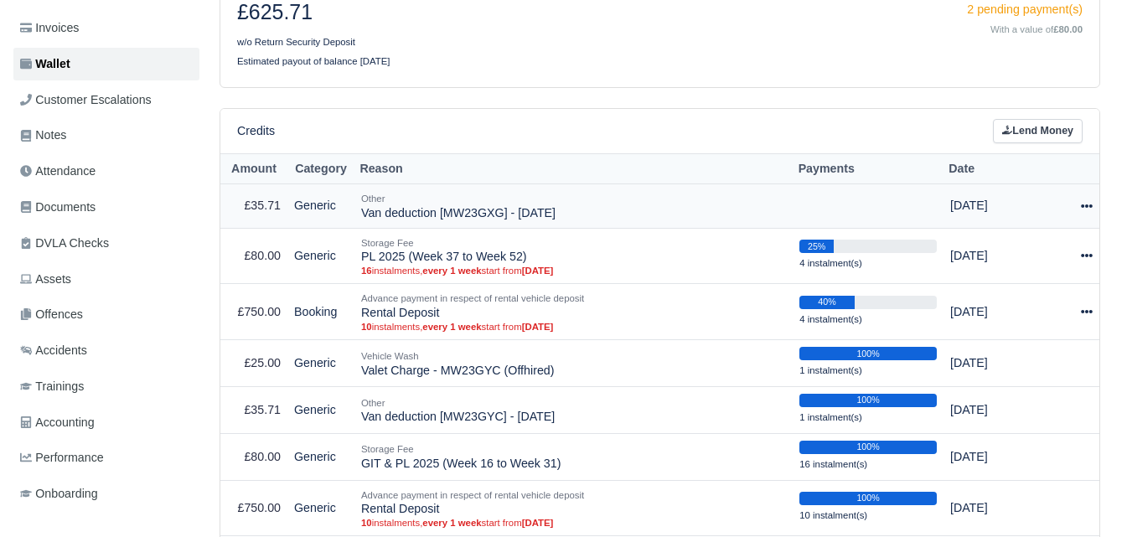
select select "7313"
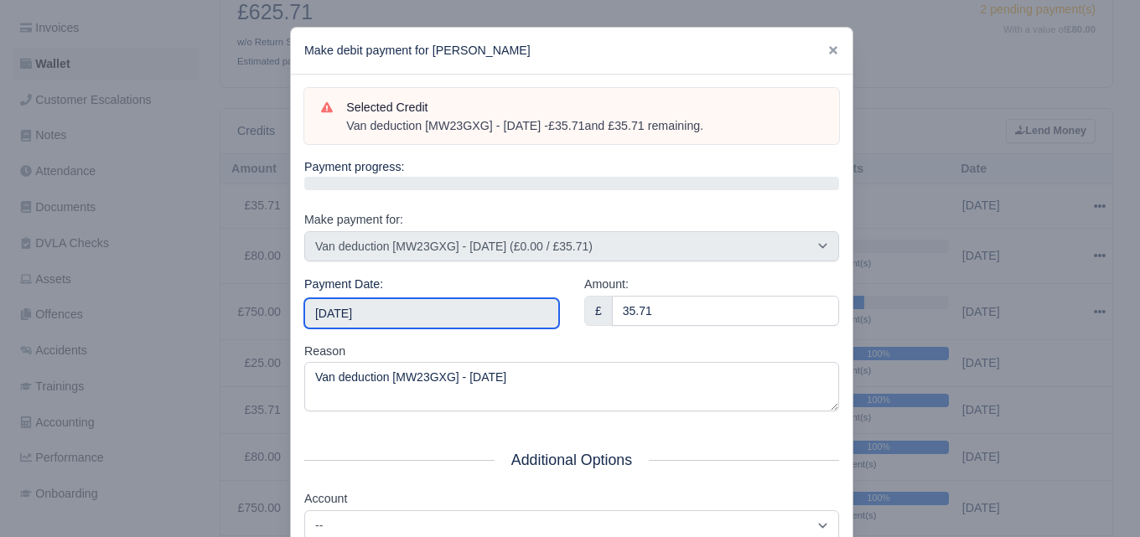
click at [397, 300] on input "[DATE]" at bounding box center [431, 313] width 255 height 30
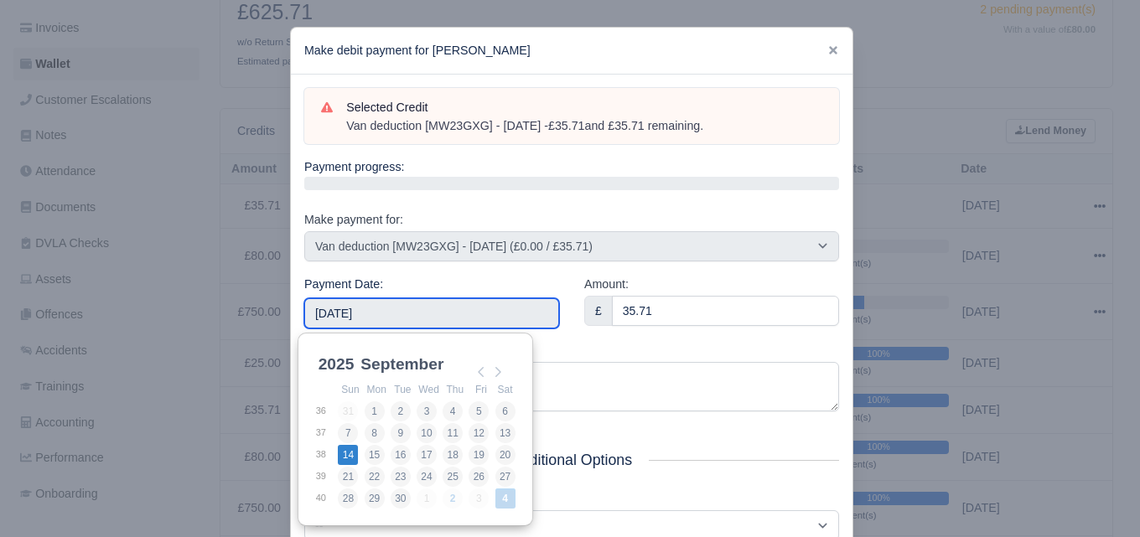
type input "[DATE]"
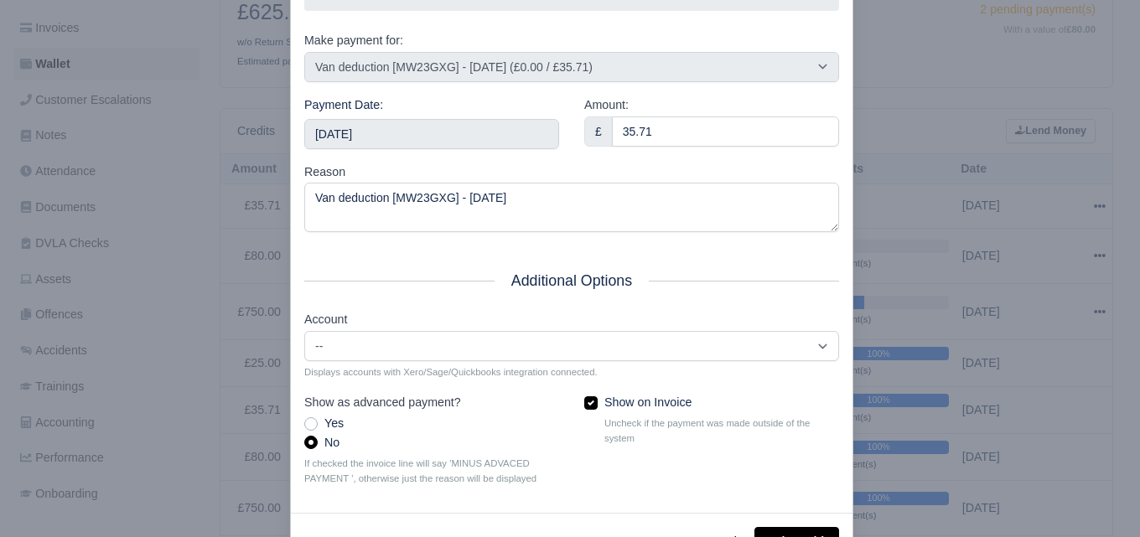
scroll to position [240, 0]
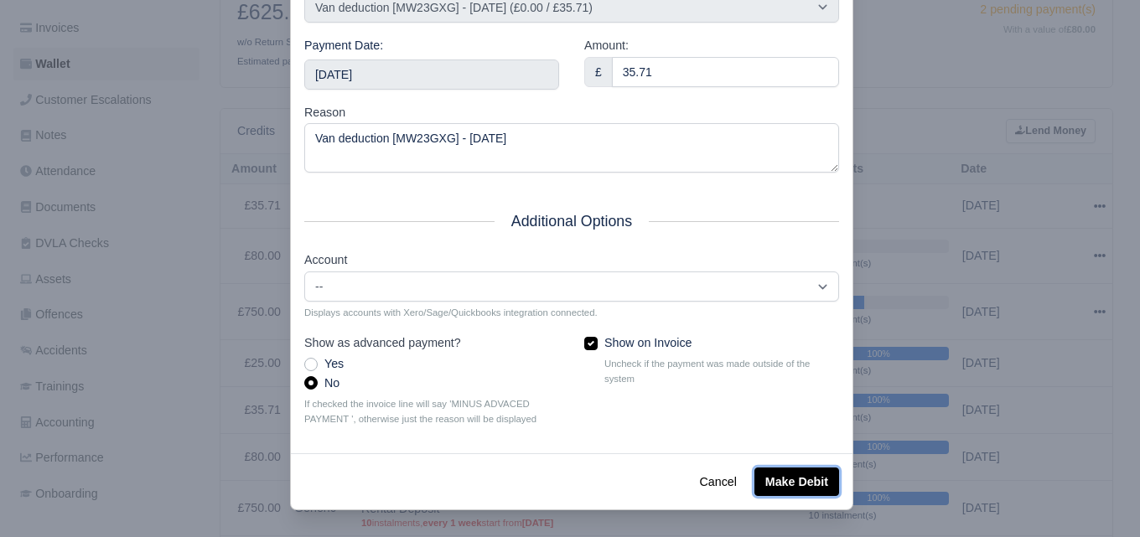
click at [796, 468] on button "Make Debit" at bounding box center [796, 482] width 85 height 28
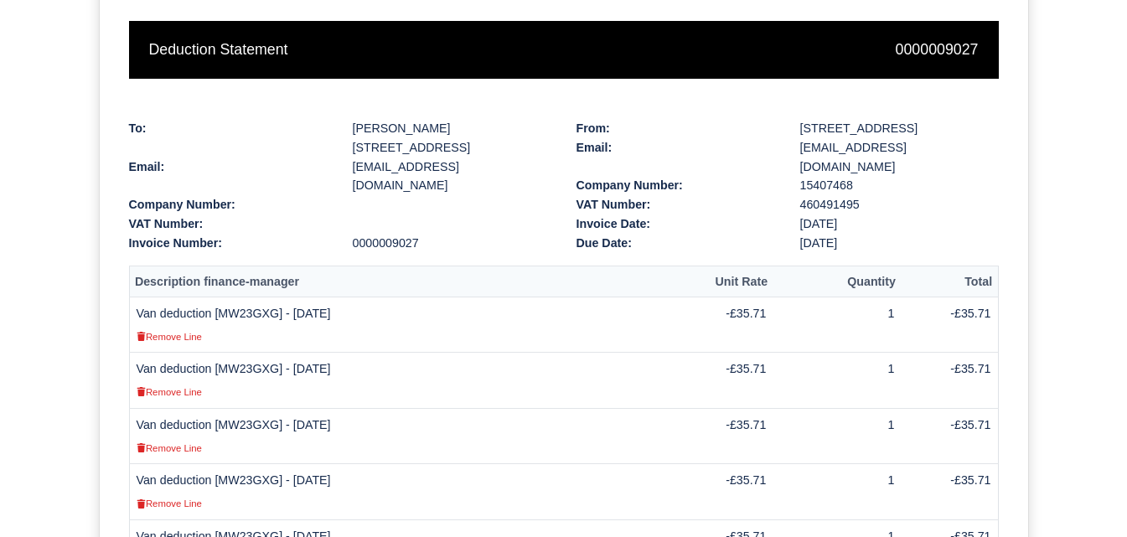
scroll to position [274, 0]
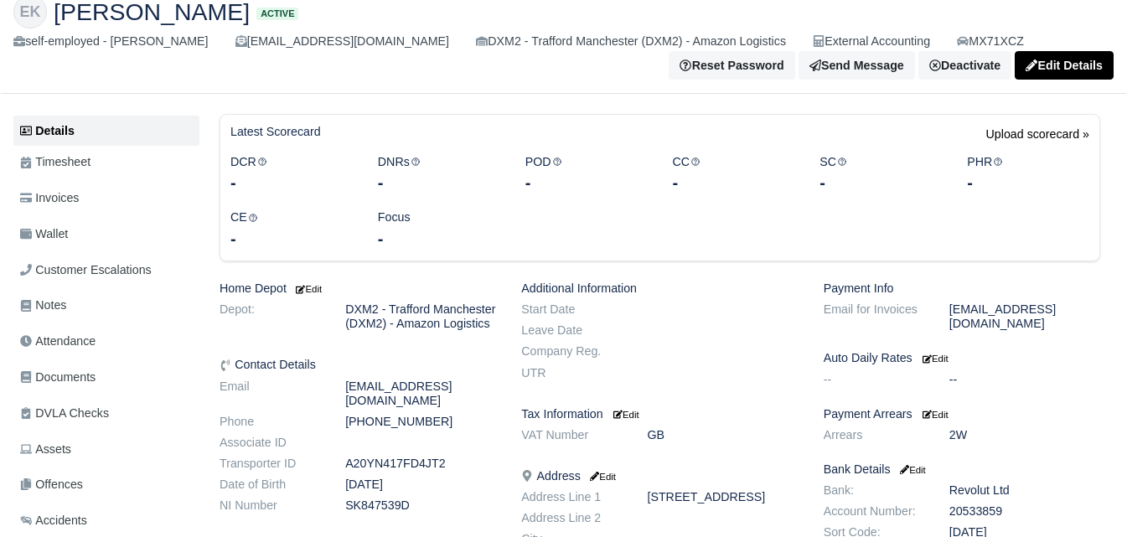
scroll to position [140, 0]
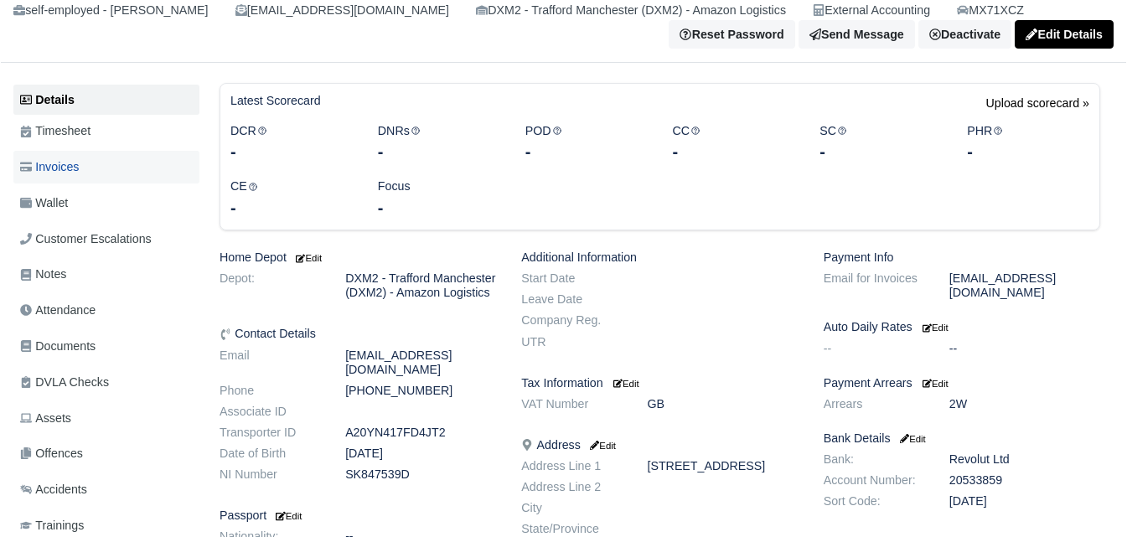
click at [104, 174] on link "Invoices" at bounding box center [106, 167] width 186 height 33
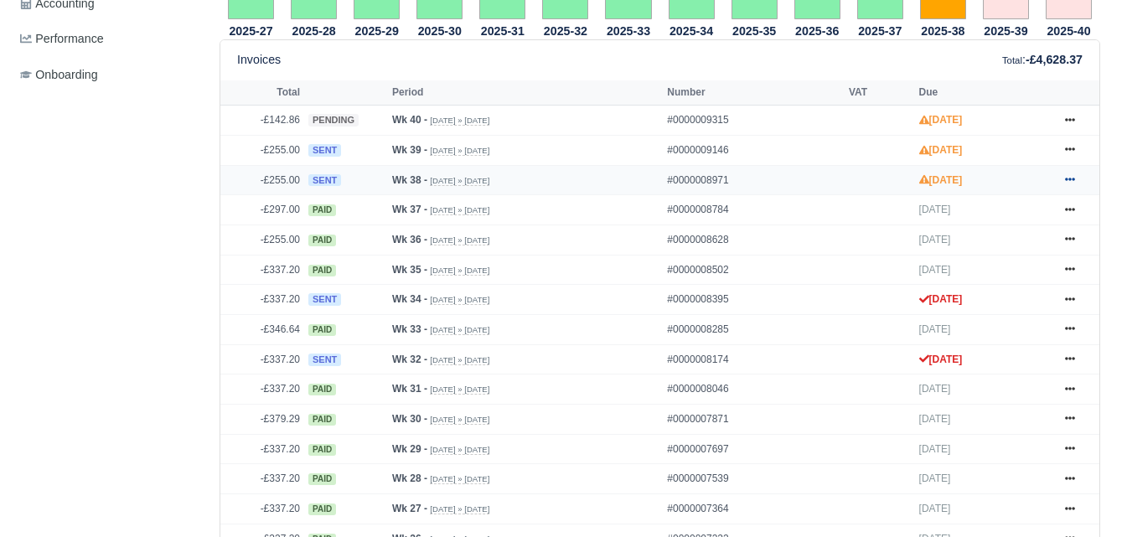
click at [1067, 177] on link at bounding box center [1069, 180] width 25 height 21
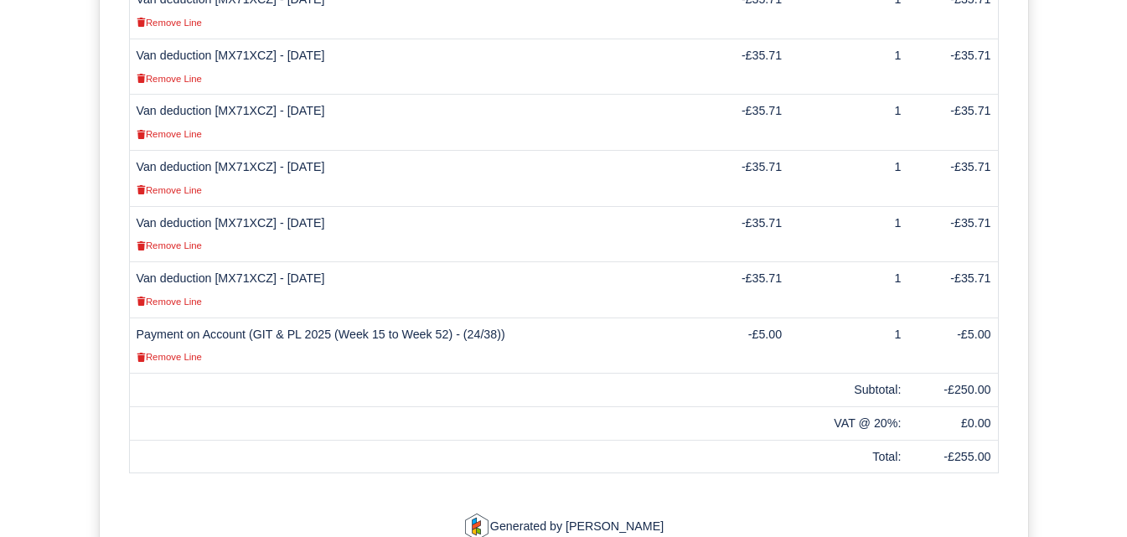
scroll to position [698, 0]
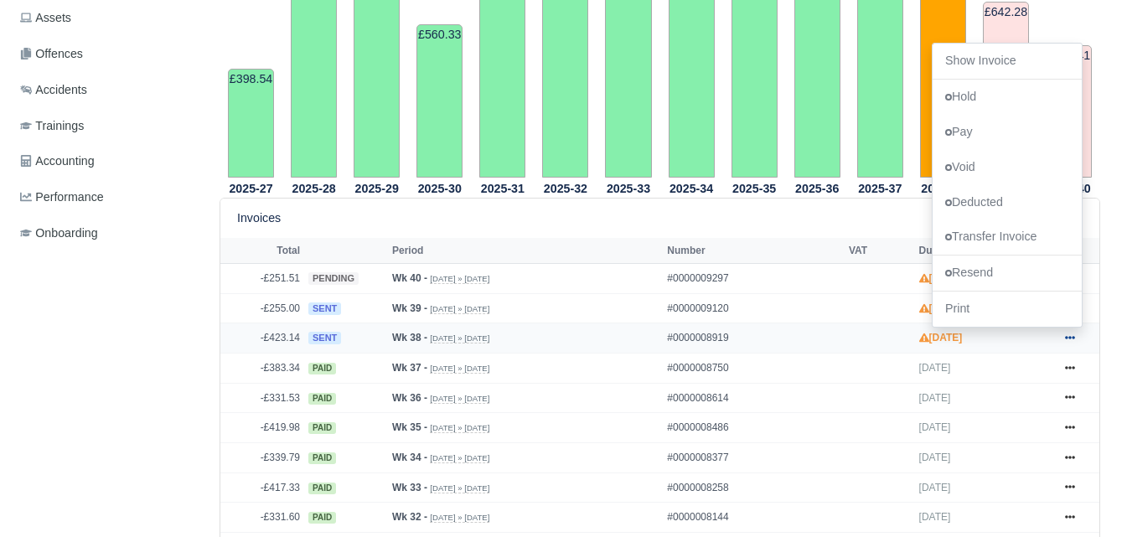
scroll to position [559, 0]
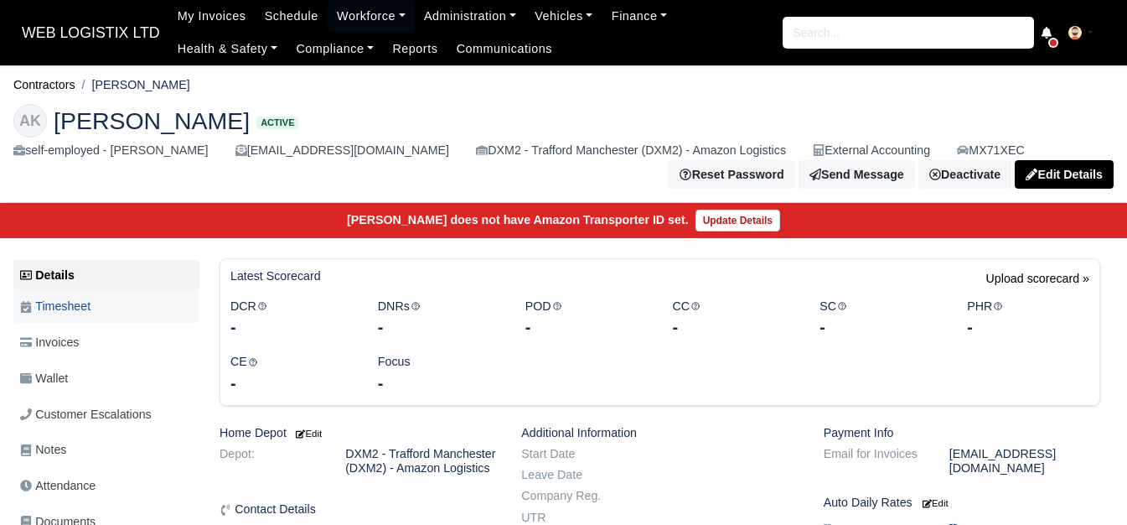
click at [129, 298] on link "Timesheet" at bounding box center [106, 306] width 186 height 33
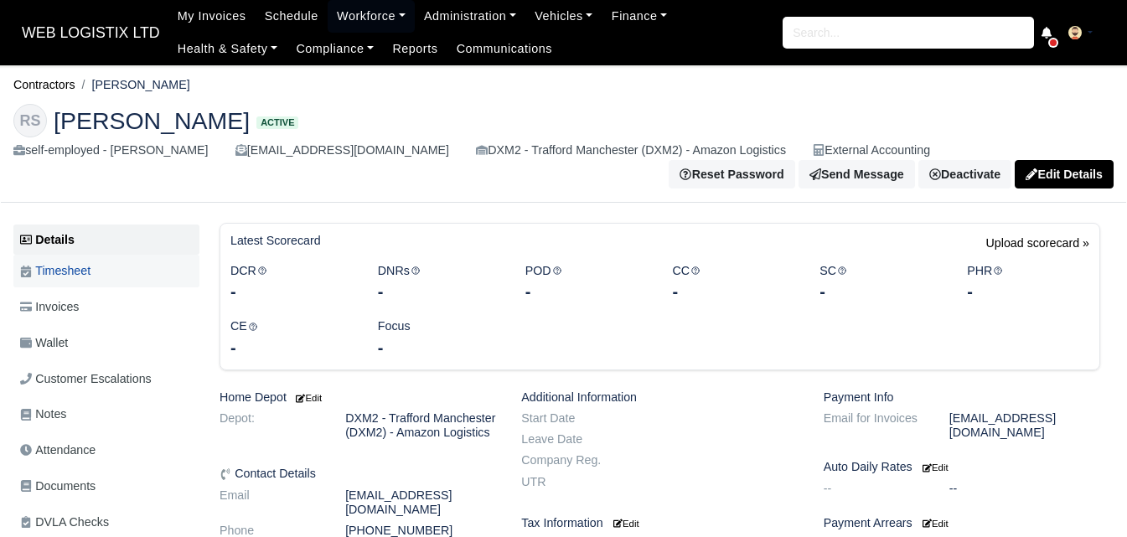
click at [111, 260] on link "Timesheet" at bounding box center [106, 271] width 186 height 33
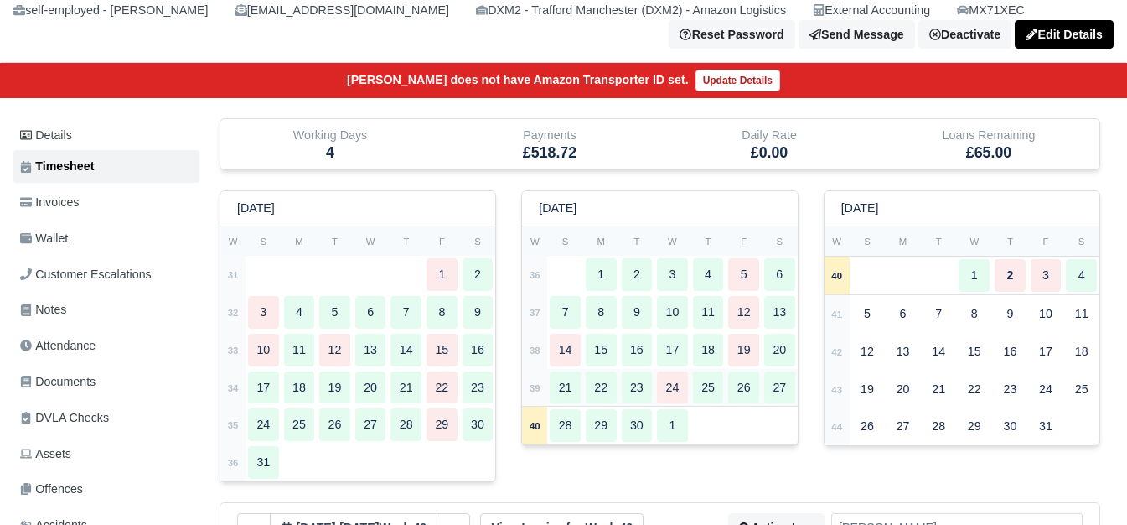
scroll to position [140, 0]
click at [570, 398] on div "21" at bounding box center [565, 387] width 31 height 33
type input "40"
type input "23.5"
type input "51"
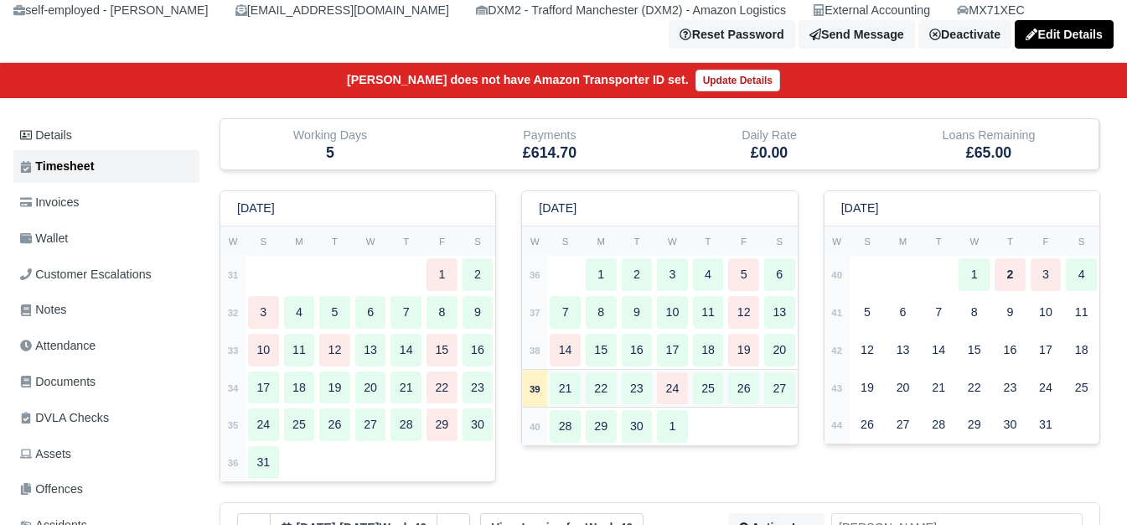
type input "35"
type input "16"
type input "0.5"
type input "1"
type input "0.8"
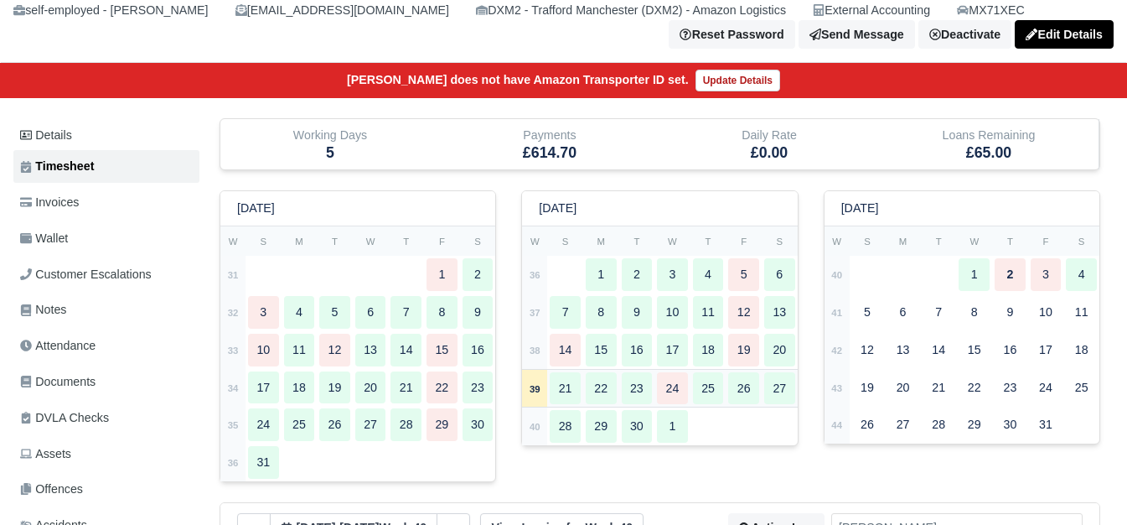
type input "0.5"
click at [670, 342] on div "17" at bounding box center [672, 349] width 31 height 33
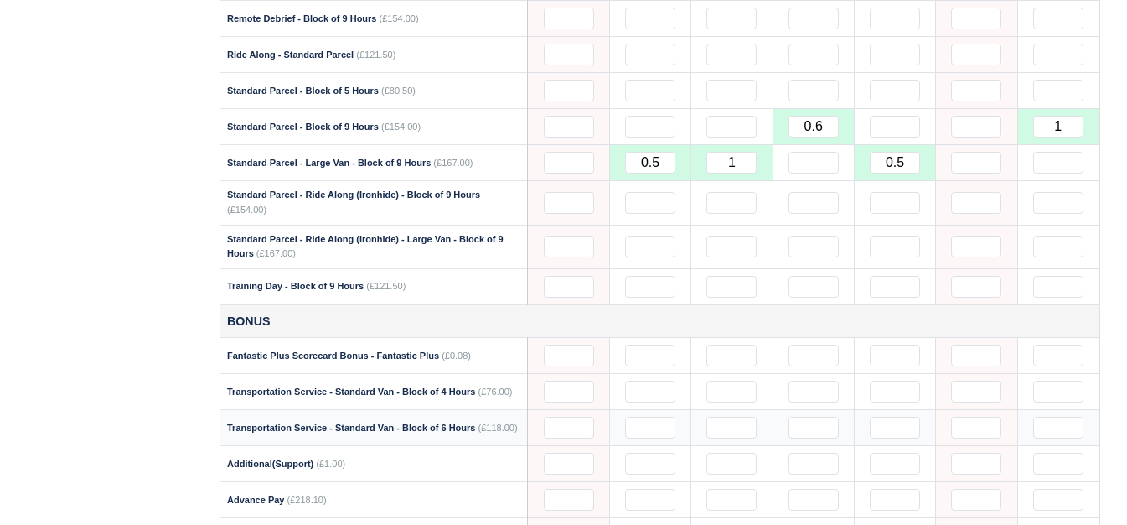
scroll to position [1676, 0]
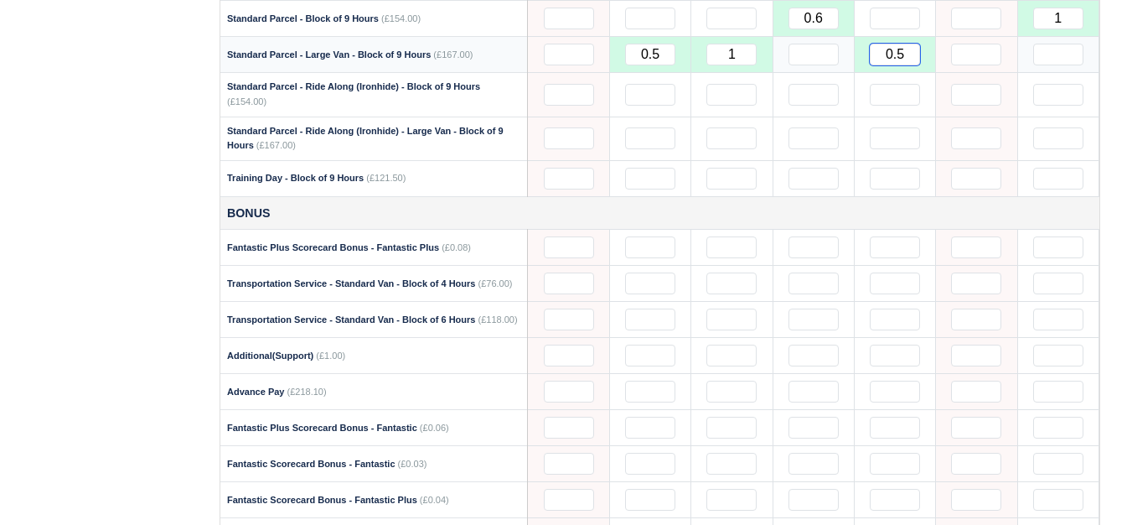
click at [899, 60] on input "0.5" at bounding box center [895, 55] width 50 height 22
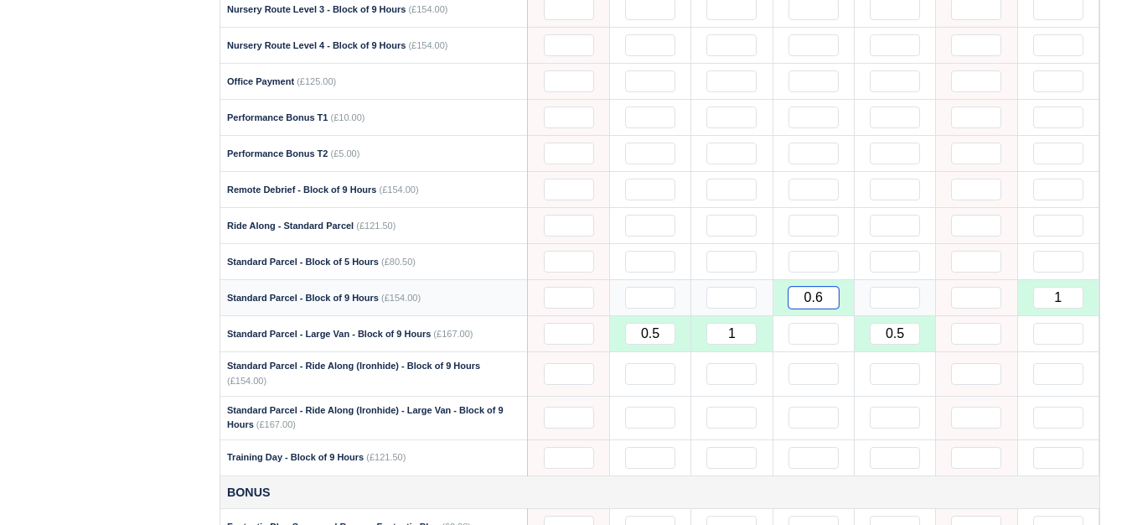
click at [821, 308] on input "0.6" at bounding box center [813, 298] width 50 height 22
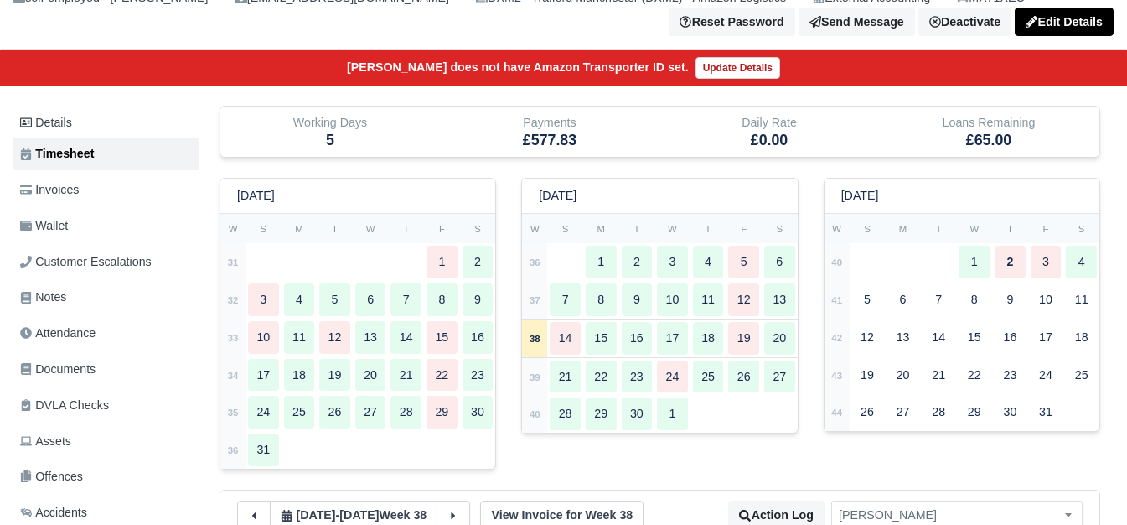
scroll to position [0, 0]
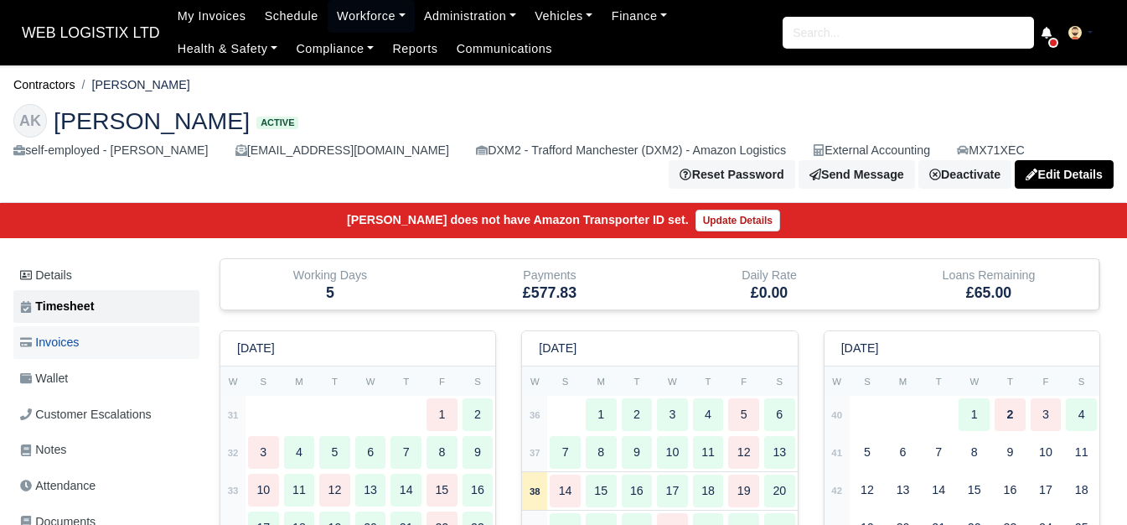
click at [92, 357] on link "Invoices" at bounding box center [106, 342] width 186 height 33
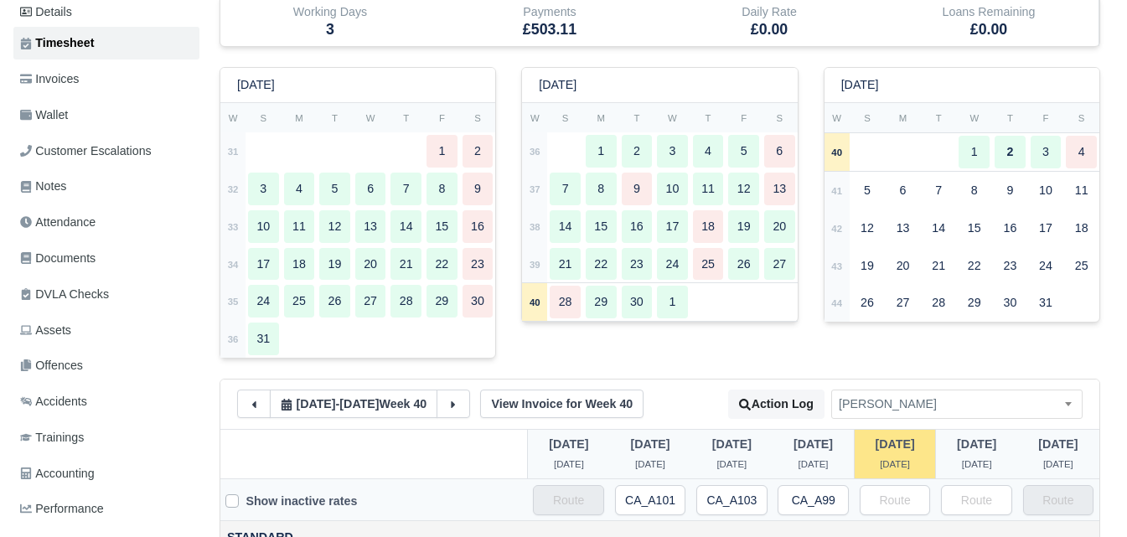
scroll to position [279, 0]
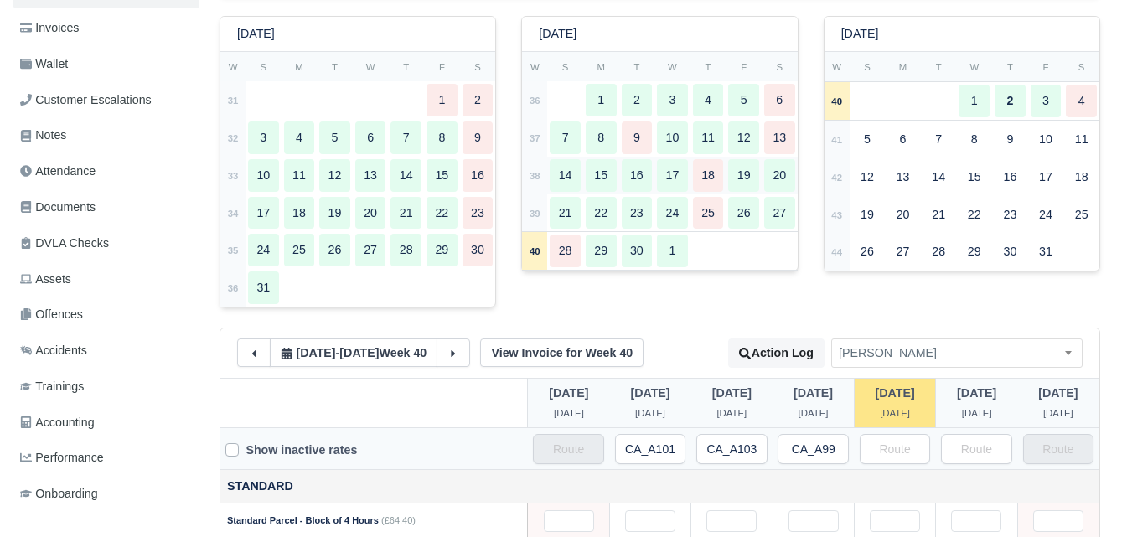
click at [664, 175] on div "17" at bounding box center [672, 175] width 31 height 33
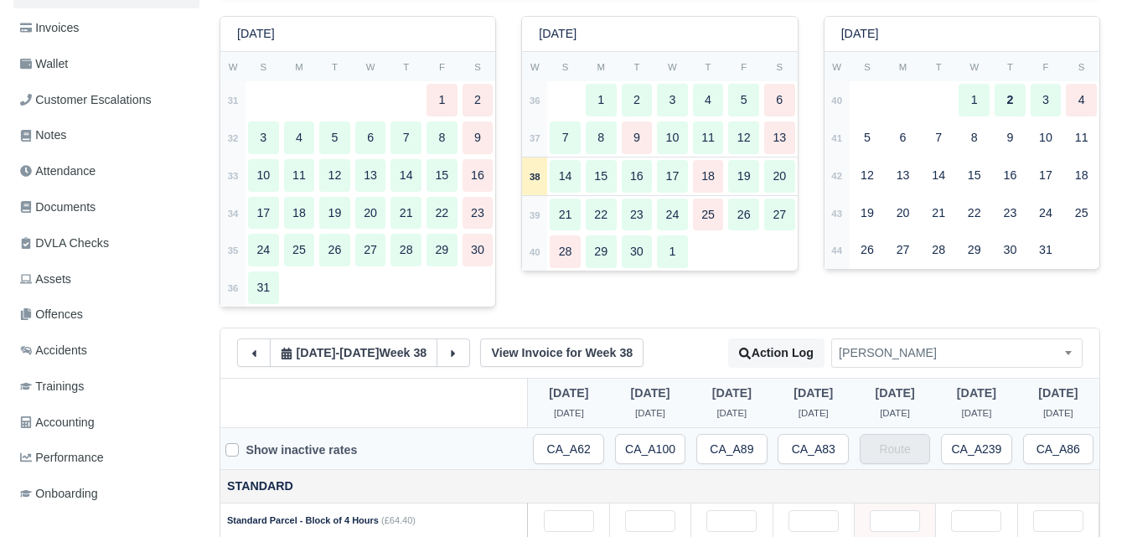
type input "44"
type input "39"
type input "40"
type input "18.5"
type input "45"
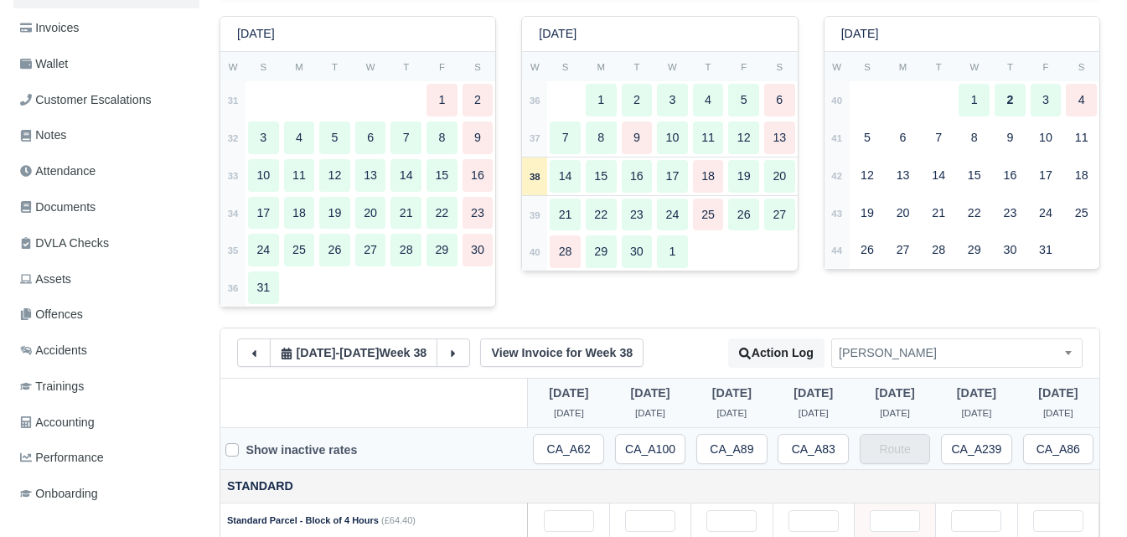
type input "35"
type input "1"
type input "0.4"
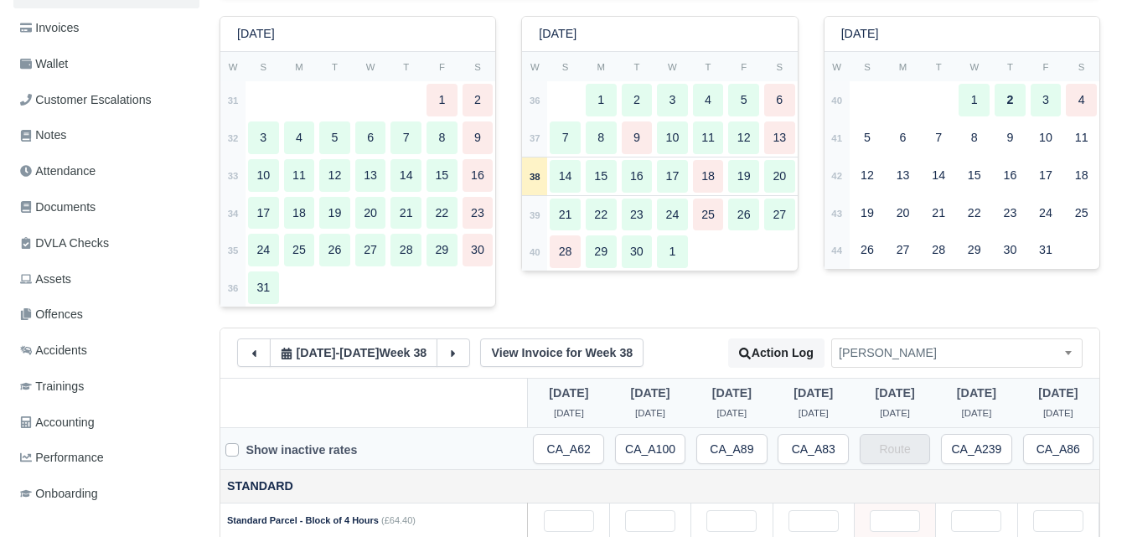
type input "1"
type input "0.44"
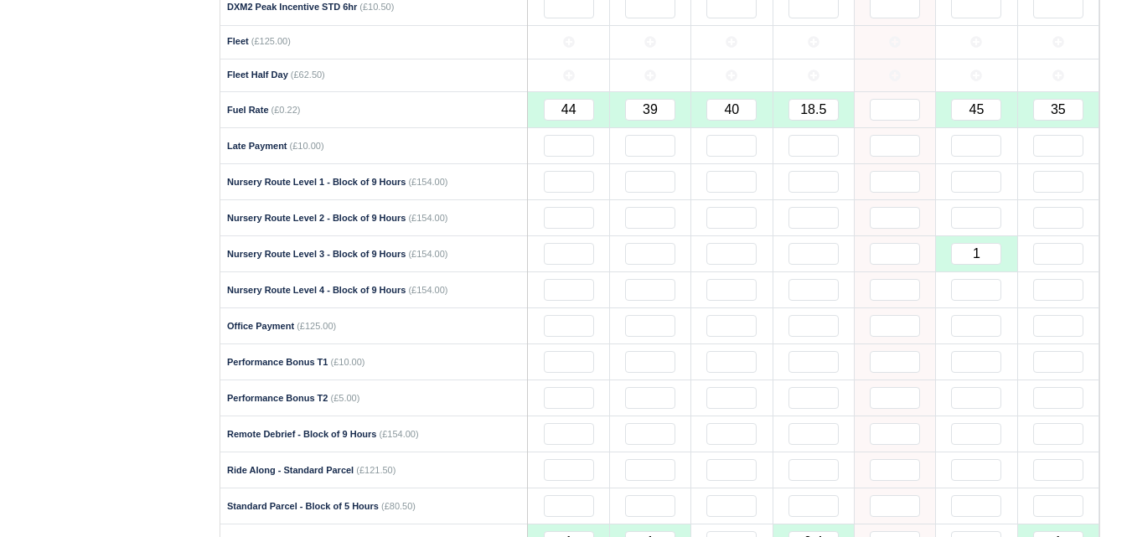
scroll to position [1397, 0]
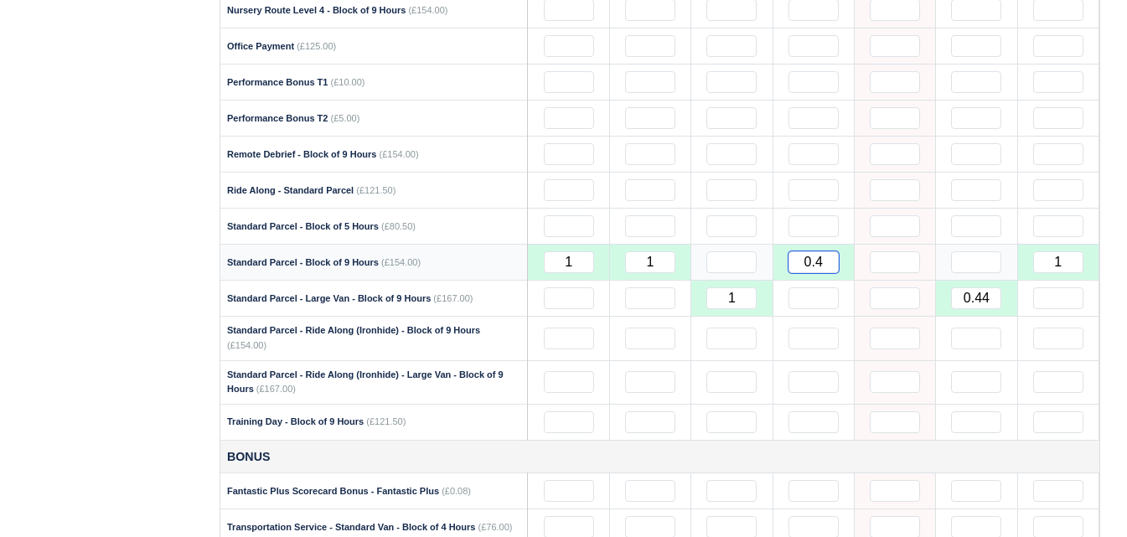
click at [815, 266] on input "0.4" at bounding box center [813, 262] width 50 height 22
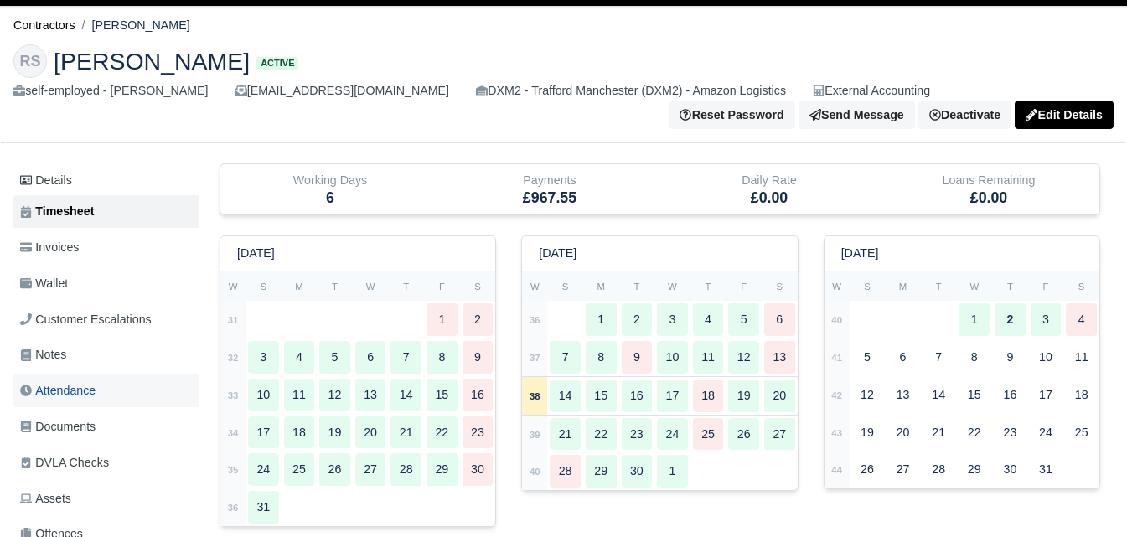
scroll to position [0, 0]
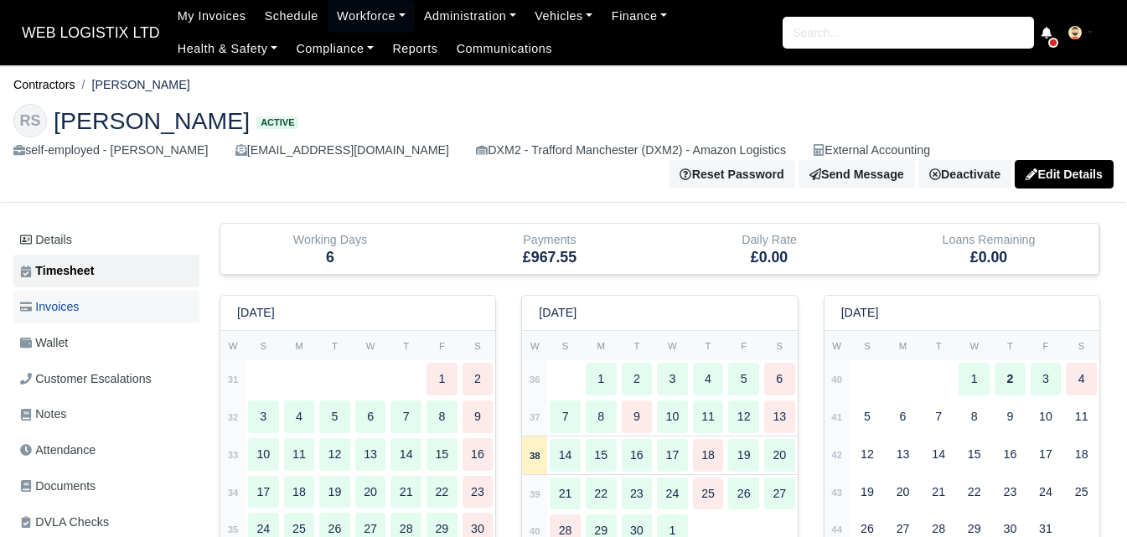
click at [101, 307] on link "Invoices" at bounding box center [106, 307] width 186 height 33
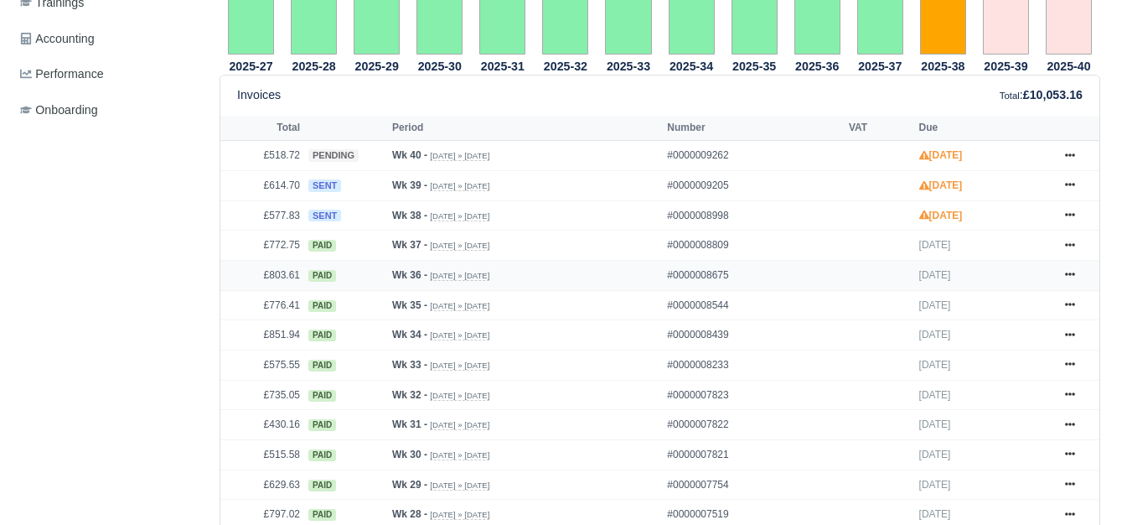
scroll to position [698, 0]
click at [1067, 220] on icon at bounding box center [1070, 214] width 10 height 10
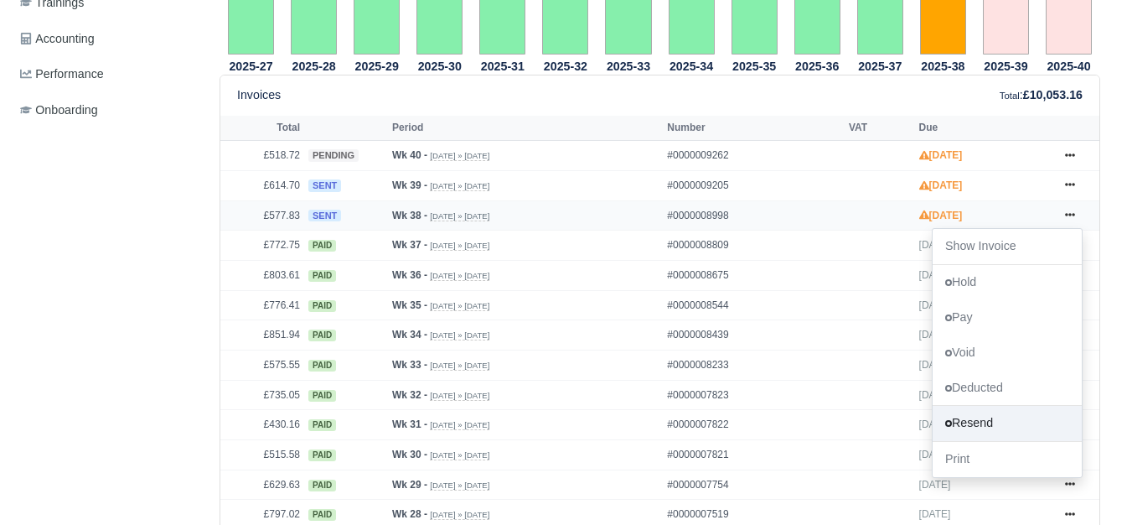
click at [976, 420] on link "Resend" at bounding box center [1007, 423] width 149 height 35
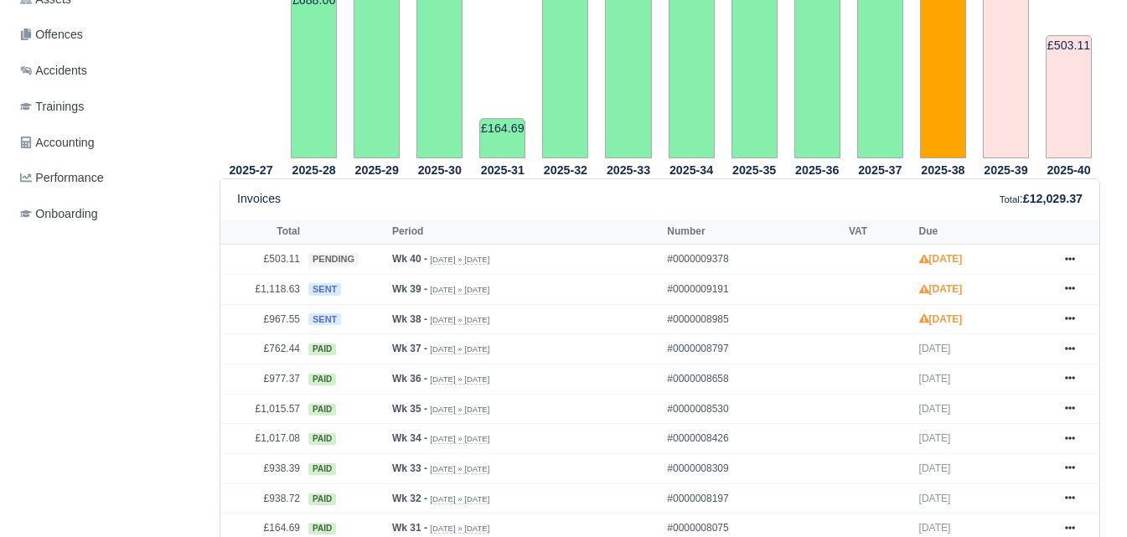
scroll to position [559, 0]
click at [1069, 321] on icon at bounding box center [1070, 319] width 10 height 3
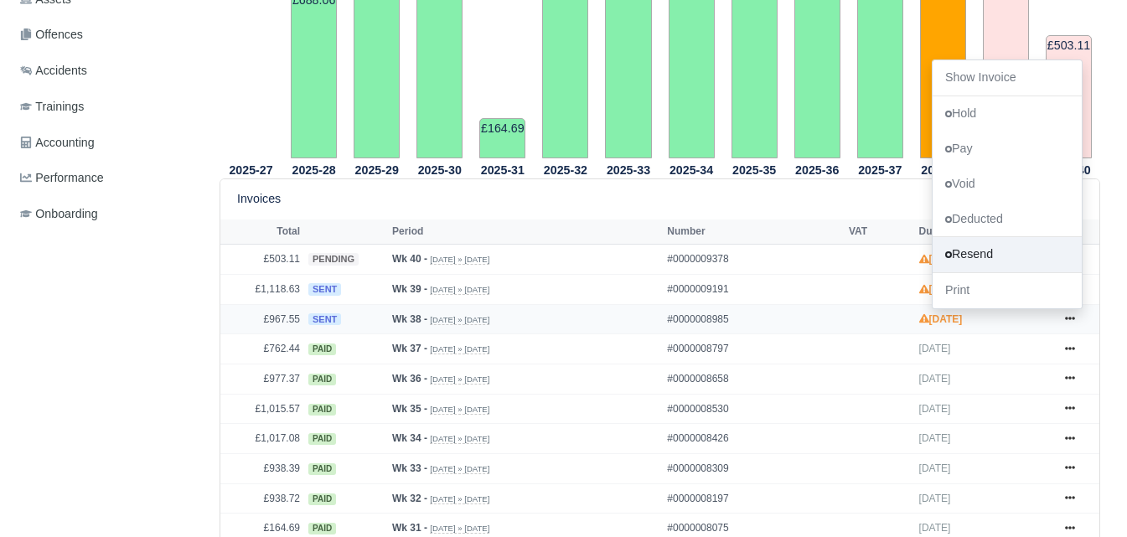
click at [1005, 250] on link "Resend" at bounding box center [1007, 254] width 149 height 35
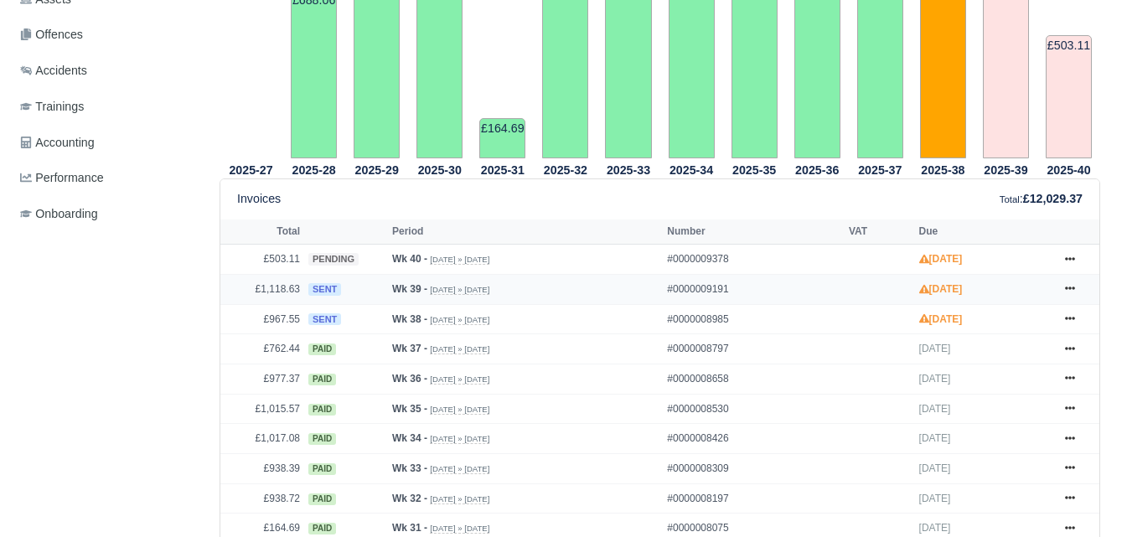
scroll to position [0, 0]
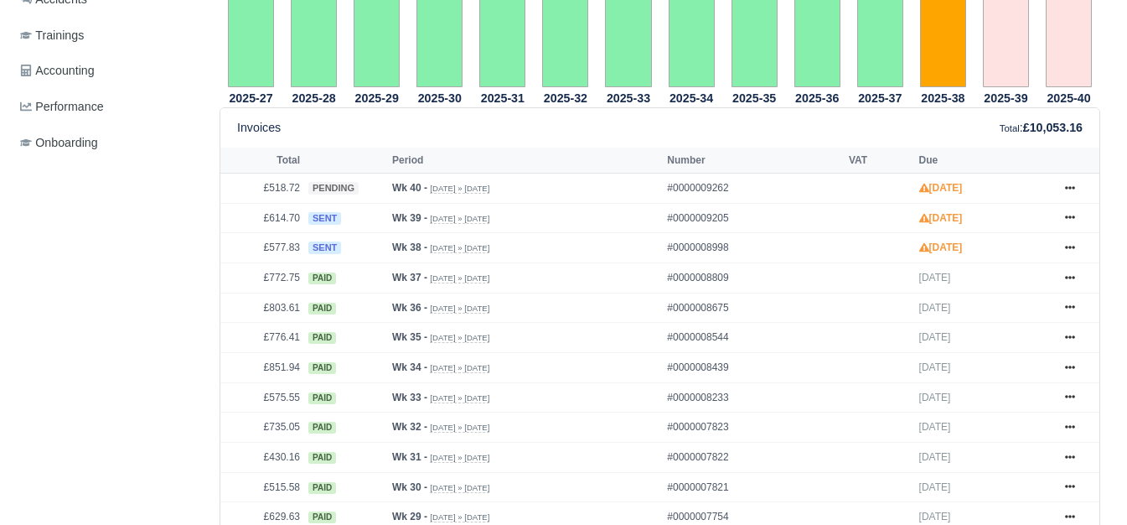
scroll to position [698, 0]
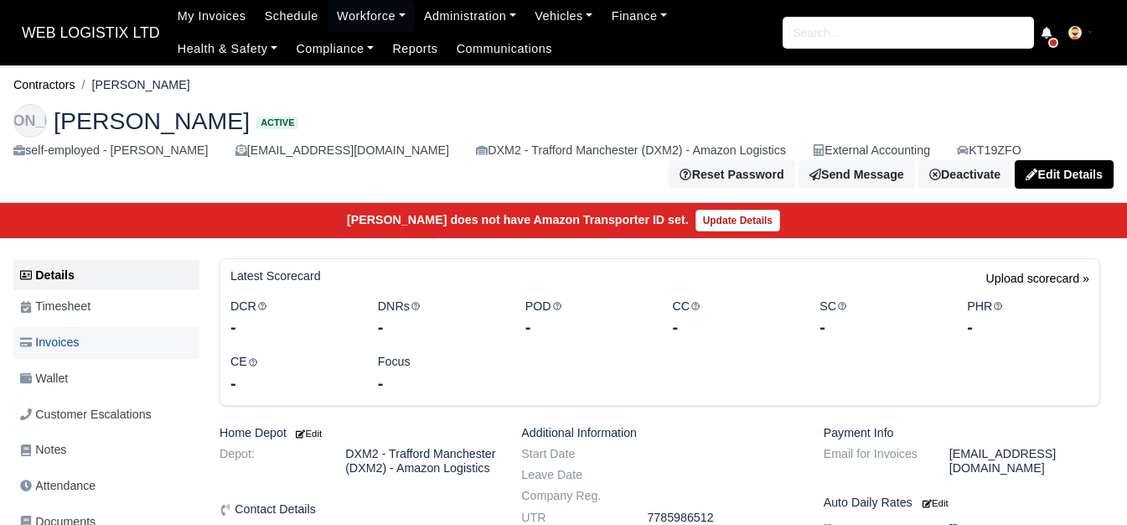
click at [93, 331] on link "Invoices" at bounding box center [106, 342] width 186 height 33
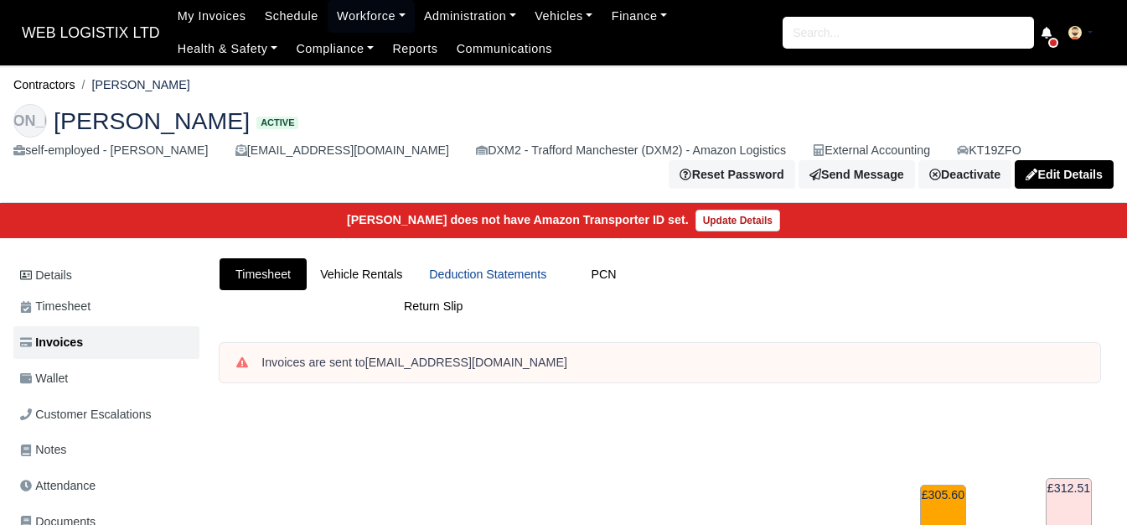
click at [479, 271] on link "Deduction Statements" at bounding box center [488, 274] width 144 height 33
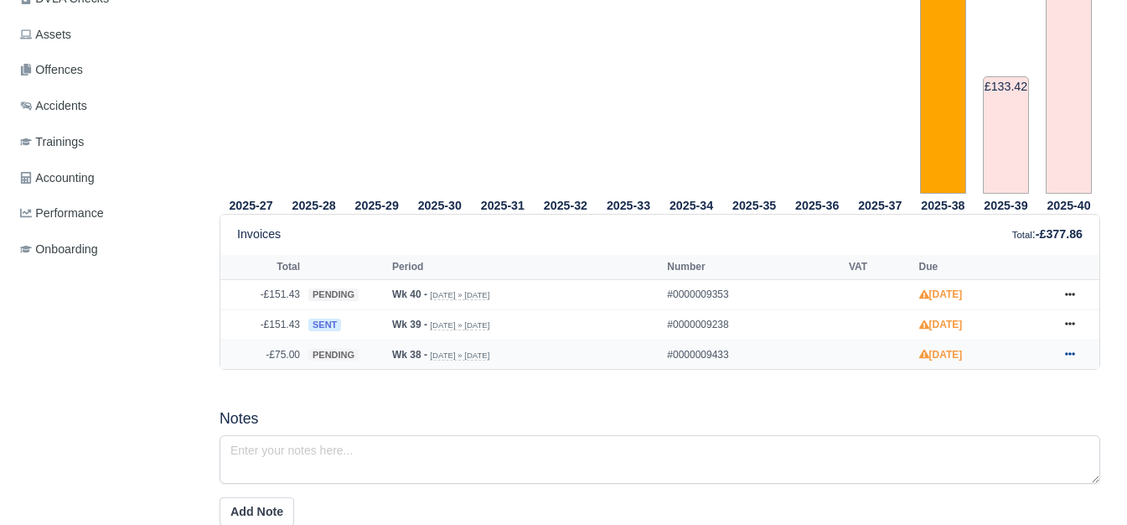
scroll to position [559, 0]
click at [1072, 354] on icon at bounding box center [1070, 354] width 10 height 10
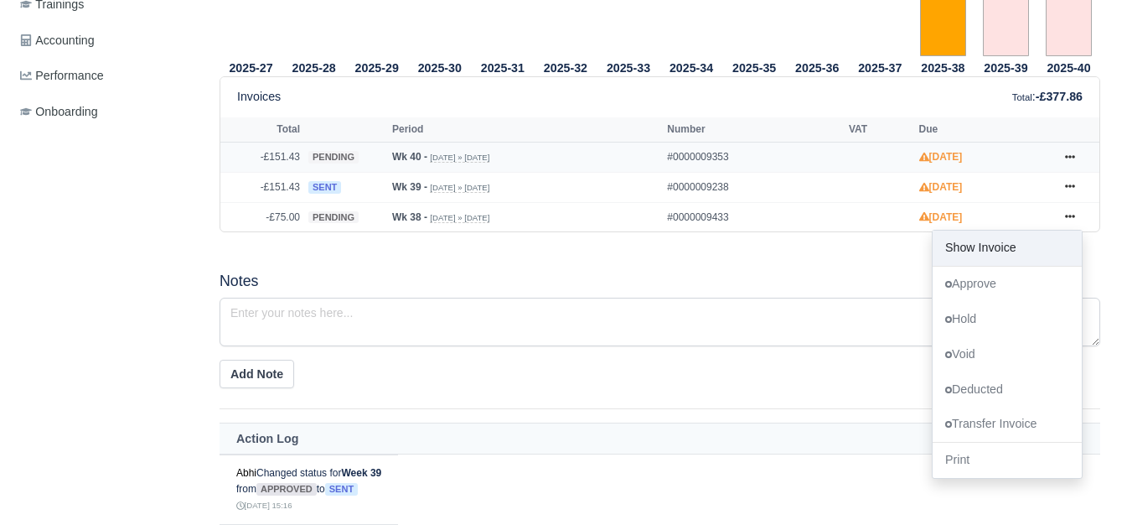
scroll to position [698, 0]
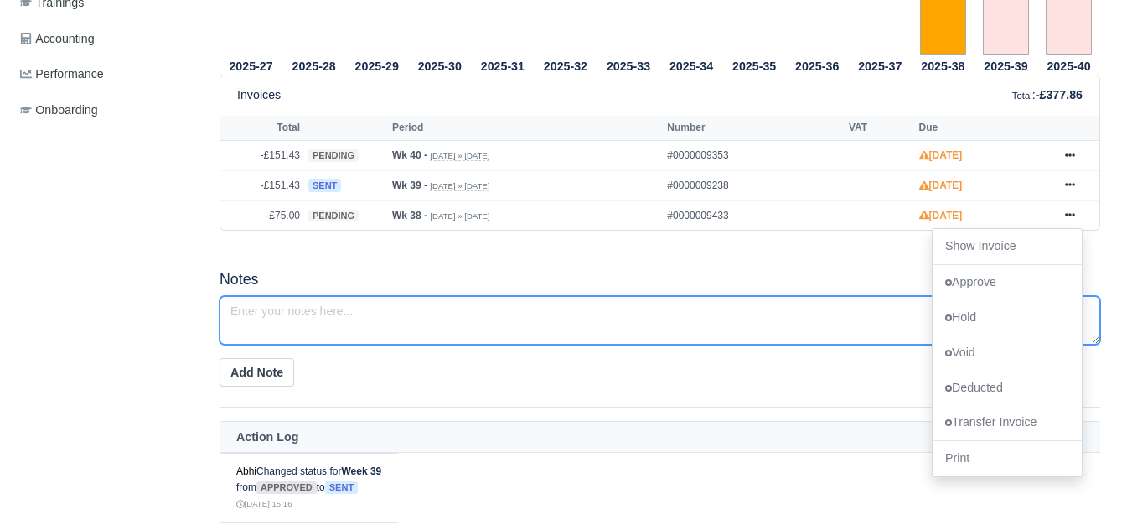
click at [614, 298] on textarea at bounding box center [660, 320] width 881 height 49
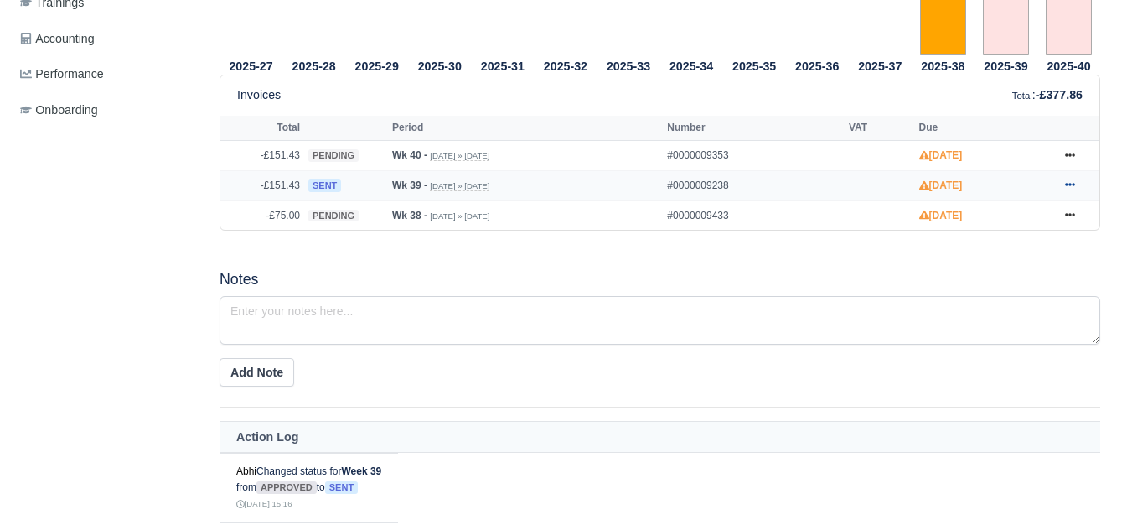
click at [1060, 187] on link at bounding box center [1069, 185] width 25 height 21
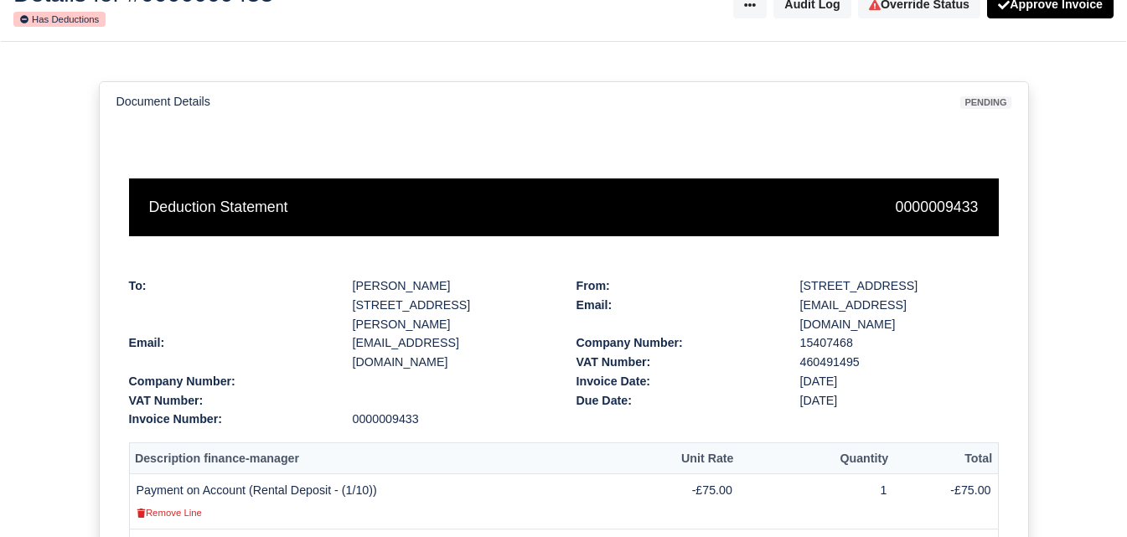
scroll to position [107, 0]
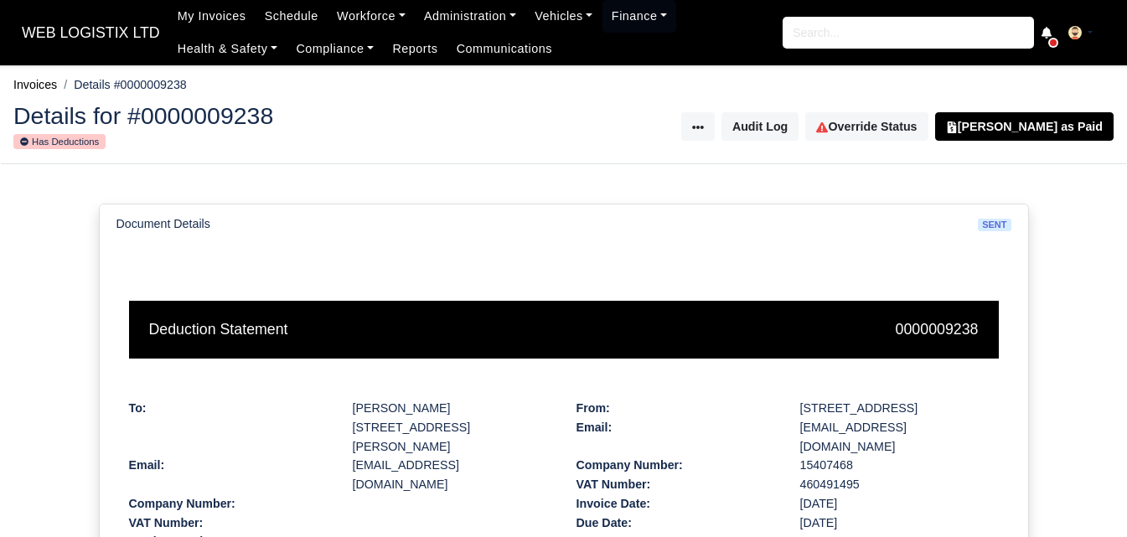
scroll to position [554, 0]
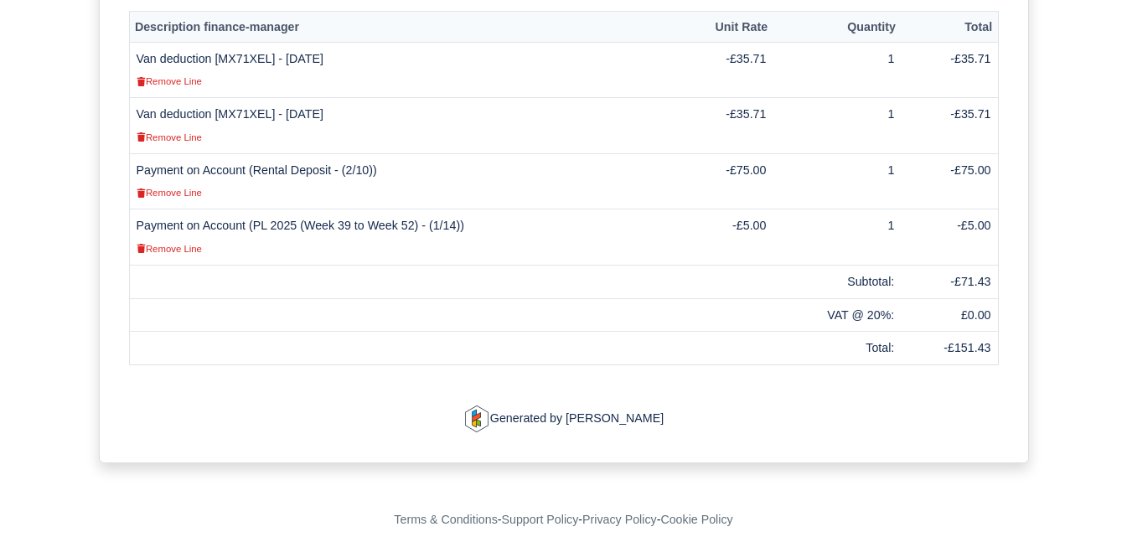
click at [243, 98] on td "Van deduction [MX71XEL] - 26/09/2025 Remove Line" at bounding box center [401, 126] width 544 height 56
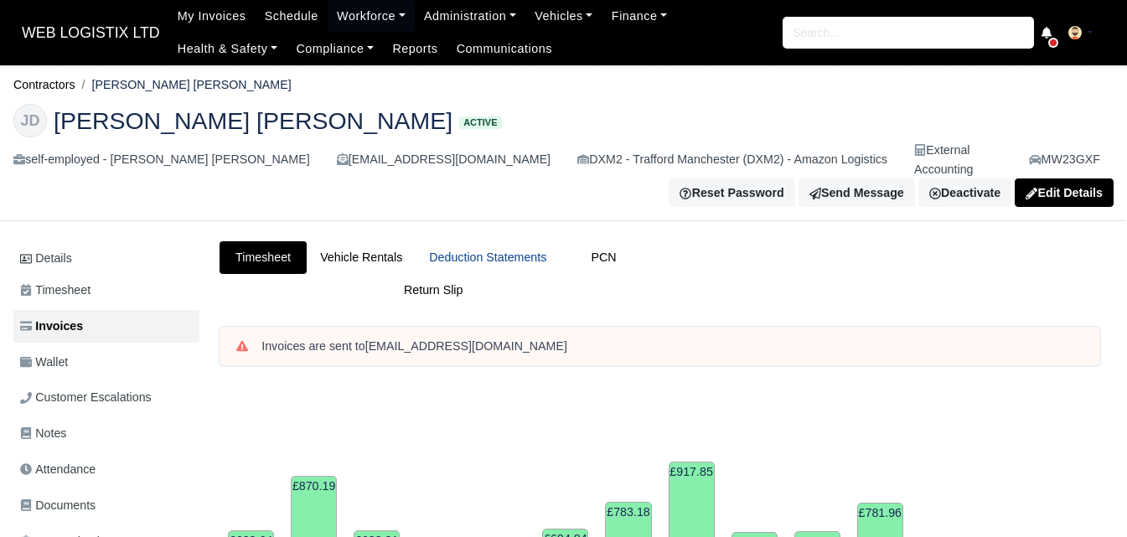
click at [531, 251] on link "Deduction Statements" at bounding box center [488, 257] width 144 height 33
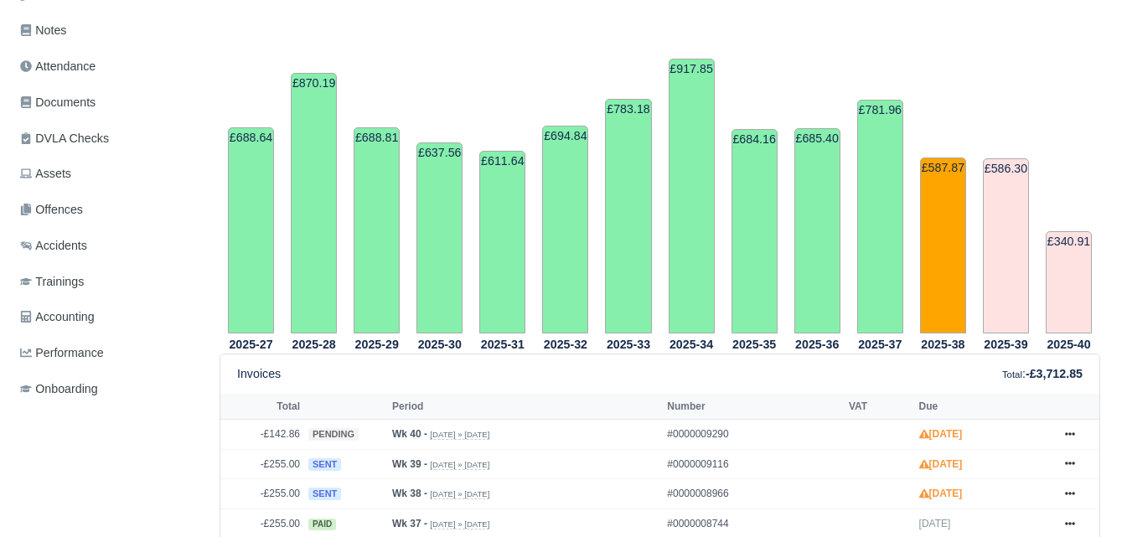
scroll to position [559, 0]
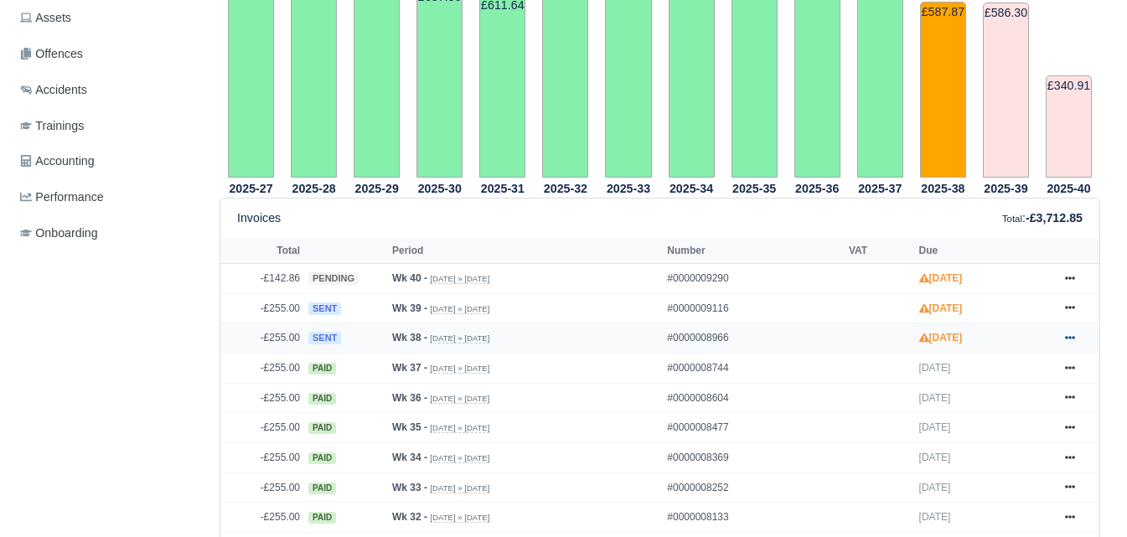
click at [1077, 328] on link at bounding box center [1069, 338] width 25 height 21
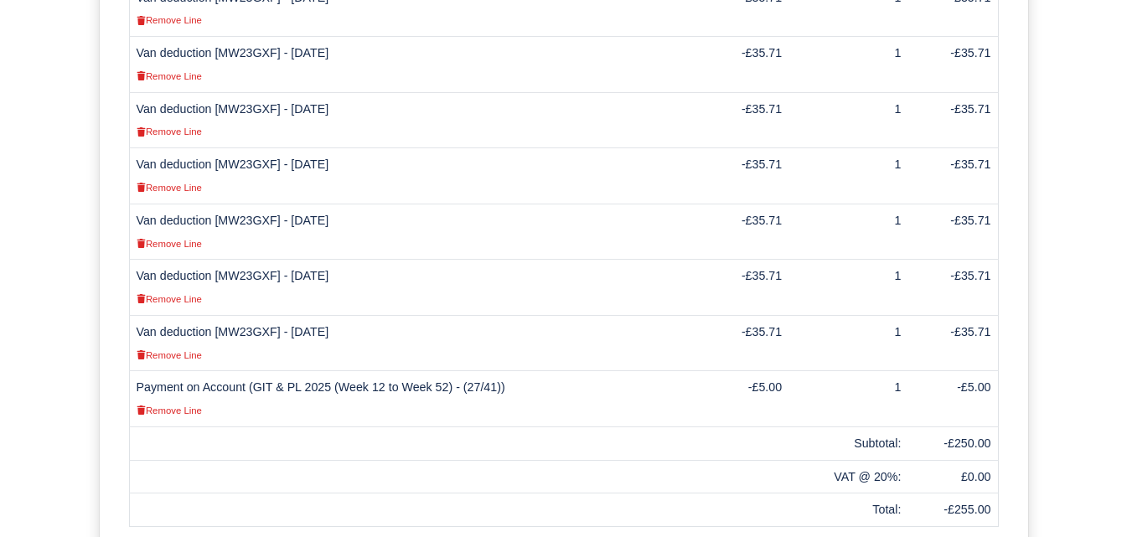
scroll to position [358, 0]
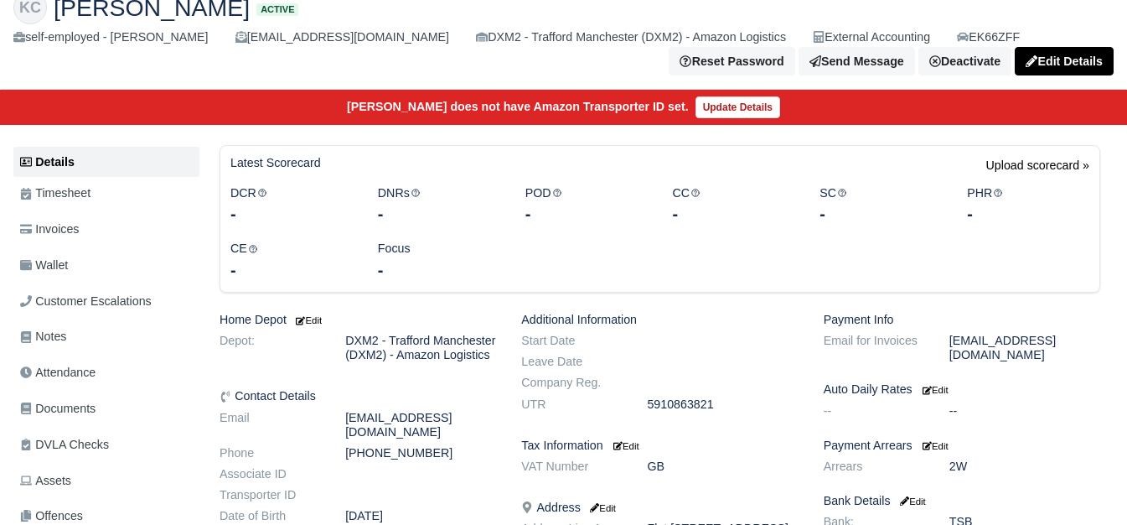
scroll to position [140, 0]
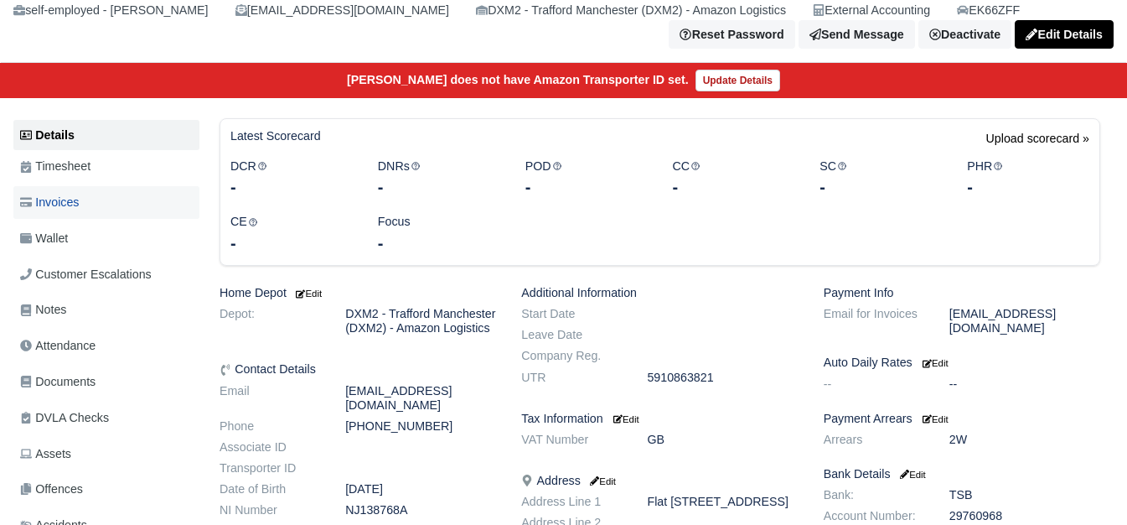
click at [75, 218] on link "Invoices" at bounding box center [106, 202] width 186 height 33
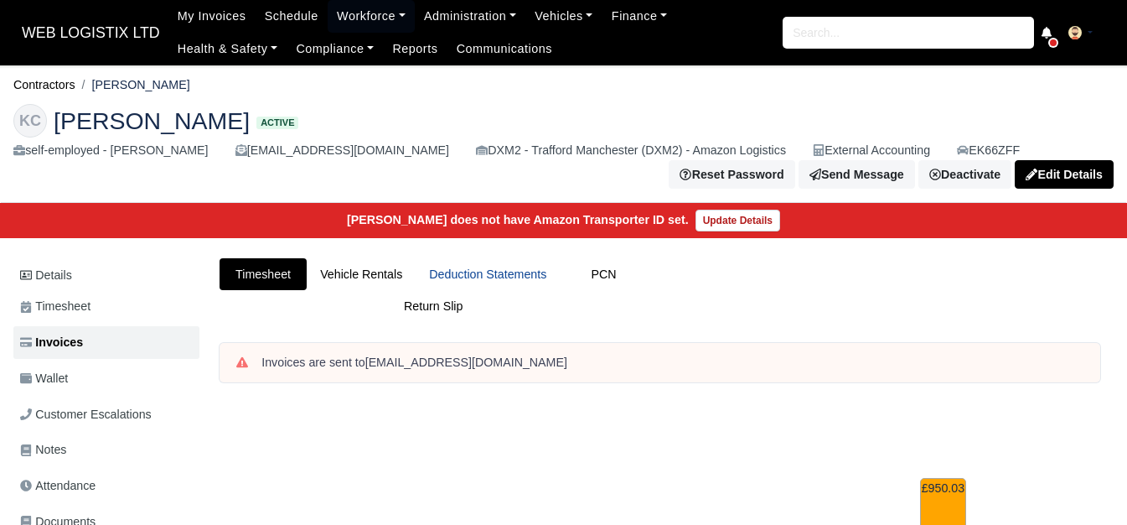
click at [459, 275] on link "Deduction Statements" at bounding box center [488, 274] width 144 height 33
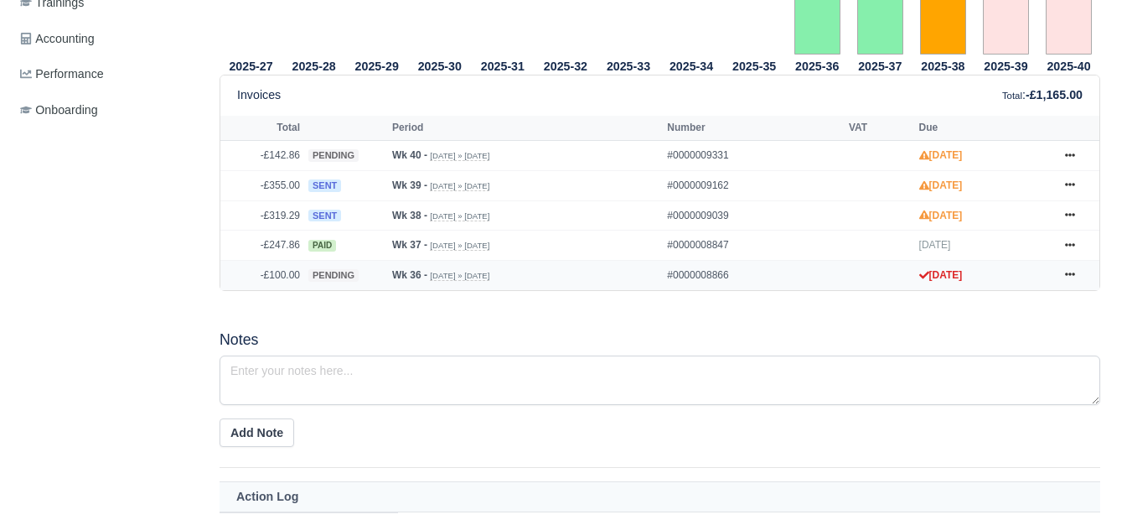
scroll to position [698, 0]
click at [1060, 219] on link at bounding box center [1069, 215] width 25 height 21
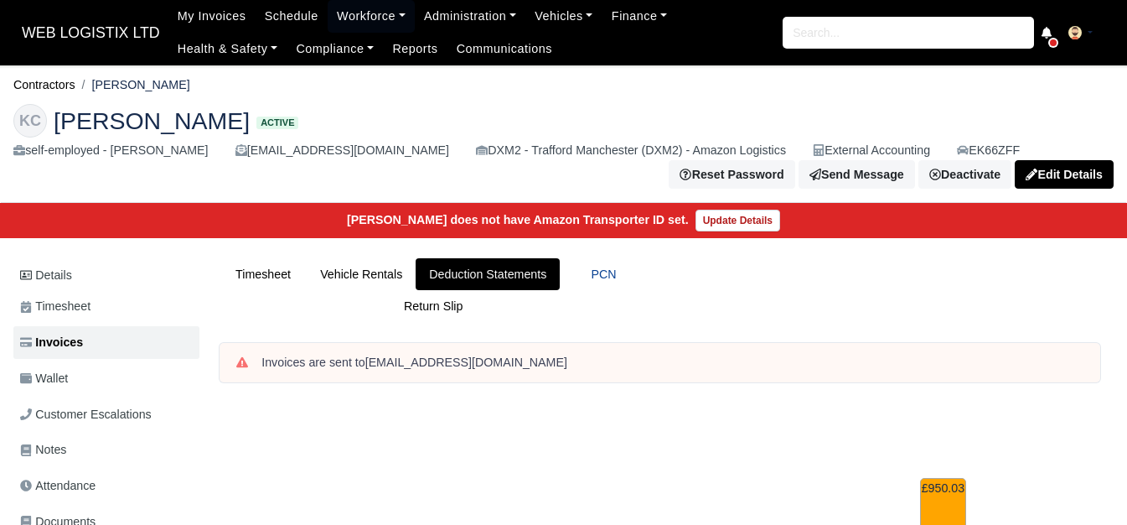
scroll to position [559, 0]
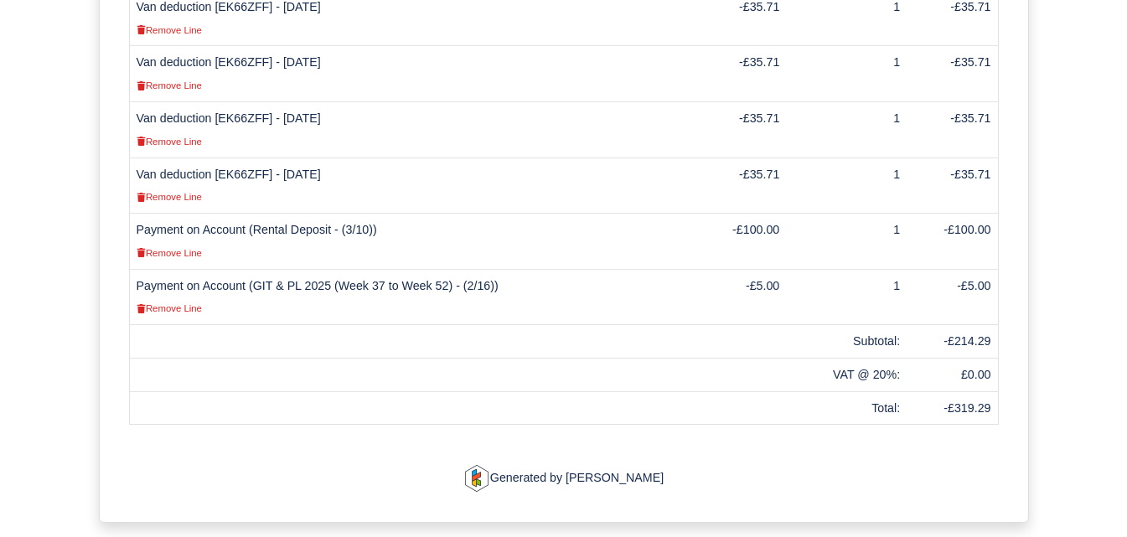
scroll to position [559, 0]
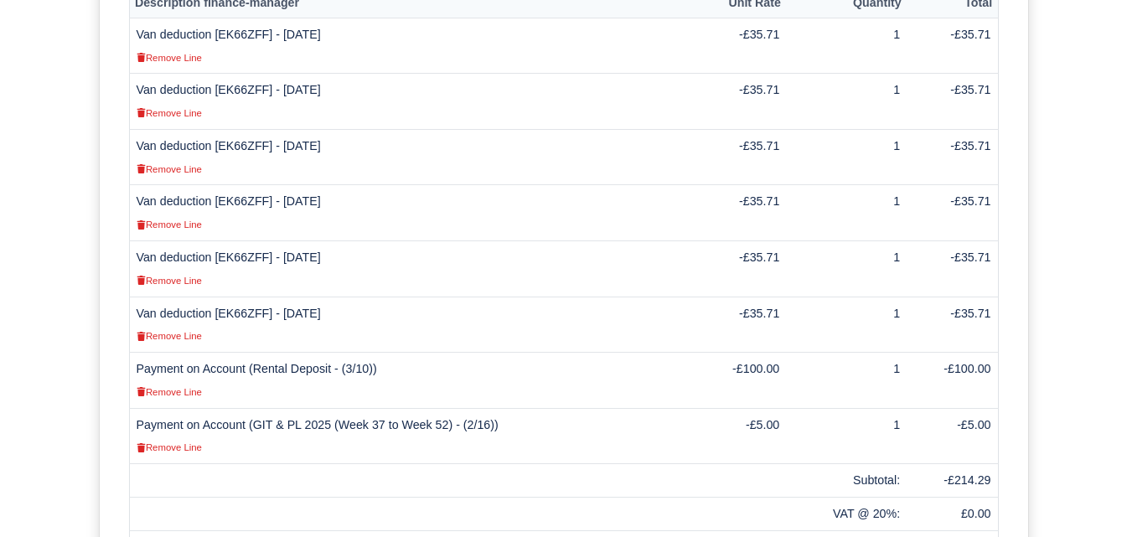
drag, startPoint x: 138, startPoint y: 34, endPoint x: 356, endPoint y: 36, distance: 217.9
click at [356, 36] on td "Van deduction [EK66ZFF] - [DATE] Remove Line" at bounding box center [410, 46] width 563 height 56
copy td "Van deduction [EK66ZFF] - [DATE]"
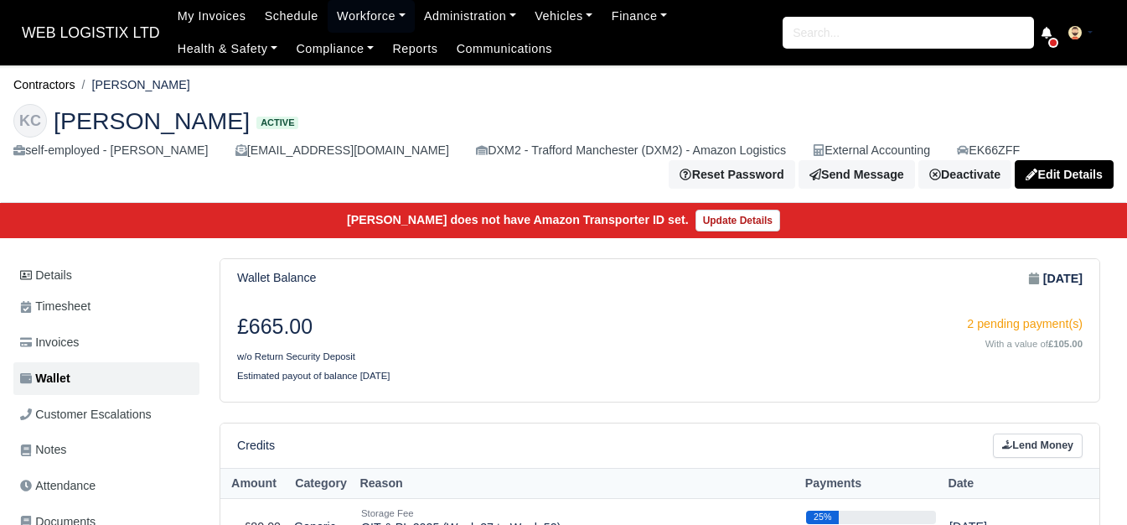
scroll to position [279, 0]
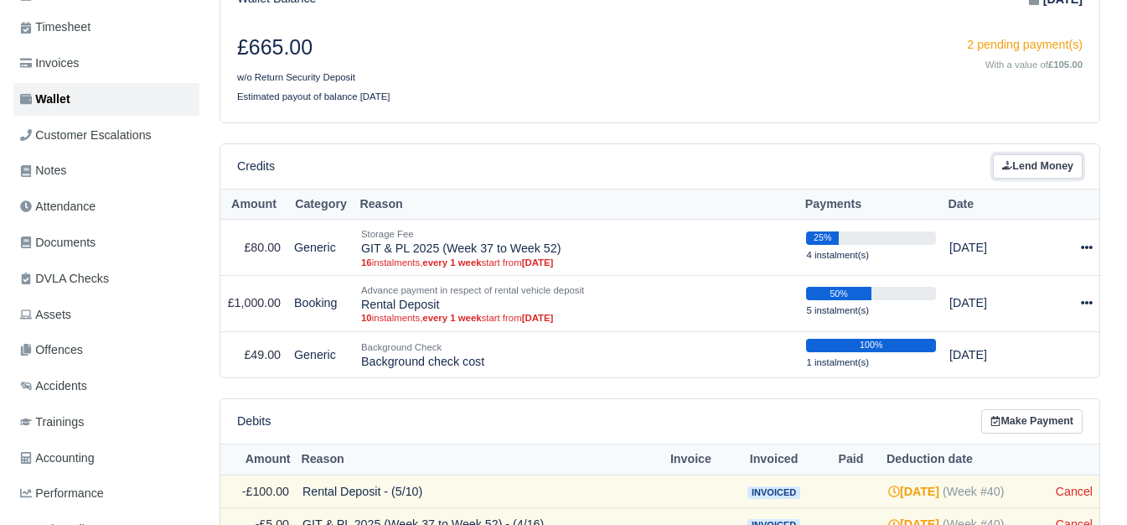
click at [1015, 177] on link "Lend Money" at bounding box center [1038, 166] width 90 height 24
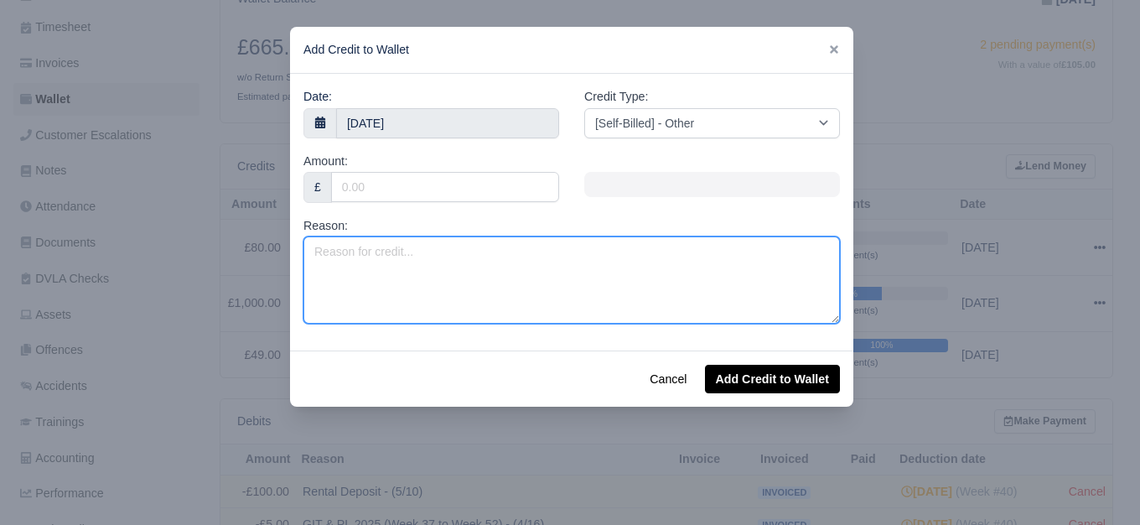
click at [477, 291] on textarea "Reason:" at bounding box center [571, 279] width 536 height 87
paste textarea "Van deduction [EK66ZFF] - 15/09/2025"
click at [457, 252] on textarea "Van deduction [EK66ZFF] - 15/09/2025" at bounding box center [571, 279] width 536 height 87
type textarea "Van deduction [EK66ZFF] - 14/09/2025"
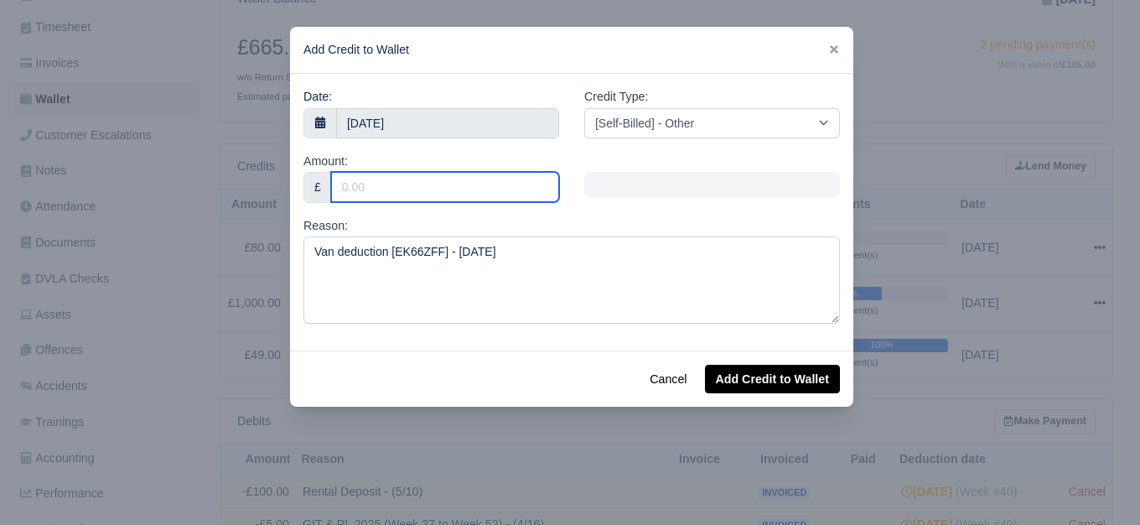
click at [480, 201] on input "Amount:" at bounding box center [445, 187] width 228 height 30
type input "35.71"
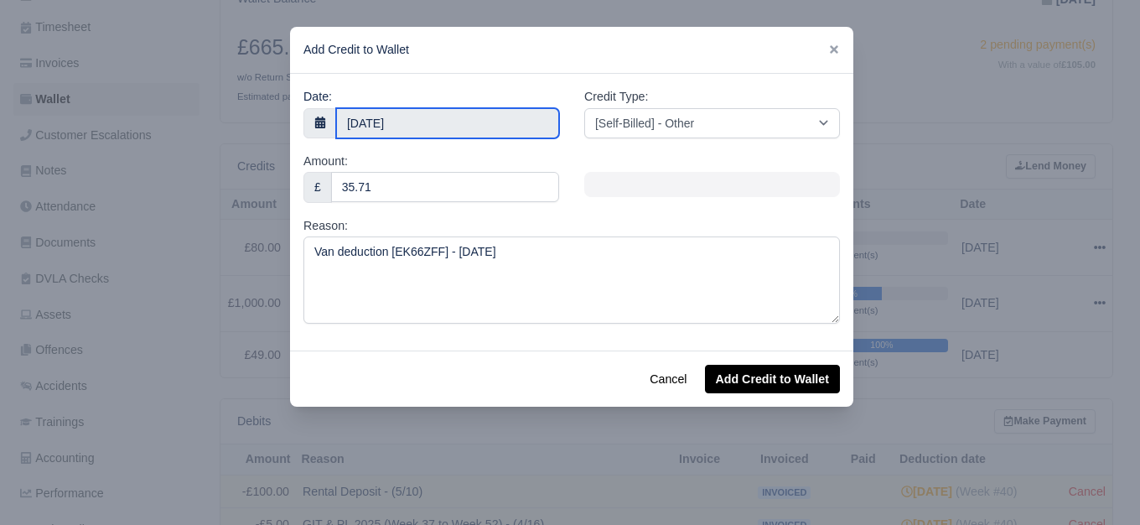
click at [480, 110] on input "2 October 2025" at bounding box center [447, 123] width 223 height 30
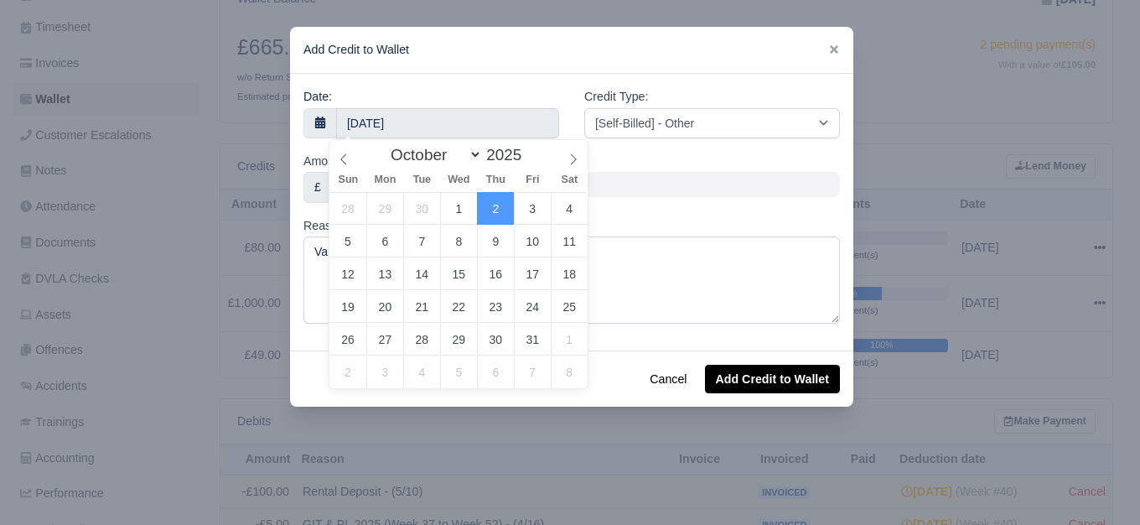
click at [447, 168] on div "January February March April May June July August September October November De…" at bounding box center [459, 154] width 194 height 28
click at [447, 159] on select "January February March April May June July August September October November De…" at bounding box center [432, 154] width 99 height 19
select select "8"
click at [387, 145] on select "January February March April May June July August September October November De…" at bounding box center [432, 154] width 99 height 19
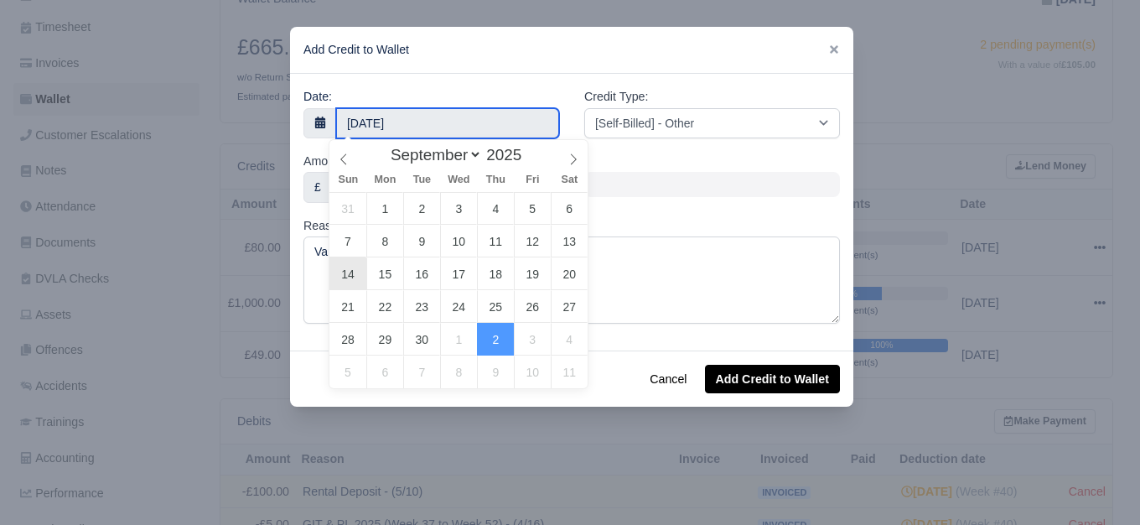
type input "14 September 2025"
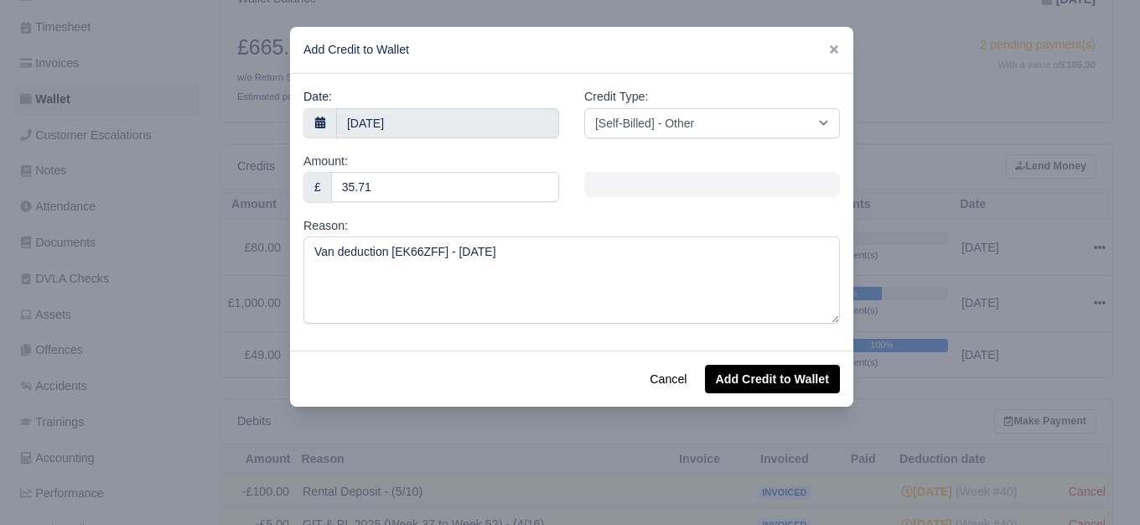
click at [644, 103] on div "Credit Type: [Self-Billed] - Other [Self-Billed] - Negative Invoice [Self-Bille…" at bounding box center [712, 112] width 256 height 51
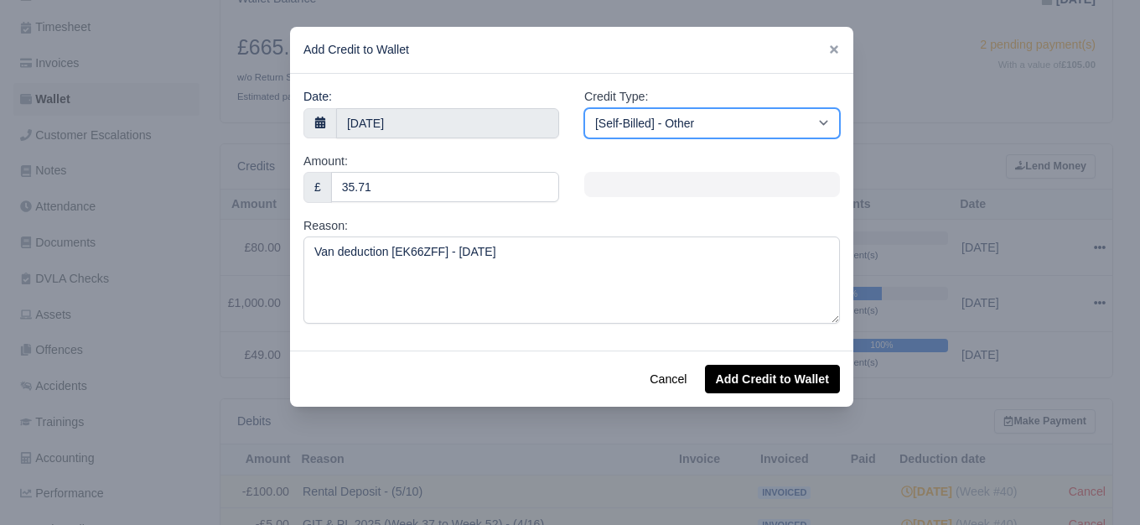
click at [646, 113] on select "[Self-Billed] - Other [Self-Billed] - Negative Invoice [Self-Billed] - Keychain…" at bounding box center [712, 123] width 256 height 30
click at [584, 108] on select "[Self-Billed] - Other [Self-Billed] - Negative Invoice [Self-Billed] - Keychain…" at bounding box center [712, 123] width 256 height 30
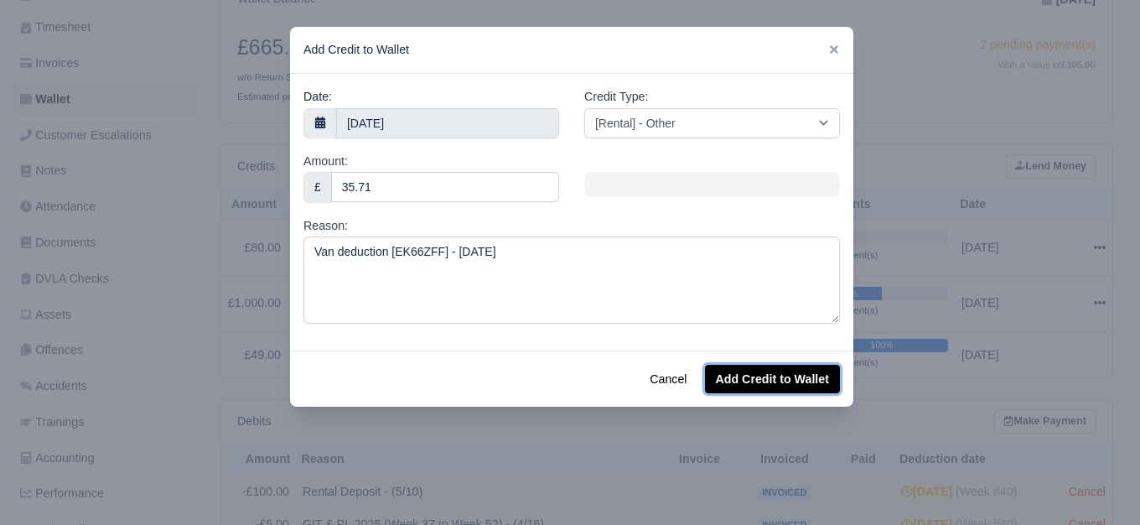
click at [741, 383] on button "Add Credit to Wallet" at bounding box center [772, 378] width 135 height 28
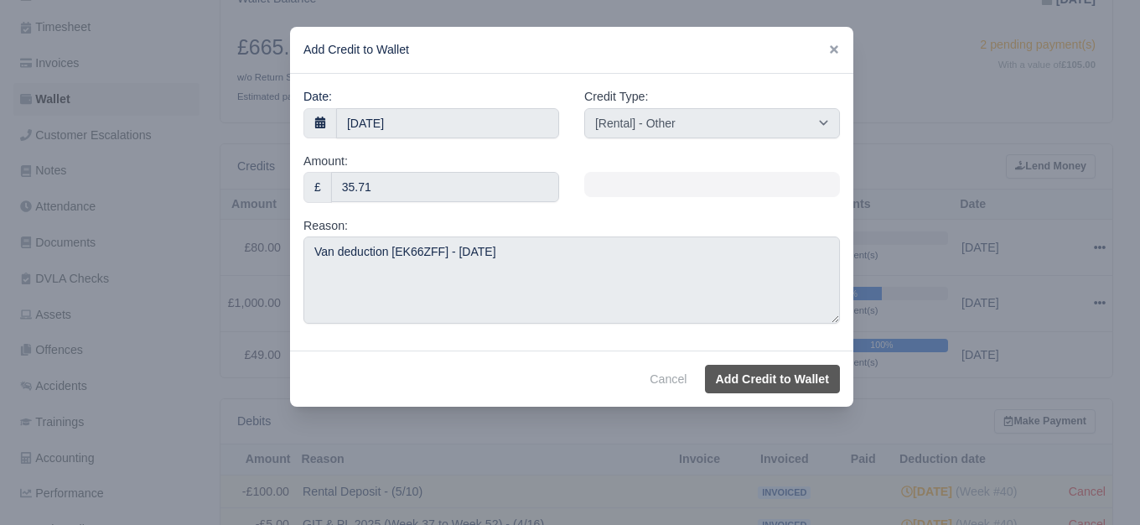
select select "other"
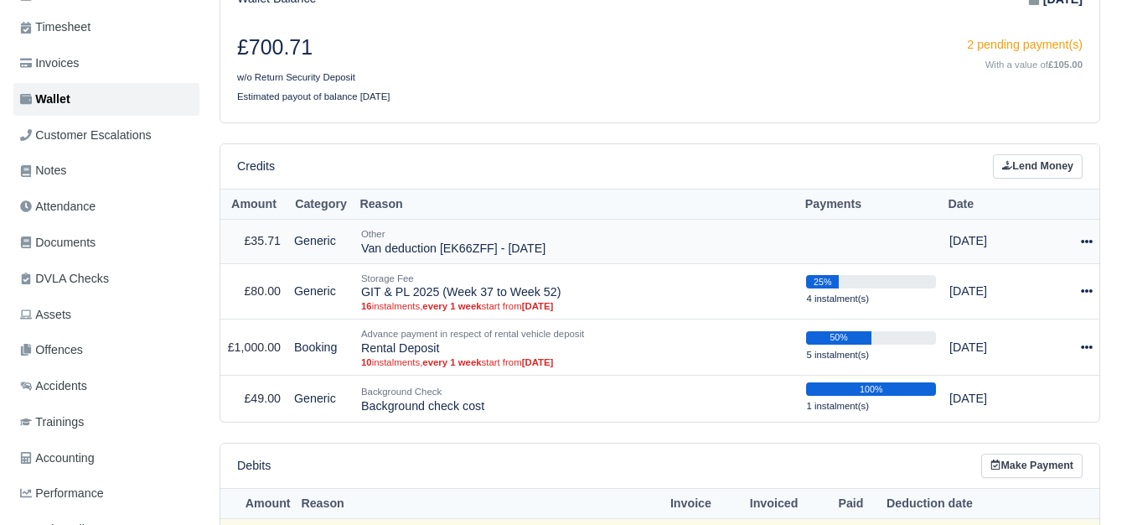
click at [1081, 243] on icon at bounding box center [1087, 241] width 12 height 12
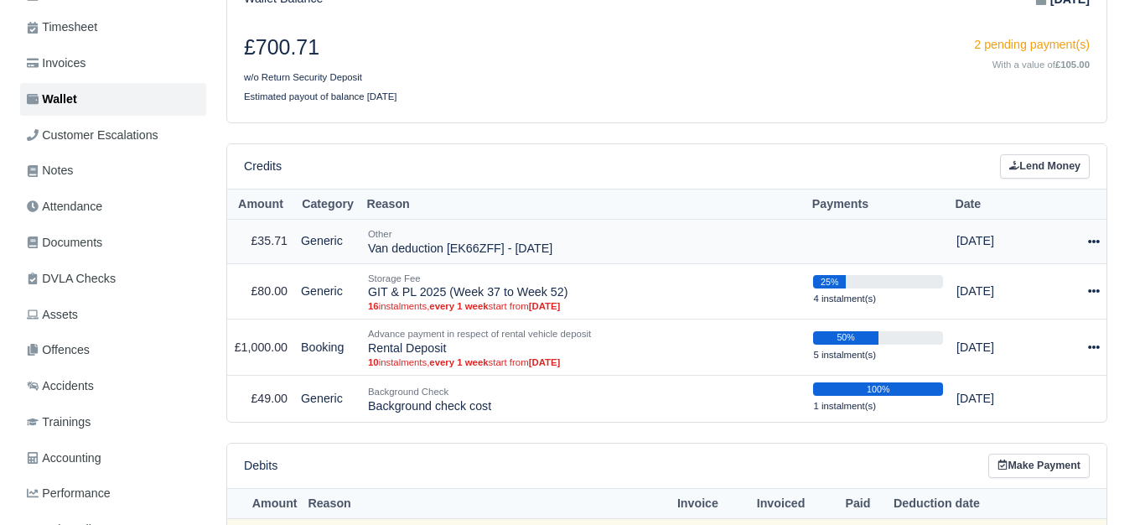
scroll to position [279, 0]
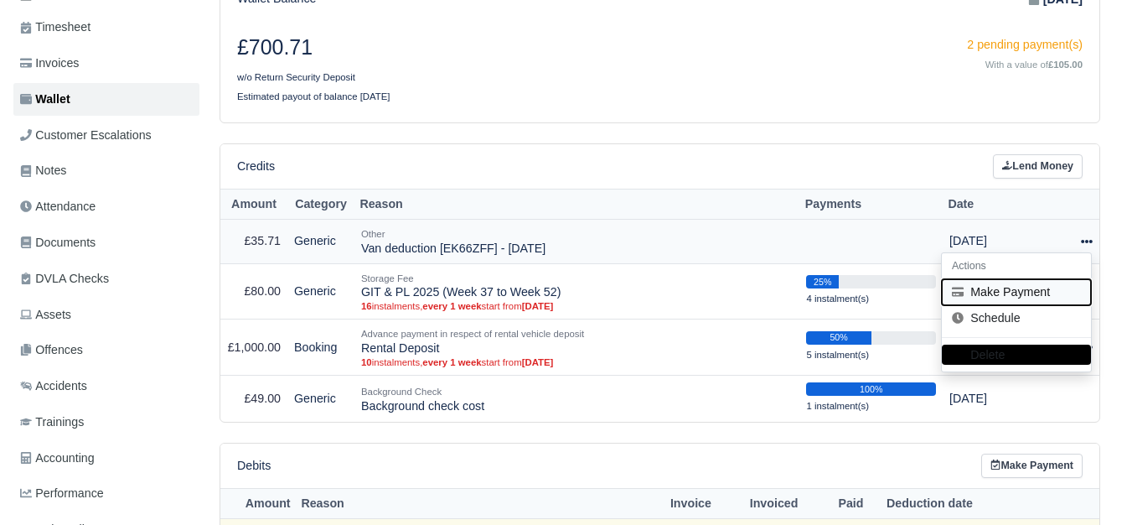
click at [1018, 297] on button "Make Payment" at bounding box center [1016, 292] width 149 height 26
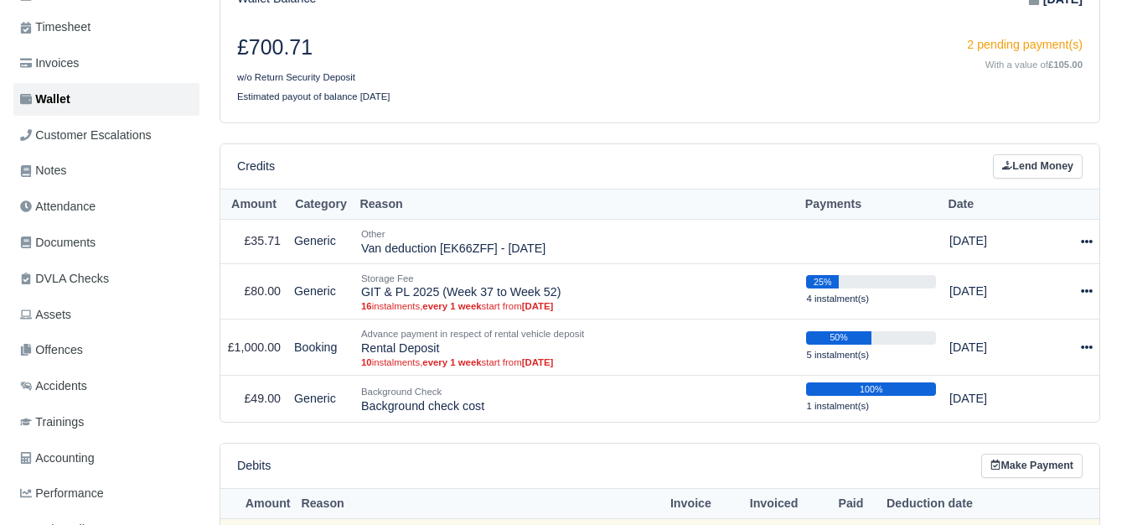
select select "7315"
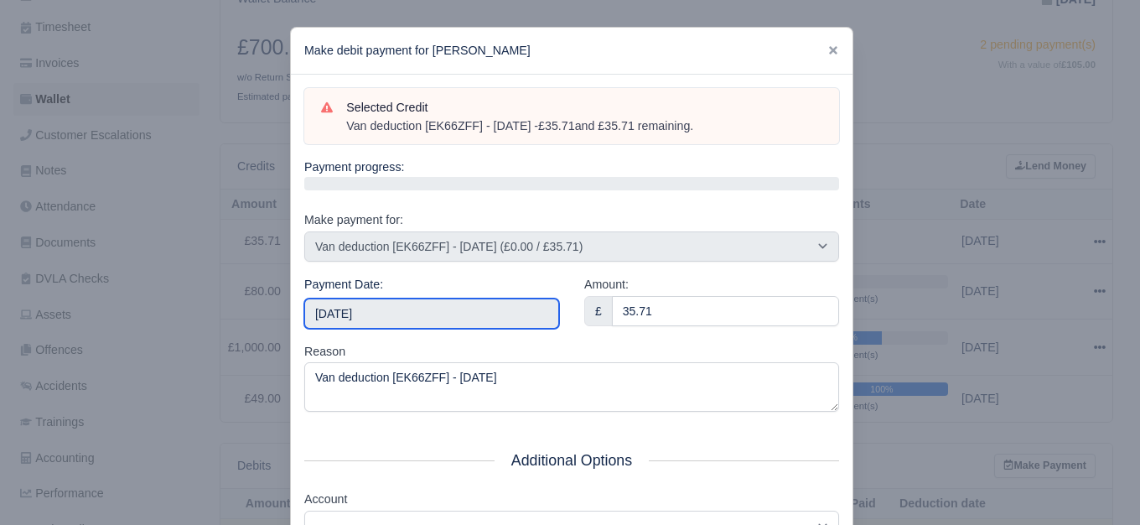
click at [318, 302] on input "2025-10-04" at bounding box center [431, 313] width 255 height 30
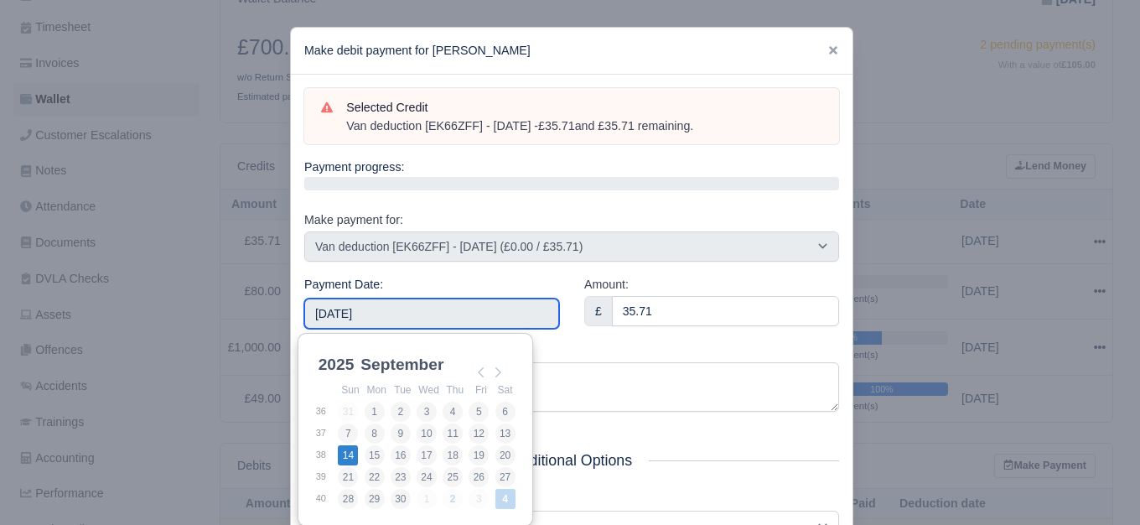
type input "2025-09-14"
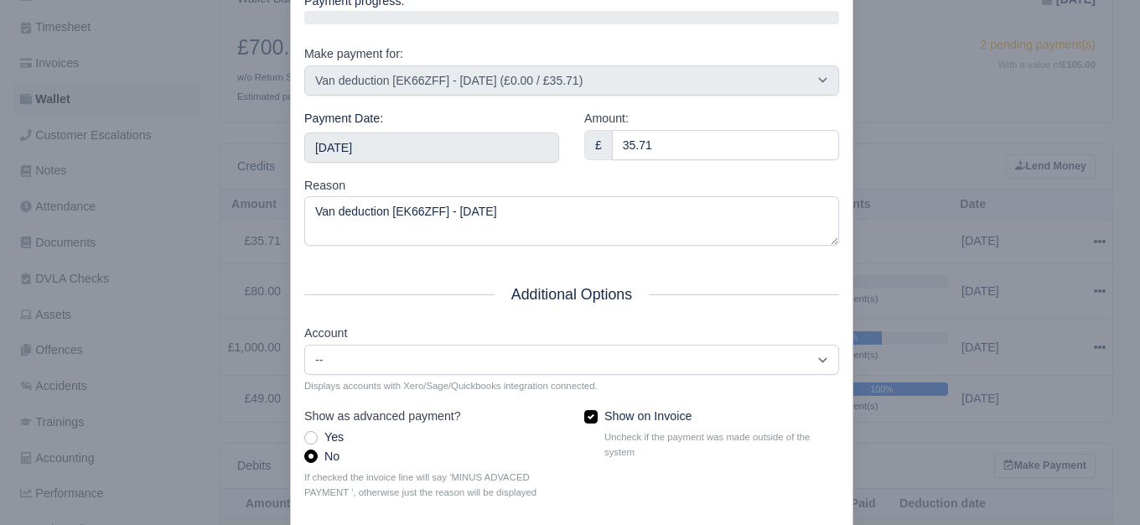
scroll to position [253, 0]
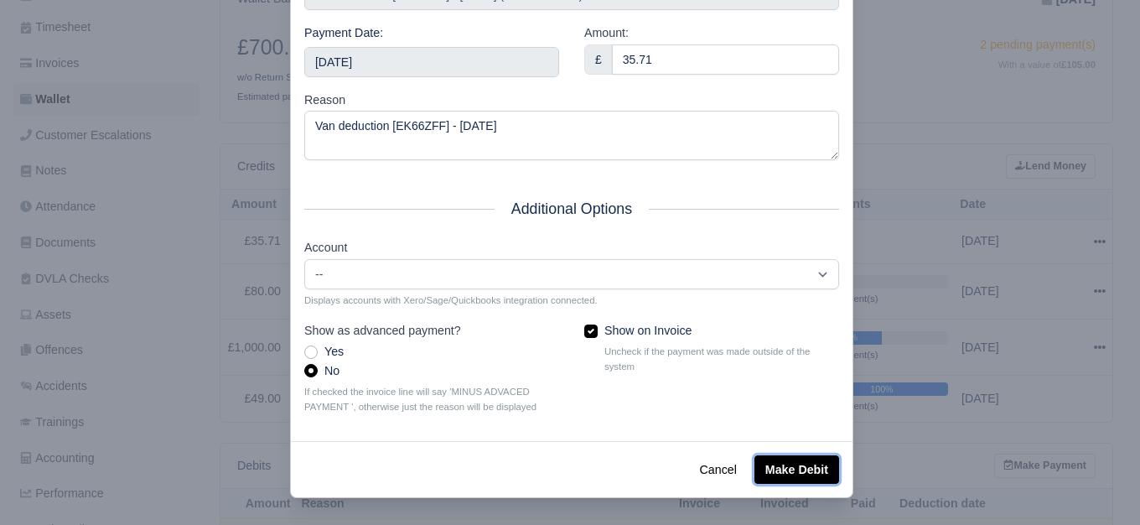
click at [776, 468] on button "Make Debit" at bounding box center [796, 469] width 85 height 28
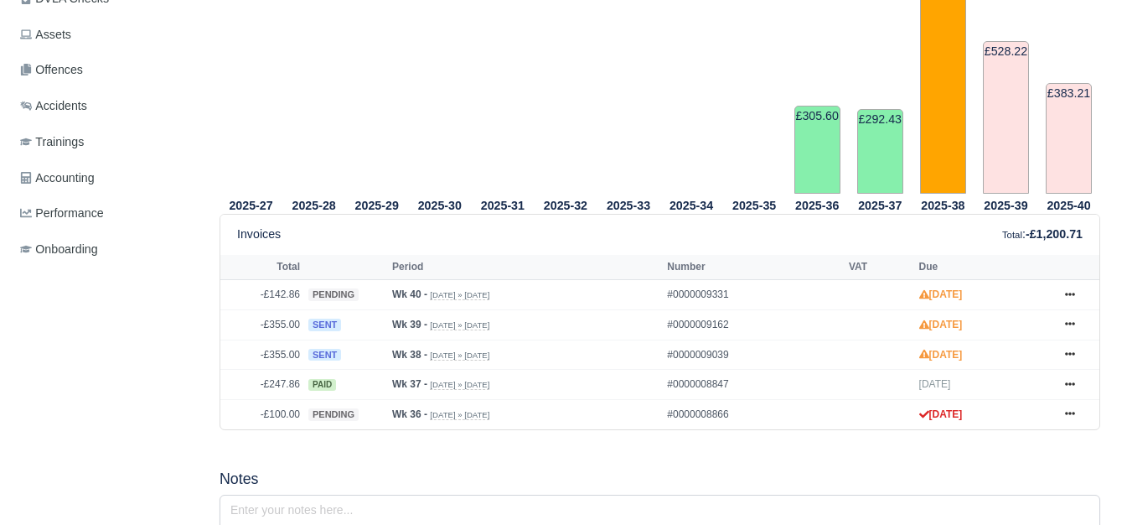
scroll to position [559, 0]
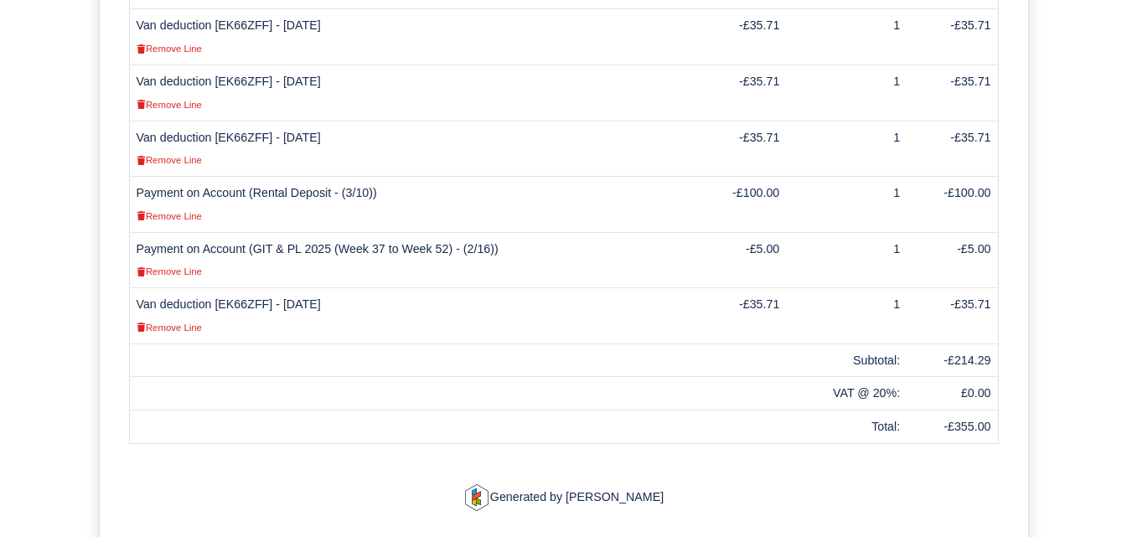
scroll to position [692, 0]
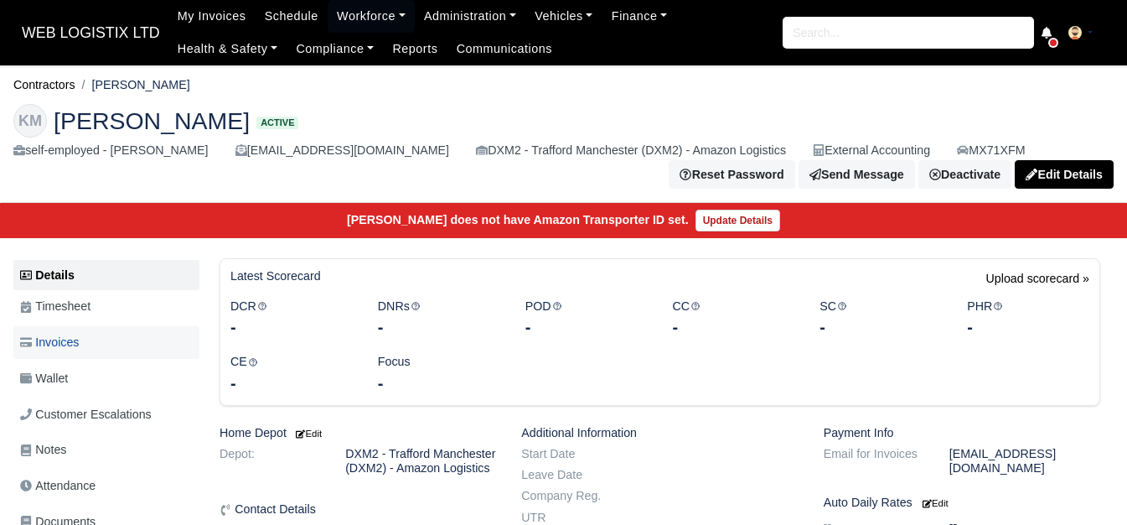
click at [110, 354] on link "Invoices" at bounding box center [106, 342] width 186 height 33
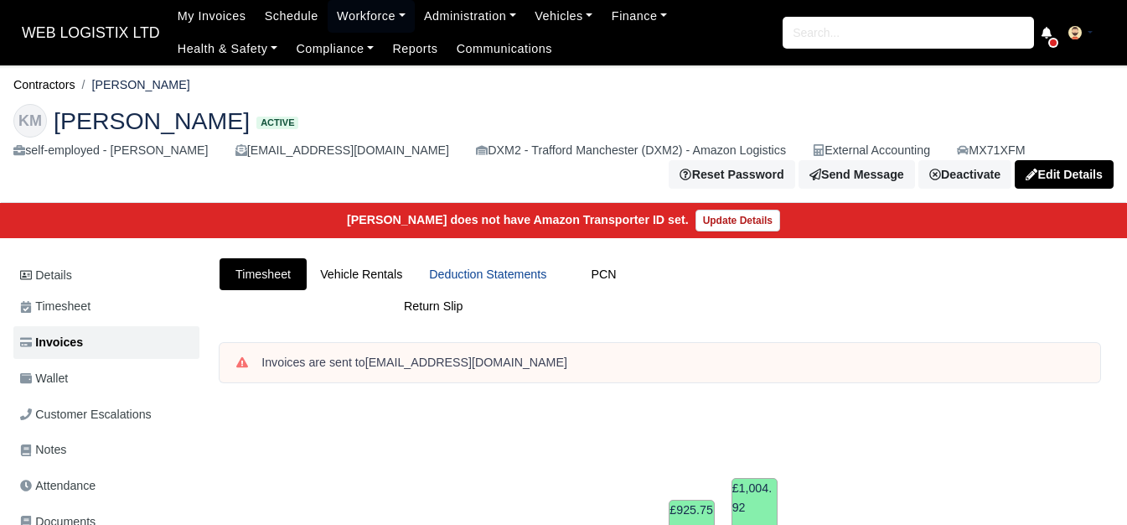
click at [525, 268] on link "Deduction Statements" at bounding box center [488, 274] width 144 height 33
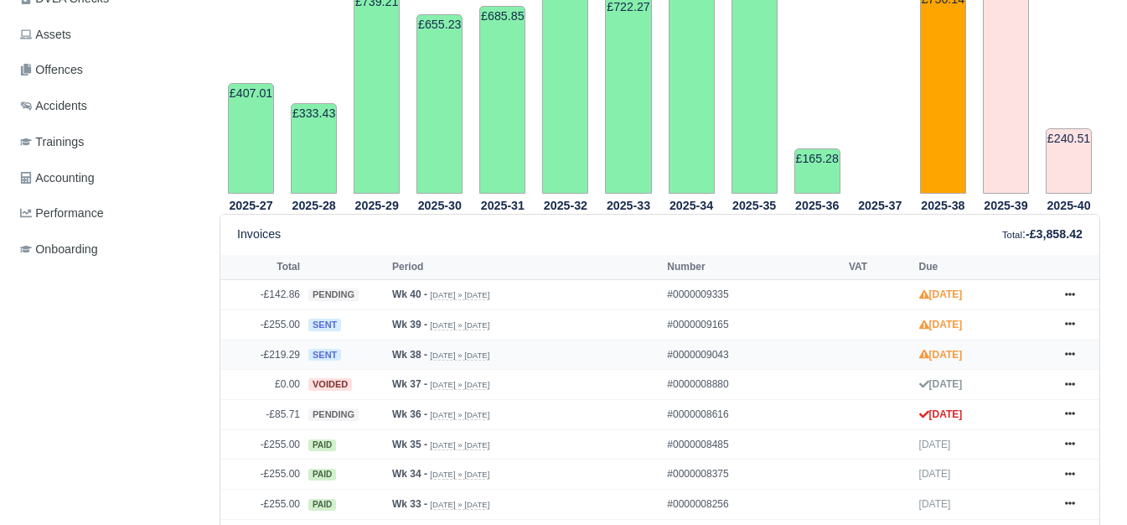
scroll to position [559, 0]
click at [1072, 351] on link at bounding box center [1069, 354] width 25 height 21
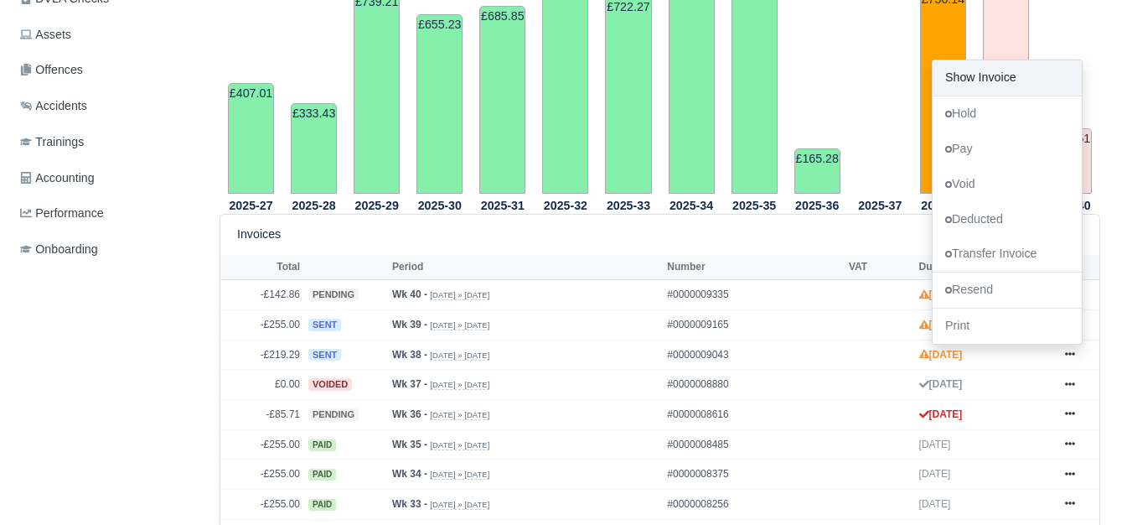
scroll to position [140, 0]
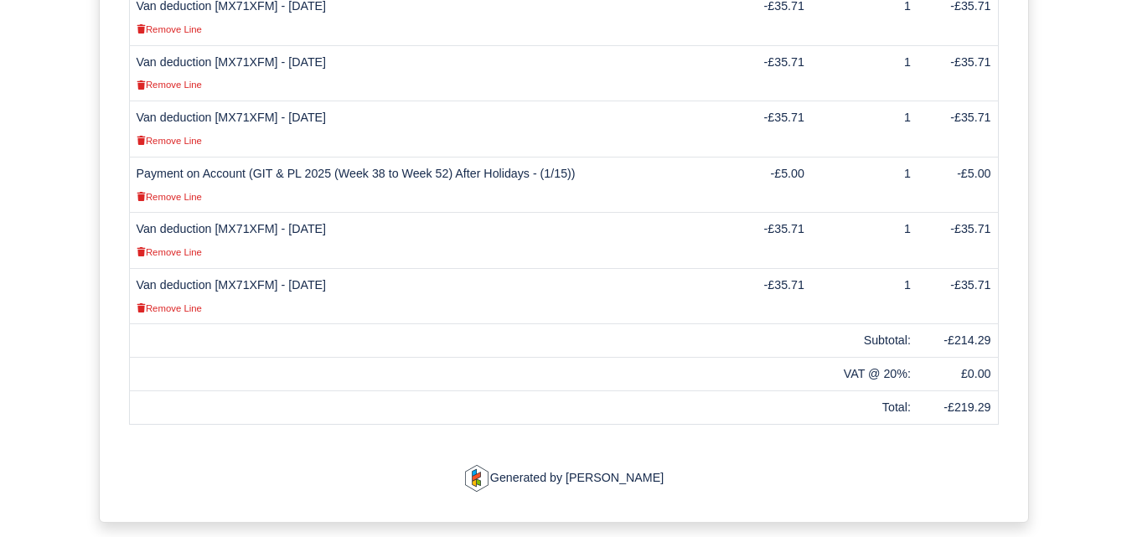
scroll to position [698, 0]
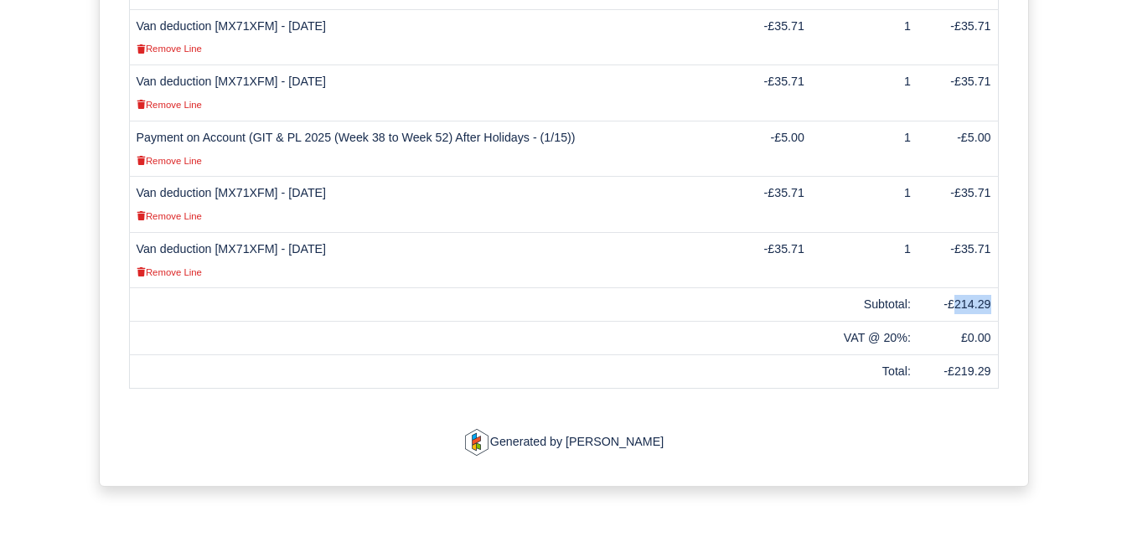
drag, startPoint x: 954, startPoint y: 287, endPoint x: 994, endPoint y: 289, distance: 39.4
click at [994, 289] on td "-£214.29" at bounding box center [957, 305] width 80 height 34
copy td "214.29"
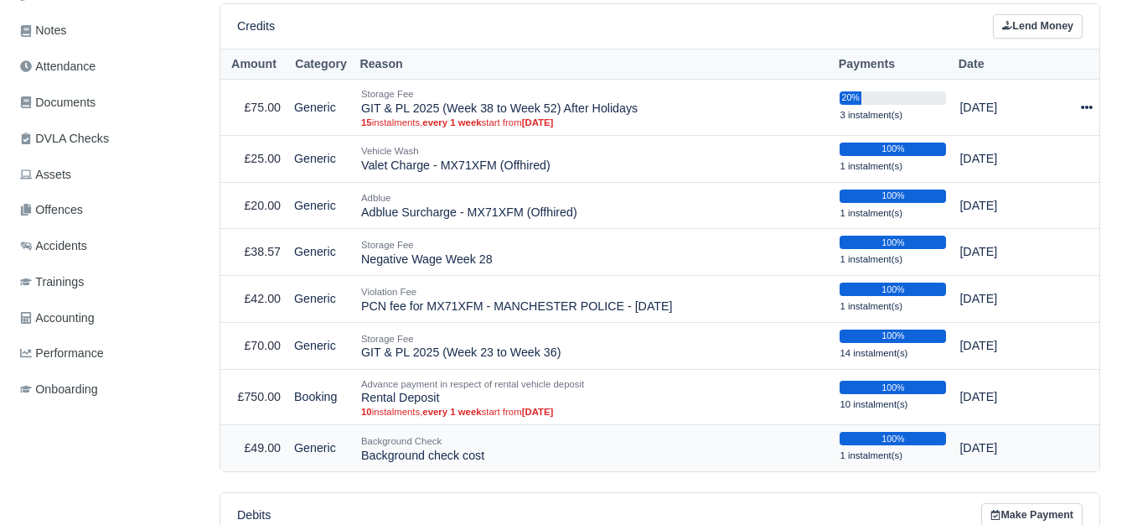
scroll to position [419, 0]
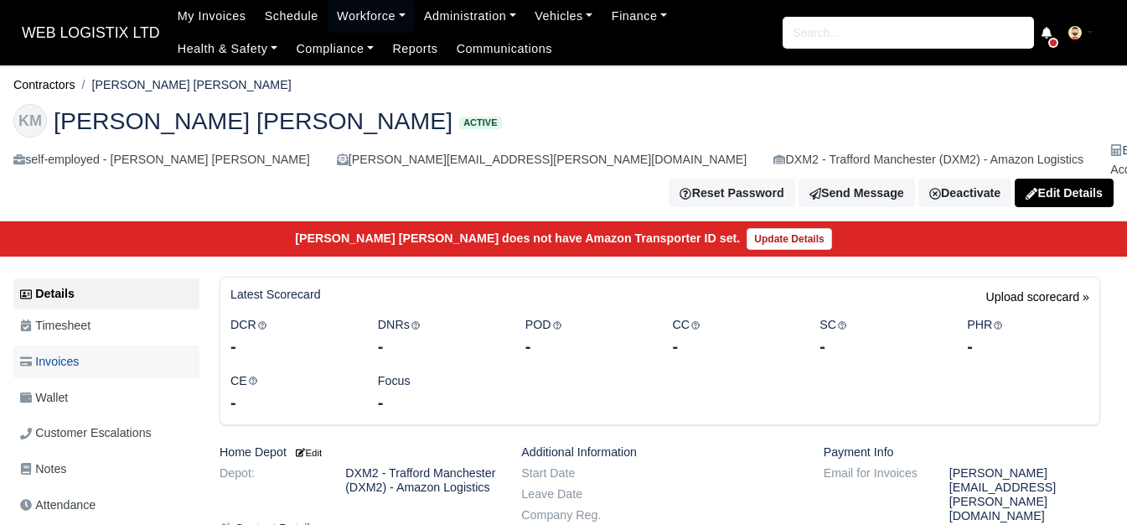
click at [101, 360] on link "Invoices" at bounding box center [106, 361] width 186 height 33
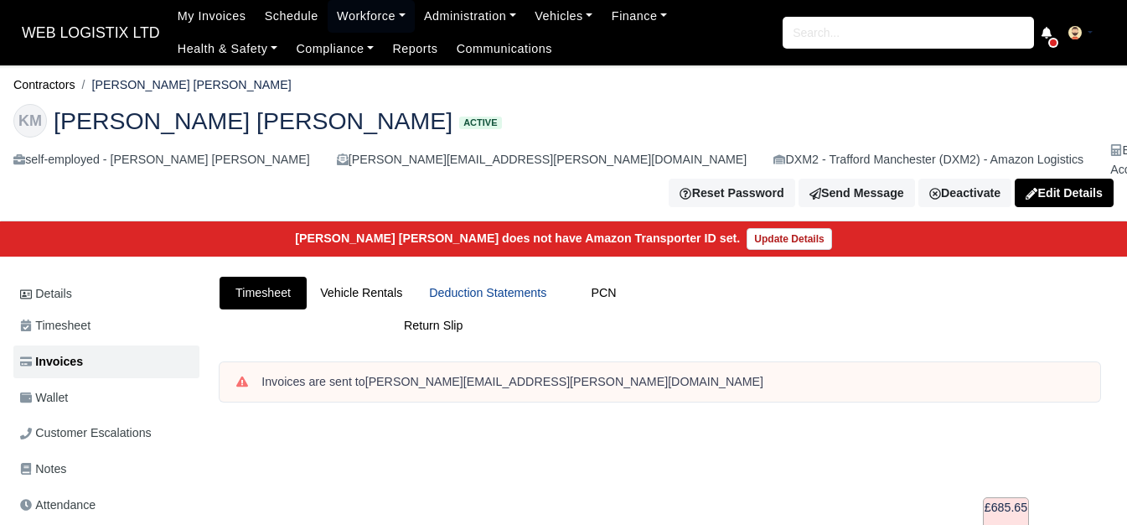
click at [496, 276] on link "Deduction Statements" at bounding box center [488, 292] width 144 height 33
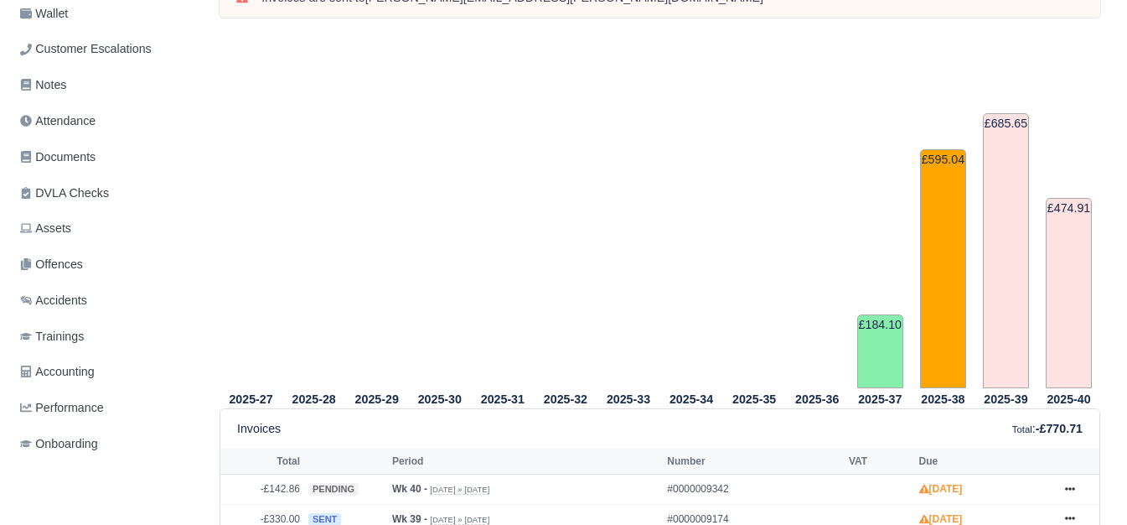
scroll to position [559, 0]
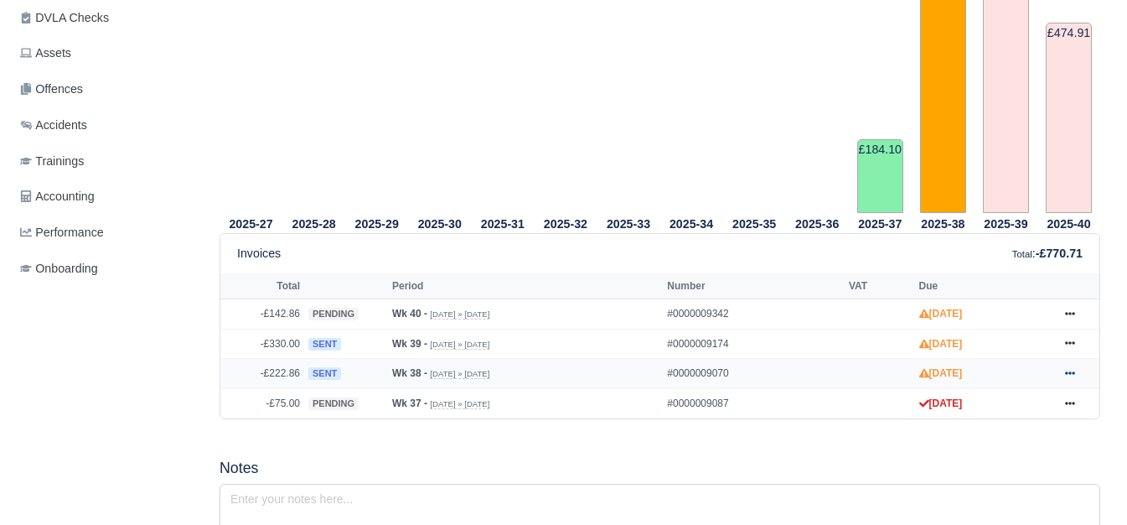
click at [1067, 371] on icon at bounding box center [1070, 372] width 10 height 3
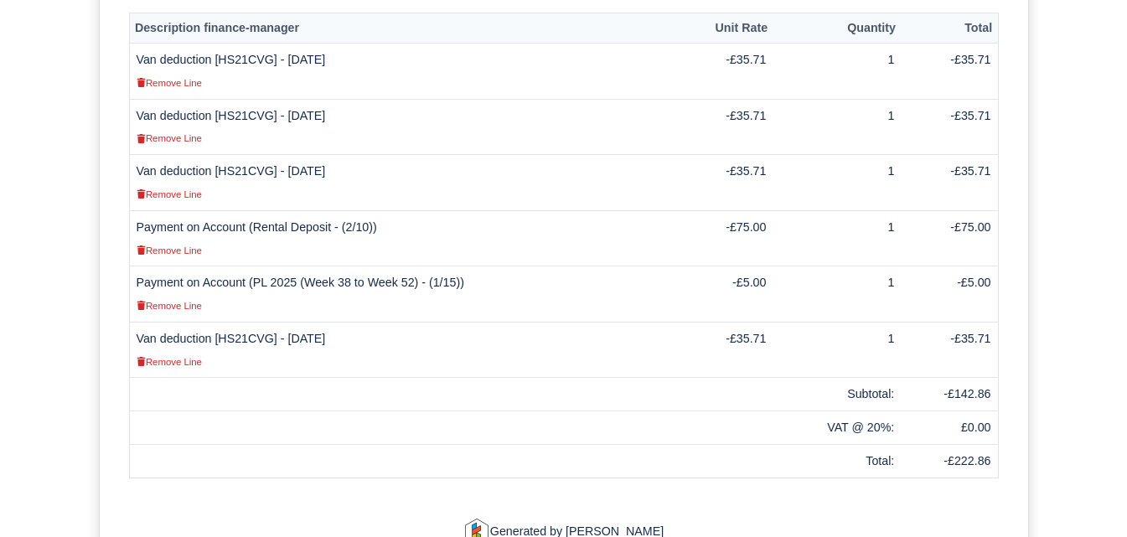
scroll to position [665, 0]
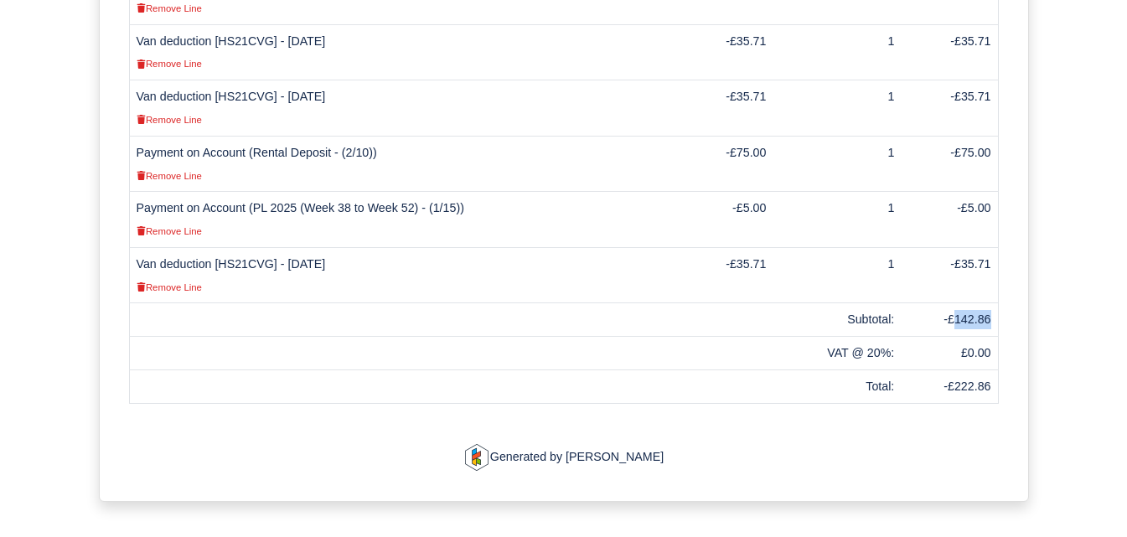
drag, startPoint x: 954, startPoint y: 263, endPoint x: 993, endPoint y: 264, distance: 38.6
click at [993, 303] on td "-£142.86" at bounding box center [949, 320] width 97 height 34
copy td "142.86"
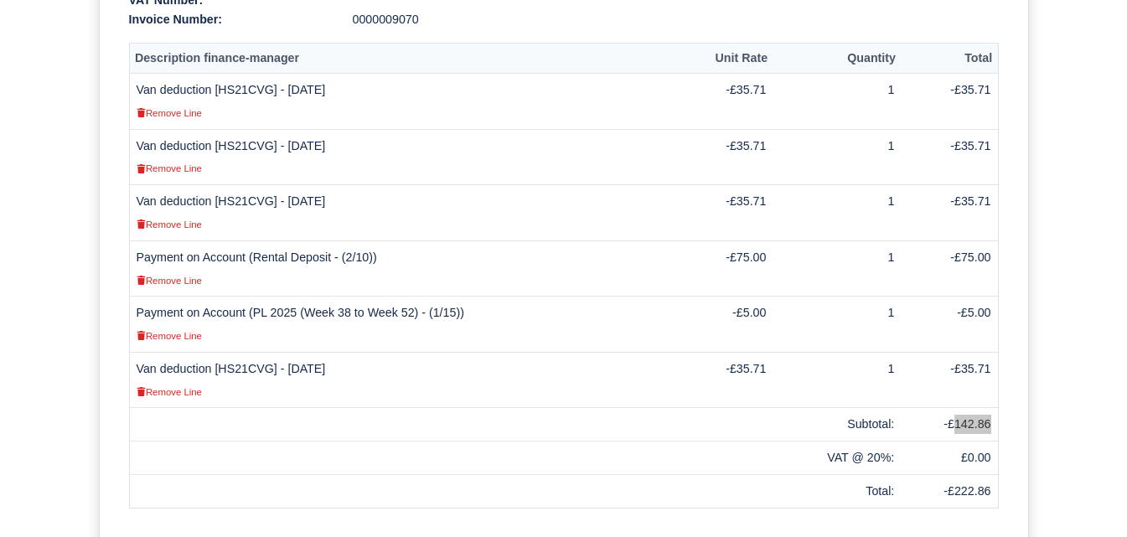
scroll to position [525, 0]
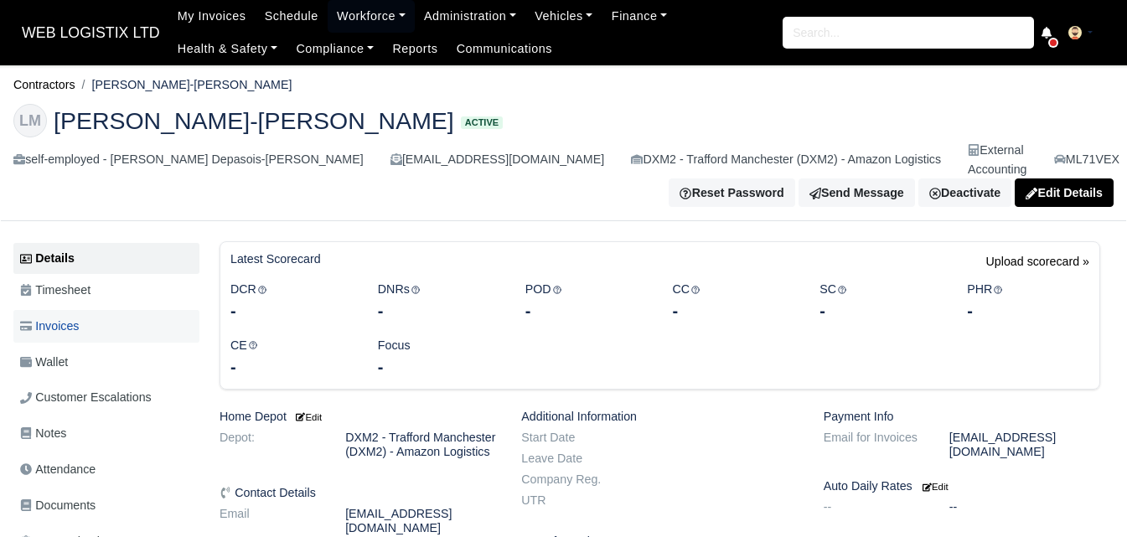
click at [81, 310] on link "Invoices" at bounding box center [106, 326] width 186 height 33
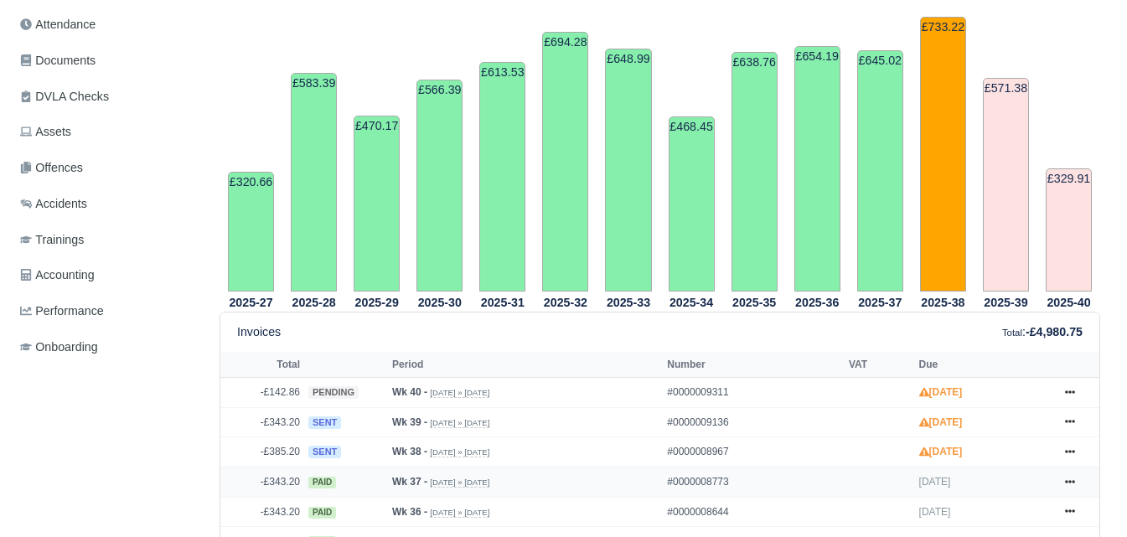
scroll to position [445, 0]
click at [1071, 442] on link at bounding box center [1069, 452] width 25 height 21
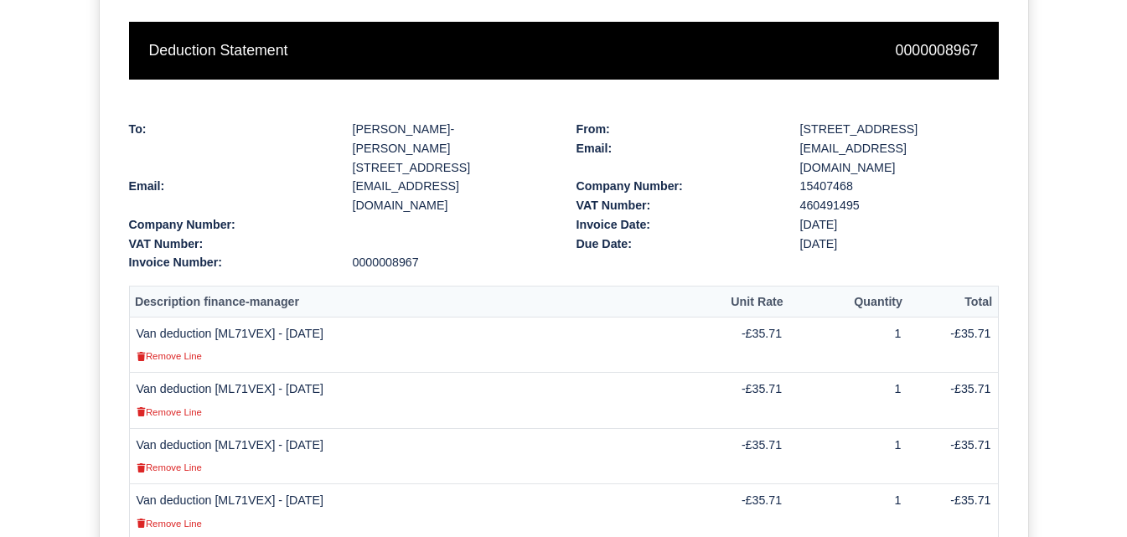
scroll to position [140, 0]
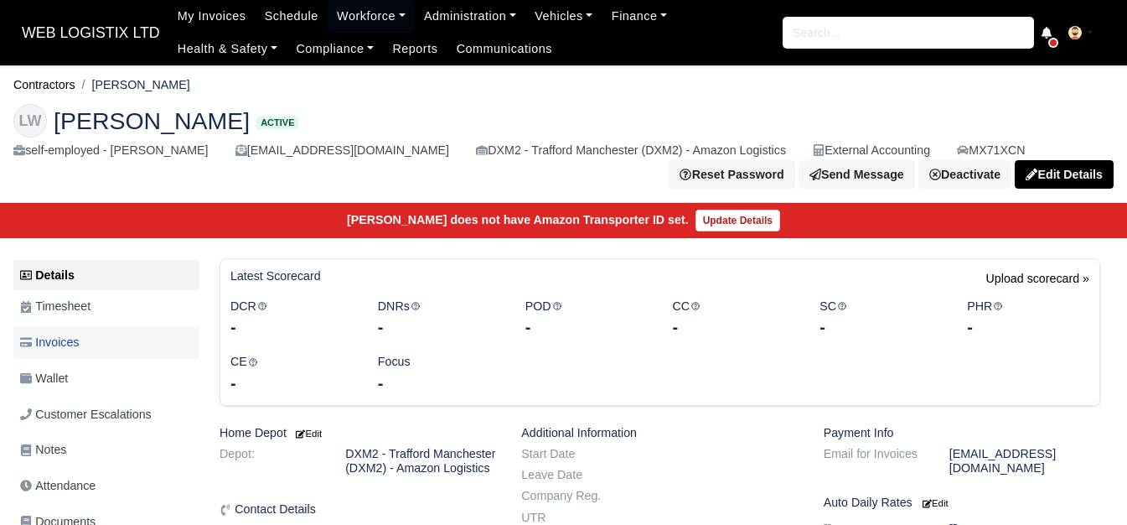
click at [142, 359] on link "Invoices" at bounding box center [106, 342] width 186 height 33
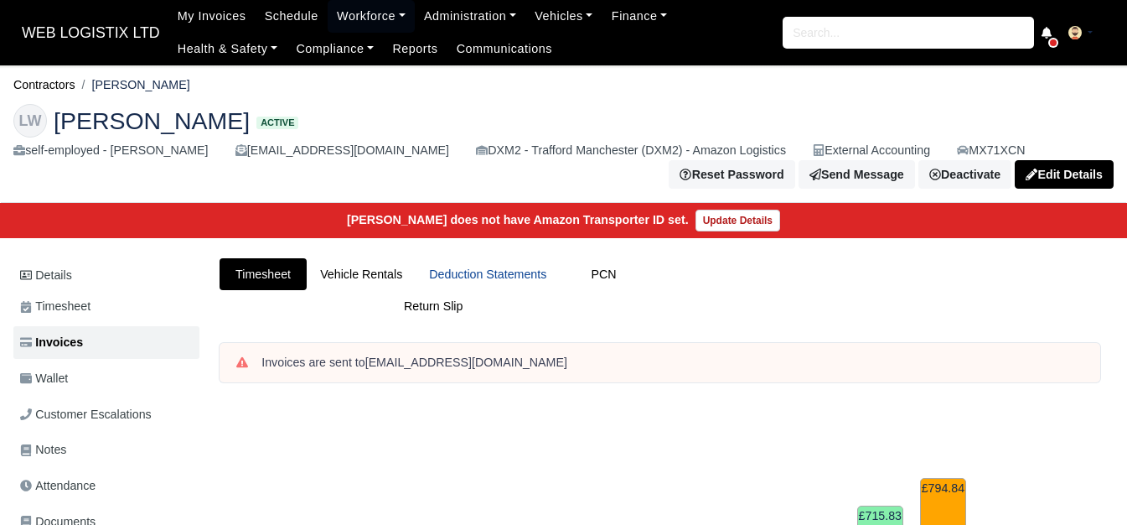
click at [525, 270] on link "Deduction Statements" at bounding box center [488, 274] width 144 height 33
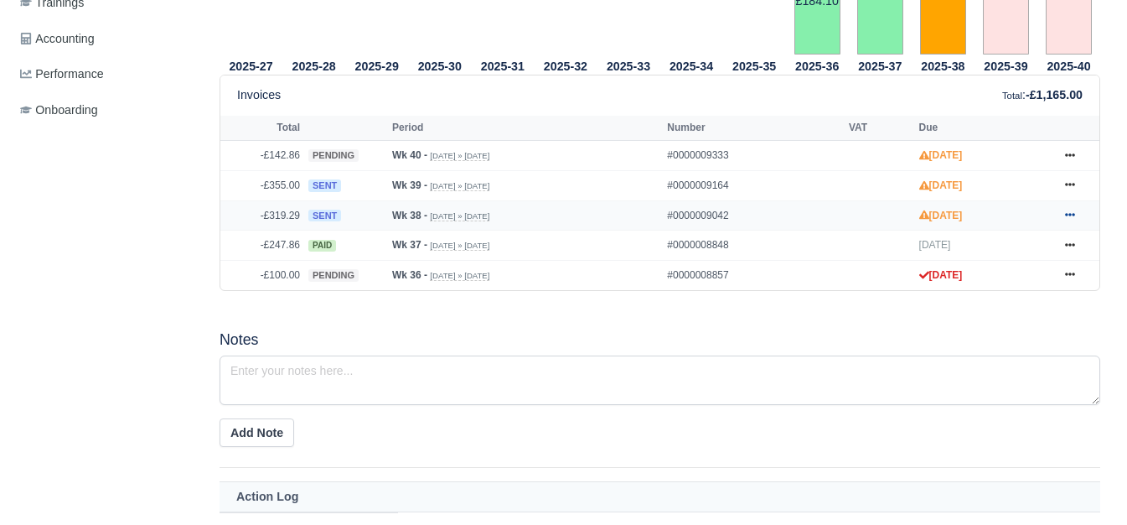
scroll to position [698, 0]
click at [1072, 214] on icon at bounding box center [1070, 214] width 10 height 10
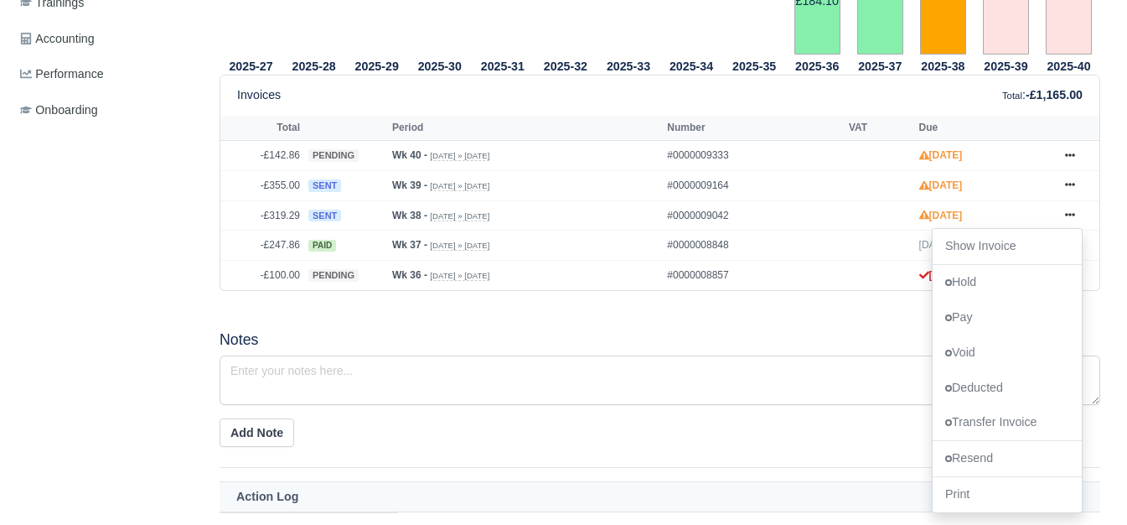
click at [540, 336] on h5 "Notes" at bounding box center [660, 340] width 881 height 18
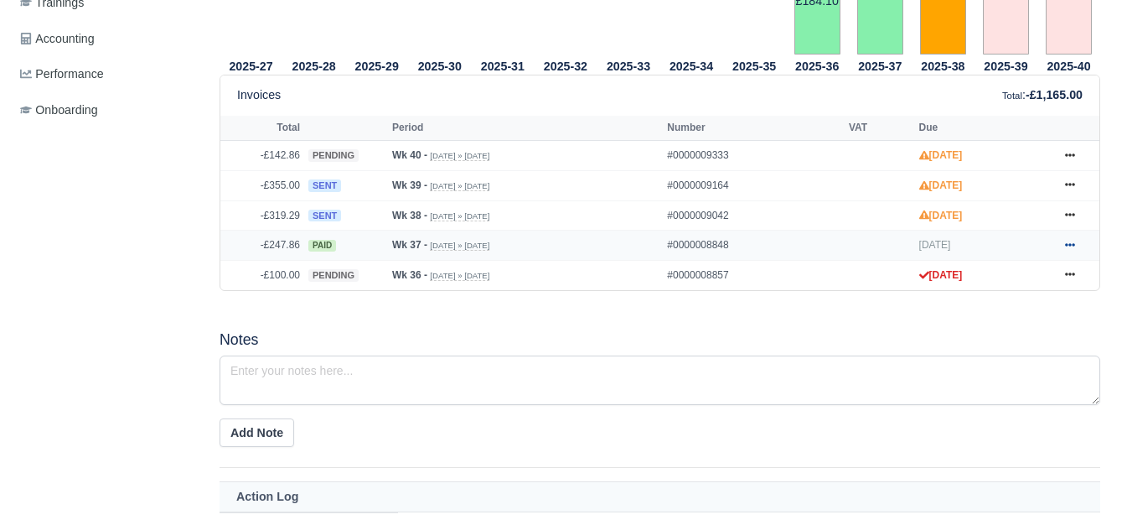
click at [1067, 246] on icon at bounding box center [1070, 244] width 10 height 3
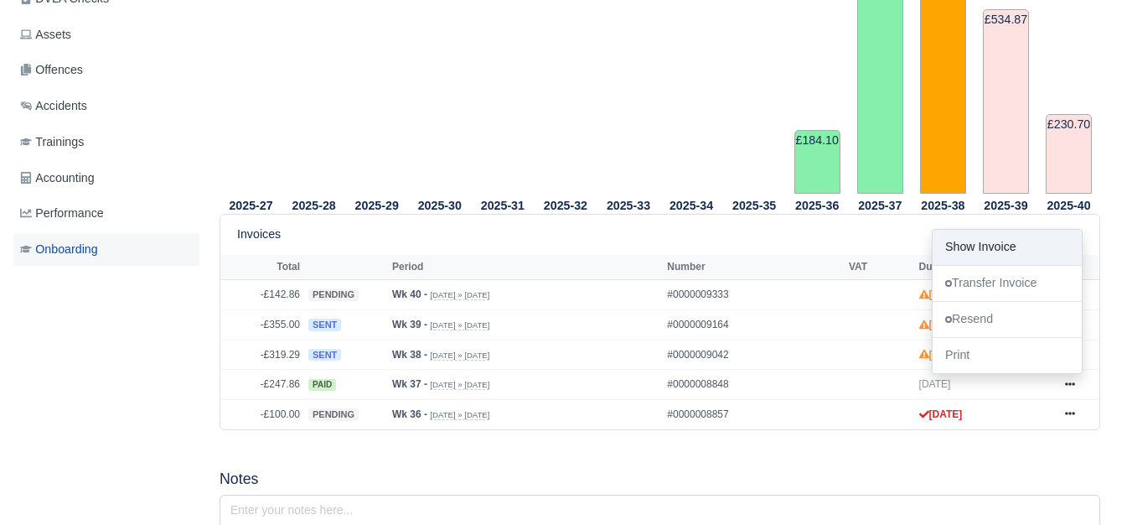
scroll to position [140, 0]
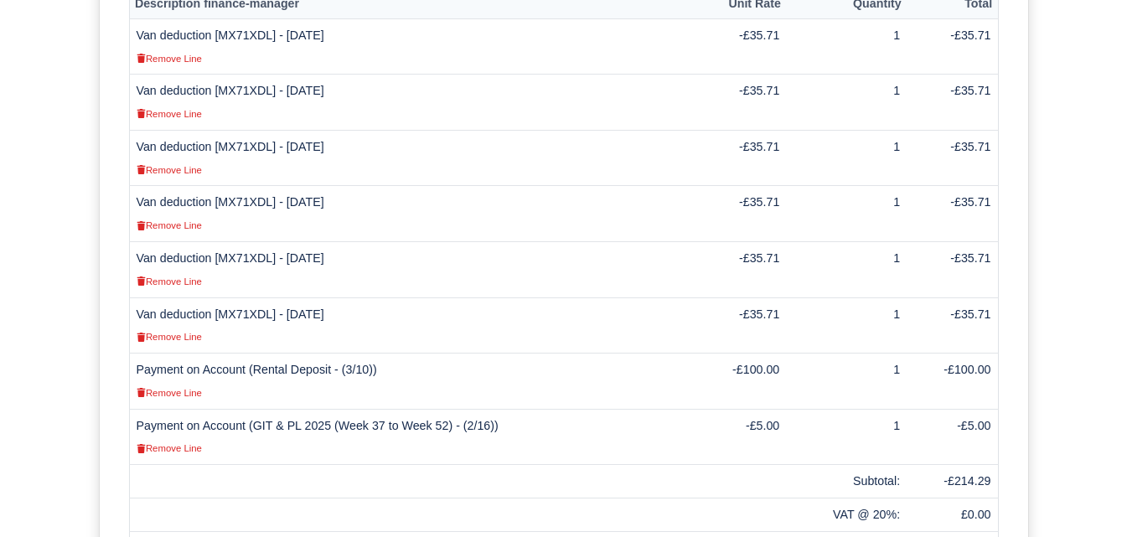
scroll to position [358, 0]
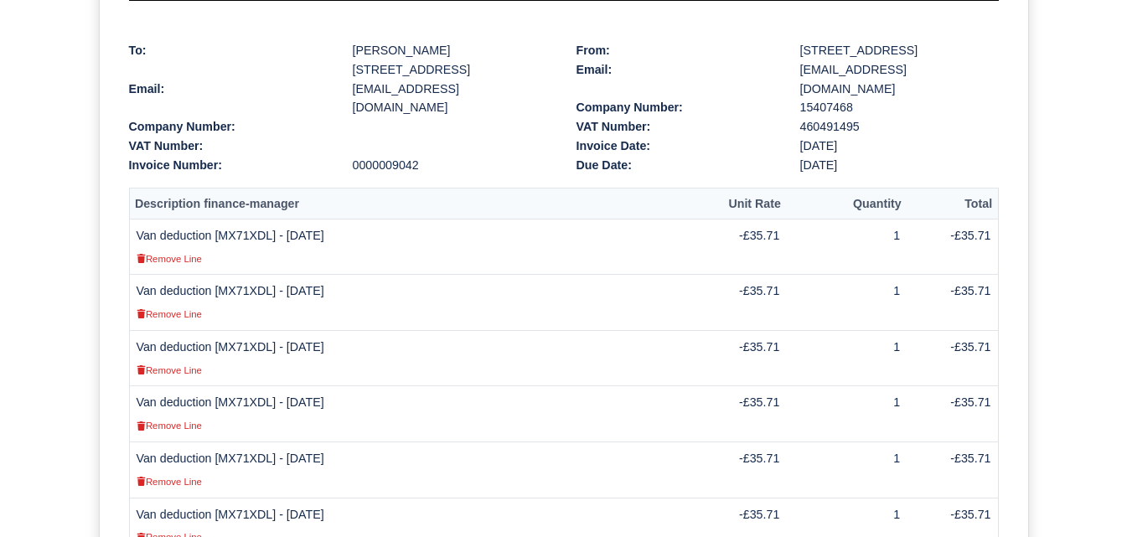
drag, startPoint x: 140, startPoint y: 236, endPoint x: 345, endPoint y: 238, distance: 205.3
click at [345, 238] on td "Van deduction [MX71XDL] - 15/09/2025 Remove Line" at bounding box center [410, 247] width 563 height 56
click at [236, 232] on td "Van deduction [MX71XDL] - 15/09/2025 Remove Line" at bounding box center [410, 247] width 563 height 56
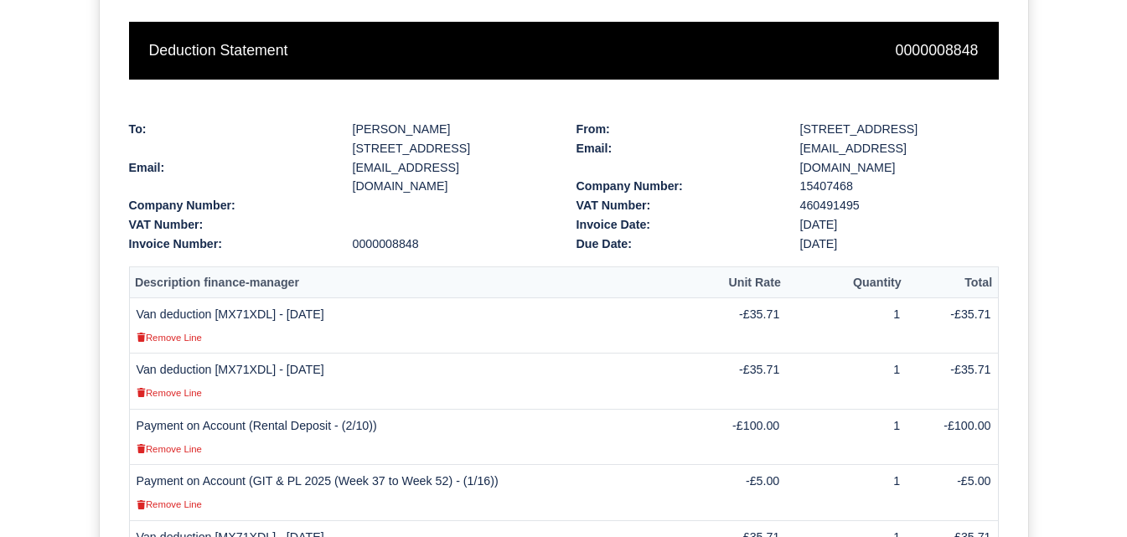
scroll to position [559, 0]
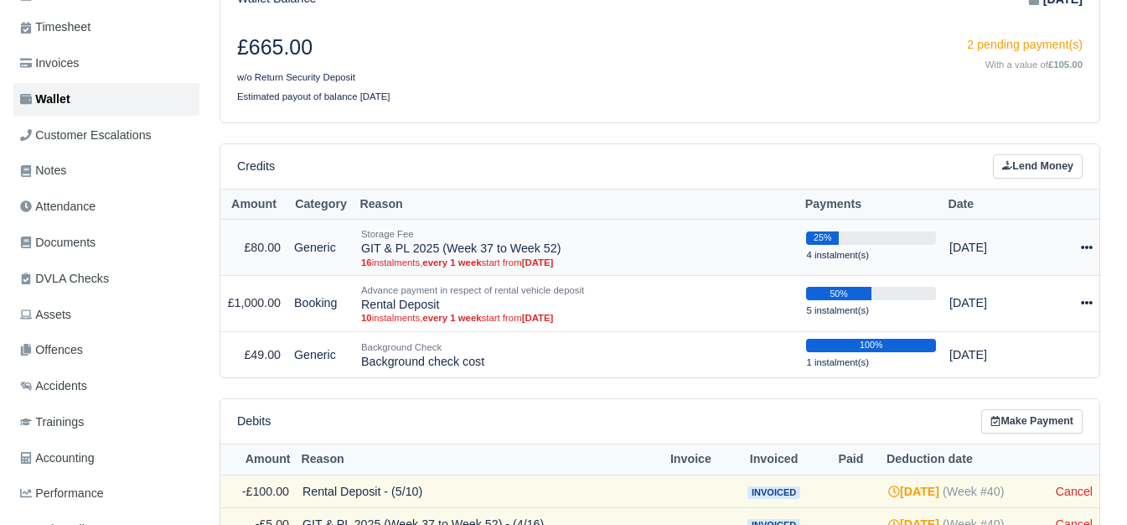
scroll to position [279, 0]
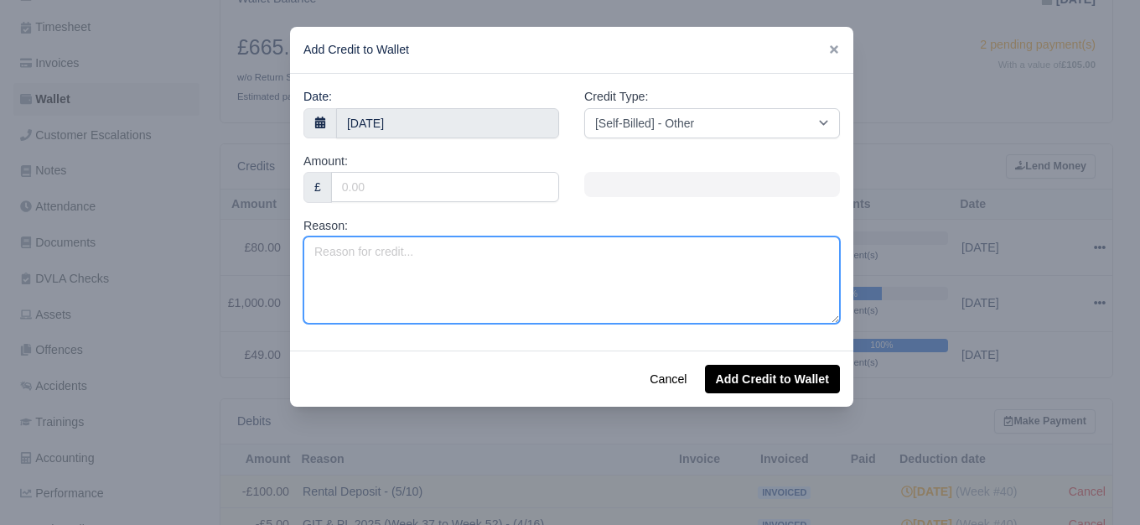
click at [473, 248] on textarea "Reason:" at bounding box center [571, 279] width 536 height 87
paste textarea "Van deduction [MX71XDL] - 15/09/2025"
type textarea "Van deduction [MX71XDL] - [DATE]"
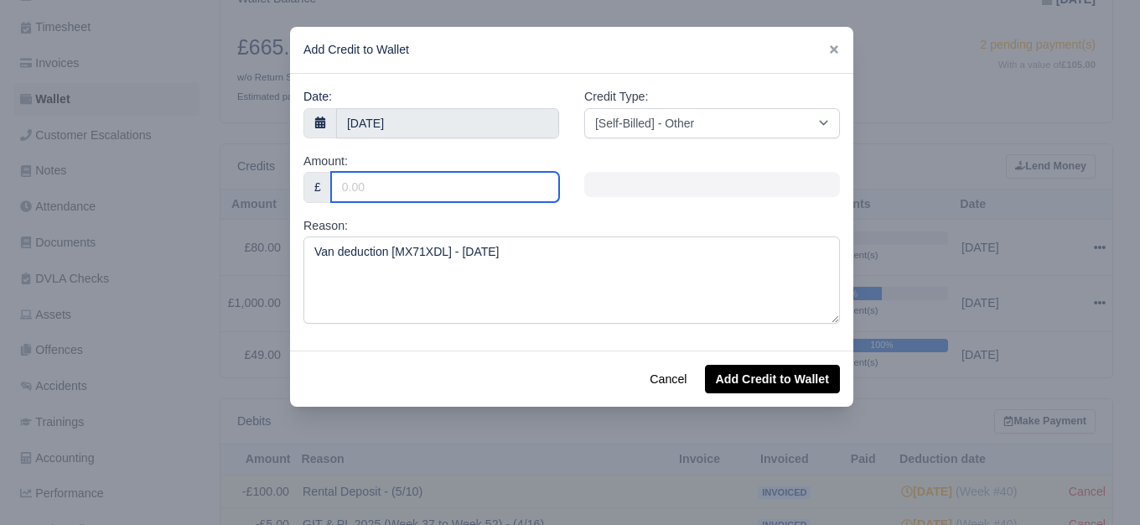
click at [448, 183] on input "Amount:" at bounding box center [445, 187] width 228 height 30
type input "35.71"
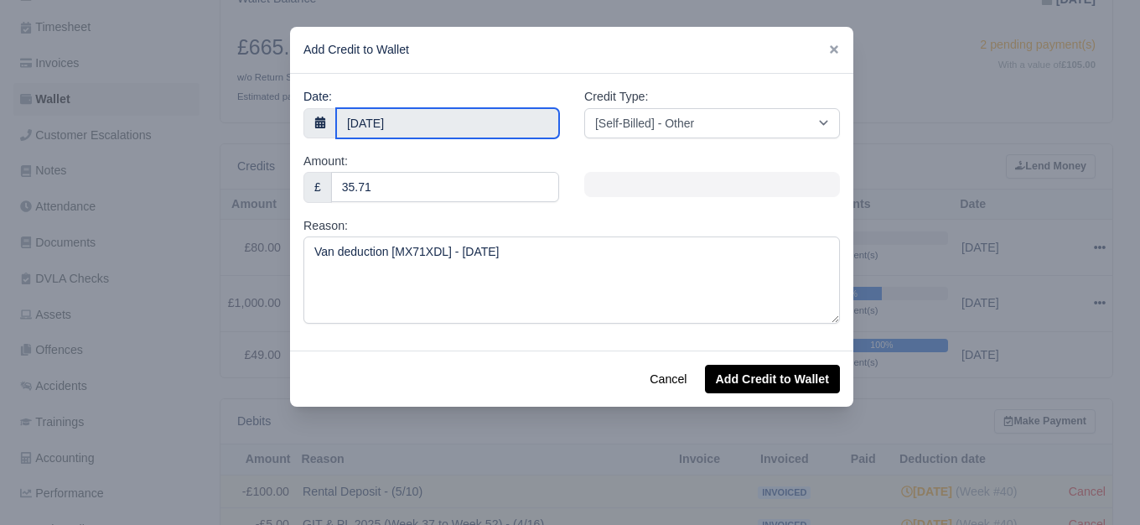
click at [447, 111] on input "2 October 2025" at bounding box center [447, 123] width 223 height 30
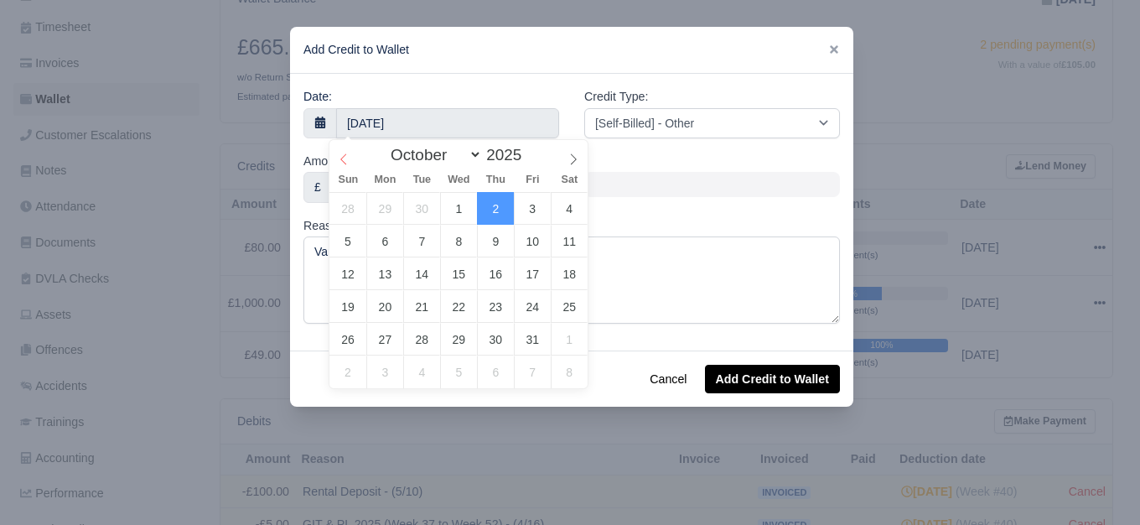
select select "8"
click at [338, 168] on span at bounding box center [343, 154] width 28 height 28
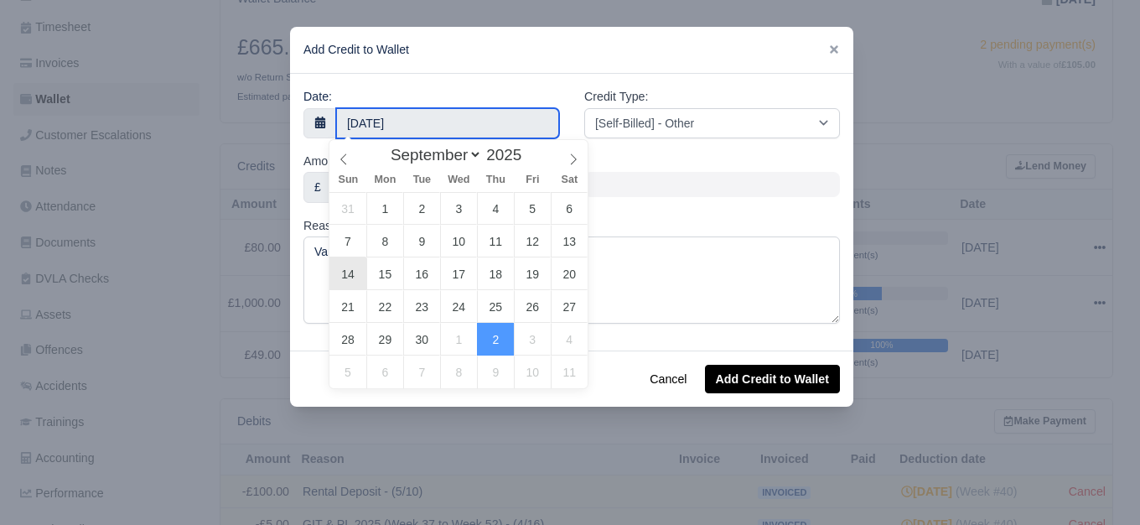
type input "14 September 2025"
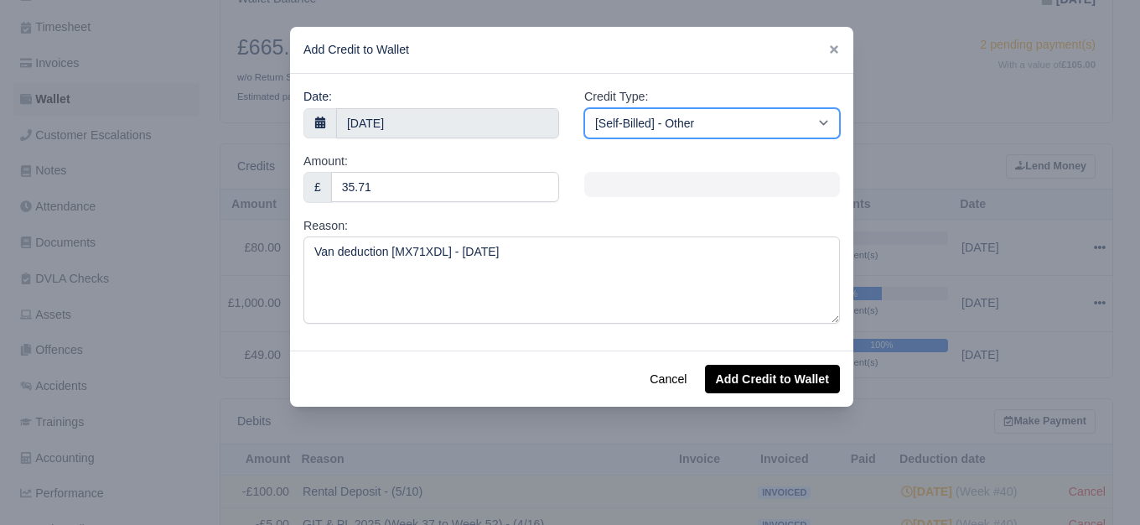
click at [715, 126] on select "[Self-Billed] - Other [Self-Billed] - Negative Invoice [Self-Billed] - Keychain…" at bounding box center [712, 123] width 256 height 30
click at [584, 108] on select "[Self-Billed] - Other [Self-Billed] - Negative Invoice [Self-Billed] - Keychain…" at bounding box center [712, 123] width 256 height 30
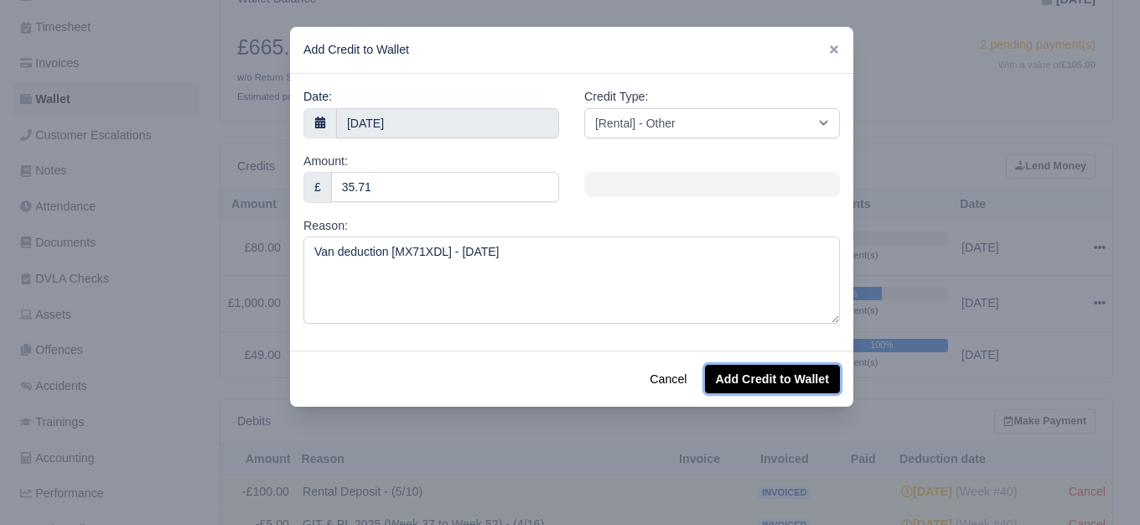
click at [767, 370] on button "Add Credit to Wallet" at bounding box center [772, 378] width 135 height 28
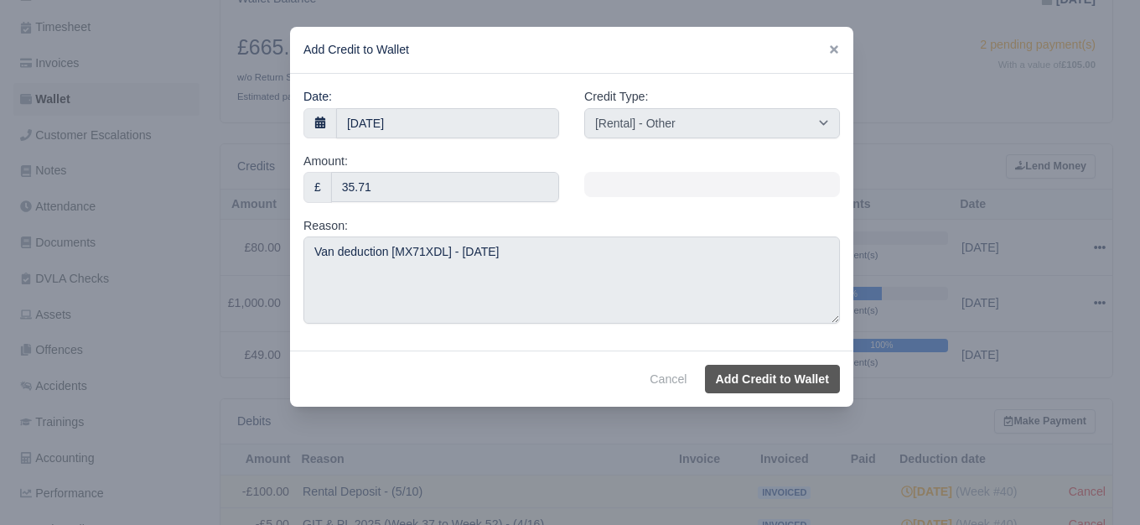
select select "other"
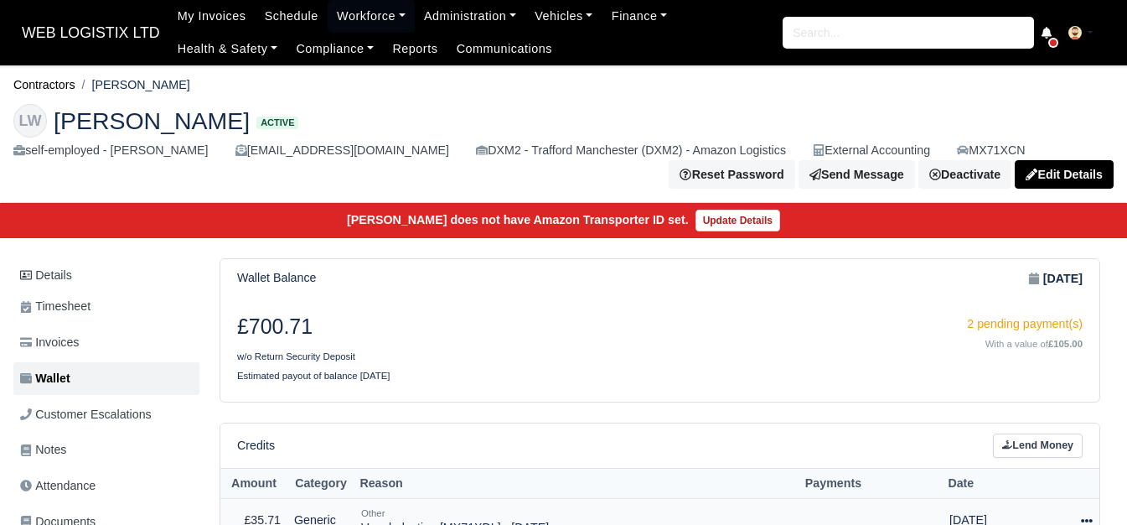
click at [1089, 514] on icon at bounding box center [1087, 520] width 12 height 12
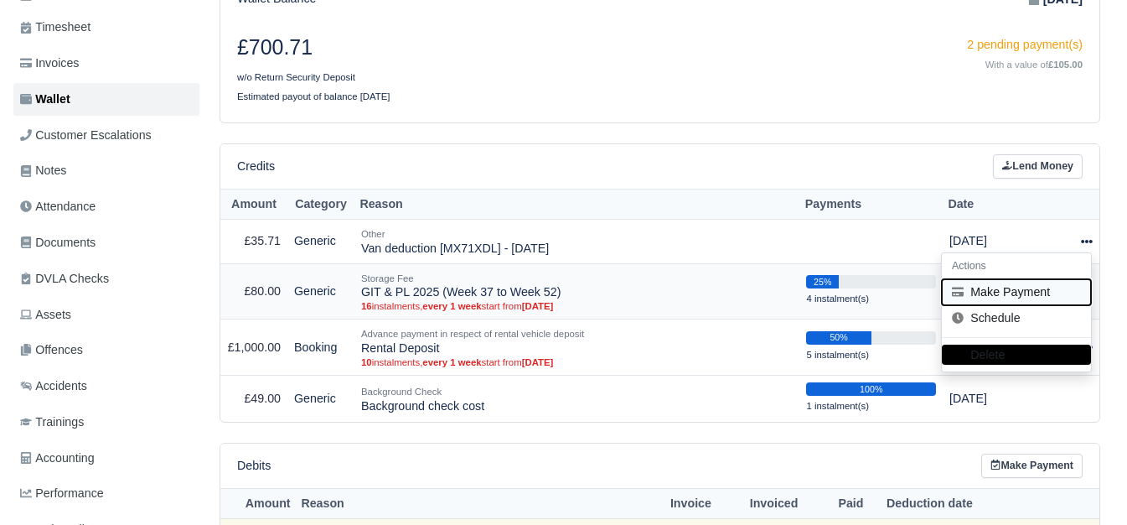
click at [1040, 291] on button "Make Payment" at bounding box center [1016, 292] width 149 height 26
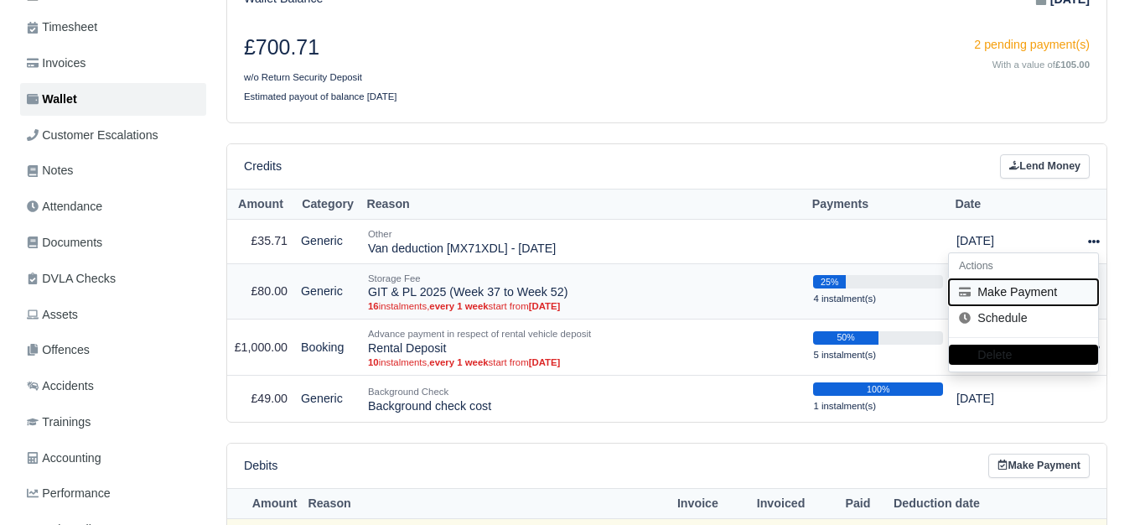
scroll to position [279, 0]
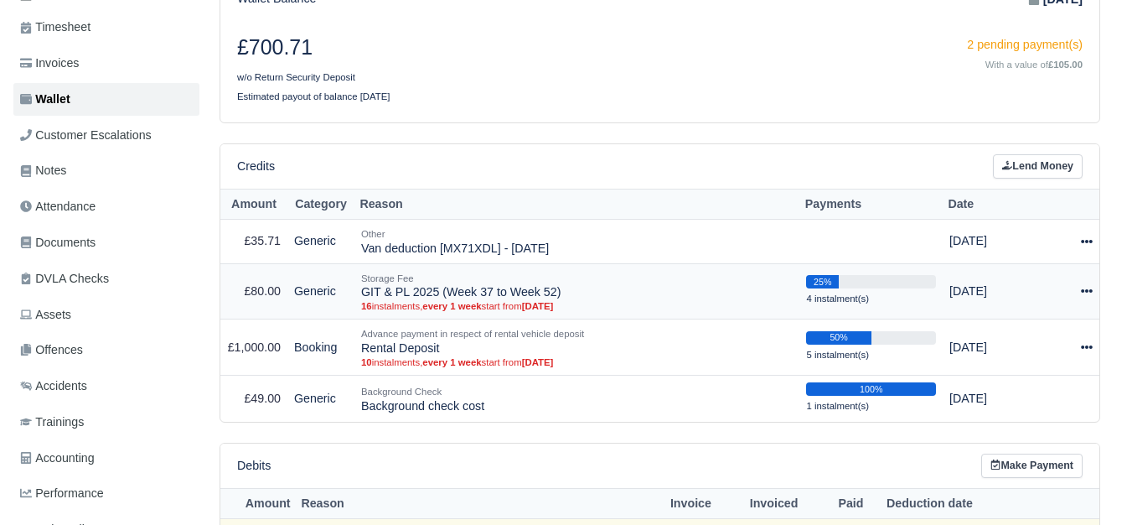
select select "7317"
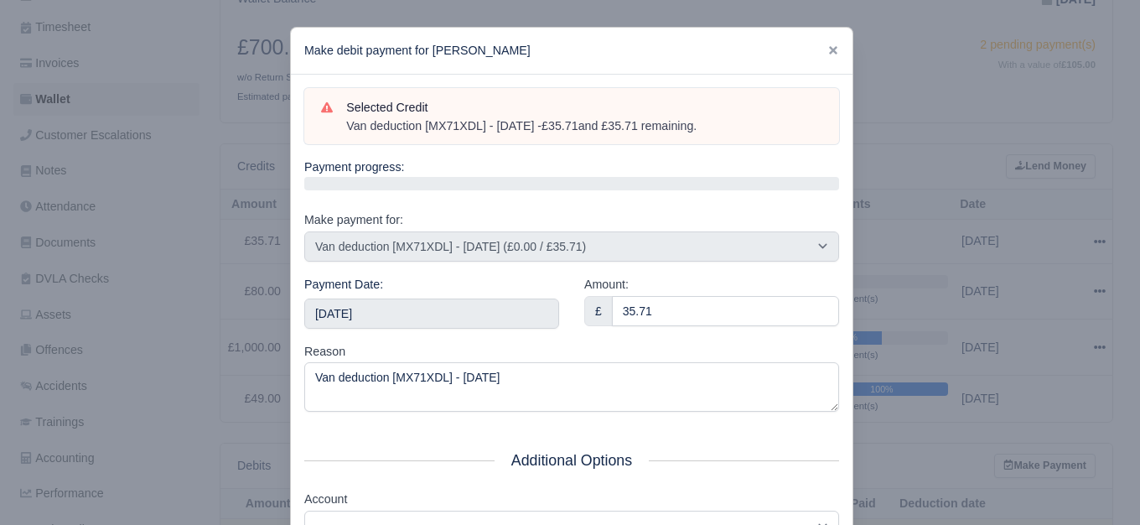
click at [447, 329] on div "Payment Date: 2025-10-04" at bounding box center [432, 308] width 280 height 67
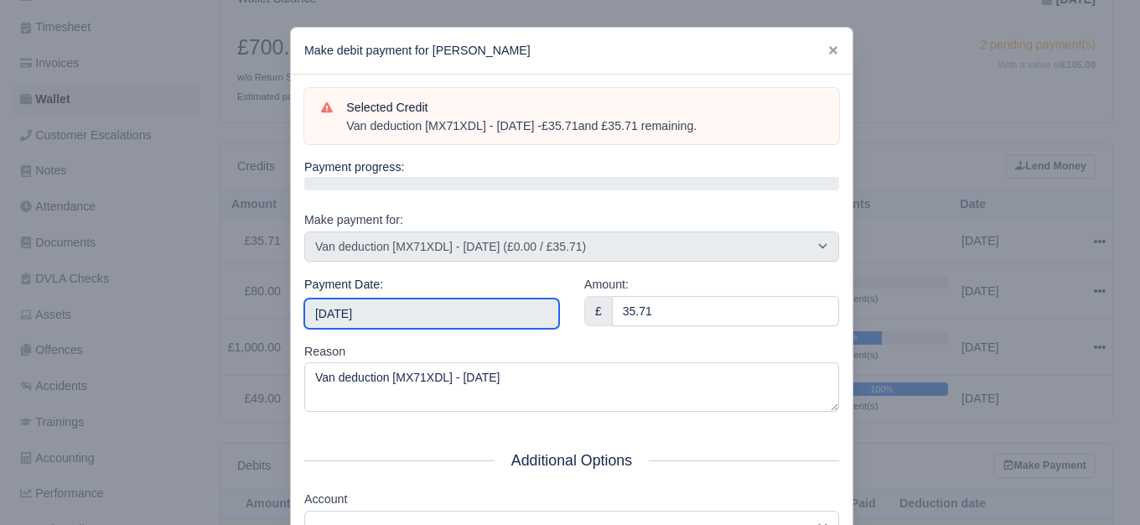
click at [443, 312] on input "2025-10-04" at bounding box center [431, 313] width 255 height 30
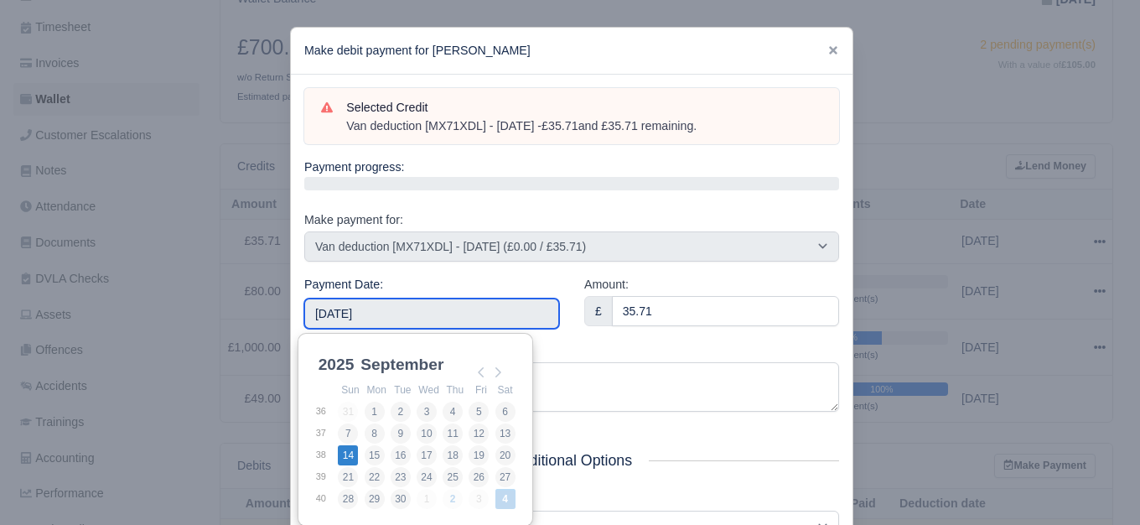
type input "2025-09-14"
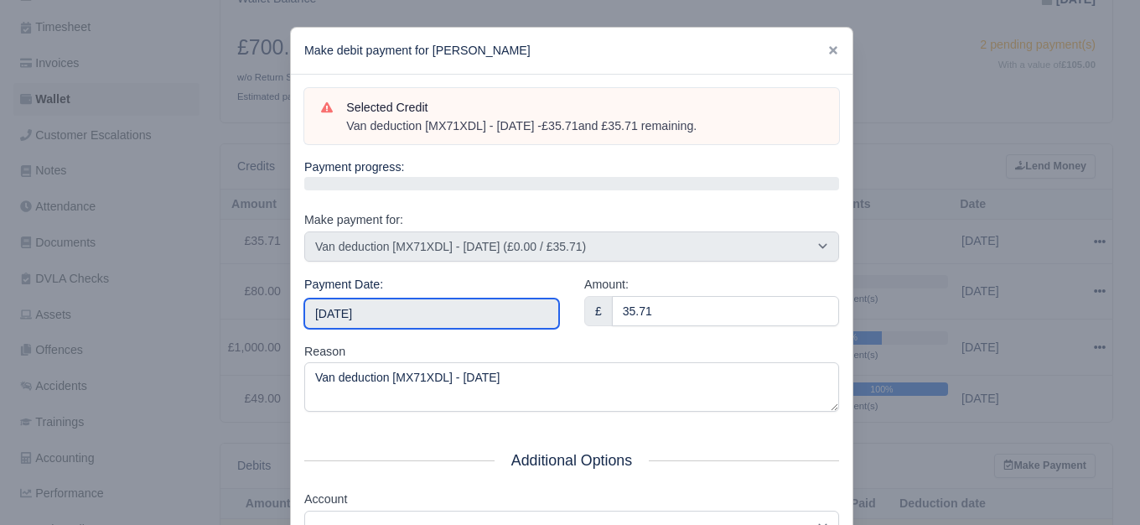
click at [413, 316] on input "2025-09-14" at bounding box center [431, 313] width 255 height 30
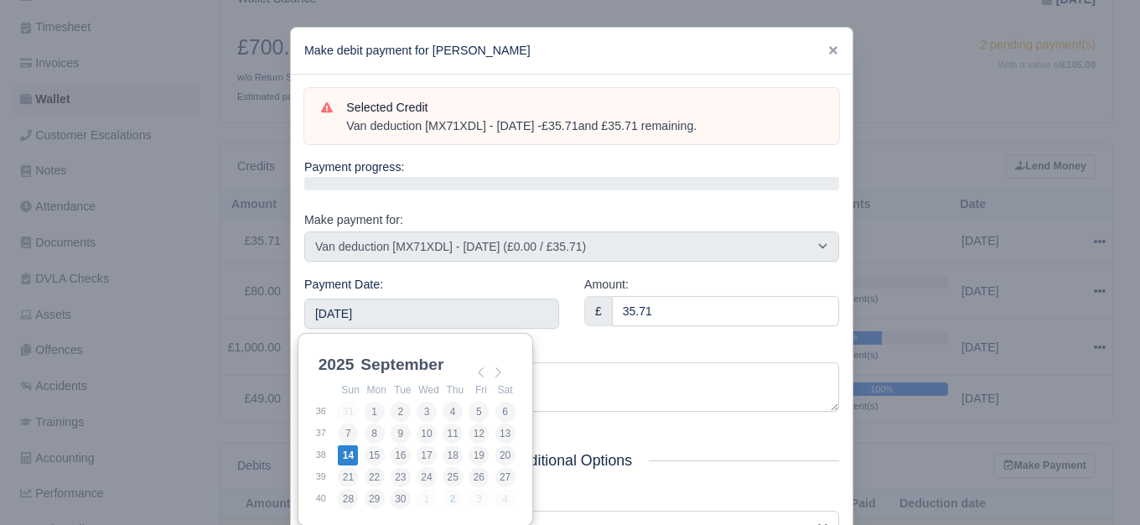
click at [455, 275] on div "Payment Date: 2025-09-14" at bounding box center [431, 302] width 255 height 54
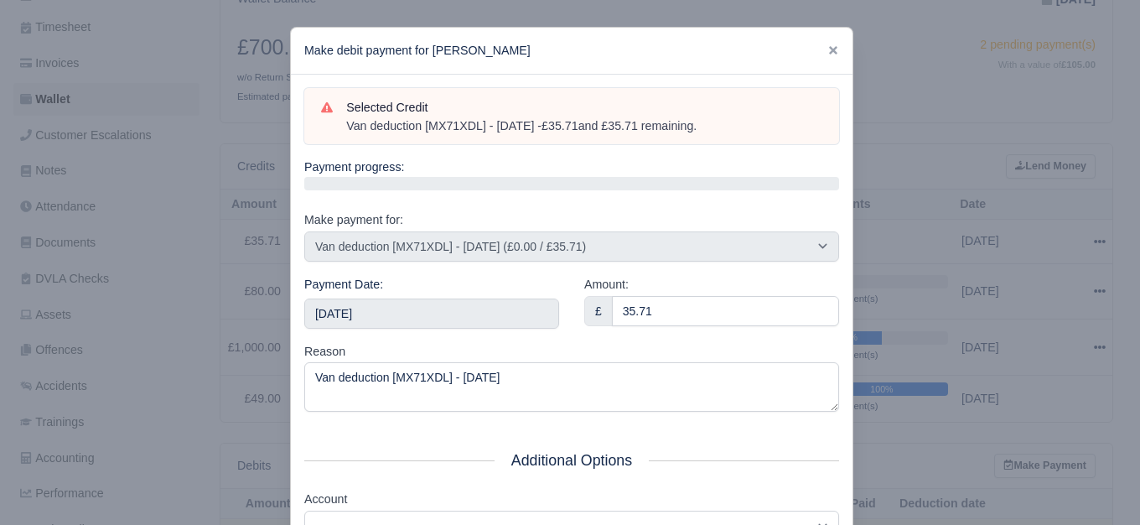
scroll to position [253, 0]
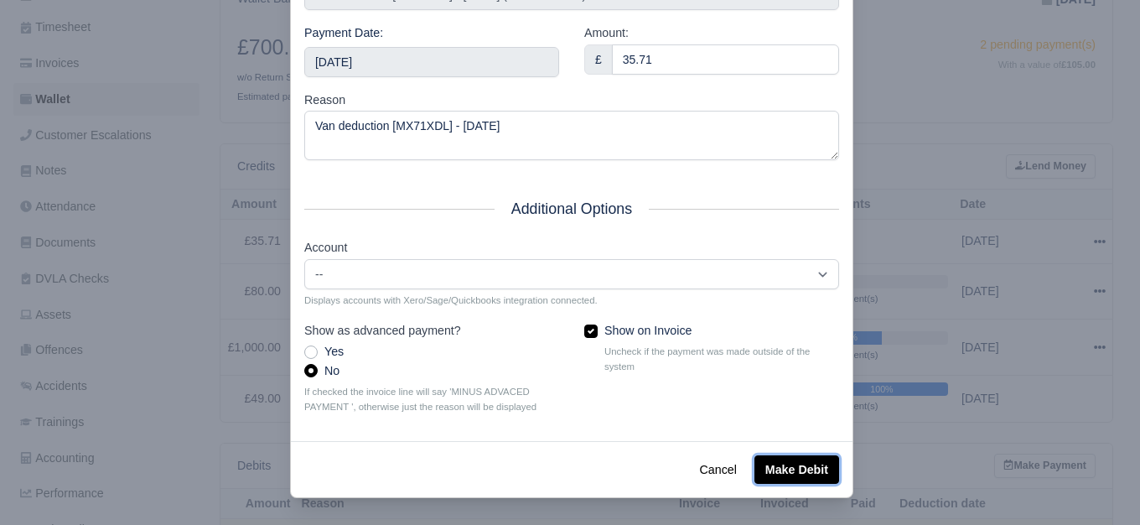
click at [770, 478] on button "Make Debit" at bounding box center [796, 469] width 85 height 28
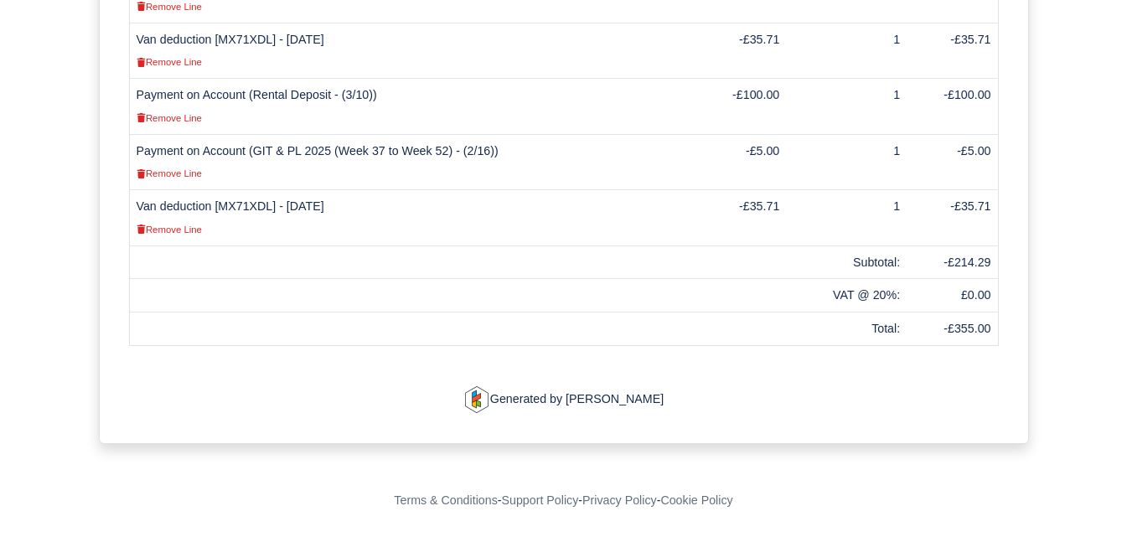
scroll to position [693, 0]
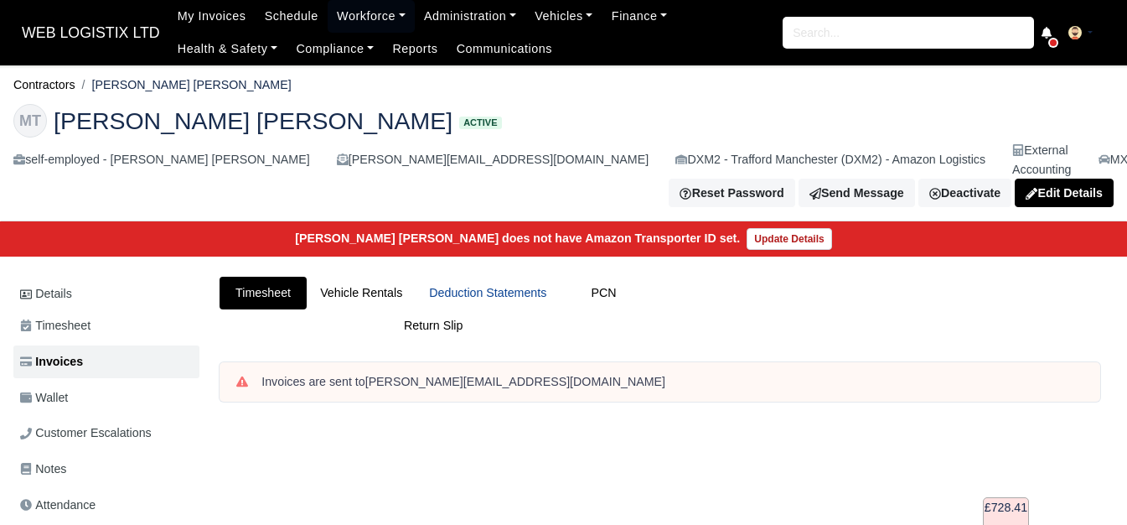
click at [489, 288] on link "Deduction Statements" at bounding box center [488, 292] width 144 height 33
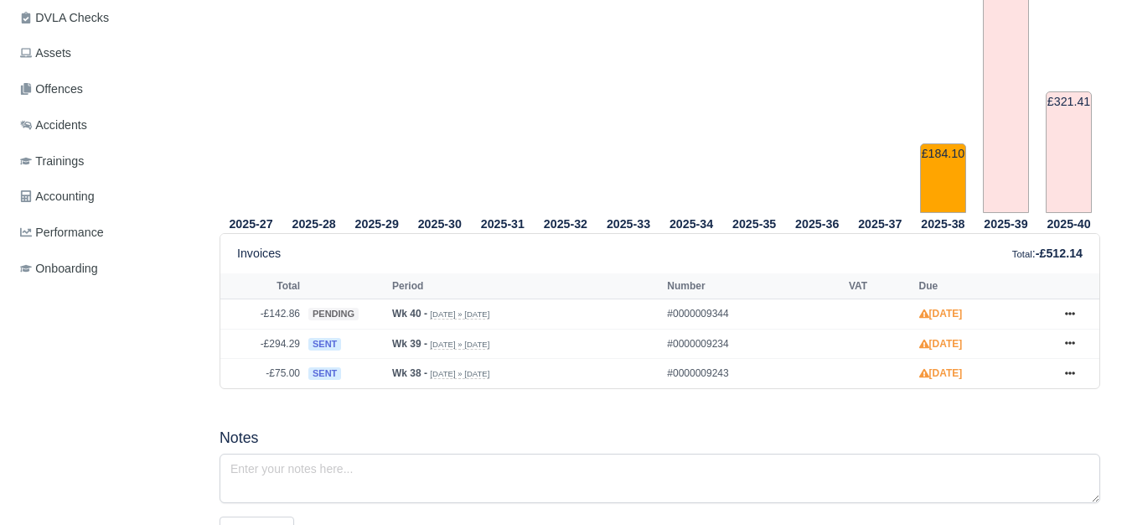
scroll to position [559, 0]
click at [1072, 368] on icon at bounding box center [1070, 373] width 10 height 10
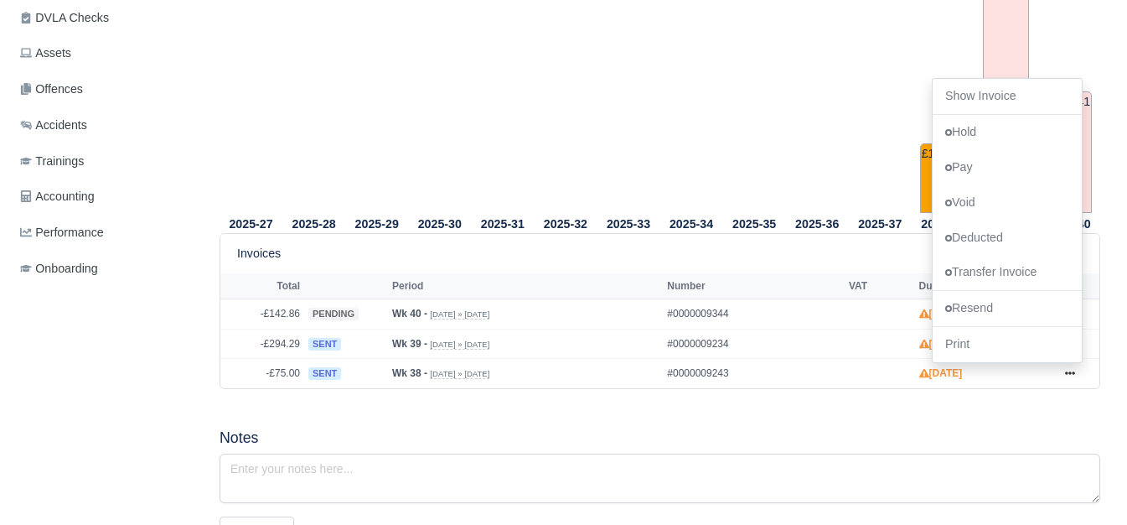
click at [816, 401] on div "2025-27 2025-28 2025-29 2025-30 2025-31 2025-32 2025-33 2025-34 2025-35" at bounding box center [660, 371] width 906 height 1031
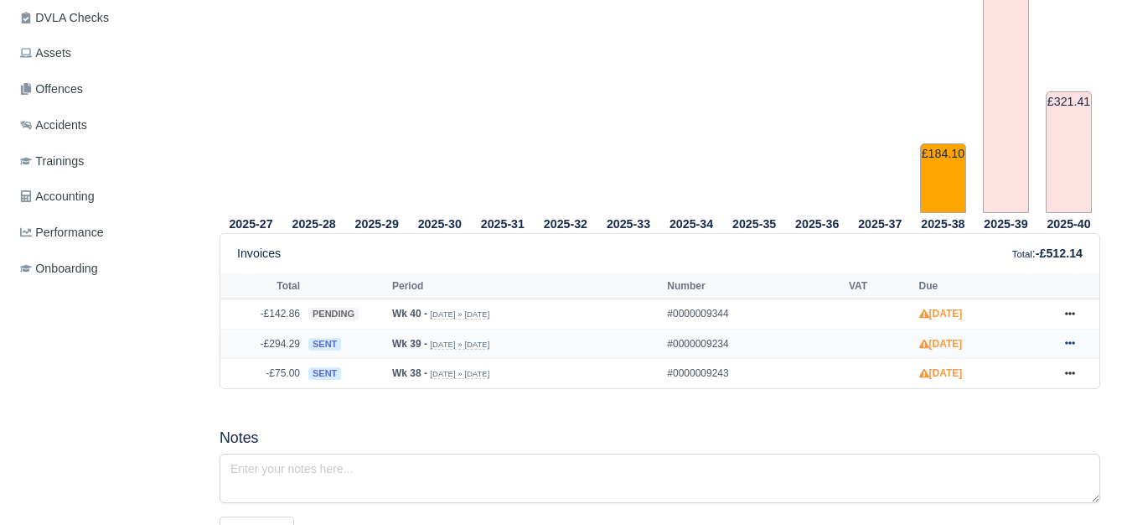
click at [1063, 333] on link at bounding box center [1069, 343] width 25 height 21
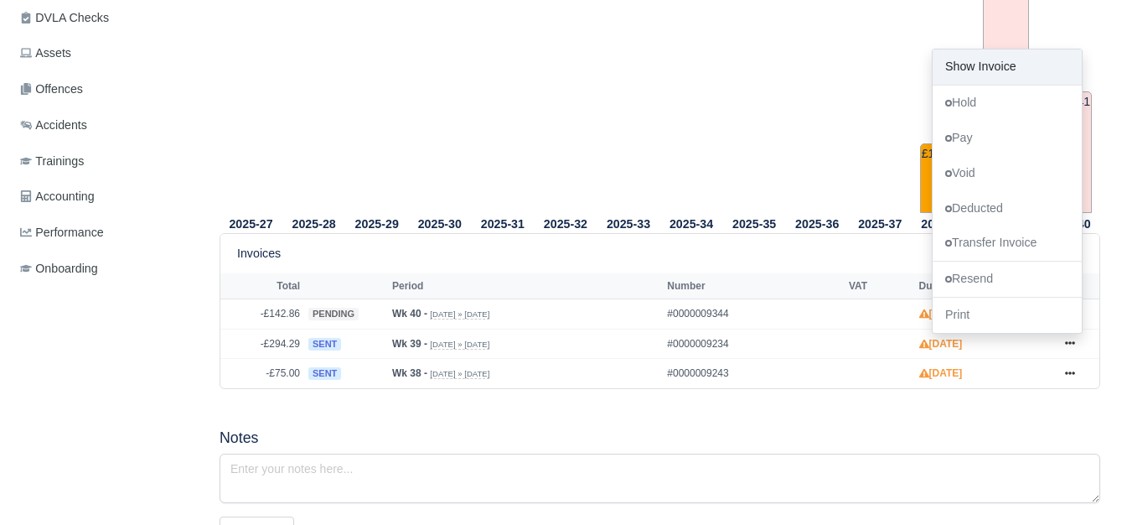
scroll to position [0, 0]
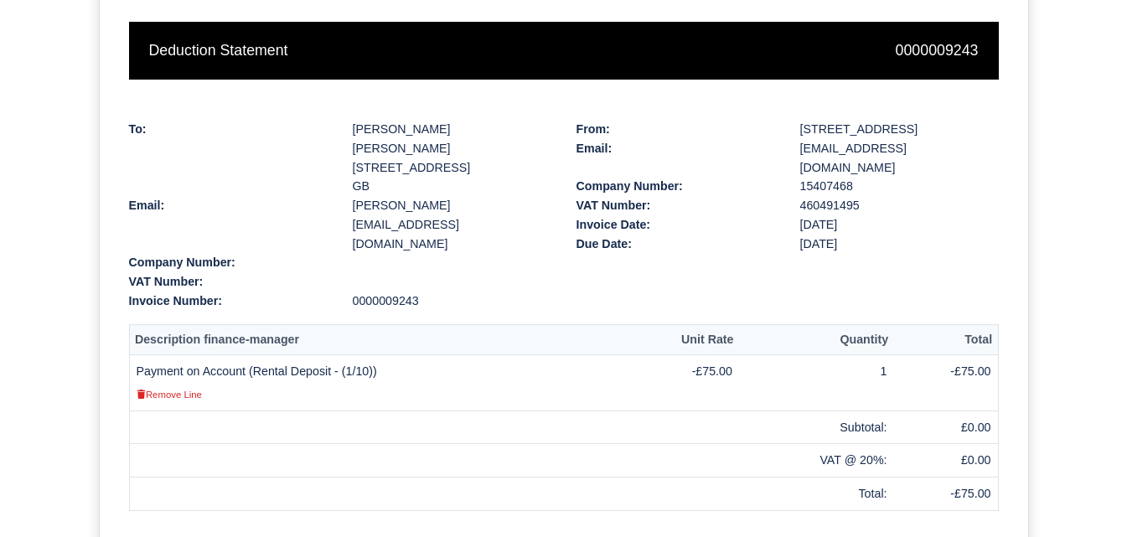
scroll to position [279, 0]
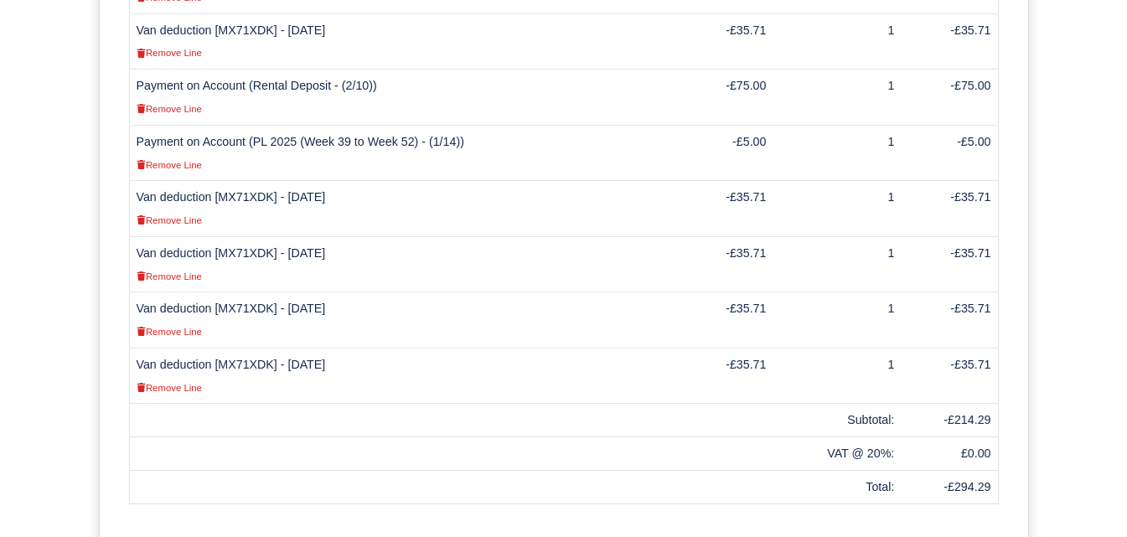
scroll to position [698, 0]
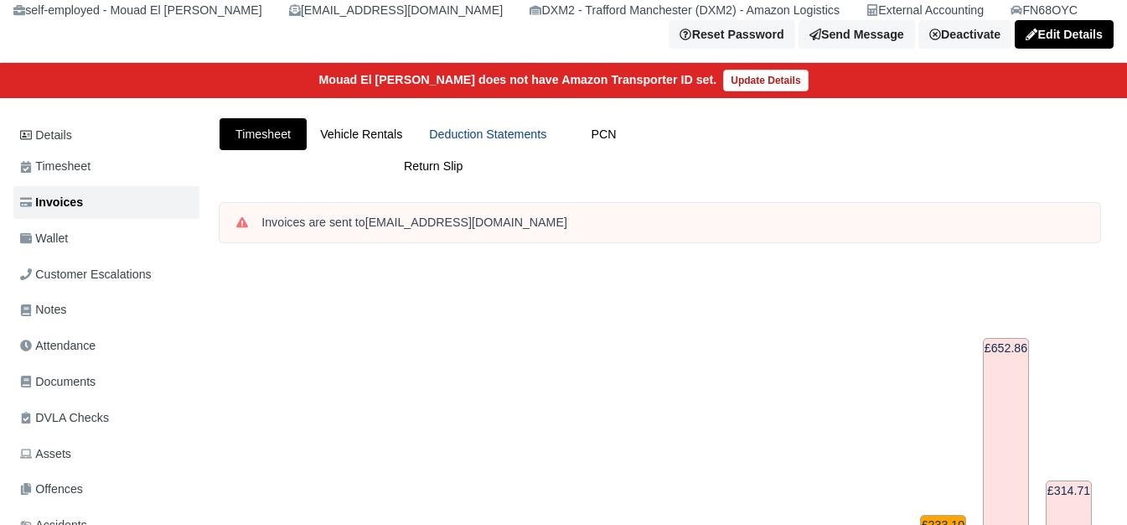
click at [494, 143] on link "Deduction Statements" at bounding box center [488, 134] width 144 height 33
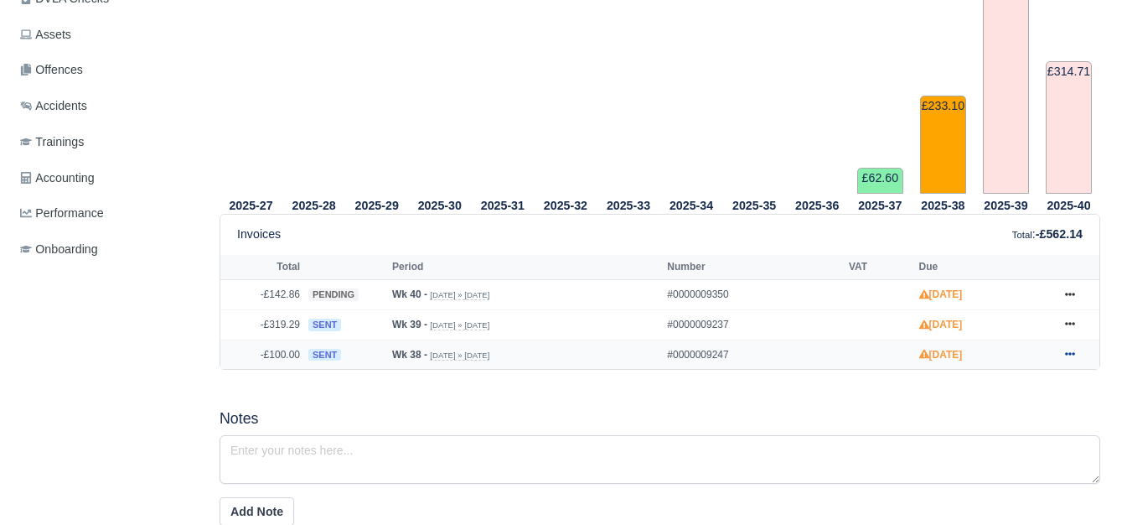
scroll to position [559, 0]
click at [1077, 356] on link at bounding box center [1069, 354] width 25 height 21
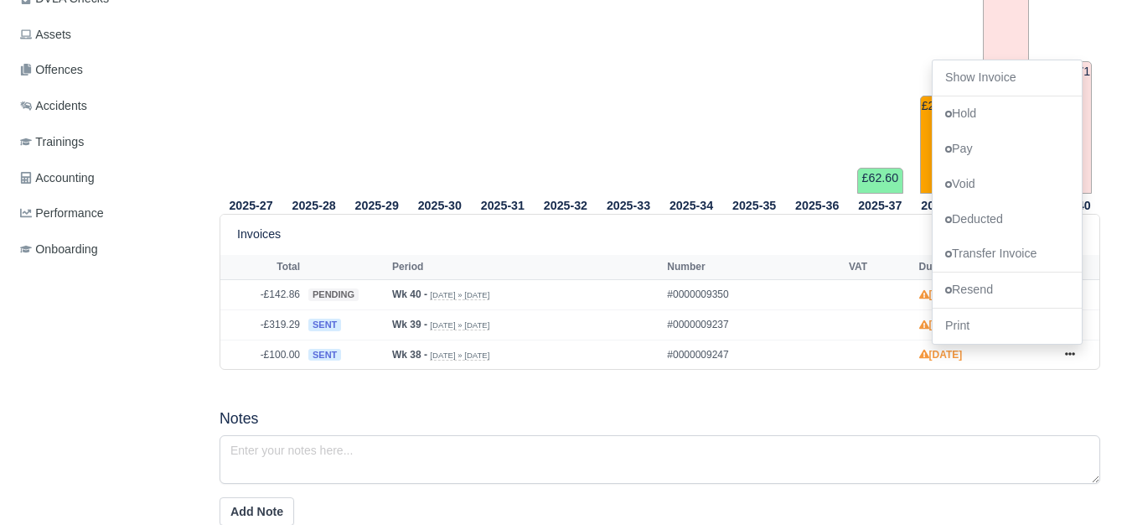
click at [748, 396] on div "2025-27 2025-28 2025-29 2025-30 2025-31 2025-32 2025-33 2025-34 2025-35" at bounding box center [660, 352] width 906 height 1031
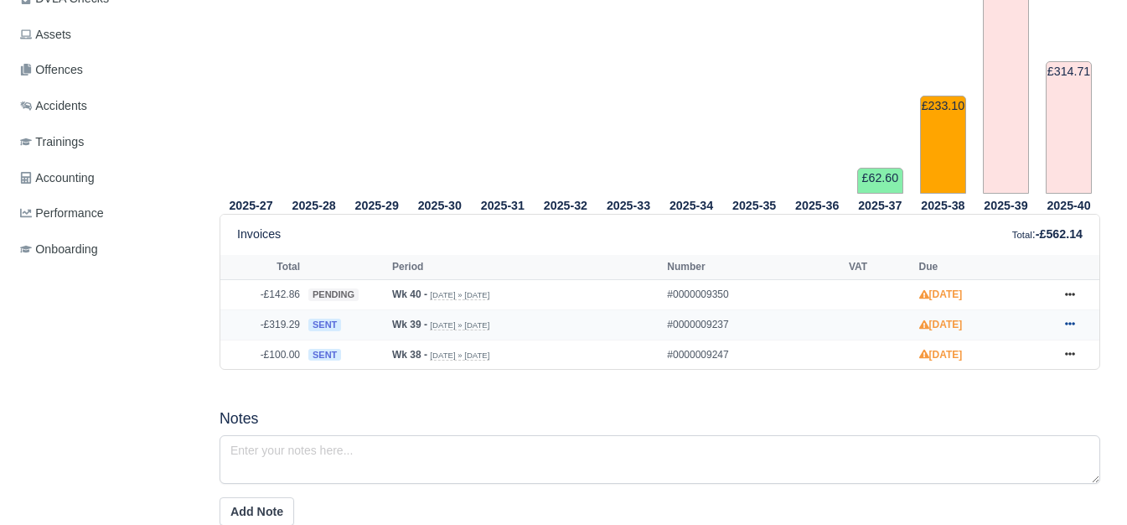
click at [1078, 328] on link at bounding box center [1069, 324] width 25 height 21
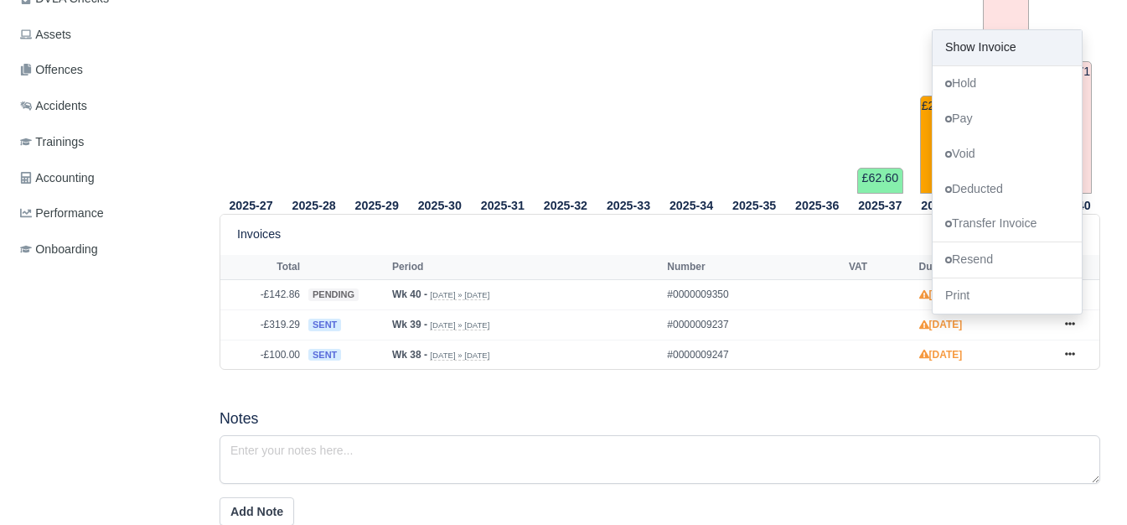
scroll to position [0, 0]
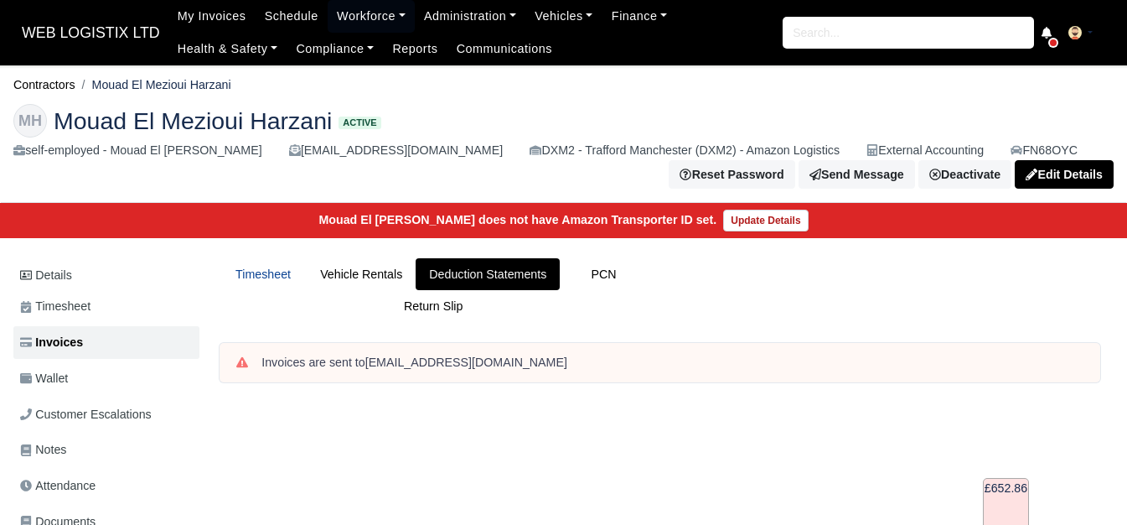
click at [256, 281] on link "Timesheet" at bounding box center [263, 274] width 87 height 33
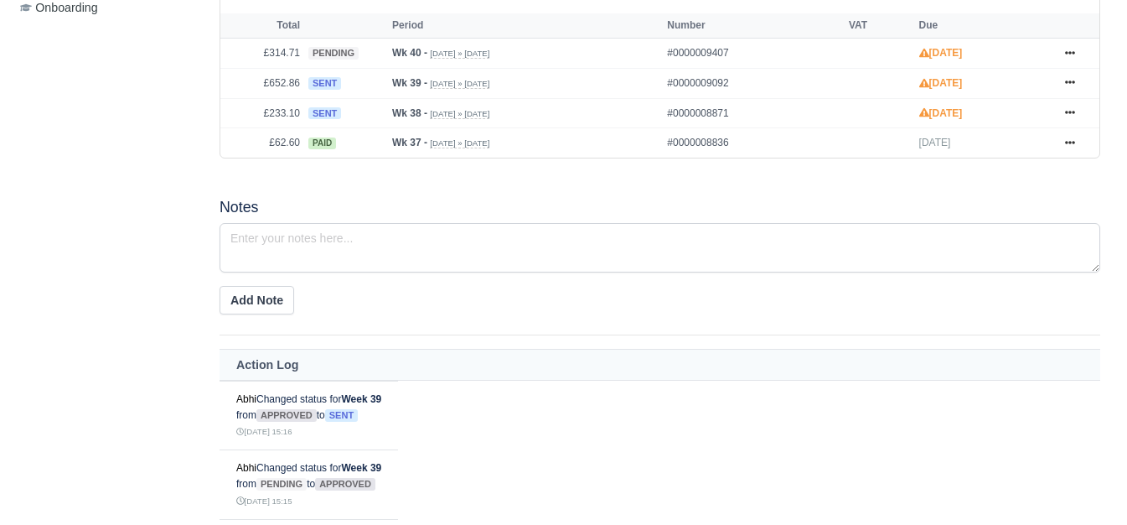
scroll to position [800, 0]
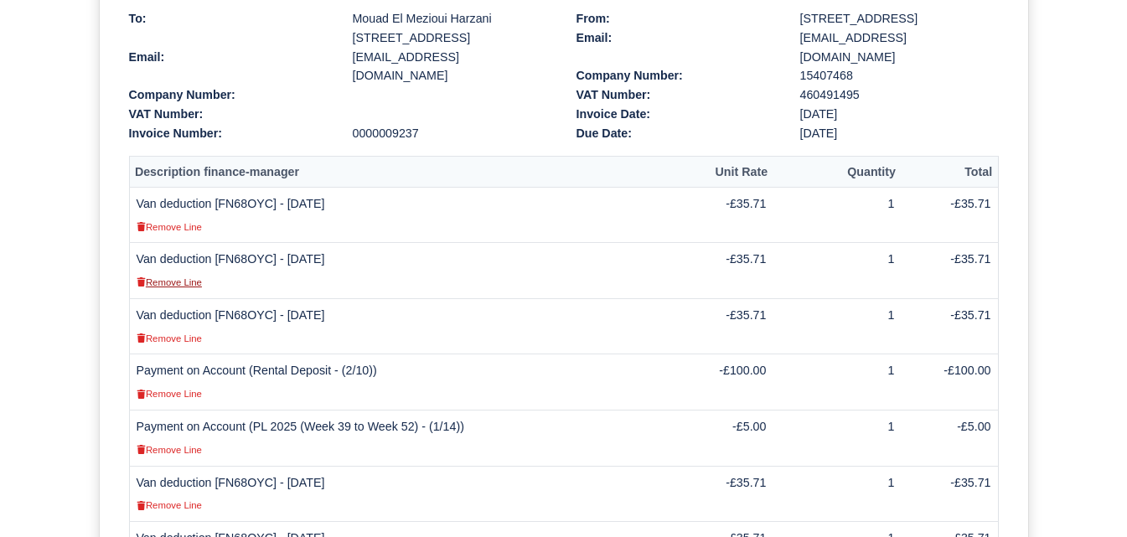
scroll to position [559, 0]
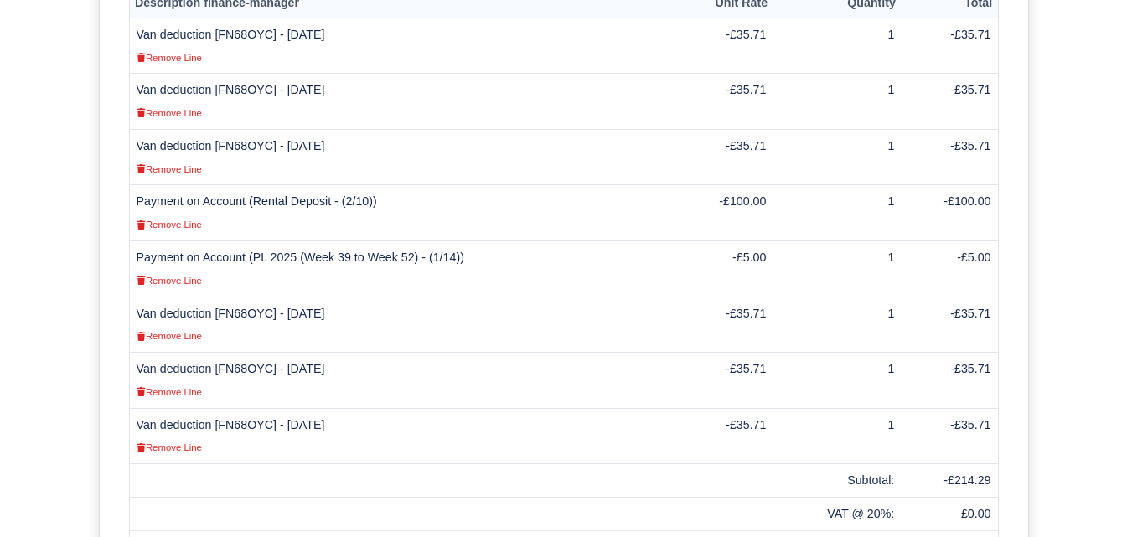
click at [230, 140] on td "Van deduction [FN68OYC] - 24/09/2025 Remove Line" at bounding box center [401, 157] width 544 height 56
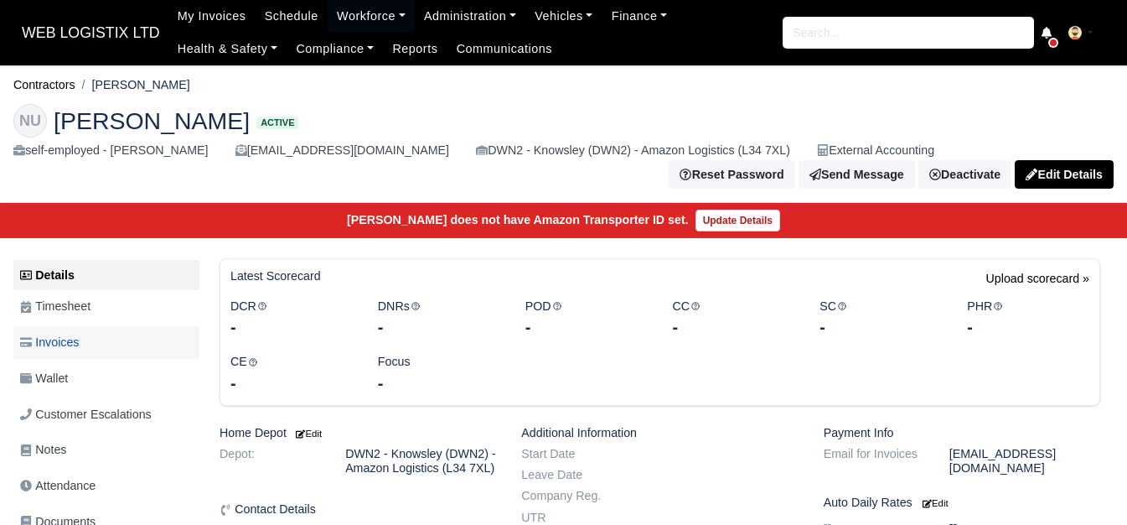
click at [75, 335] on span "Invoices" at bounding box center [49, 342] width 59 height 19
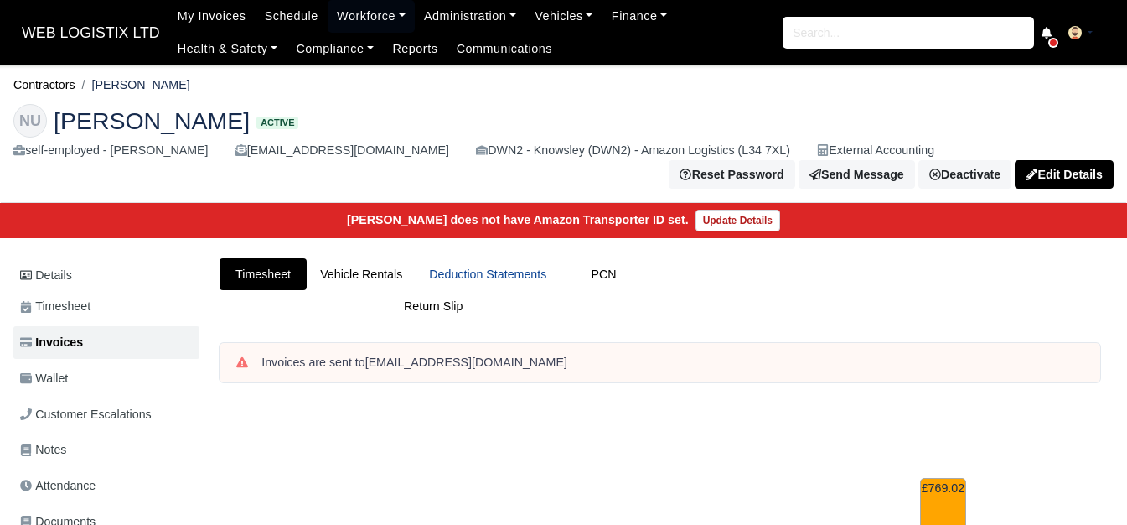
click at [547, 258] on link "Deduction Statements" at bounding box center [488, 274] width 144 height 33
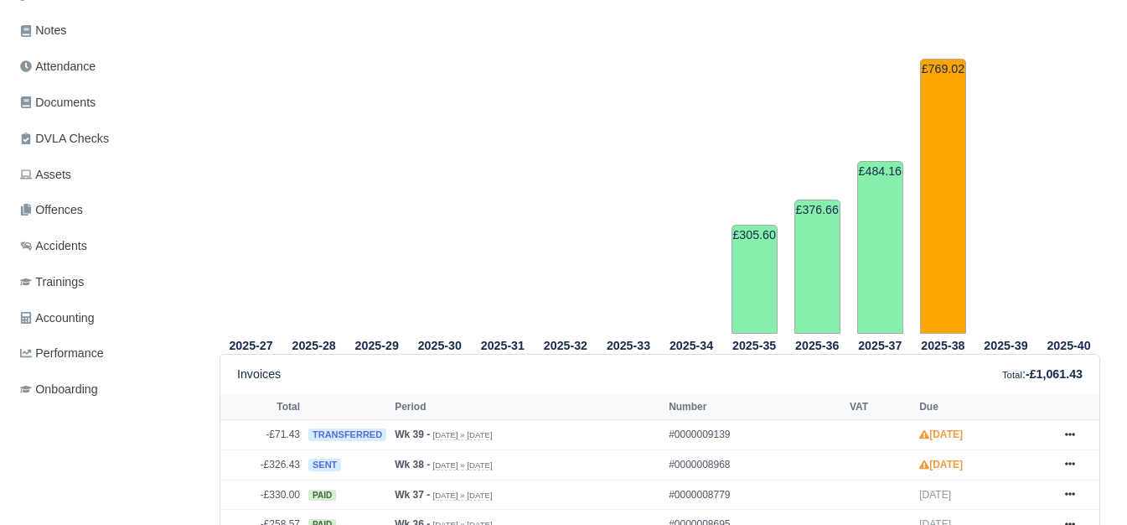
scroll to position [559, 0]
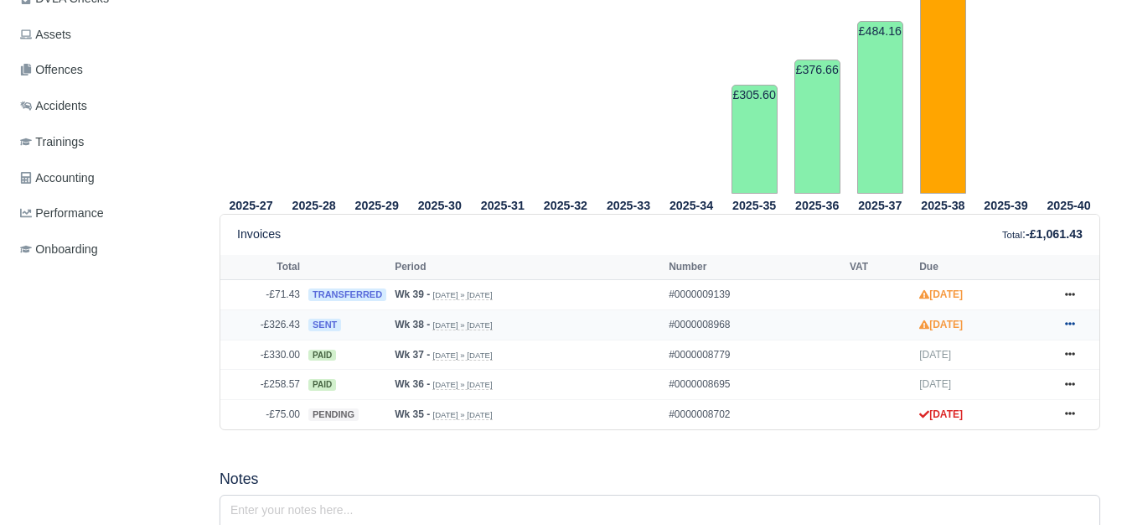
click at [1066, 318] on icon at bounding box center [1070, 323] width 10 height 10
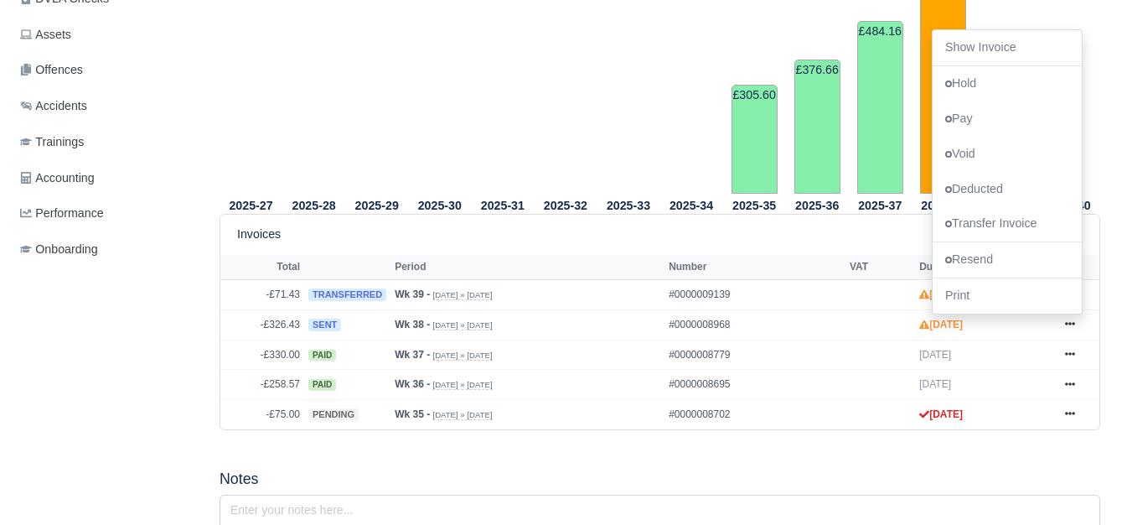
drag, startPoint x: 969, startPoint y: 42, endPoint x: 901, endPoint y: 50, distance: 68.4
click at [901, 50] on td "£484.16" at bounding box center [880, 107] width 46 height 173
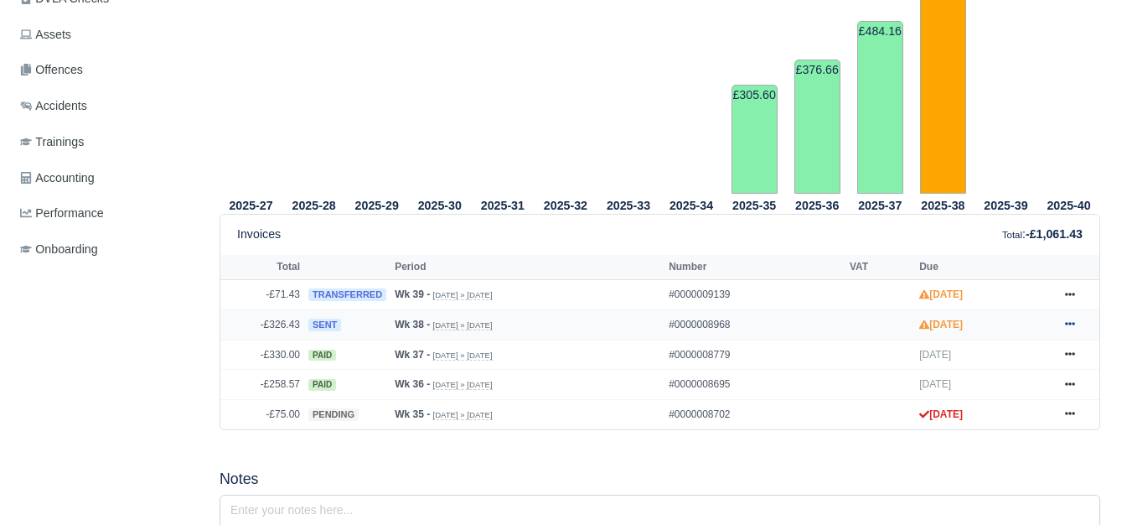
click at [1072, 318] on icon at bounding box center [1070, 323] width 10 height 10
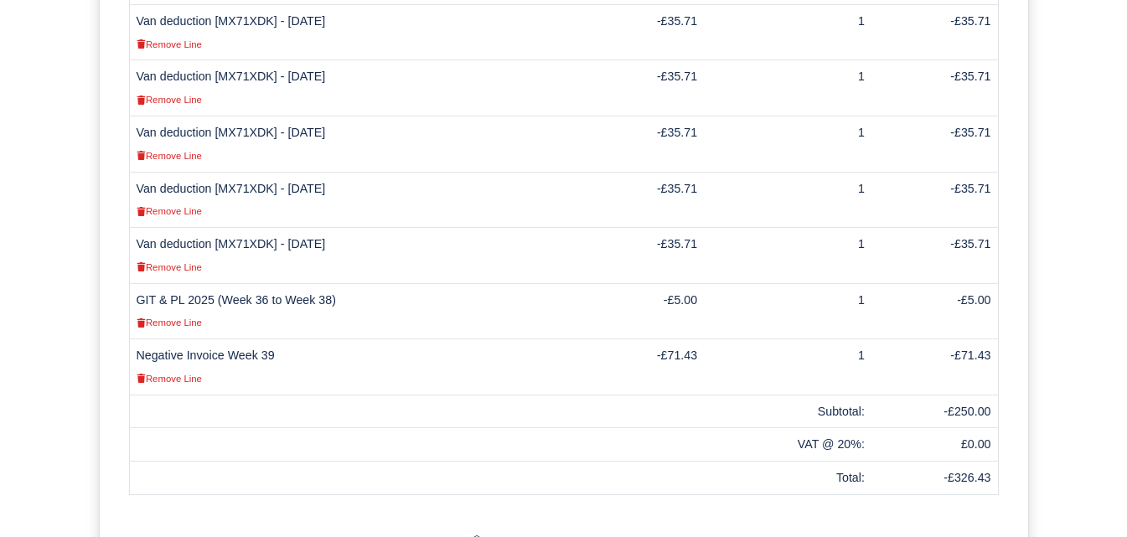
scroll to position [833, 0]
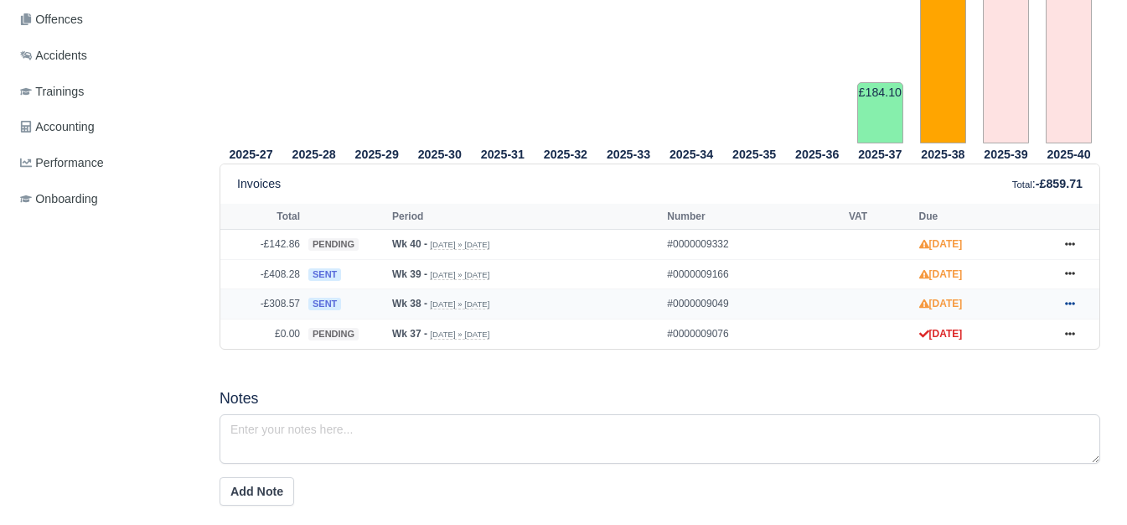
click at [1067, 298] on icon at bounding box center [1070, 303] width 10 height 10
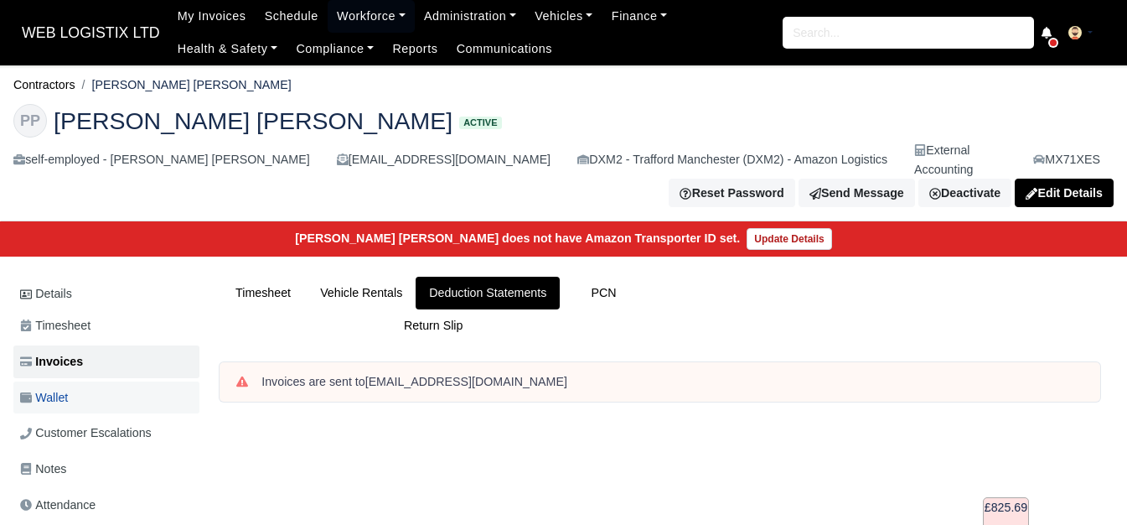
click at [81, 383] on link "Wallet" at bounding box center [106, 397] width 186 height 33
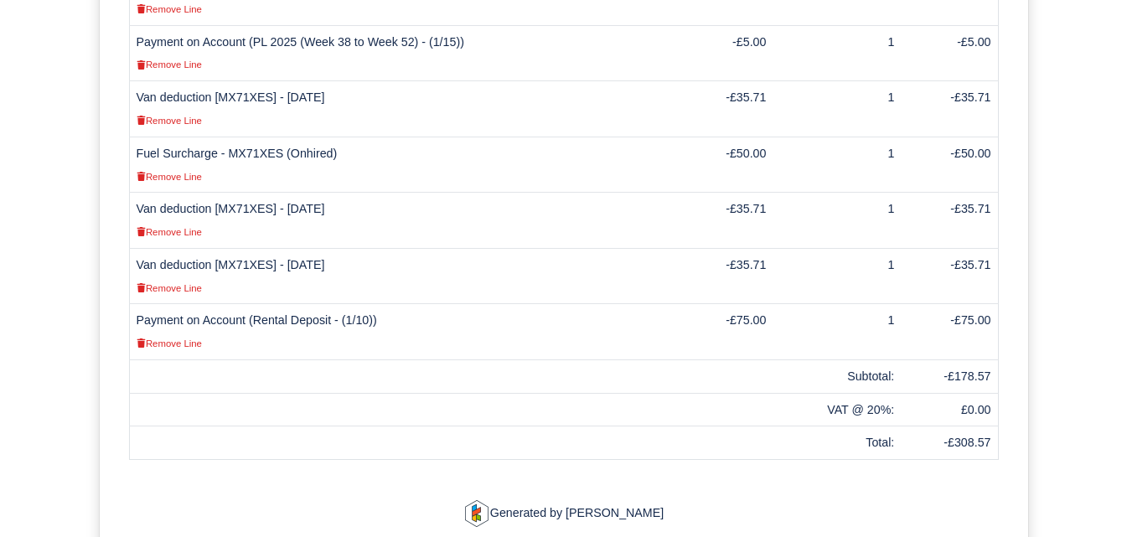
scroll to position [777, 0]
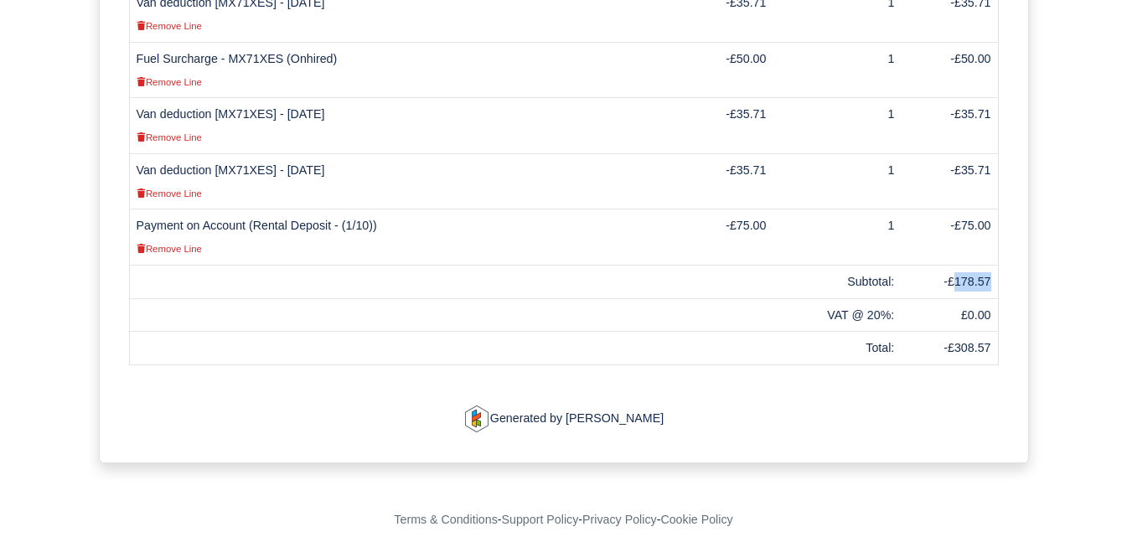
drag, startPoint x: 958, startPoint y: 264, endPoint x: 990, endPoint y: 264, distance: 32.7
click at [990, 265] on td "-£178.57" at bounding box center [949, 282] width 97 height 34
copy td "178.57"
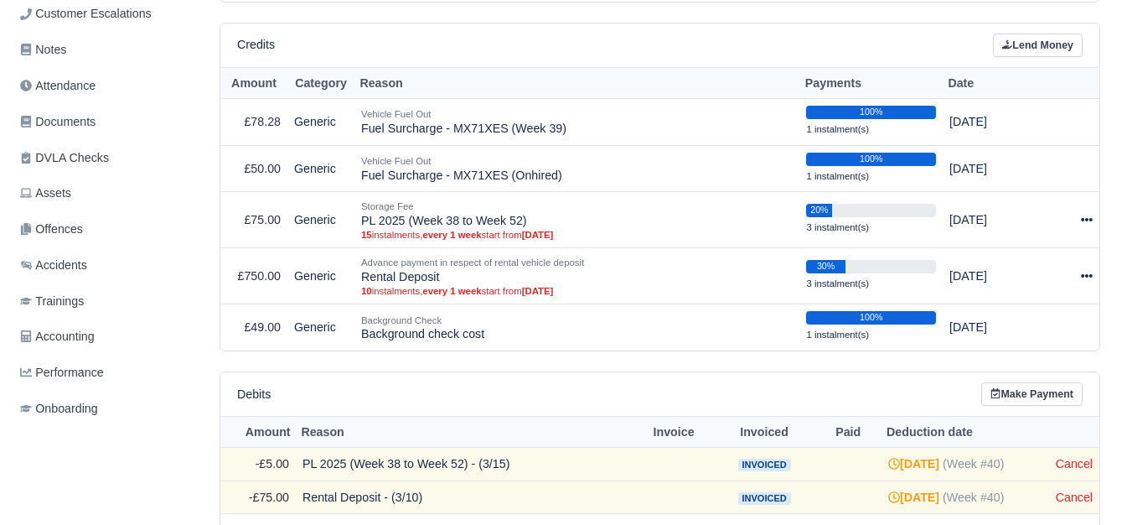
scroll to position [419, 0]
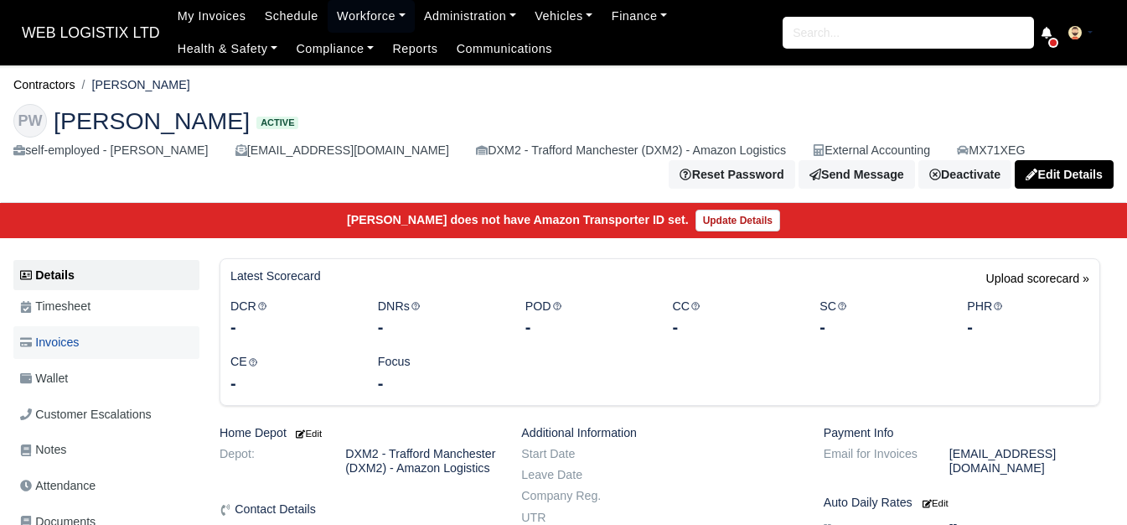
click at [89, 346] on link "Invoices" at bounding box center [106, 342] width 186 height 33
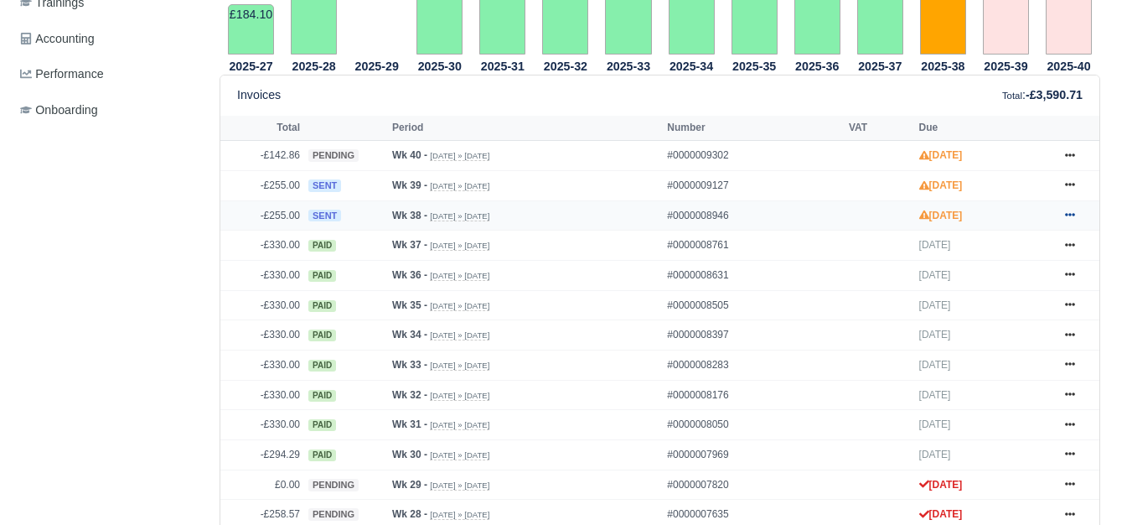
click at [1062, 218] on link at bounding box center [1069, 215] width 25 height 21
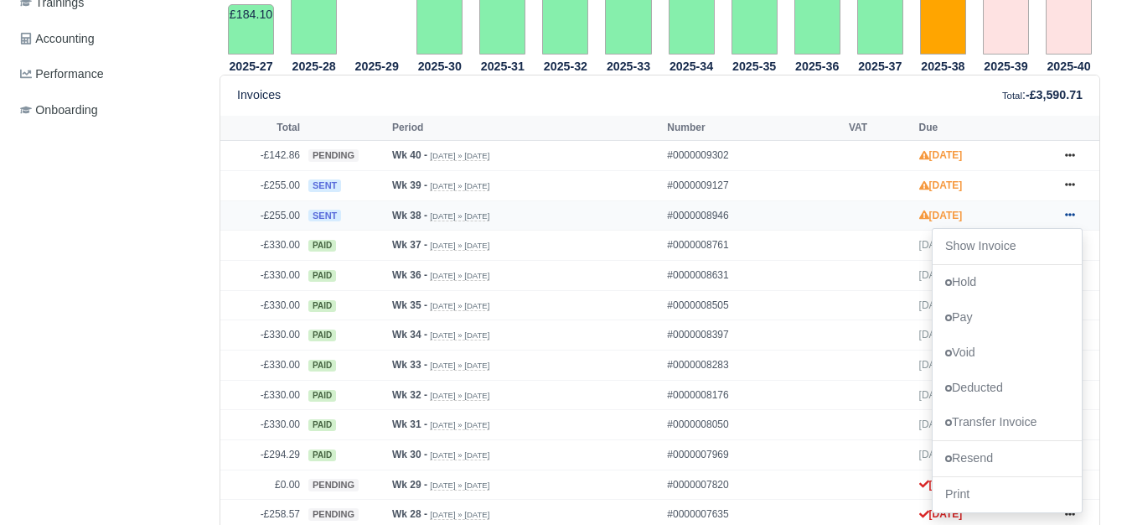
scroll to position [698, 0]
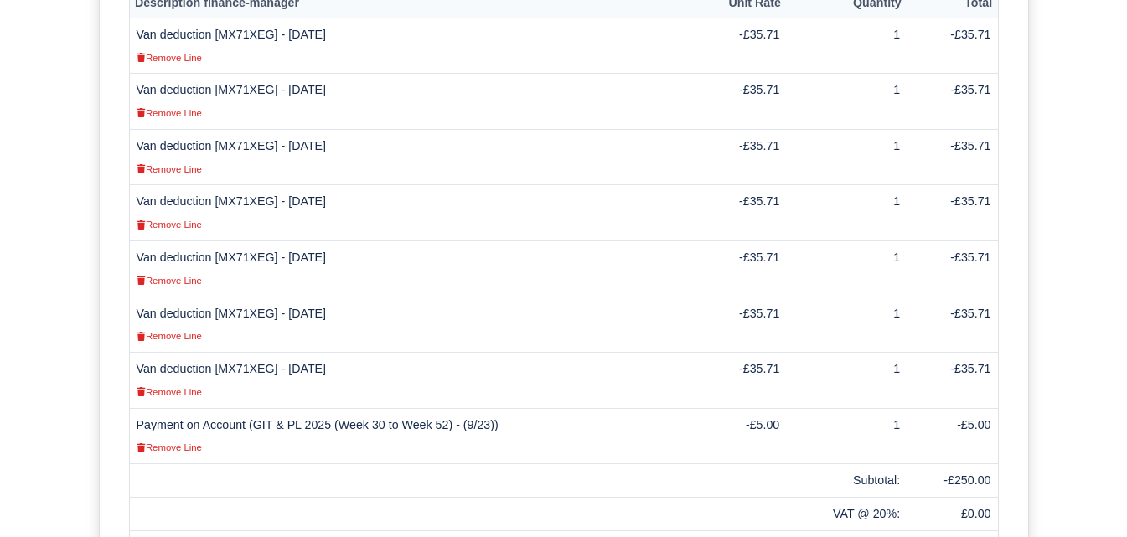
scroll to position [698, 0]
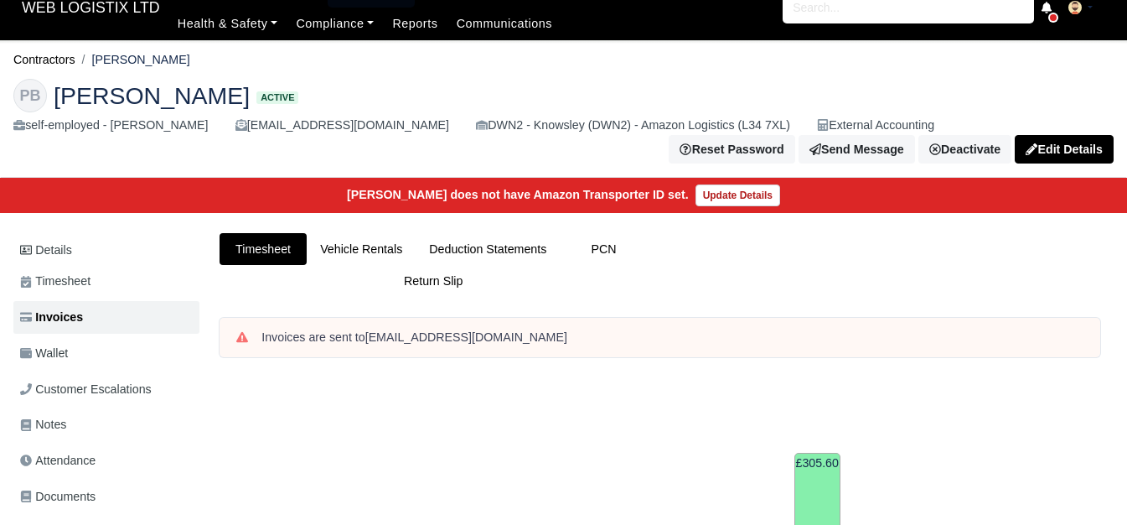
scroll to position [13, 0]
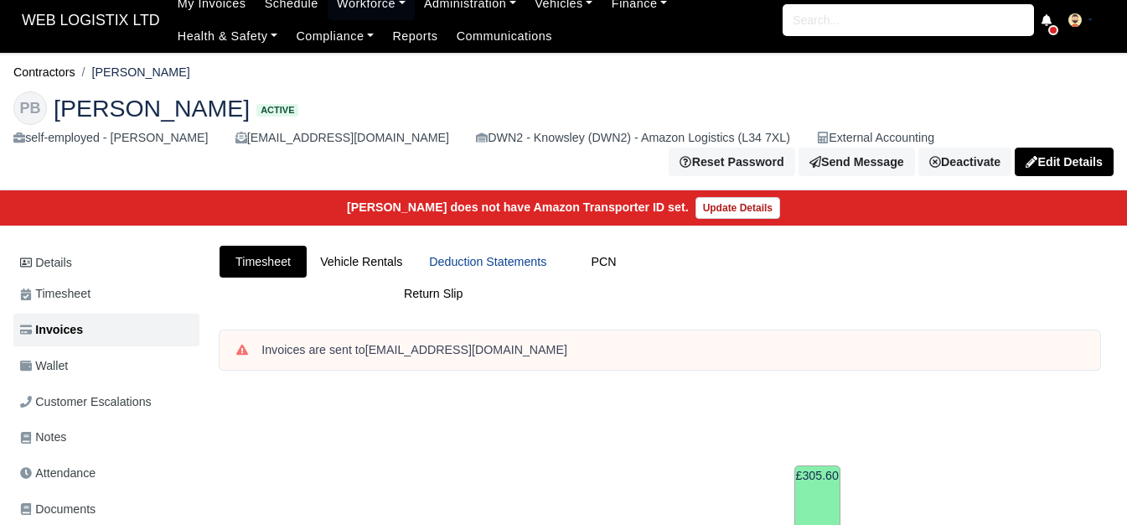
click at [481, 266] on link "Deduction Statements" at bounding box center [488, 261] width 144 height 33
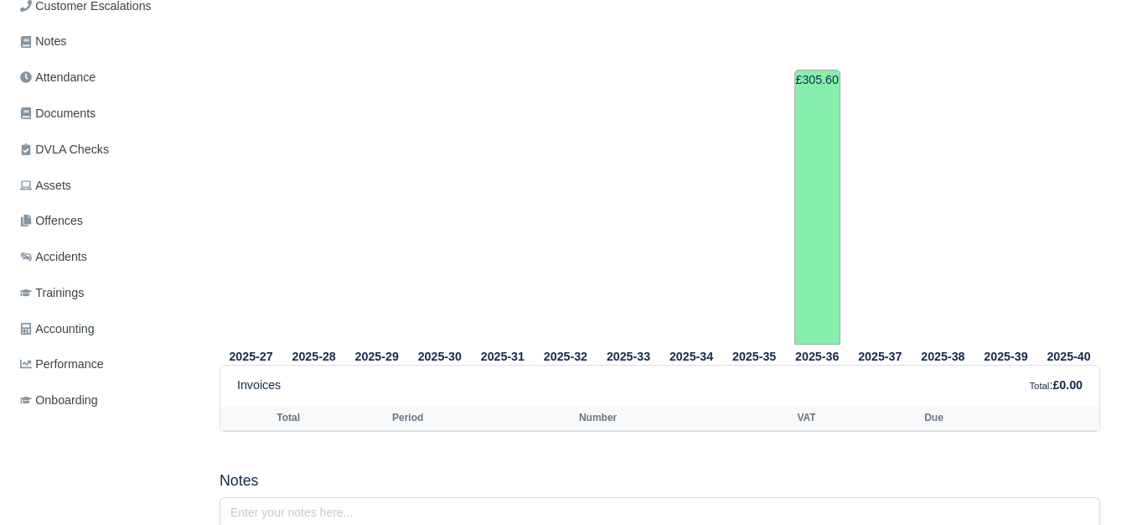
scroll to position [12, 0]
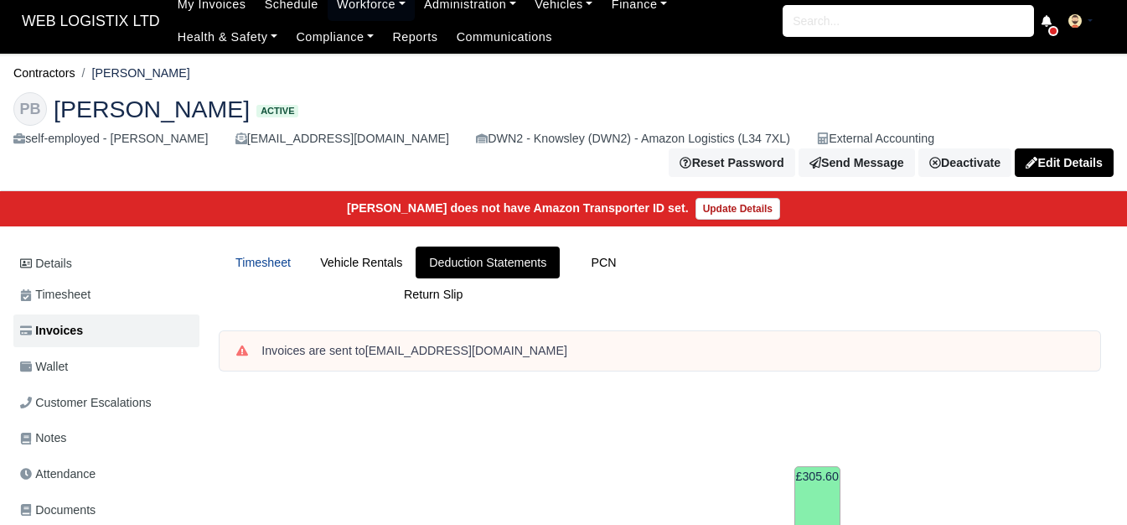
click at [279, 264] on link "Timesheet" at bounding box center [263, 262] width 87 height 33
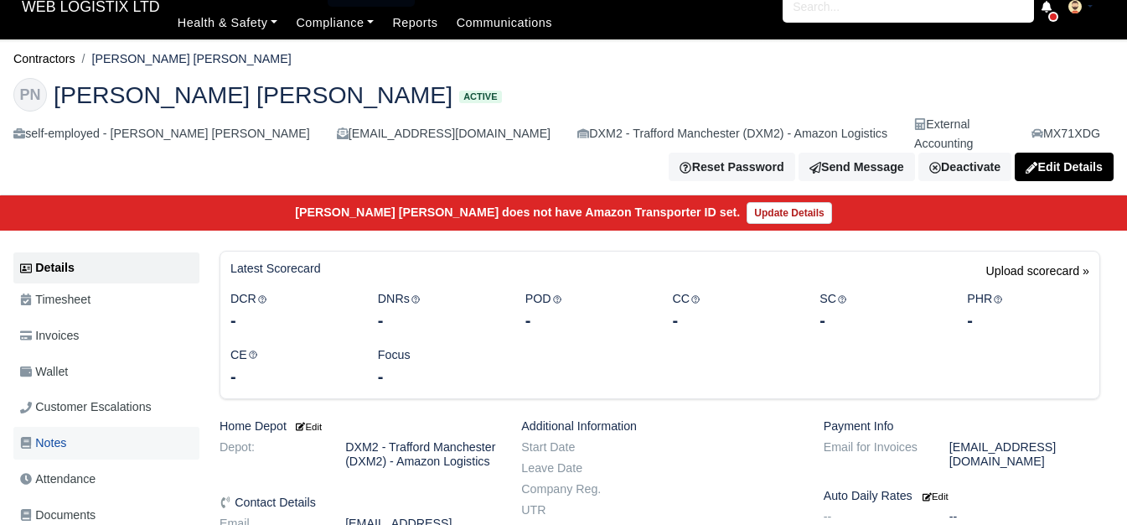
scroll to position [140, 0]
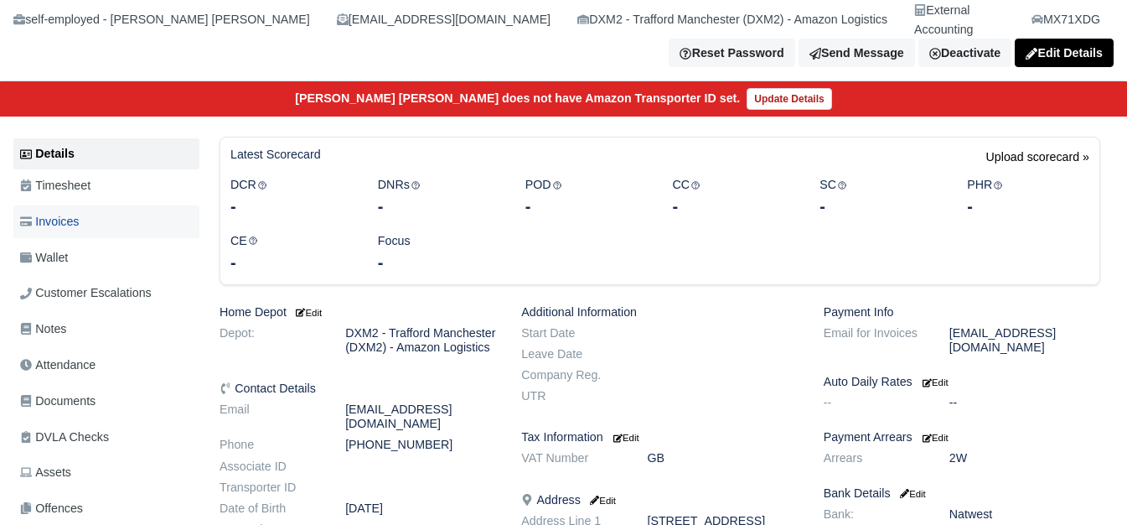
click at [130, 205] on link "Invoices" at bounding box center [106, 221] width 186 height 33
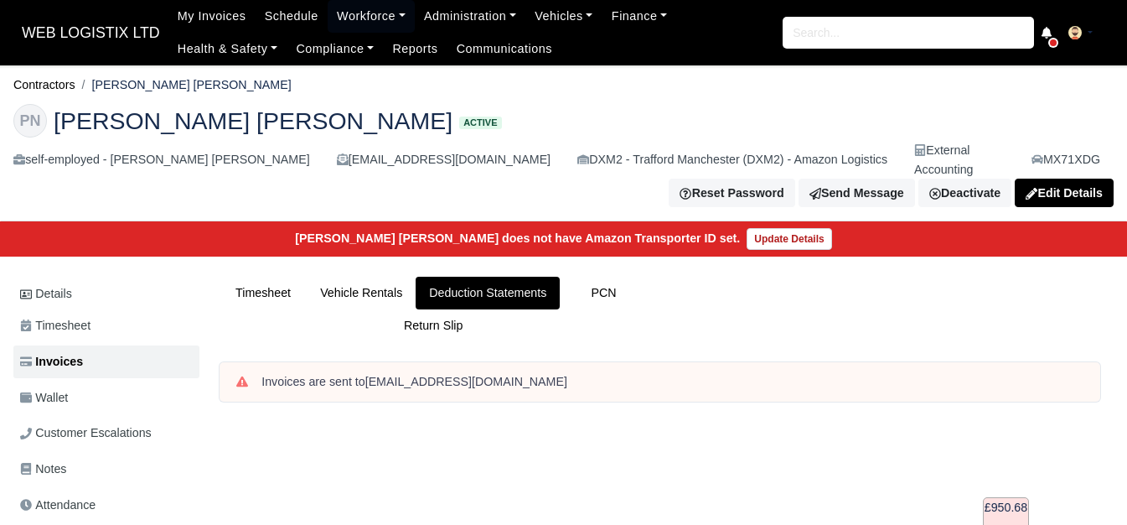
scroll to position [559, 0]
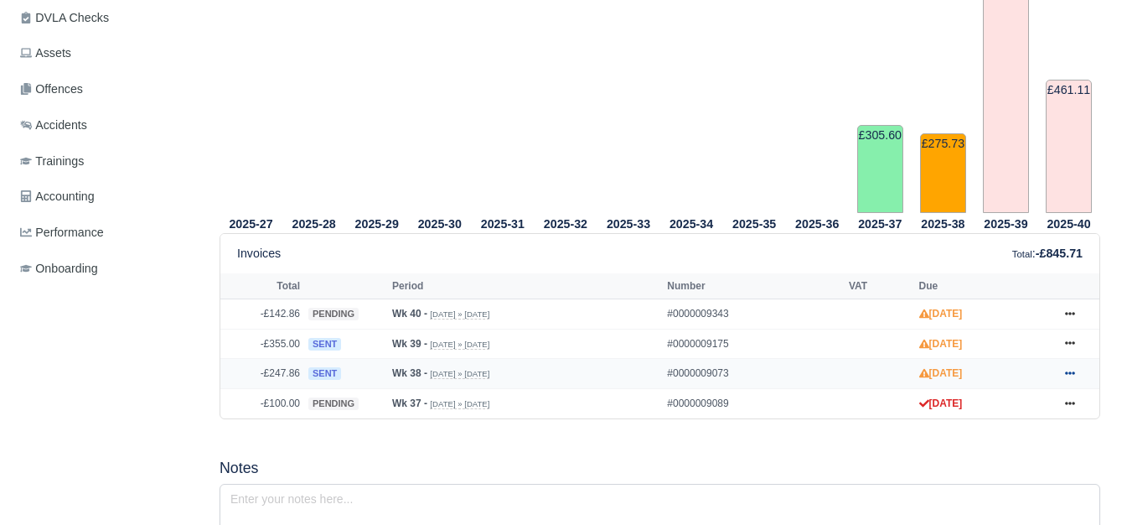
click at [1067, 368] on icon at bounding box center [1070, 373] width 10 height 10
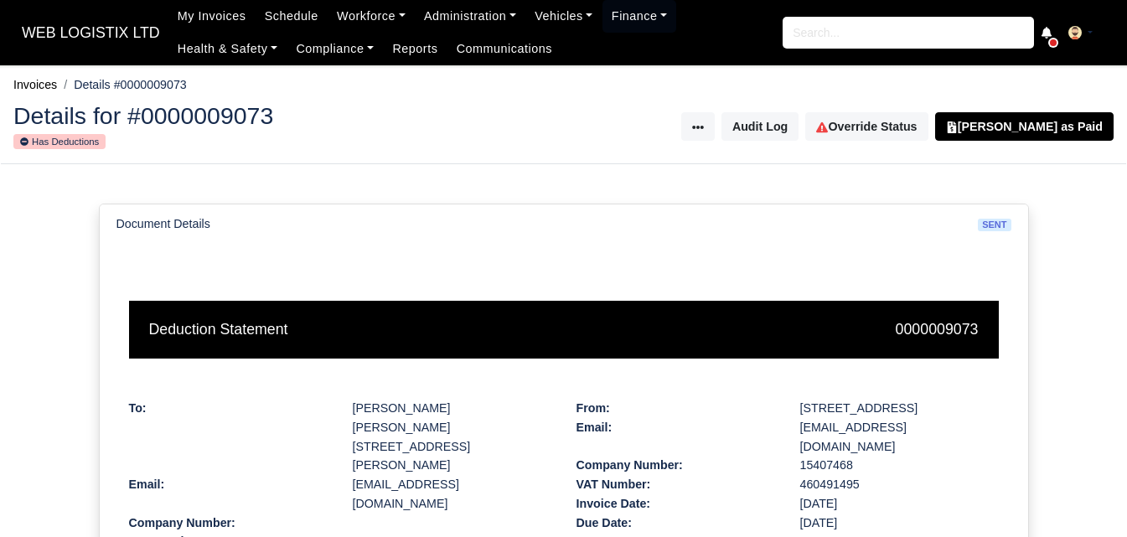
scroll to position [525, 0]
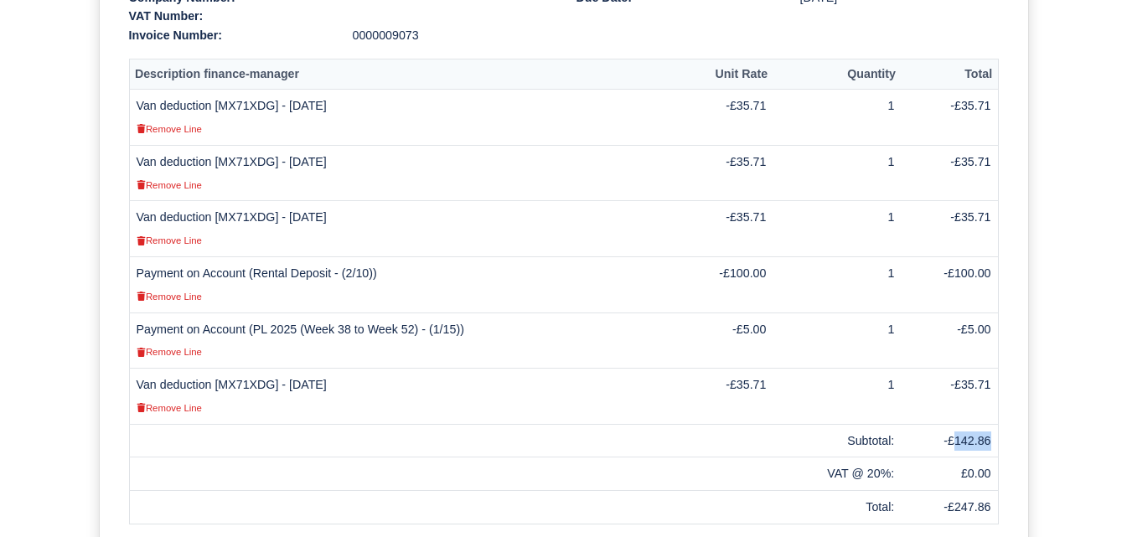
drag, startPoint x: 959, startPoint y: 401, endPoint x: 990, endPoint y: 400, distance: 31.9
click at [990, 424] on td "-£142.86" at bounding box center [949, 441] width 97 height 34
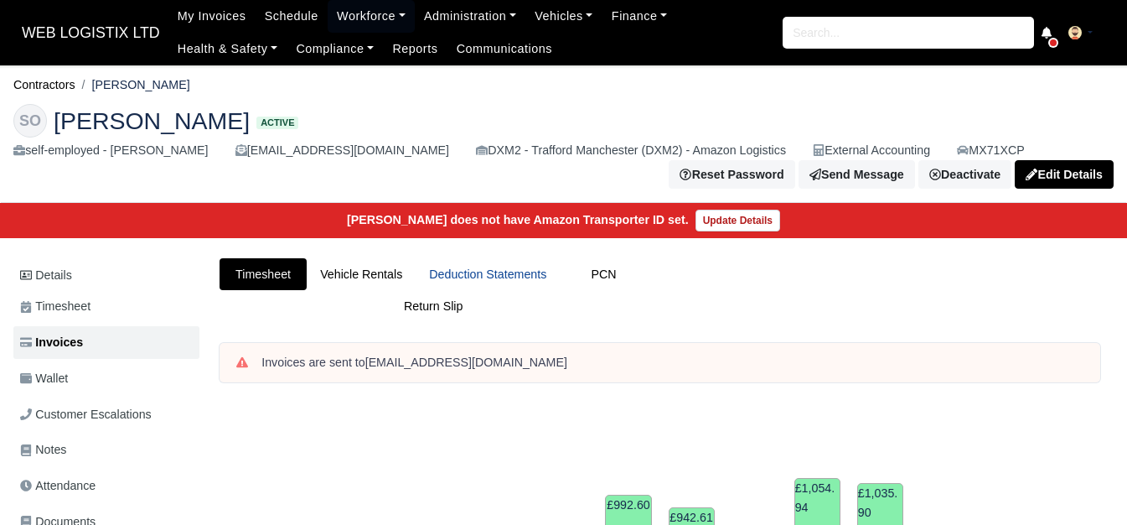
click at [482, 283] on link "Deduction Statements" at bounding box center [488, 274] width 144 height 33
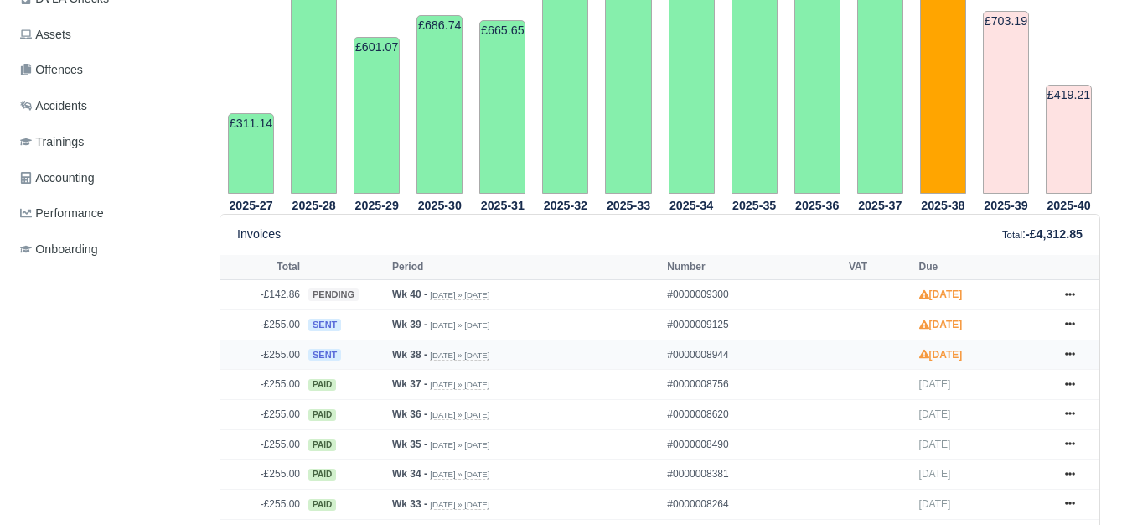
scroll to position [559, 0]
click at [1077, 352] on link at bounding box center [1069, 354] width 25 height 21
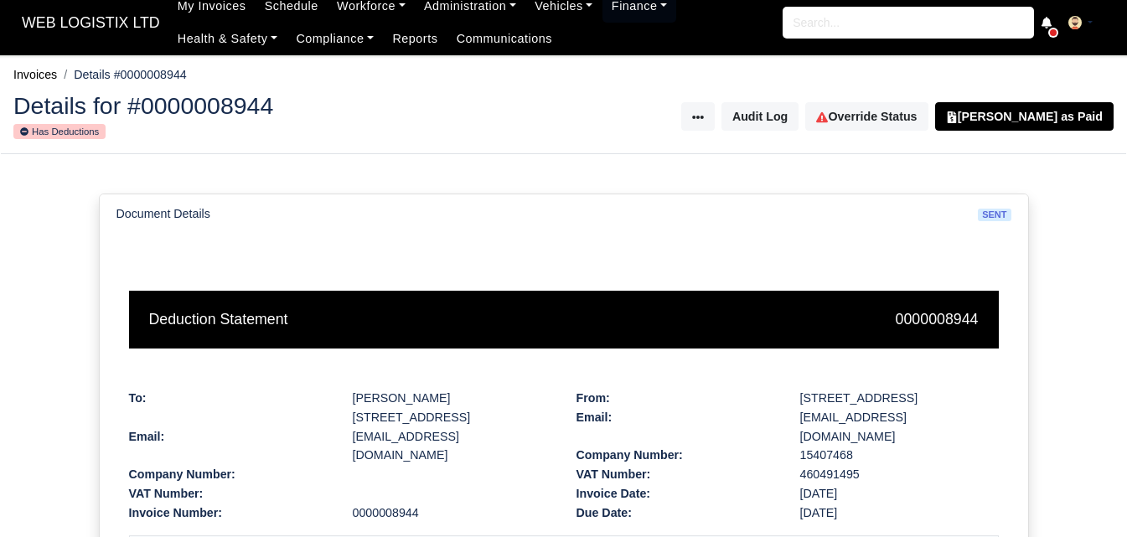
scroll to position [559, 0]
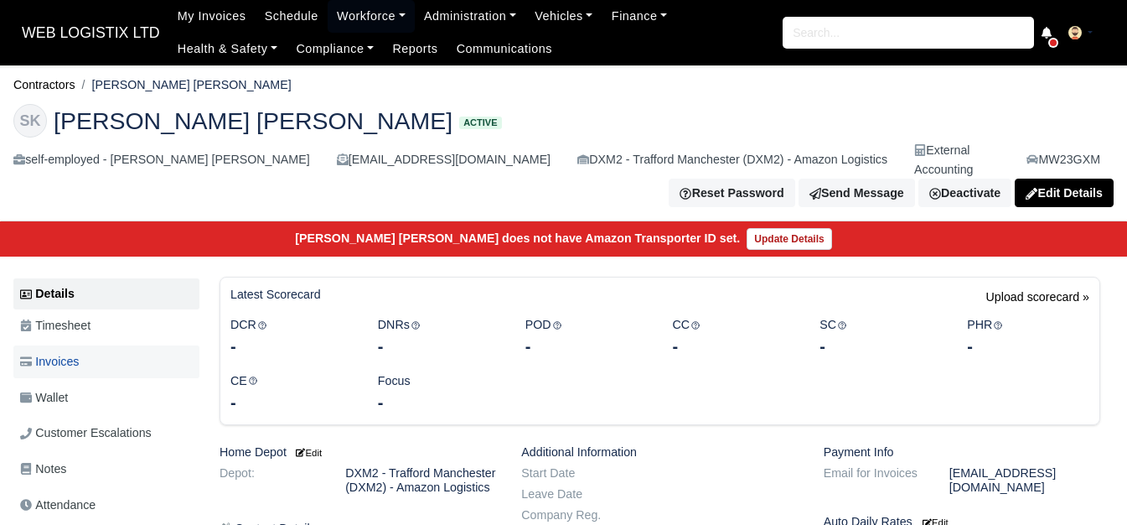
click at [144, 345] on link "Invoices" at bounding box center [106, 361] width 186 height 33
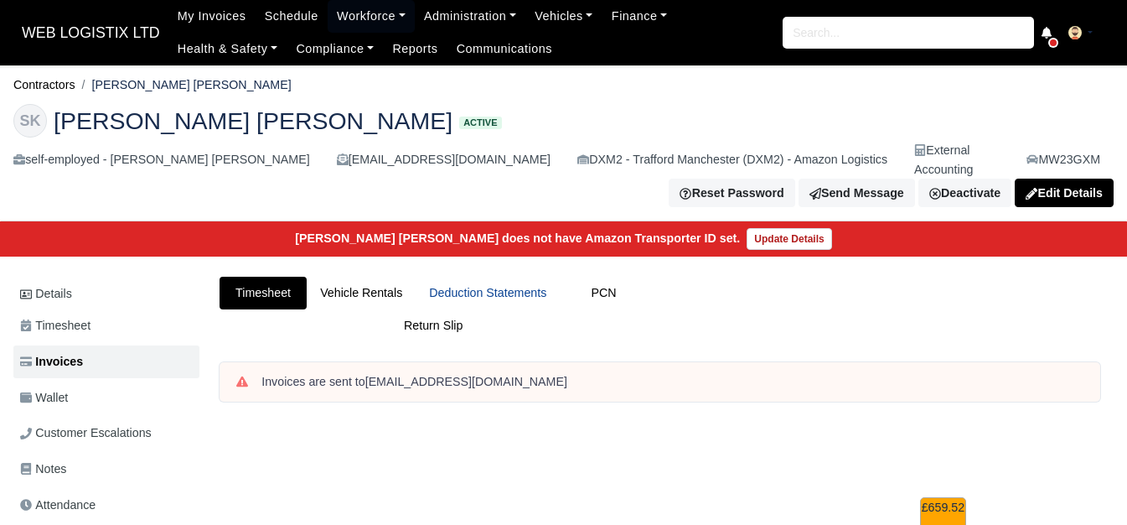
click at [508, 277] on link "Deduction Statements" at bounding box center [488, 292] width 144 height 33
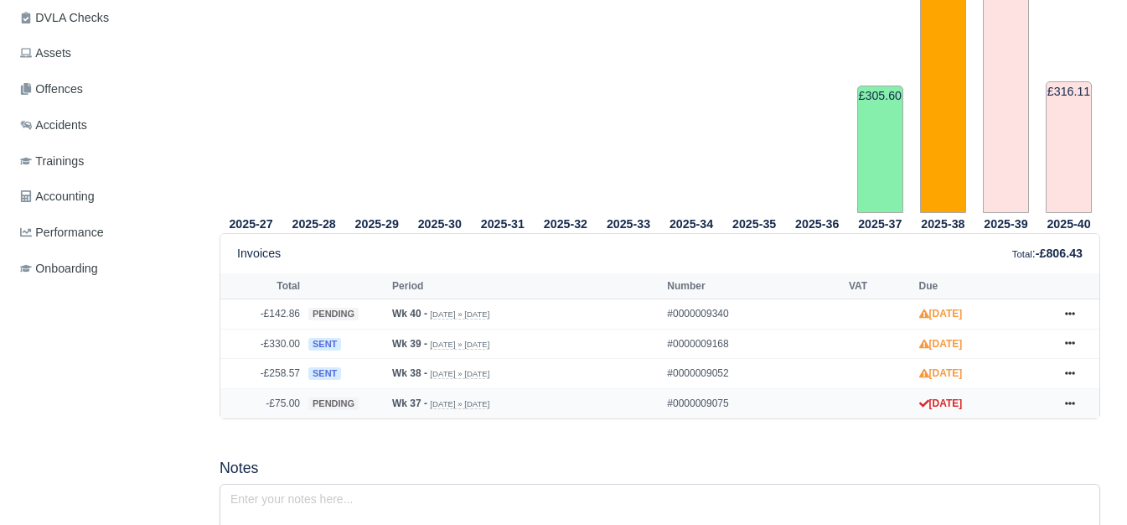
scroll to position [559, 0]
click at [1081, 363] on link at bounding box center [1069, 373] width 25 height 21
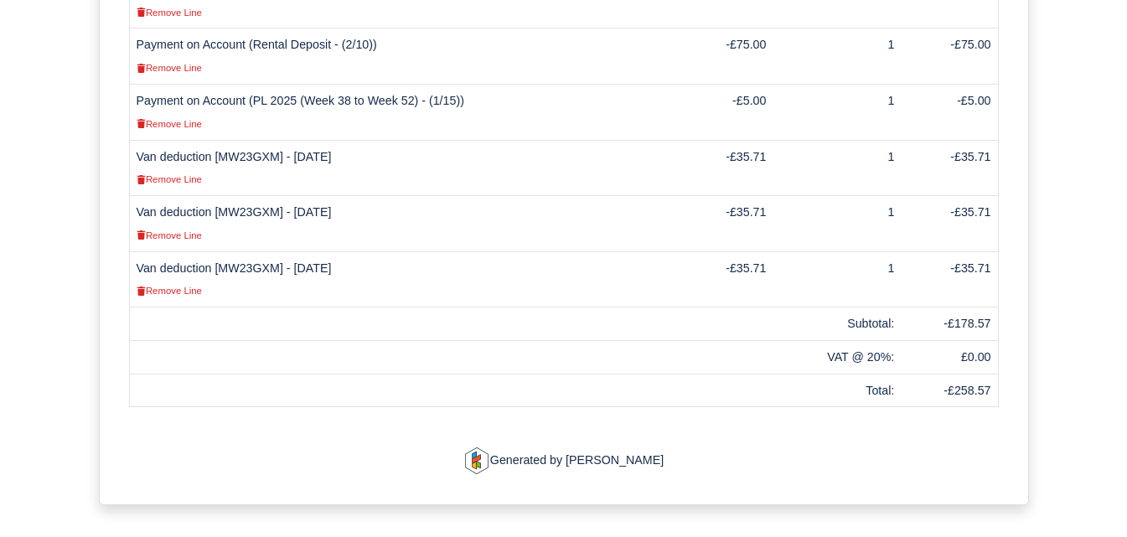
scroll to position [559, 0]
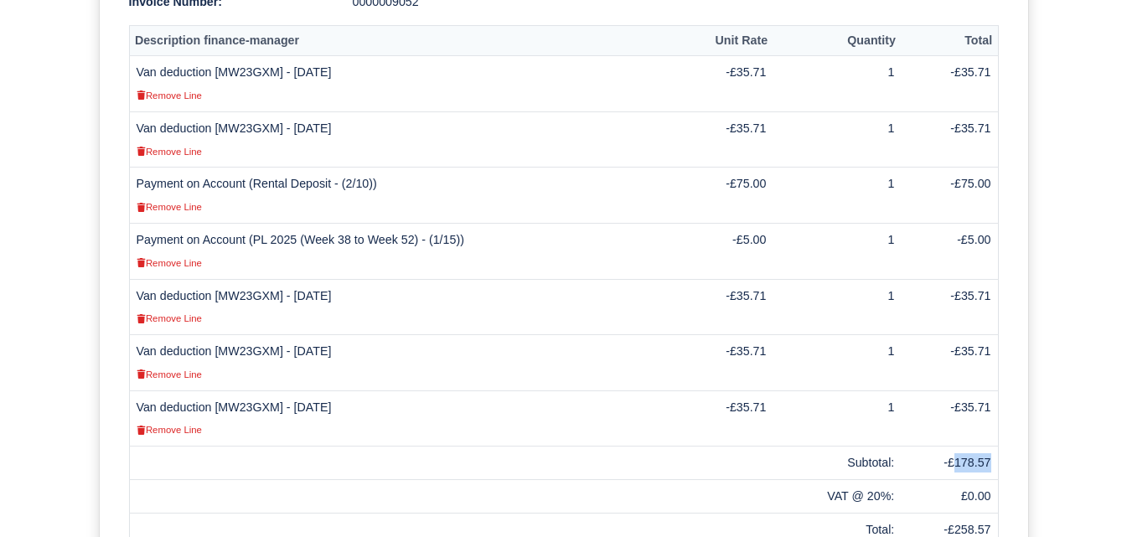
drag, startPoint x: 955, startPoint y: 407, endPoint x: 995, endPoint y: 407, distance: 40.2
click at [995, 447] on td "-£178.57" at bounding box center [949, 464] width 97 height 34
copy td "178.57"
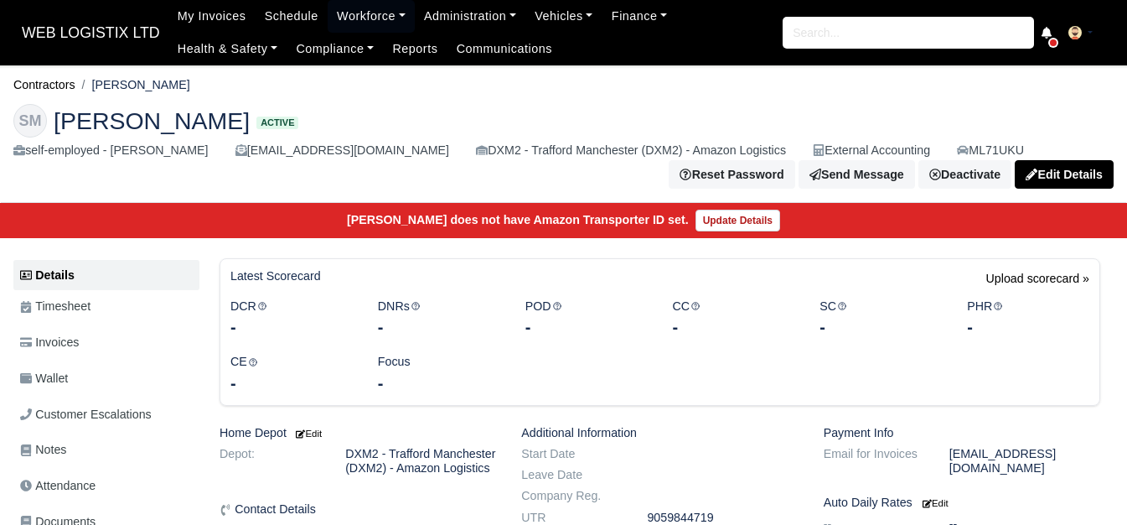
click at [75, 346] on span "Invoices" at bounding box center [49, 342] width 59 height 19
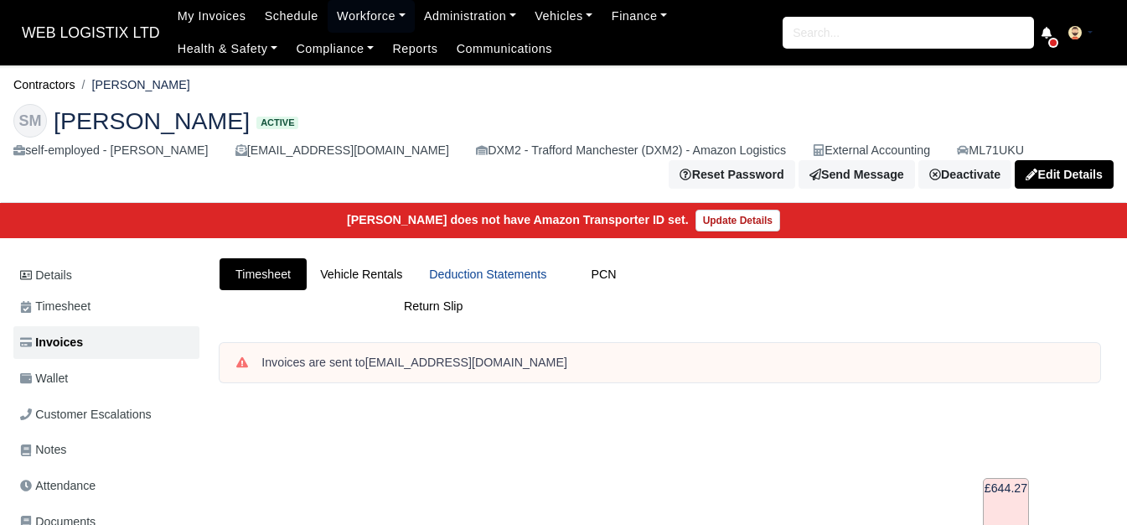
click at [481, 284] on link "Deduction Statements" at bounding box center [488, 274] width 144 height 33
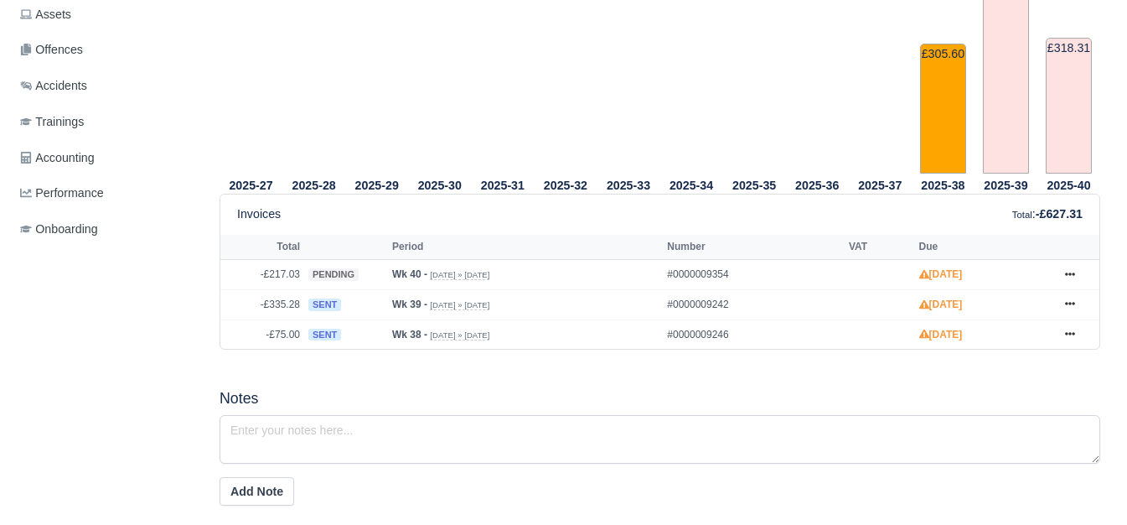
scroll to position [698, 0]
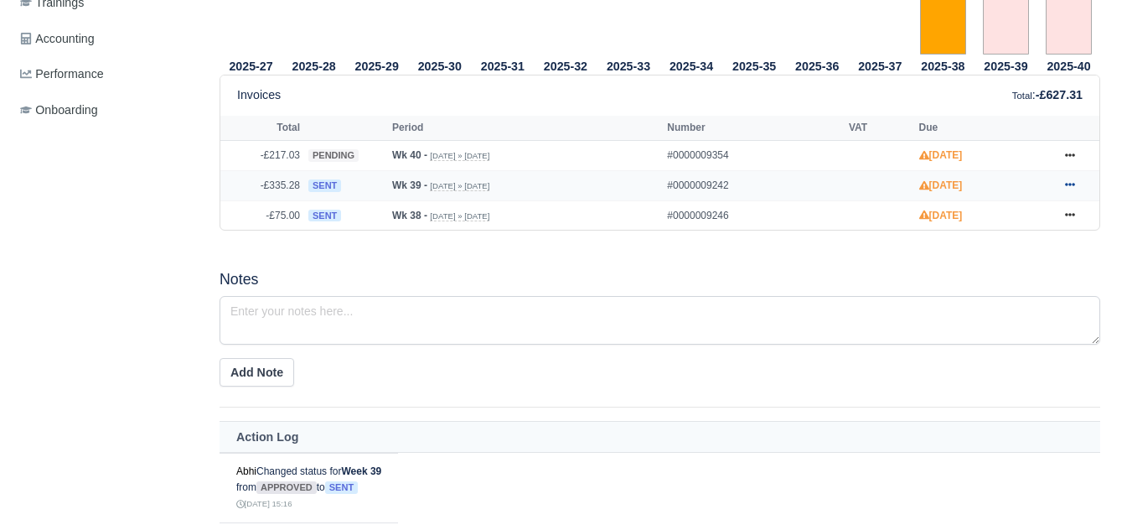
click at [1078, 190] on link at bounding box center [1069, 185] width 25 height 21
click at [841, 260] on div "2025-27 2025-28 2025-29 2025-30 2025-31 2025-32 2025-33 2025-34 2025-35" at bounding box center [660, 213] width 906 height 1031
click at [1062, 213] on link at bounding box center [1069, 215] width 25 height 21
click at [1072, 189] on icon at bounding box center [1070, 184] width 10 height 10
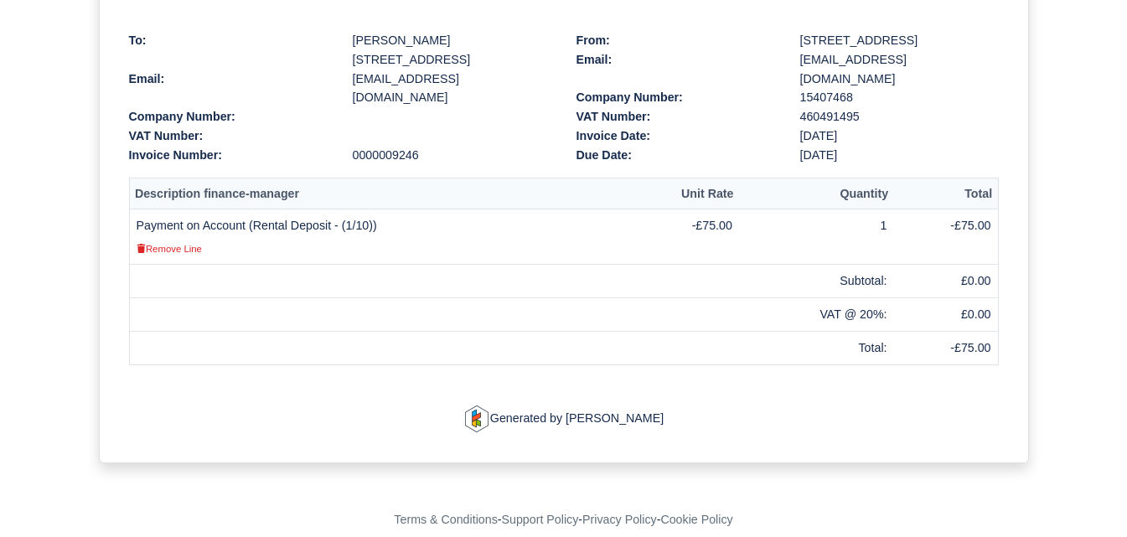
scroll to position [368, 0]
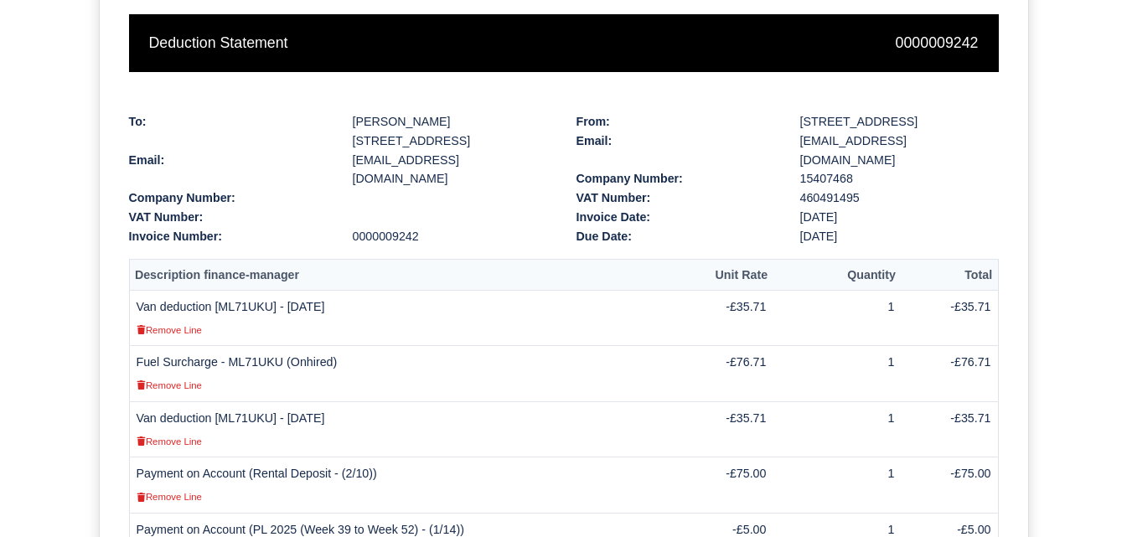
scroll to position [566, 0]
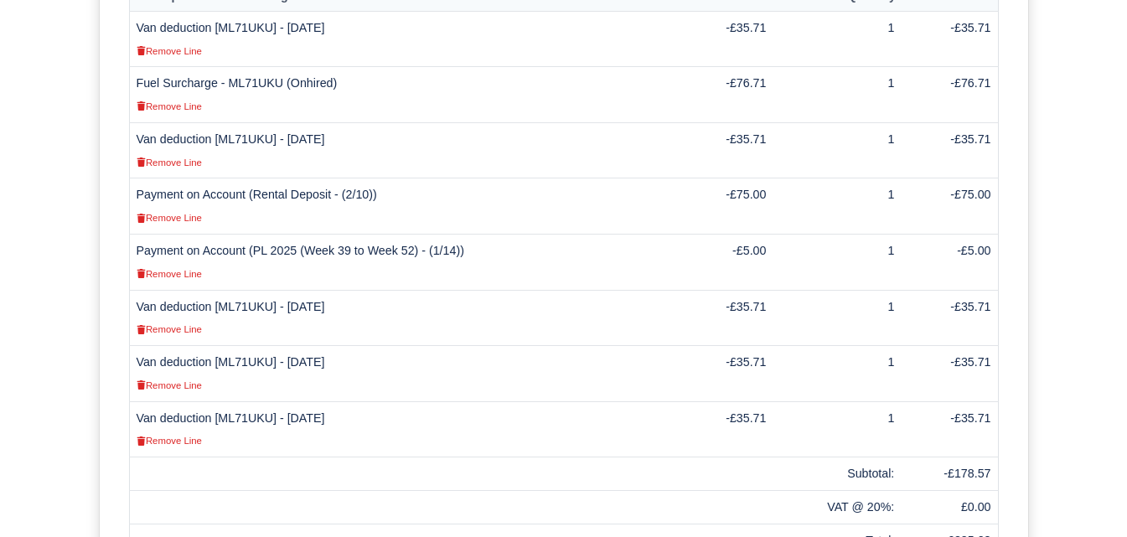
click at [248, 290] on td "Van deduction [ML71UKU] - 25/09/2025 Remove Line" at bounding box center [401, 318] width 544 height 56
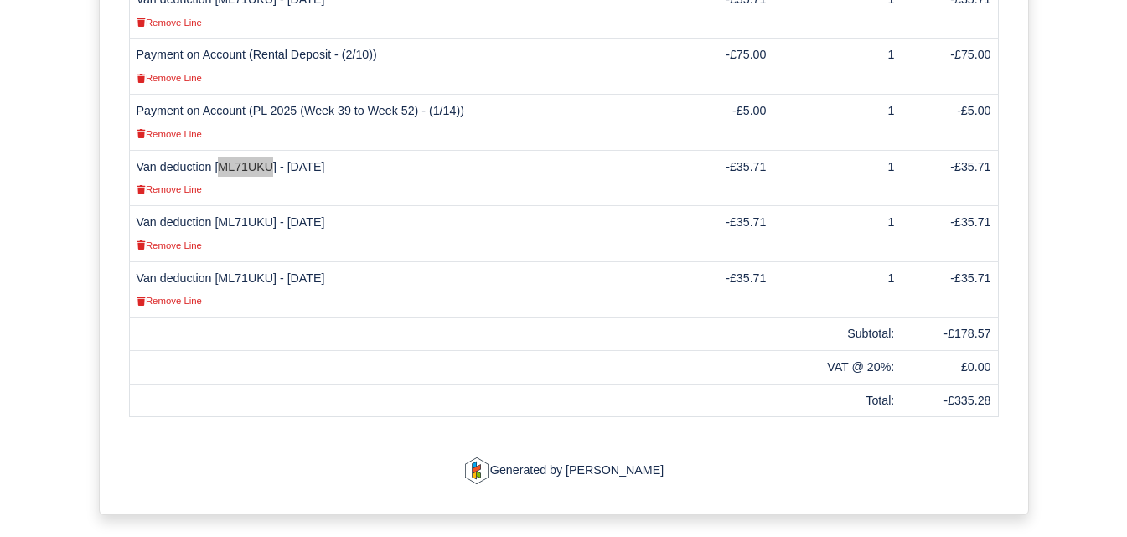
scroll to position [287, 0]
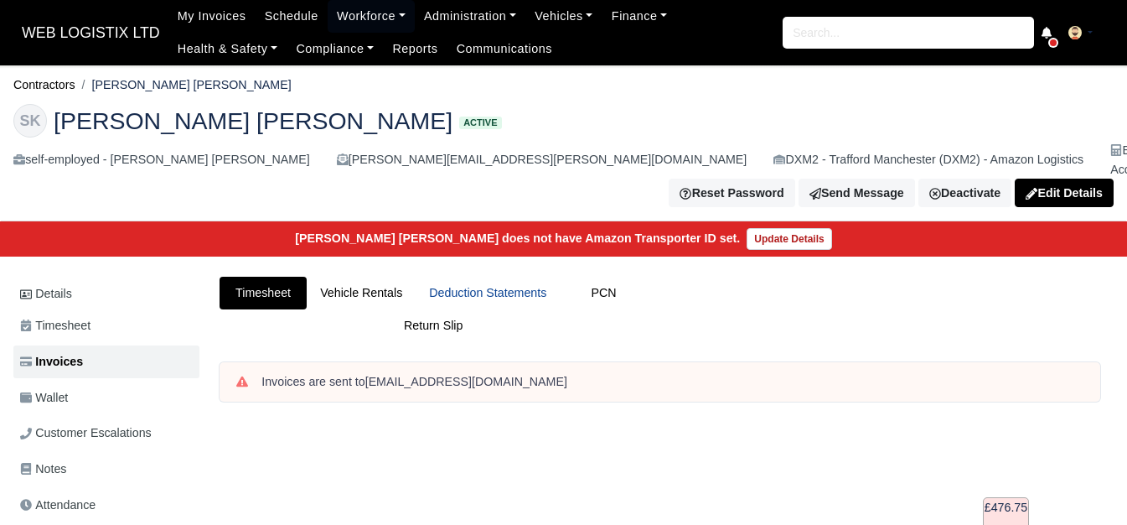
click at [488, 276] on link "Deduction Statements" at bounding box center [488, 292] width 144 height 33
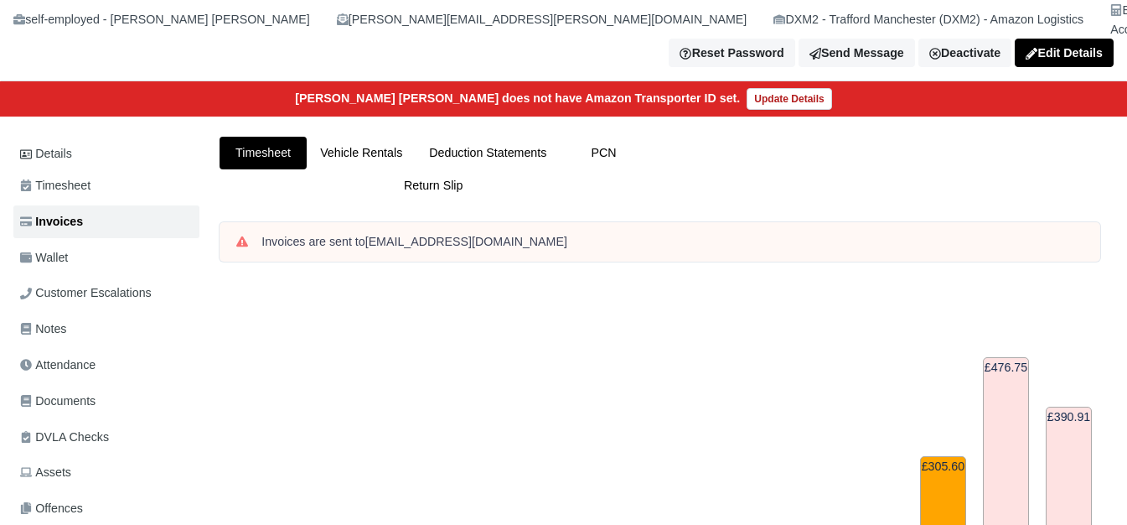
scroll to position [140, 0]
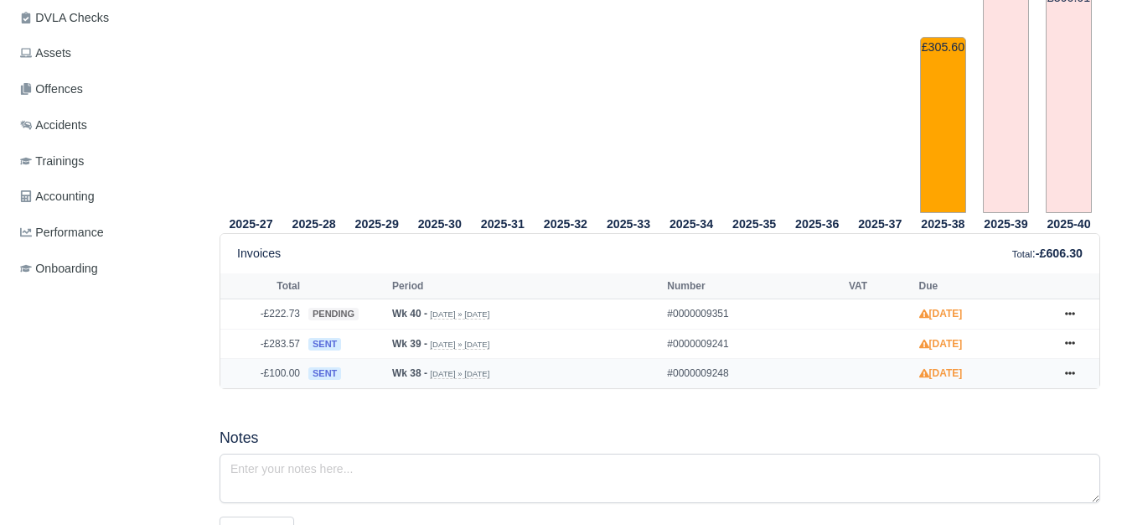
scroll to position [559, 0]
click at [1062, 333] on link at bounding box center [1069, 343] width 25 height 21
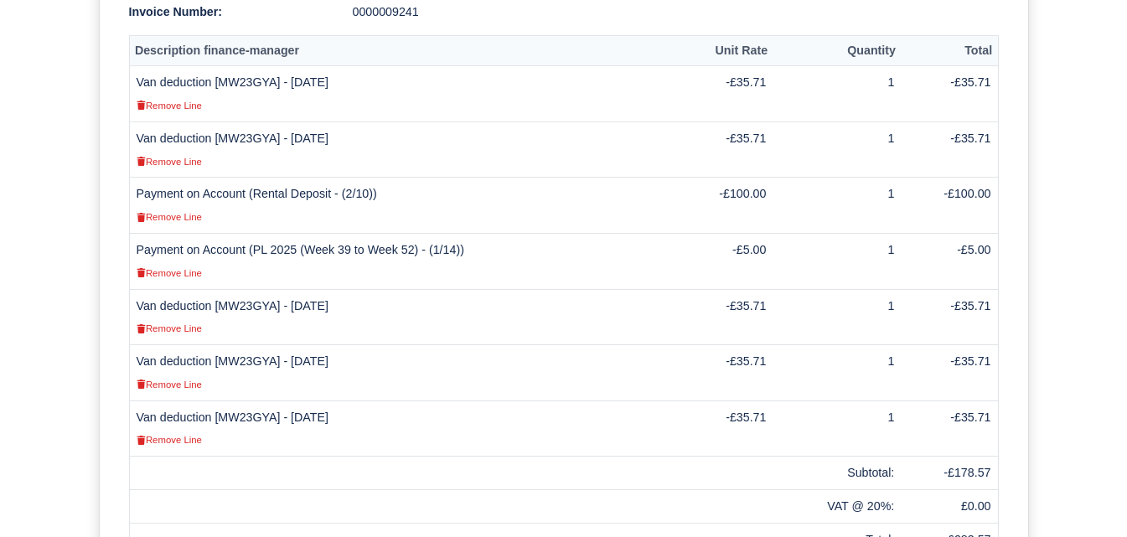
scroll to position [698, 0]
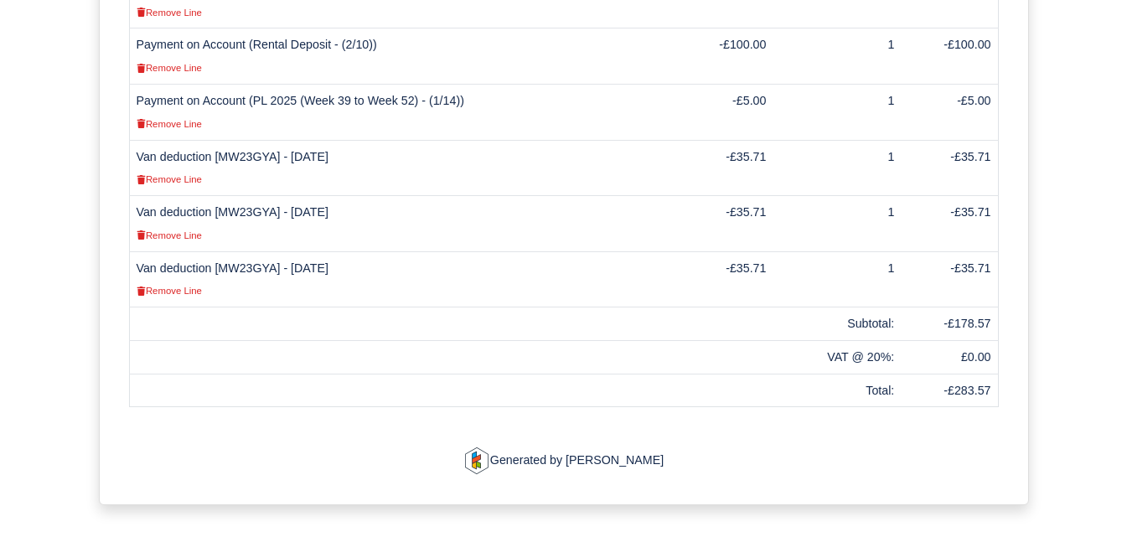
click at [235, 251] on td "Van deduction [MW23GYA] - 27/09/2025 Remove Line" at bounding box center [401, 279] width 544 height 56
copy td "MW23GYA"
click at [245, 251] on td "Van deduction [MW23GYA] - 27/09/2025 Remove Line" at bounding box center [401, 279] width 544 height 56
click at [242, 196] on td "Van deduction [MW23GYA] - 26/09/2025 Remove Line" at bounding box center [401, 224] width 544 height 56
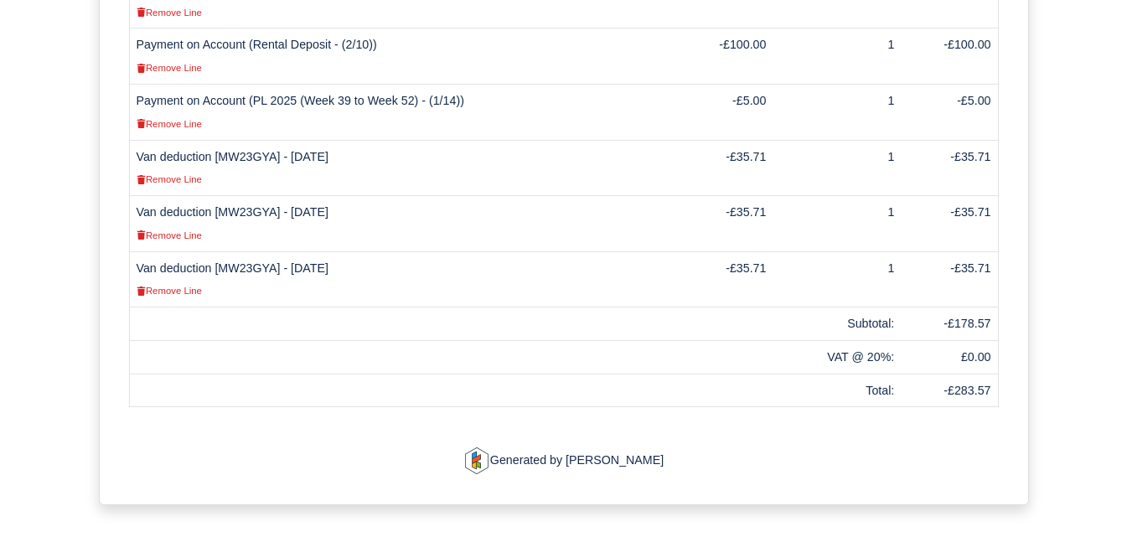
click at [237, 251] on td "Van deduction [MW23GYA] - 27/09/2025 Remove Line" at bounding box center [401, 279] width 544 height 56
copy td "MW23GYA"
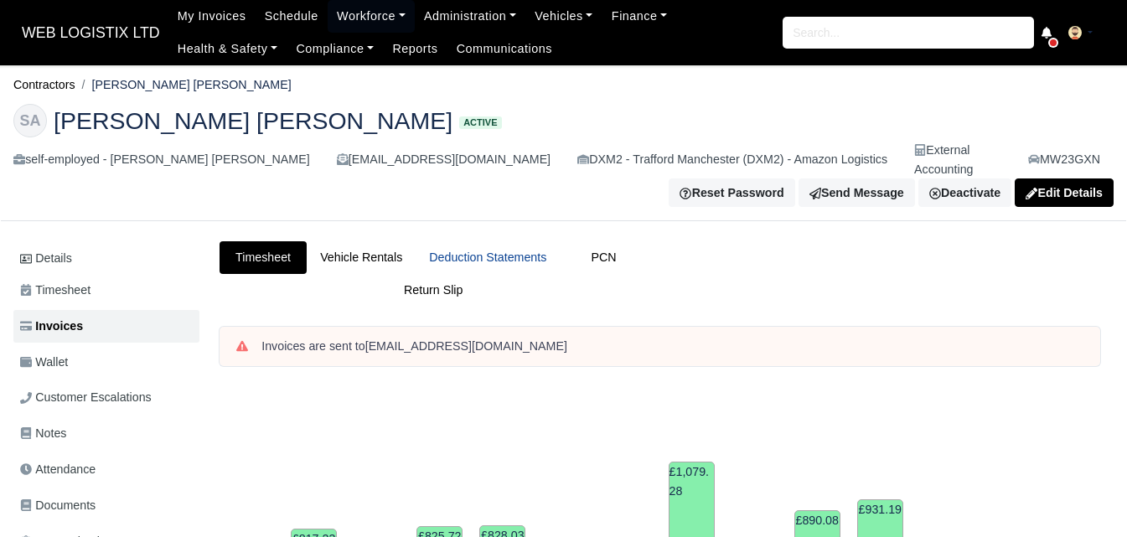
click at [507, 241] on link "Deduction Statements" at bounding box center [488, 257] width 144 height 33
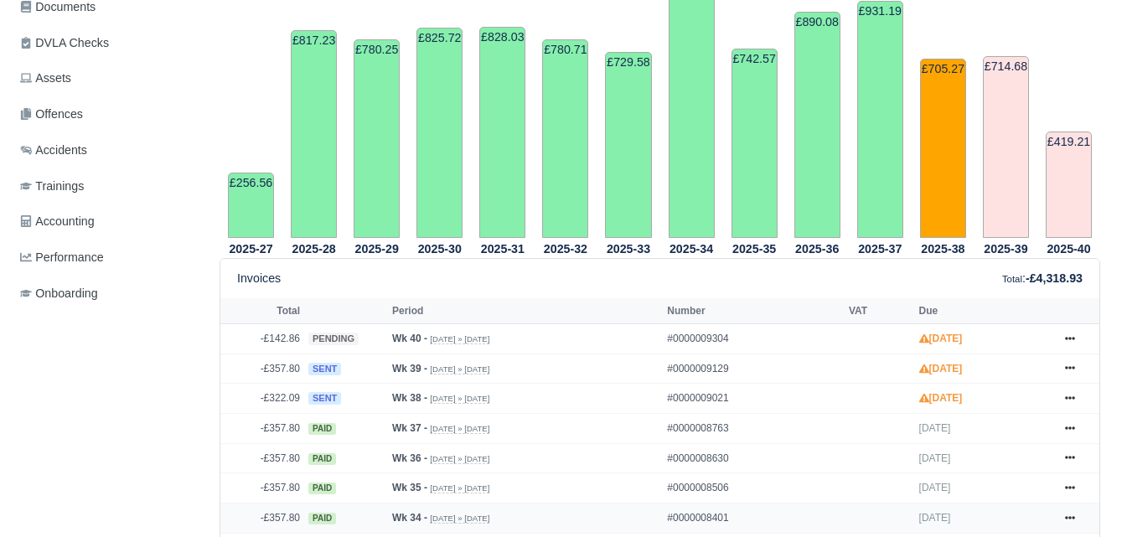
scroll to position [559, 0]
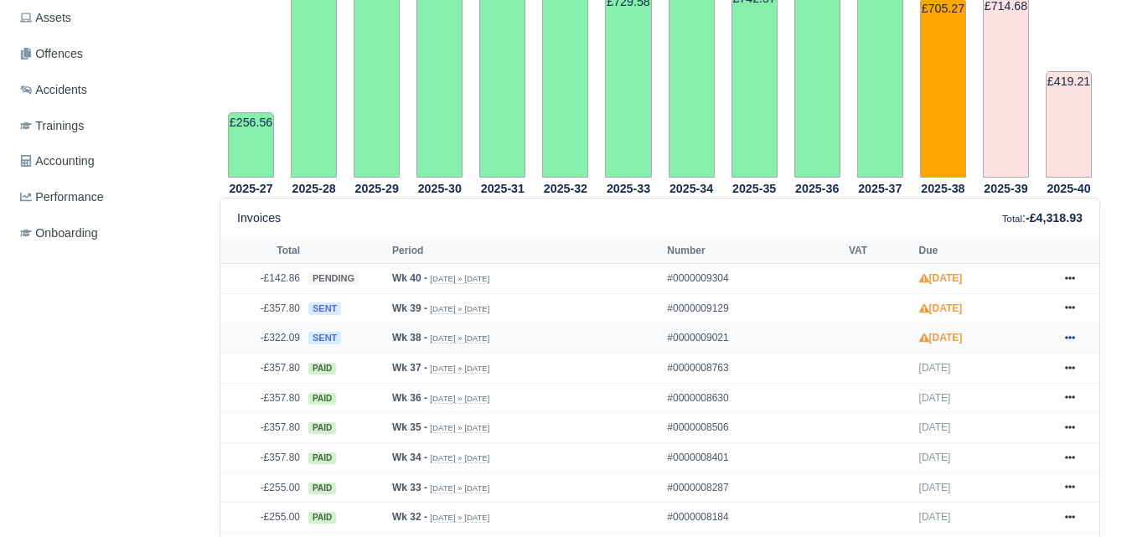
click at [1073, 333] on icon at bounding box center [1070, 338] width 10 height 10
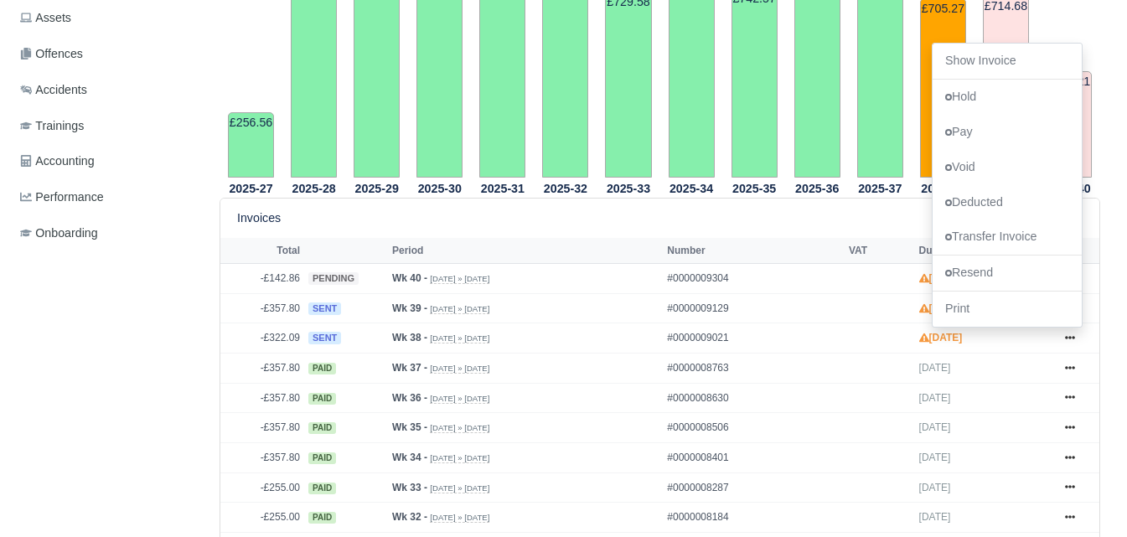
click at [163, 360] on div "Details Timesheet Invoices Wallet Customer Escalations Notes Attendance Documen…" at bounding box center [109, 538] width 193 height 1713
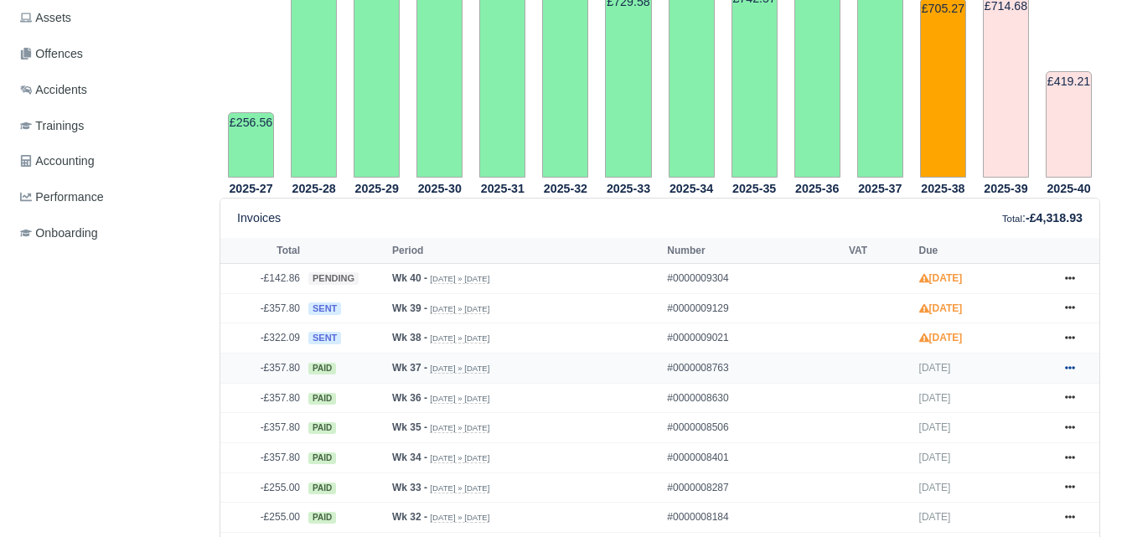
click at [1065, 363] on icon at bounding box center [1070, 368] width 10 height 10
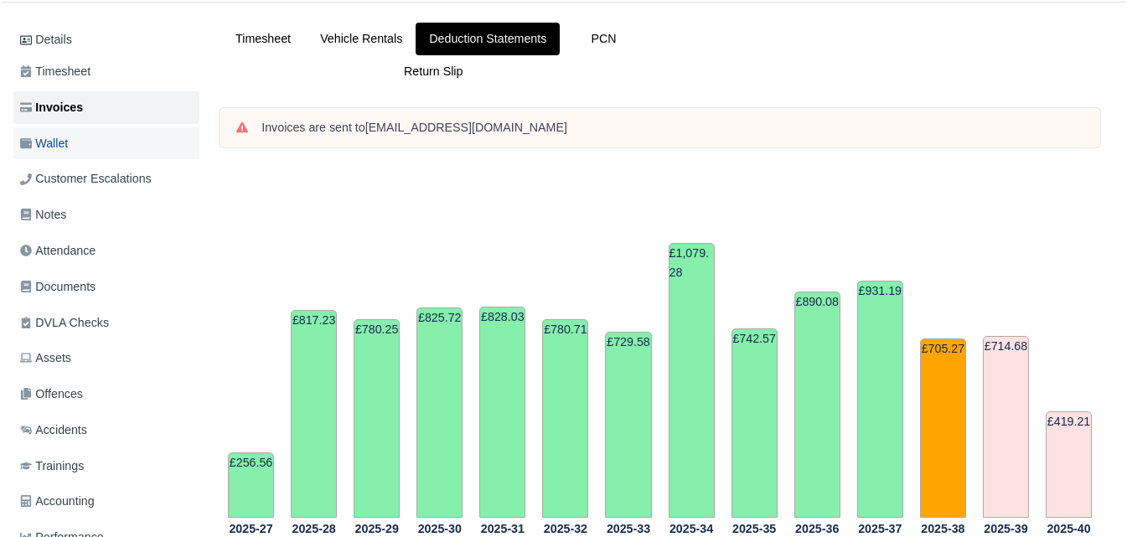
scroll to position [140, 0]
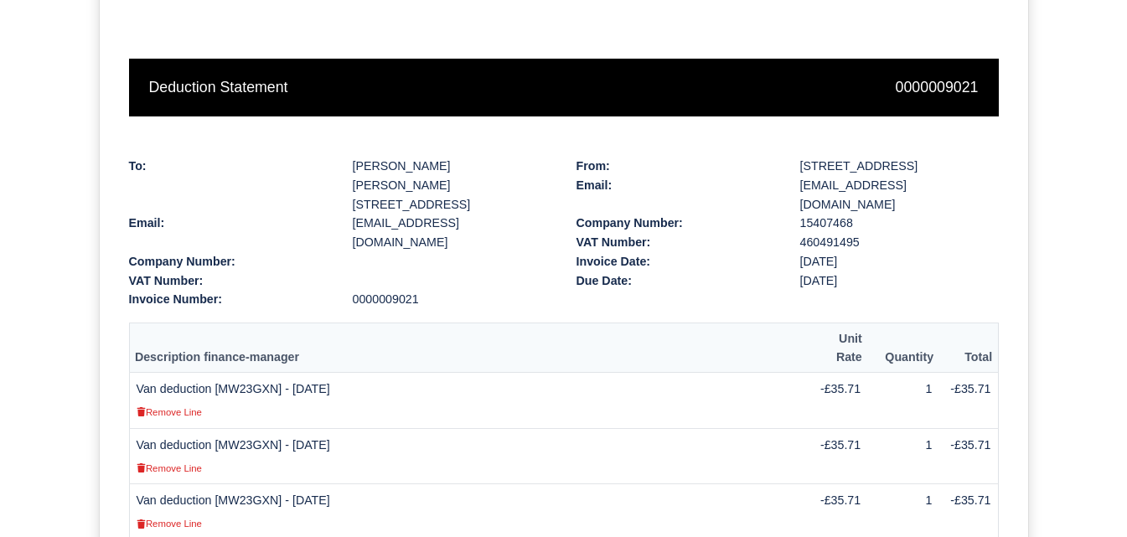
scroll to position [279, 0]
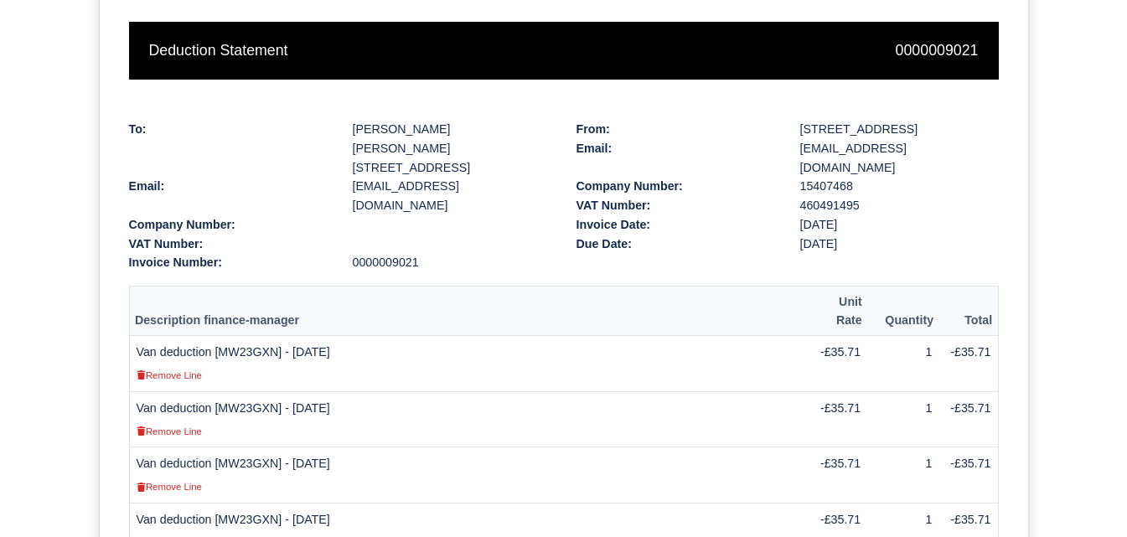
drag, startPoint x: 137, startPoint y: 318, endPoint x: 365, endPoint y: 318, distance: 227.9
click at [365, 336] on td "Van deduction [MW23GXN] - [DATE] Remove Line" at bounding box center [468, 364] width 678 height 56
copy td "Van deduction [MW23GXN] - [DATE]"
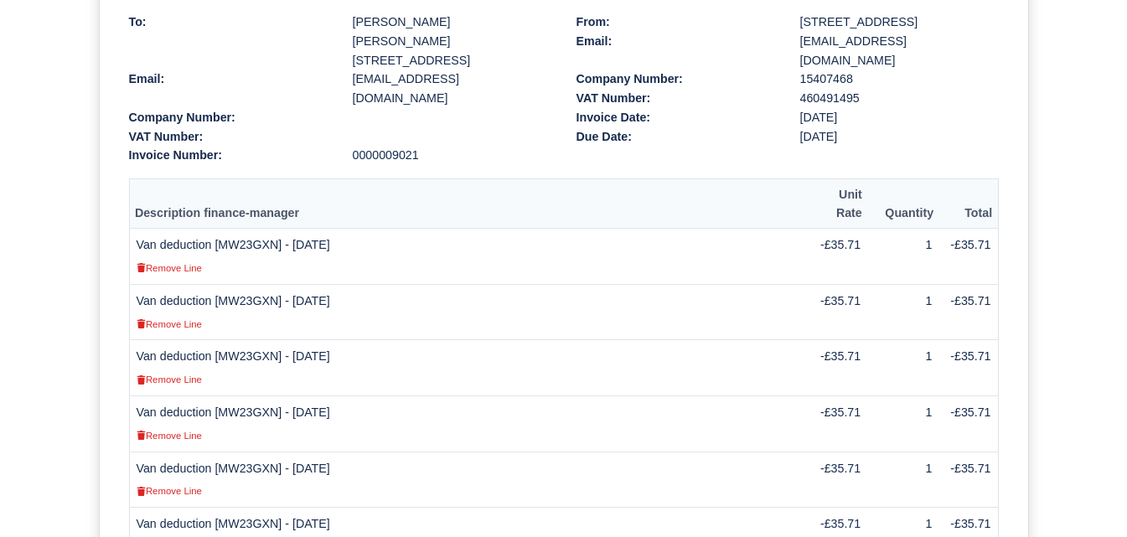
scroll to position [419, 0]
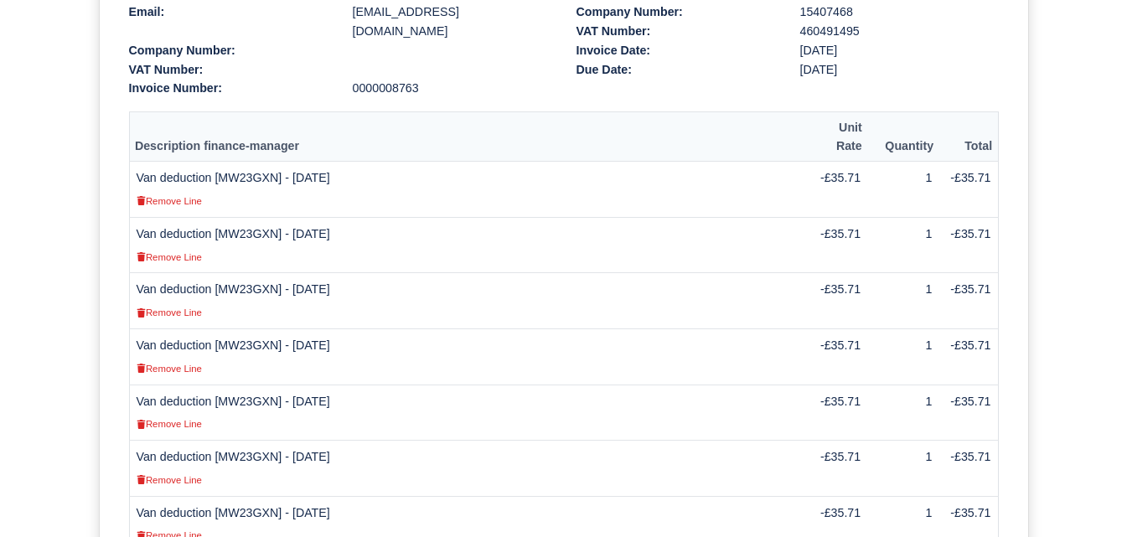
scroll to position [838, 0]
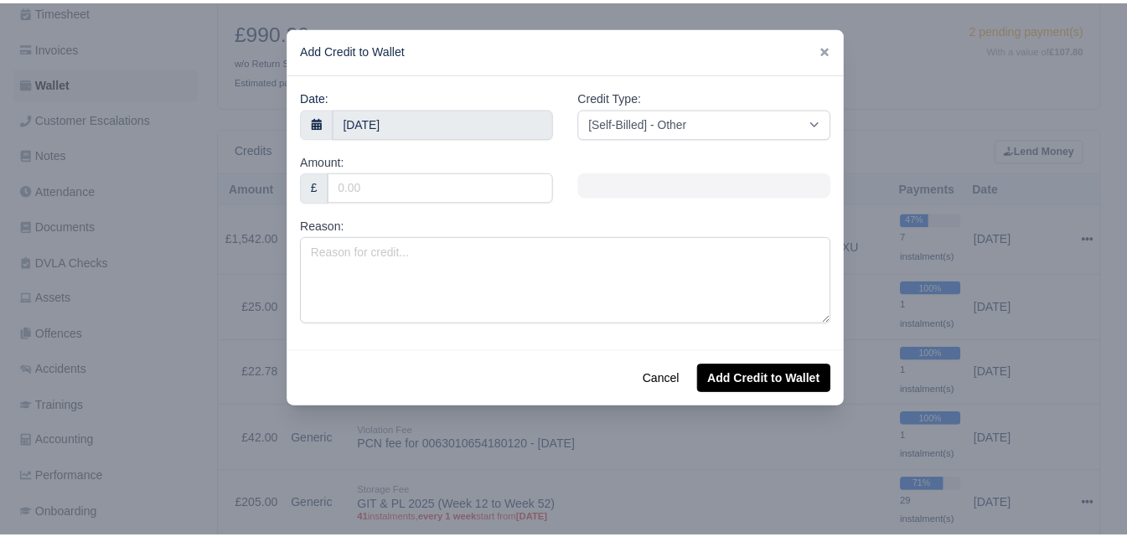
scroll to position [279, 0]
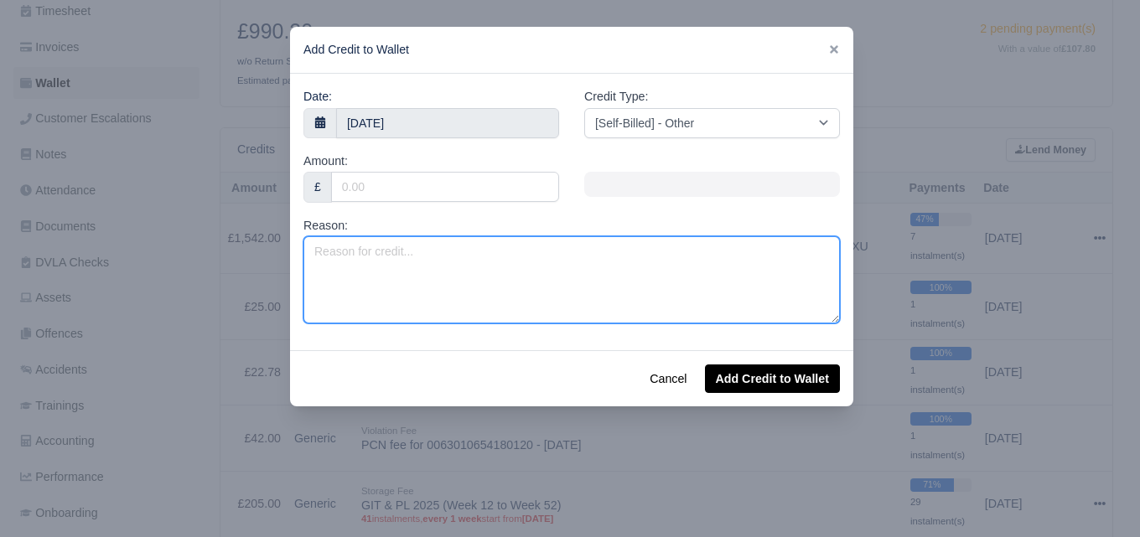
click at [432, 302] on textarea "Reason:" at bounding box center [571, 279] width 536 height 87
paste textarea "Van deduction [MW23GXN] - 15/09/2025"
click at [361, 297] on textarea "Van deduction [MW23GXN] - 15/09/2025" at bounding box center [571, 279] width 536 height 87
click at [480, 244] on textarea "Van deduction [MW23GXN] - 15/09/2025" at bounding box center [571, 279] width 536 height 87
type textarea "Van deduction [MW23GXN] - [DATE]"
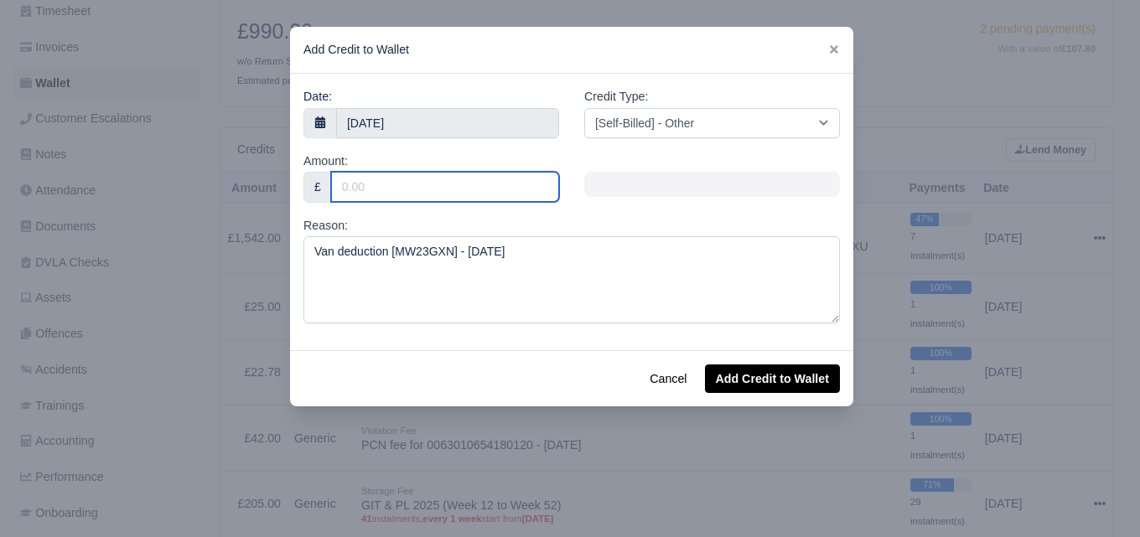
click at [453, 193] on input "Amount:" at bounding box center [445, 187] width 228 height 30
type input "35.71"
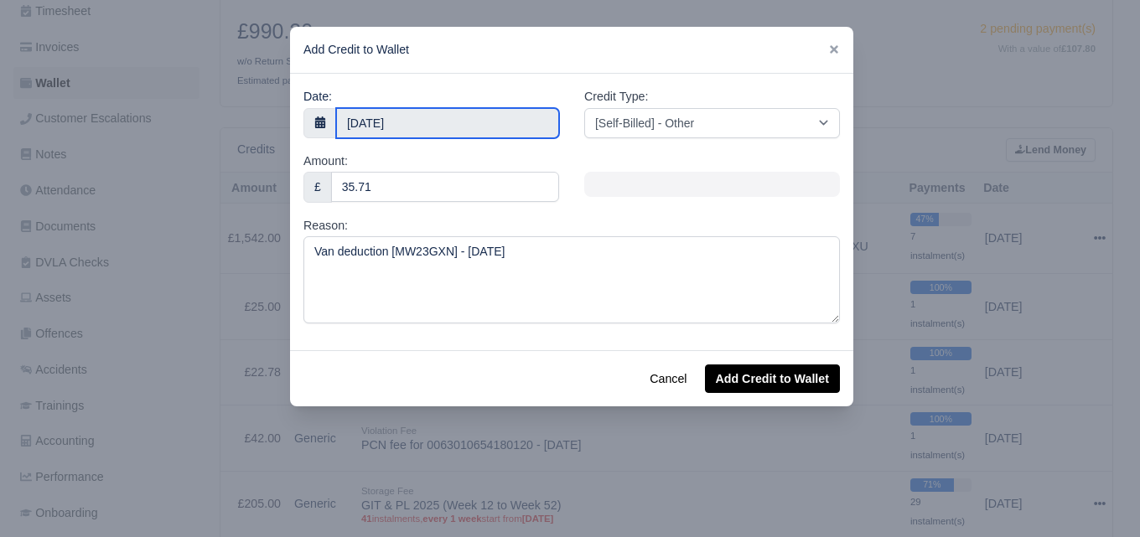
click at [459, 111] on input "2 October 2025" at bounding box center [447, 123] width 223 height 30
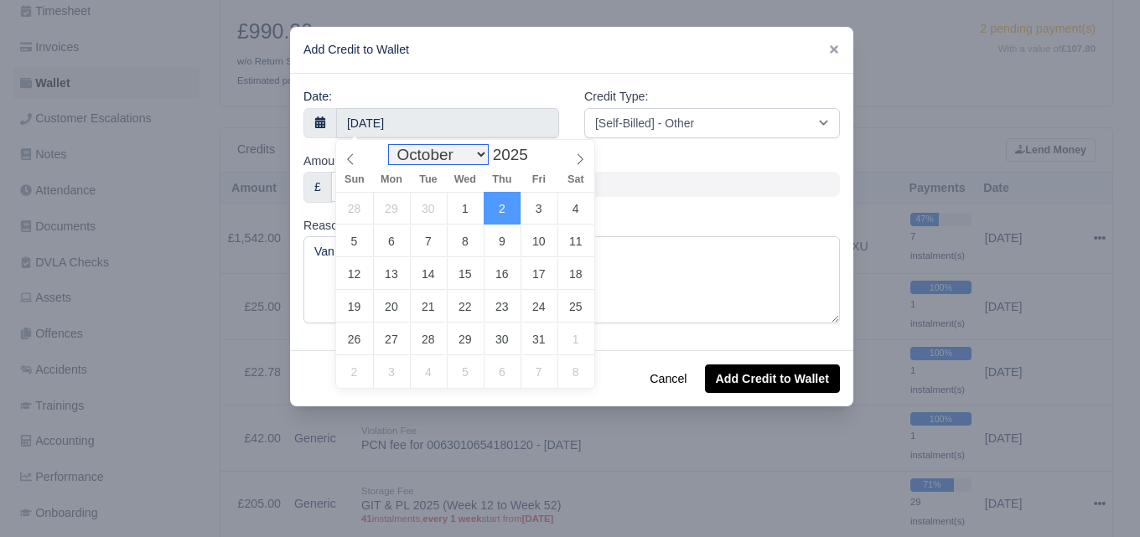
click at [449, 156] on select "January February March April May June July August September October November De…" at bounding box center [438, 154] width 99 height 19
select select "8"
click at [393, 145] on select "January February March April May June July August September October November De…" at bounding box center [438, 154] width 99 height 19
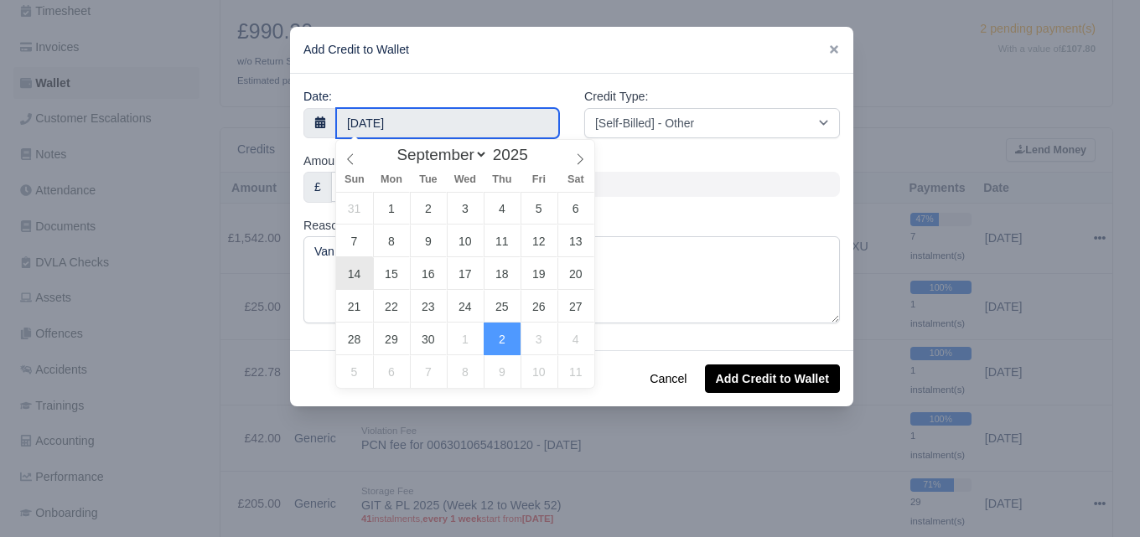
type input "14 September 2025"
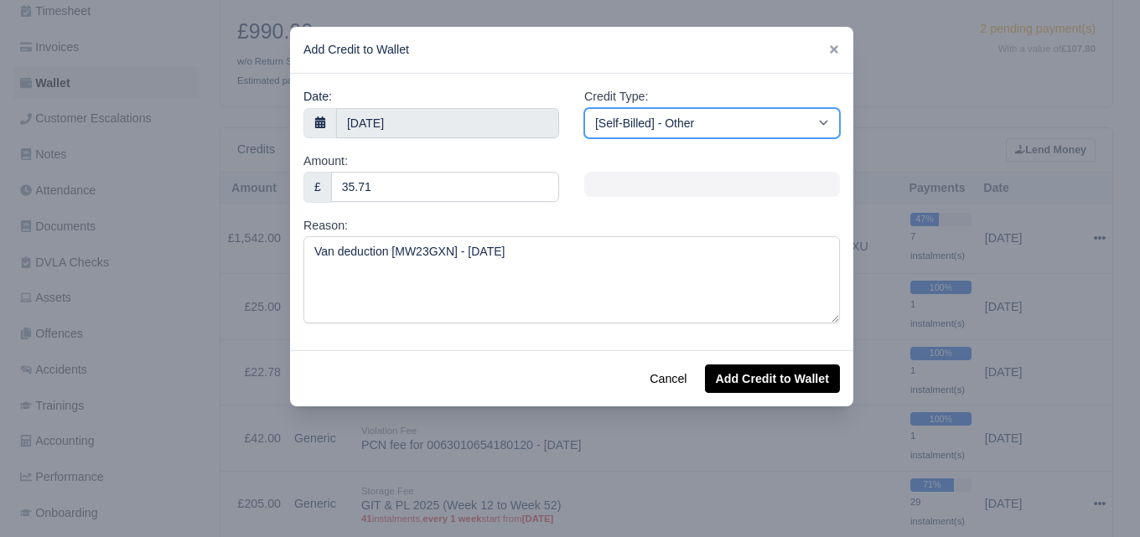
click at [717, 123] on select "[Self-Billed] - Other [Self-Billed] - Negative Invoice [Self-Billed] - Keychain…" at bounding box center [712, 123] width 256 height 30
click at [584, 108] on select "[Self-Billed] - Other [Self-Billed] - Negative Invoice [Self-Billed] - Keychain…" at bounding box center [712, 123] width 256 height 30
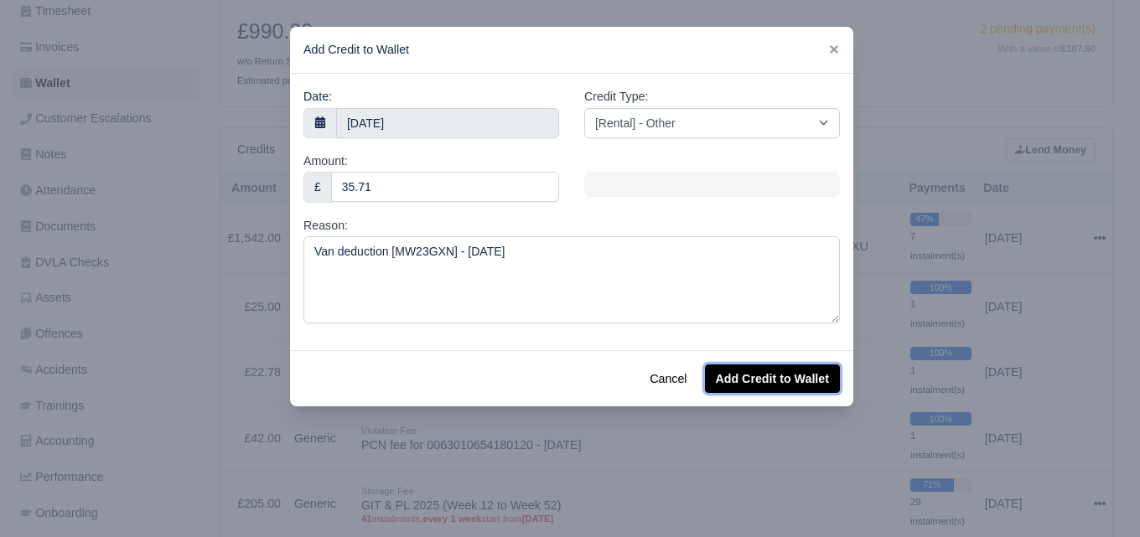
click at [747, 368] on button "Add Credit to Wallet" at bounding box center [772, 378] width 135 height 28
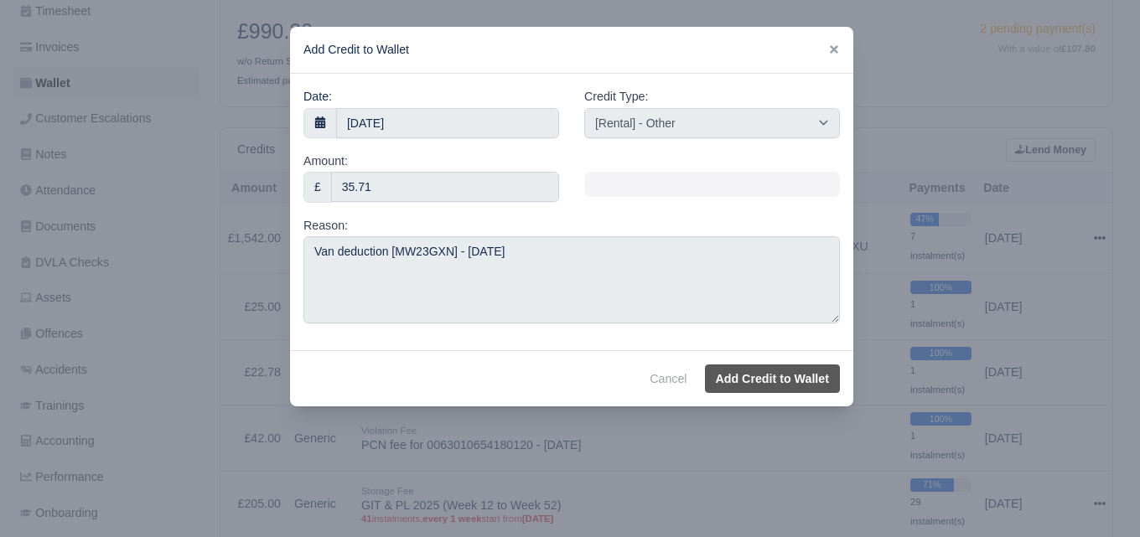
select select "other"
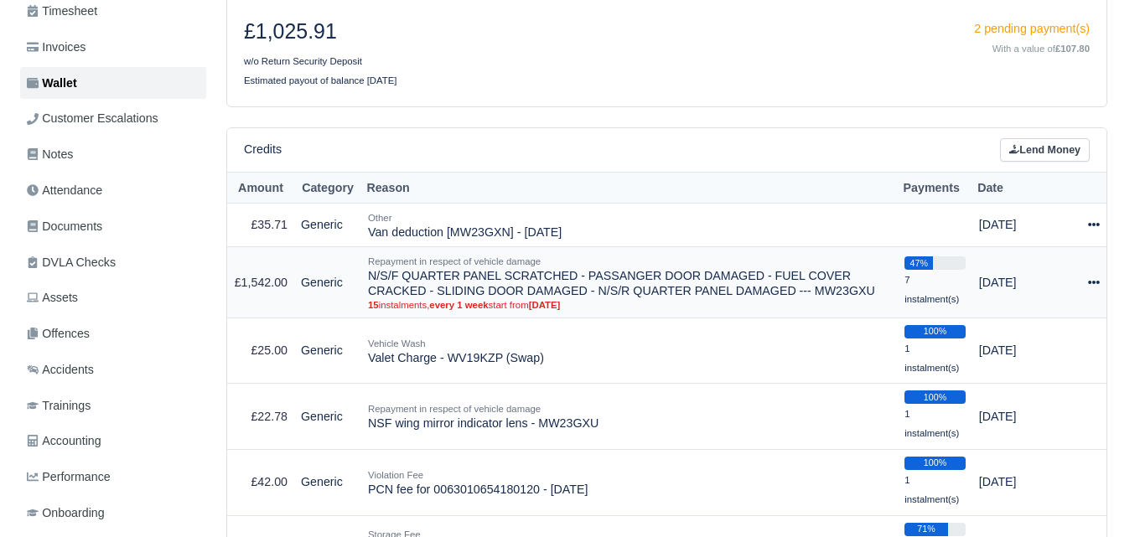
scroll to position [279, 0]
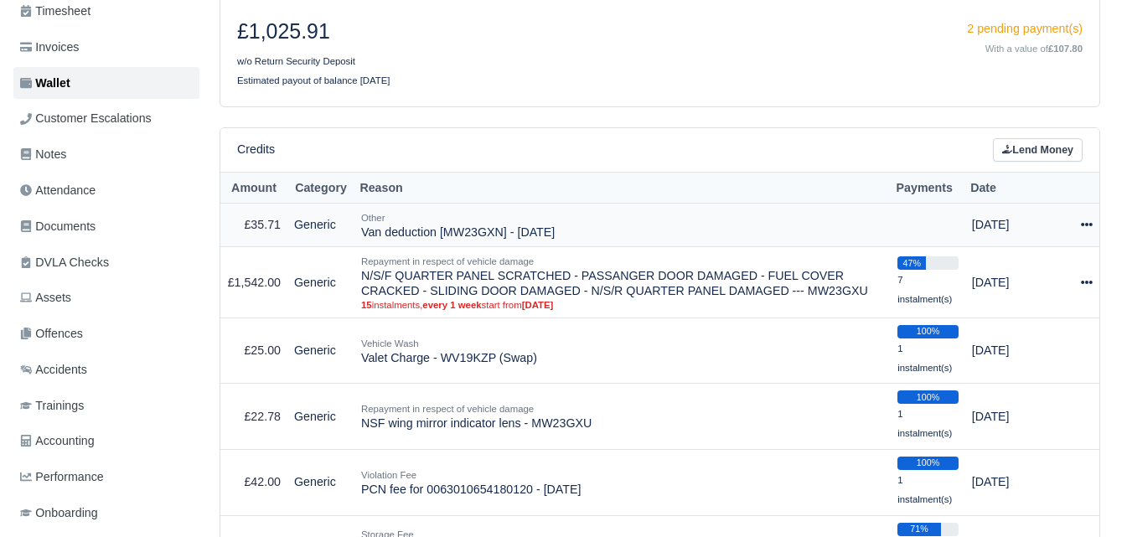
click at [1093, 209] on td "Actions Make Payment Schedule [GEOGRAPHIC_DATA]" at bounding box center [1086, 225] width 25 height 44
click at [1088, 219] on icon at bounding box center [1087, 225] width 12 height 12
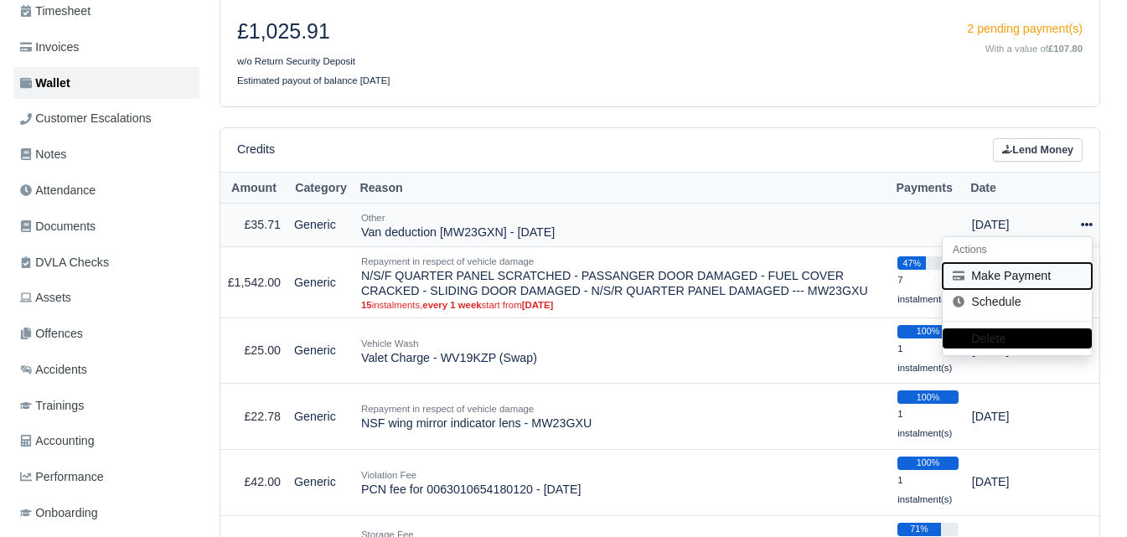
click at [1014, 263] on button "Make Payment" at bounding box center [1017, 276] width 149 height 26
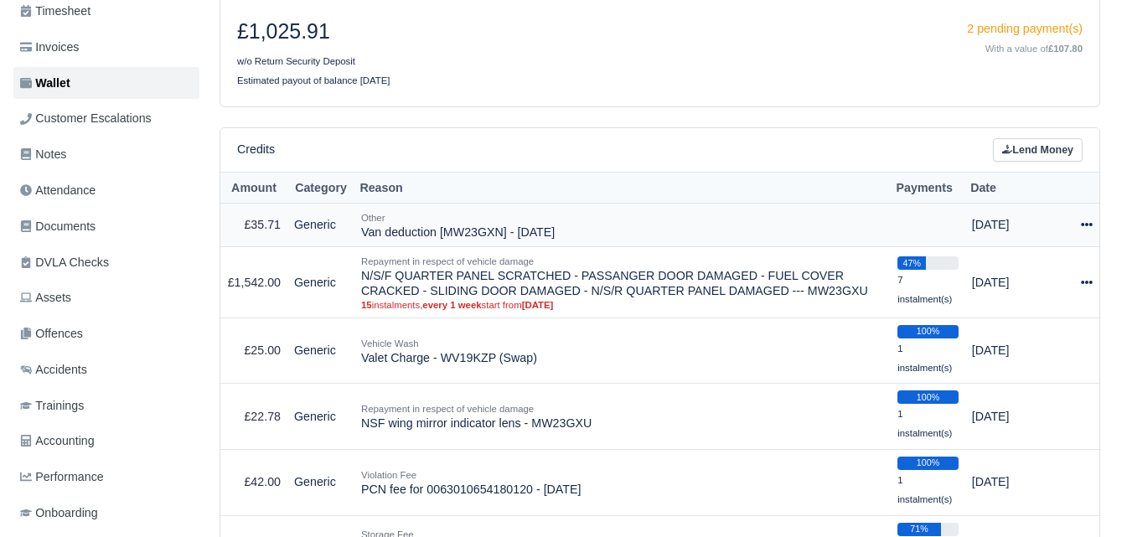
select select "7319"
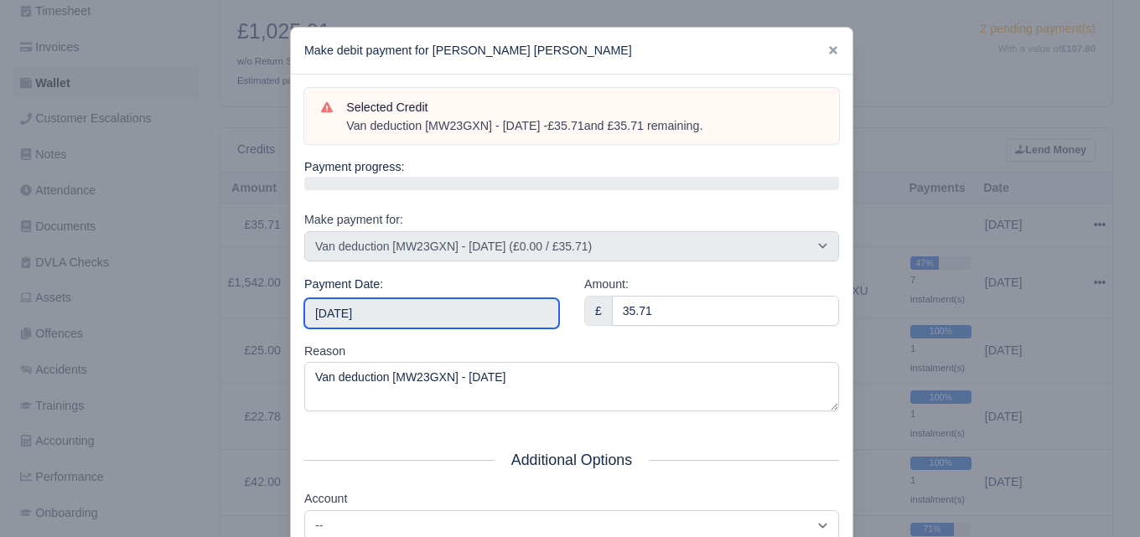
click at [437, 310] on input "[DATE]" at bounding box center [431, 313] width 255 height 30
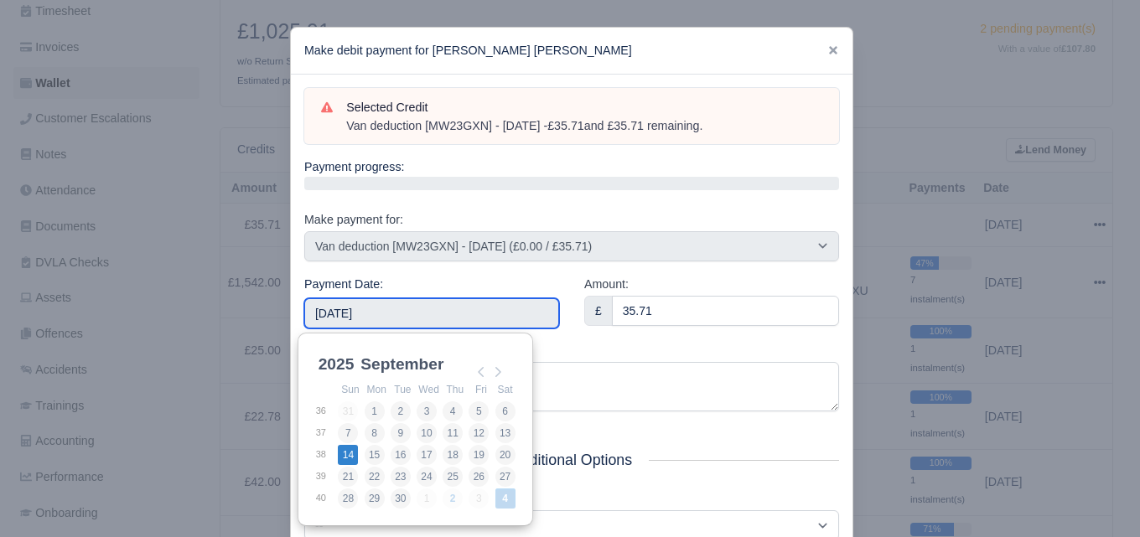
type input "[DATE]"
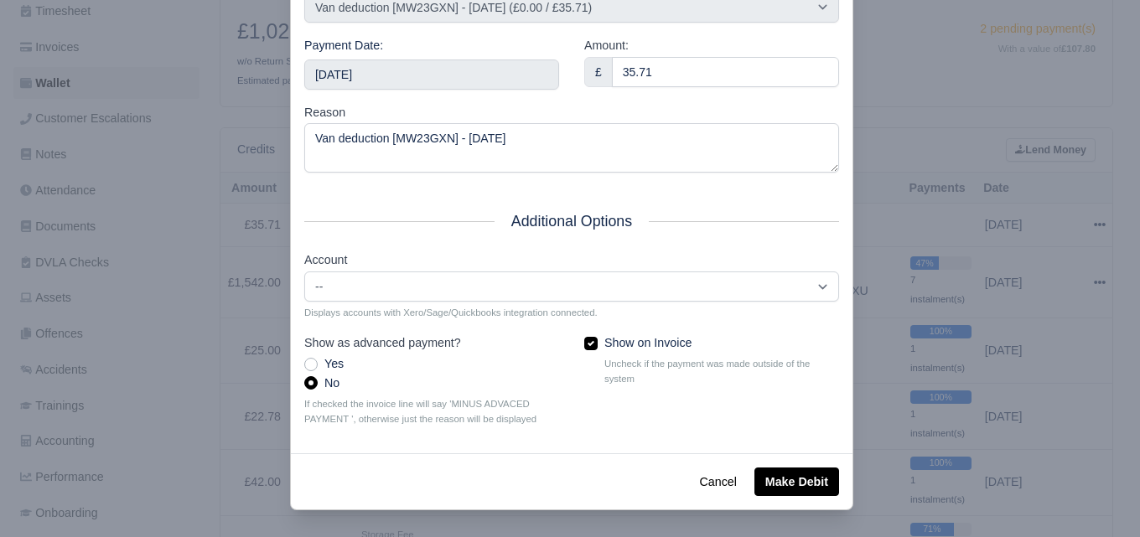
scroll to position [240, 0]
click at [770, 480] on button "Make Debit" at bounding box center [796, 482] width 85 height 28
